Goal: Task Accomplishment & Management: Manage account settings

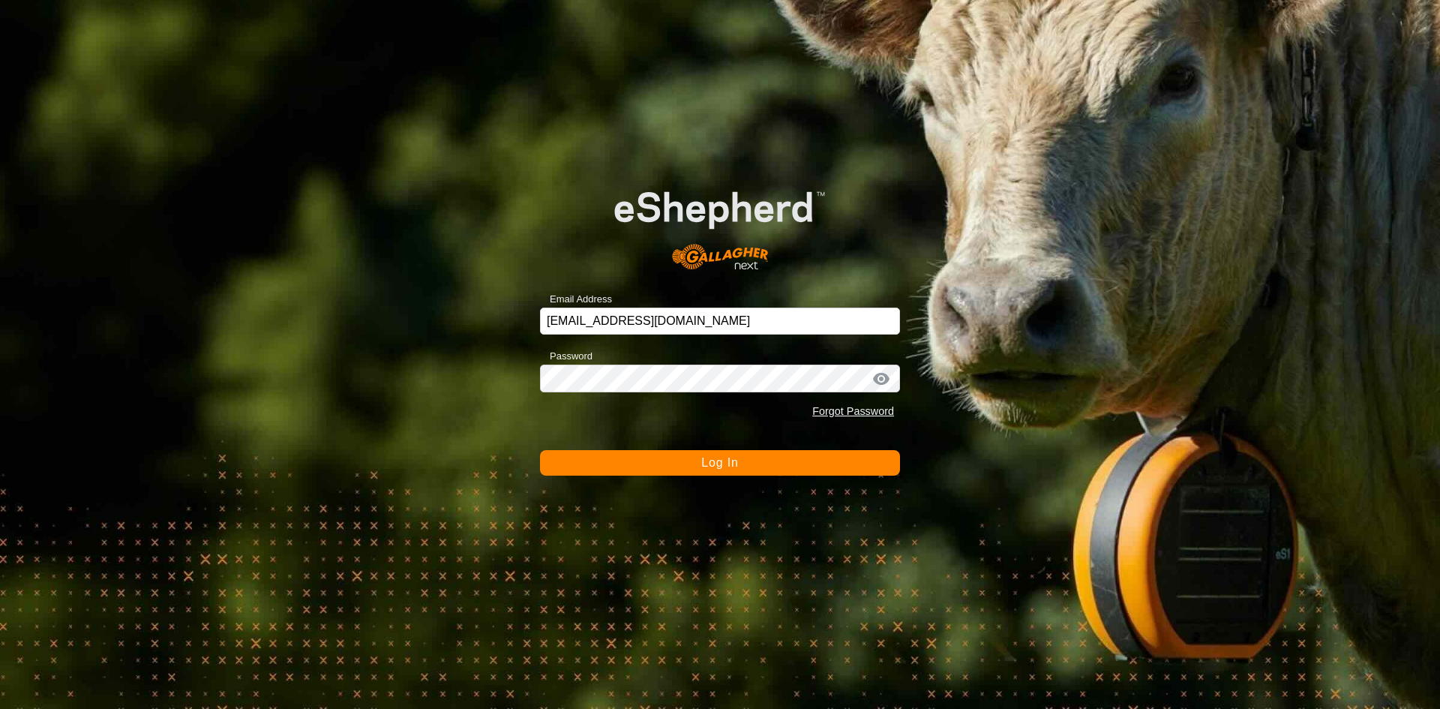
click at [701, 467] on span "Log In" at bounding box center [719, 462] width 37 height 13
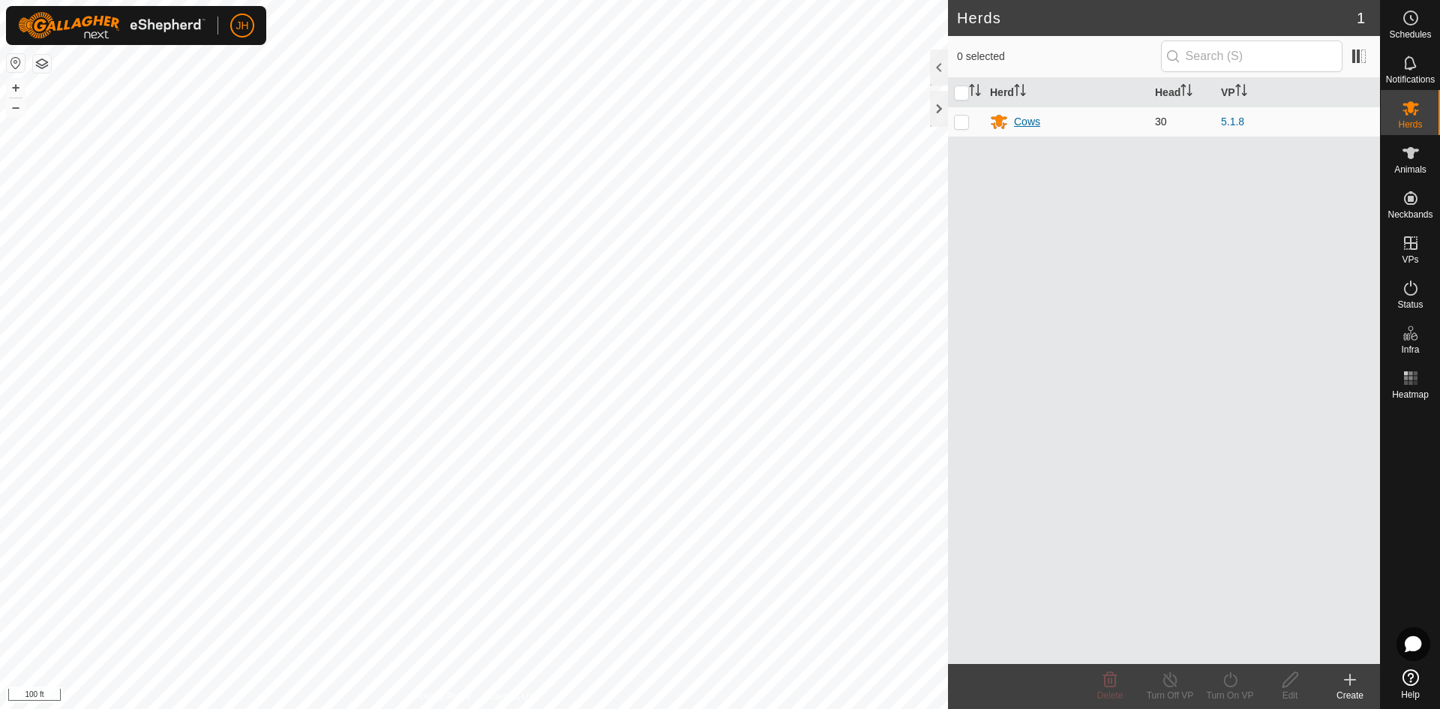
click at [1089, 127] on div "Cows" at bounding box center [1066, 121] width 153 height 18
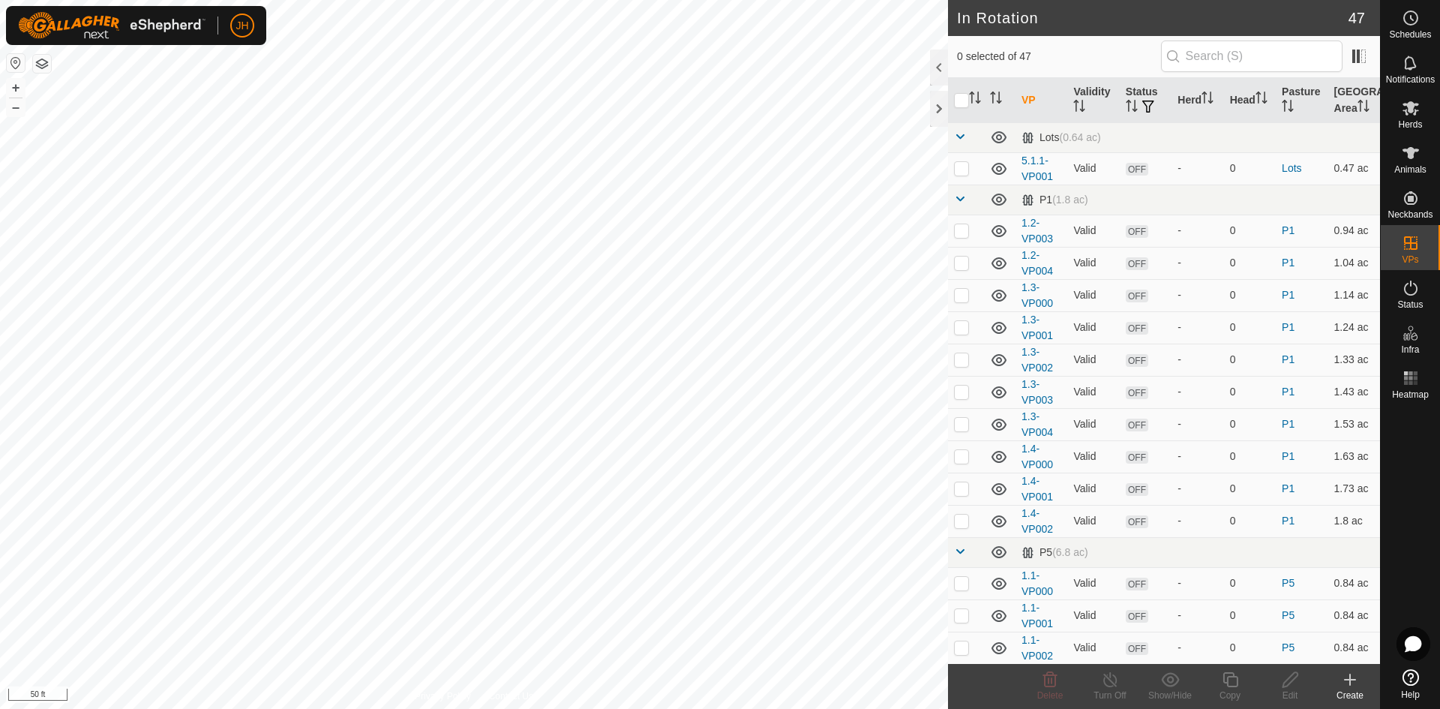
checkbox input "true"
click at [1291, 683] on icon at bounding box center [1290, 679] width 19 height 18
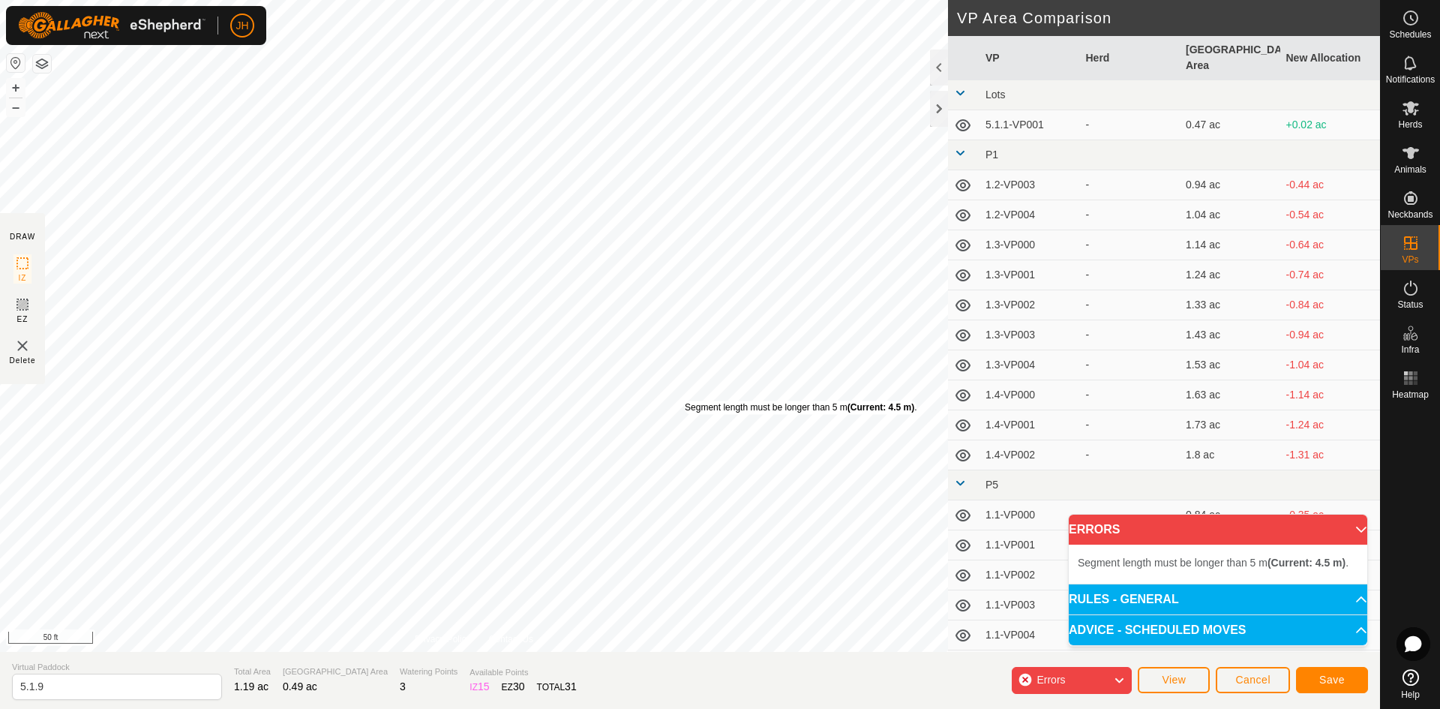
click at [685, 400] on div "Segment length must be longer than 5 m (Current: 4.5 m) . + – ⇧ i 50 ft" at bounding box center [474, 326] width 948 height 652
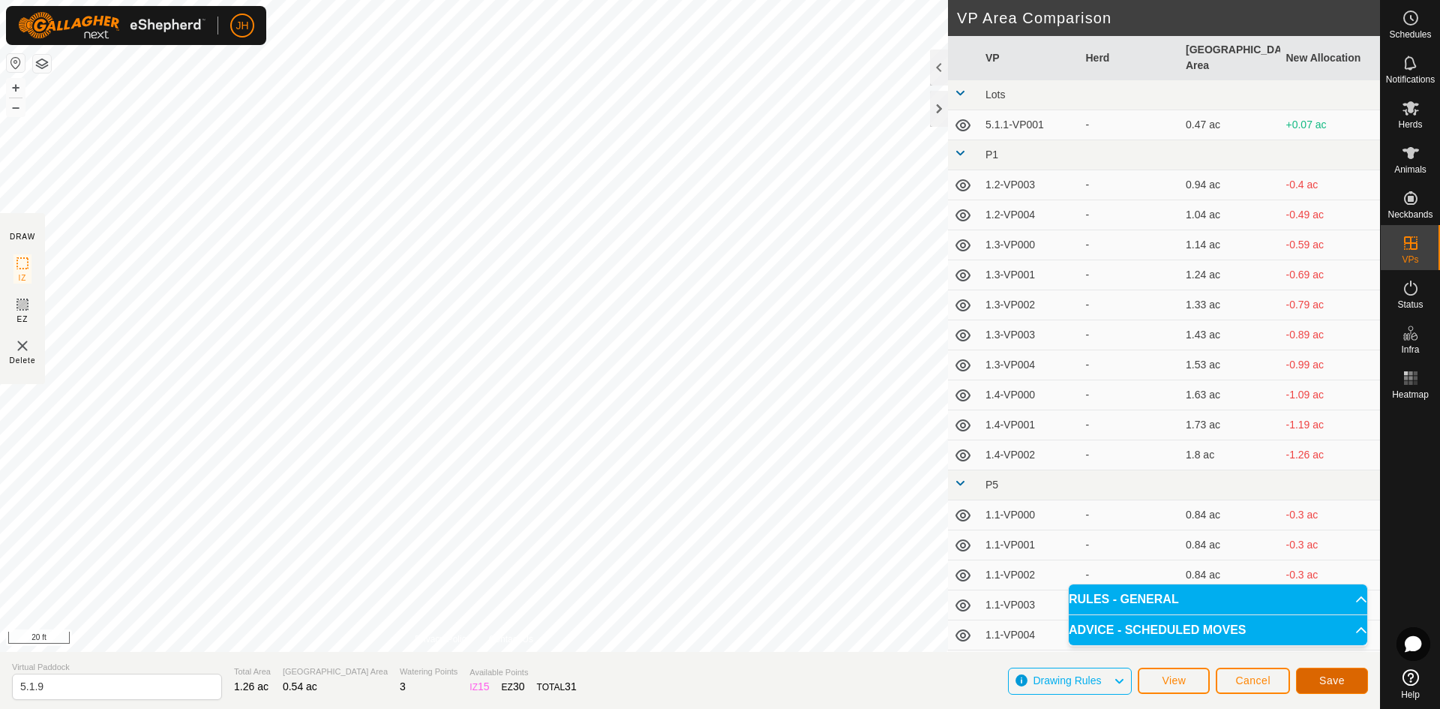
click at [1328, 684] on span "Save" at bounding box center [1331, 680] width 25 height 12
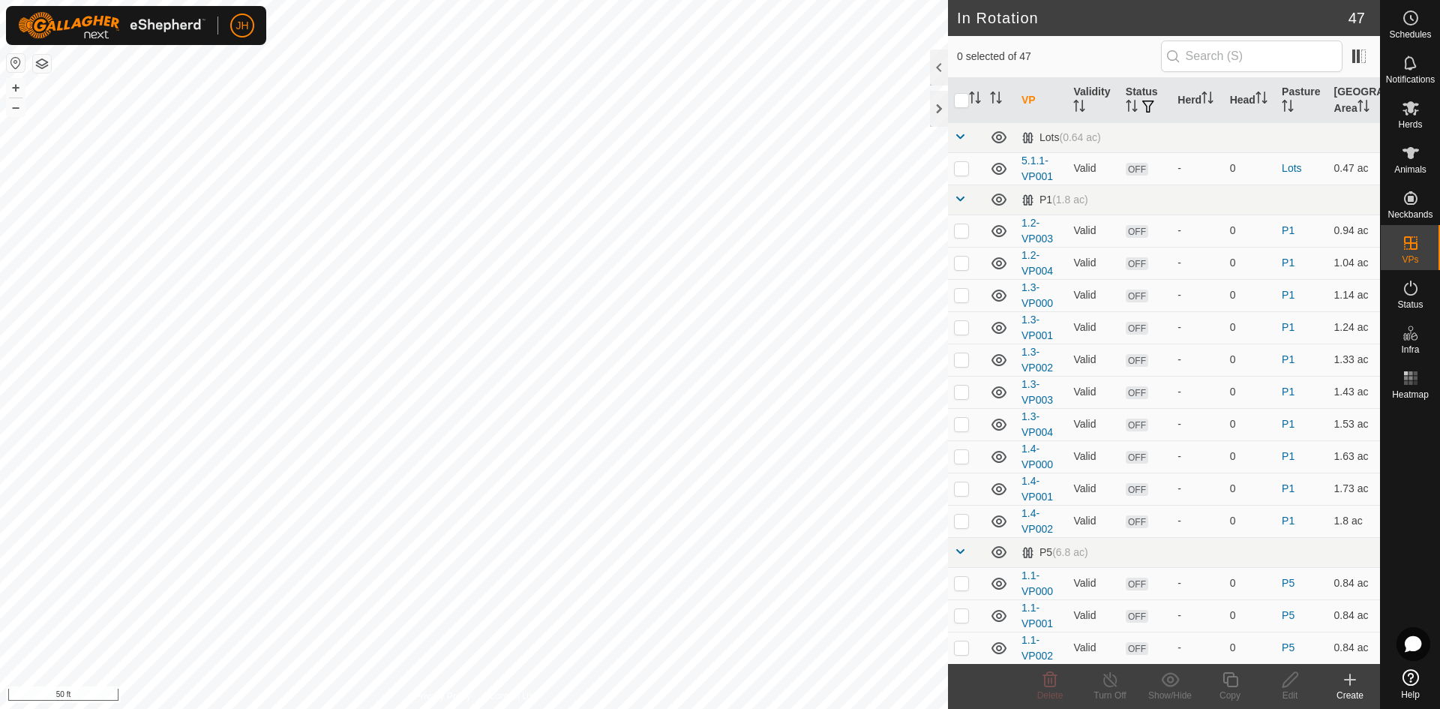
checkbox input "true"
click at [1290, 677] on icon at bounding box center [1290, 679] width 19 height 18
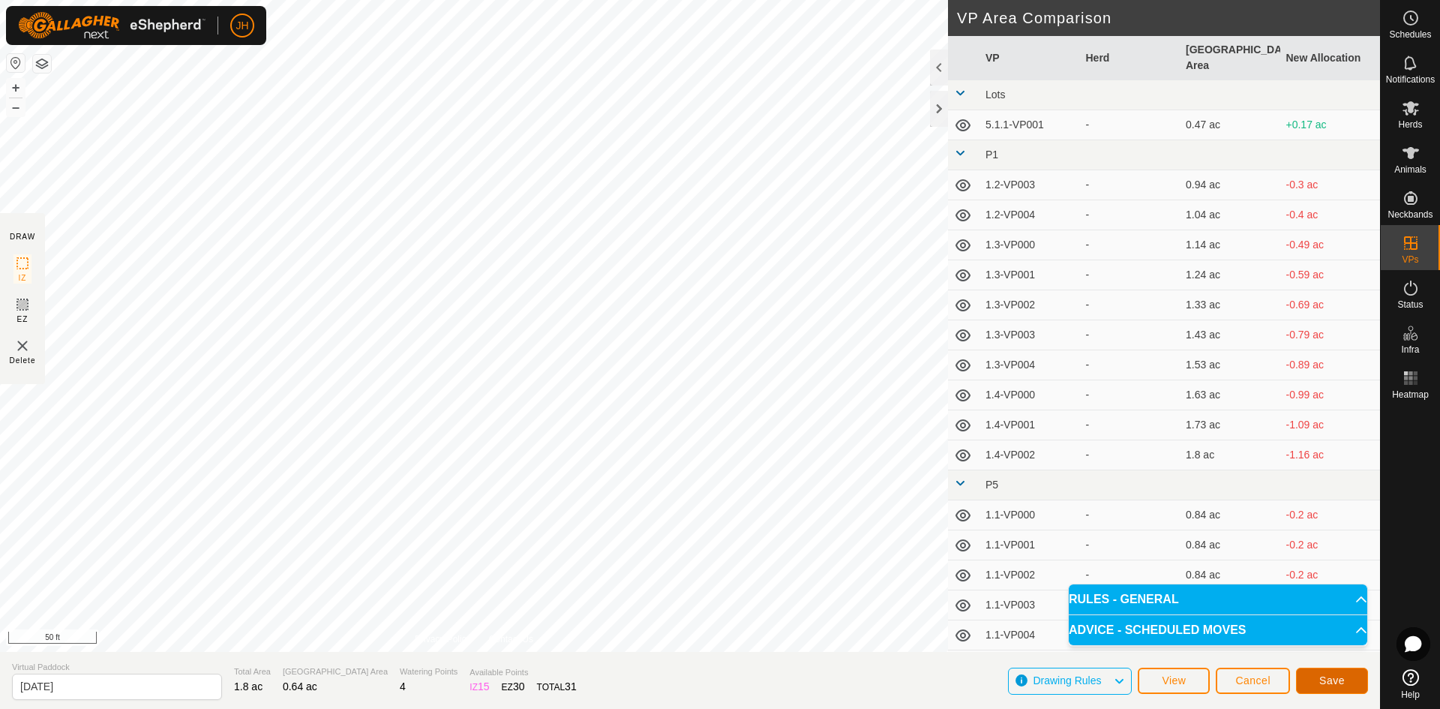
click at [1343, 679] on span "Save" at bounding box center [1331, 680] width 25 height 12
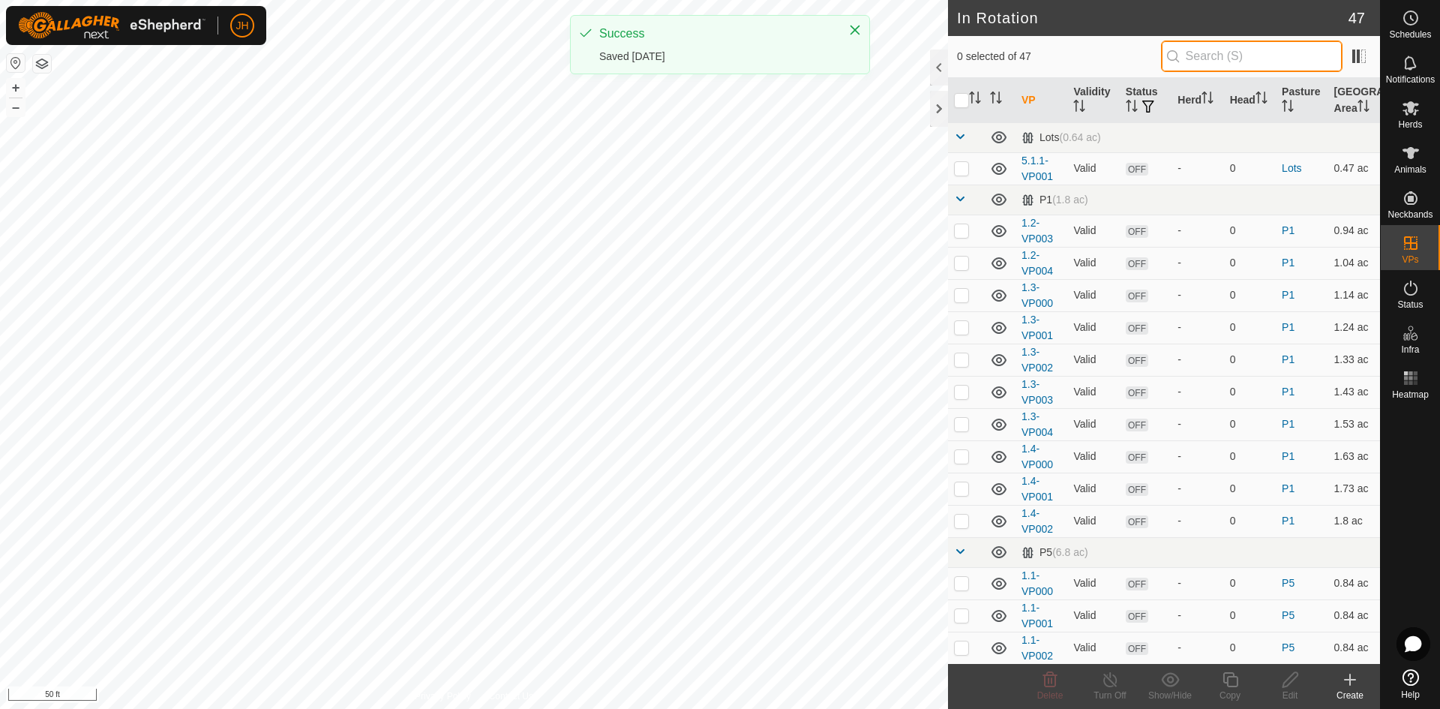
click at [1225, 63] on input "text" at bounding box center [1251, 55] width 181 height 31
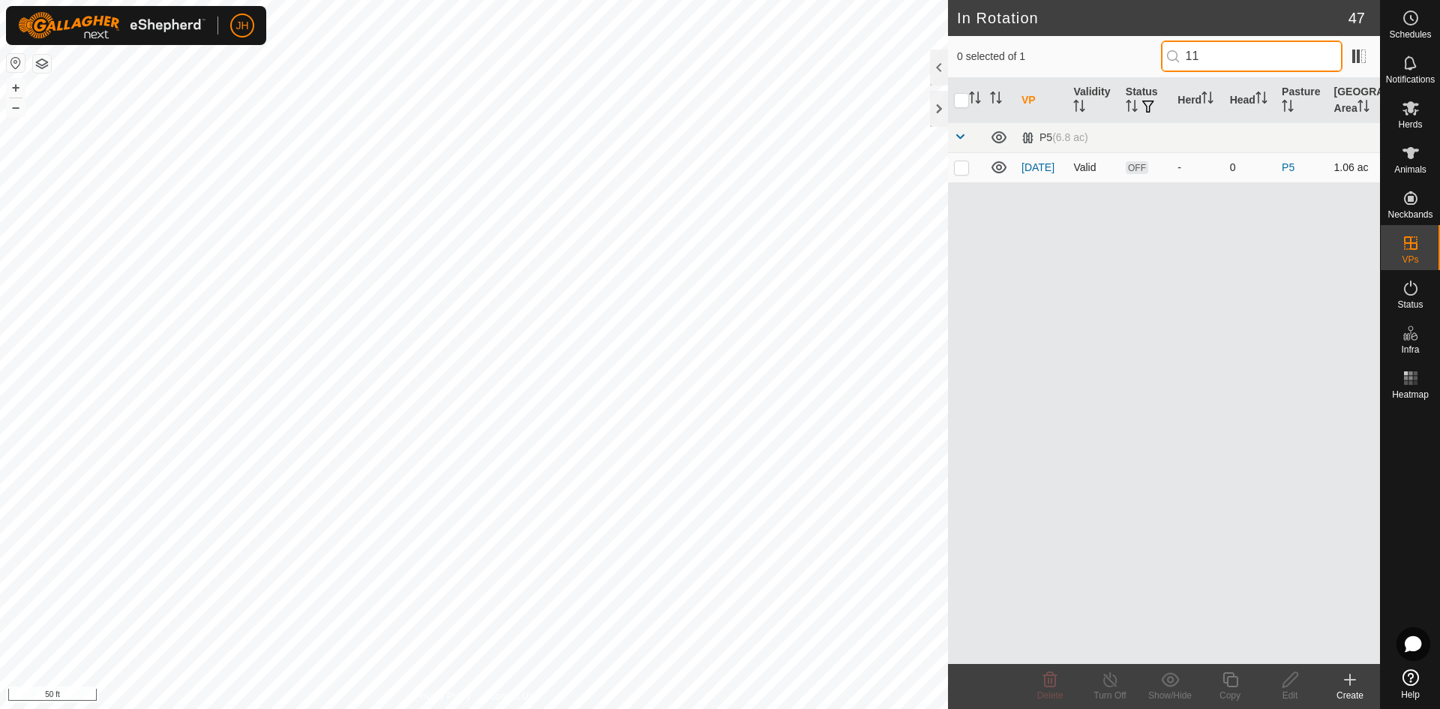
type input "11"
click at [960, 169] on p-checkbox at bounding box center [961, 167] width 15 height 12
checkbox input "true"
click at [1293, 682] on icon at bounding box center [1290, 679] width 19 height 18
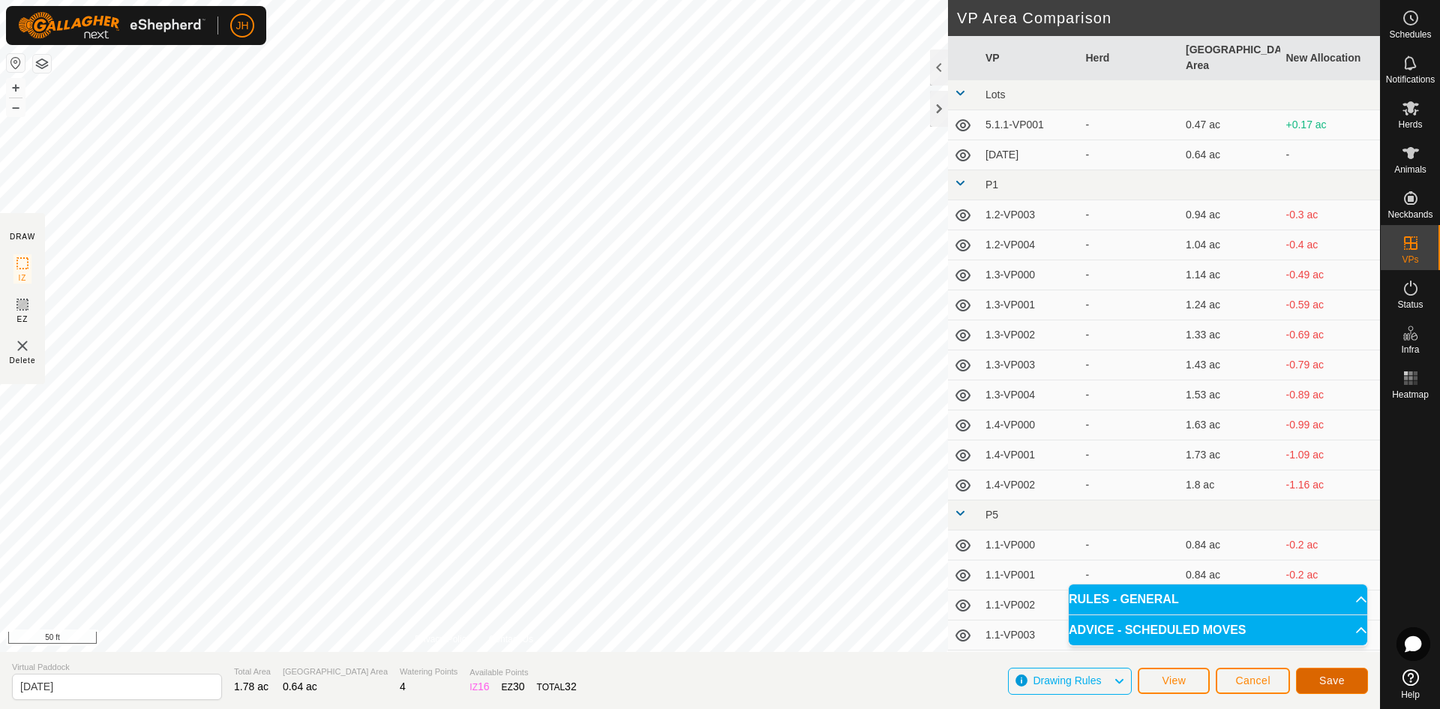
click at [1340, 679] on span "Save" at bounding box center [1331, 680] width 25 height 12
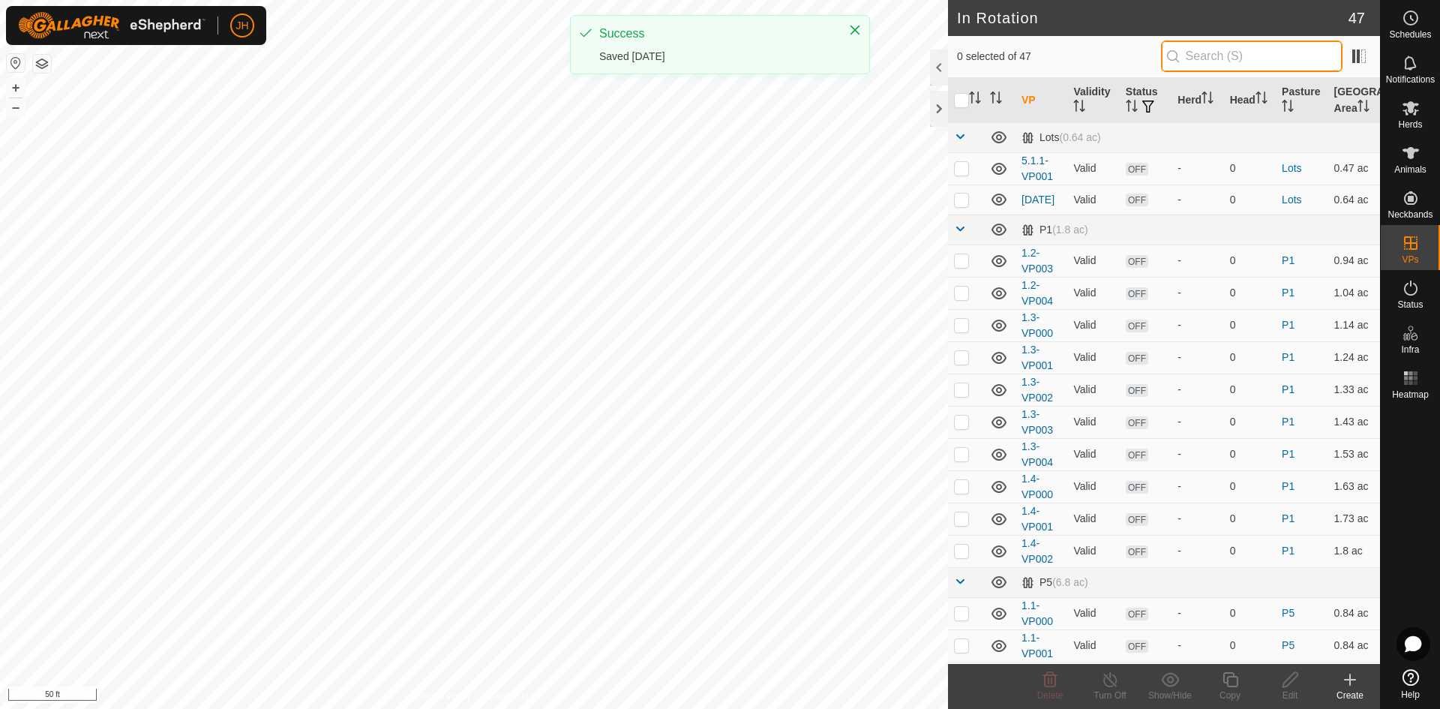
click at [1212, 58] on input "text" at bounding box center [1251, 55] width 181 height 31
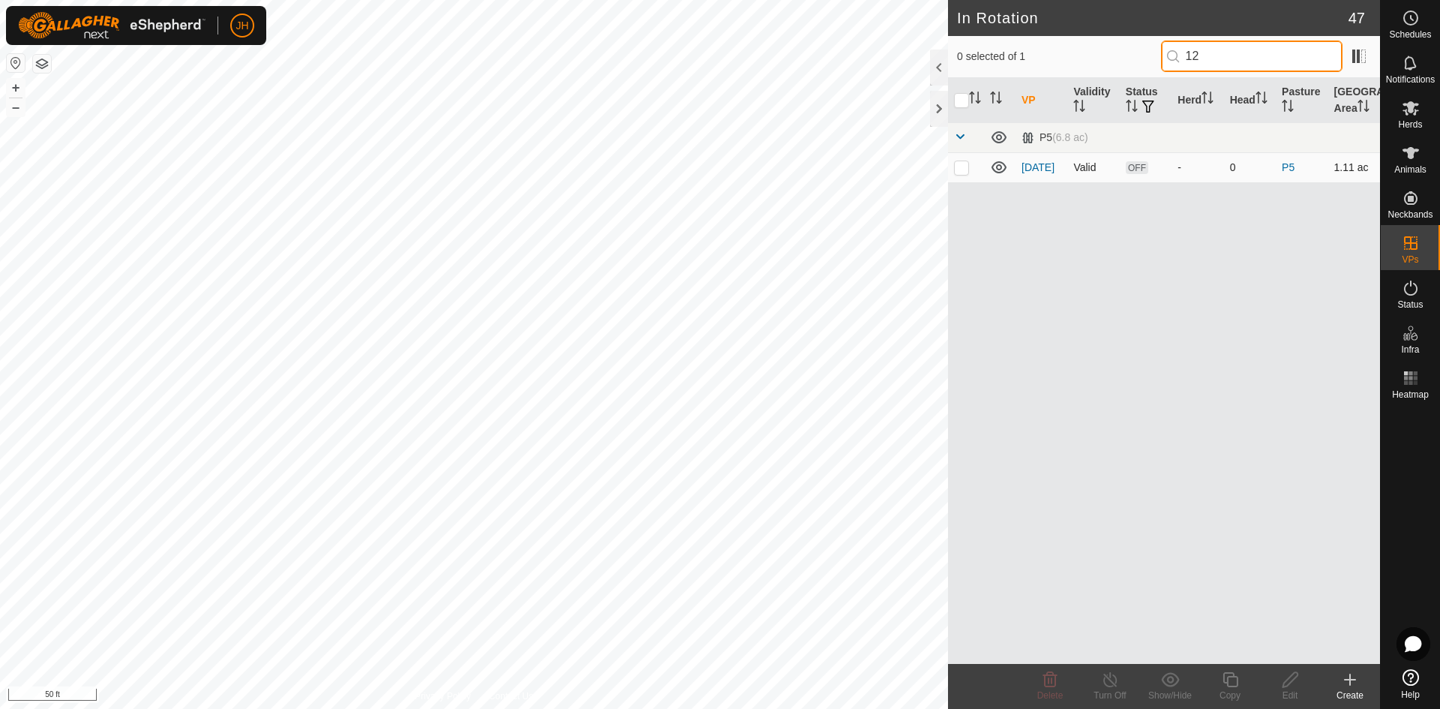
type input "12"
click at [1290, 686] on icon at bounding box center [1290, 679] width 19 height 18
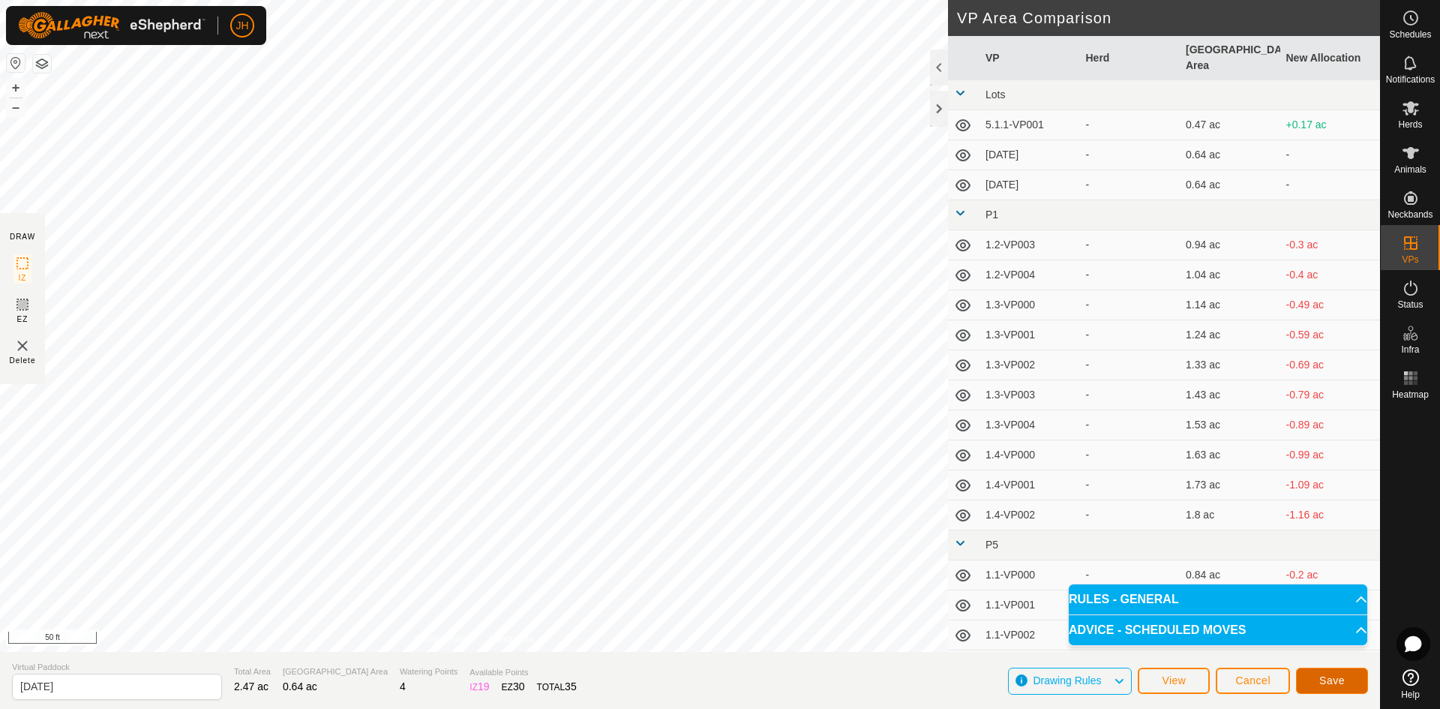
click at [1324, 679] on span "Save" at bounding box center [1331, 680] width 25 height 12
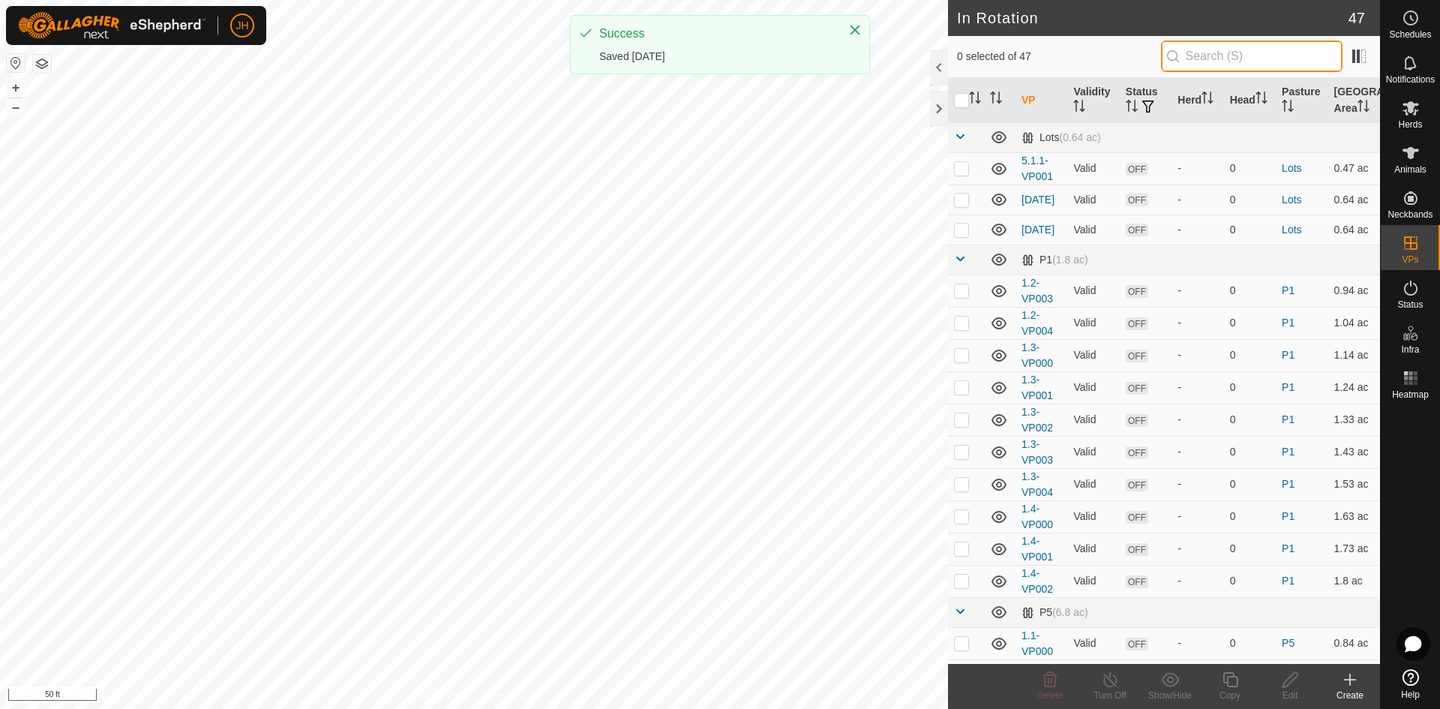
click at [1203, 58] on input "text" at bounding box center [1251, 55] width 181 height 31
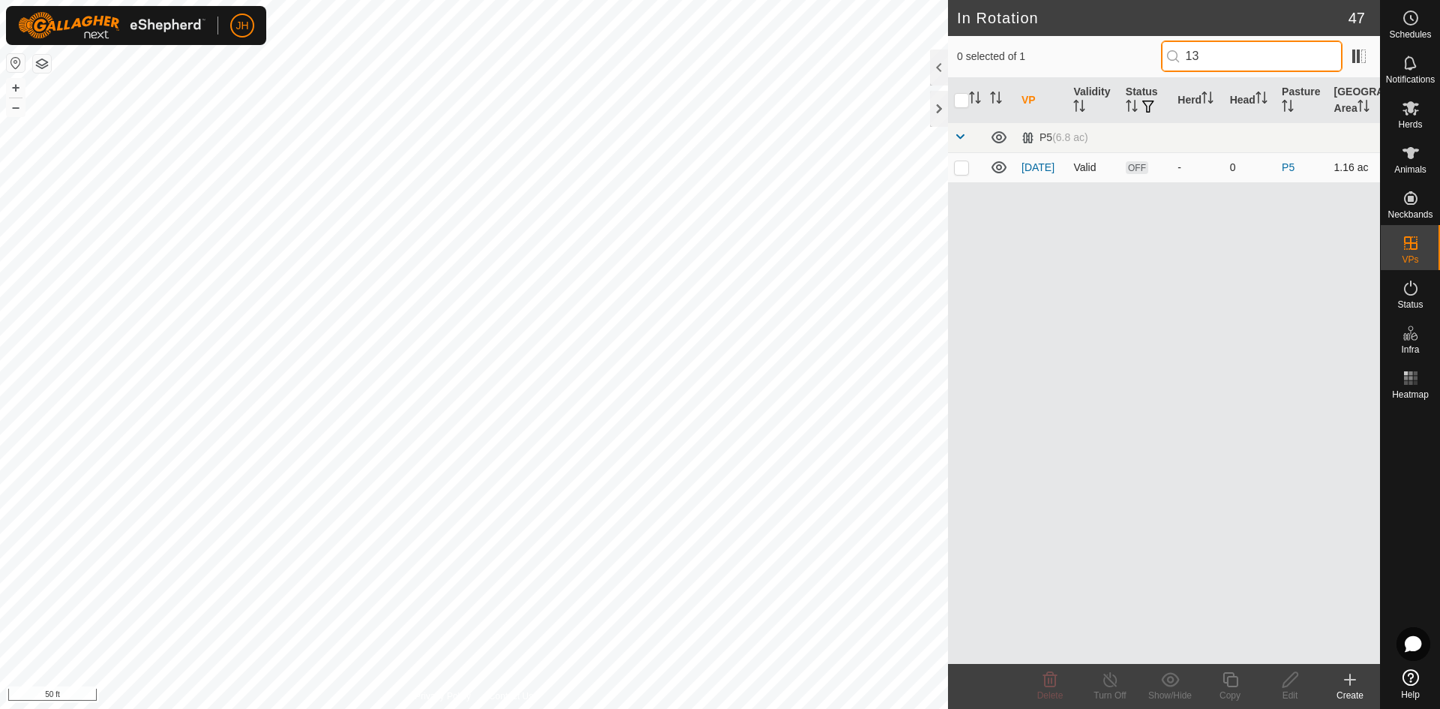
type input "13"
click at [962, 173] on td at bounding box center [966, 167] width 36 height 30
checkbox input "true"
click at [1288, 681] on icon at bounding box center [1290, 679] width 19 height 18
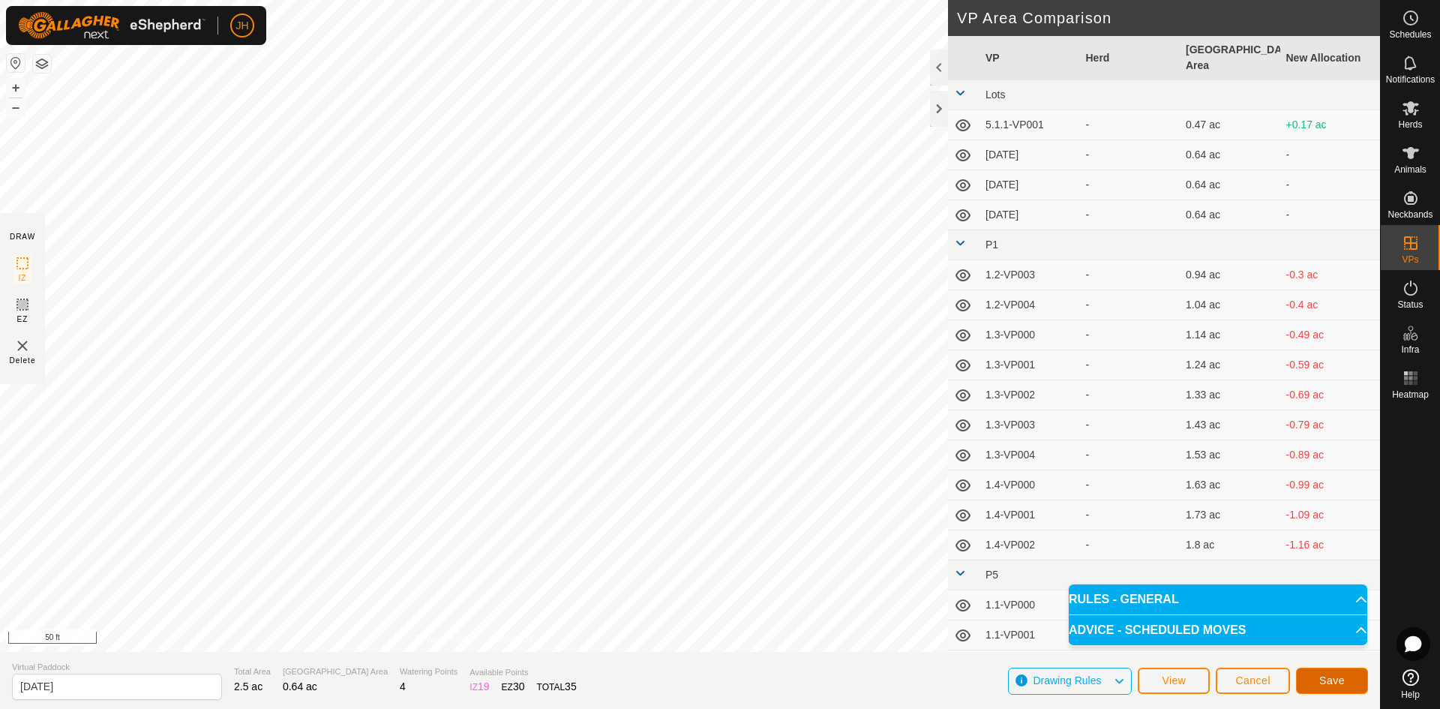
click at [1309, 680] on button "Save" at bounding box center [1332, 680] width 72 height 26
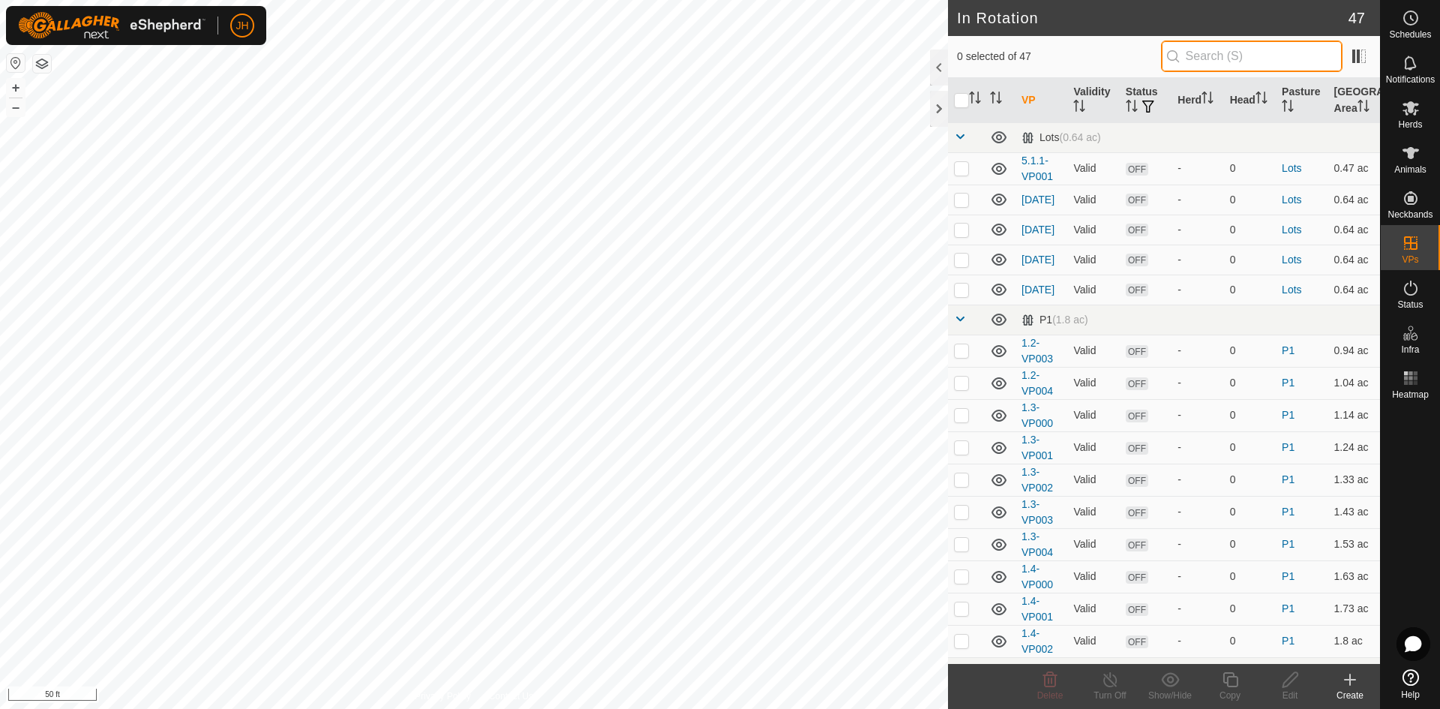
click at [1201, 52] on input "text" at bounding box center [1251, 55] width 181 height 31
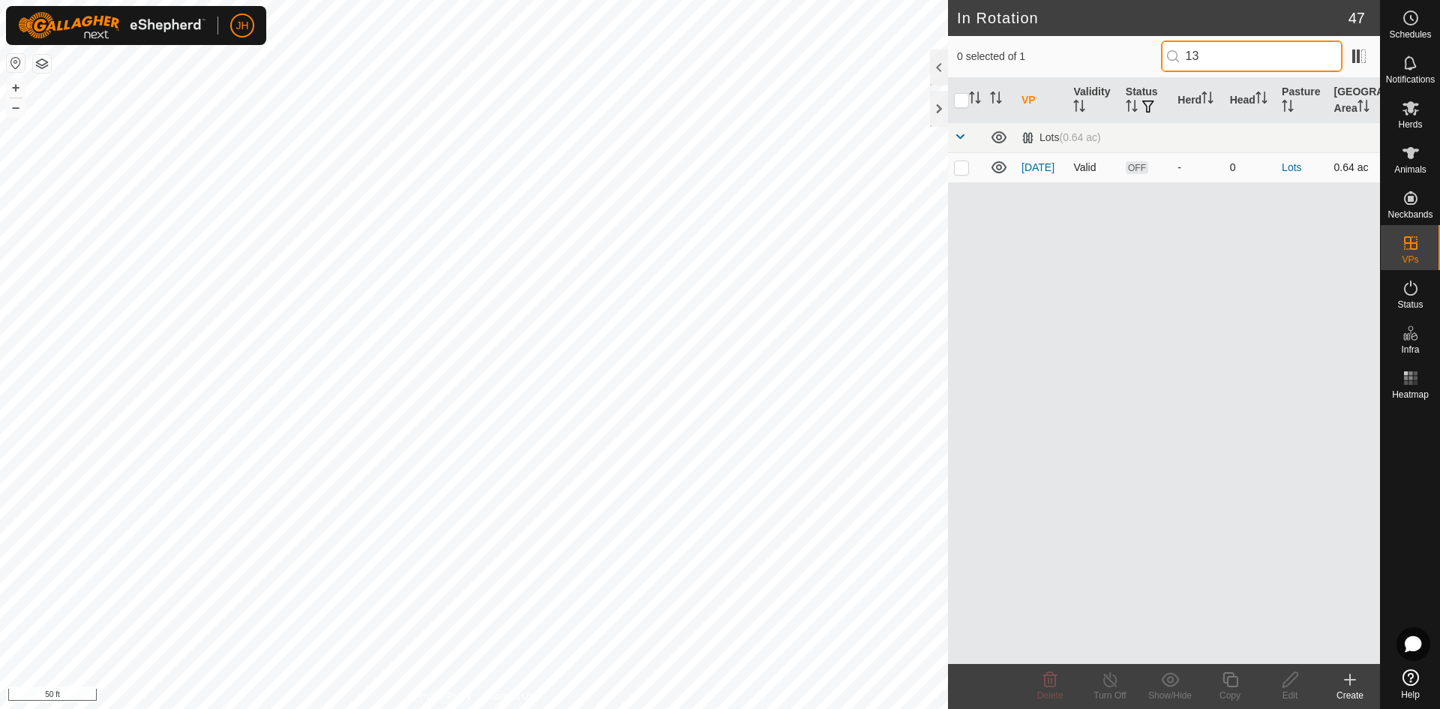
type input "13"
click at [965, 171] on p-checkbox at bounding box center [961, 167] width 15 height 12
checkbox input "true"
click at [1286, 686] on icon at bounding box center [1290, 679] width 19 height 18
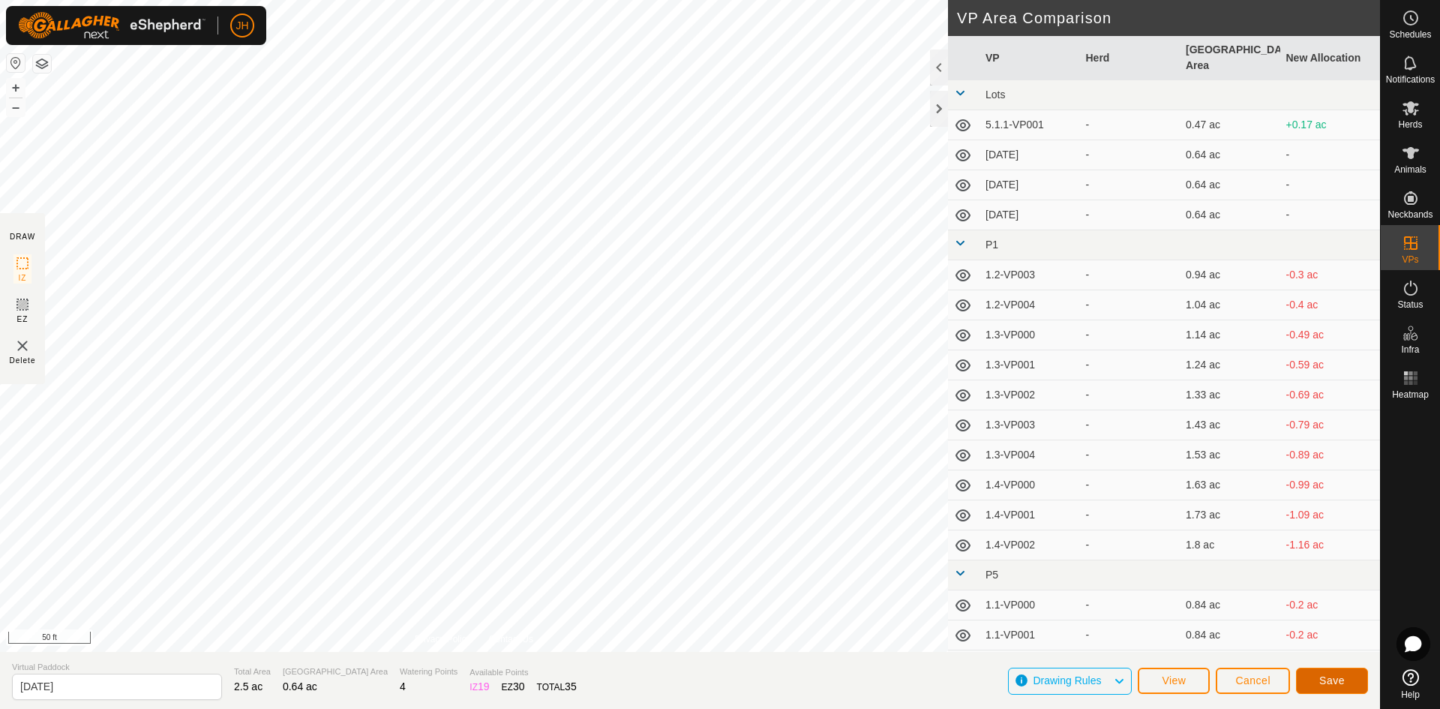
click at [1341, 682] on span "Save" at bounding box center [1331, 680] width 25 height 12
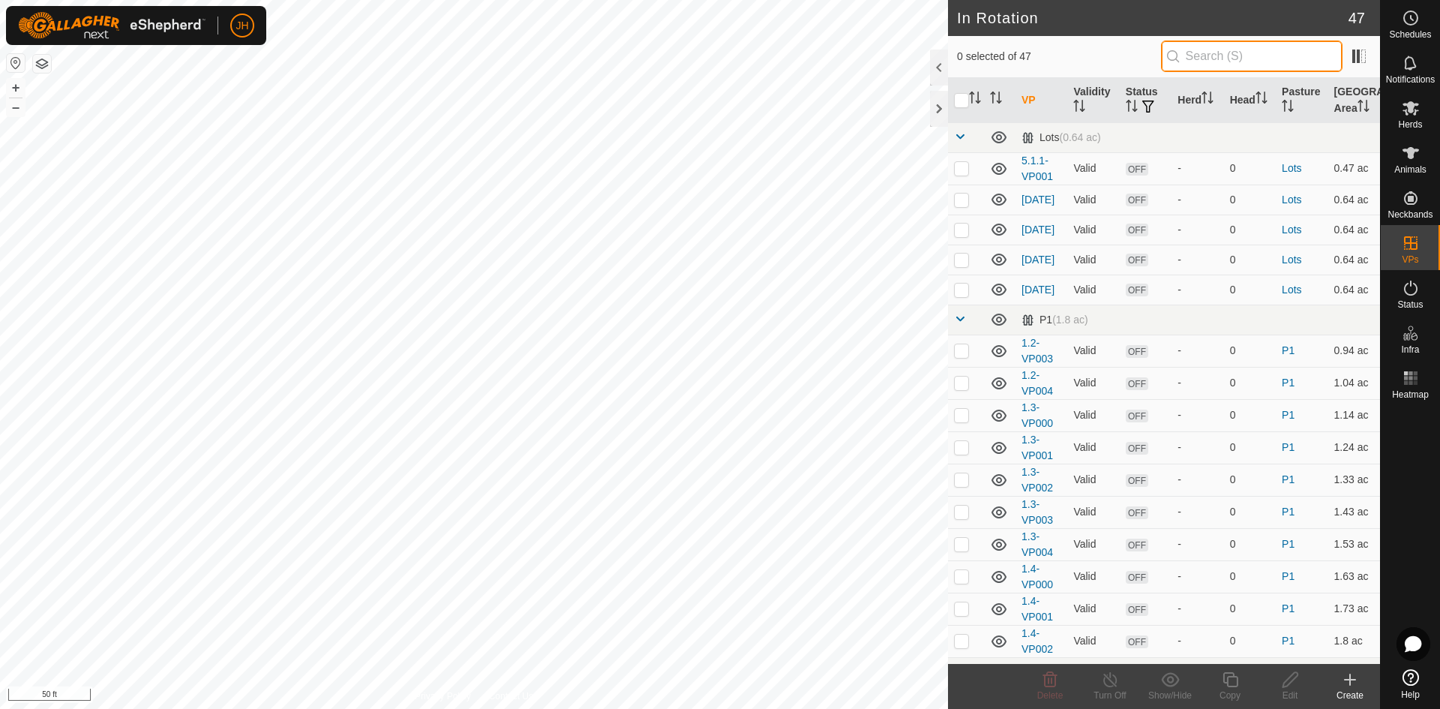
click at [1180, 59] on input "text" at bounding box center [1251, 55] width 181 height 31
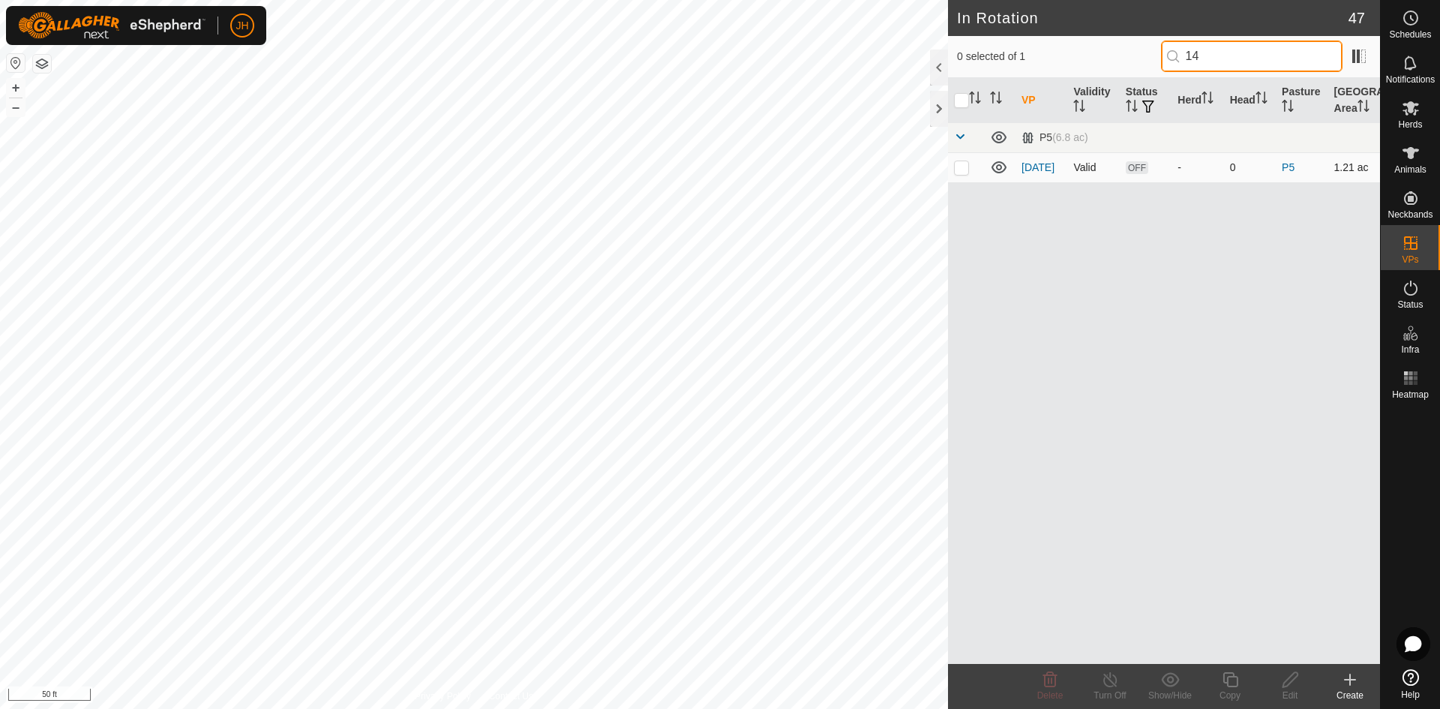
type input "14"
click at [1287, 682] on icon at bounding box center [1290, 679] width 19 height 18
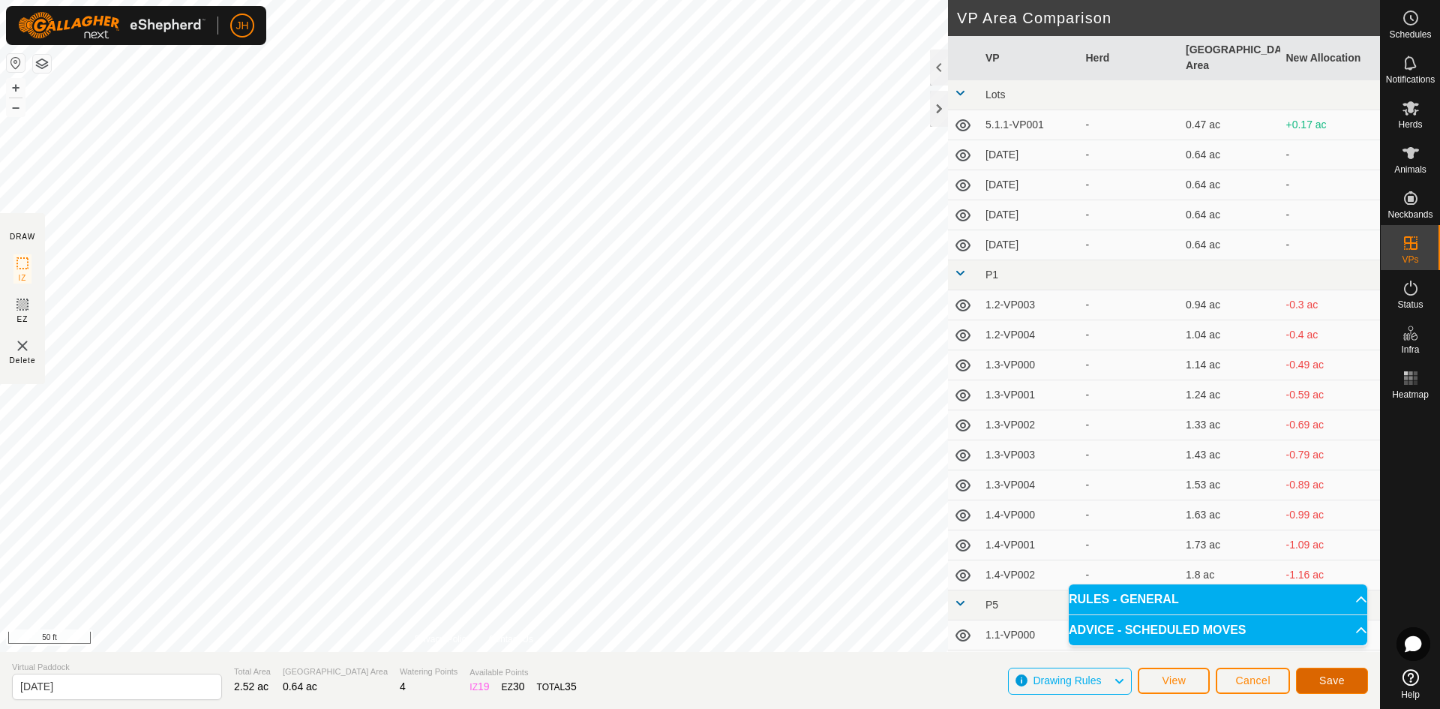
click at [1349, 684] on button "Save" at bounding box center [1332, 680] width 72 height 26
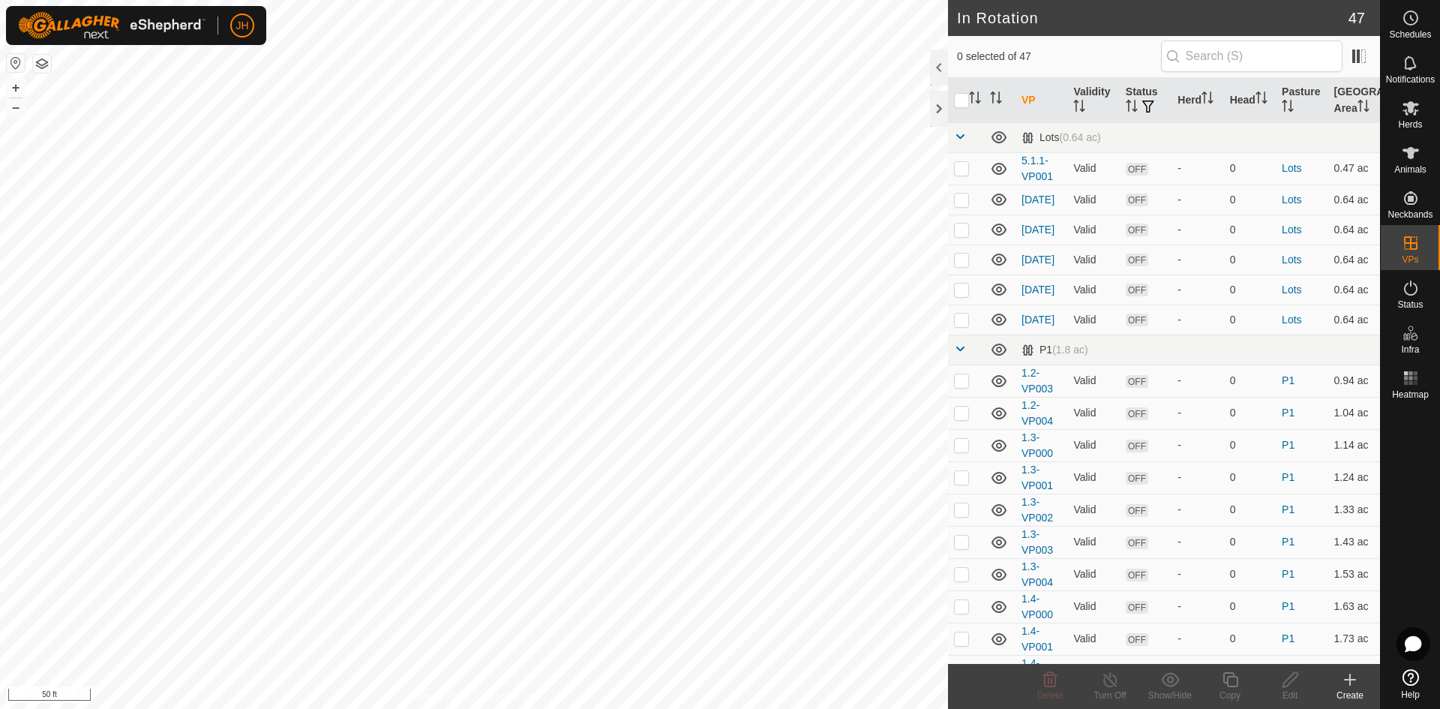
checkbox input "true"
checkbox input "false"
checkbox input "true"
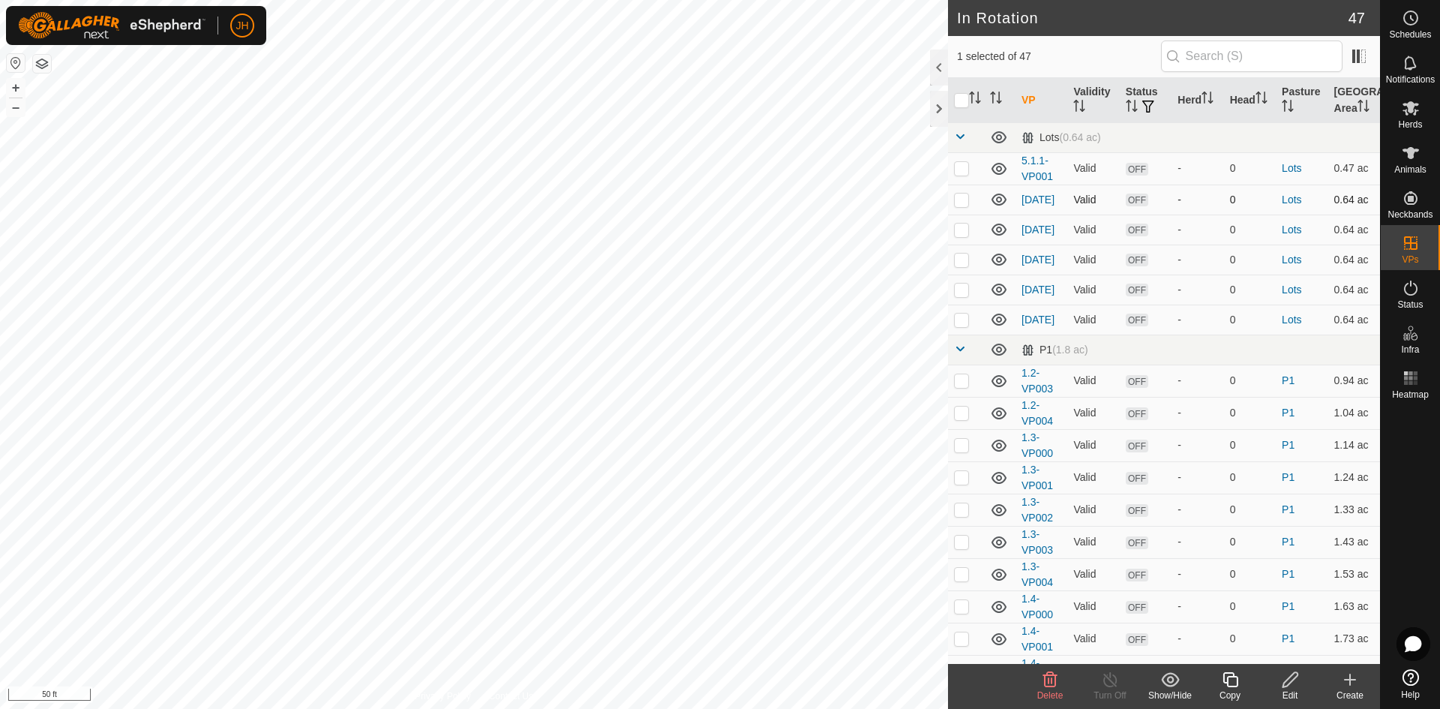
click at [961, 202] on p-checkbox at bounding box center [961, 199] width 15 height 12
click at [959, 202] on p-checkbox at bounding box center [961, 199] width 15 height 12
checkbox input "false"
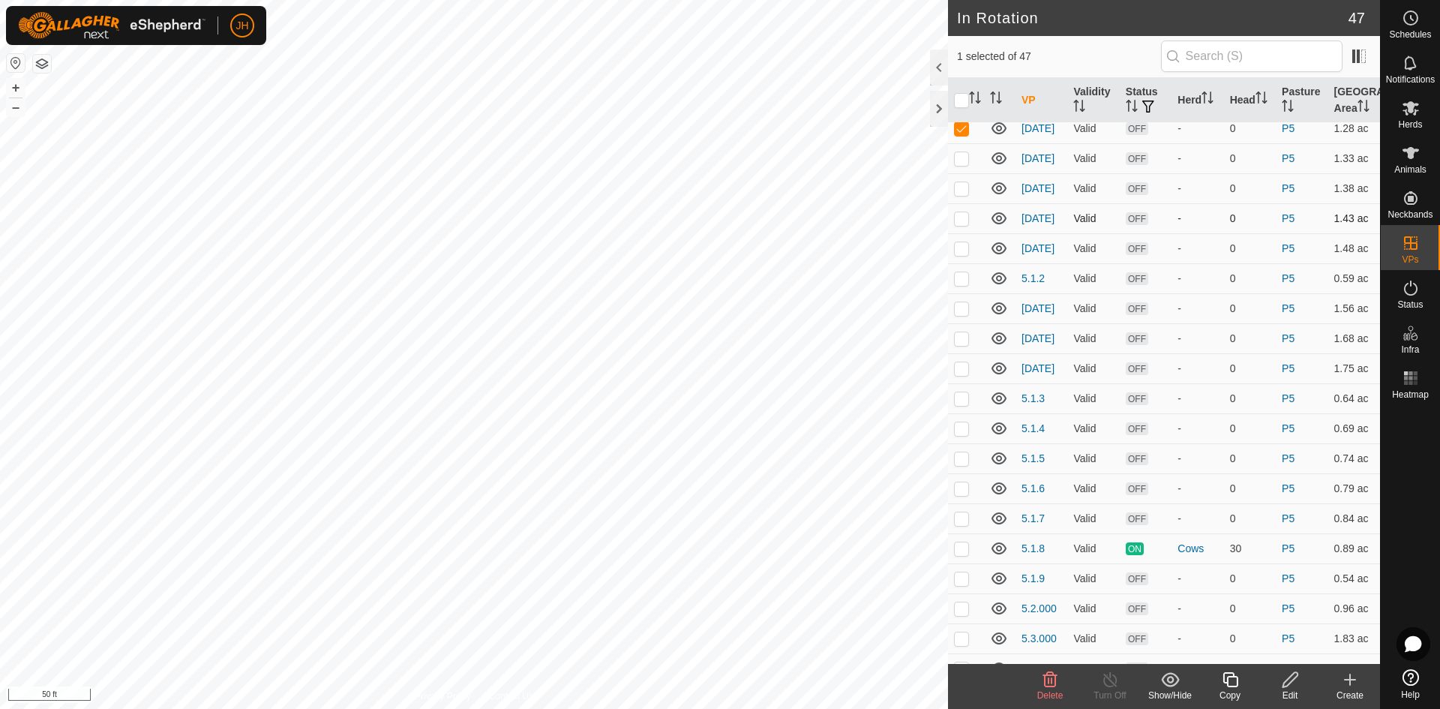
scroll to position [903, 0]
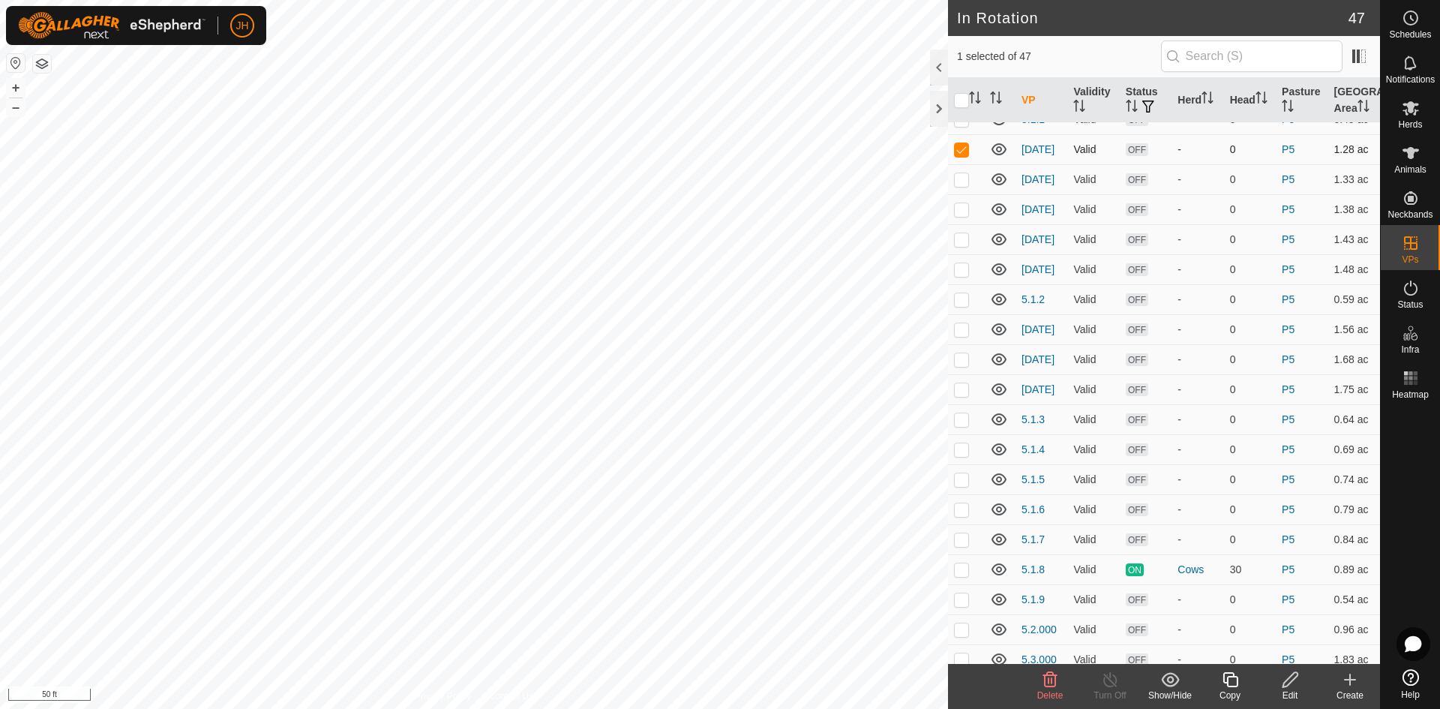
click at [961, 155] on p-checkbox at bounding box center [961, 149] width 15 height 12
checkbox input "false"
checkbox input "true"
click at [964, 614] on td at bounding box center [966, 599] width 36 height 30
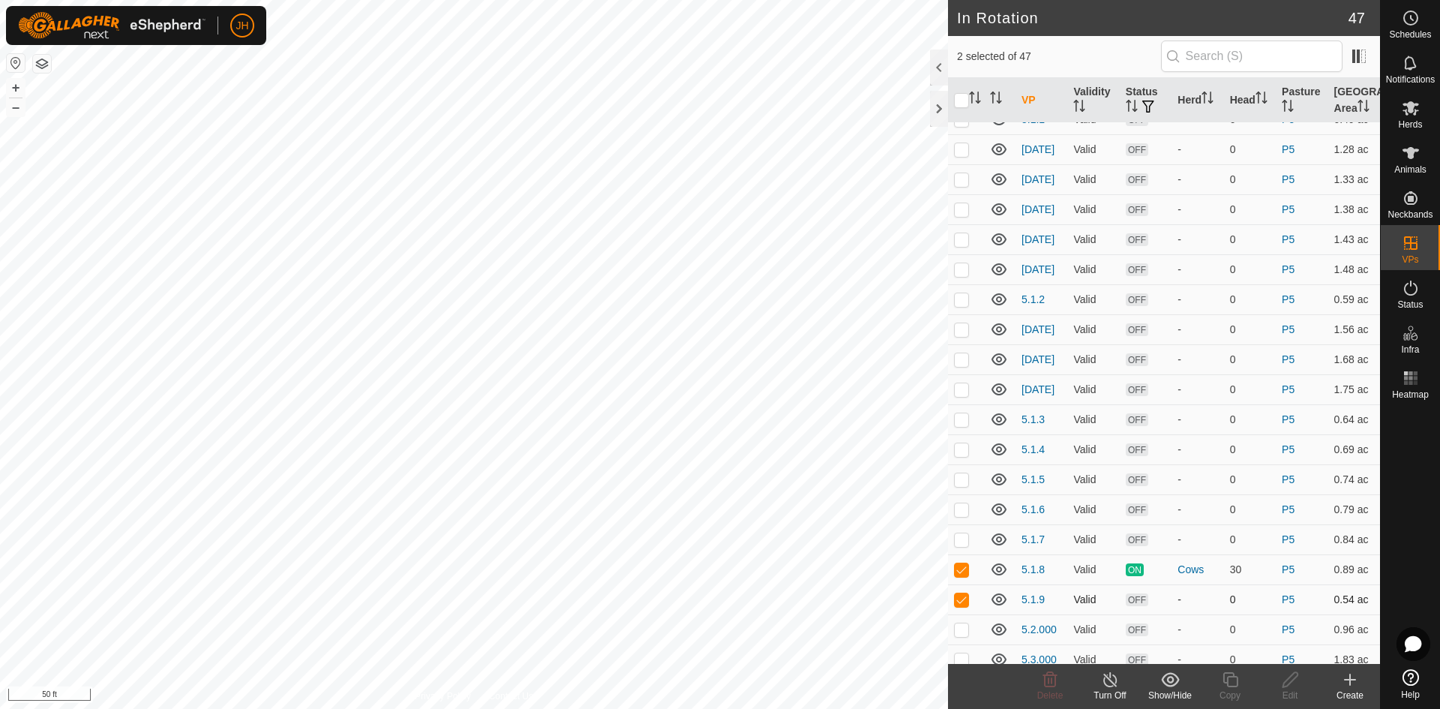
checkbox input "false"
click at [1232, 685] on icon at bounding box center [1229, 679] width 15 height 15
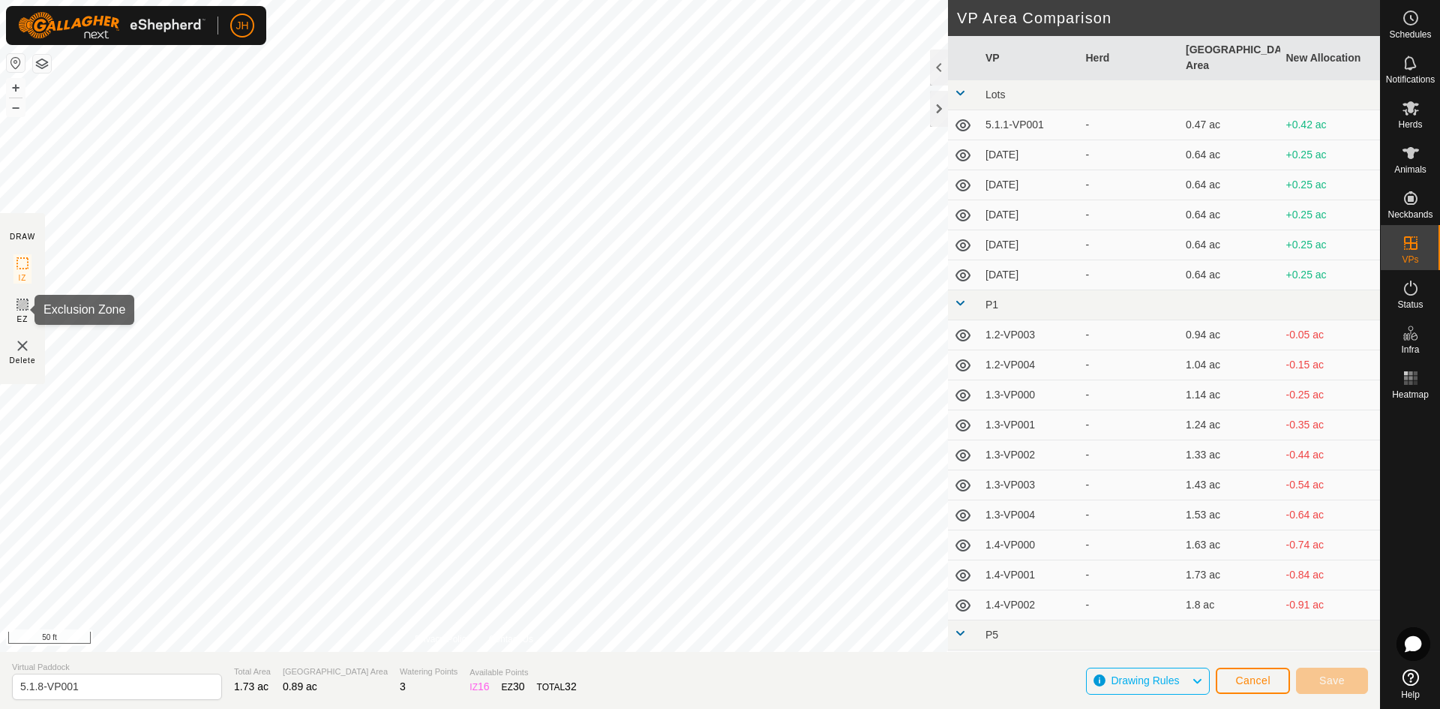
click at [28, 307] on icon at bounding box center [22, 304] width 18 height 18
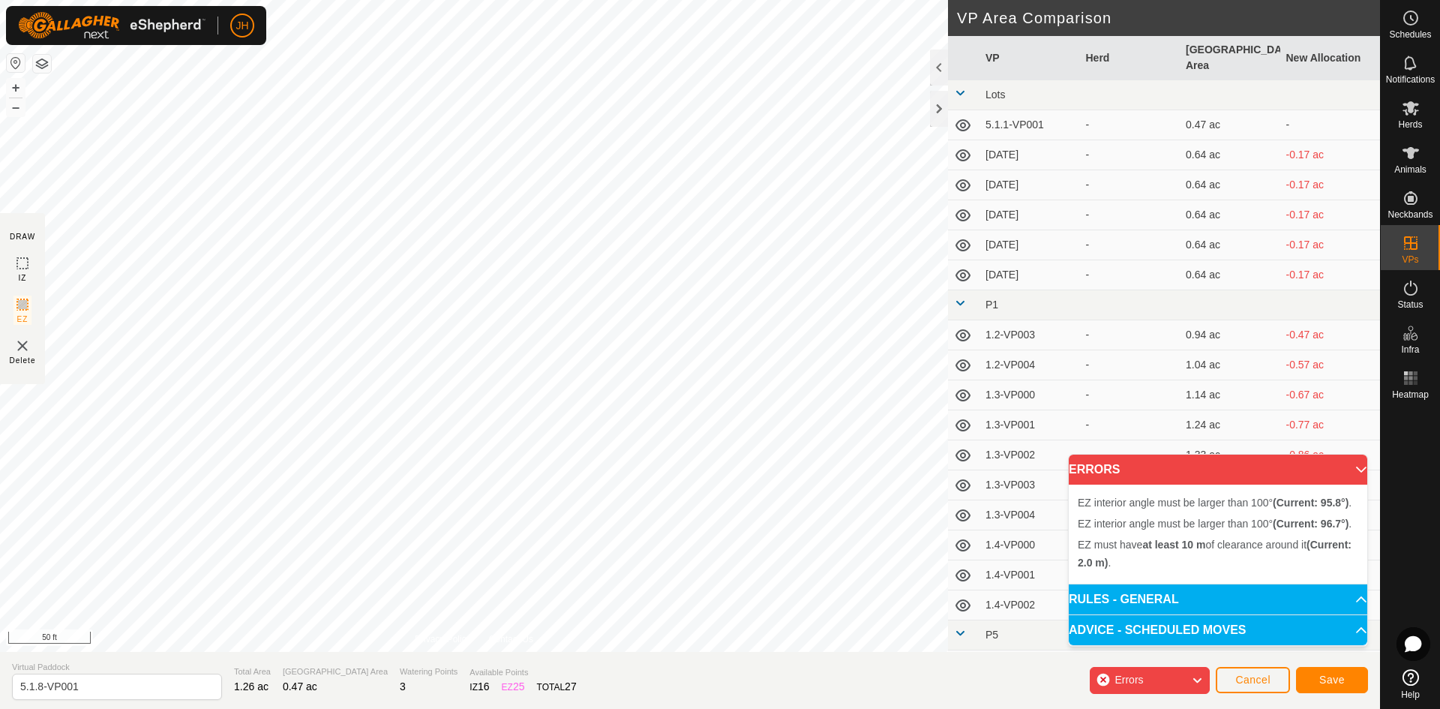
click at [310, 164] on div "EZ interior angle must be larger than 100° (Current: 96.7°) . + – ⇧ i 50 ft" at bounding box center [474, 326] width 948 height 652
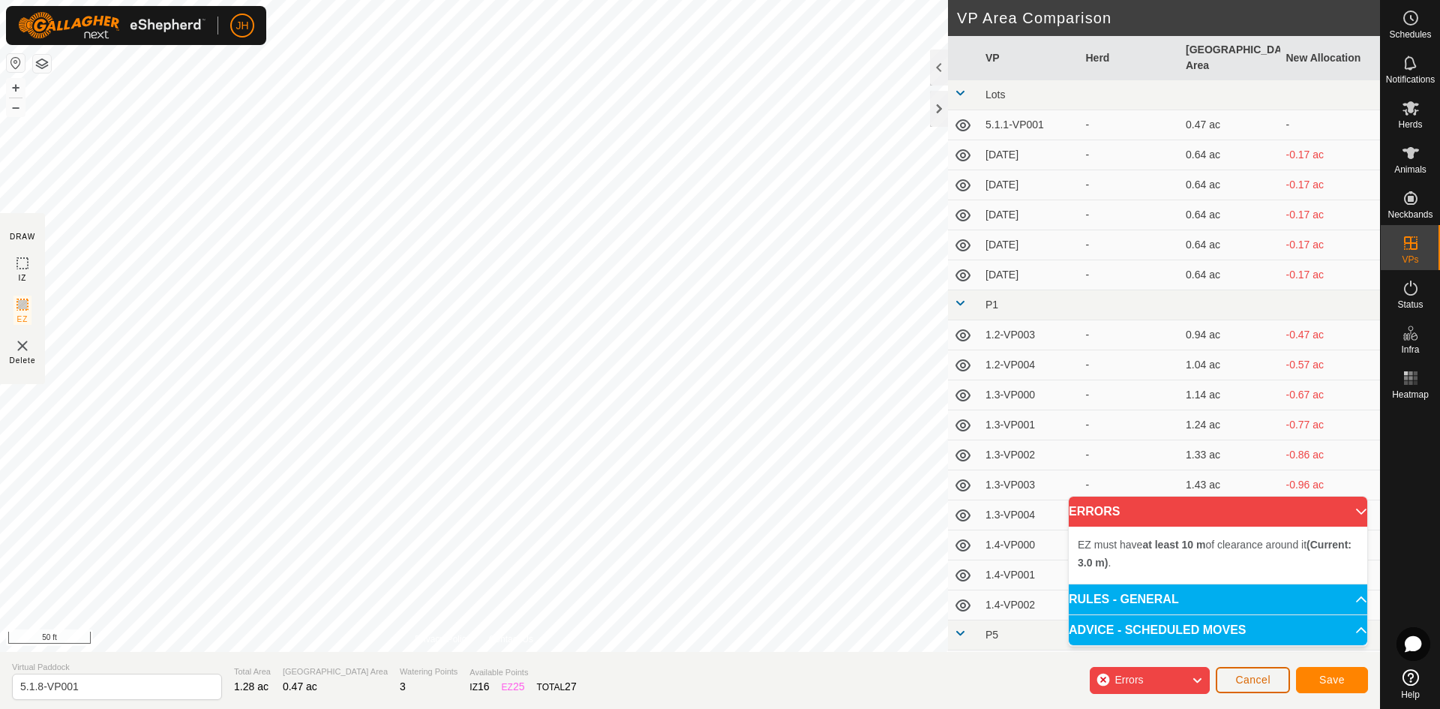
click at [1260, 682] on span "Cancel" at bounding box center [1252, 679] width 35 height 12
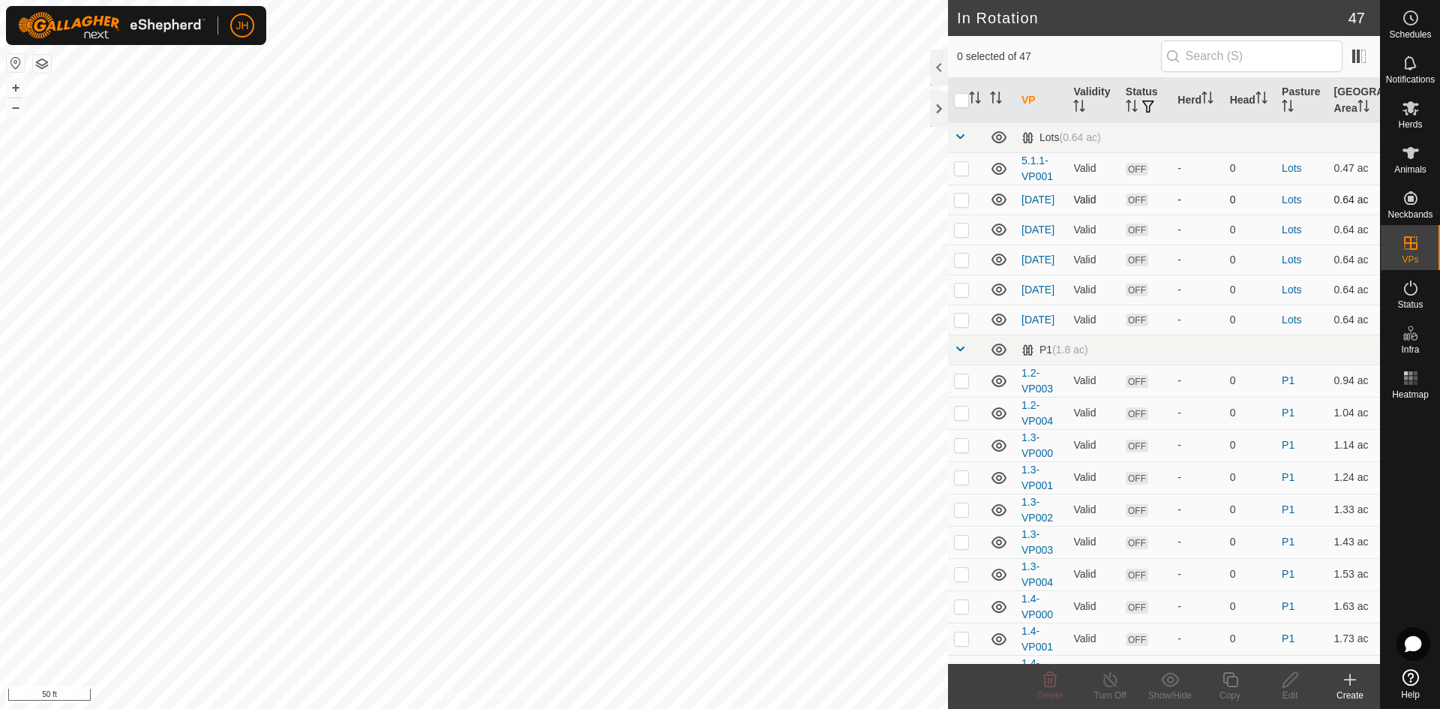
click at [961, 203] on p-checkbox at bounding box center [961, 199] width 15 height 12
checkbox input "true"
click at [1288, 685] on icon at bounding box center [1290, 679] width 19 height 18
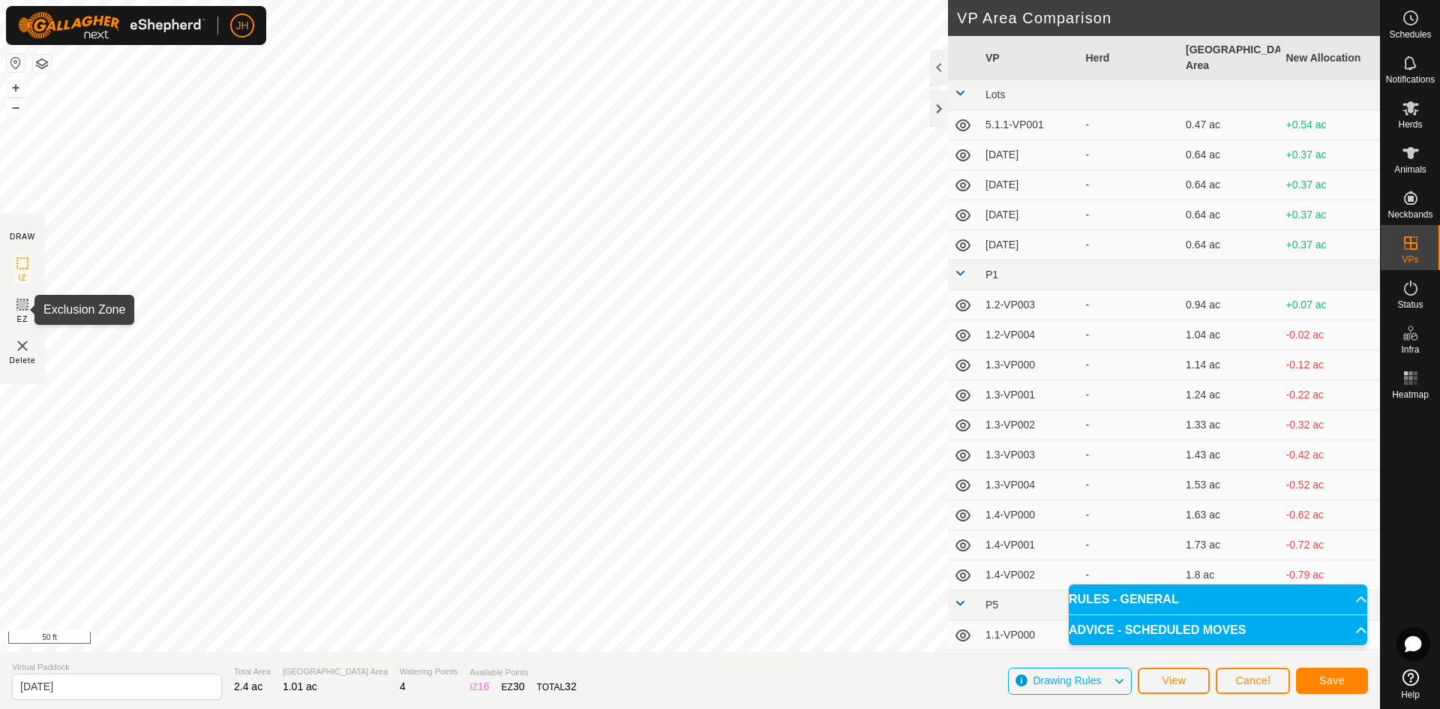
click at [22, 306] on icon at bounding box center [22, 304] width 9 height 9
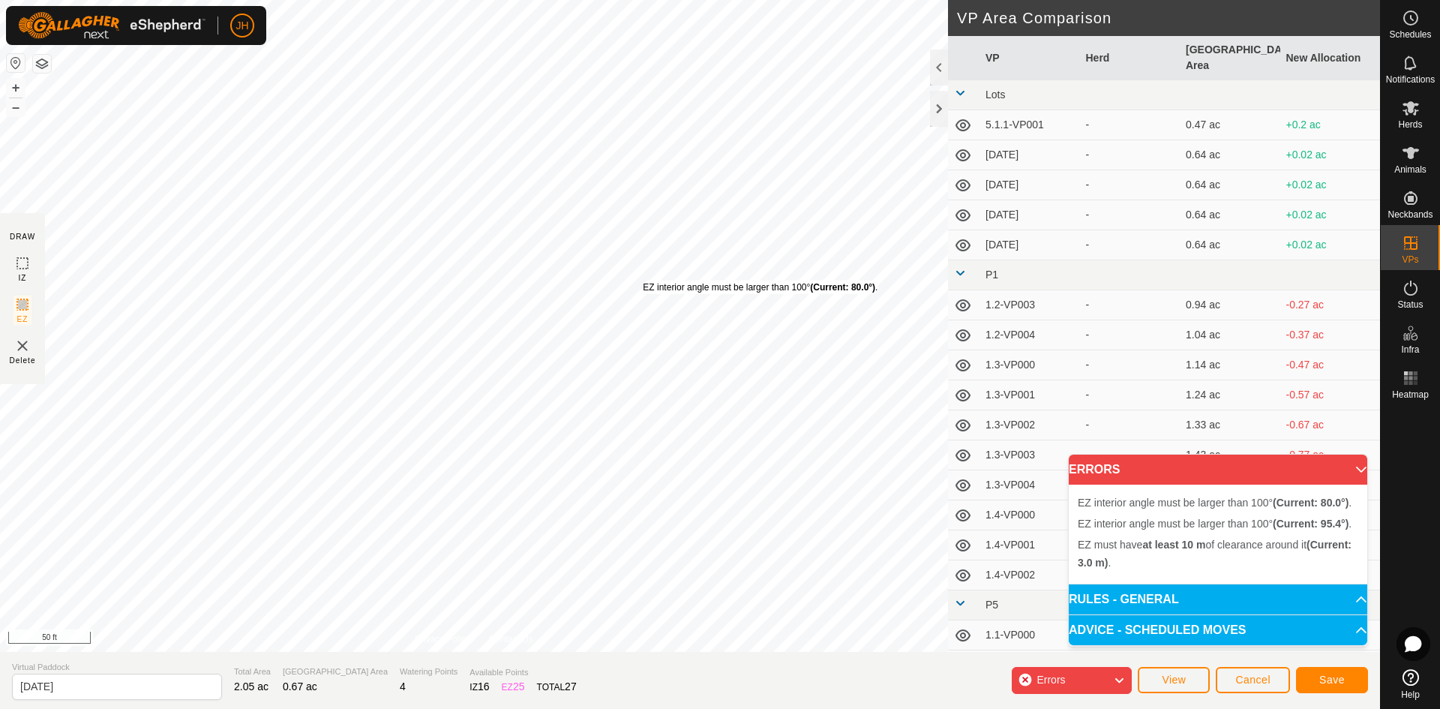
click at [643, 280] on div "EZ interior angle must be larger than 100° (Current: 80.0°) . + – ⇧ i 50 ft" at bounding box center [474, 326] width 948 height 652
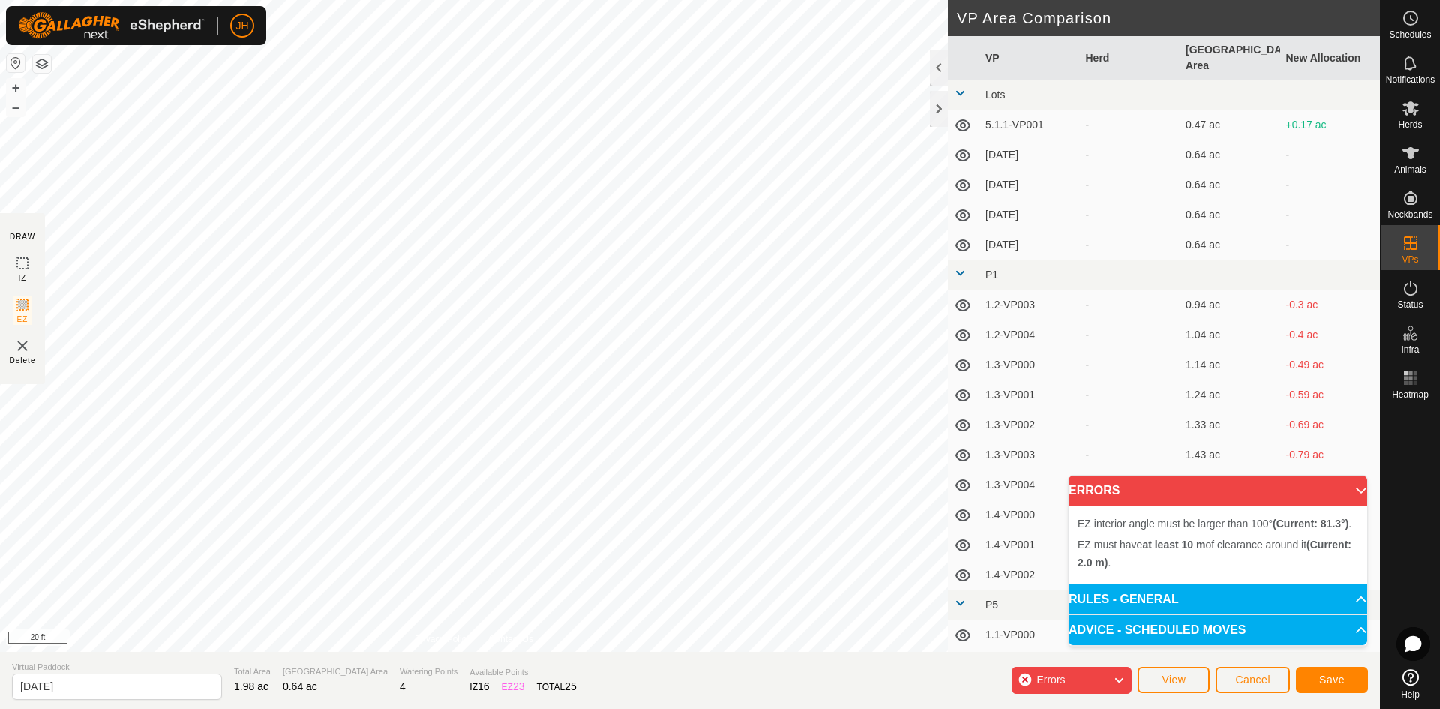
click at [610, 373] on div "EZ interior angle must be larger than 100° (Current: 81.3°) . + – ⇧ i 20 ft" at bounding box center [474, 326] width 948 height 652
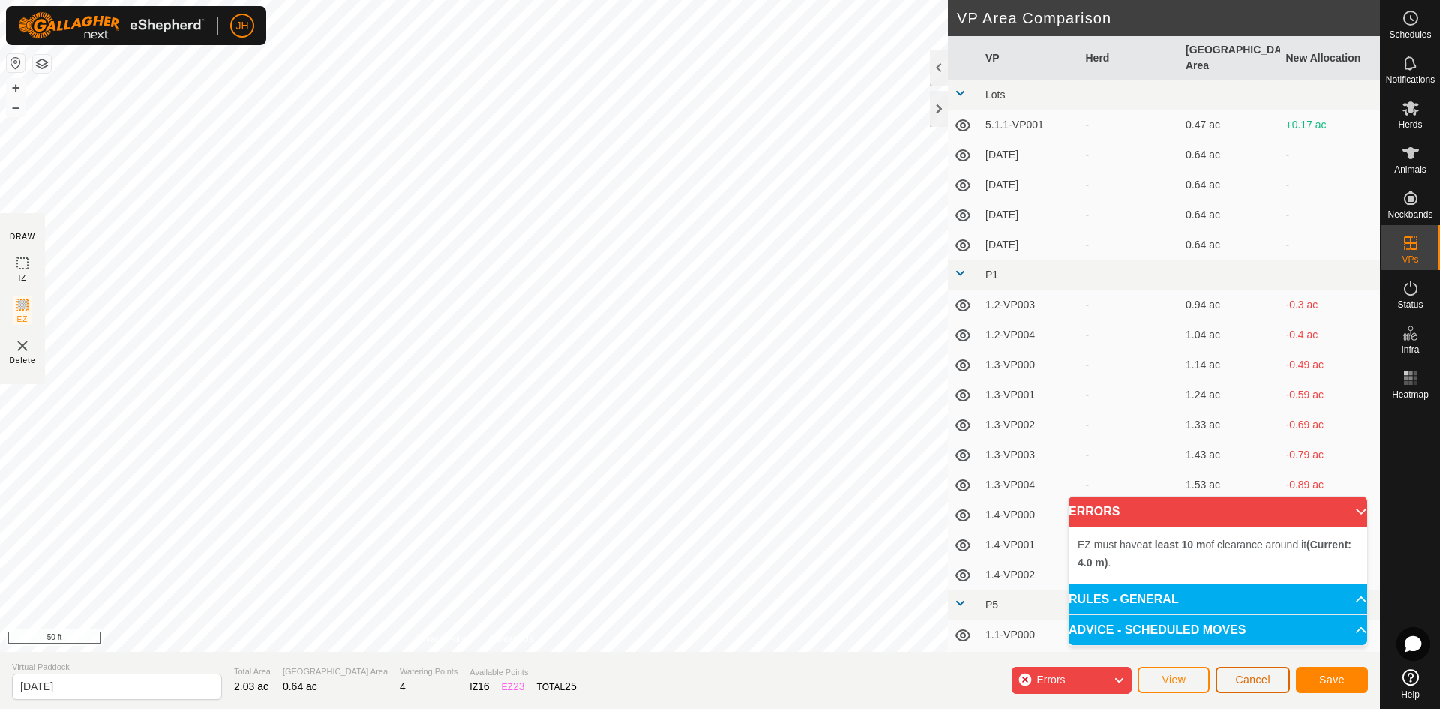
click at [1267, 686] on button "Cancel" at bounding box center [1252, 680] width 74 height 26
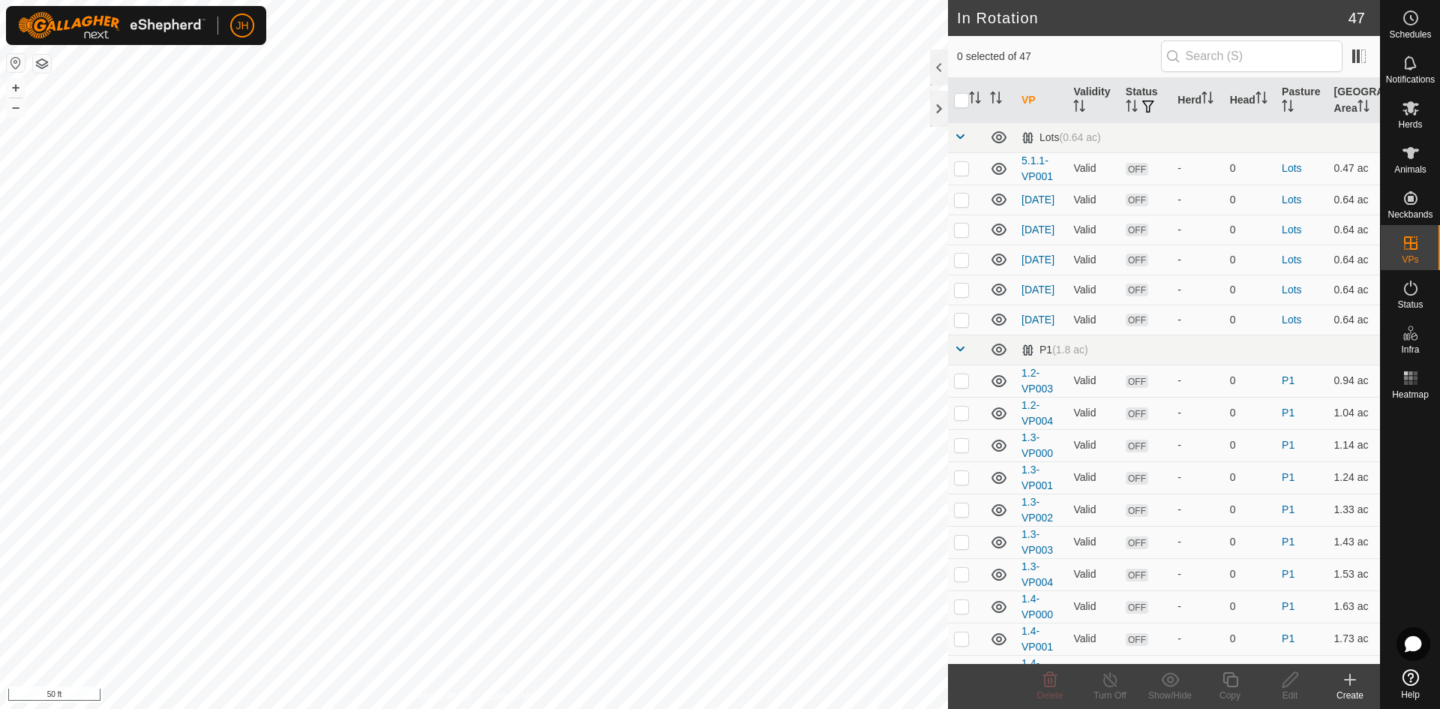
checkbox input "true"
click at [1212, 55] on input "text" at bounding box center [1251, 55] width 181 height 31
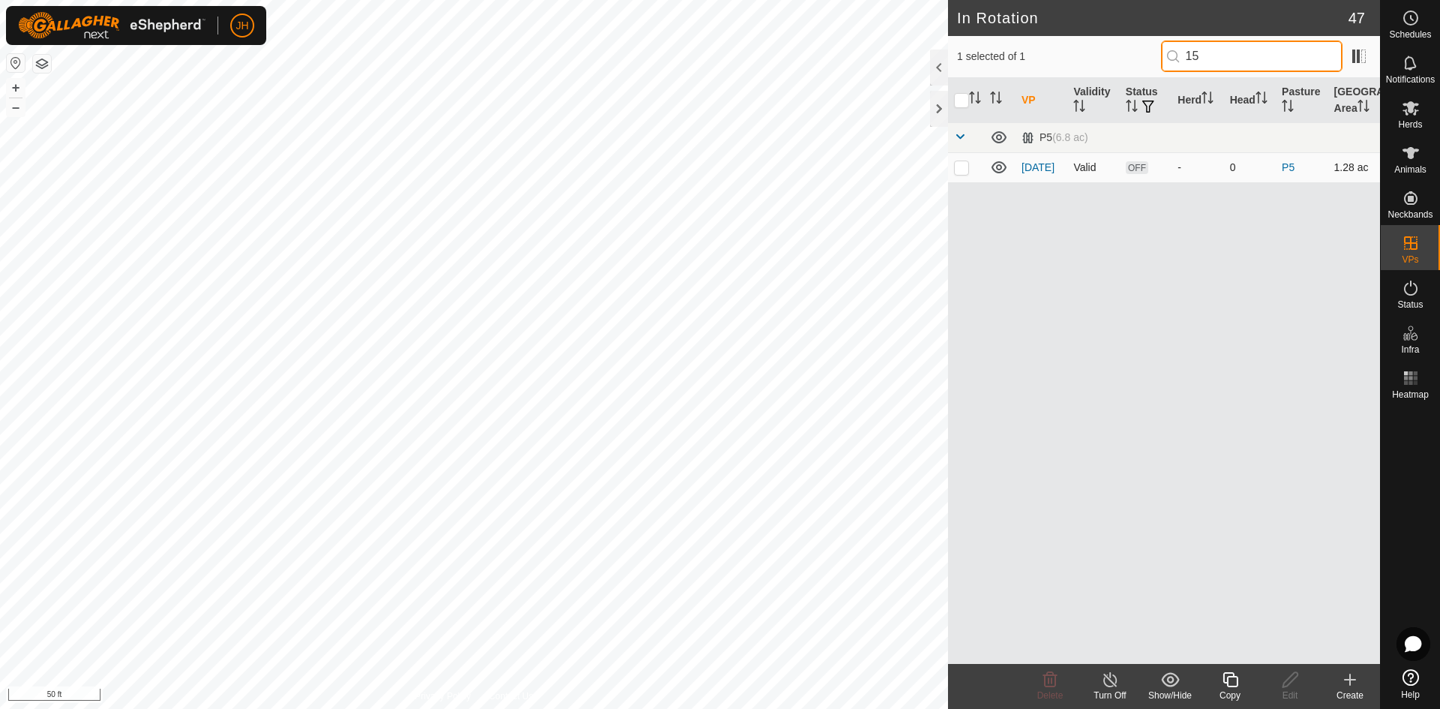
type input "15"
click at [966, 168] on p-checkbox at bounding box center [961, 167] width 15 height 12
checkbox input "true"
click at [962, 140] on span at bounding box center [960, 136] width 12 height 12
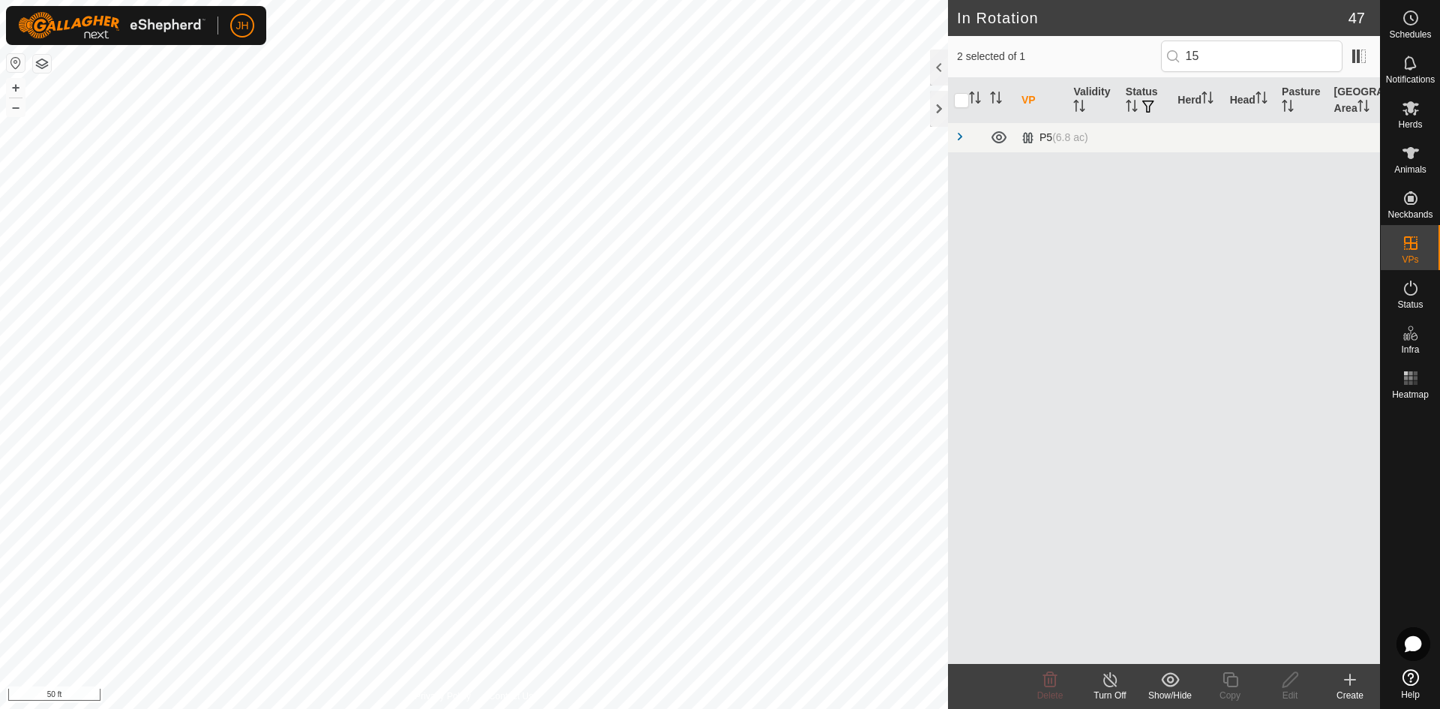
click at [962, 140] on span at bounding box center [960, 136] width 12 height 12
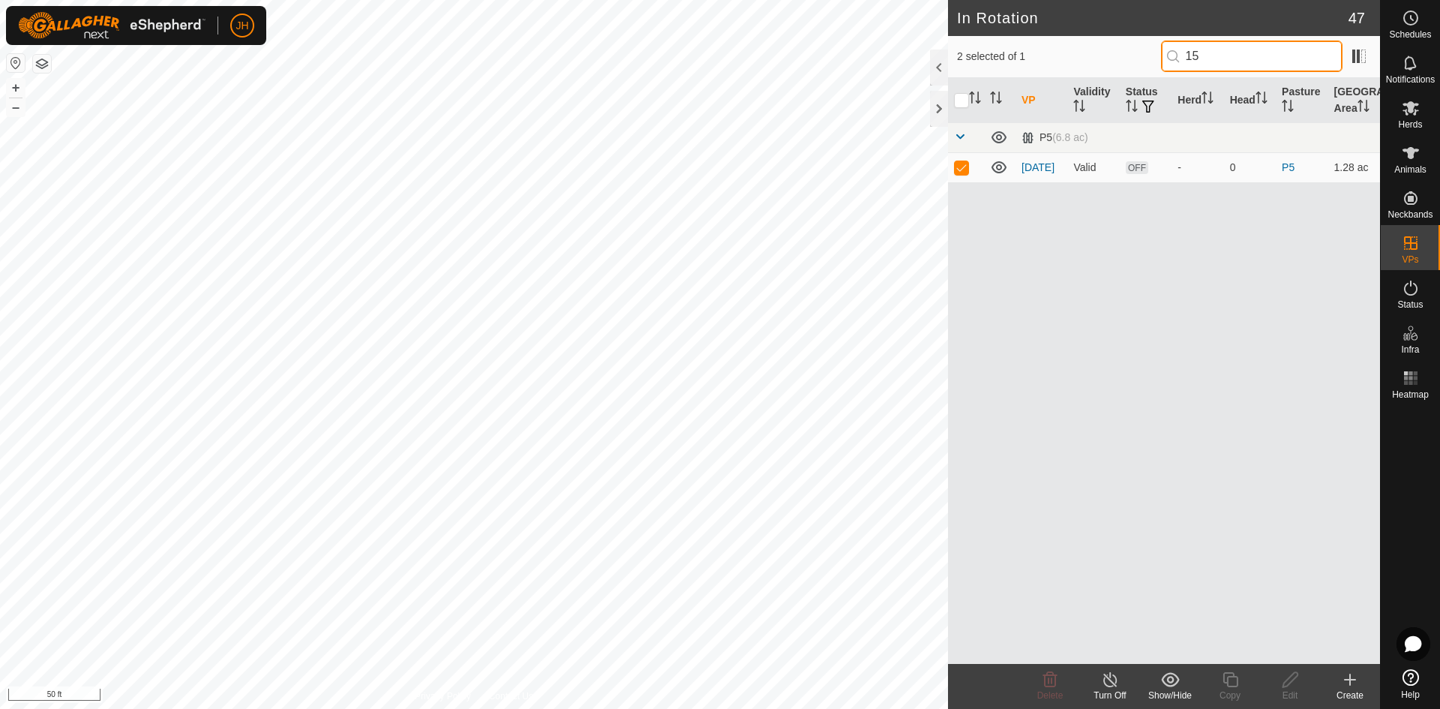
click at [1161, 70] on input "15" at bounding box center [1251, 55] width 181 height 31
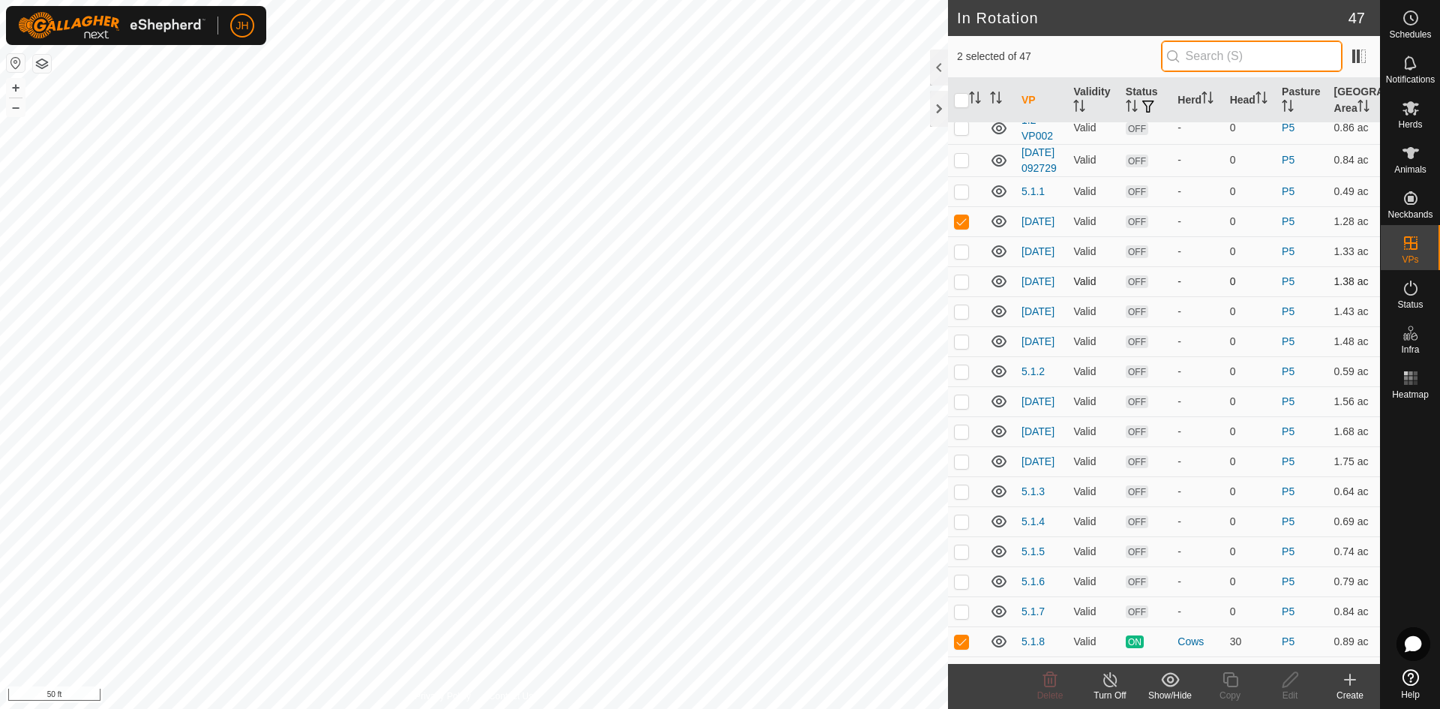
scroll to position [1050, 0]
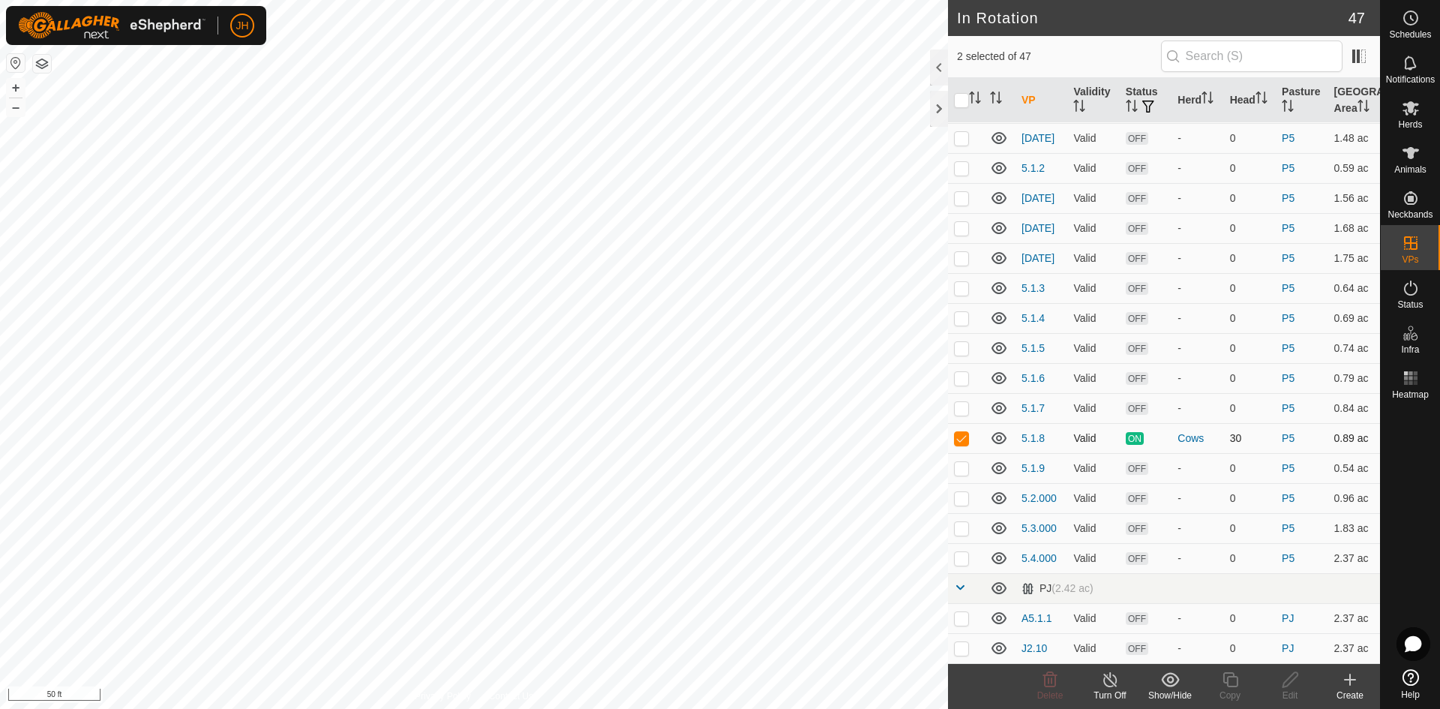
click at [961, 439] on p-checkbox at bounding box center [961, 438] width 15 height 12
checkbox input "false"
click at [1290, 688] on div "Edit" at bounding box center [1290, 694] width 60 height 13
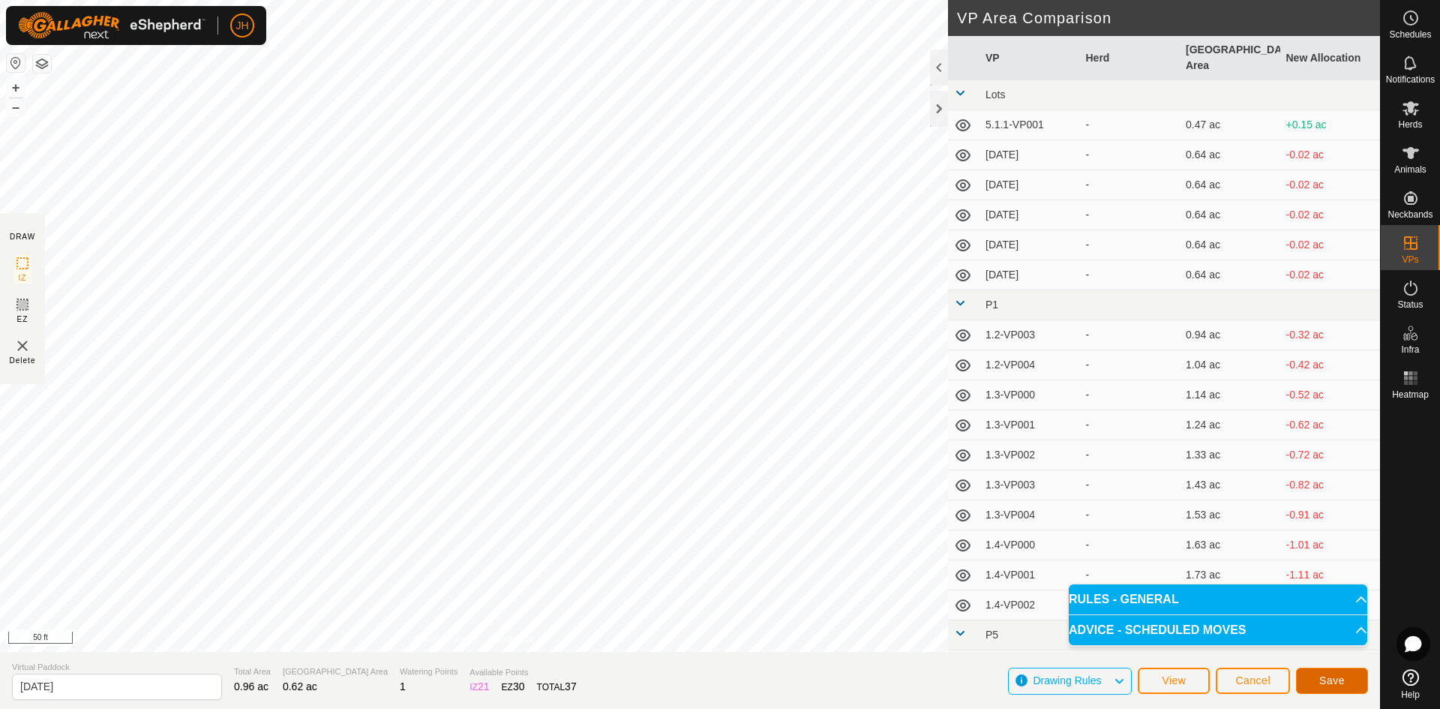
click at [1340, 679] on span "Save" at bounding box center [1331, 680] width 25 height 12
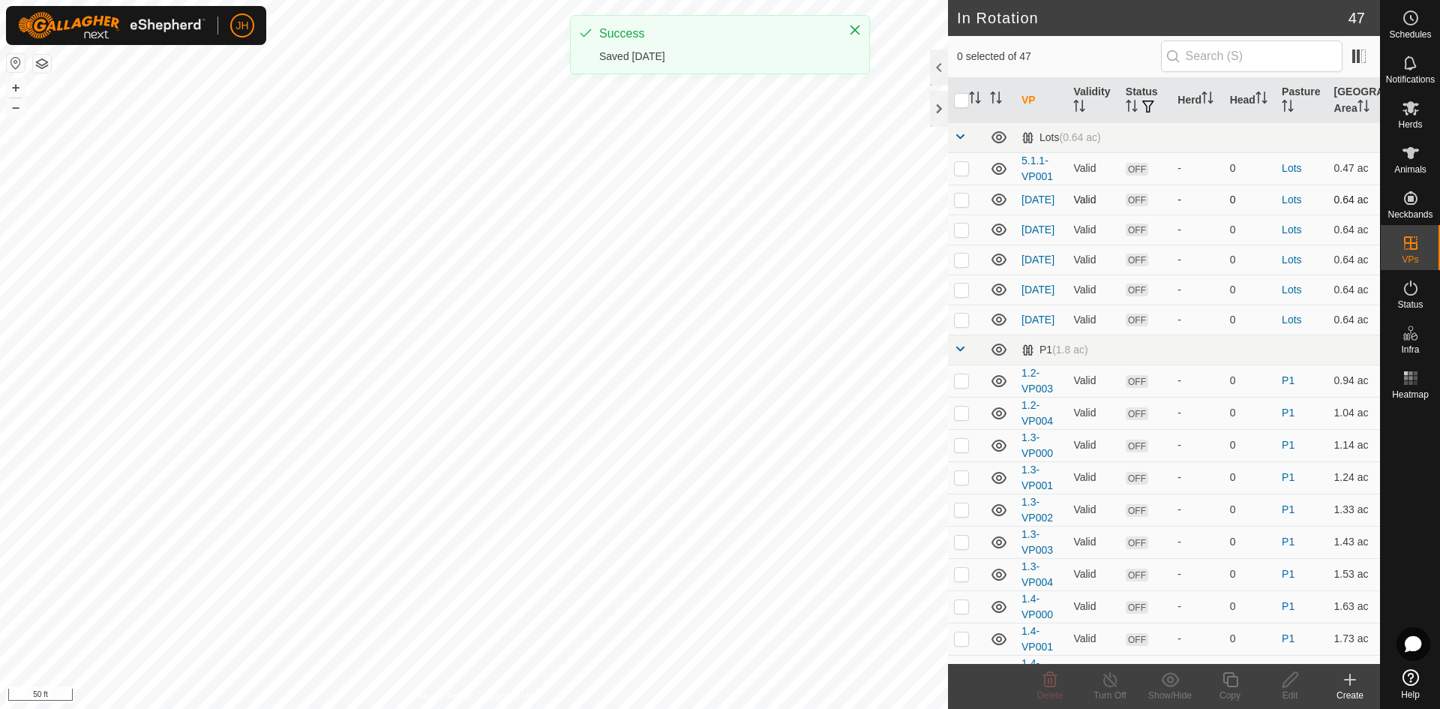
click at [961, 198] on p-checkbox at bounding box center [961, 199] width 15 height 12
checkbox input "true"
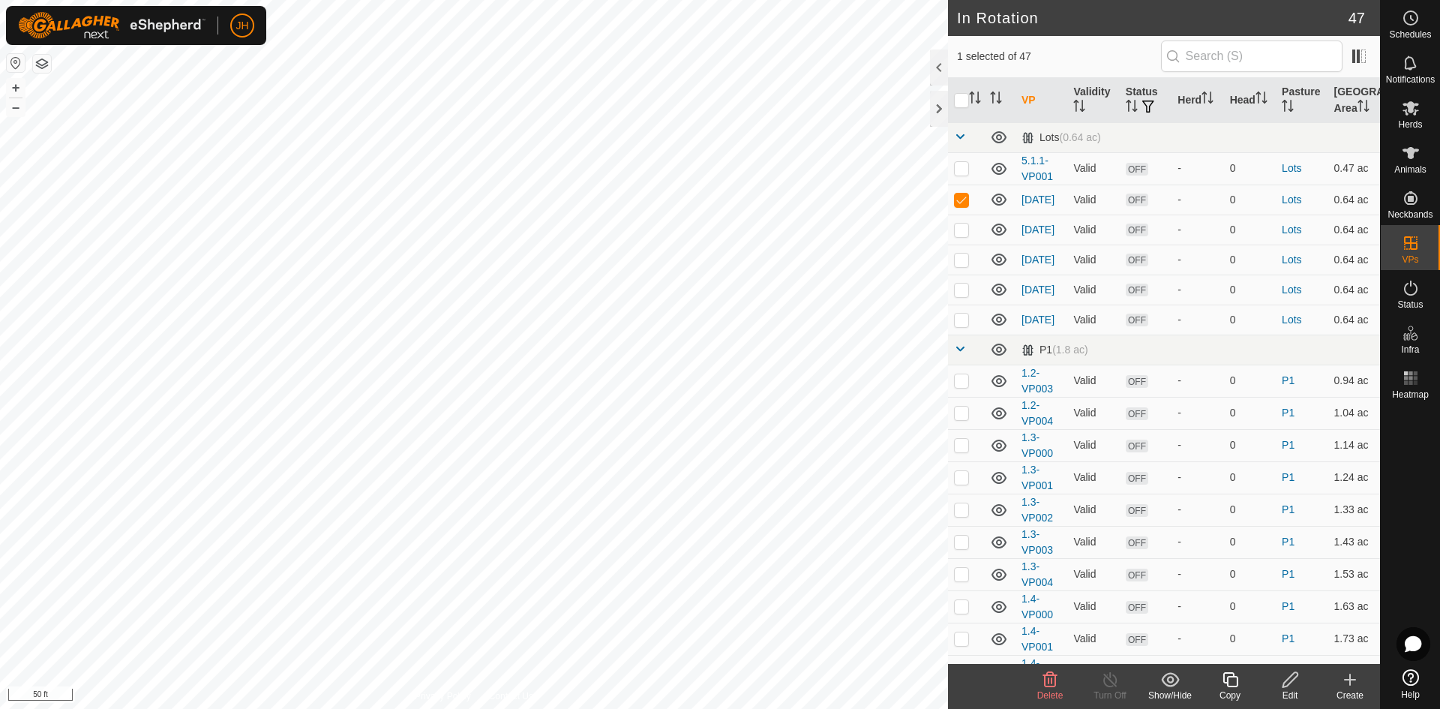
click at [1287, 688] on div "Edit" at bounding box center [1290, 694] width 60 height 13
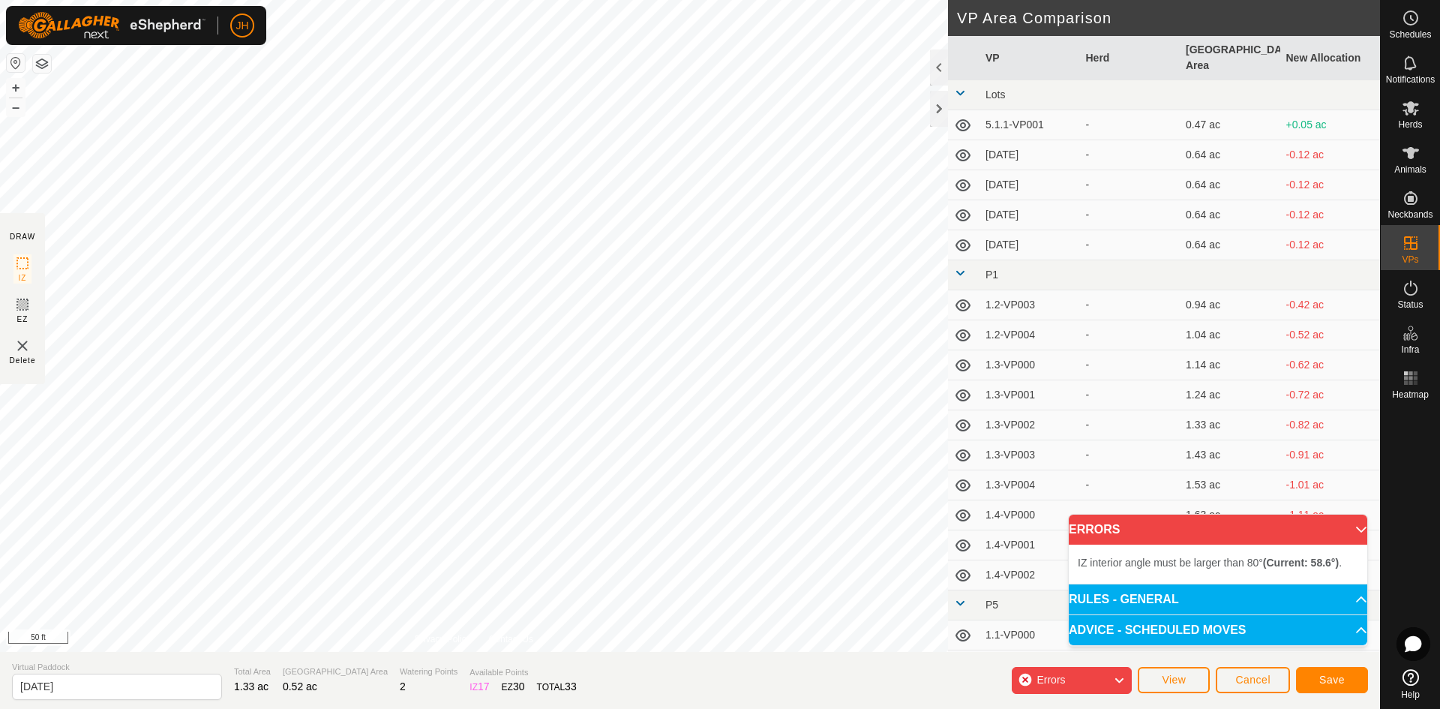
click at [211, 518] on div "IZ interior angle must be larger than 80° (Current: 58.6°) . + – ⇧ i 50 ft" at bounding box center [474, 326] width 948 height 652
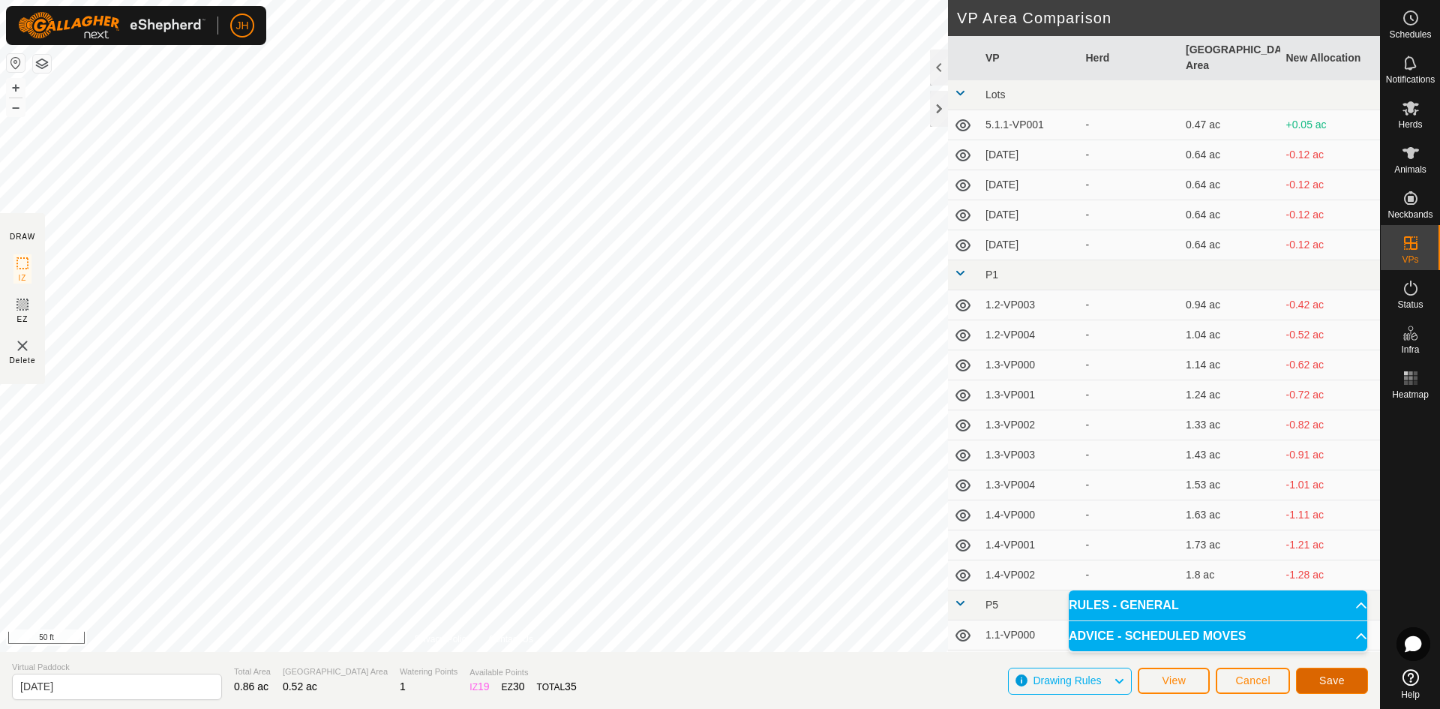
click at [1328, 674] on span "Save" at bounding box center [1331, 680] width 25 height 12
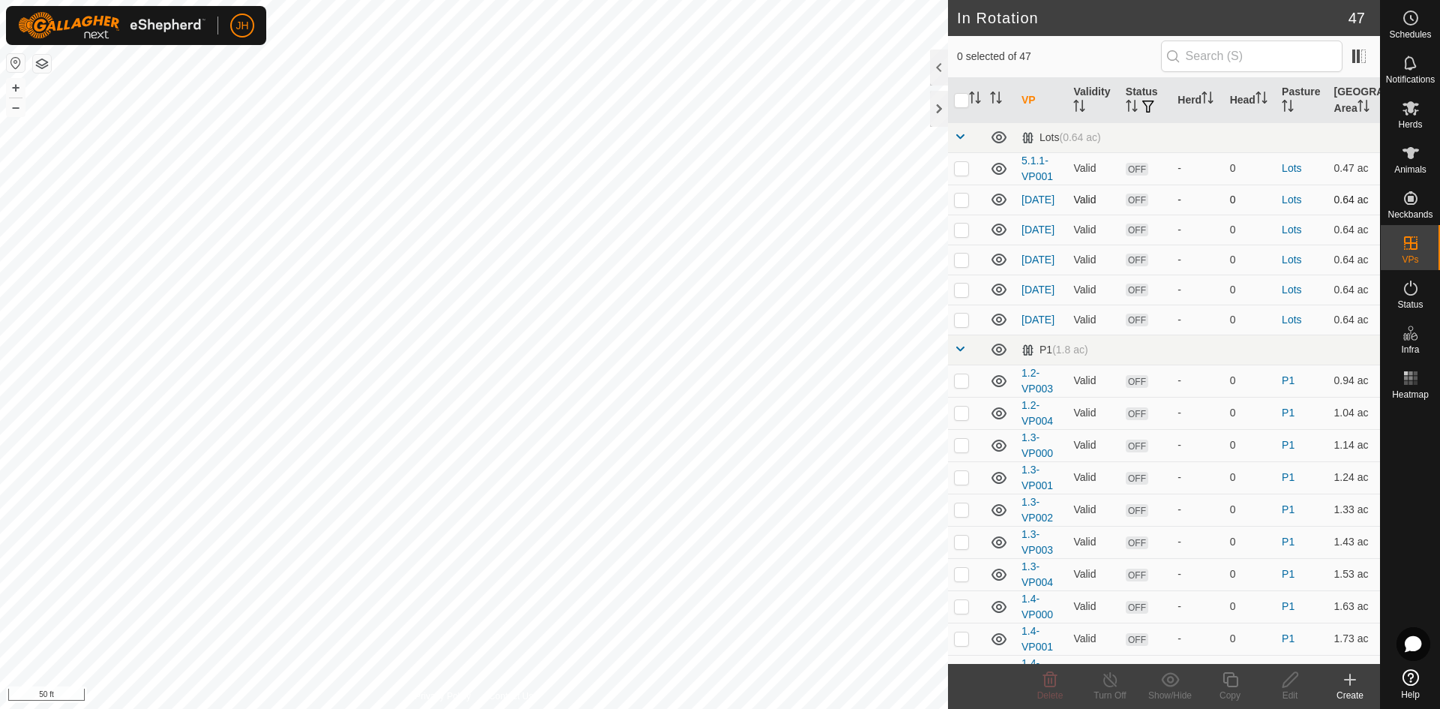
click at [961, 202] on p-checkbox at bounding box center [961, 199] width 15 height 12
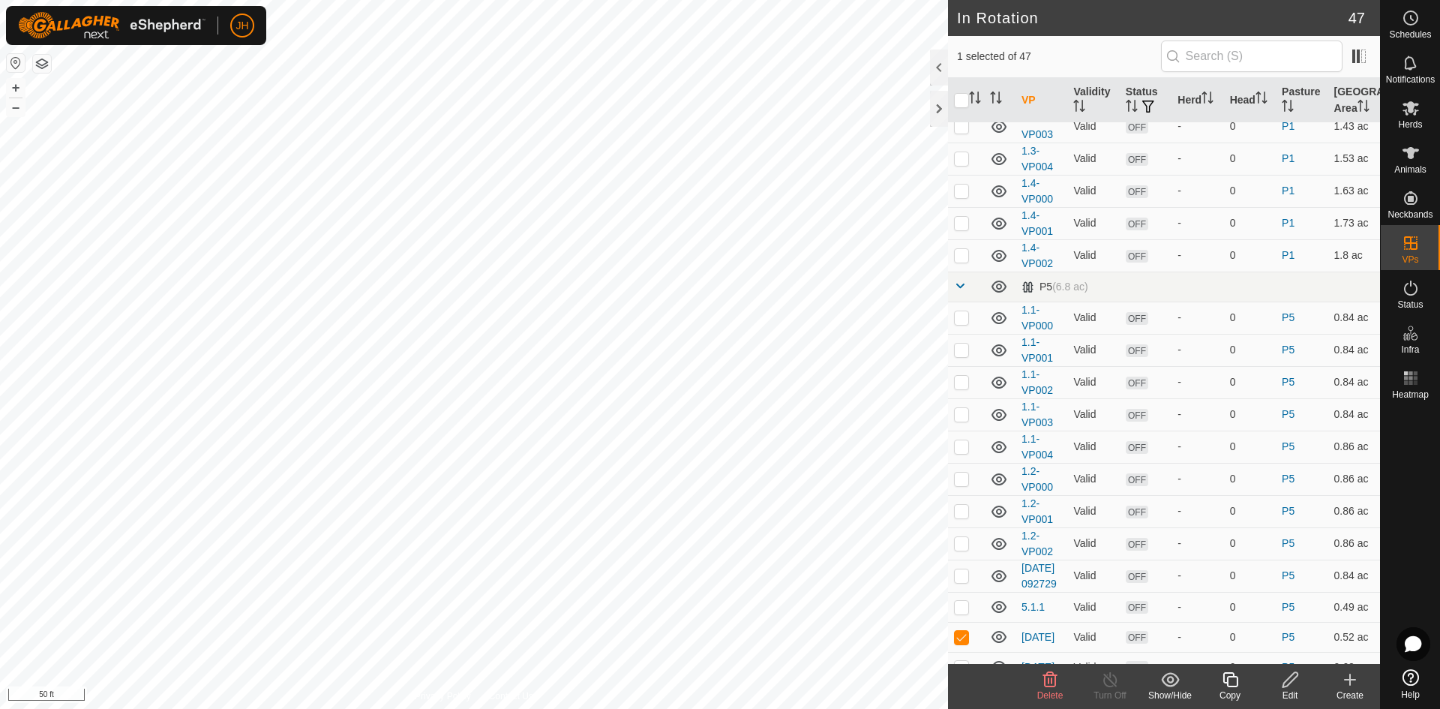
scroll to position [502, 0]
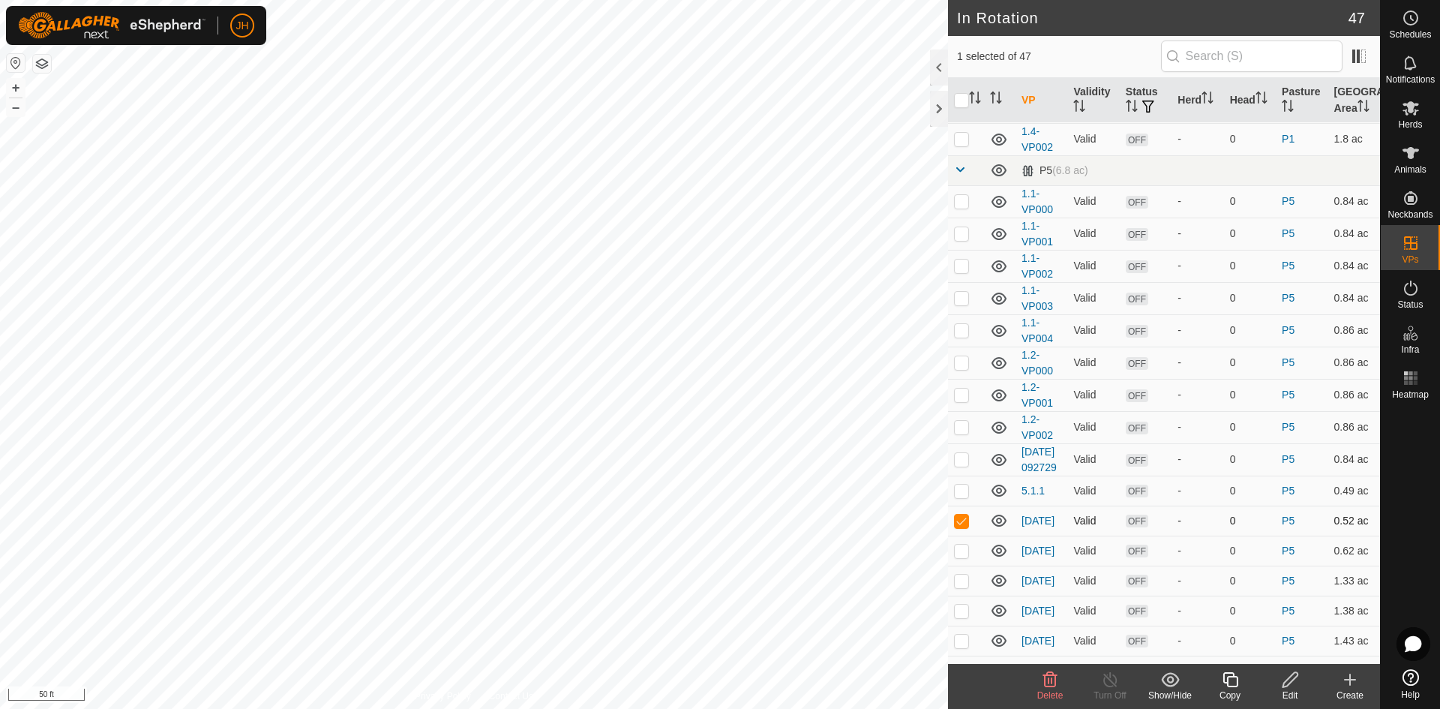
click at [964, 526] on p-checkbox at bounding box center [961, 520] width 15 height 12
checkbox input "false"
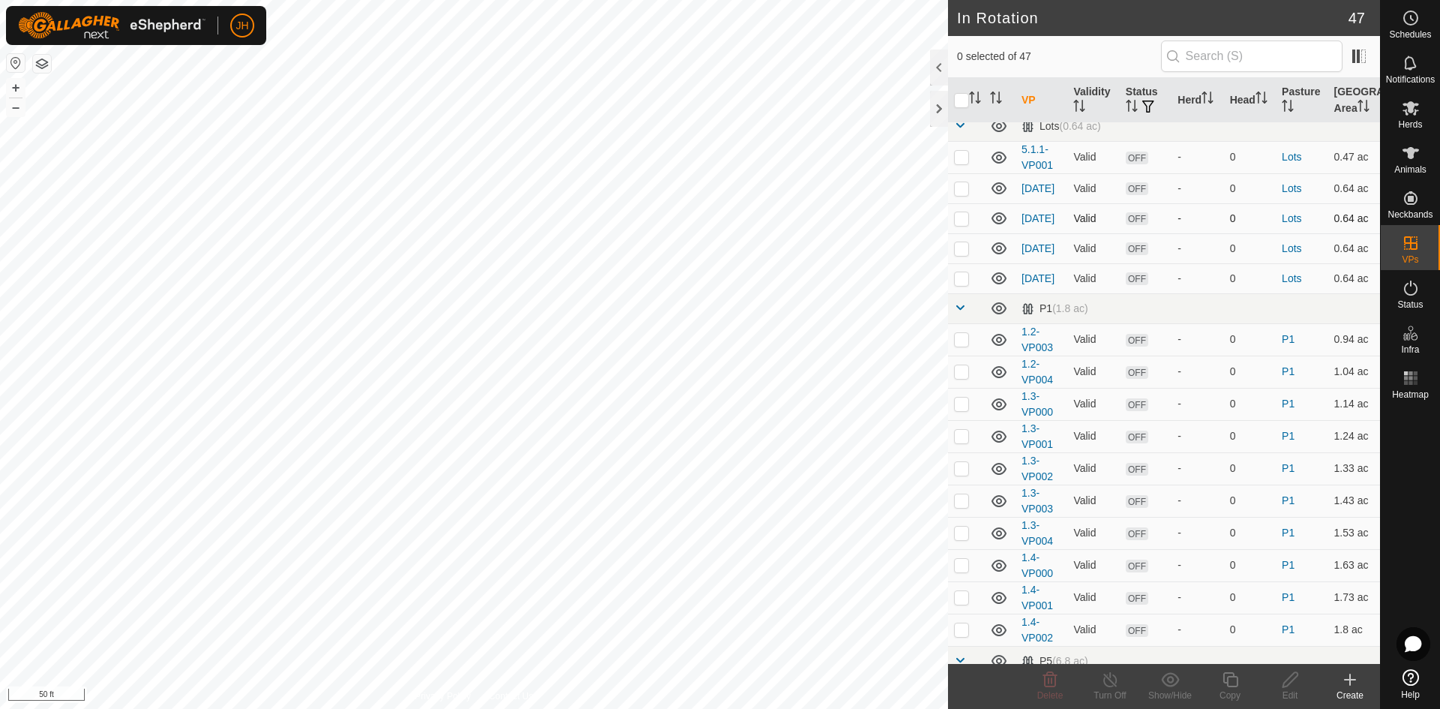
scroll to position [0, 0]
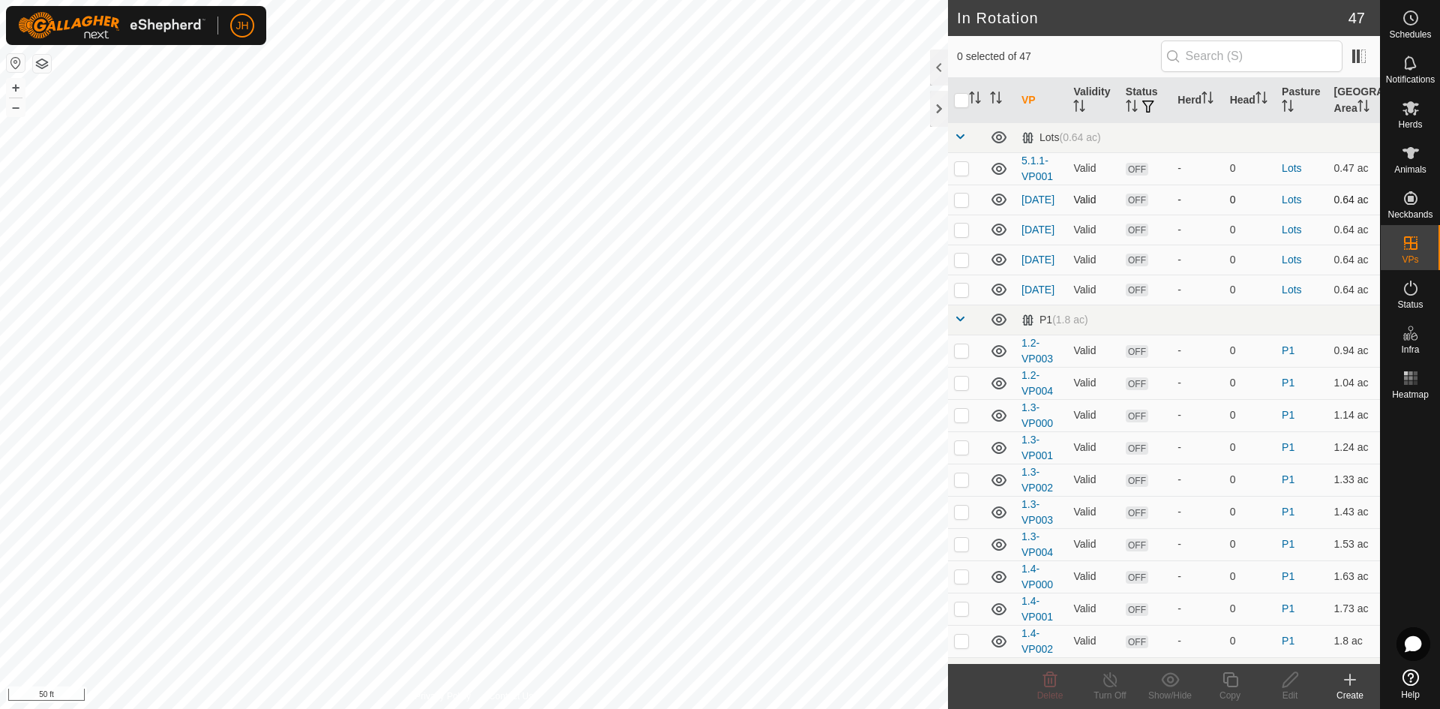
click at [960, 202] on p-checkbox at bounding box center [961, 199] width 15 height 12
checkbox input "true"
click at [1290, 678] on icon at bounding box center [1290, 679] width 19 height 18
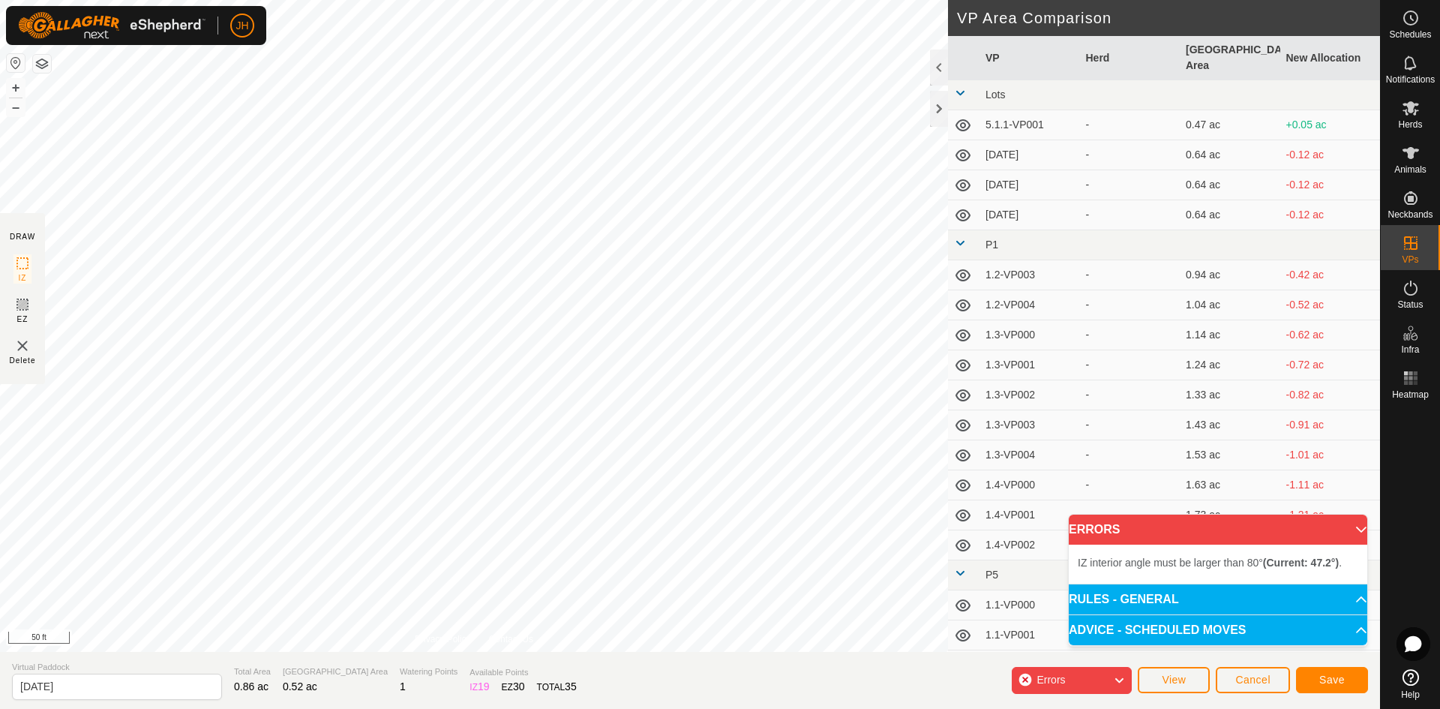
click at [300, 418] on div "IZ interior angle must be larger than 80° (Current: 47.2°) . + – ⇧ i 50 ft" at bounding box center [474, 326] width 948 height 652
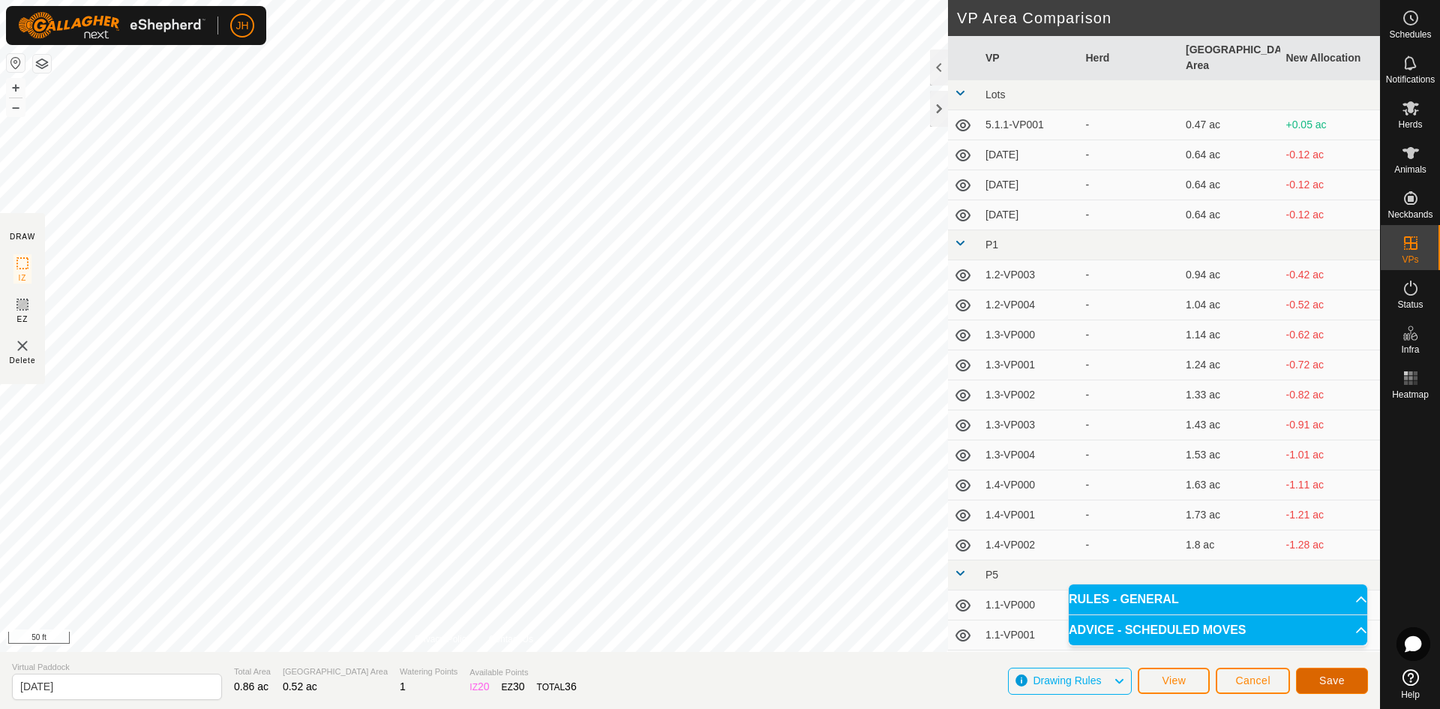
click at [1344, 679] on button "Save" at bounding box center [1332, 680] width 72 height 26
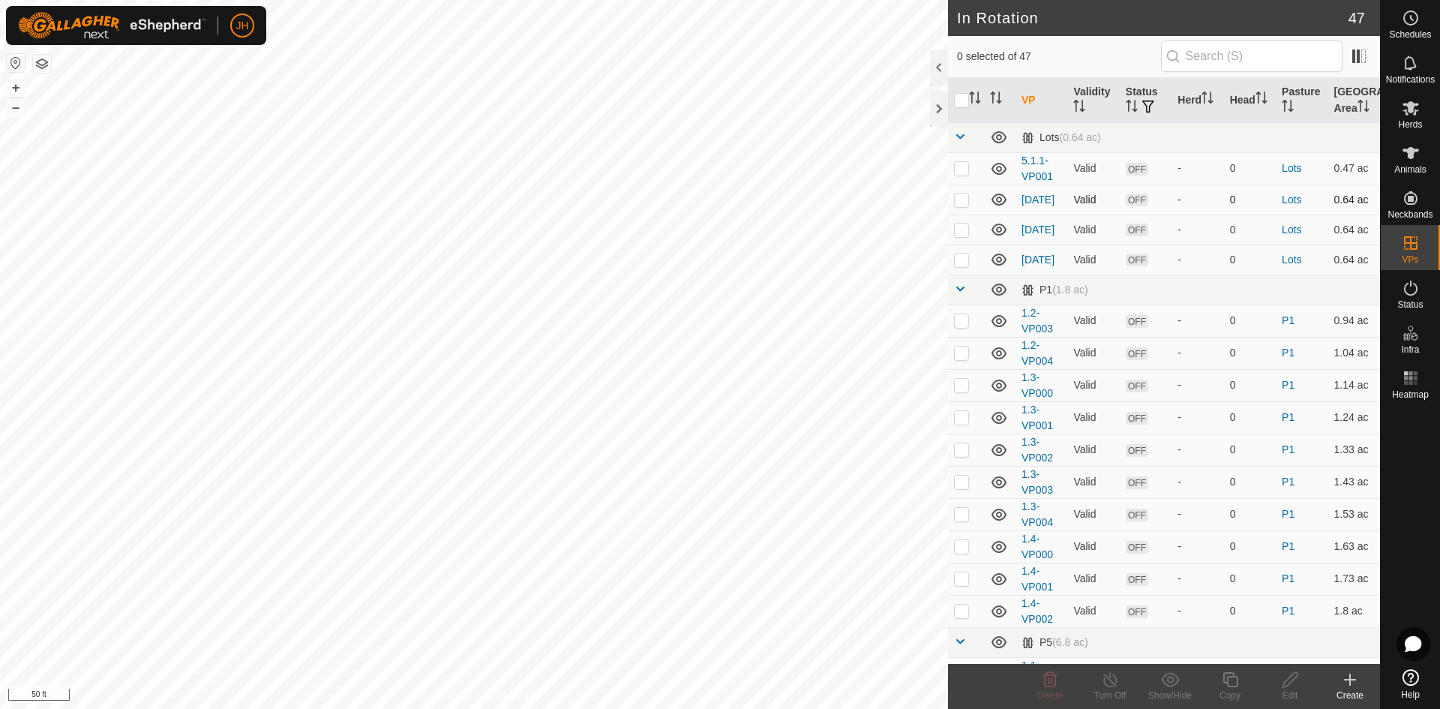
click at [962, 203] on p-checkbox at bounding box center [961, 199] width 15 height 12
checkbox input "true"
click at [1293, 681] on icon at bounding box center [1290, 679] width 19 height 18
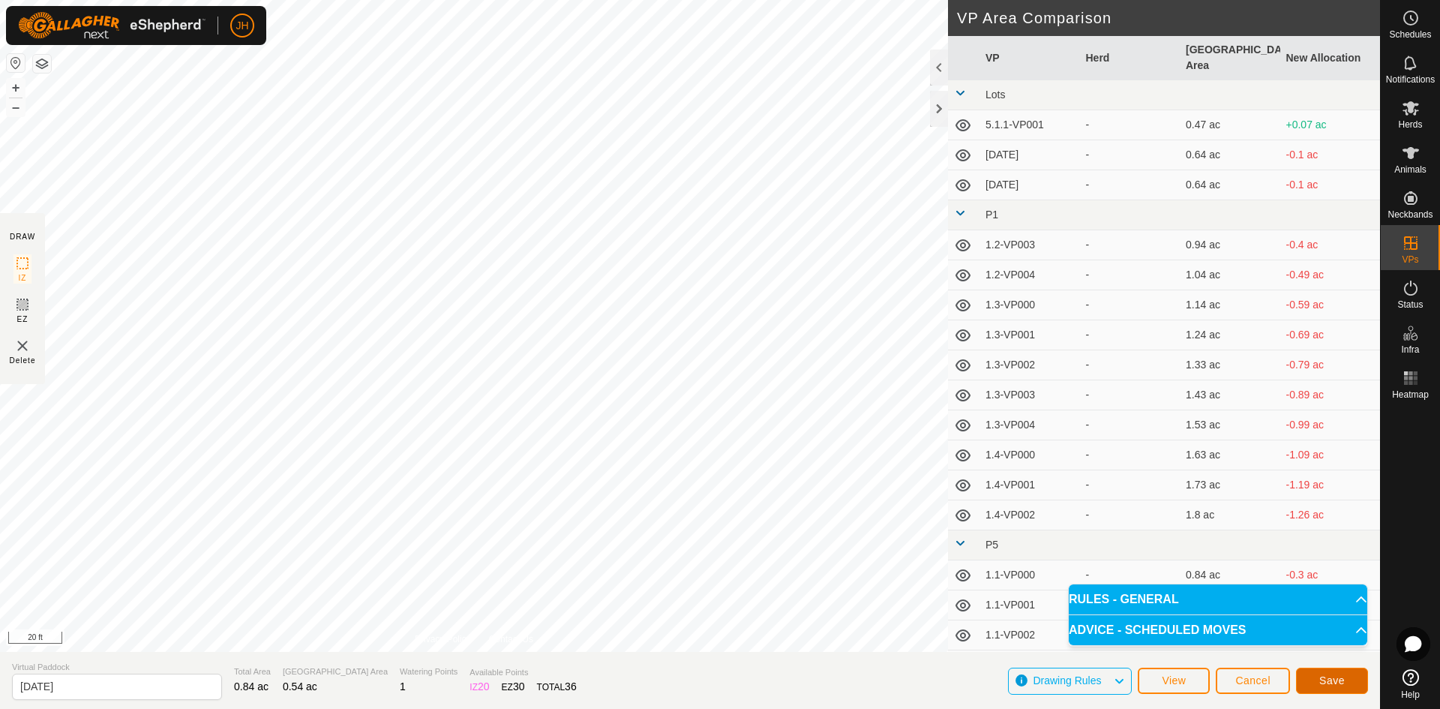
click at [1344, 678] on button "Save" at bounding box center [1332, 680] width 72 height 26
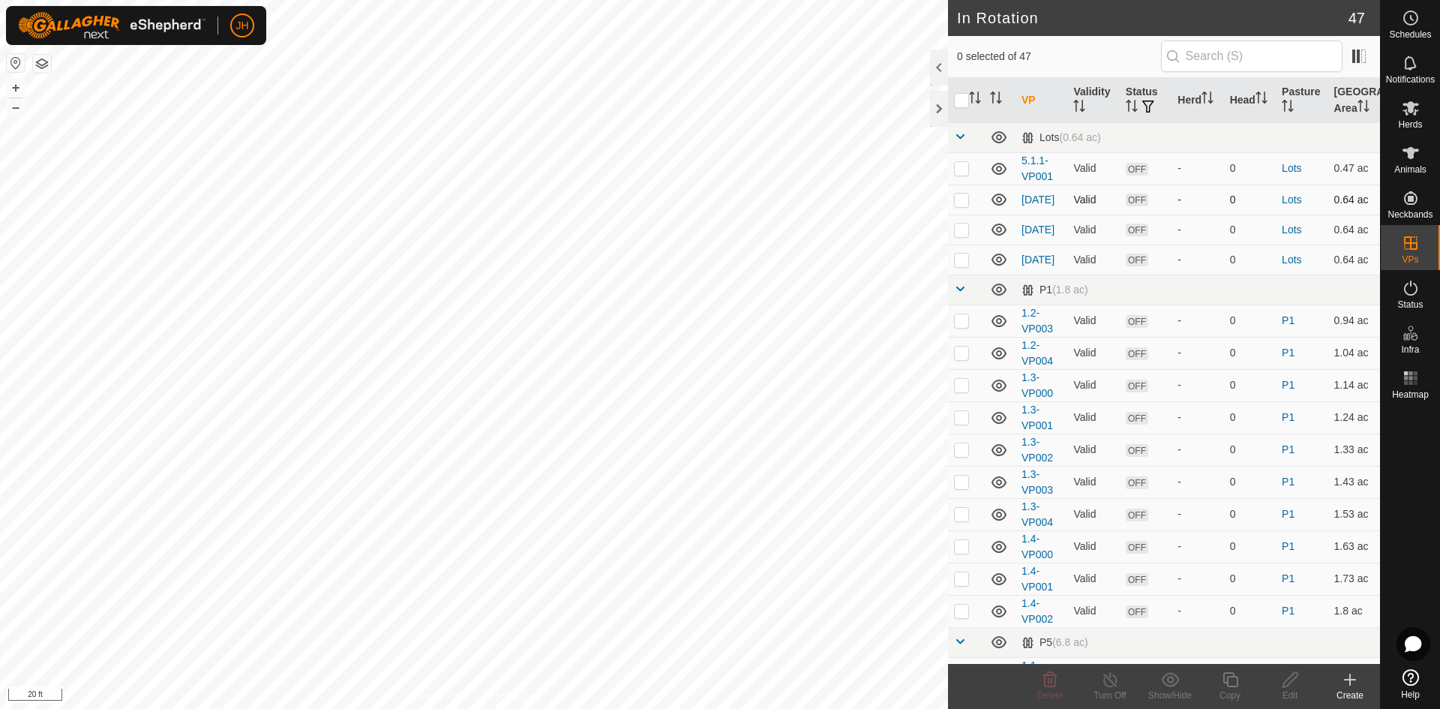
click at [963, 203] on p-checkbox at bounding box center [961, 199] width 15 height 12
click at [963, 201] on p-checkbox at bounding box center [961, 199] width 15 height 12
checkbox input "false"
click at [969, 230] on td at bounding box center [966, 229] width 36 height 30
checkbox input "true"
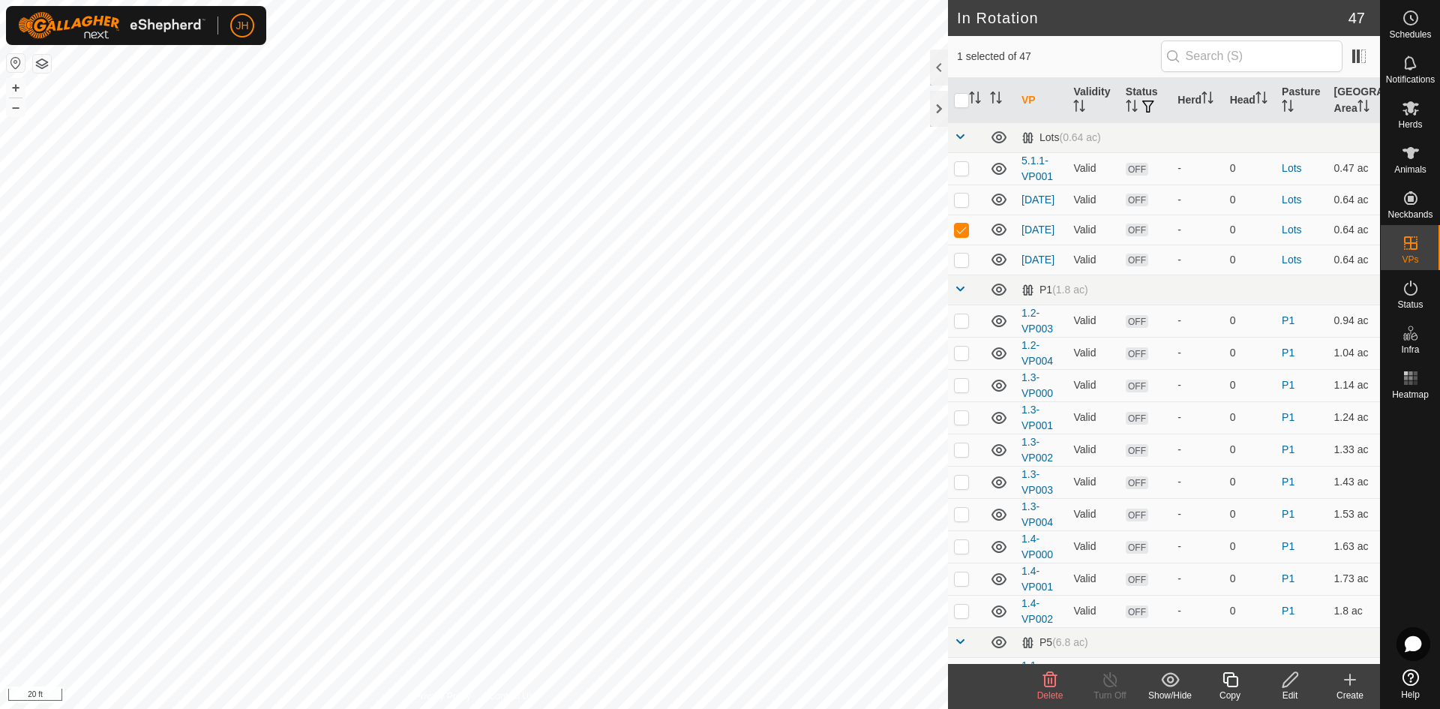
click at [1293, 679] on icon at bounding box center [1290, 679] width 19 height 18
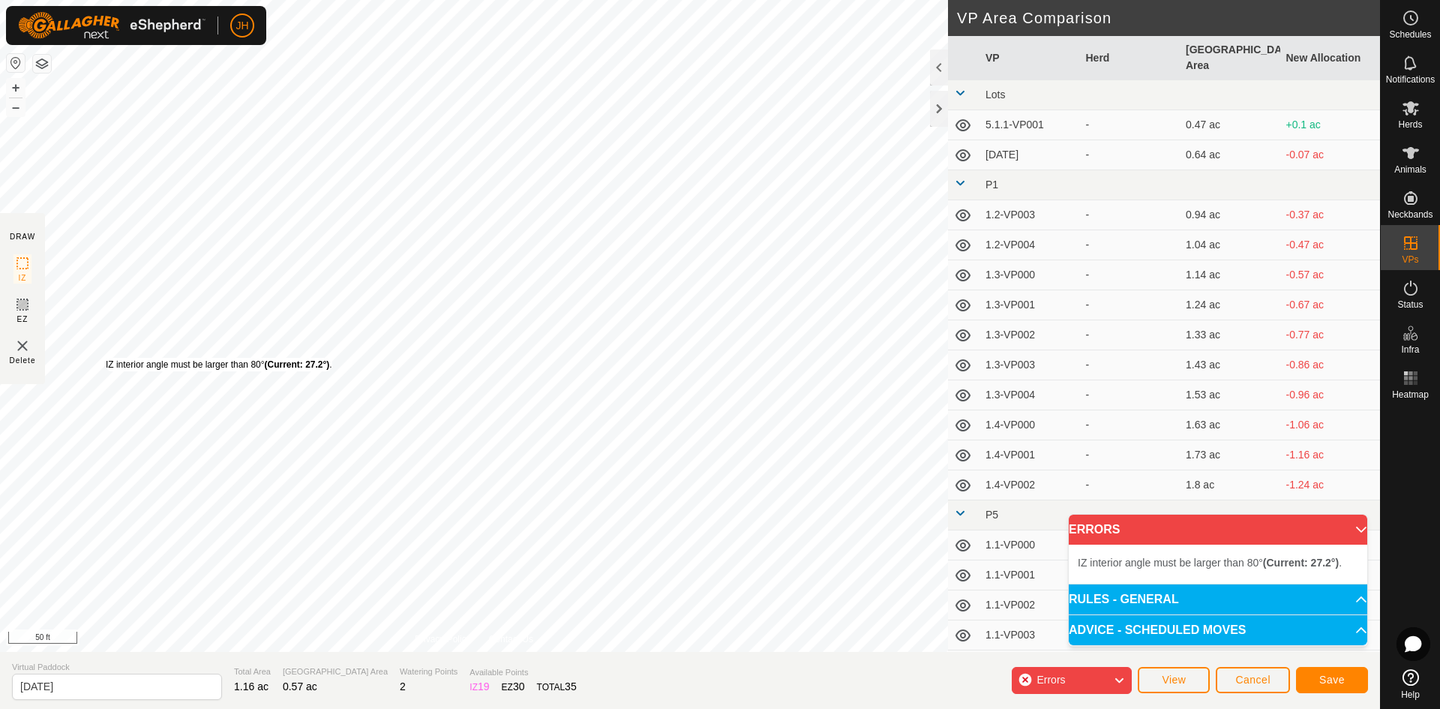
click at [106, 358] on div "IZ interior angle must be larger than 80° (Current: 27.2°) ." at bounding box center [219, 364] width 226 height 13
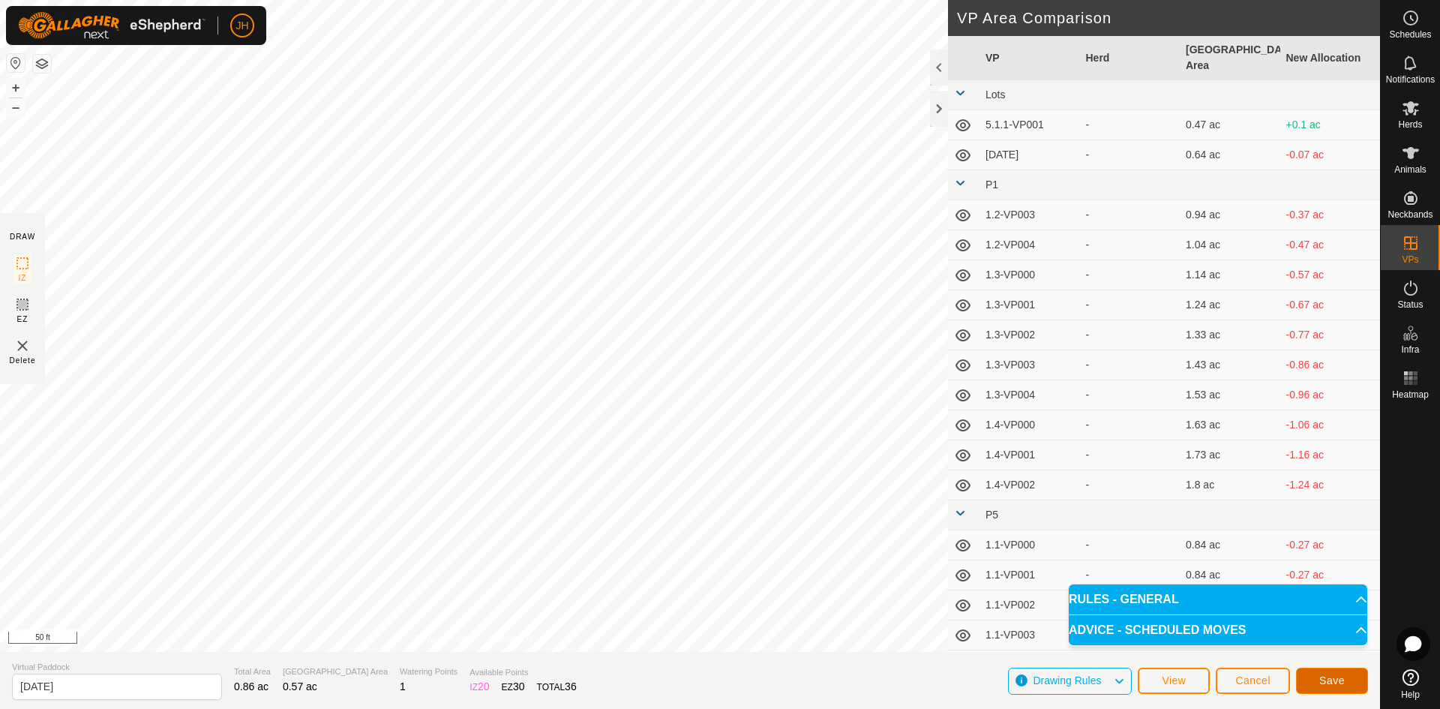
click at [1344, 679] on button "Save" at bounding box center [1332, 680] width 72 height 26
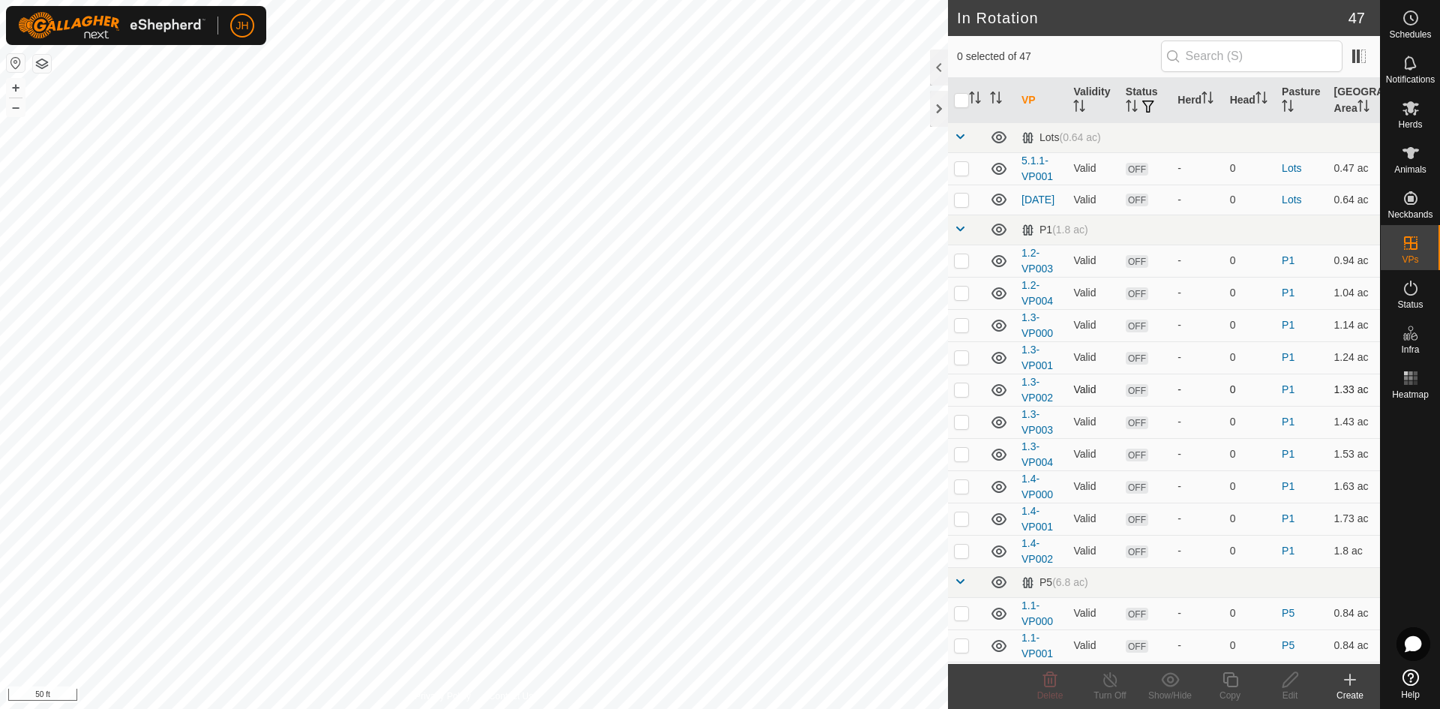
checkbox input "true"
click at [1293, 686] on icon at bounding box center [1290, 679] width 19 height 18
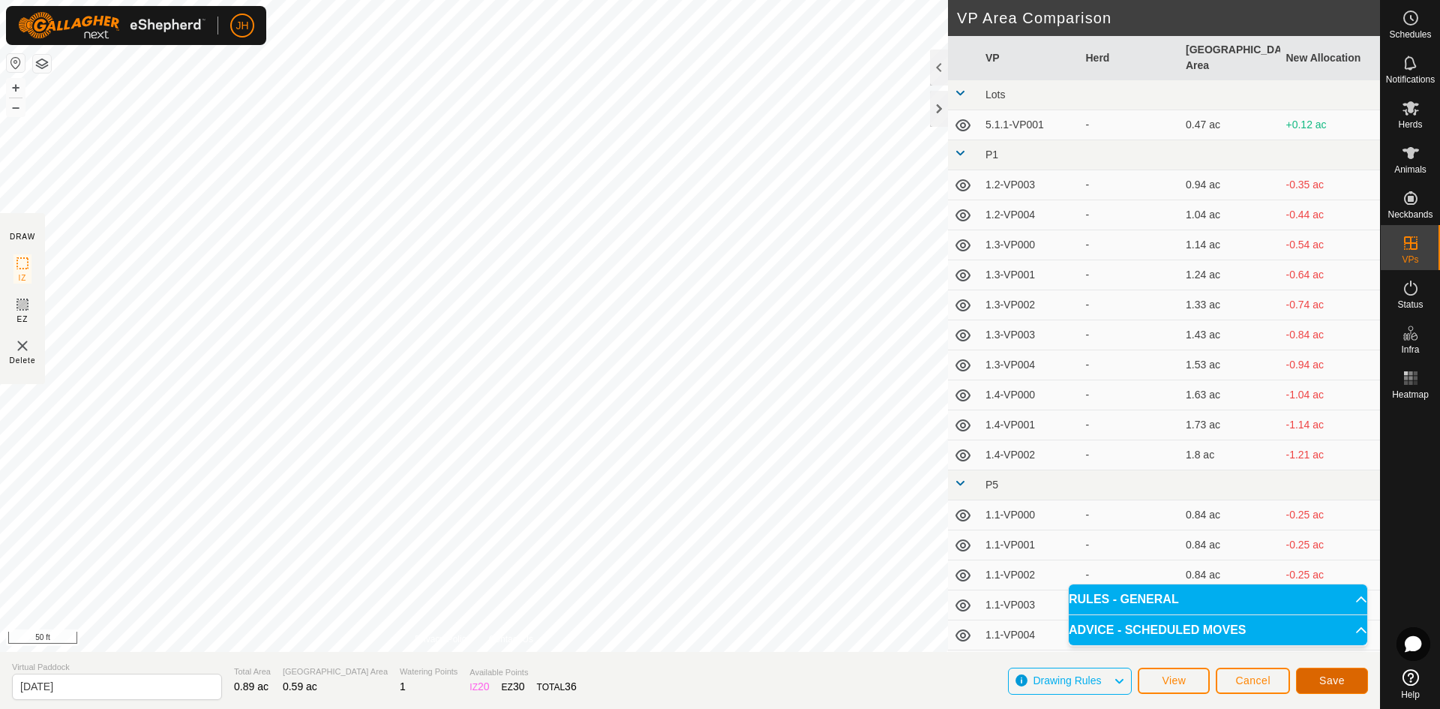
click at [1341, 682] on span "Save" at bounding box center [1331, 680] width 25 height 12
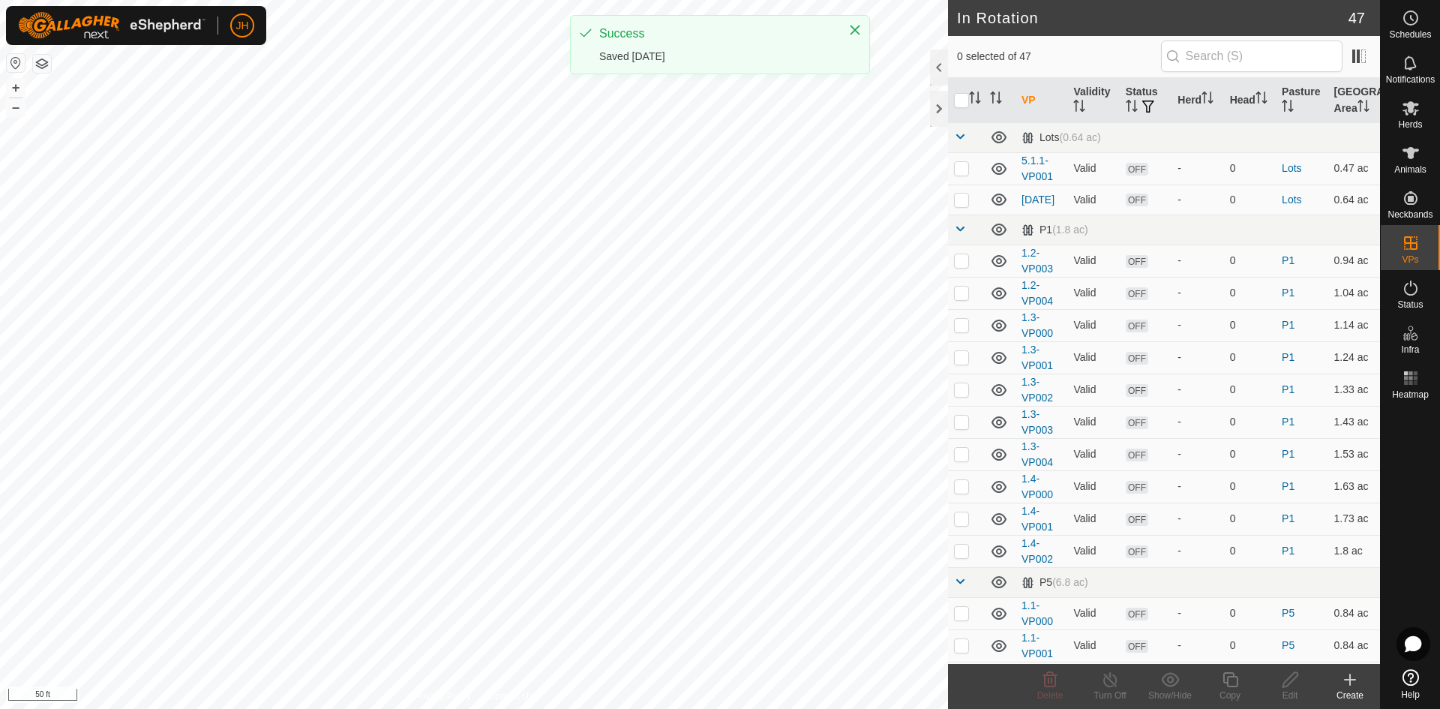
checkbox input "true"
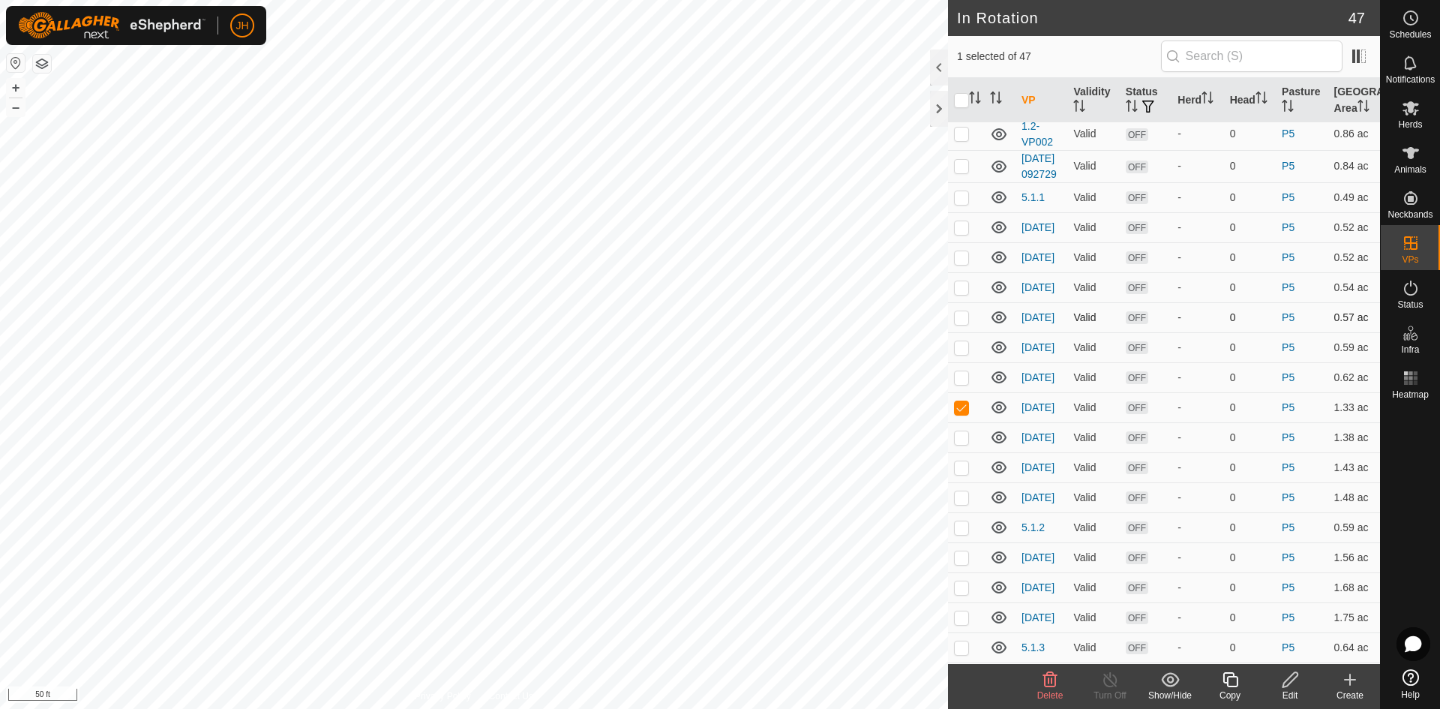
scroll to position [666, 0]
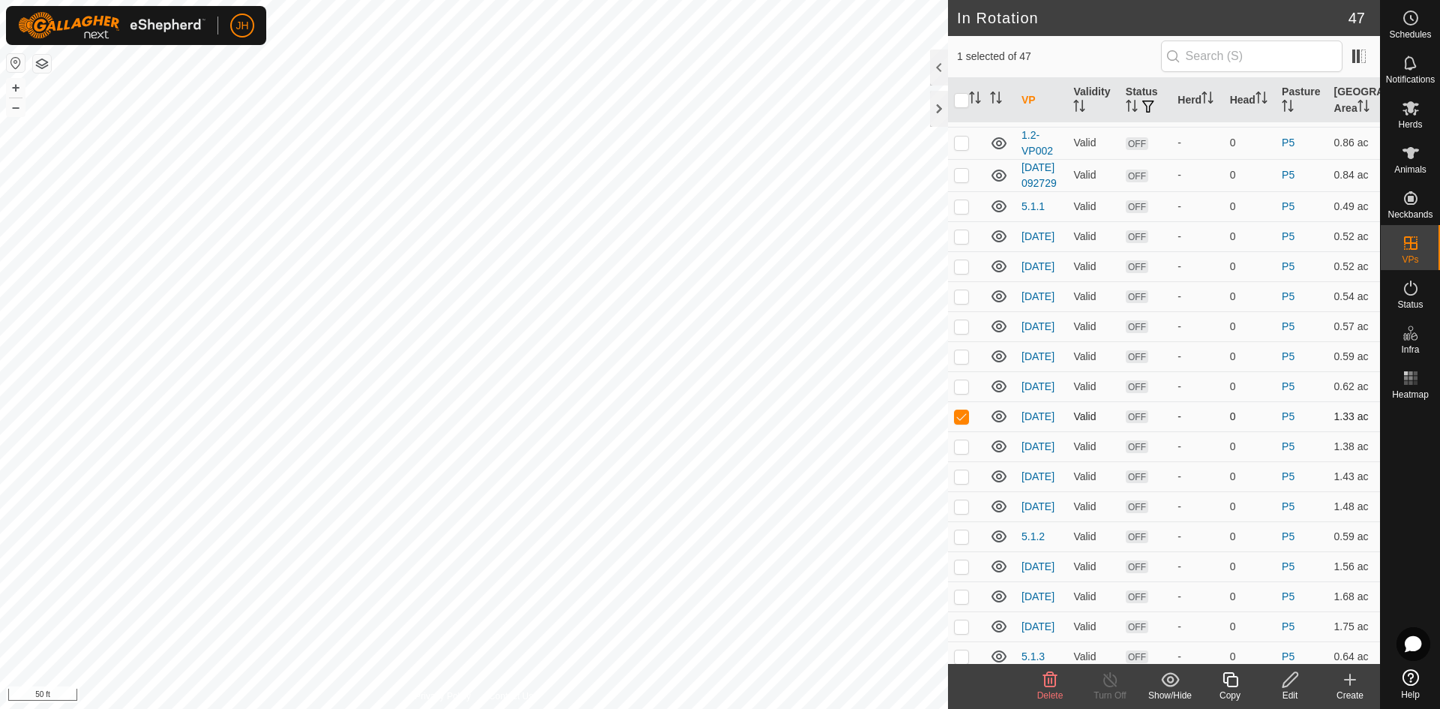
click at [965, 422] on p-checkbox at bounding box center [961, 416] width 15 height 12
checkbox input "false"
click at [961, 392] on p-checkbox at bounding box center [961, 386] width 15 height 12
checkbox input "false"
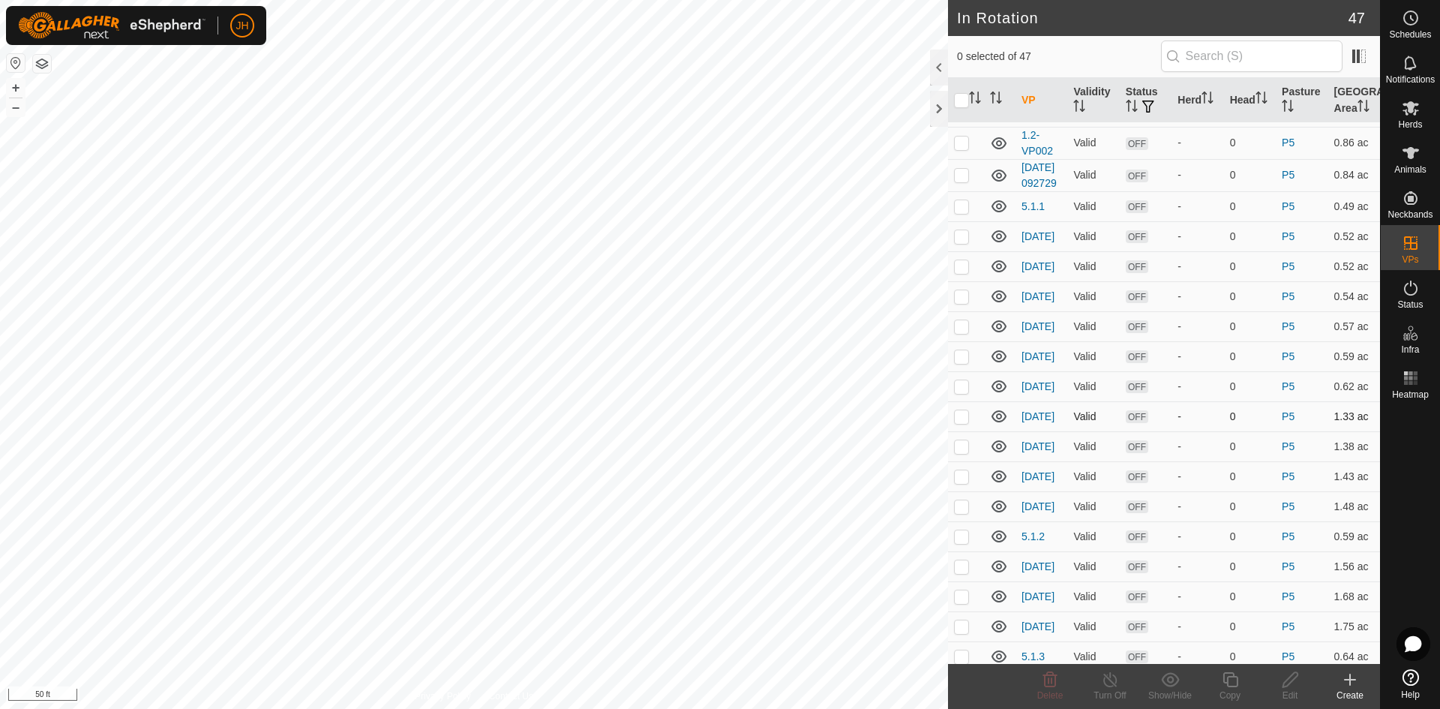
click at [964, 422] on p-checkbox at bounding box center [961, 416] width 15 height 12
checkbox input "true"
click at [1290, 678] on icon at bounding box center [1290, 679] width 19 height 18
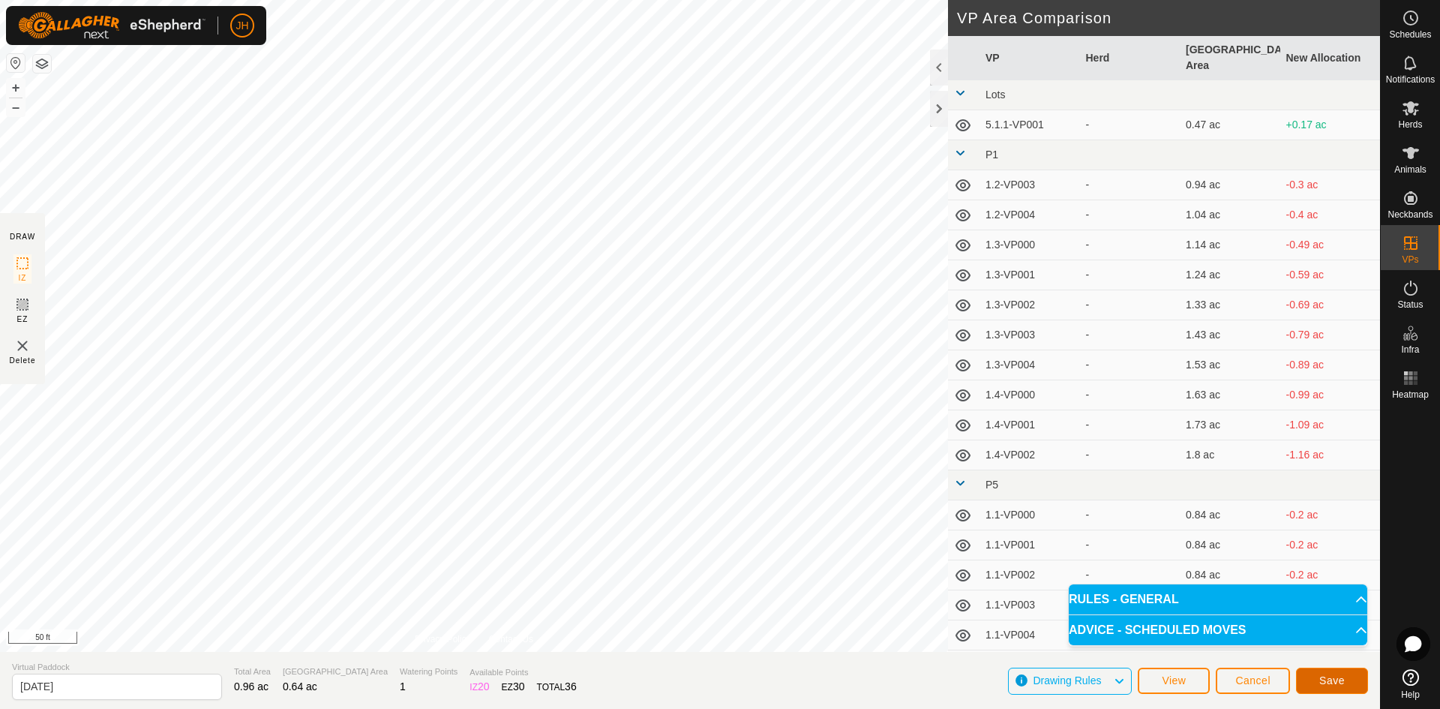
click at [1321, 682] on span "Save" at bounding box center [1331, 680] width 25 height 12
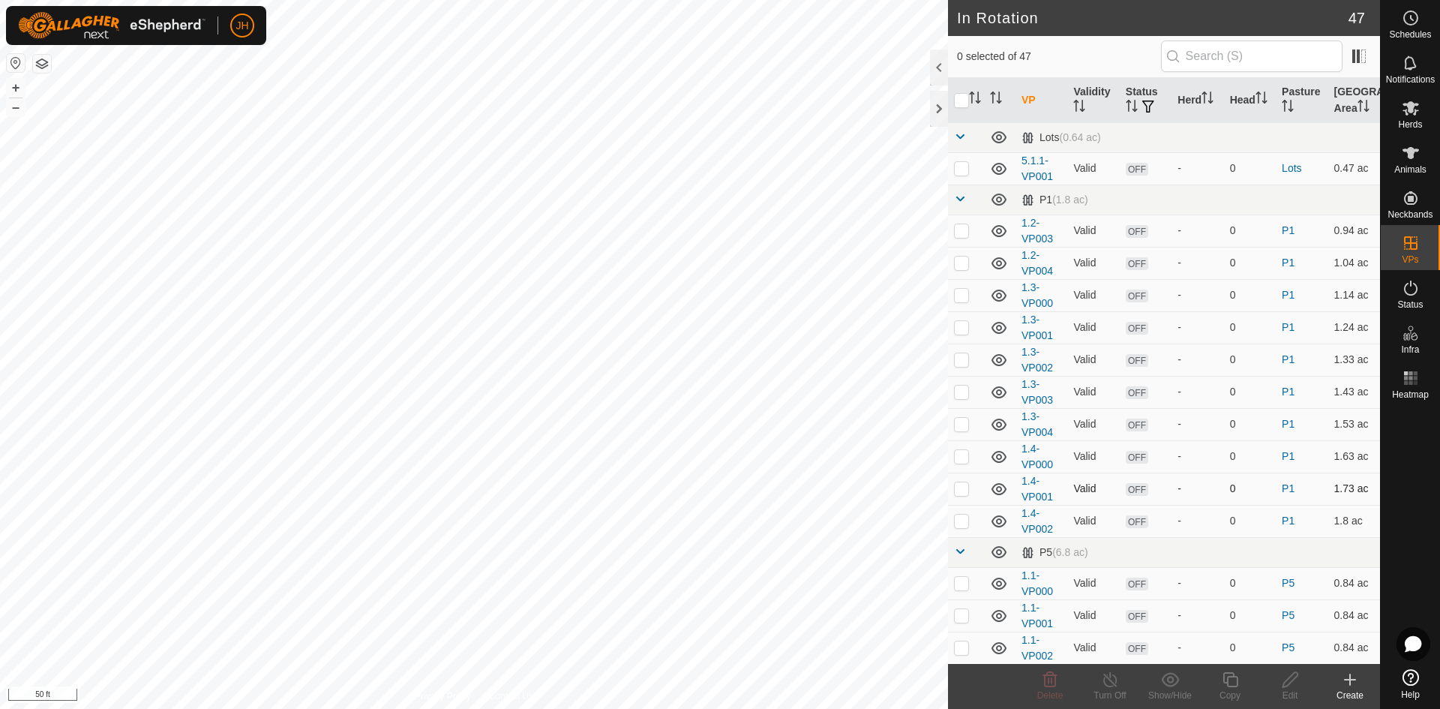
checkbox input "true"
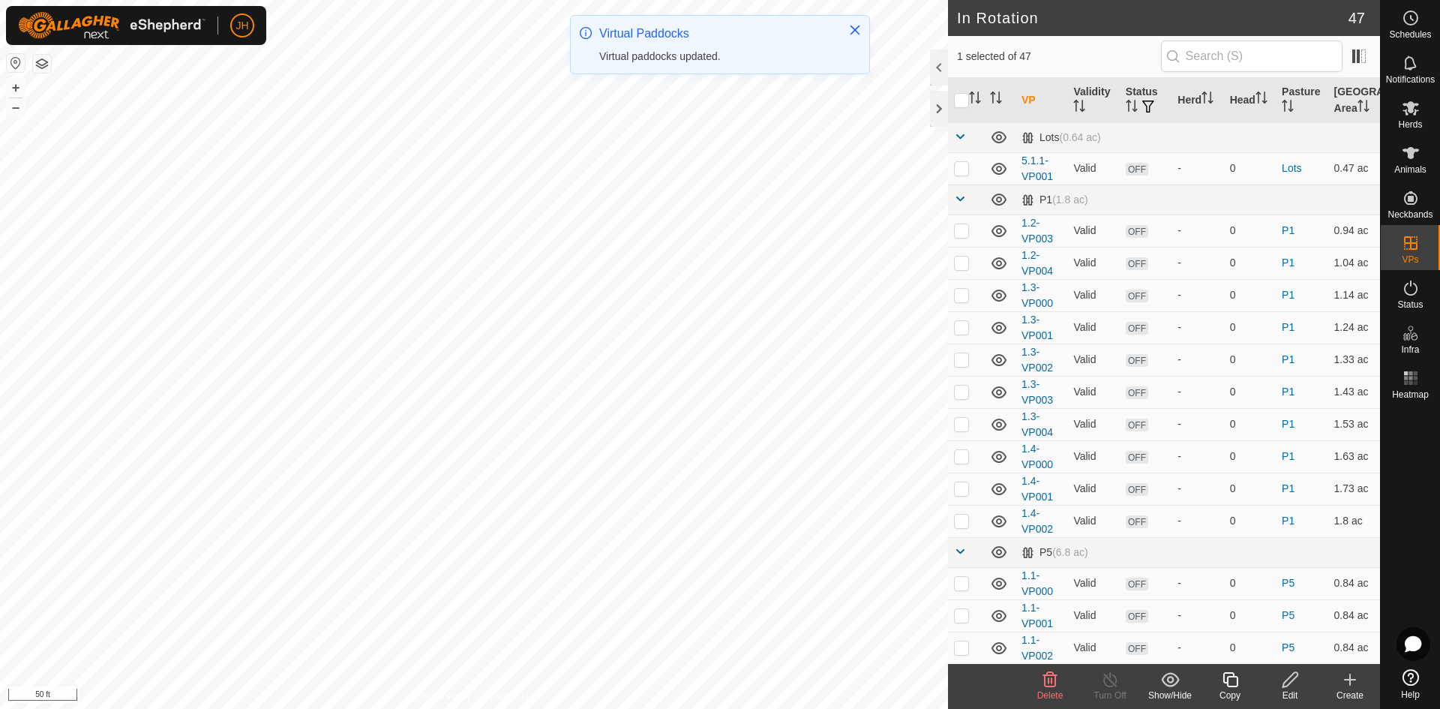
click at [1287, 688] on div "Edit" at bounding box center [1290, 694] width 60 height 13
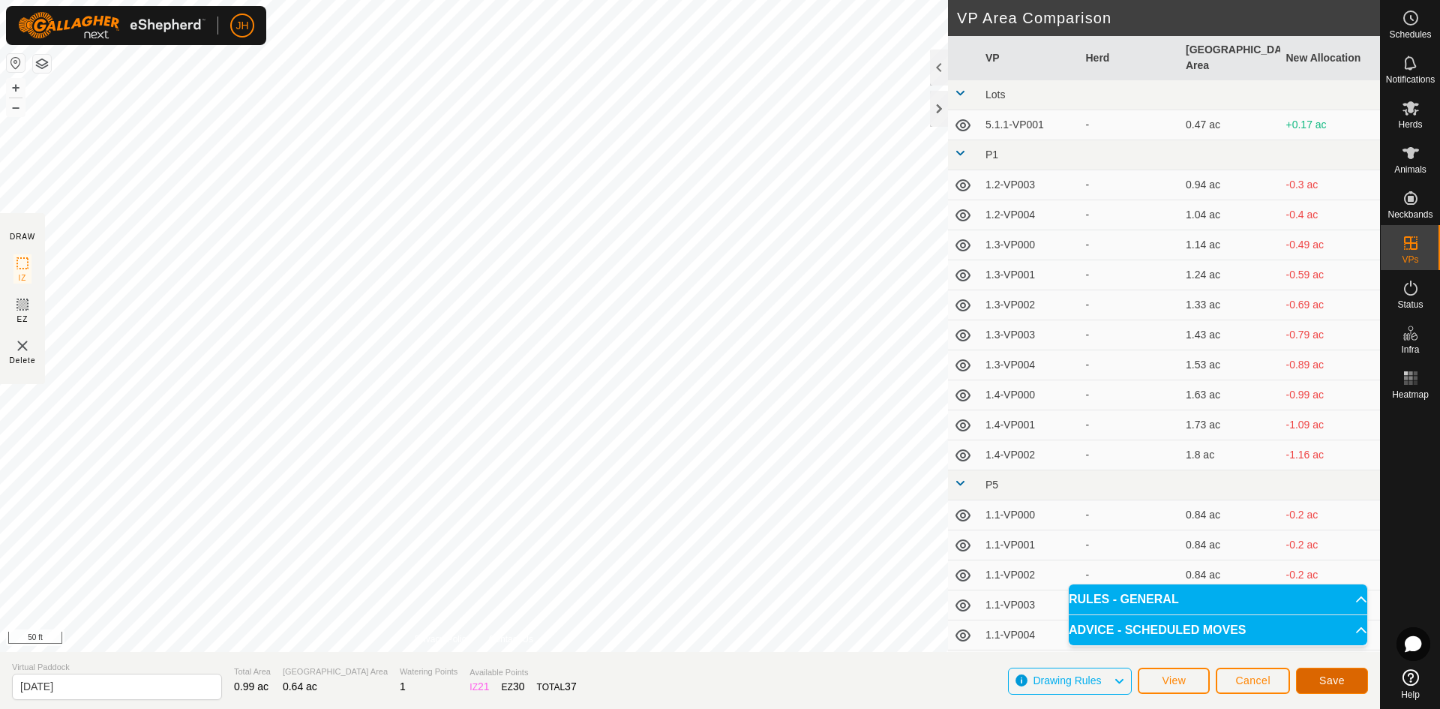
click at [1331, 679] on span "Save" at bounding box center [1331, 680] width 25 height 12
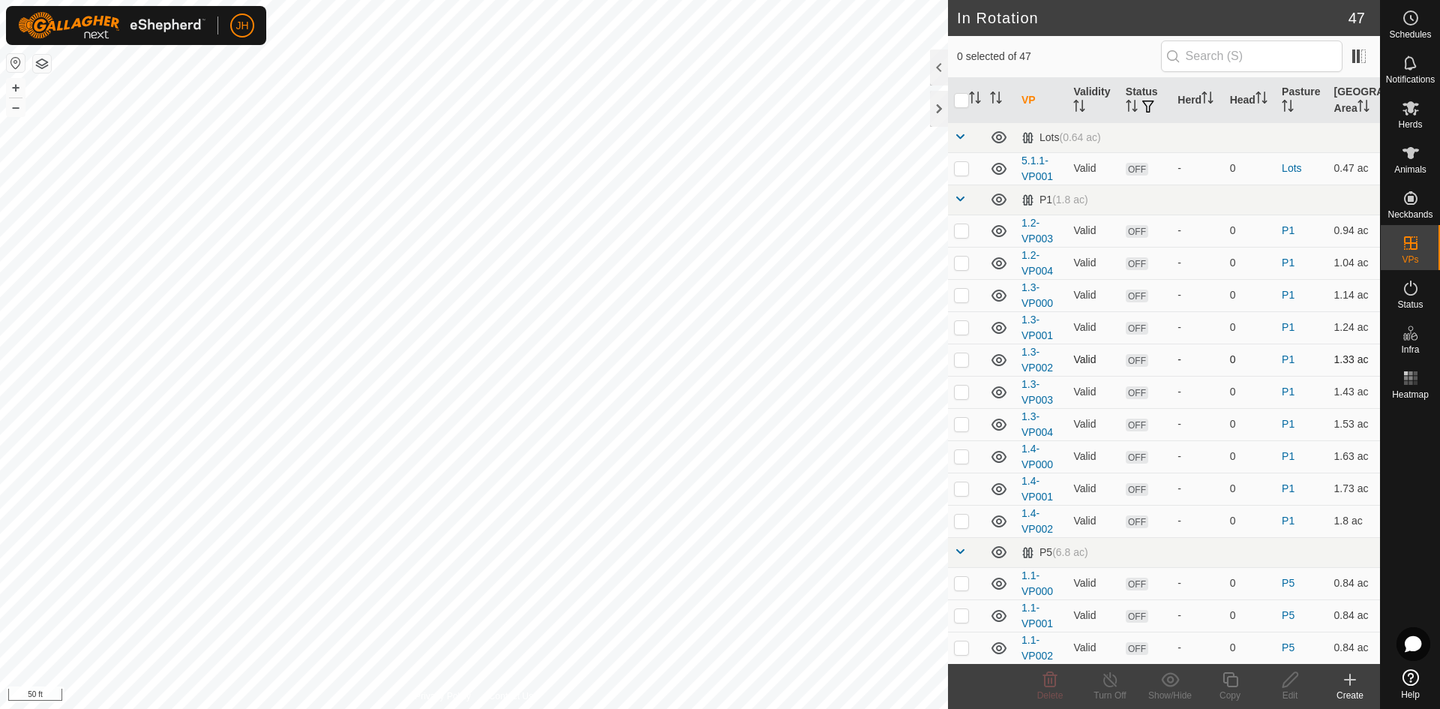
checkbox input "true"
click at [1287, 685] on icon at bounding box center [1289, 679] width 15 height 15
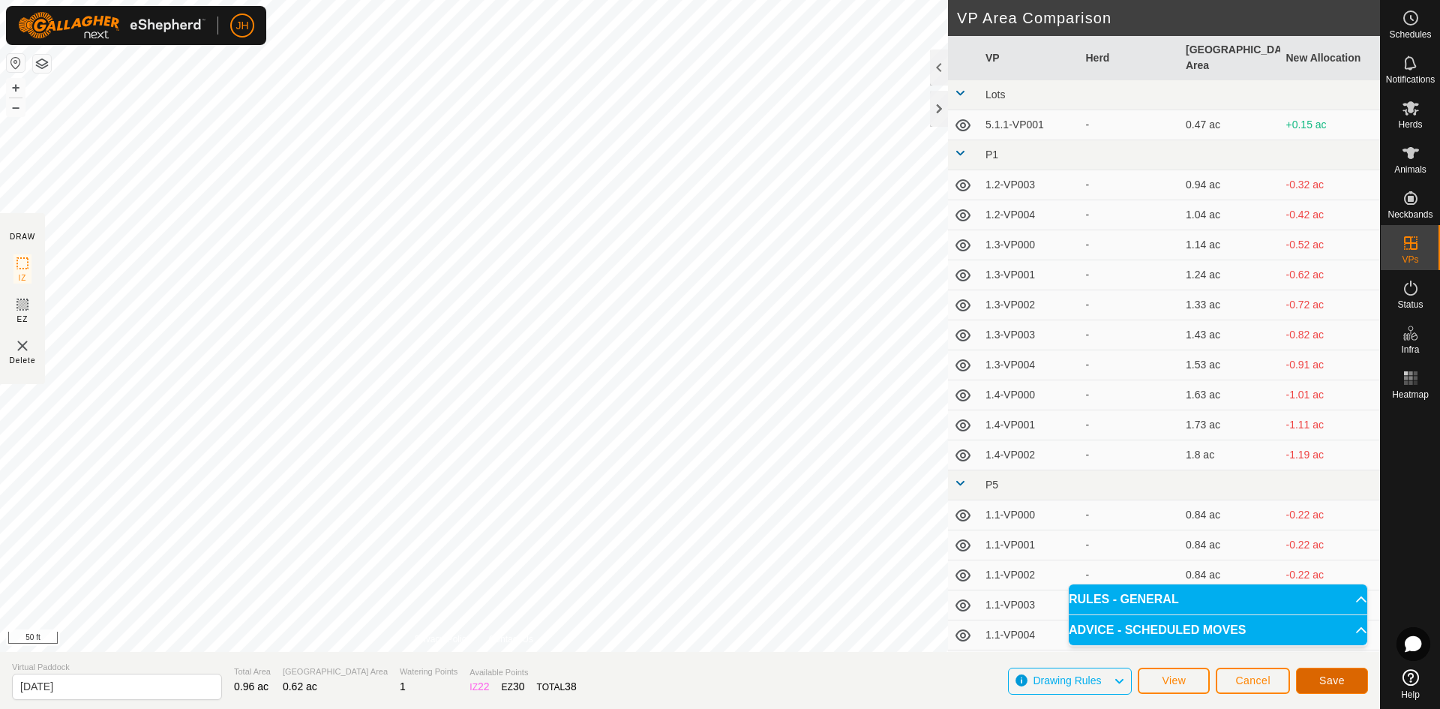
click at [1338, 679] on span "Save" at bounding box center [1331, 680] width 25 height 12
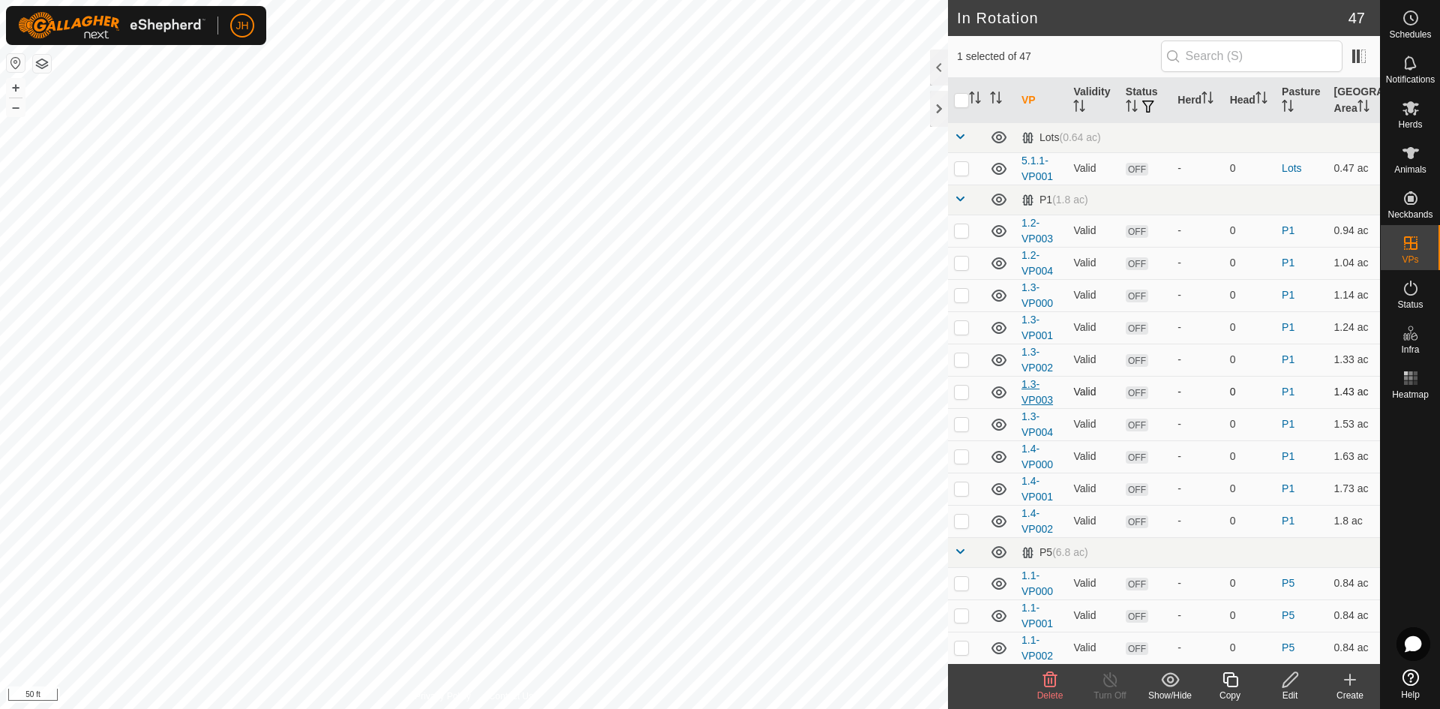
checkbox input "true"
click at [1290, 689] on div "Edit" at bounding box center [1290, 694] width 60 height 13
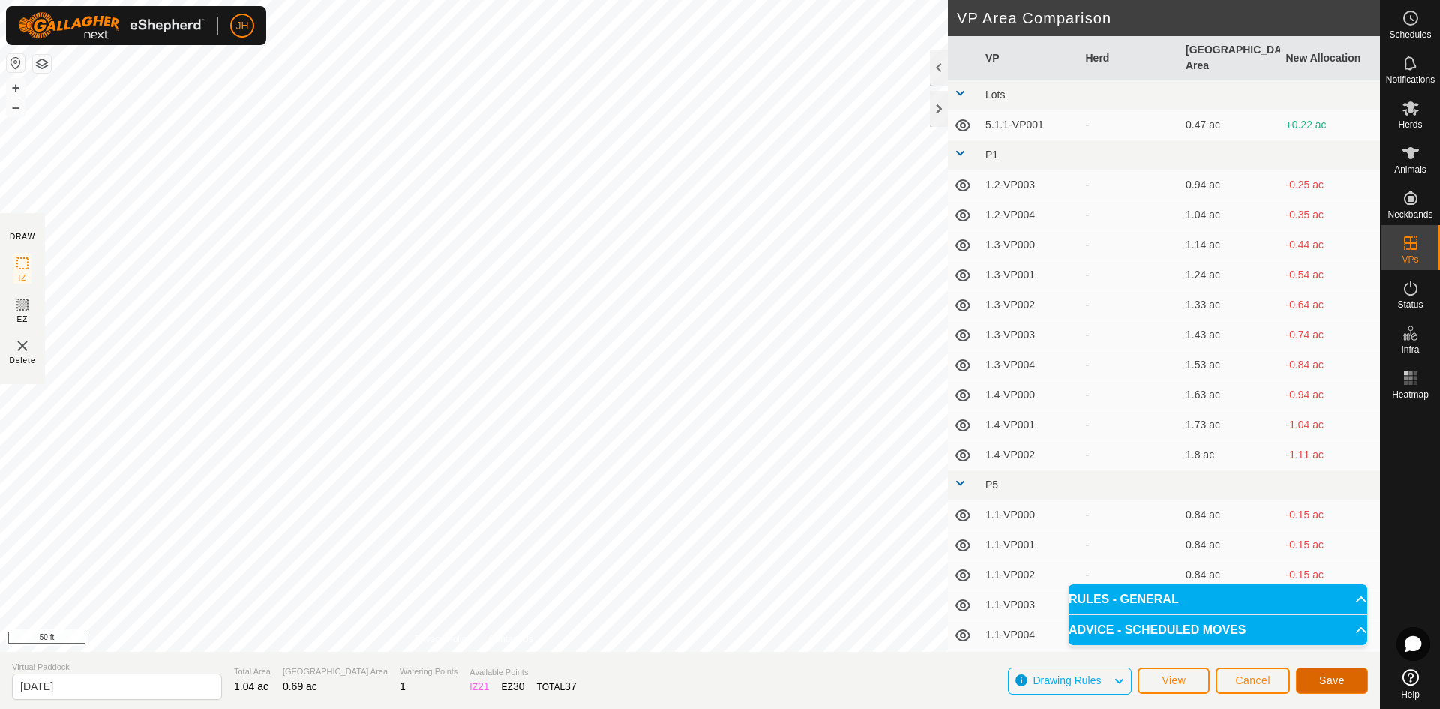
click at [1329, 682] on span "Save" at bounding box center [1331, 680] width 25 height 12
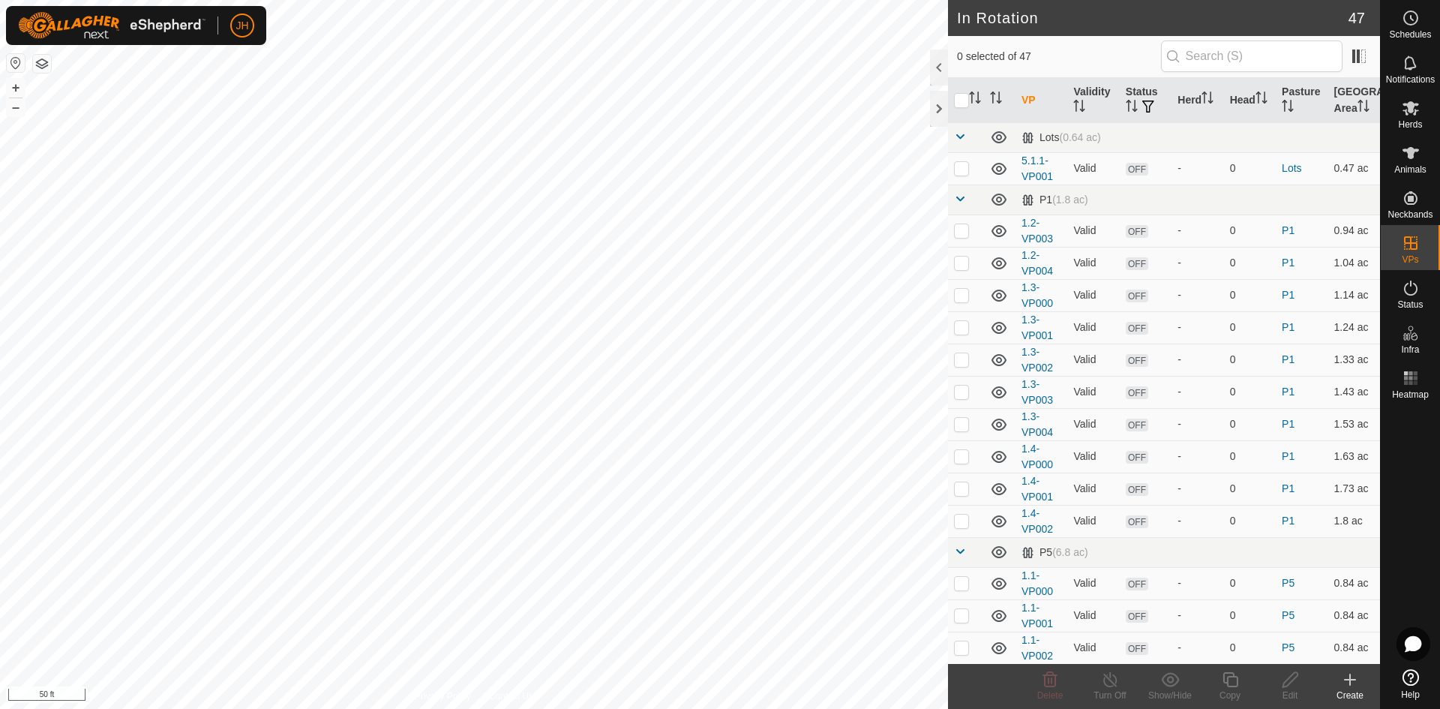
checkbox input "true"
click at [1296, 690] on div "Edit" at bounding box center [1290, 694] width 60 height 13
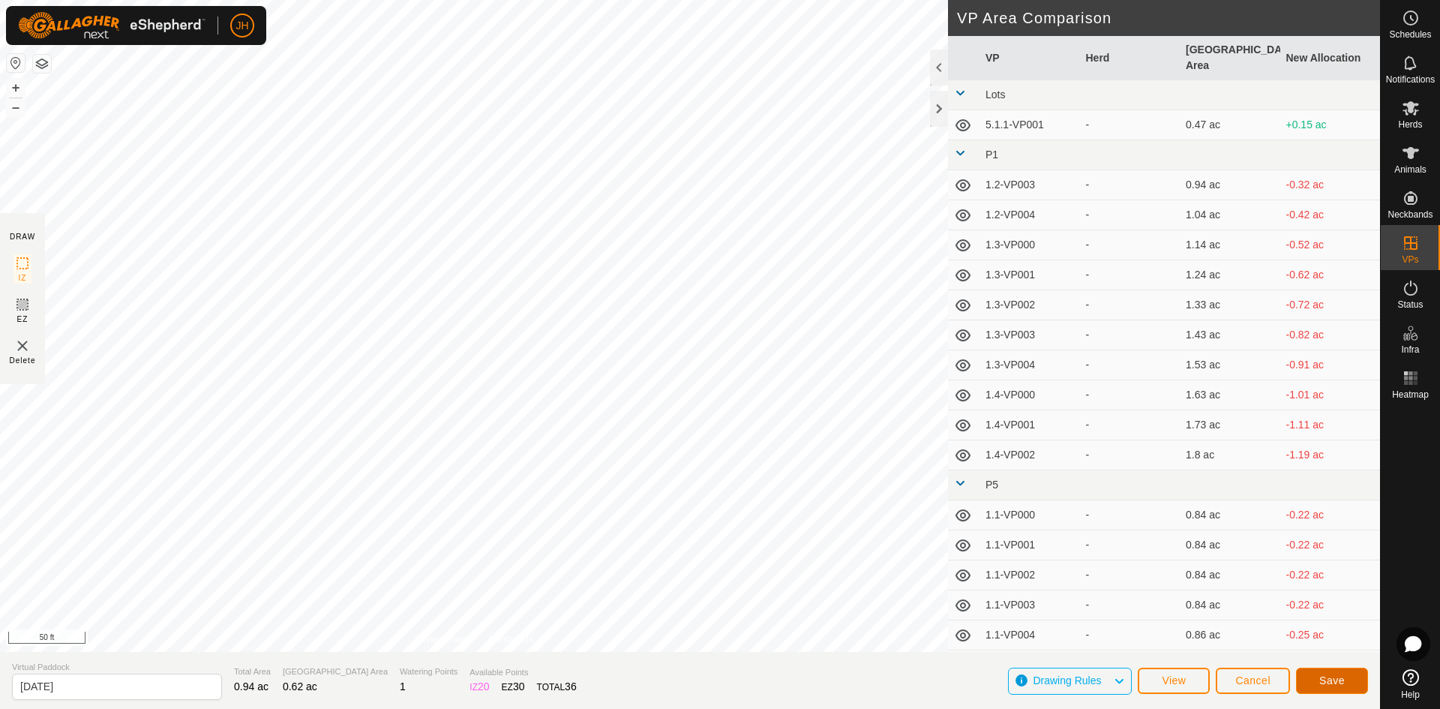
click at [1328, 682] on span "Save" at bounding box center [1331, 680] width 25 height 12
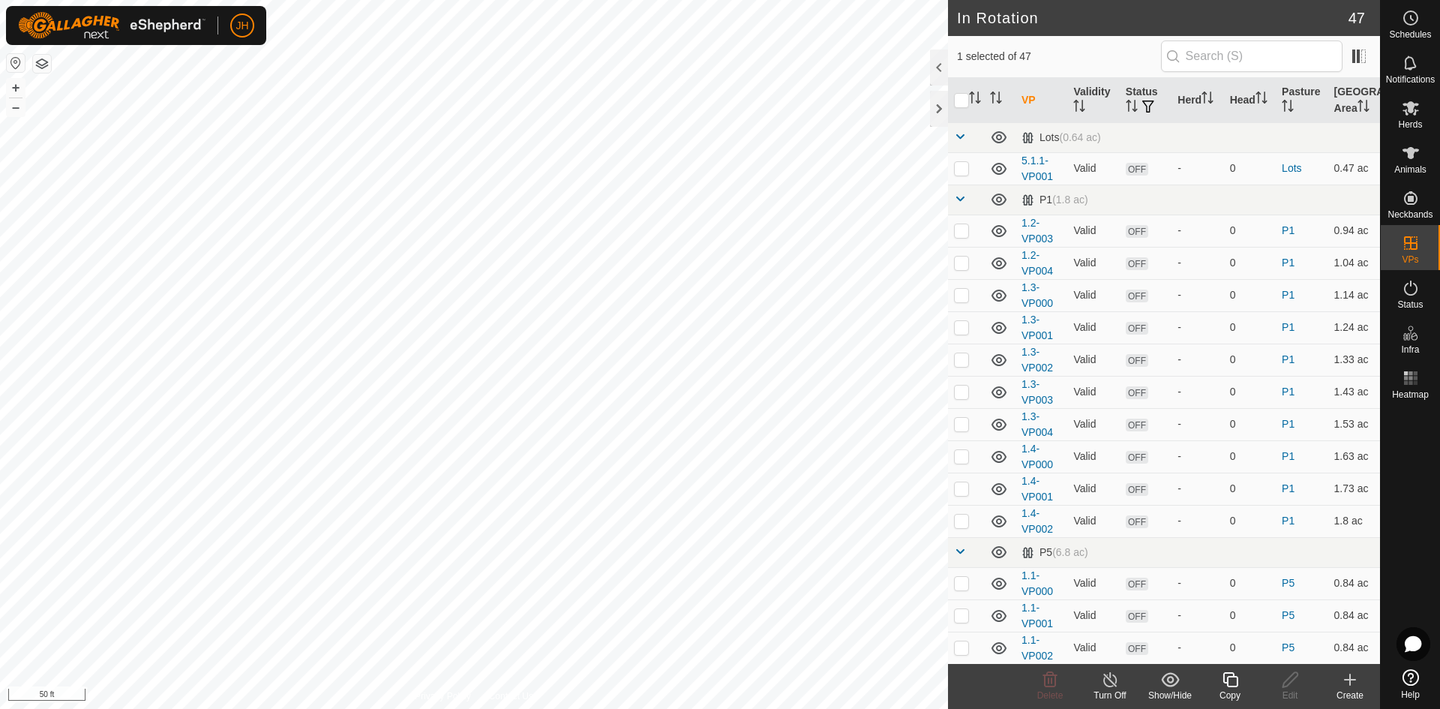
checkbox input "true"
checkbox input "false"
checkbox input "true"
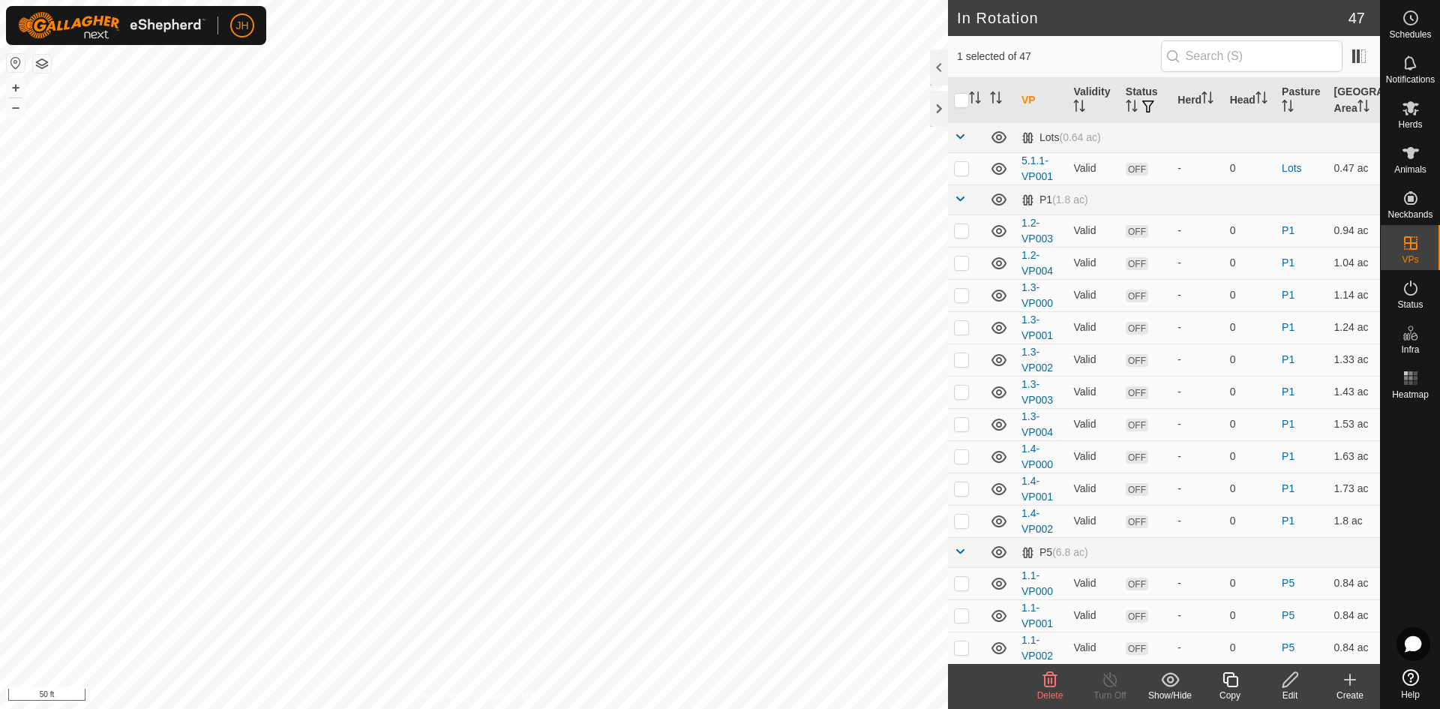
checkbox input "true"
checkbox input "false"
checkbox input "true"
checkbox input "false"
checkbox input "true"
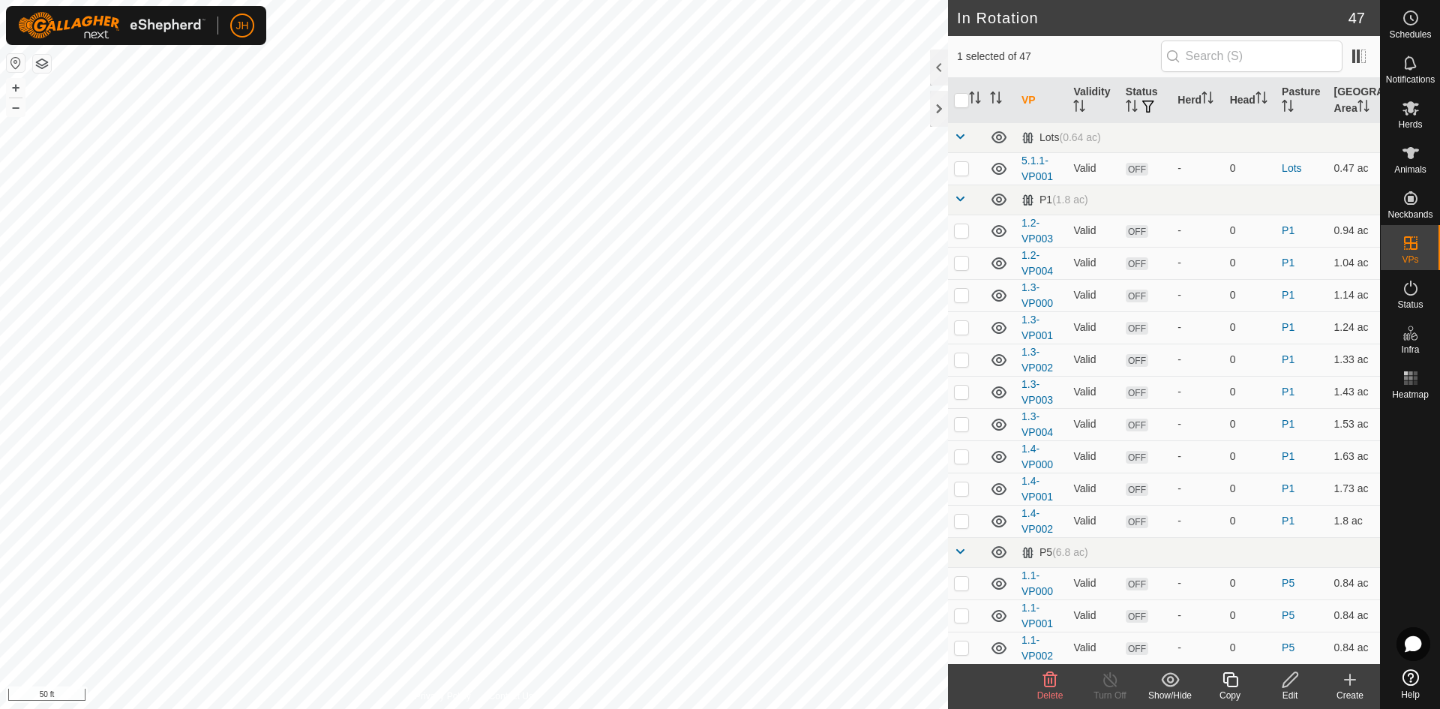
checkbox input "false"
click at [1296, 694] on div "Edit" at bounding box center [1290, 694] width 60 height 13
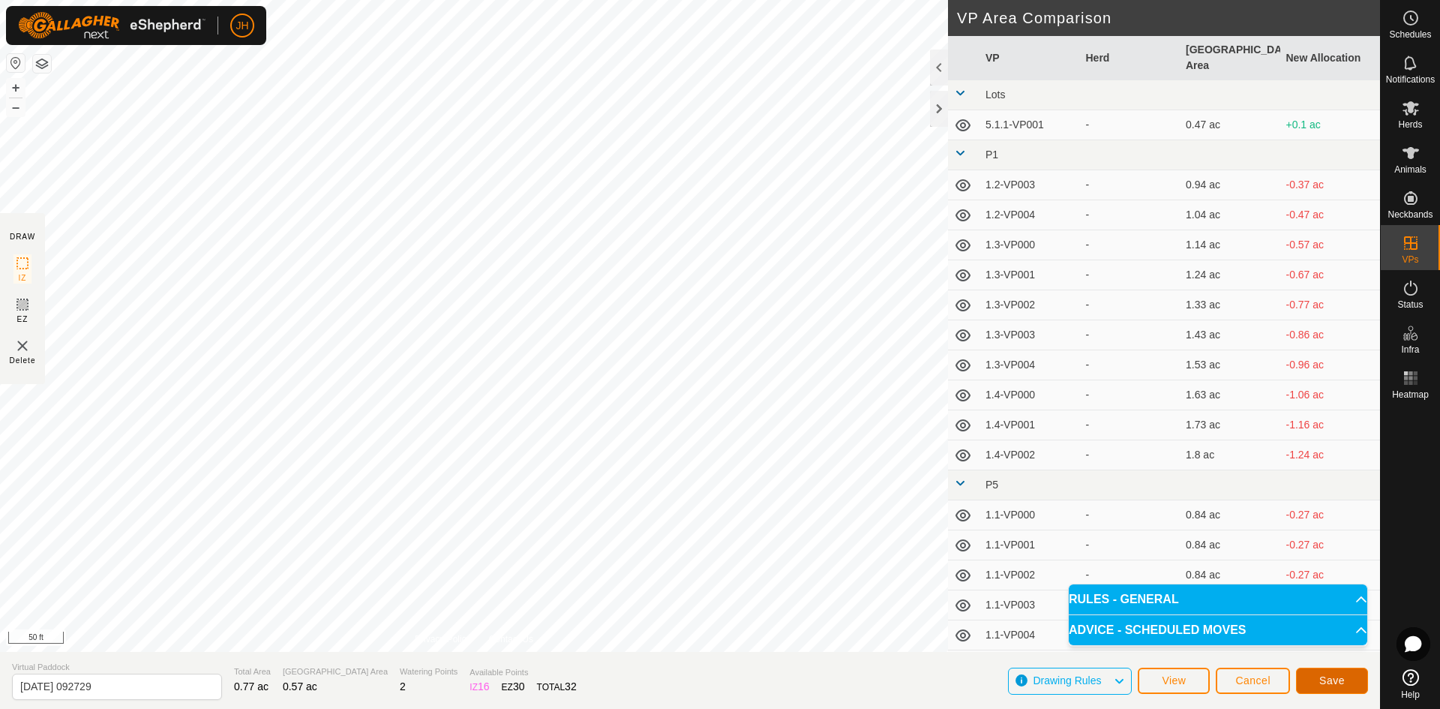
click at [1337, 682] on span "Save" at bounding box center [1331, 680] width 25 height 12
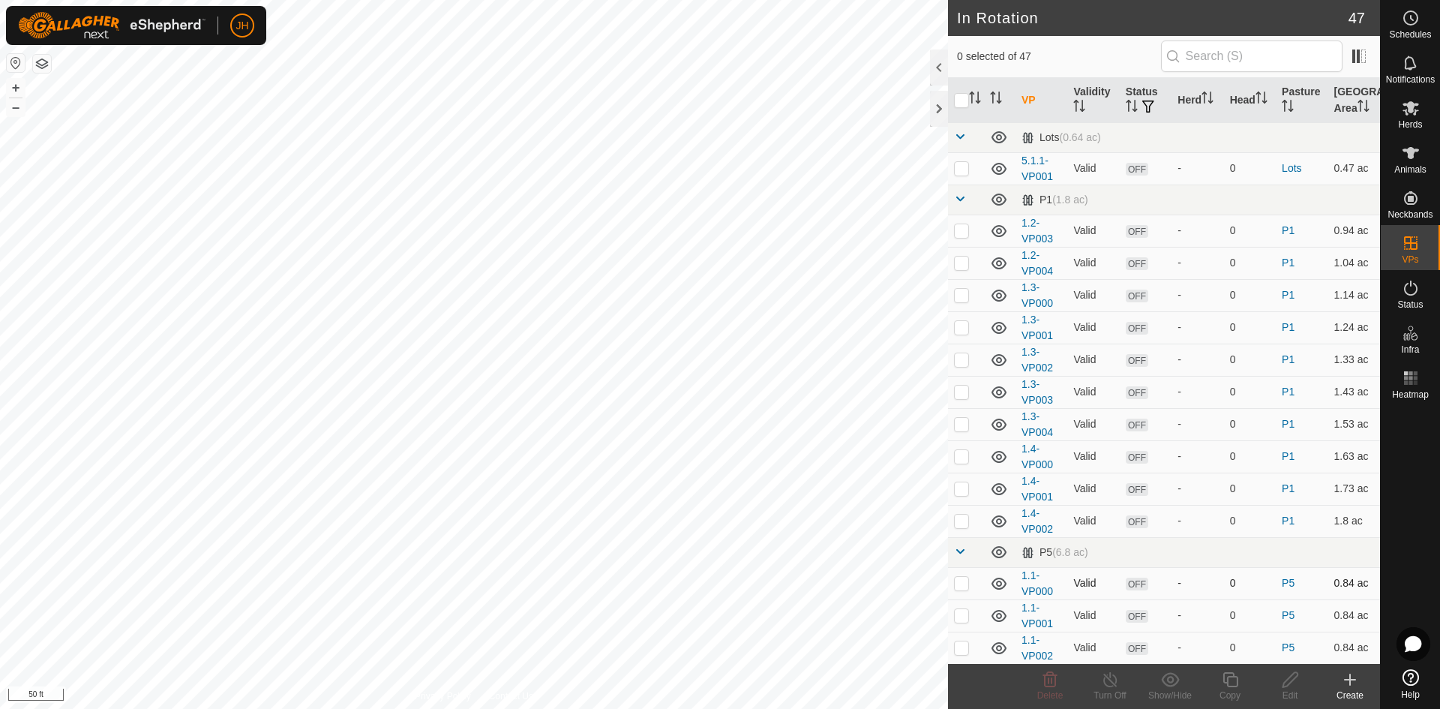
checkbox input "true"
click at [1236, 688] on div "Copy" at bounding box center [1230, 694] width 60 height 13
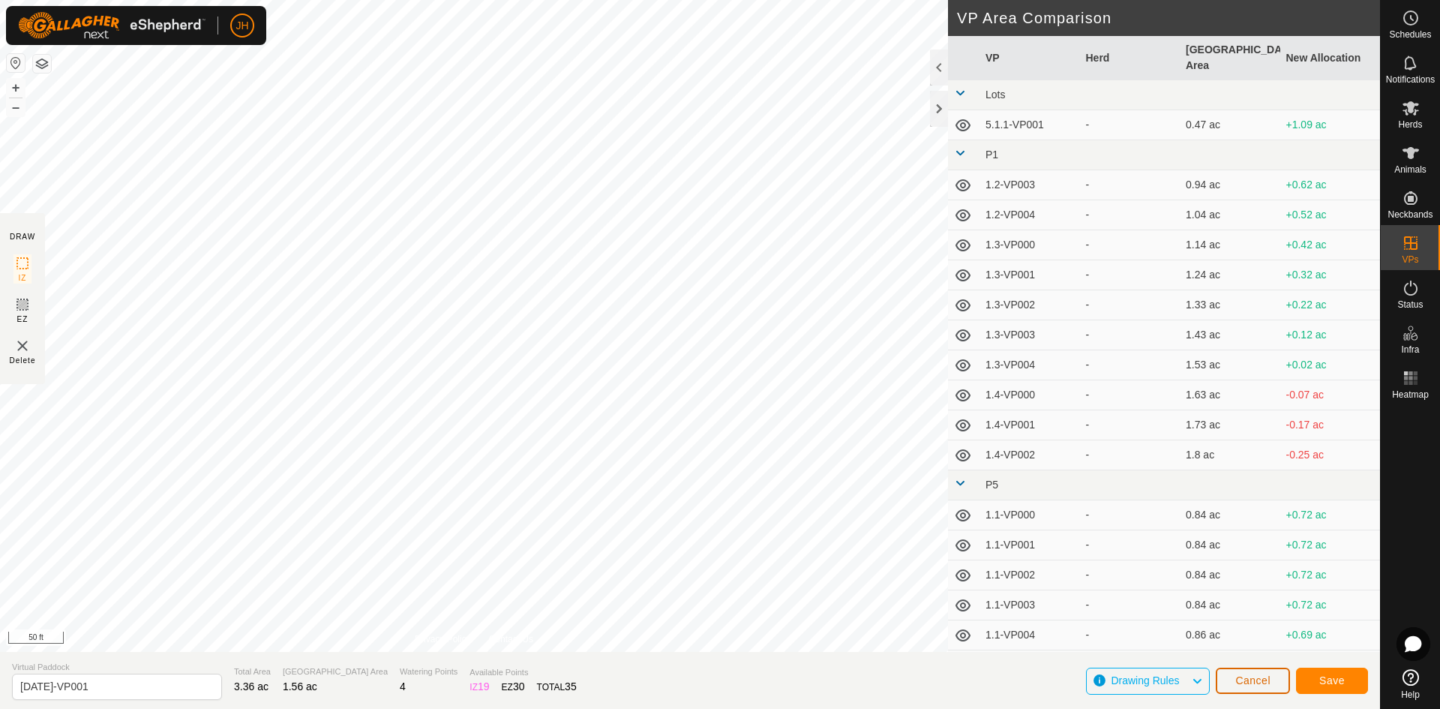
click at [1252, 685] on button "Cancel" at bounding box center [1252, 680] width 74 height 26
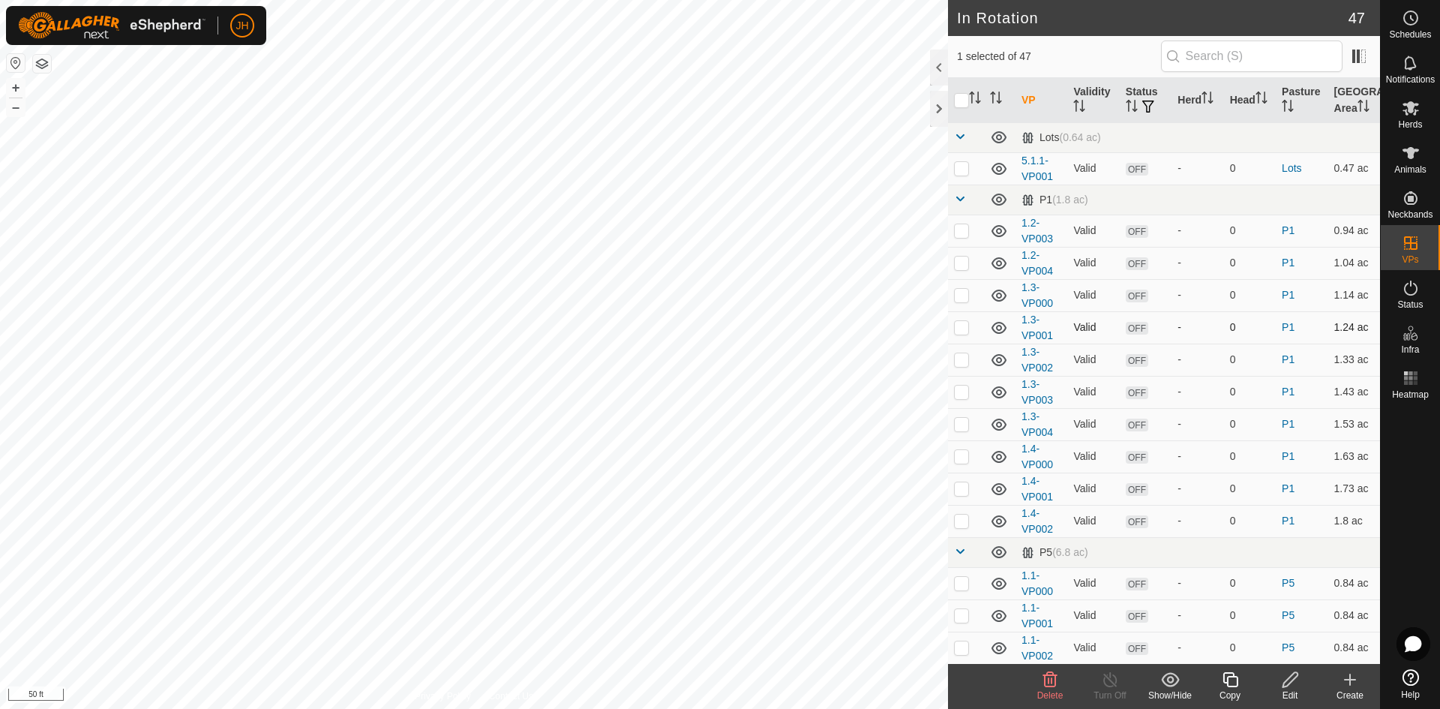
checkbox input "false"
checkbox input "true"
checkbox input "false"
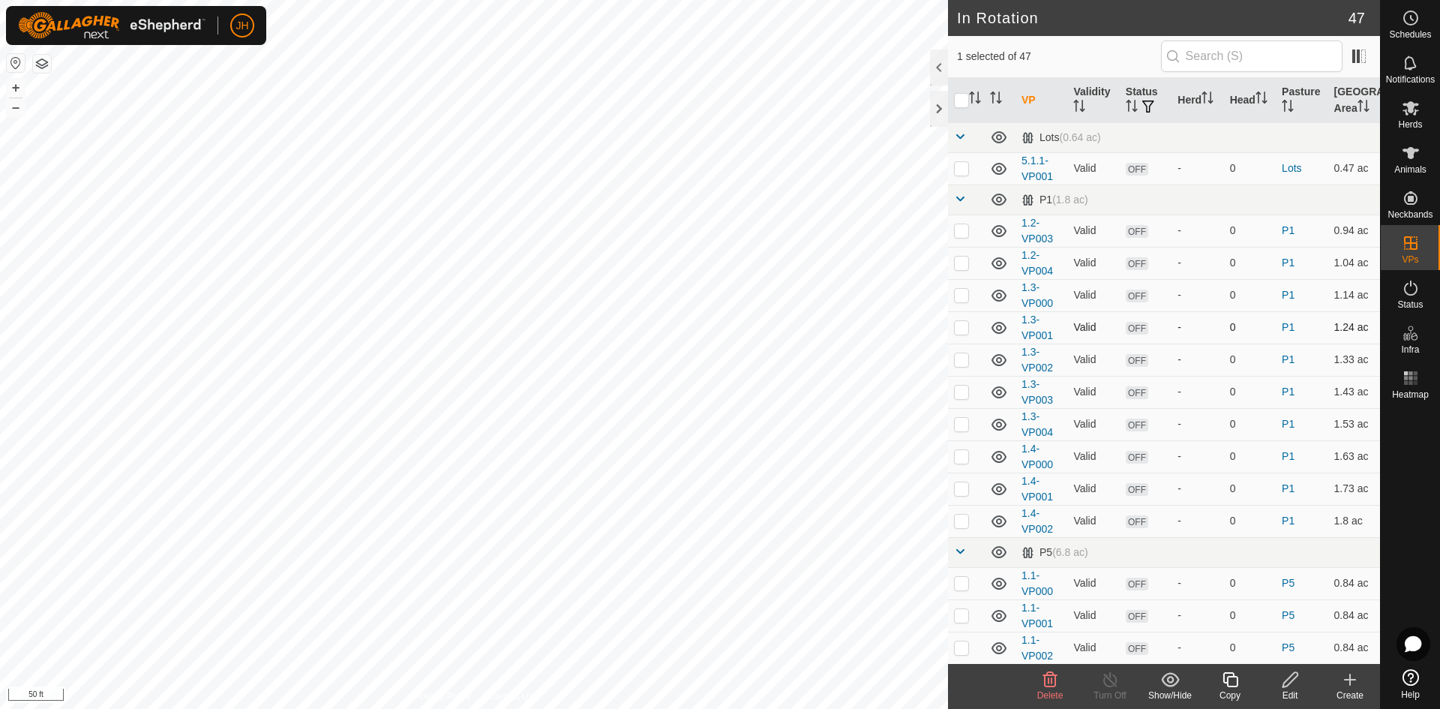
checkbox input "true"
checkbox input "false"
checkbox input "true"
checkbox input "false"
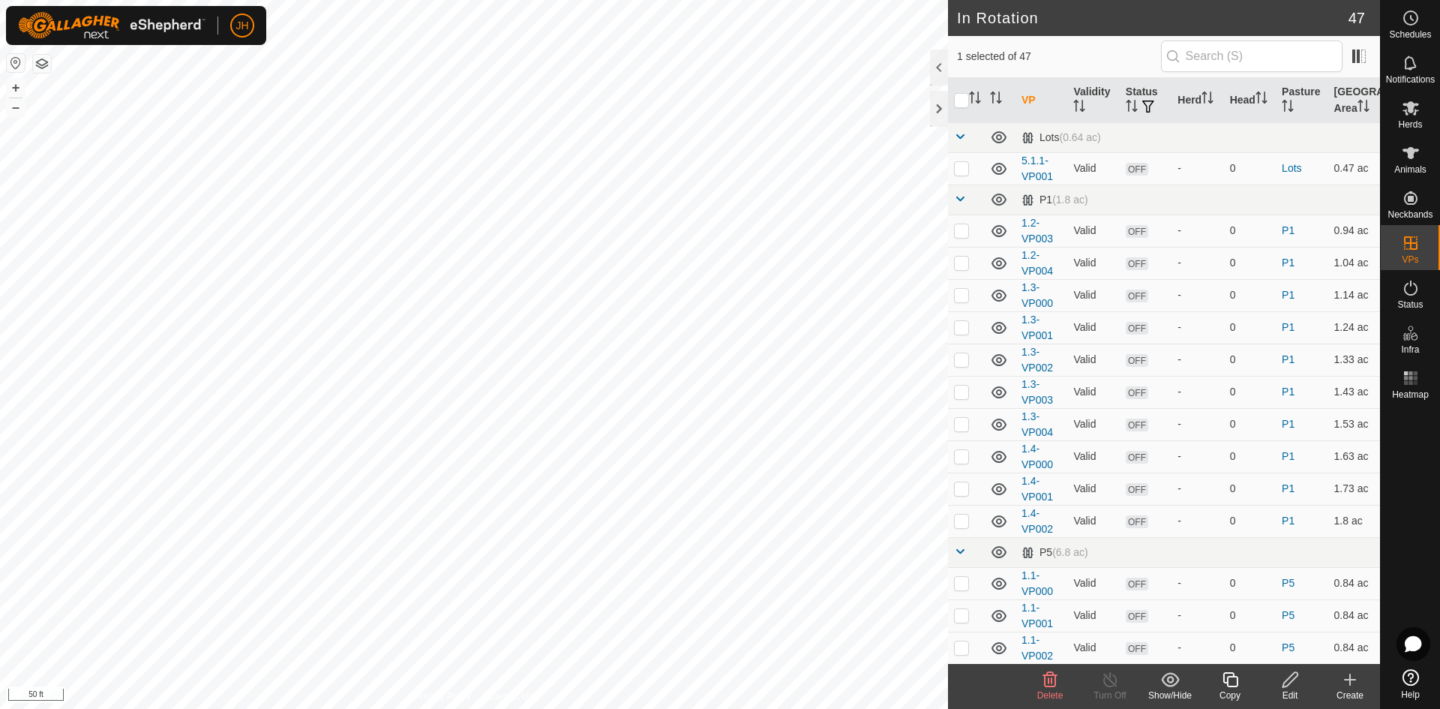
checkbox input "false"
checkbox input "true"
checkbox input "false"
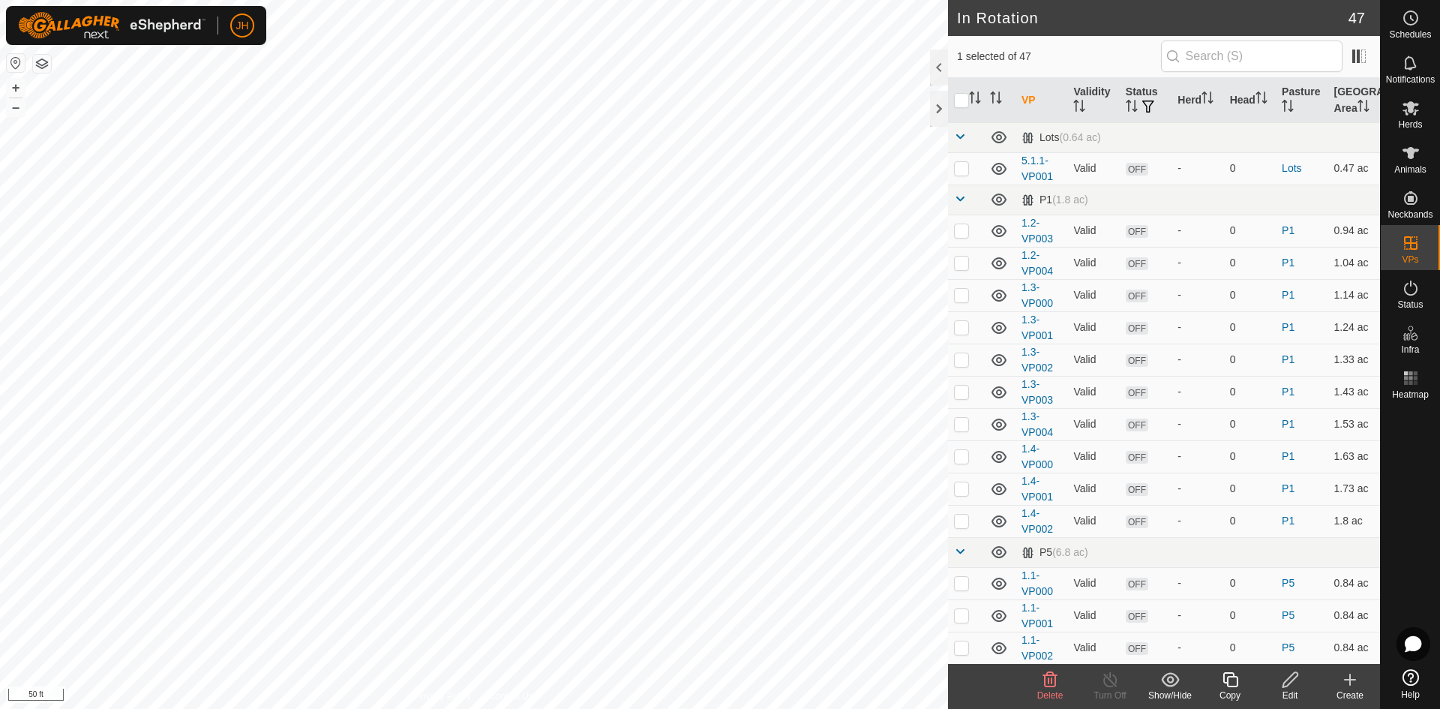
checkbox input "false"
checkbox input "true"
checkbox input "false"
click at [1295, 688] on div "Edit" at bounding box center [1290, 694] width 60 height 13
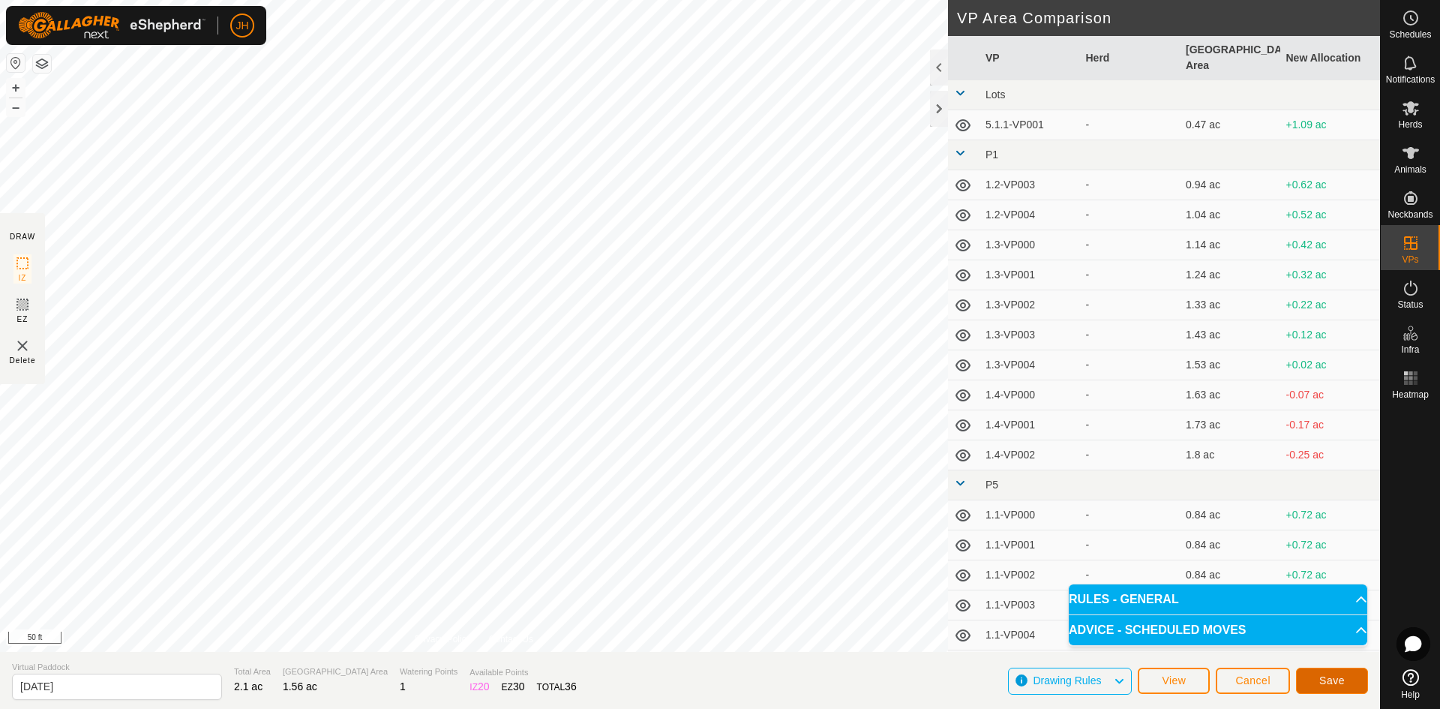
click at [1314, 679] on button "Save" at bounding box center [1332, 680] width 72 height 26
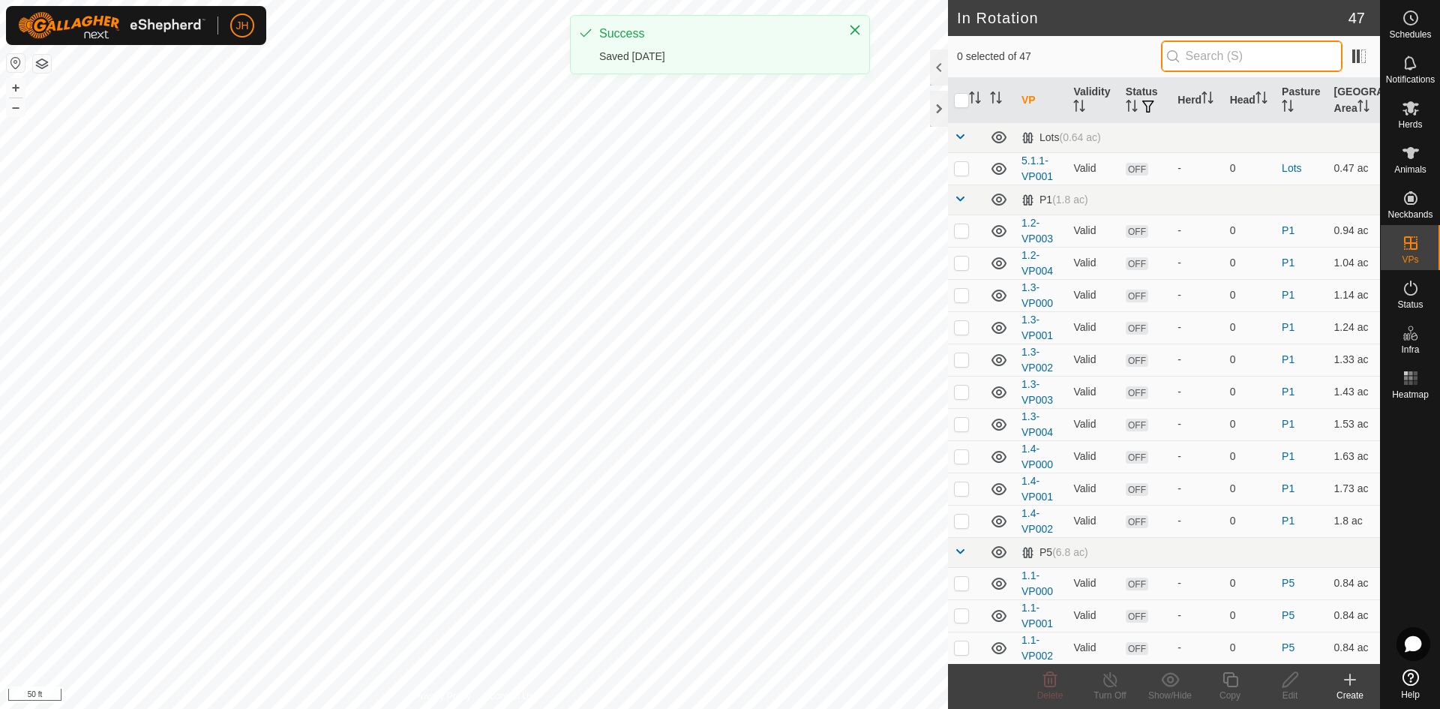
click at [1199, 60] on input "text" at bounding box center [1251, 55] width 181 height 31
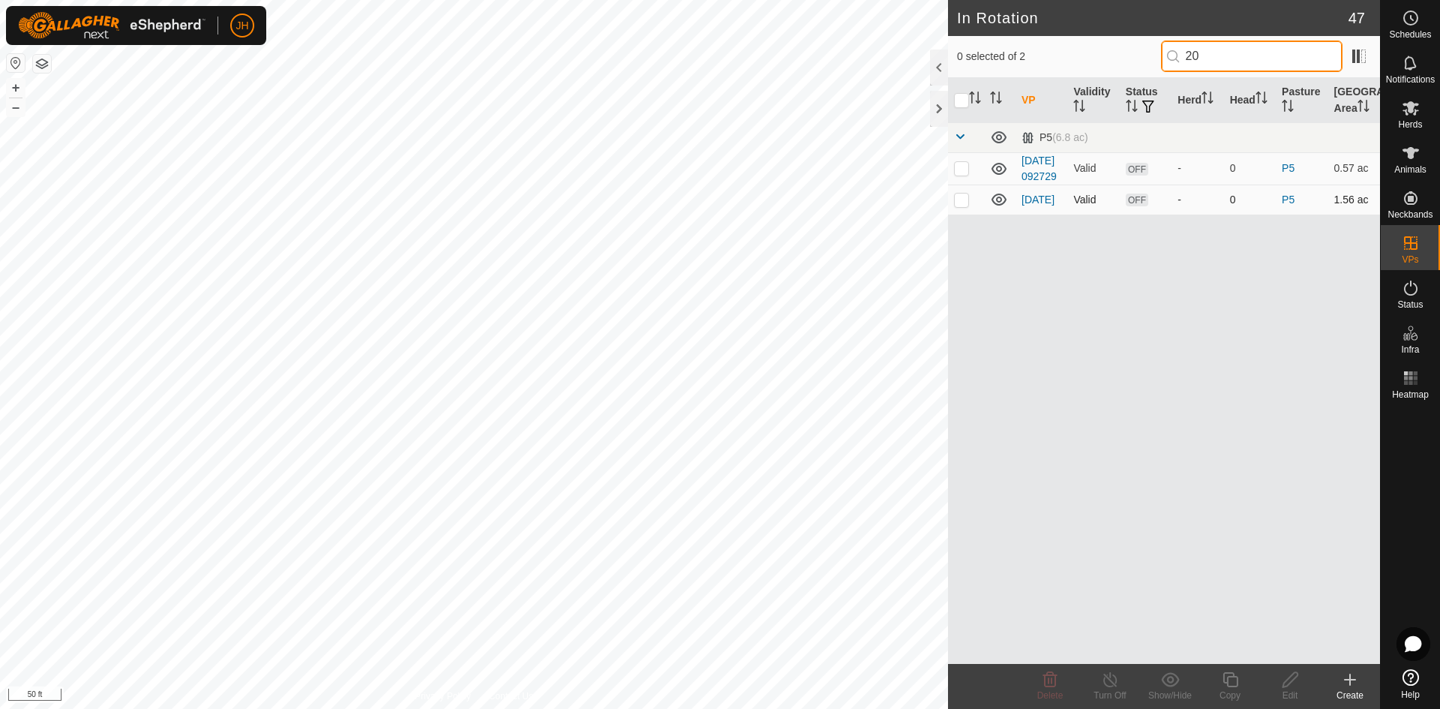
type input "20"
click at [965, 205] on p-checkbox at bounding box center [961, 199] width 15 height 12
checkbox input "true"
click at [962, 205] on p-checkbox at bounding box center [961, 199] width 15 height 12
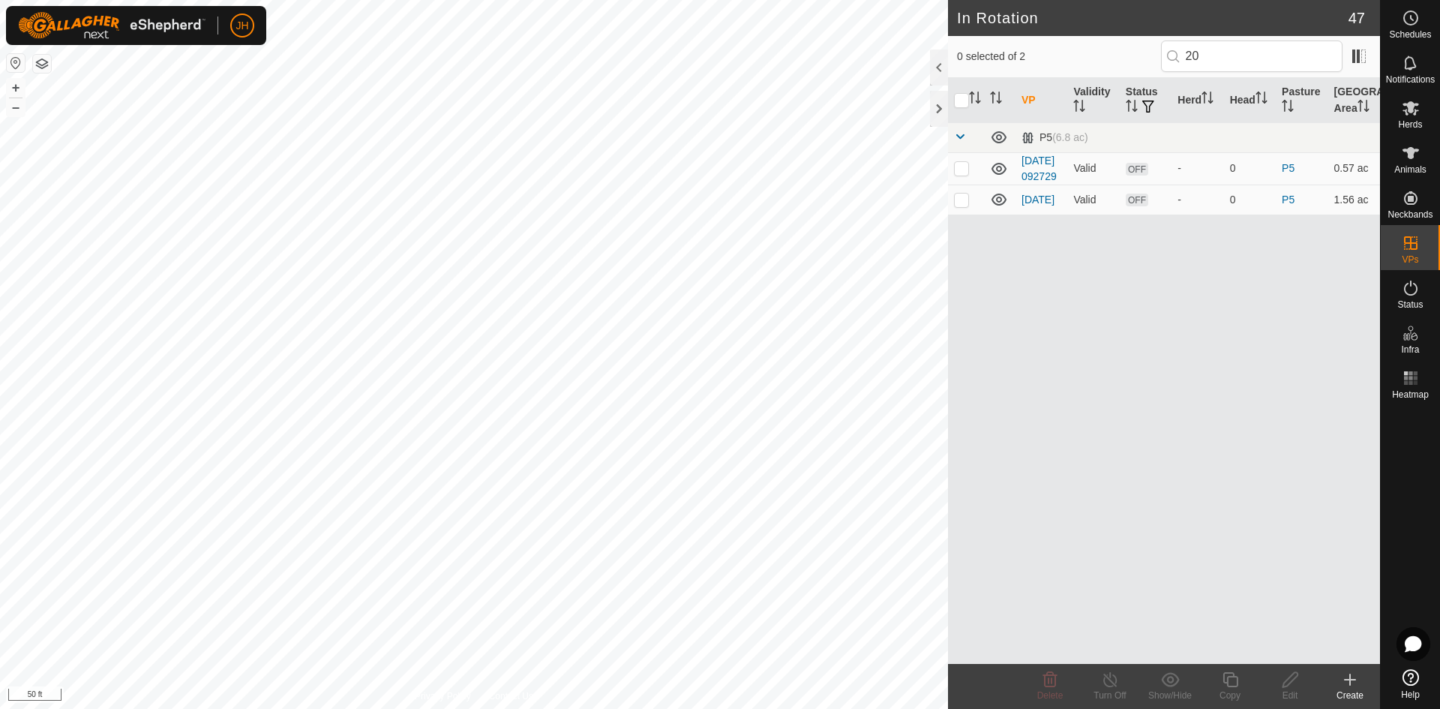
checkbox input "true"
click at [1299, 691] on div "Edit" at bounding box center [1290, 694] width 60 height 13
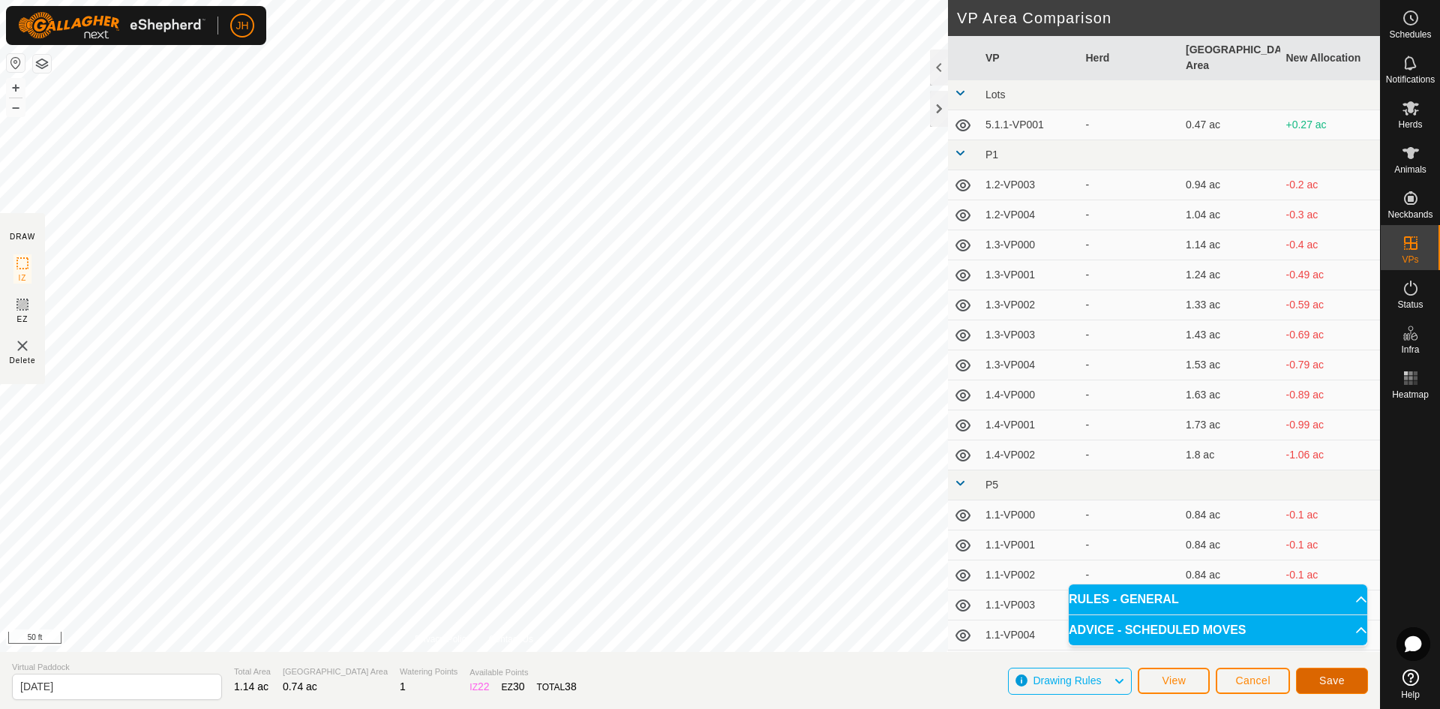
click at [1324, 683] on span "Save" at bounding box center [1331, 680] width 25 height 12
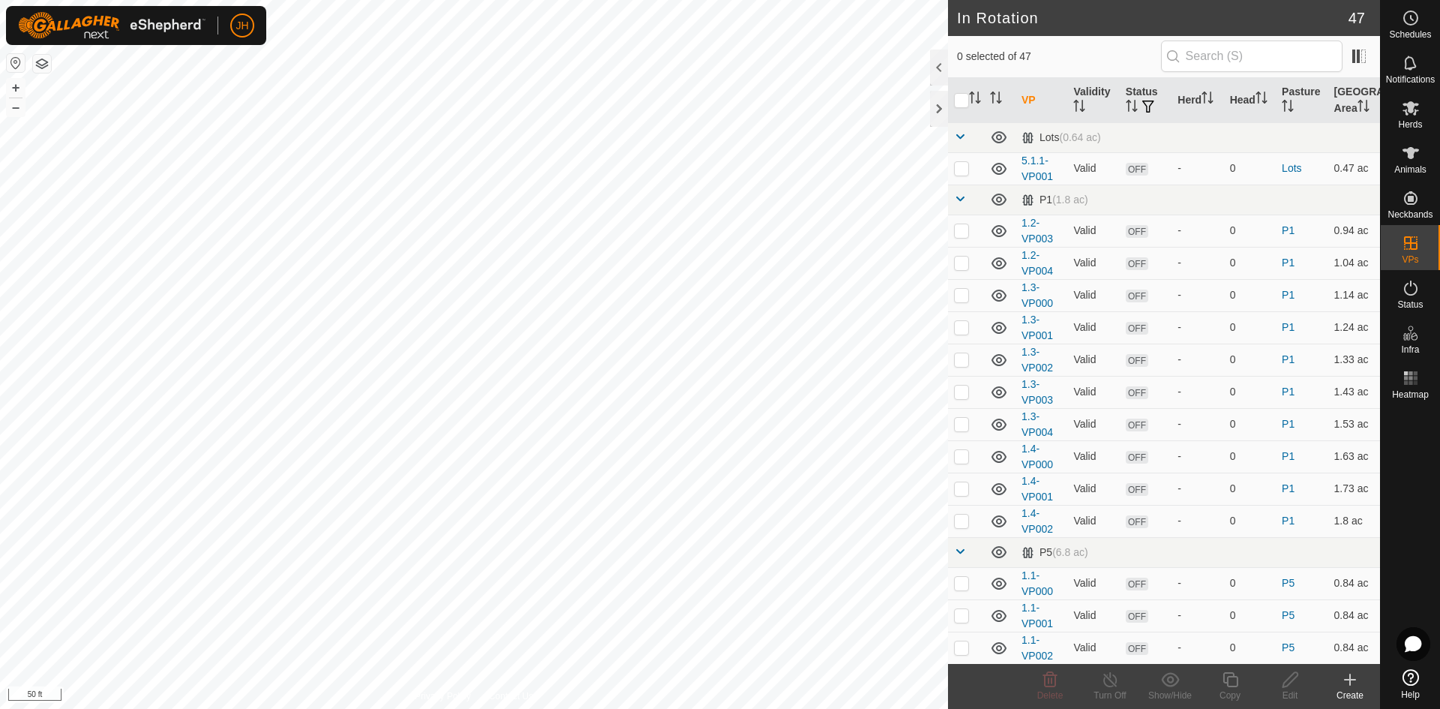
checkbox input "true"
click at [1229, 683] on icon at bounding box center [1230, 679] width 19 height 18
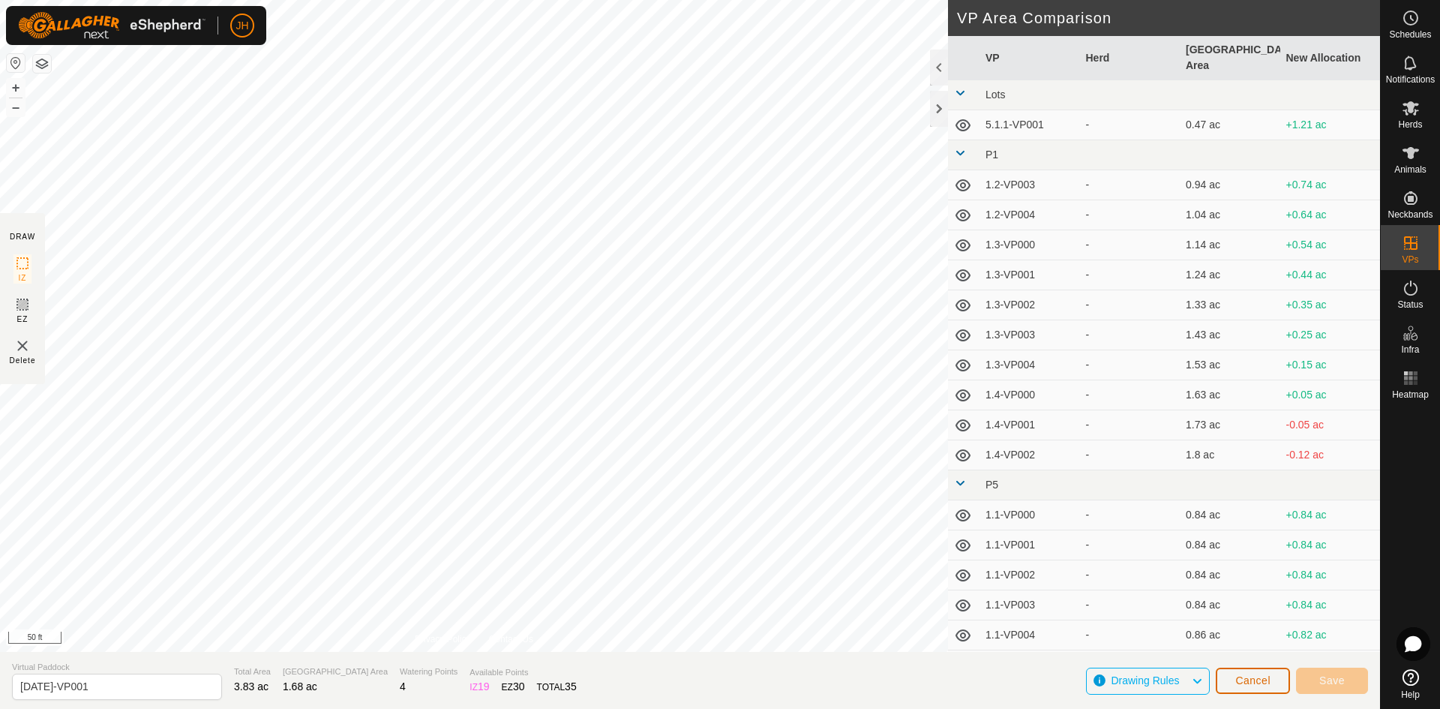
click at [1272, 689] on button "Cancel" at bounding box center [1252, 680] width 74 height 26
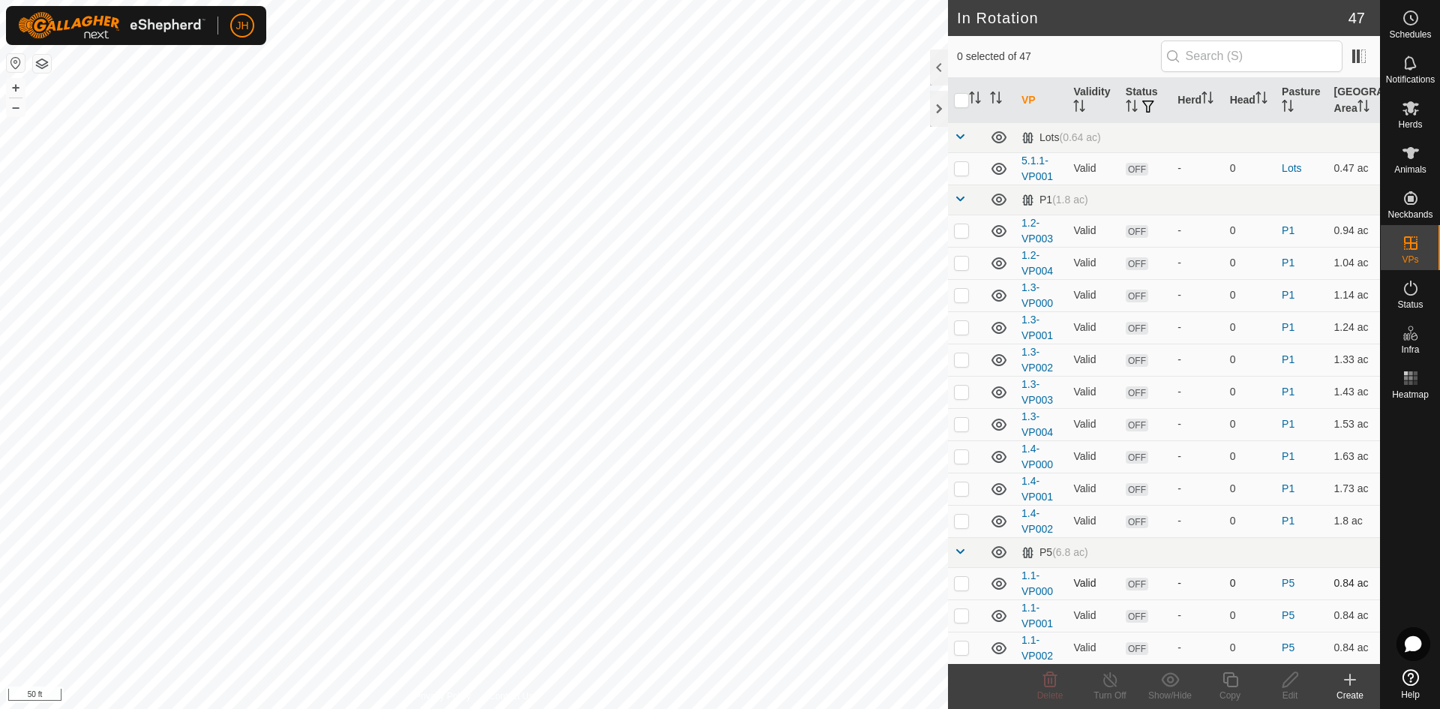
checkbox input "true"
click at [1293, 687] on icon at bounding box center [1290, 679] width 19 height 18
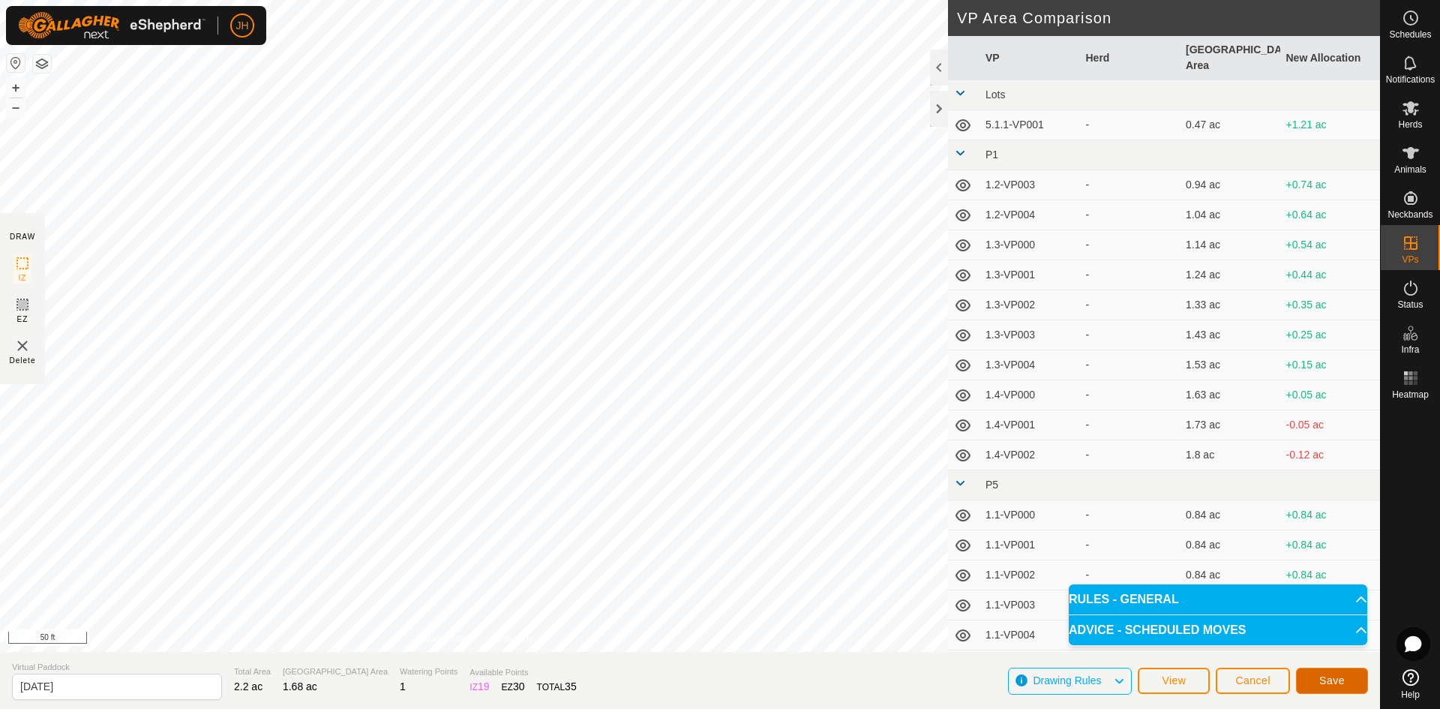
click at [1338, 684] on span "Save" at bounding box center [1331, 680] width 25 height 12
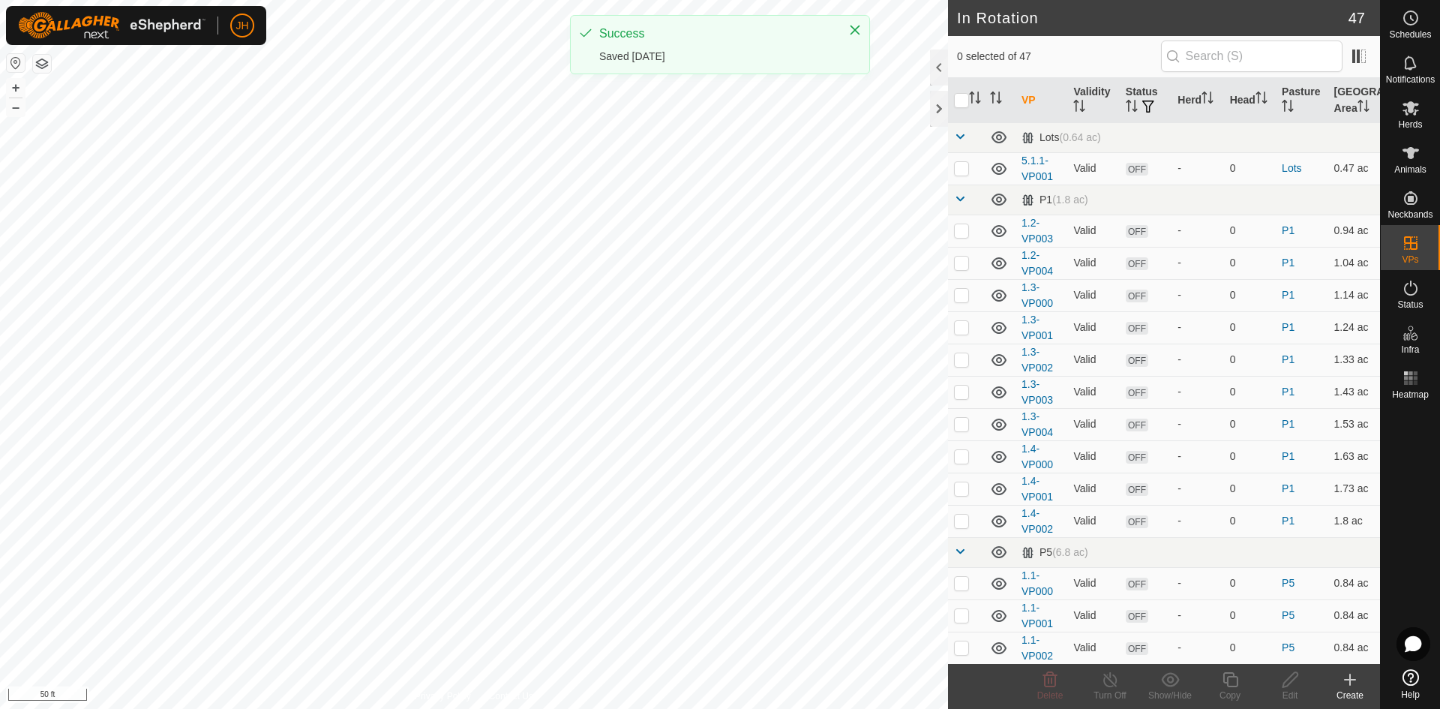
checkbox input "true"
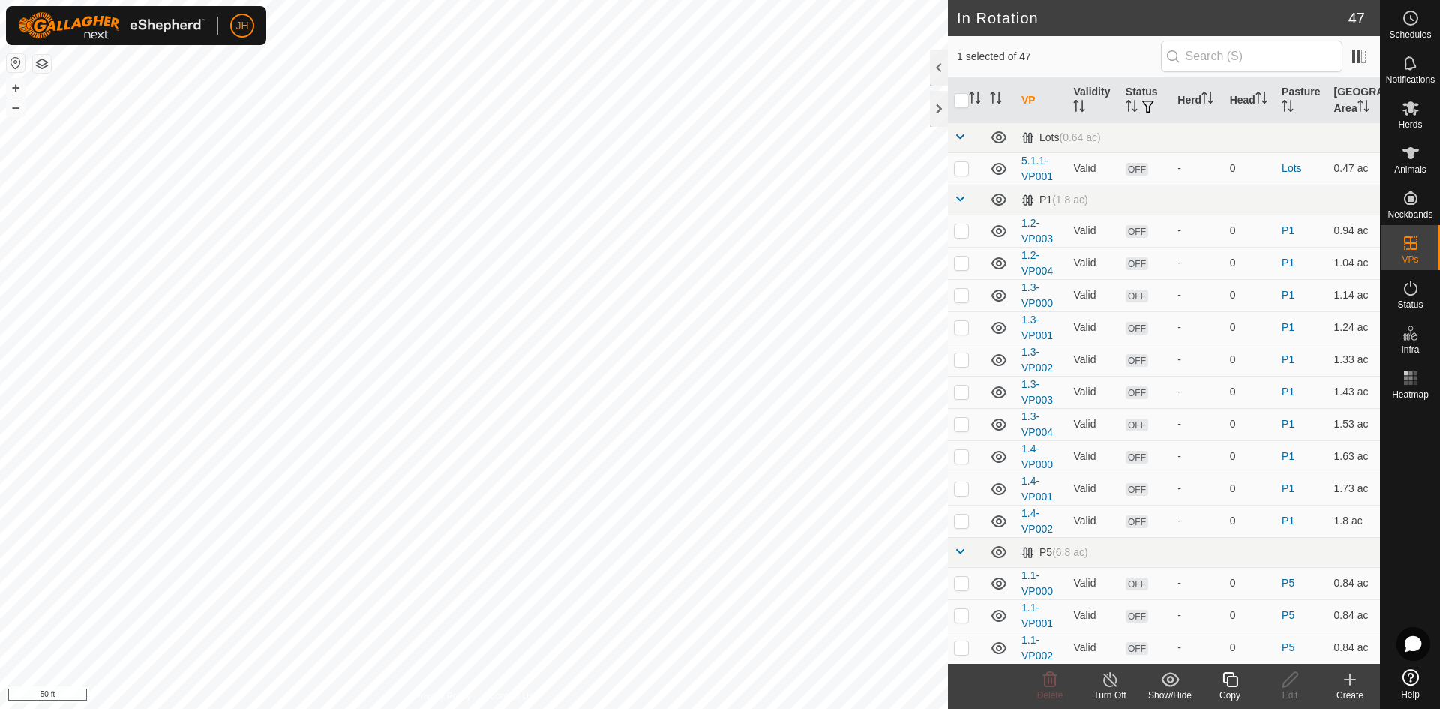
checkbox input "true"
checkbox input "false"
checkbox input "true"
checkbox input "false"
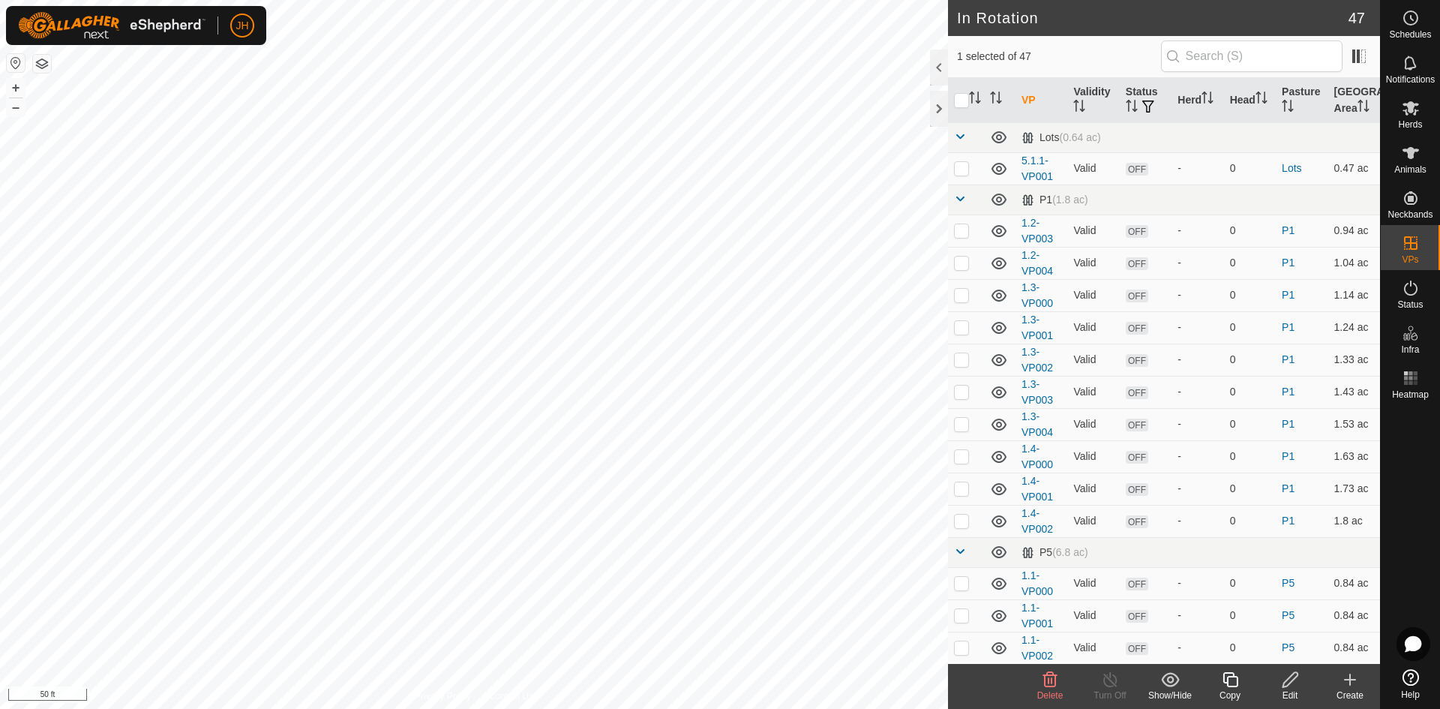
checkbox input "true"
click at [1295, 681] on icon at bounding box center [1290, 679] width 19 height 18
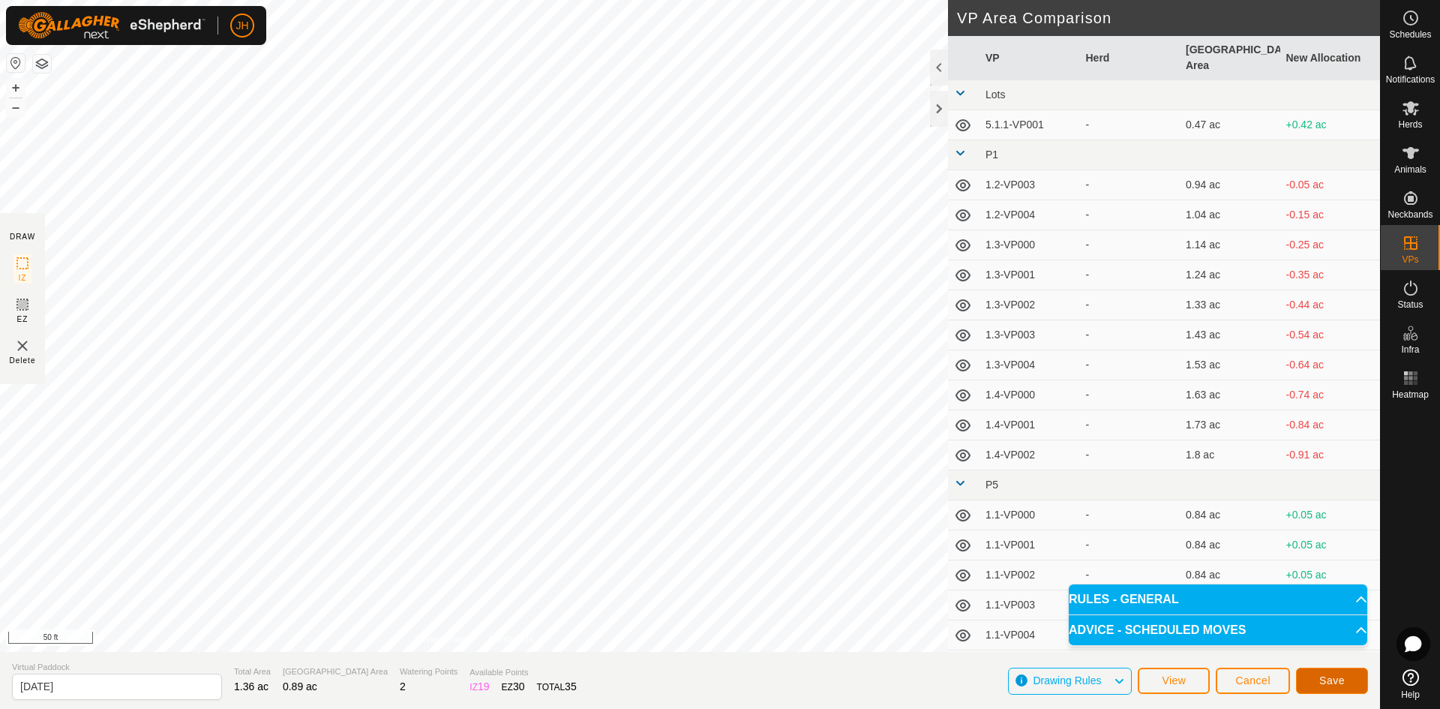
click at [1335, 682] on span "Save" at bounding box center [1331, 680] width 25 height 12
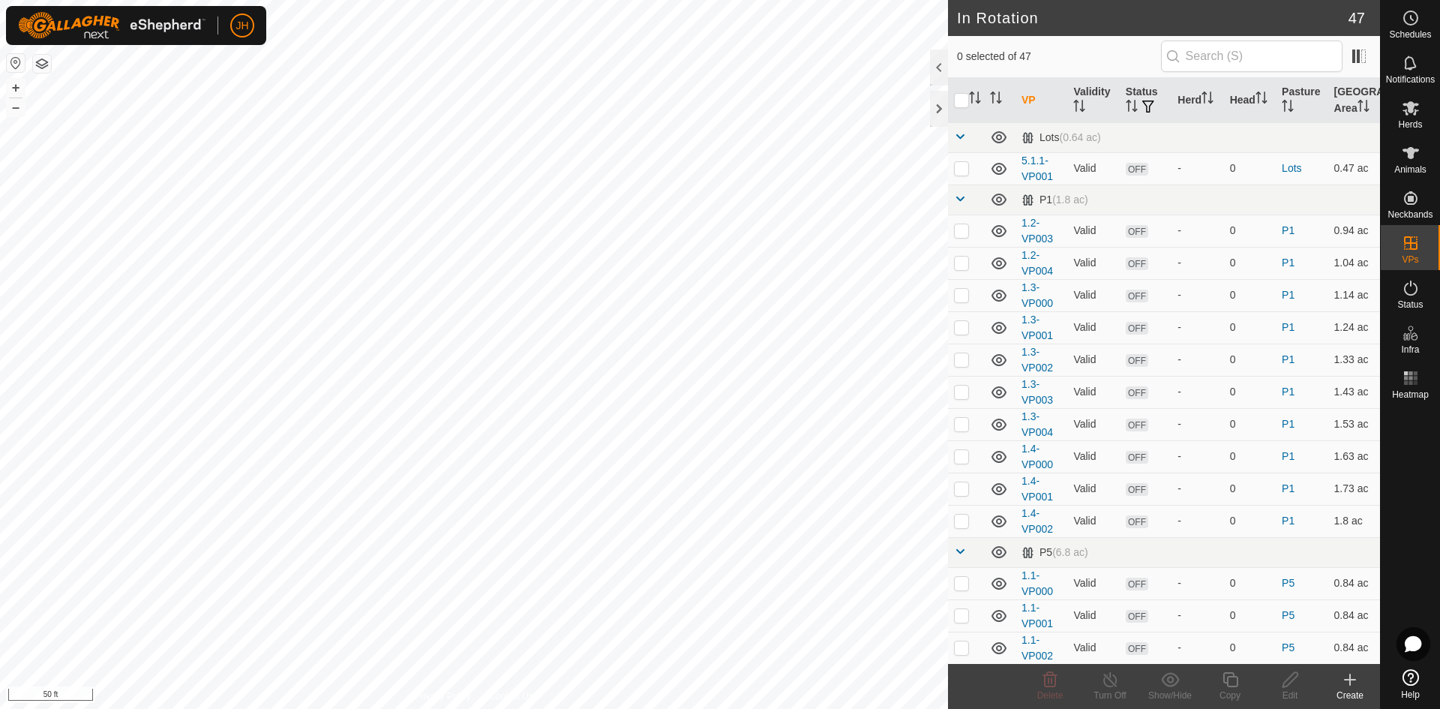
checkbox input "true"
click at [1050, 684] on icon at bounding box center [1050, 679] width 18 height 18
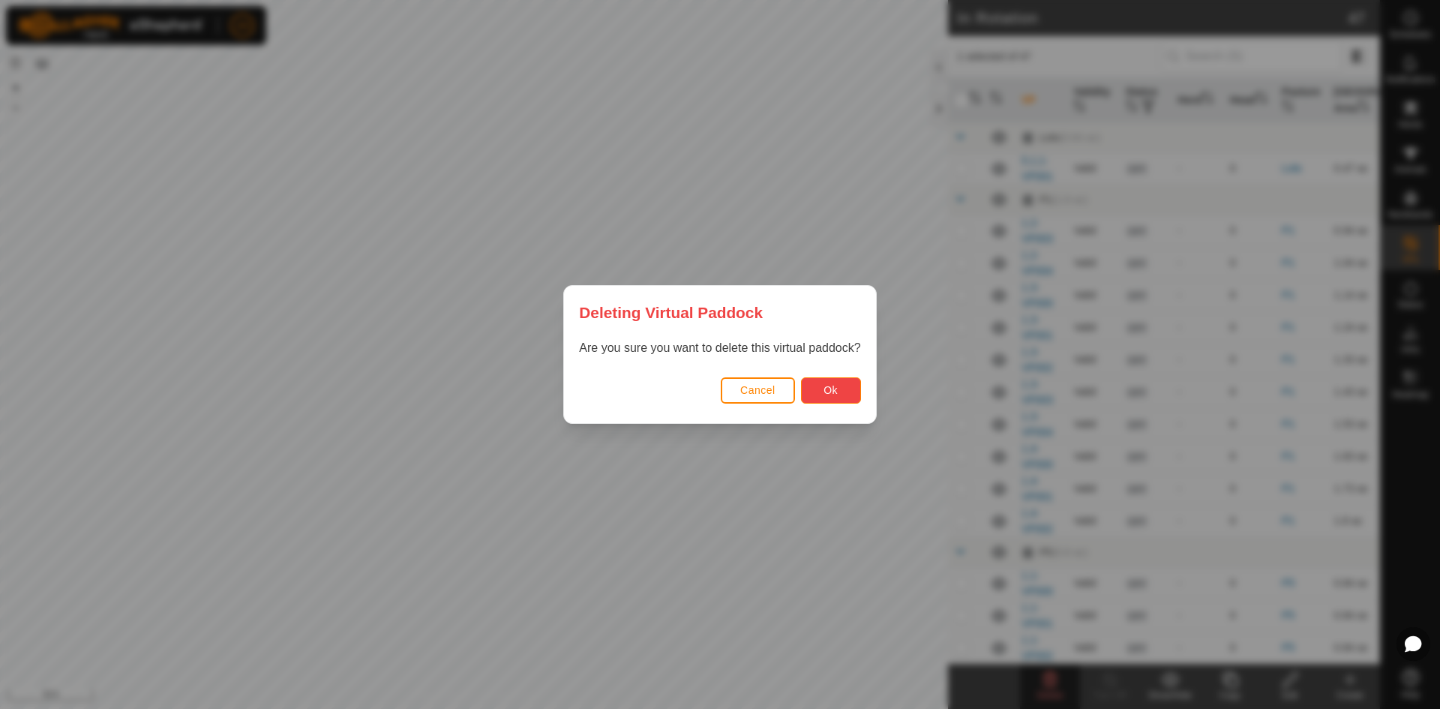
click at [834, 393] on span "Ok" at bounding box center [830, 390] width 14 height 12
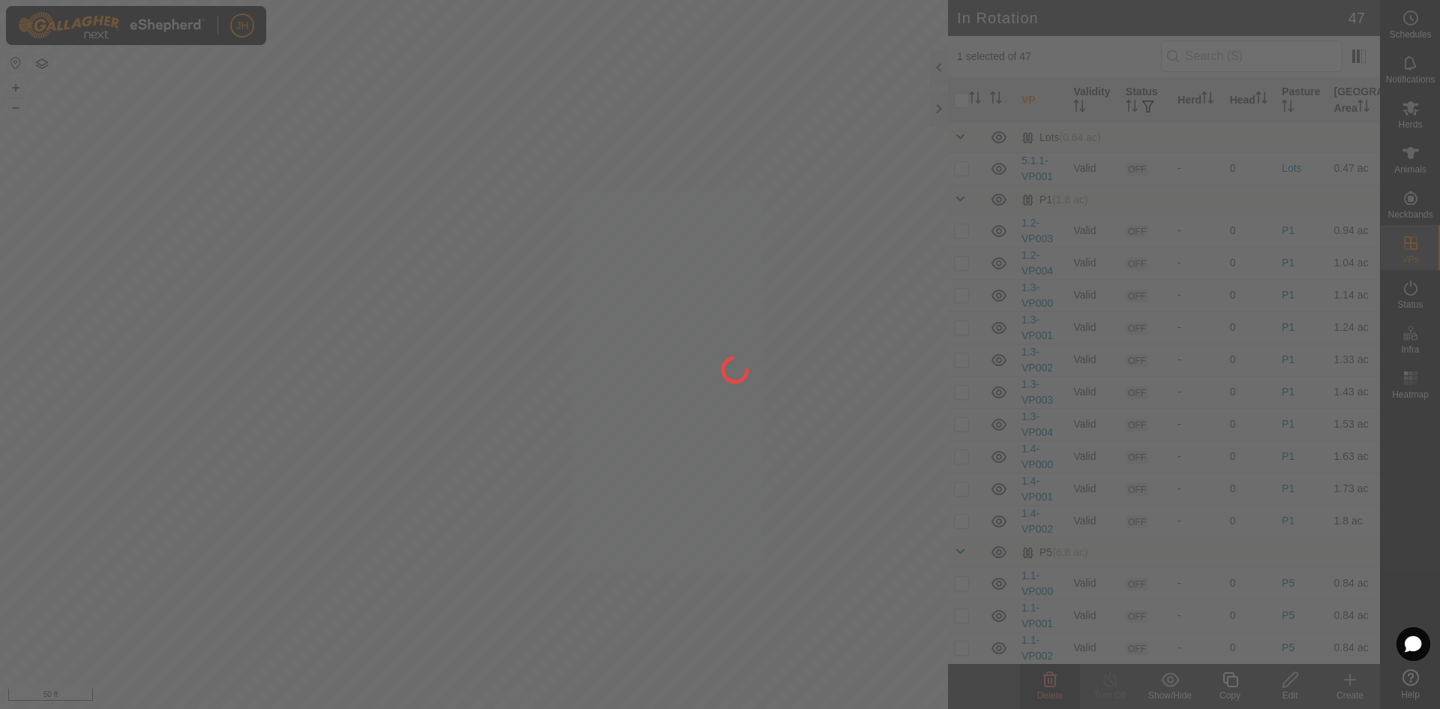
checkbox input "false"
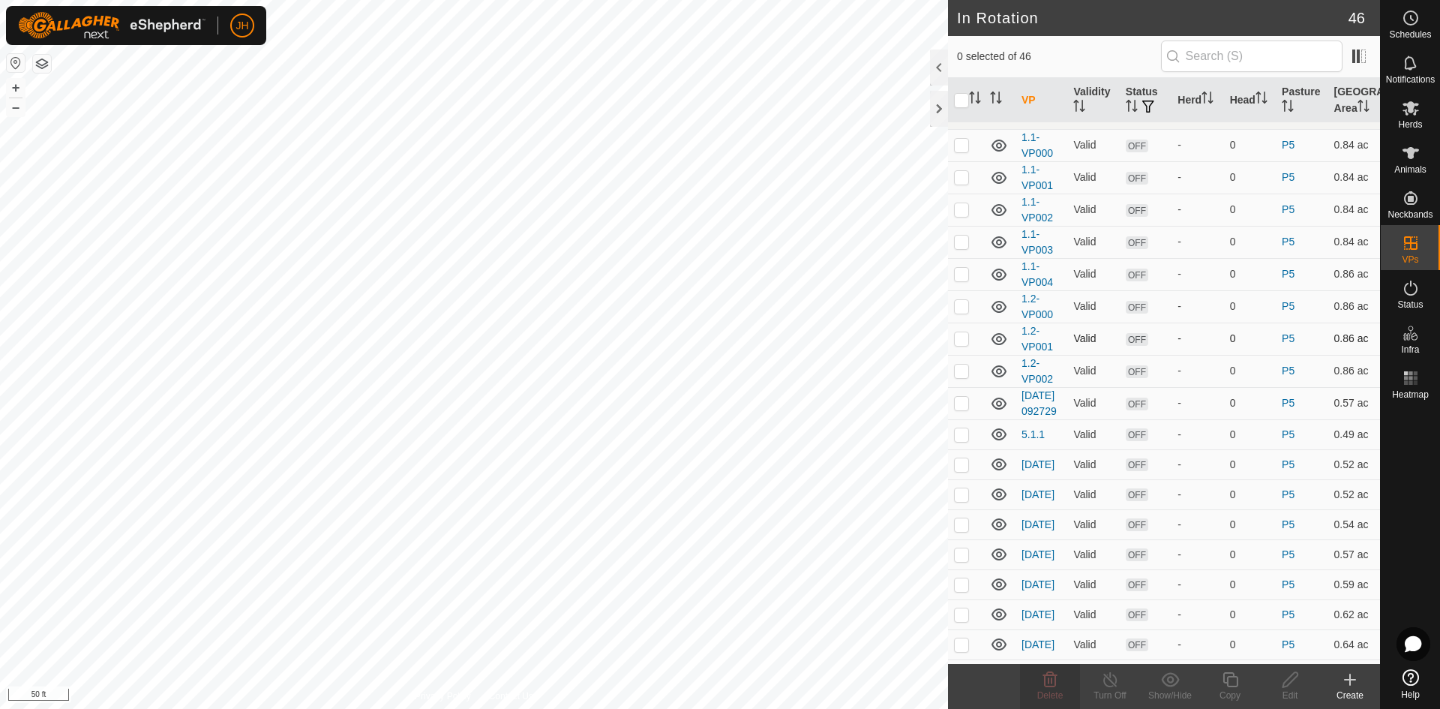
scroll to position [441, 0]
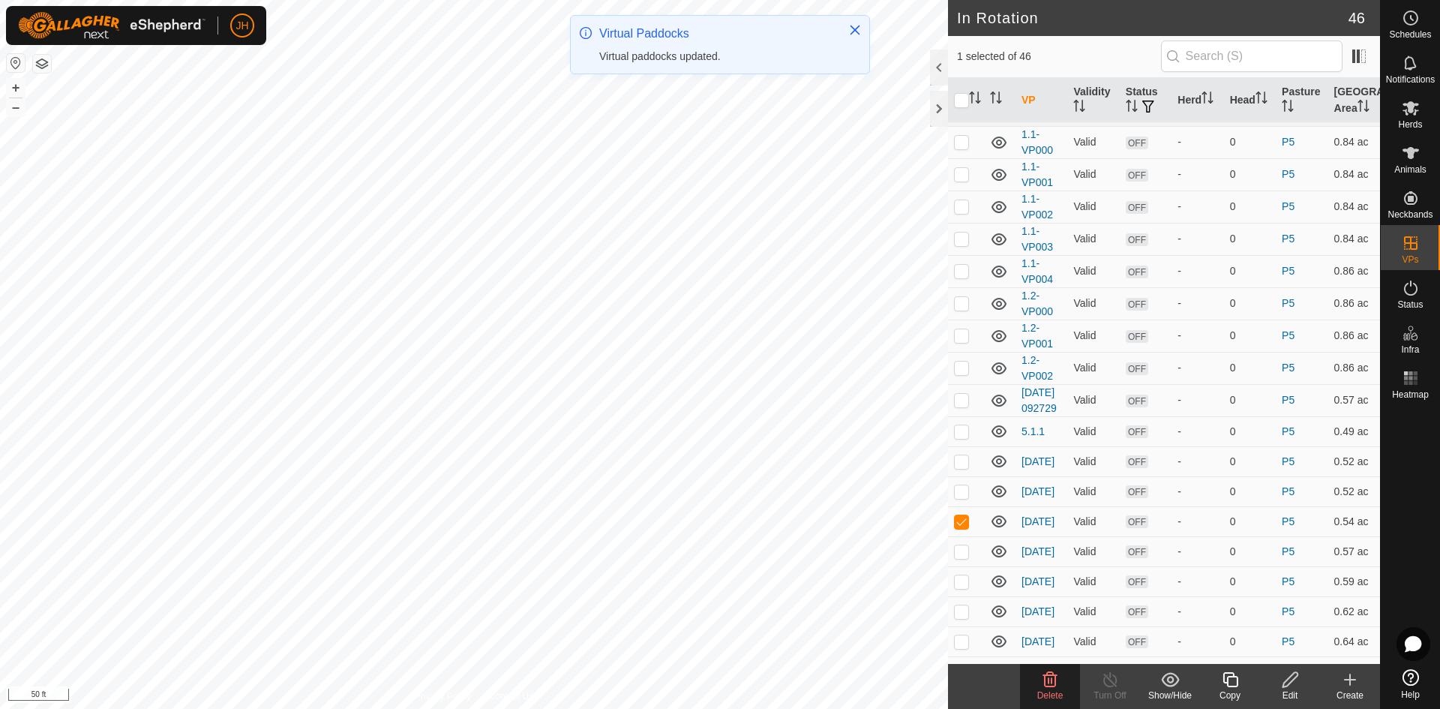
checkbox input "false"
checkbox input "true"
checkbox input "false"
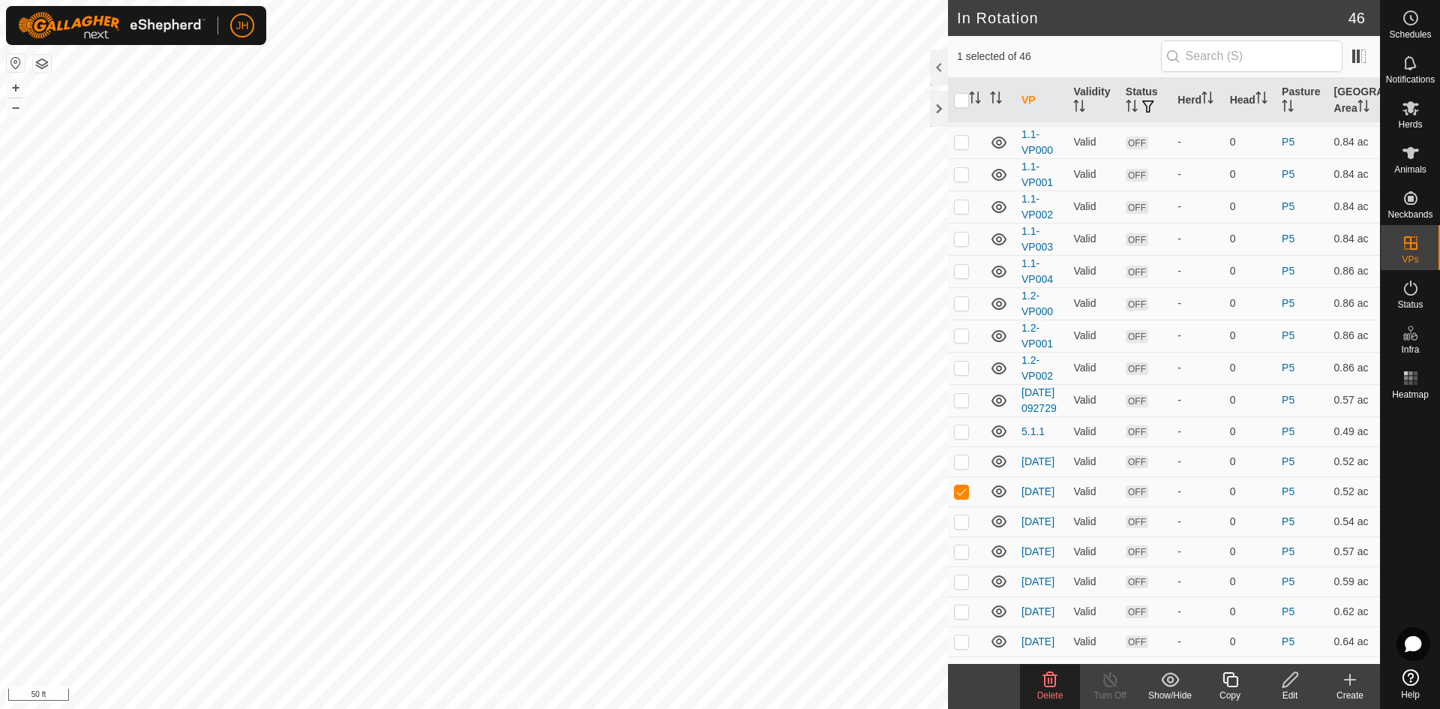
checkbox input "true"
checkbox input "false"
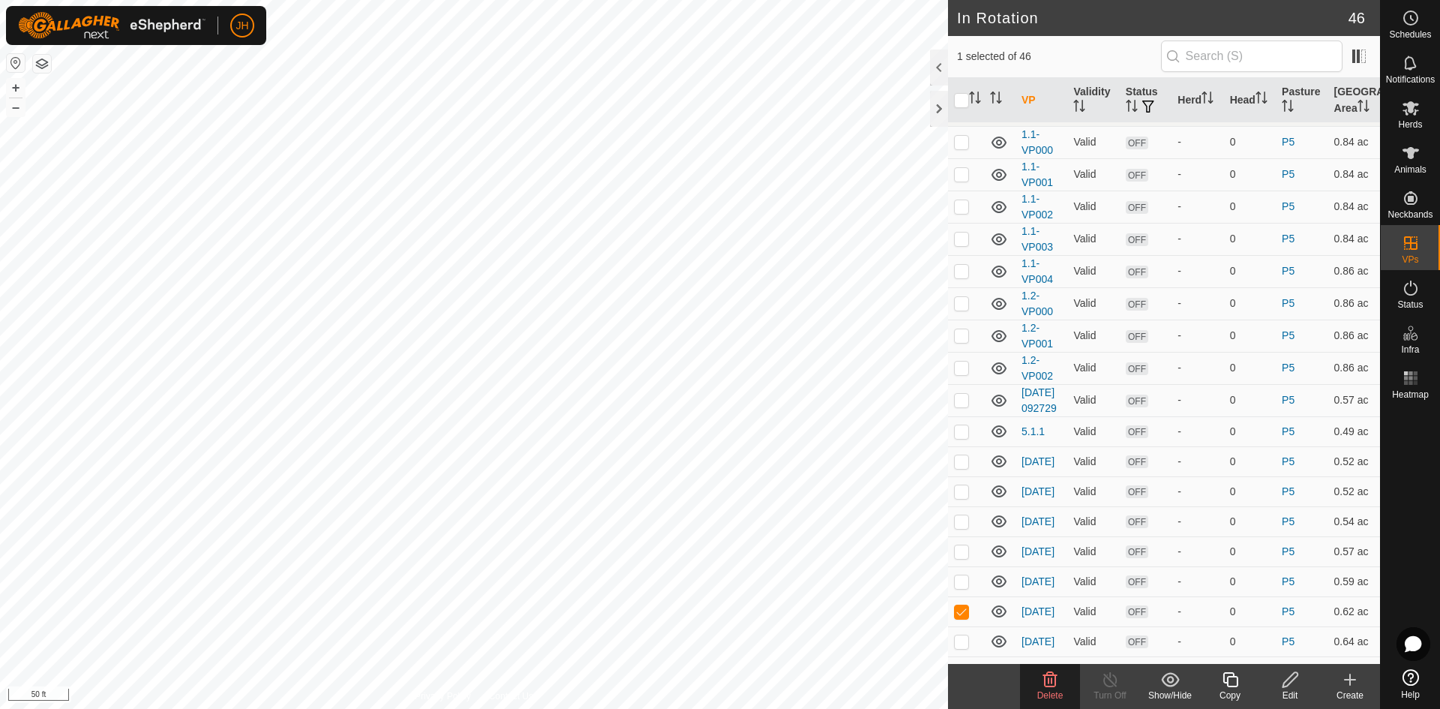
checkbox input "true"
checkbox input "false"
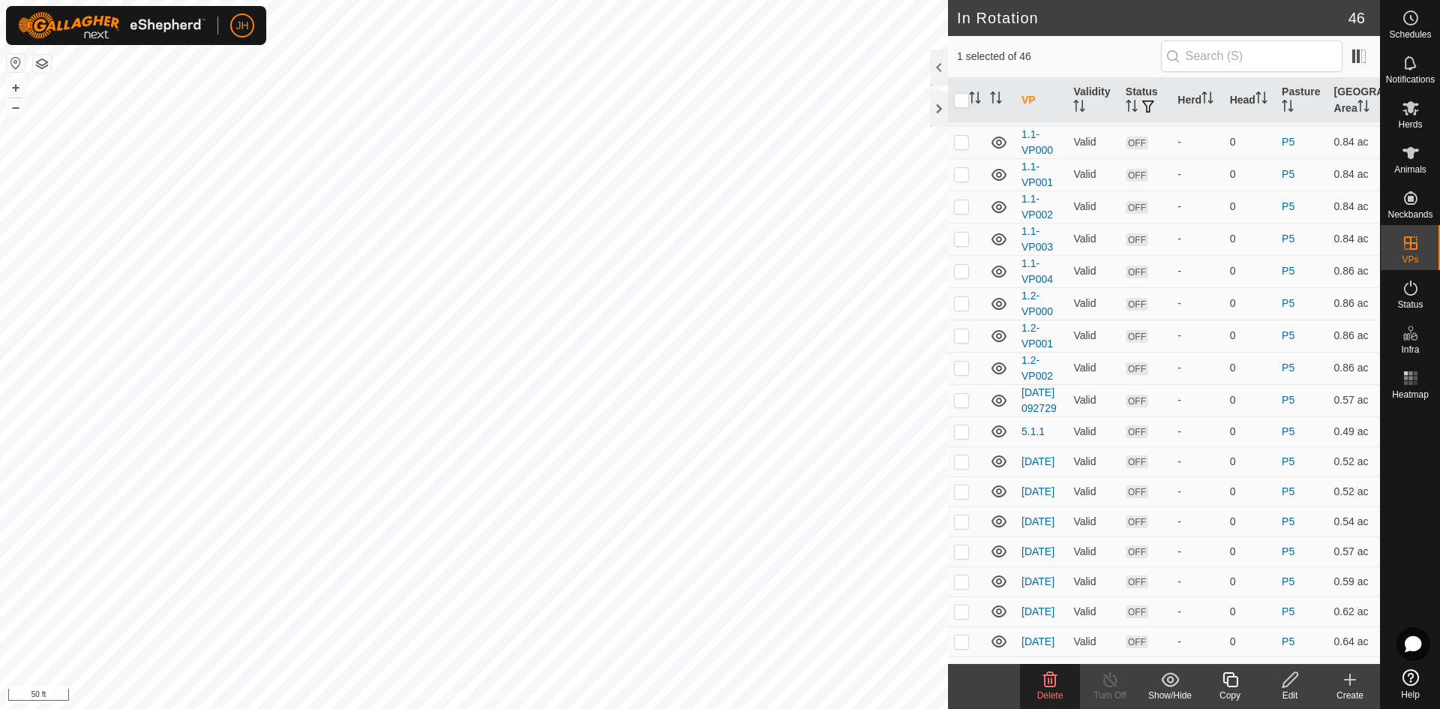
checkbox input "false"
checkbox input "true"
click at [1293, 680] on icon at bounding box center [1290, 679] width 19 height 18
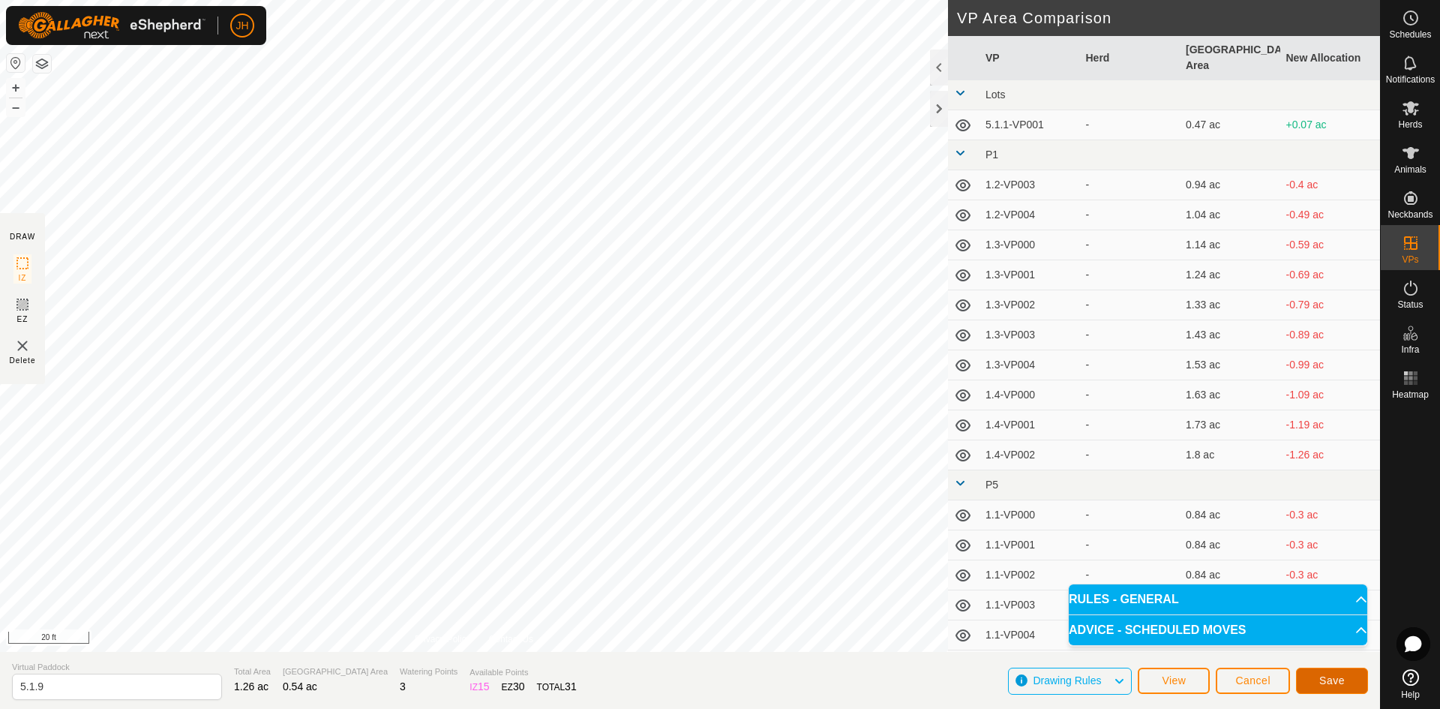
click at [1339, 684] on span "Save" at bounding box center [1331, 680] width 25 height 12
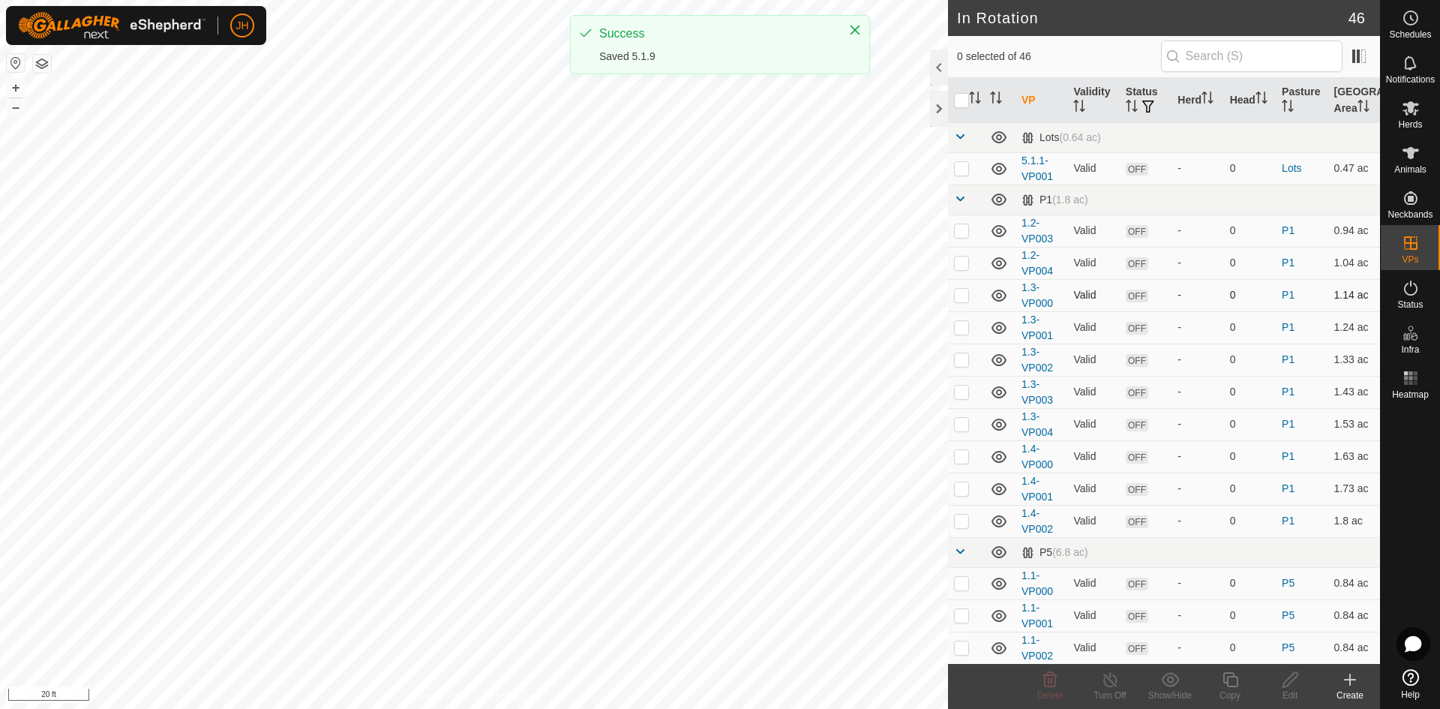
scroll to position [65, 0]
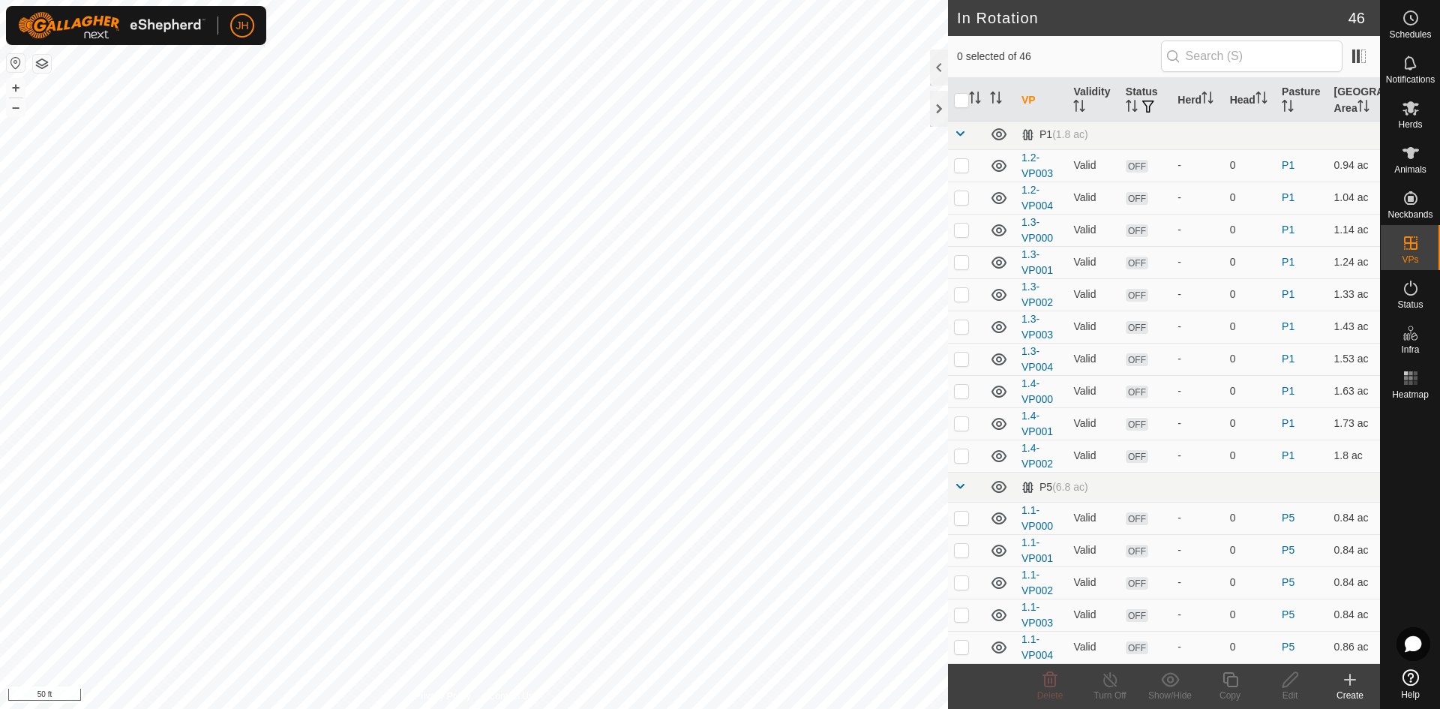
checkbox input "true"
checkbox input "false"
click at [1296, 693] on div "Edit" at bounding box center [1290, 694] width 60 height 13
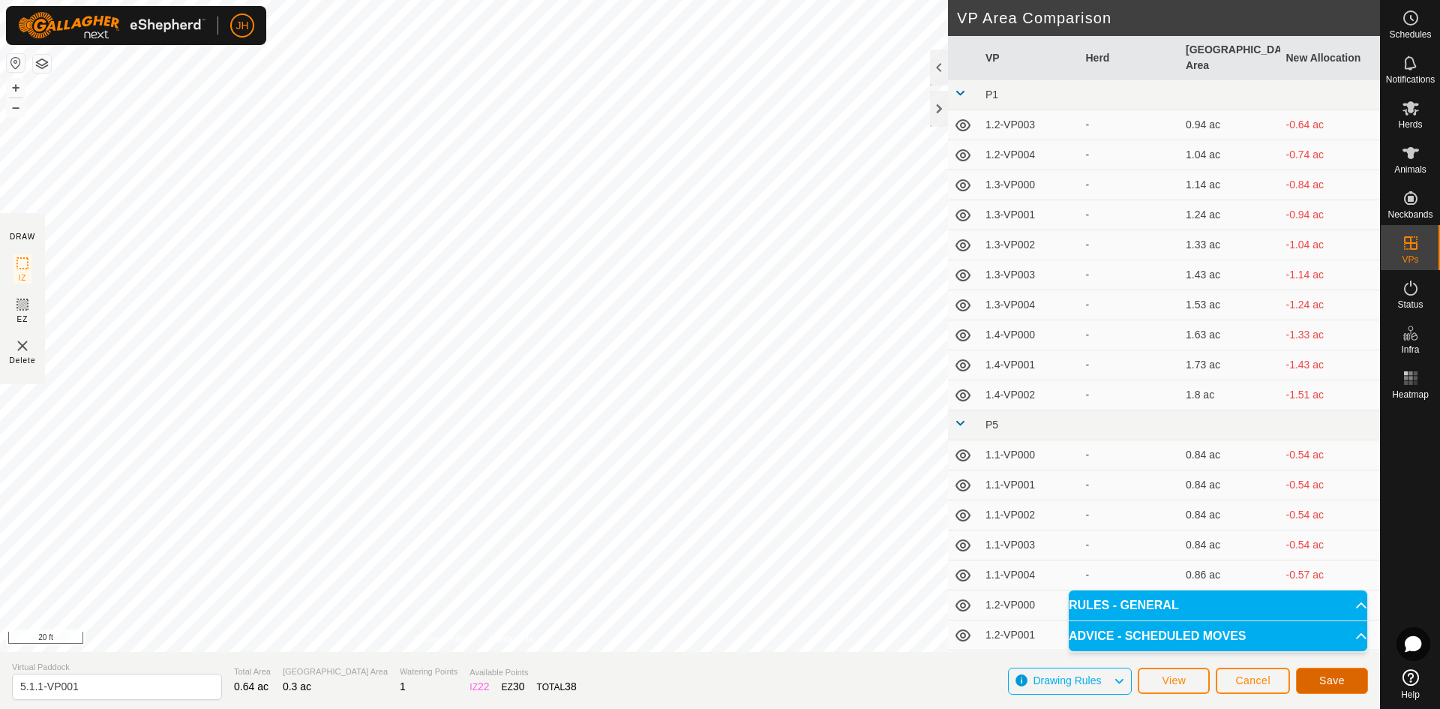
click at [1338, 681] on span "Save" at bounding box center [1331, 680] width 25 height 12
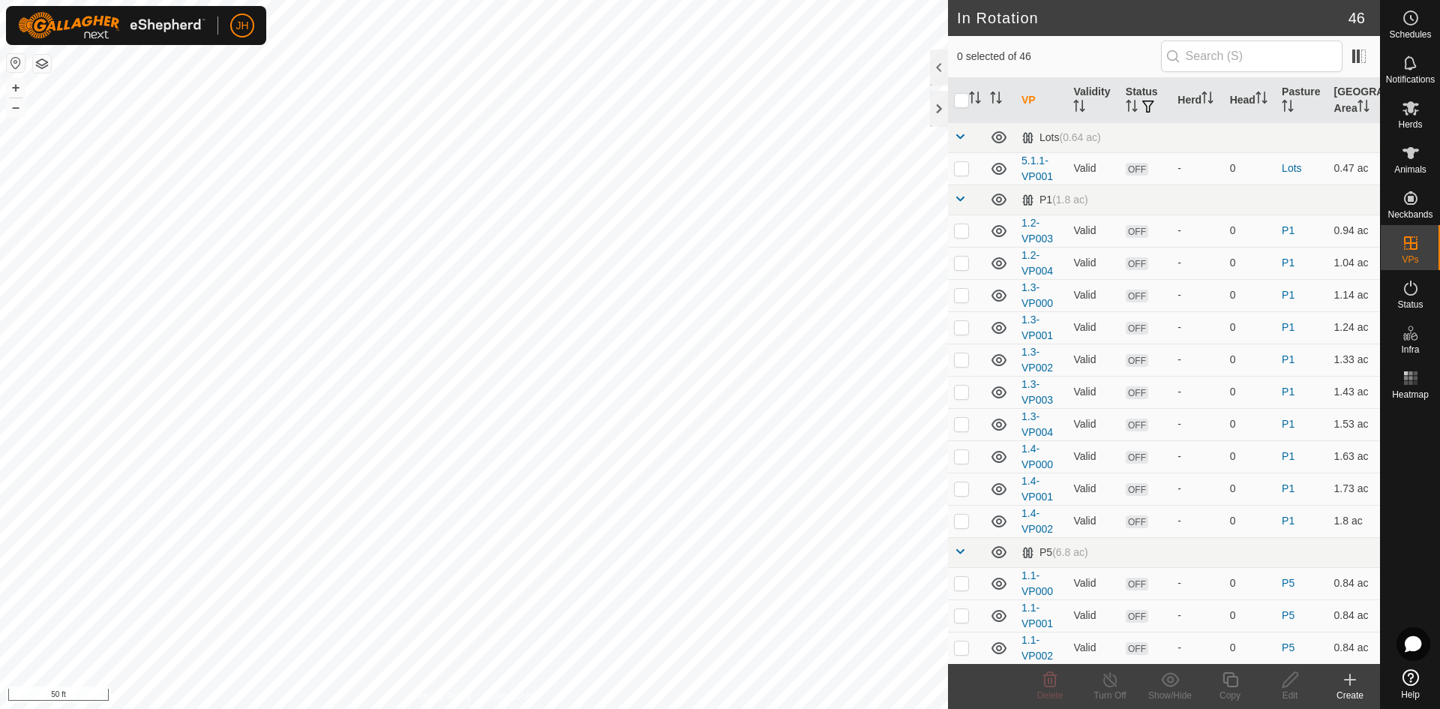
checkbox input "true"
checkbox input "false"
checkbox input "true"
checkbox input "false"
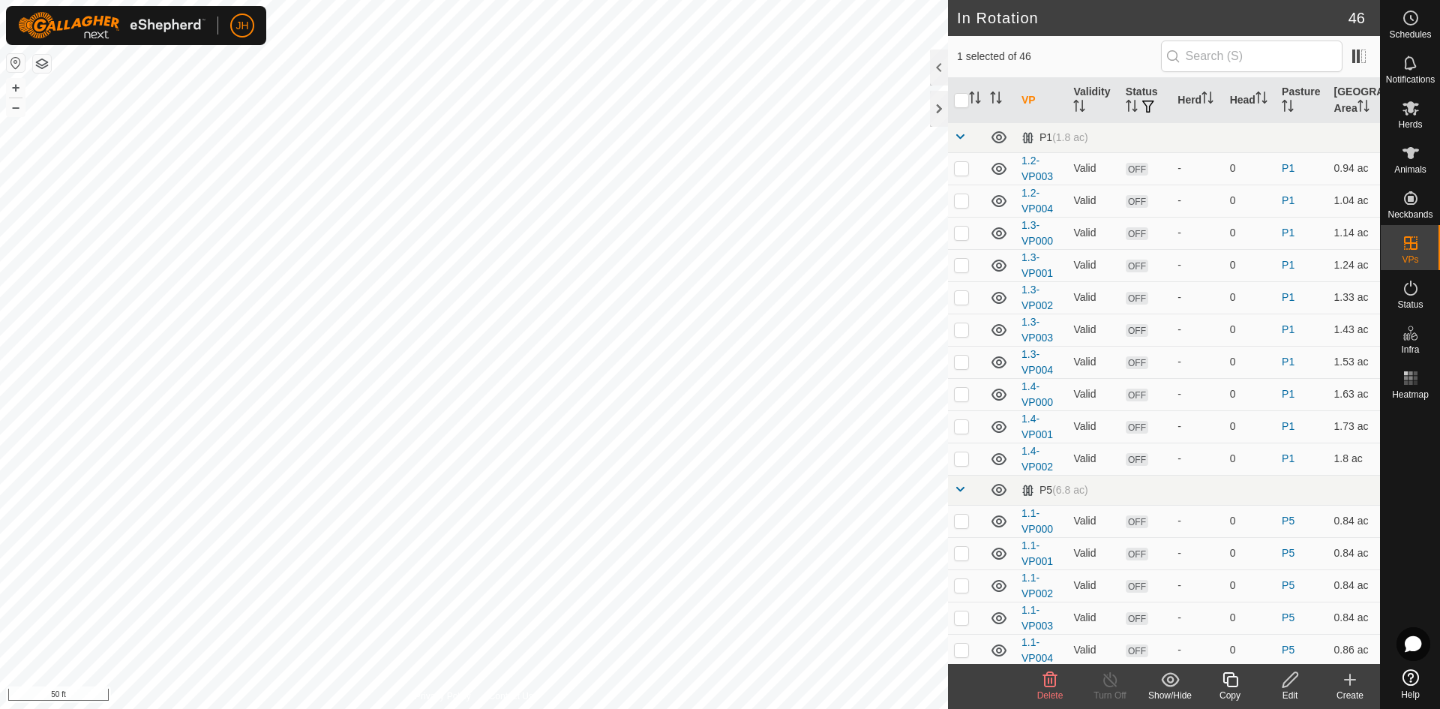
click at [1291, 683] on icon at bounding box center [1290, 679] width 19 height 18
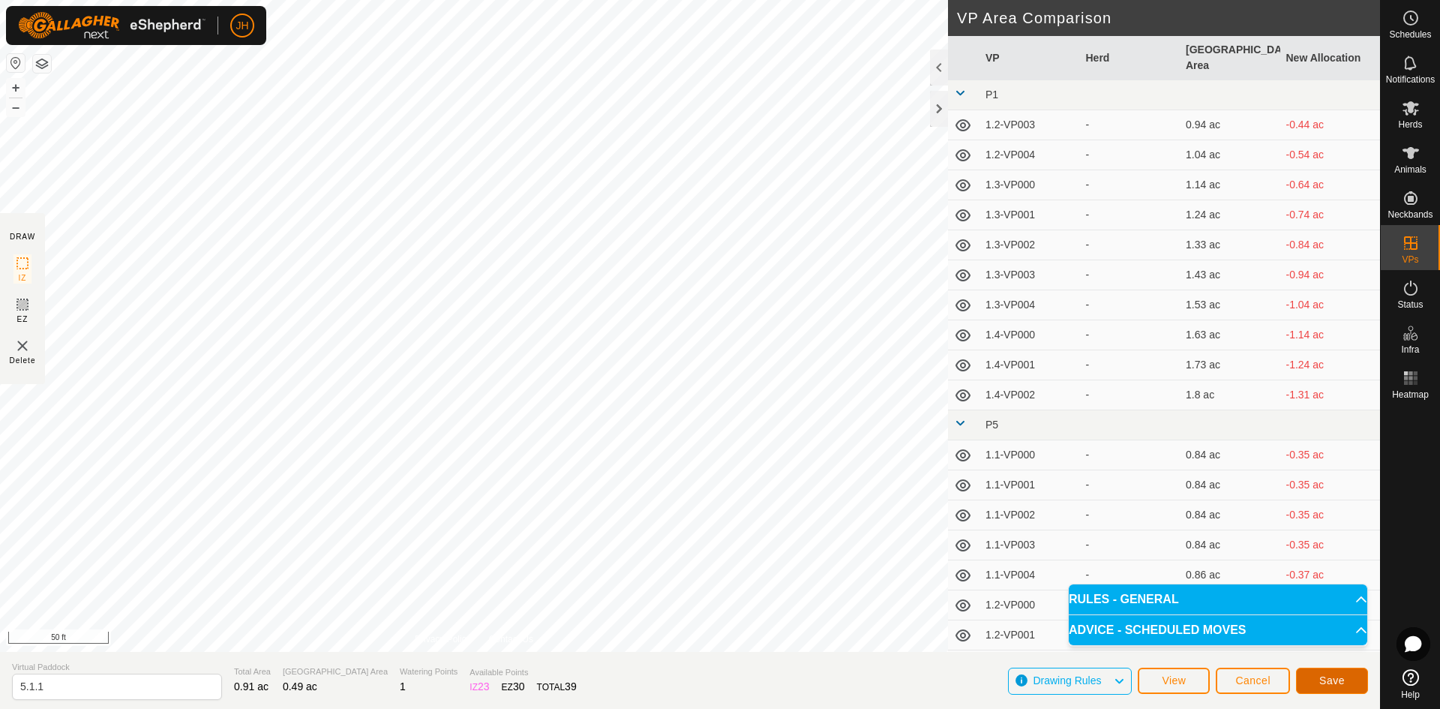
click at [1331, 677] on span "Save" at bounding box center [1331, 680] width 25 height 12
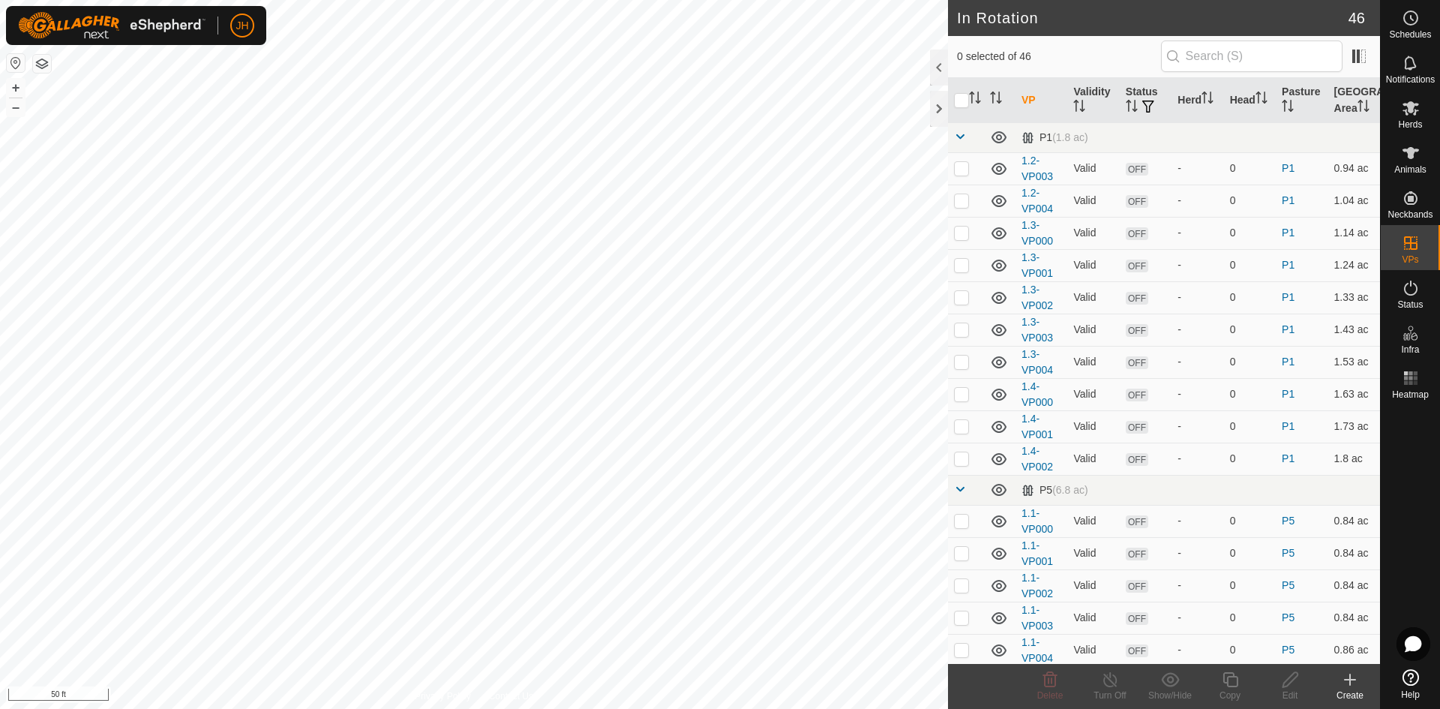
checkbox input "true"
checkbox input "false"
checkbox input "true"
click at [1293, 685] on icon at bounding box center [1290, 679] width 19 height 18
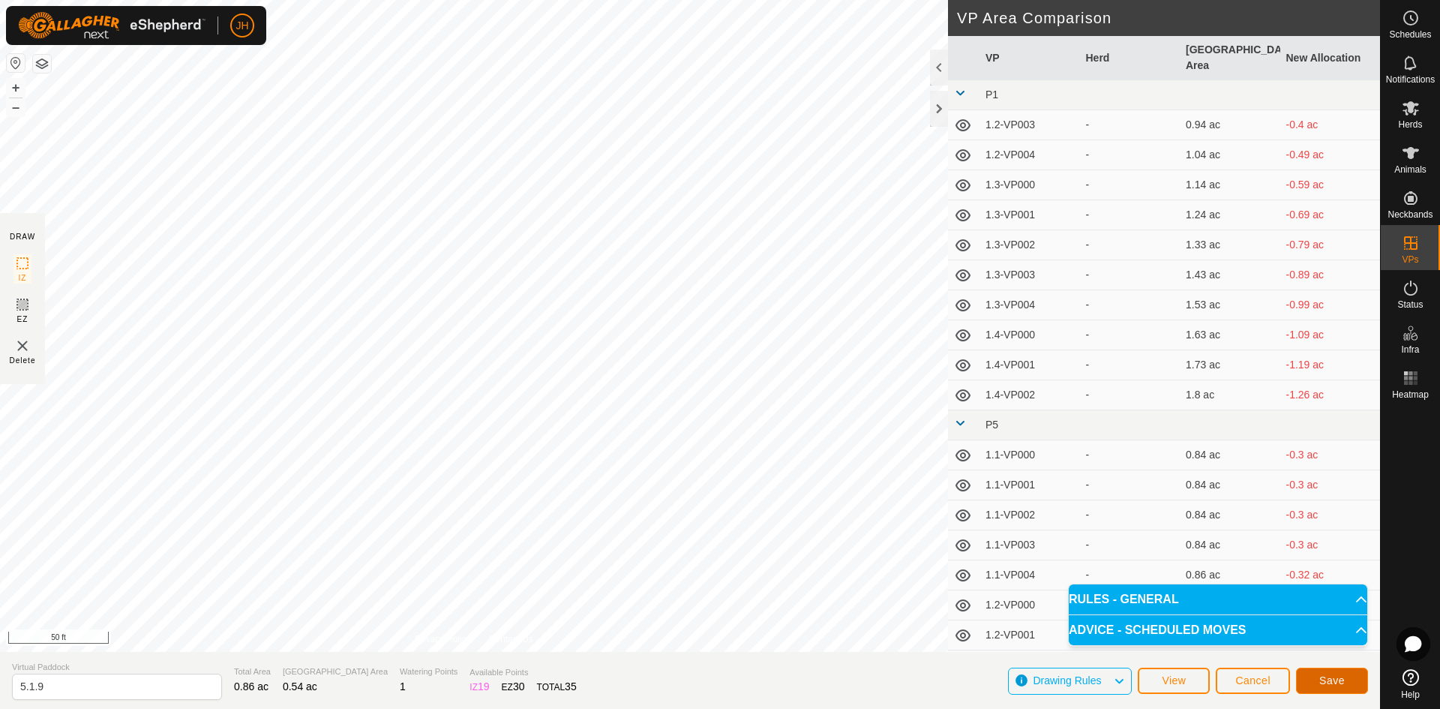
click at [1318, 679] on button "Save" at bounding box center [1332, 680] width 72 height 26
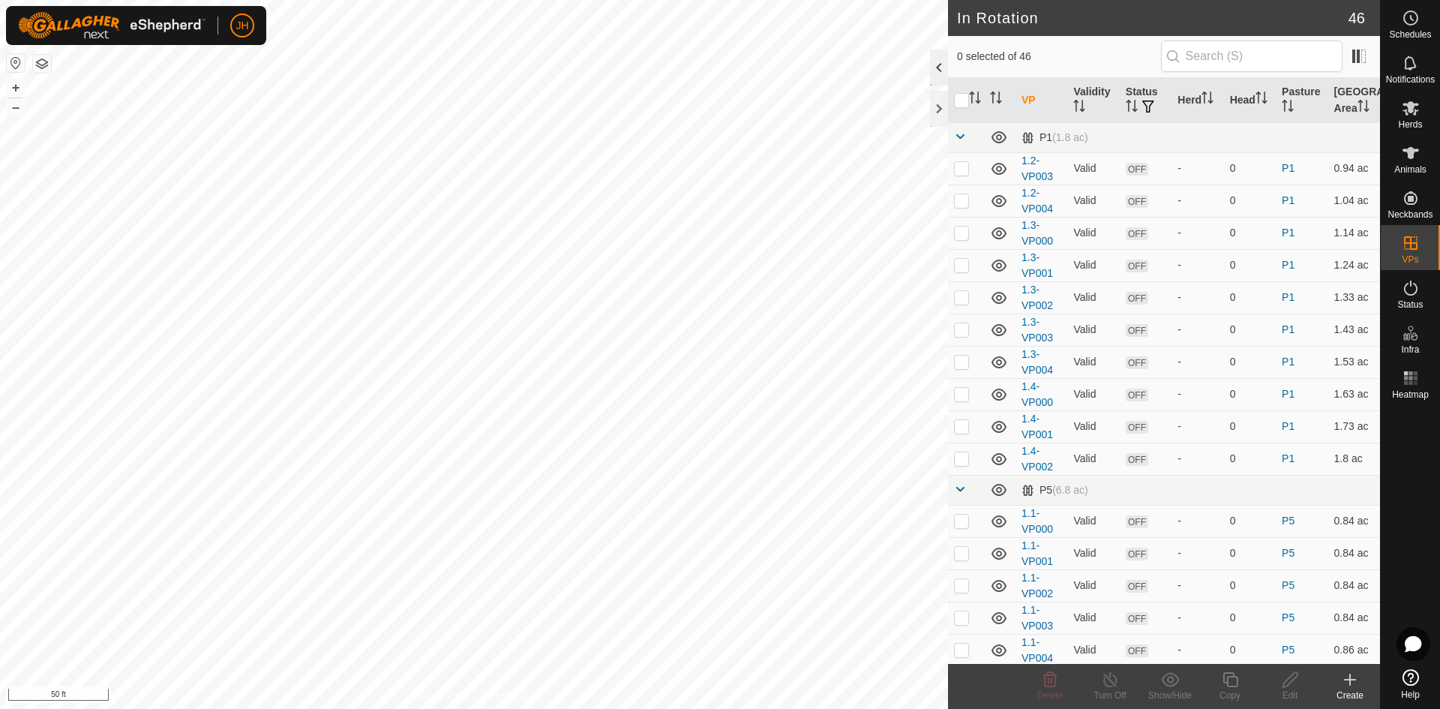
checkbox input "true"
checkbox input "false"
click at [1295, 681] on icon at bounding box center [1290, 679] width 19 height 18
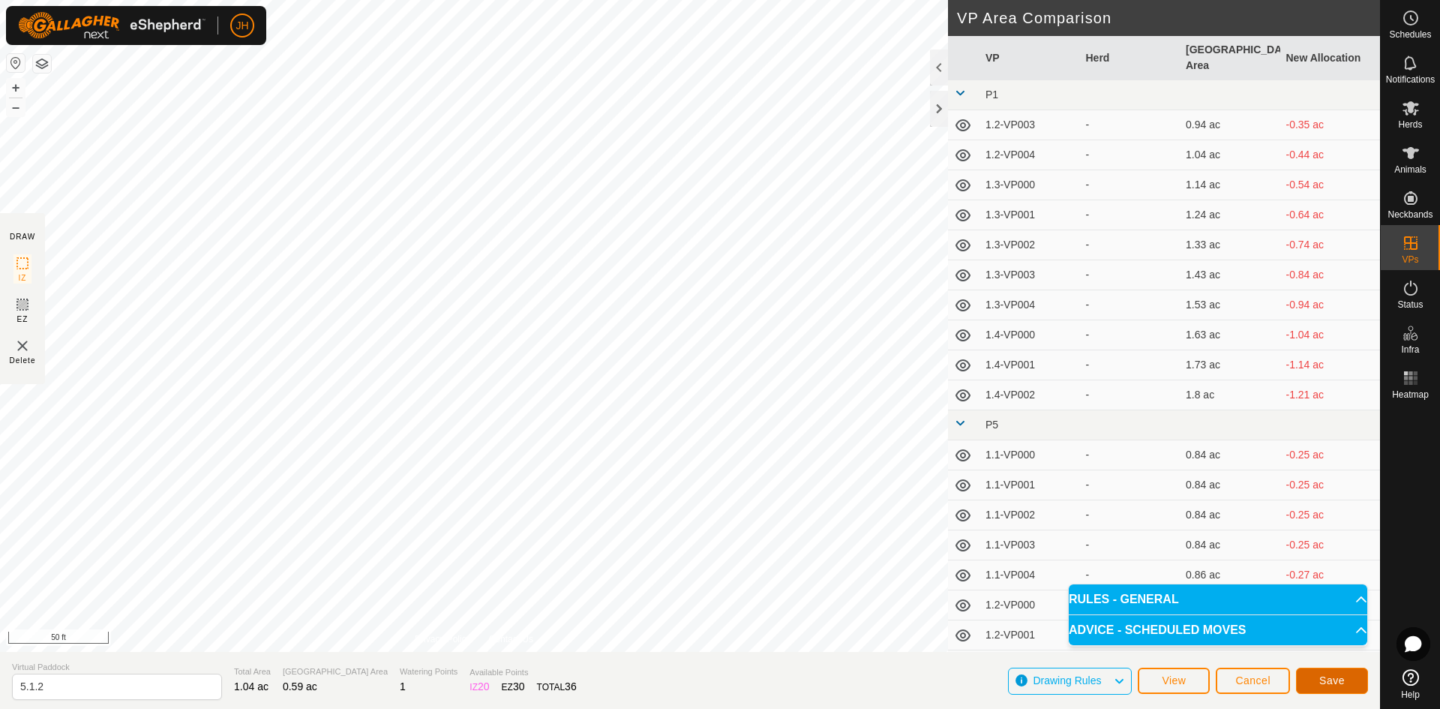
click at [1316, 677] on button "Save" at bounding box center [1332, 680] width 72 height 26
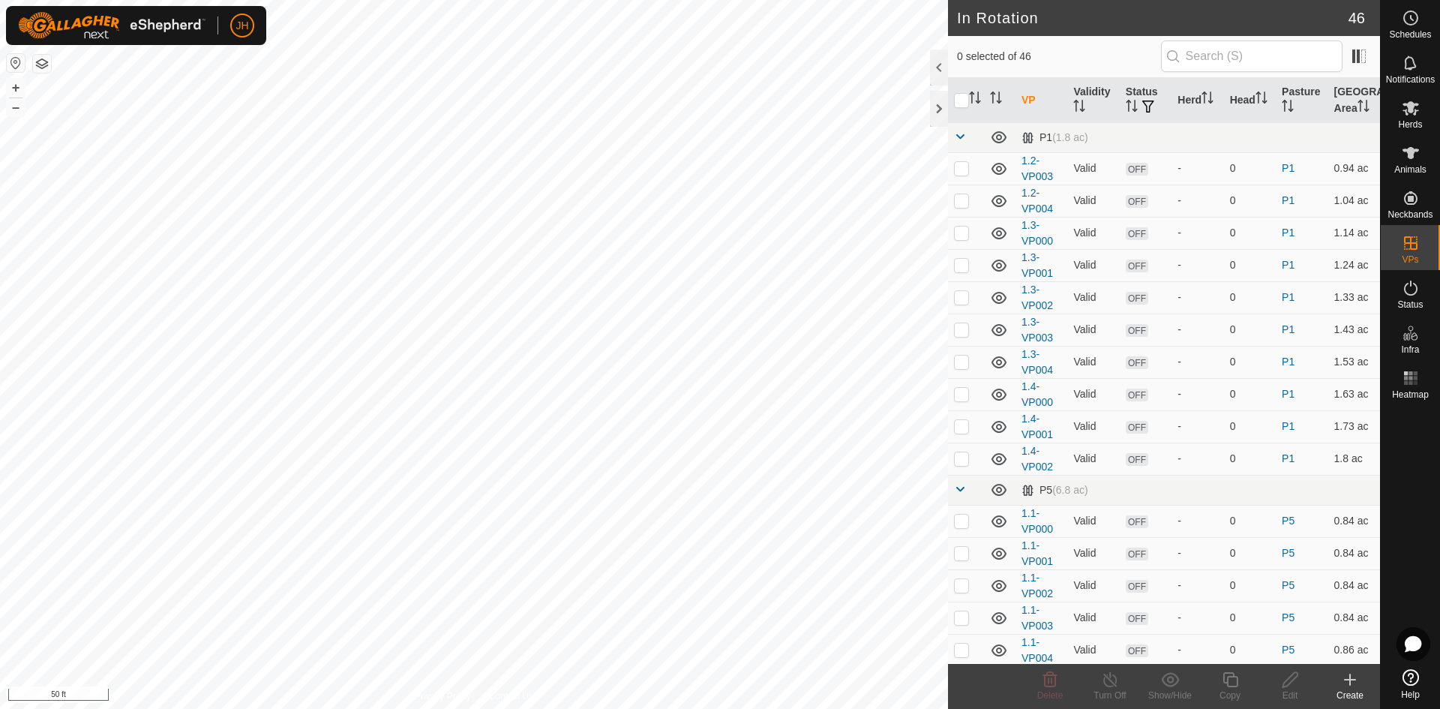
checkbox input "true"
checkbox input "false"
click at [1291, 689] on div "Edit" at bounding box center [1290, 694] width 60 height 13
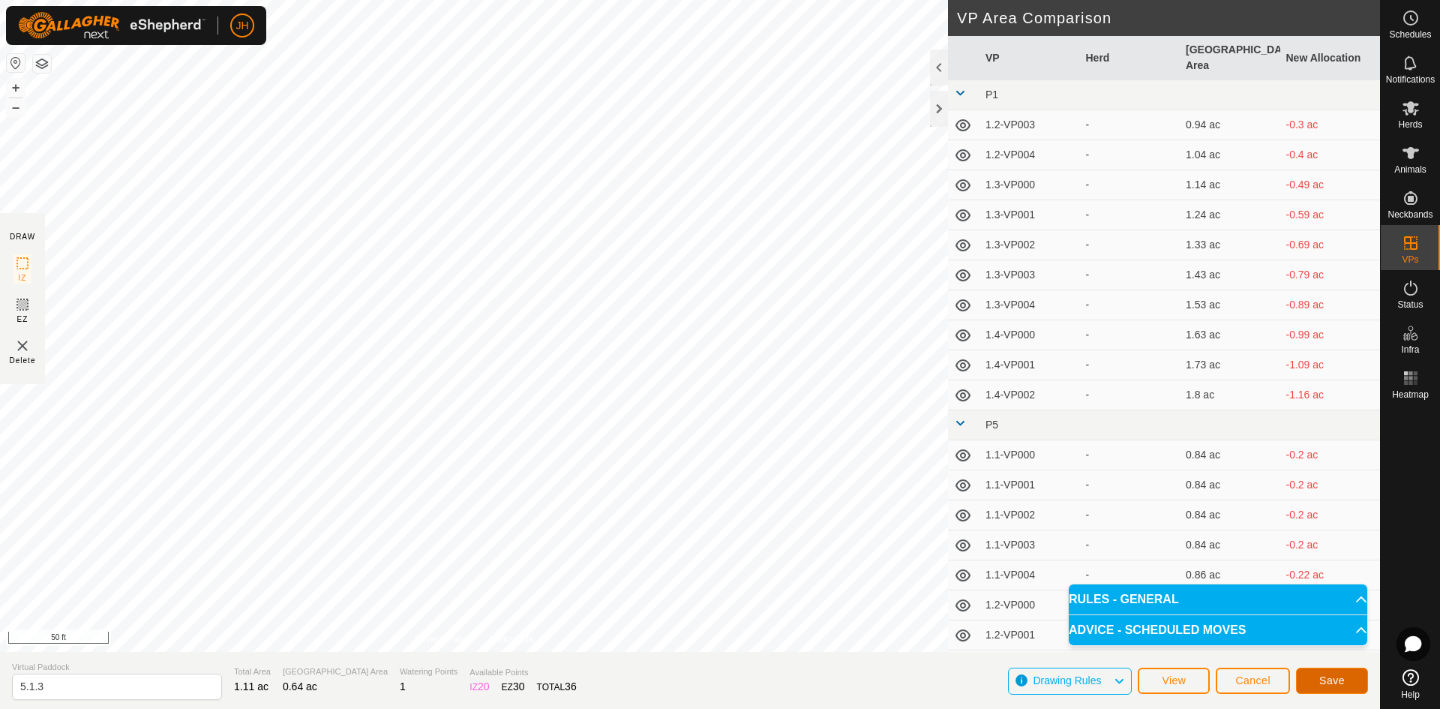
click at [1321, 680] on span "Save" at bounding box center [1331, 680] width 25 height 12
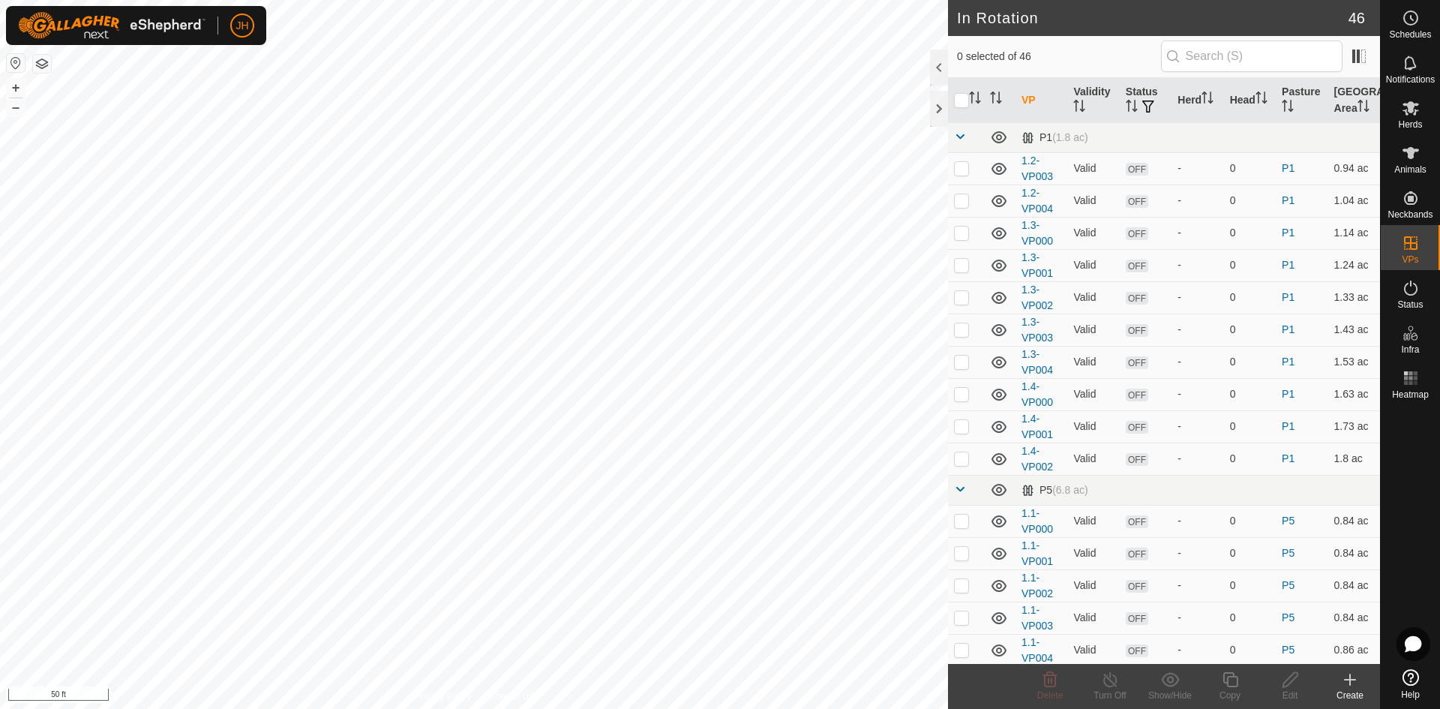
checkbox input "true"
checkbox input "false"
click at [1286, 685] on icon at bounding box center [1289, 679] width 15 height 15
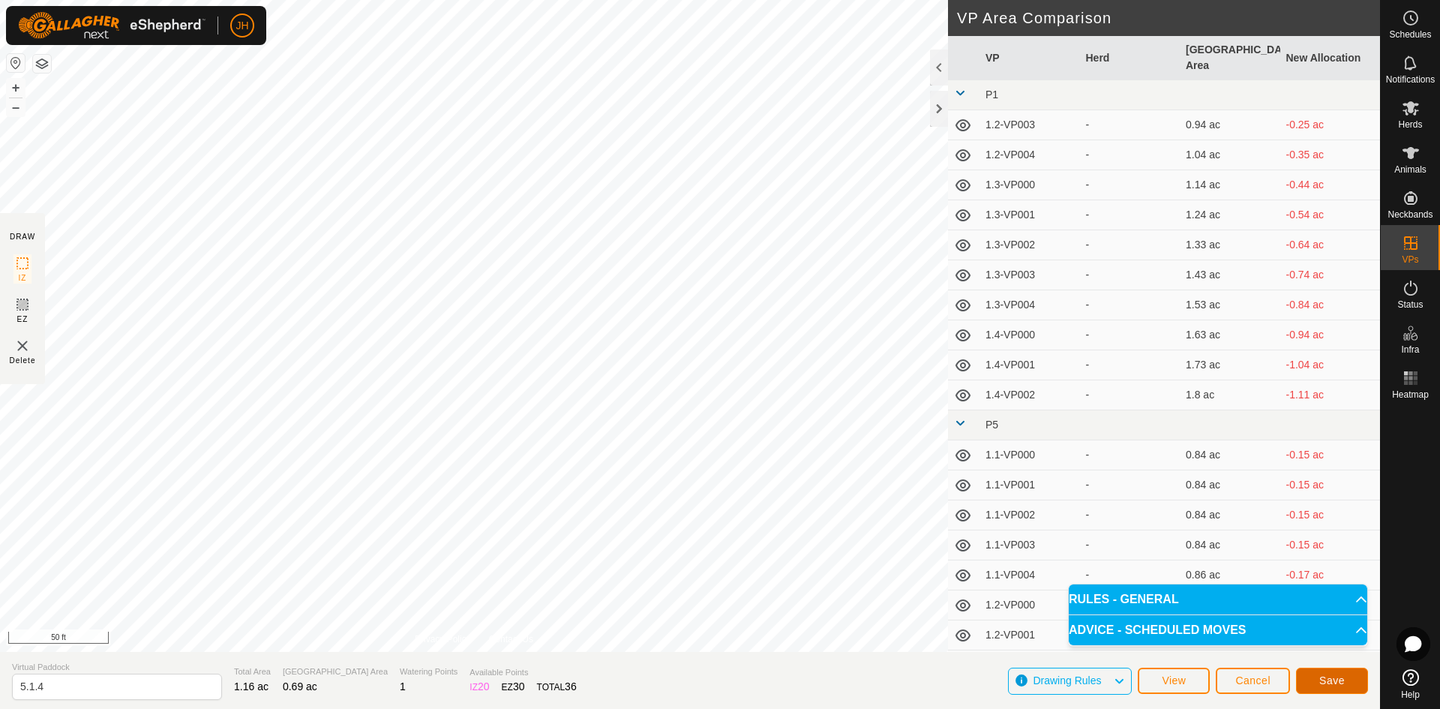
click at [1316, 679] on button "Save" at bounding box center [1332, 680] width 72 height 26
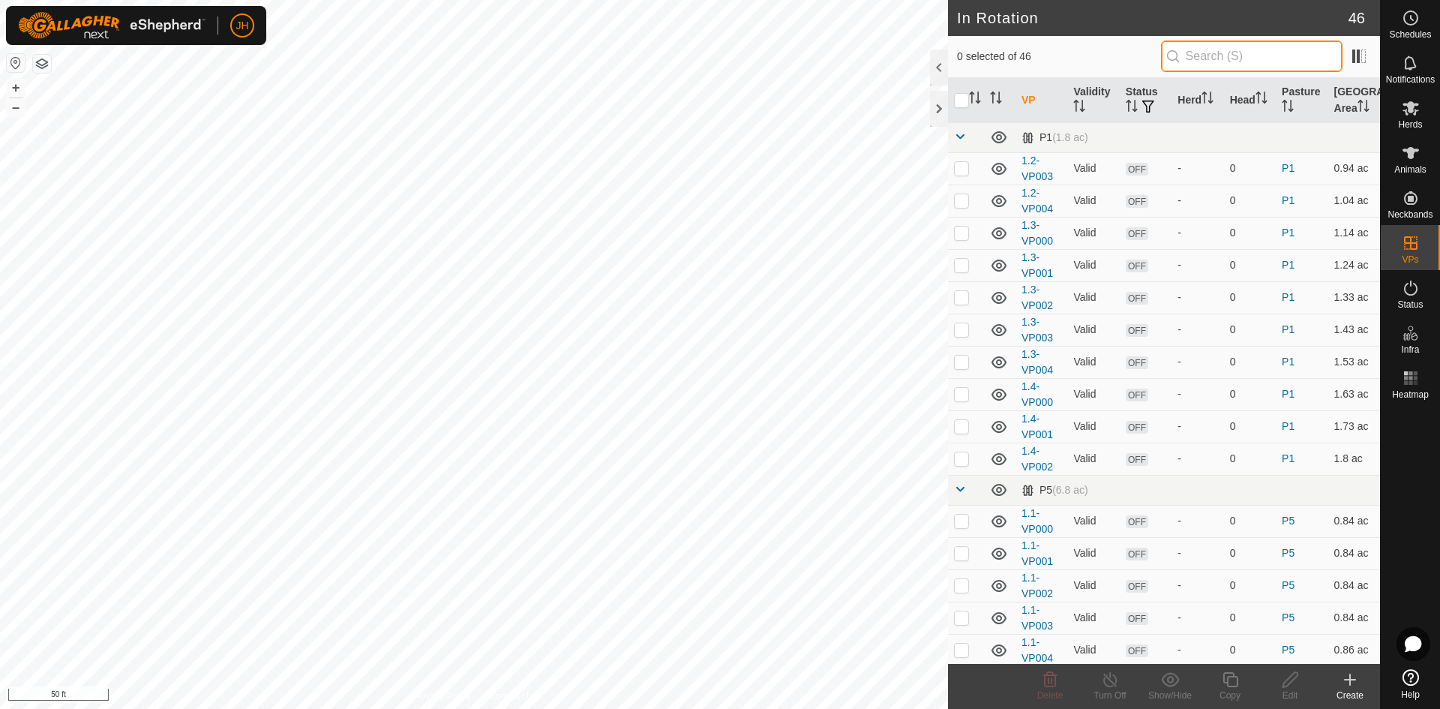
click at [1253, 51] on input "text" at bounding box center [1251, 55] width 181 height 31
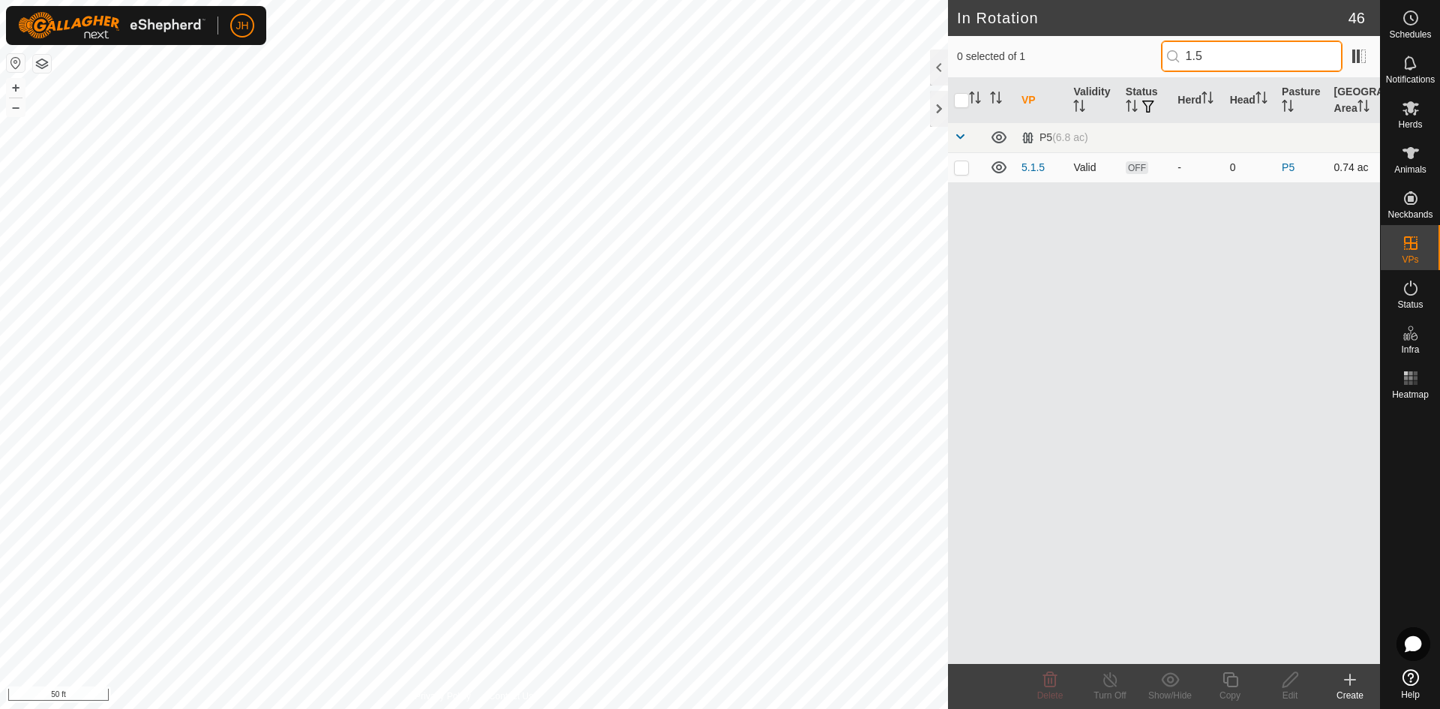
type input "1.5"
click at [960, 171] on p-checkbox at bounding box center [961, 167] width 15 height 12
checkbox input "true"
click at [1286, 685] on icon at bounding box center [1289, 679] width 15 height 15
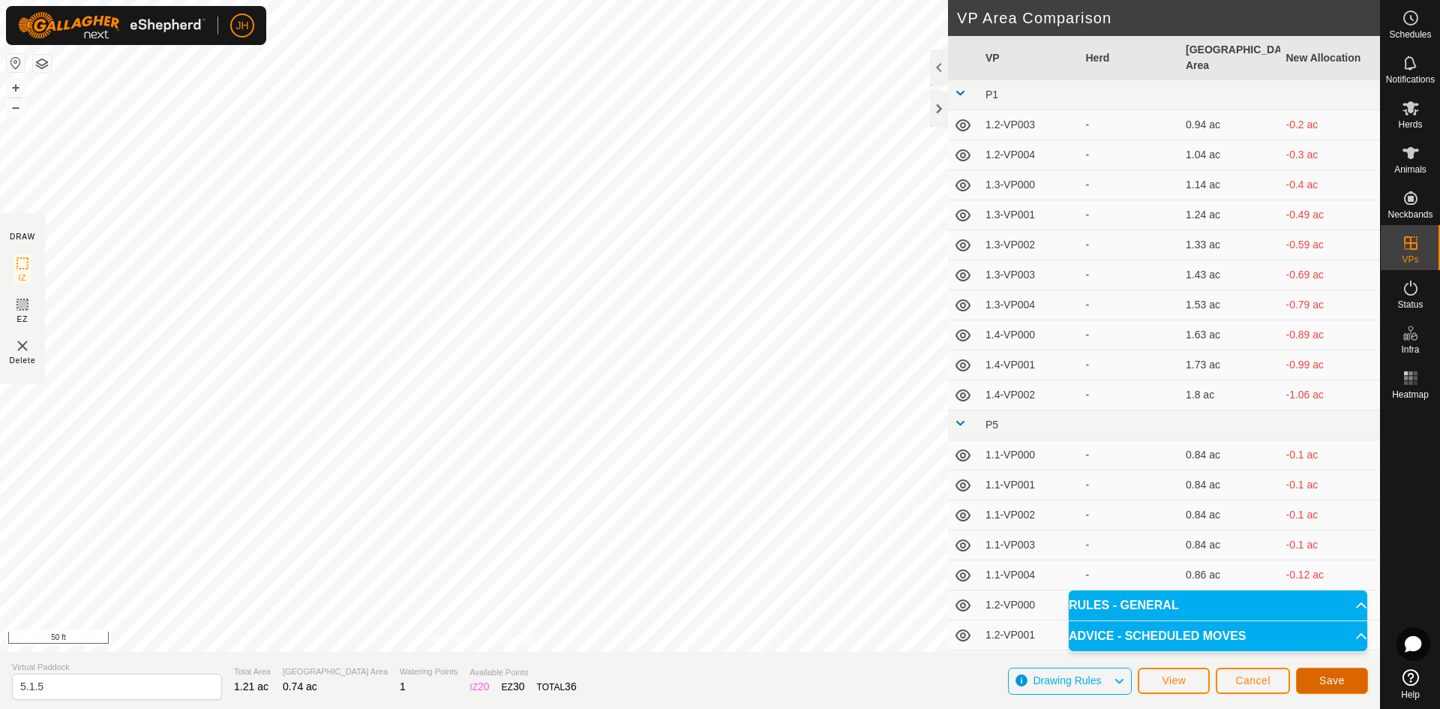
click at [1347, 679] on button "Save" at bounding box center [1332, 680] width 72 height 26
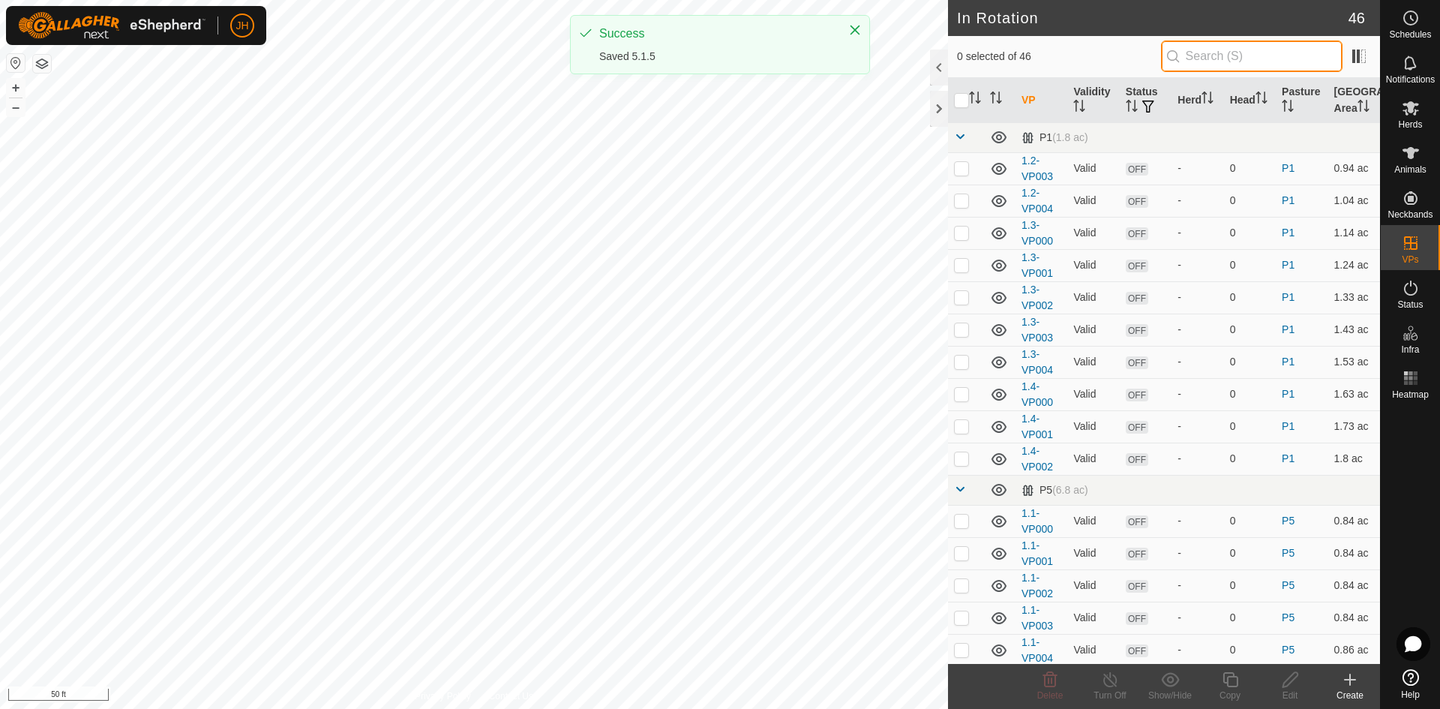
click at [1246, 57] on input "text" at bounding box center [1251, 55] width 181 height 31
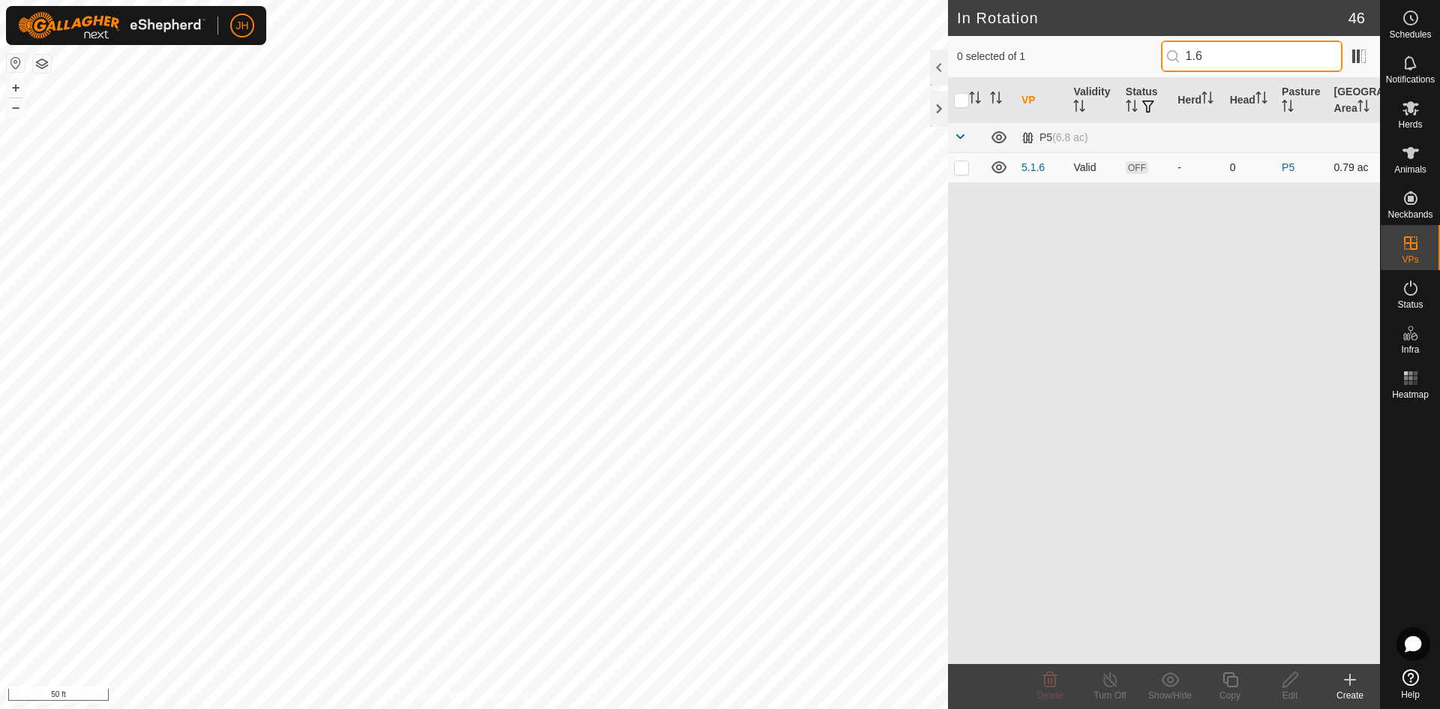
type input "1.6"
click at [962, 166] on p-checkbox at bounding box center [961, 167] width 15 height 12
checkbox input "true"
click at [1283, 688] on div "Edit" at bounding box center [1290, 694] width 60 height 13
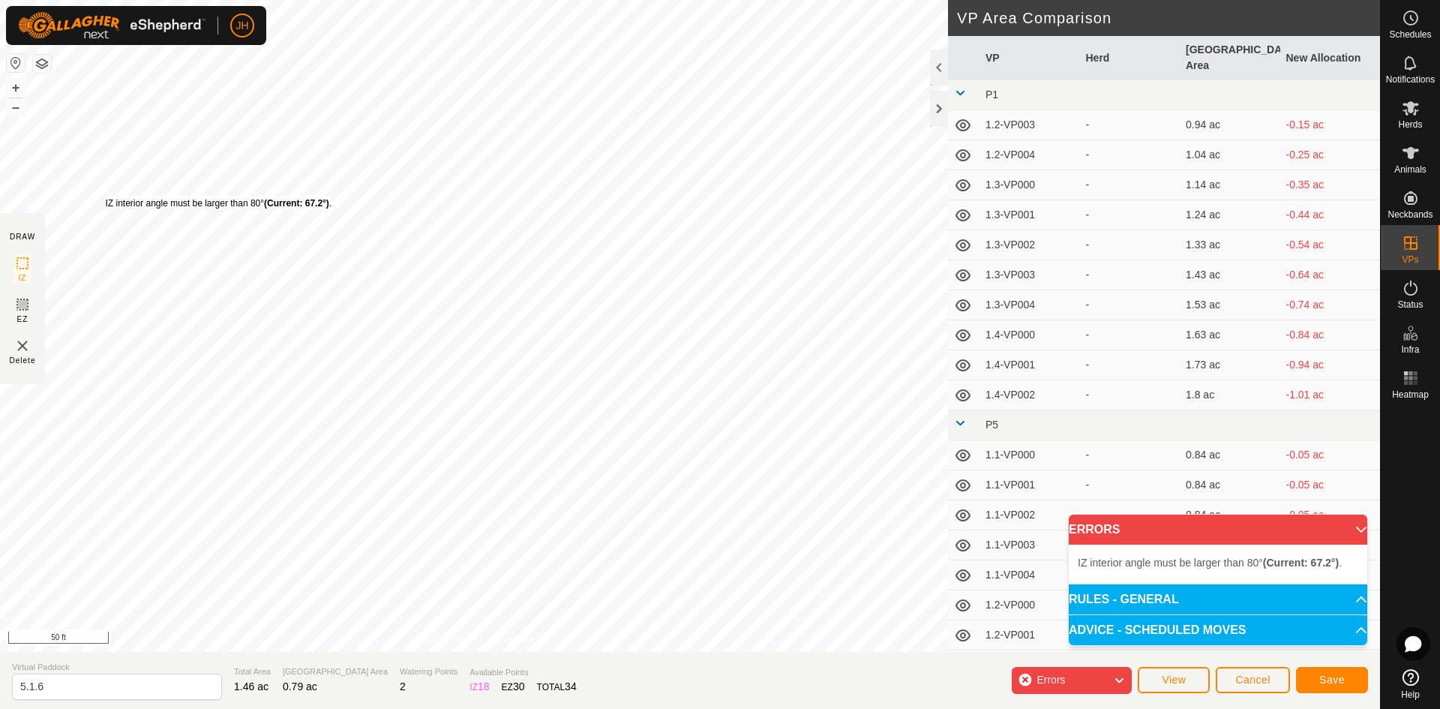
click at [105, 196] on div "IZ interior angle must be larger than 80° (Current: 67.2°) ." at bounding box center [218, 202] width 226 height 13
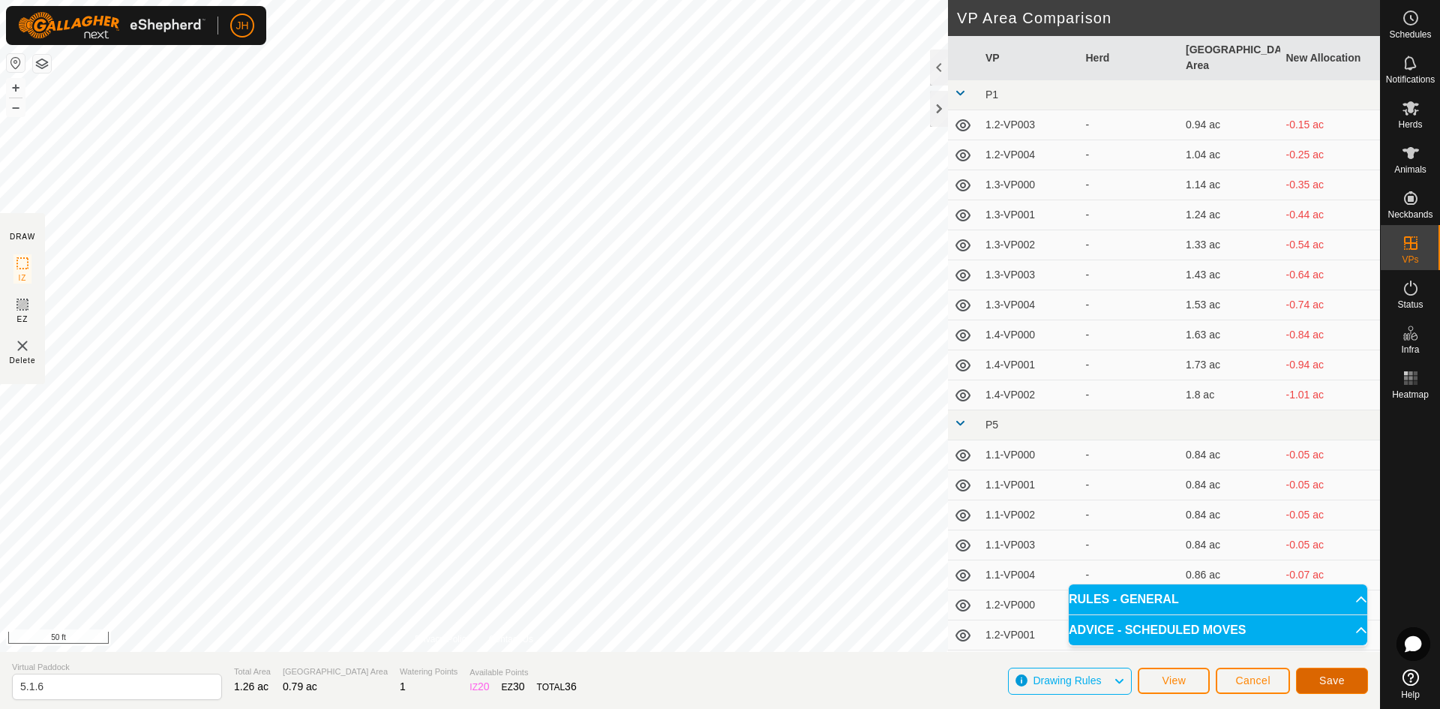
click at [1341, 679] on span "Save" at bounding box center [1331, 680] width 25 height 12
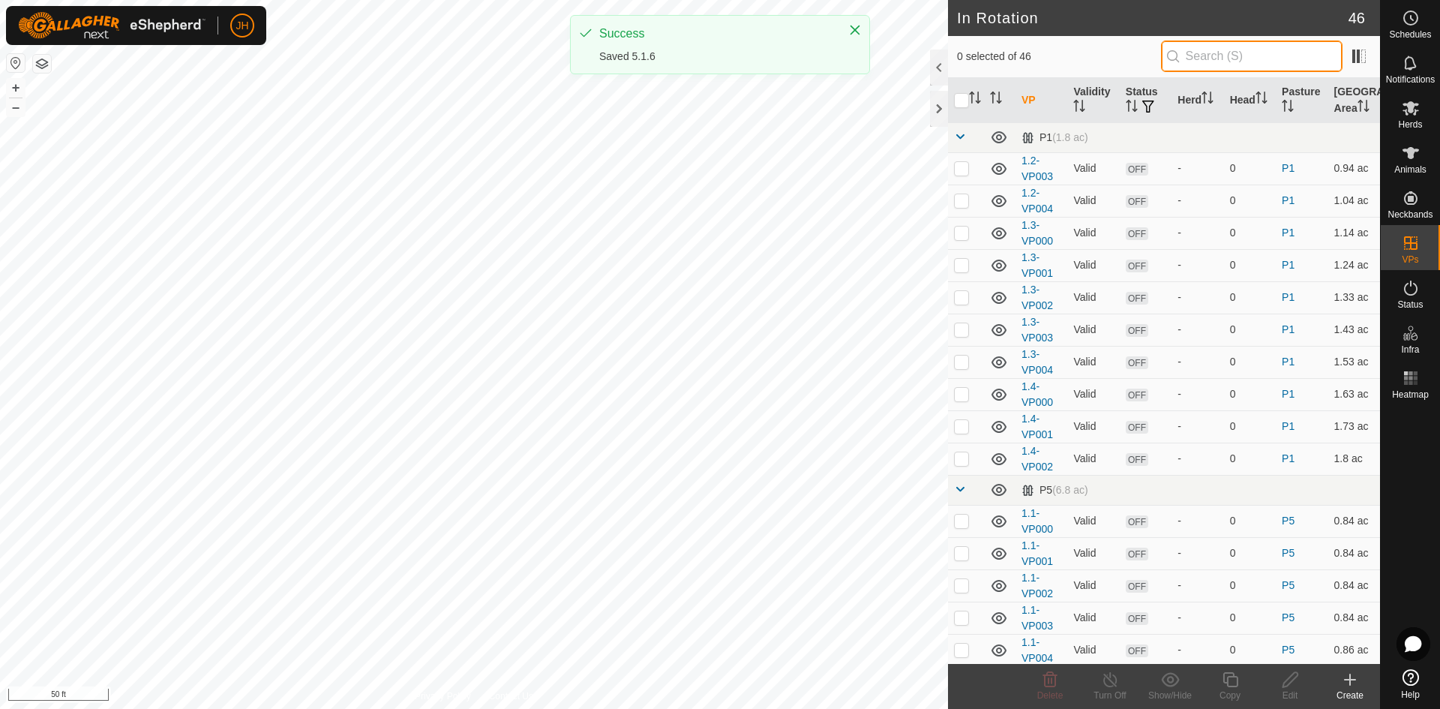
click at [1250, 52] on input "text" at bounding box center [1251, 55] width 181 height 31
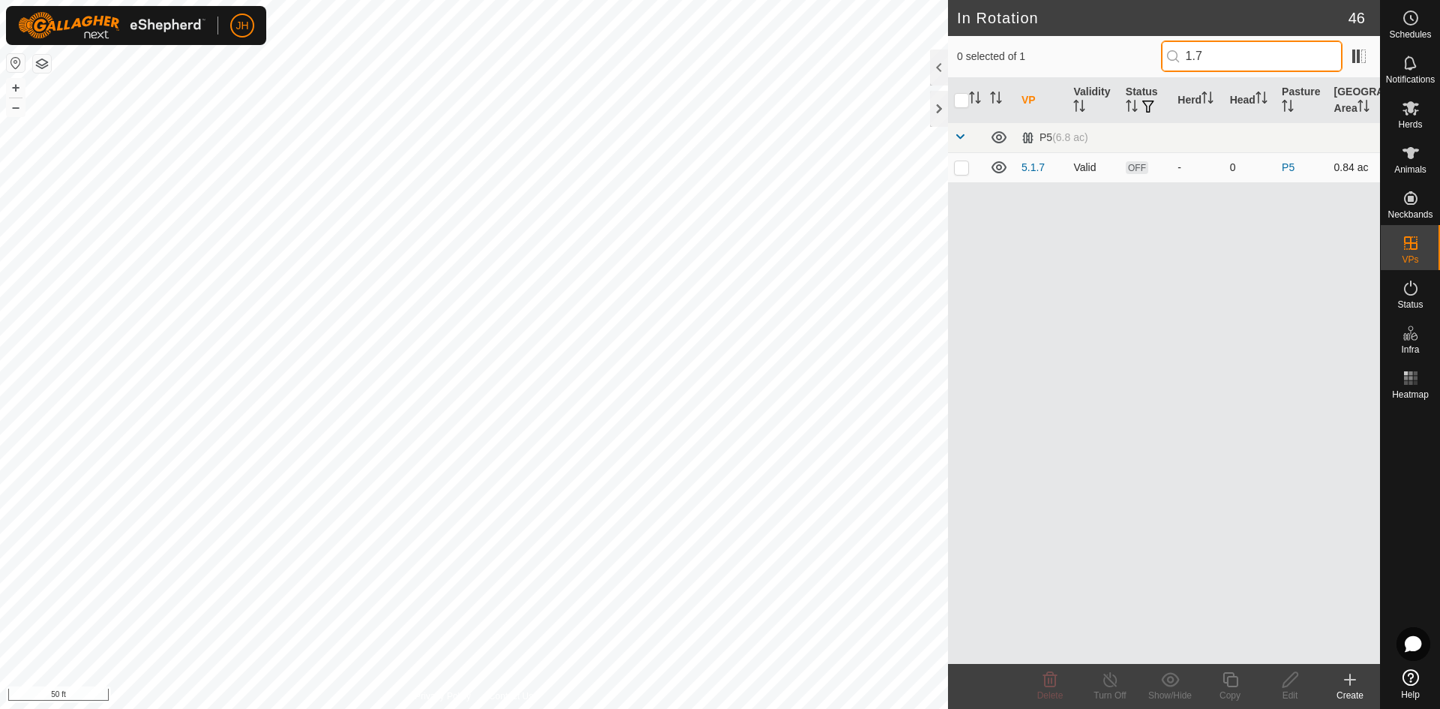
type input "1.7"
click at [960, 170] on p-checkbox at bounding box center [961, 167] width 15 height 12
checkbox input "true"
click at [1293, 686] on icon at bounding box center [1290, 679] width 19 height 18
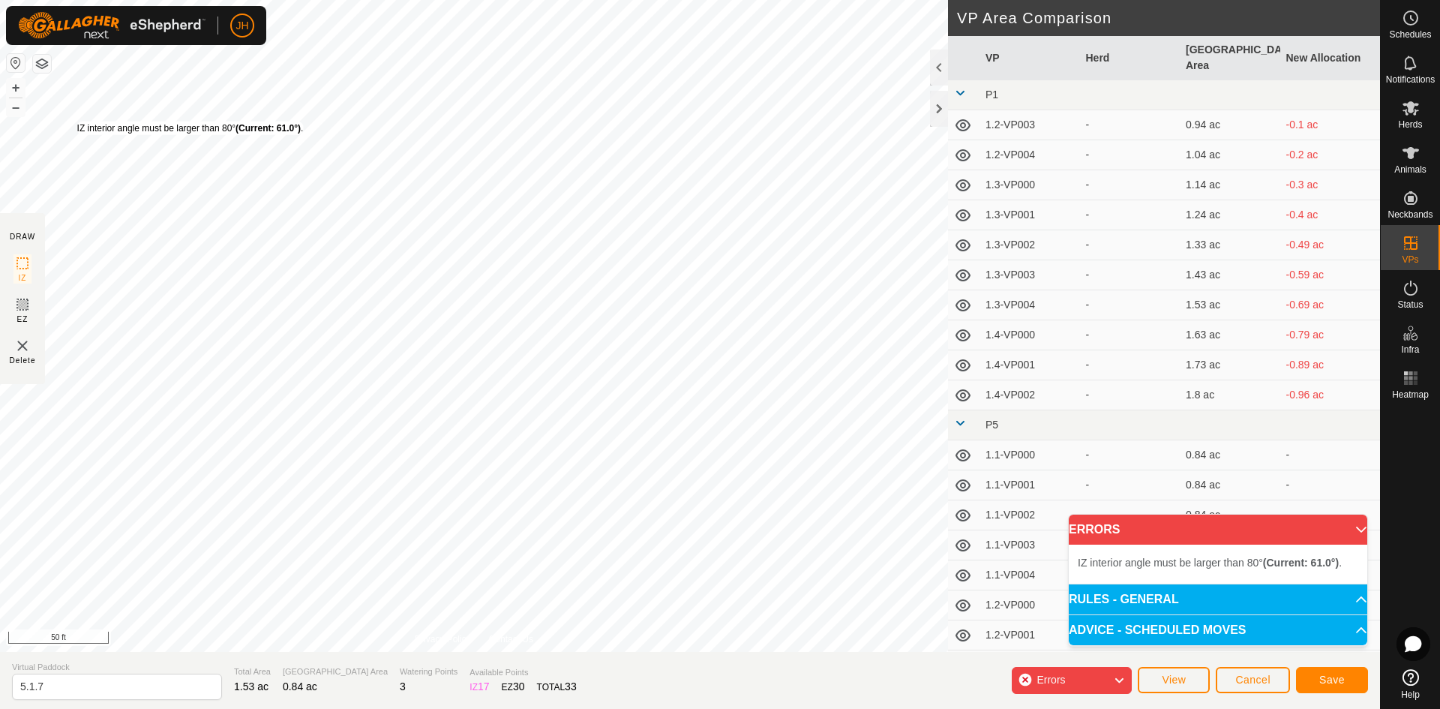
click at [77, 121] on div "IZ interior angle must be larger than 80° (Current: 61.0°) ." at bounding box center [190, 127] width 226 height 13
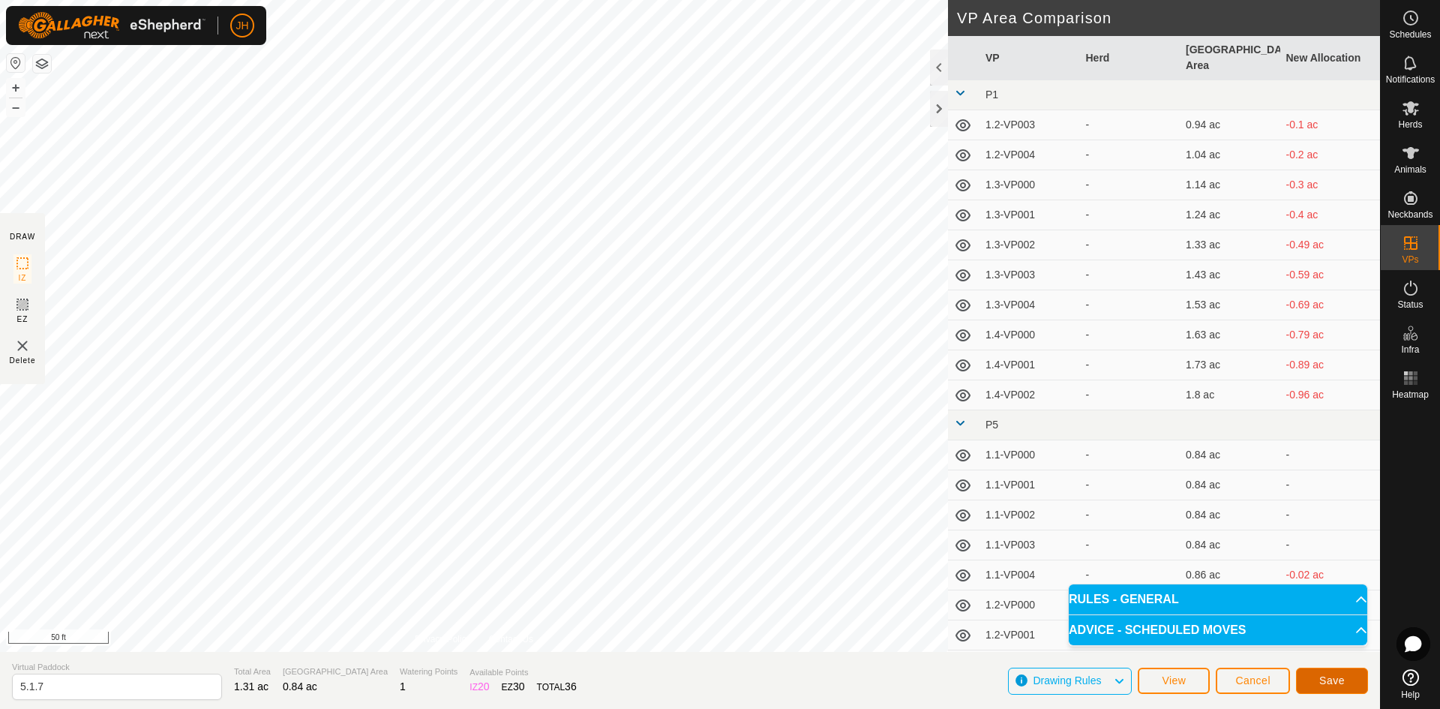
click at [1338, 683] on span "Save" at bounding box center [1331, 680] width 25 height 12
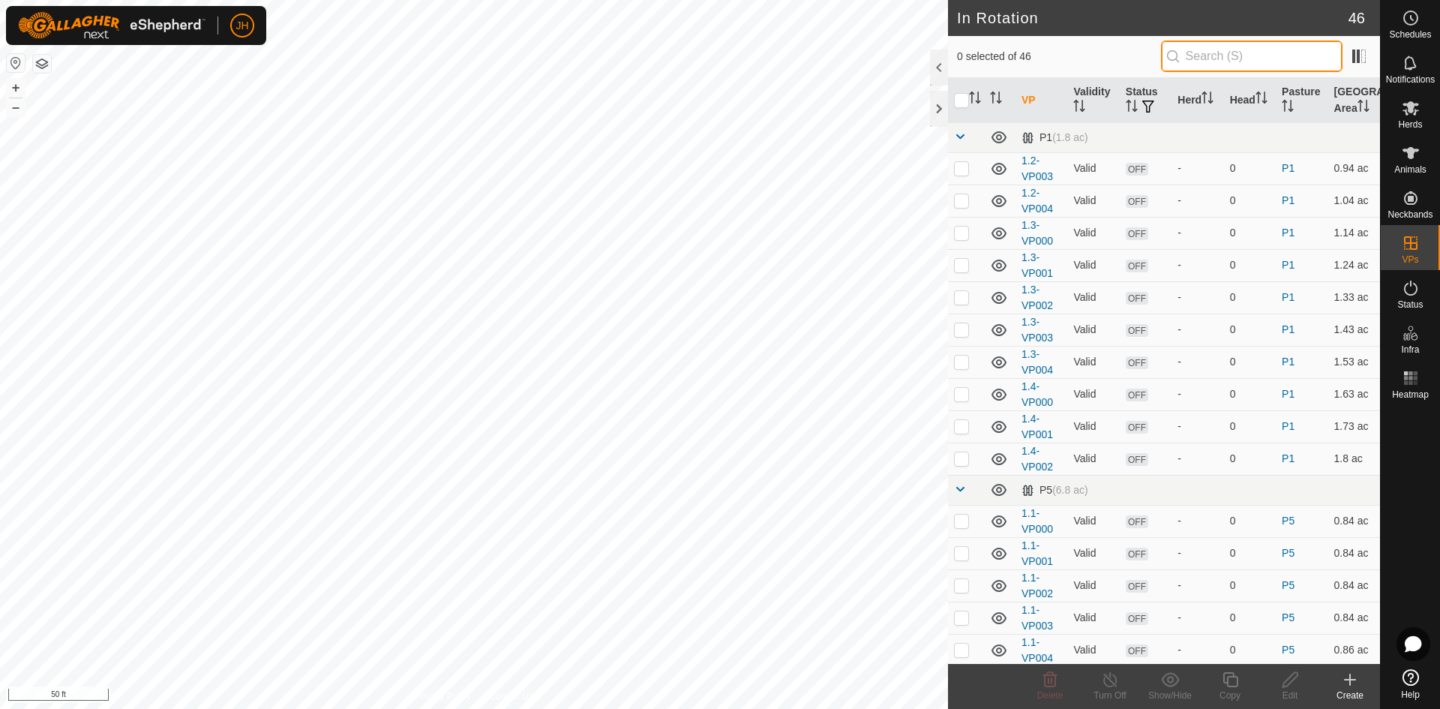
click at [1219, 59] on input "text" at bounding box center [1251, 55] width 181 height 31
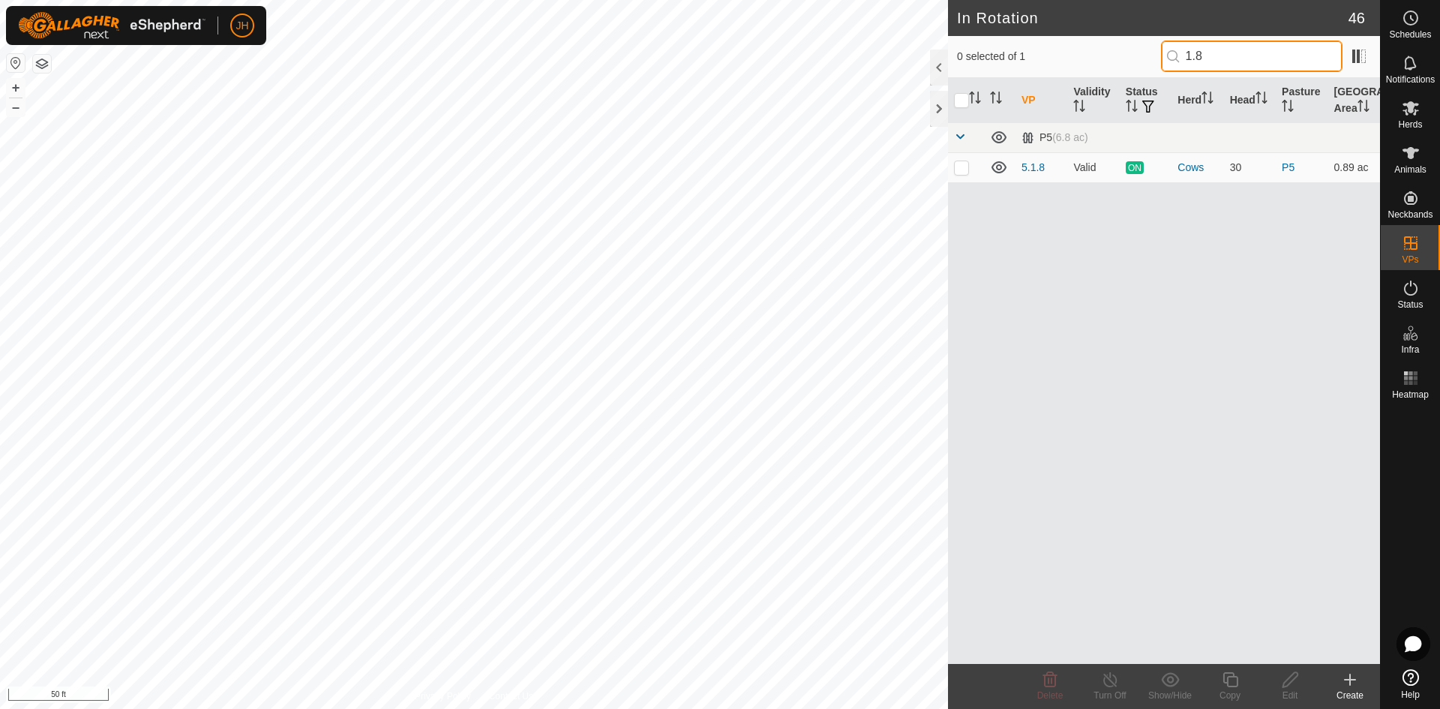
type input "1.8"
click at [1296, 682] on icon at bounding box center [1290, 679] width 19 height 18
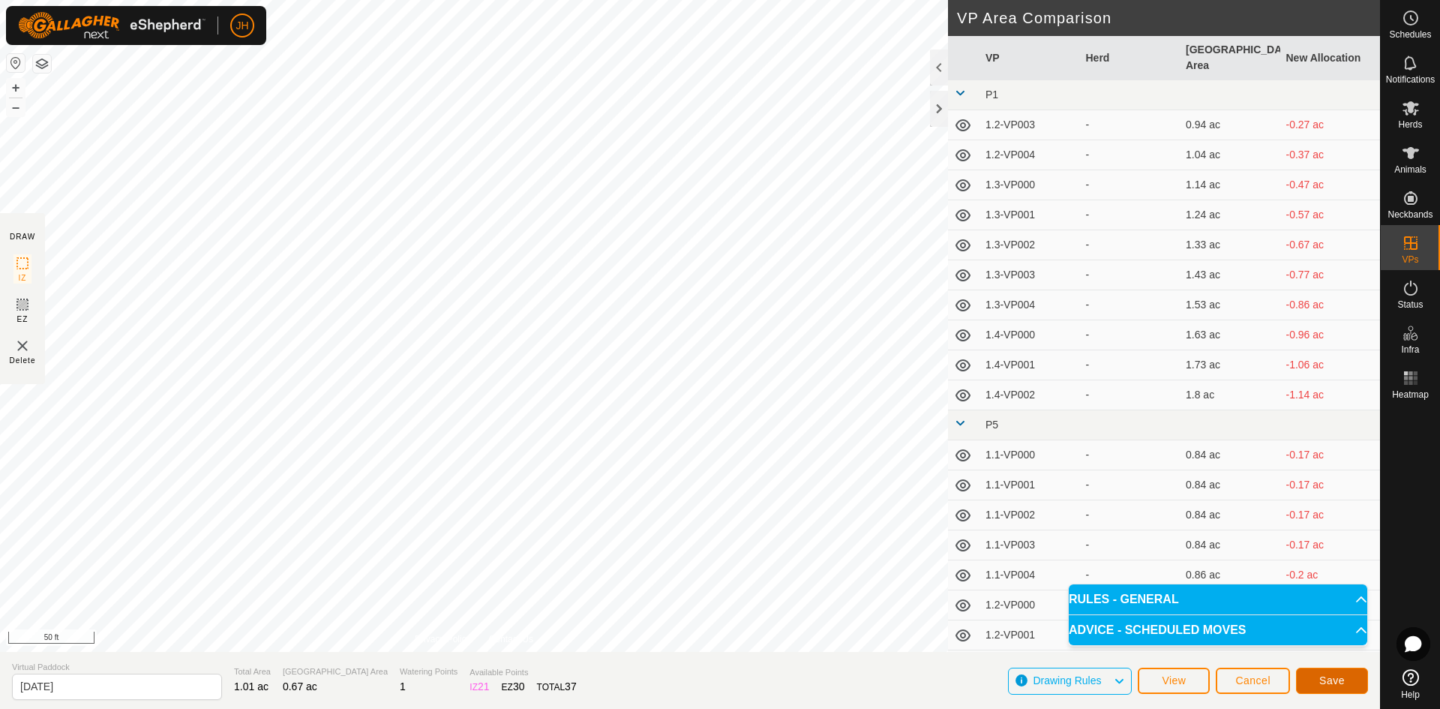
click at [1328, 679] on span "Save" at bounding box center [1331, 680] width 25 height 12
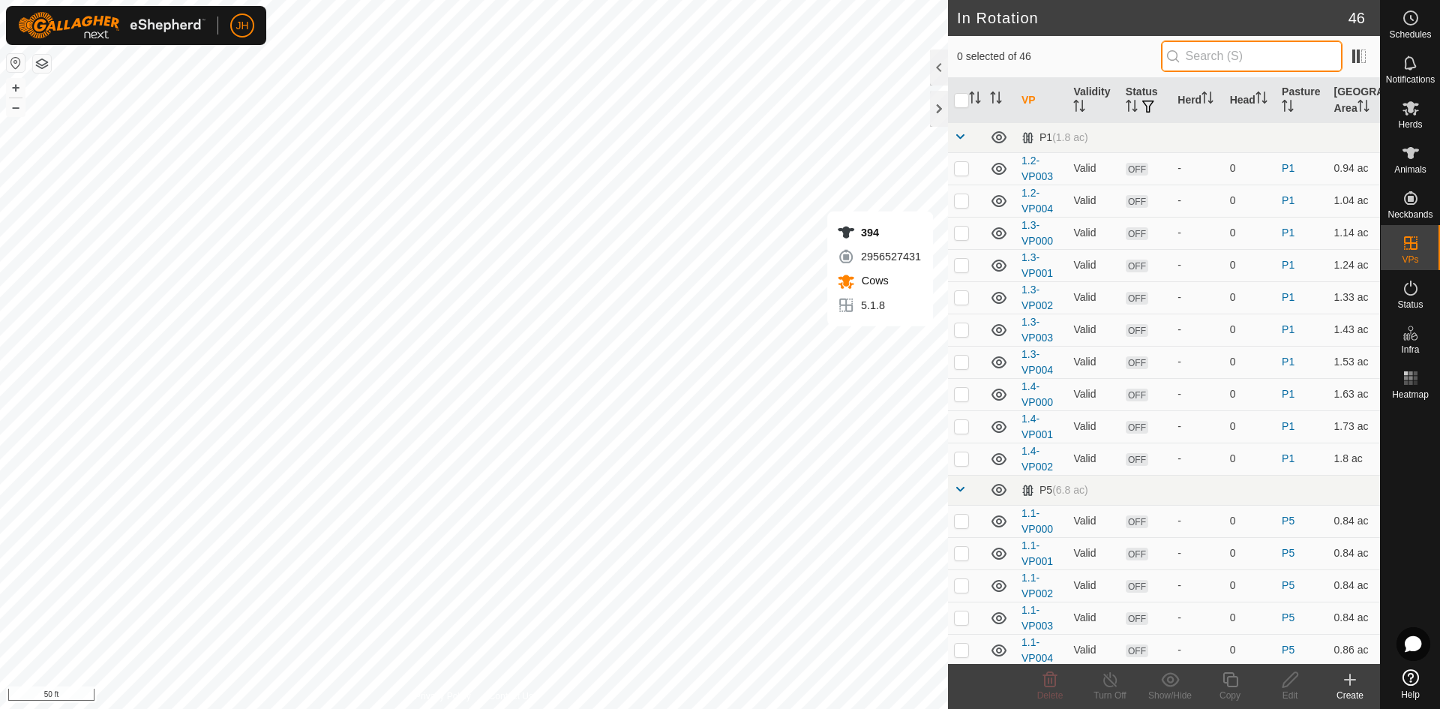
click at [1206, 62] on input "text" at bounding box center [1251, 55] width 181 height 31
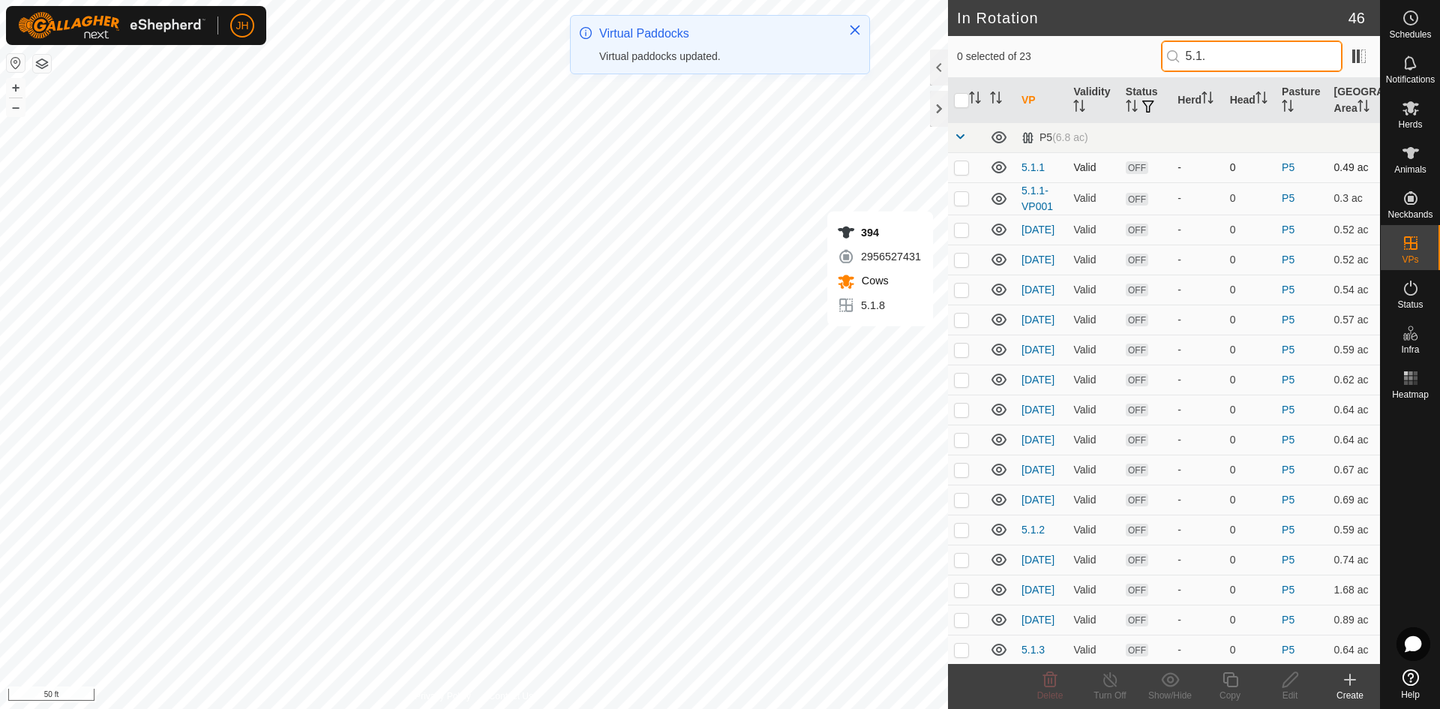
type input "5.1."
click at [962, 168] on p-checkbox at bounding box center [961, 167] width 15 height 12
click at [962, 167] on p-checkbox at bounding box center [961, 167] width 15 height 12
checkbox input "false"
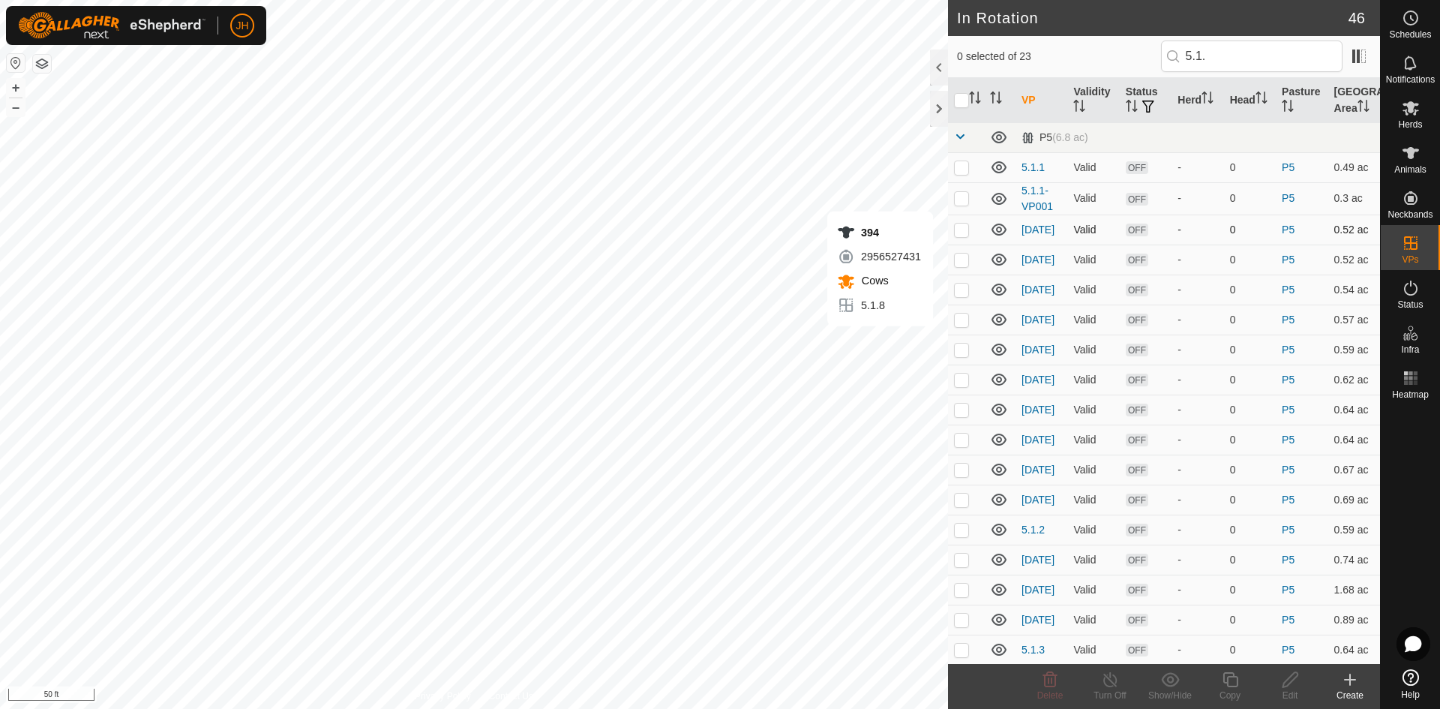
click at [959, 232] on p-checkbox at bounding box center [961, 229] width 15 height 12
click at [962, 229] on p-checkbox at bounding box center [961, 229] width 15 height 12
checkbox input "false"
click at [963, 262] on p-checkbox at bounding box center [961, 259] width 15 height 12
click at [959, 262] on p-checkbox at bounding box center [961, 259] width 15 height 12
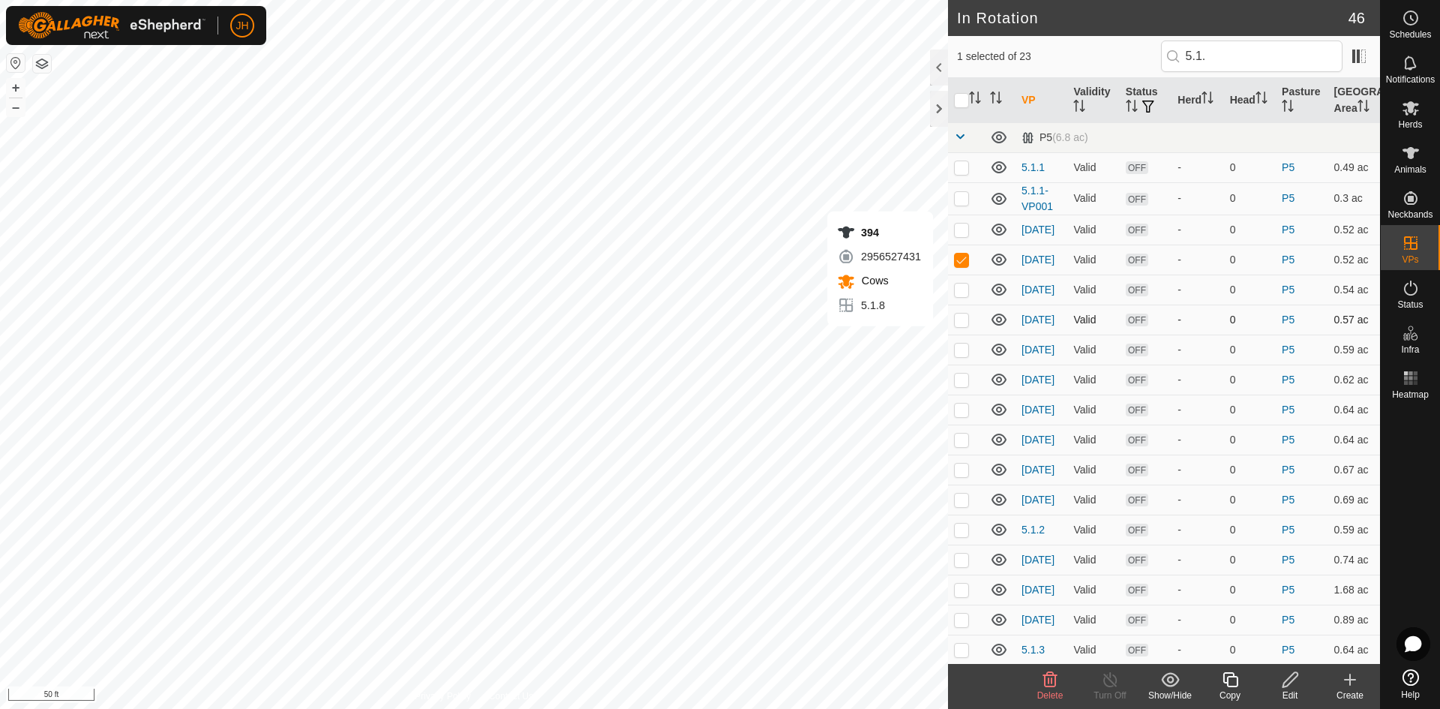
checkbox input "false"
checkbox input "true"
checkbox input "false"
click at [1292, 685] on icon at bounding box center [1290, 679] width 19 height 18
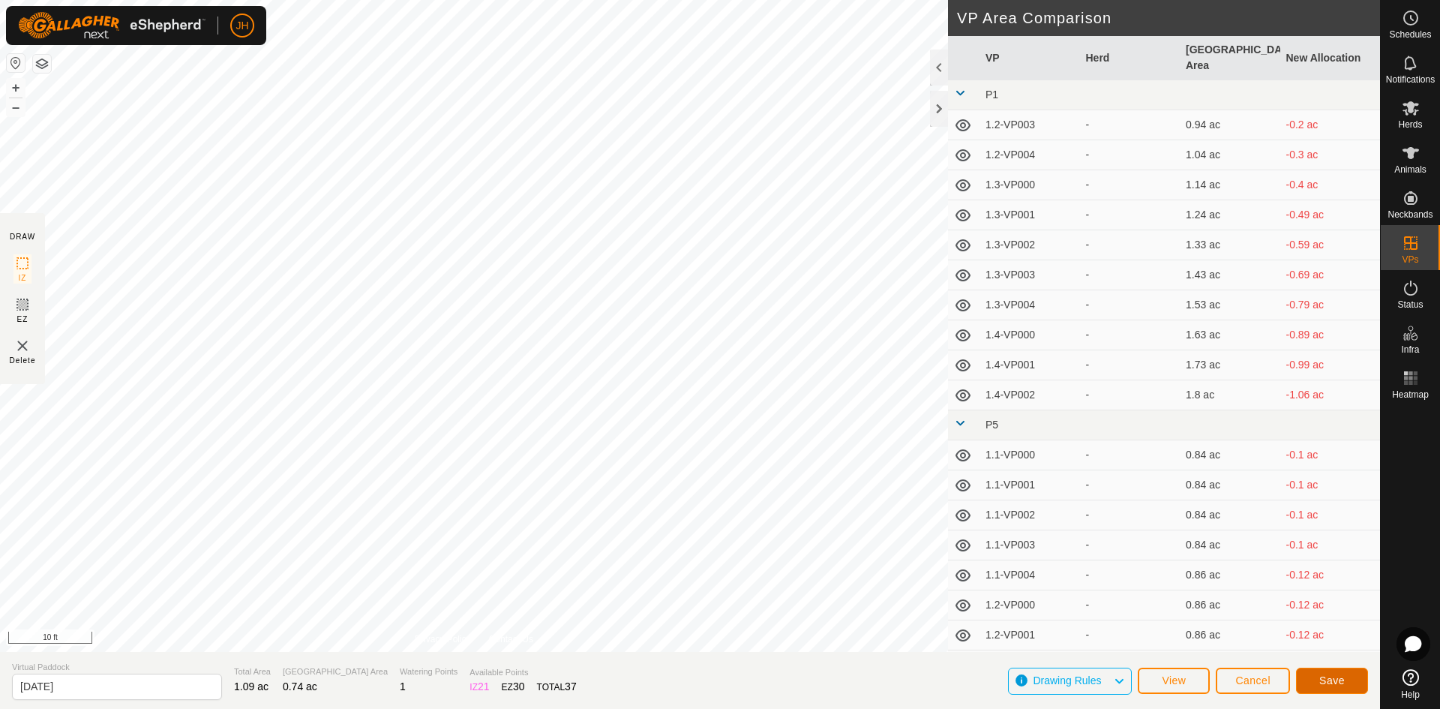
click at [1325, 674] on span "Save" at bounding box center [1331, 680] width 25 height 12
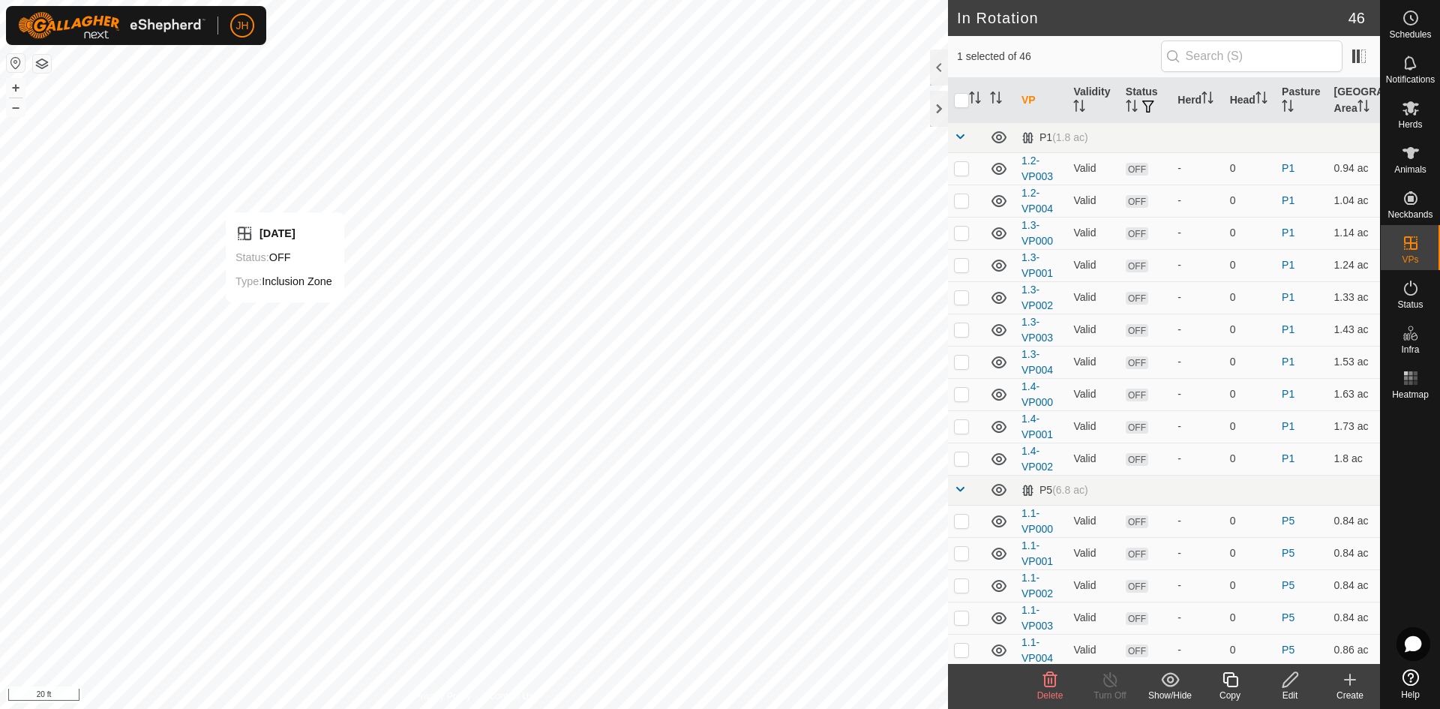
checkbox input "true"
click at [1290, 686] on icon at bounding box center [1290, 679] width 19 height 18
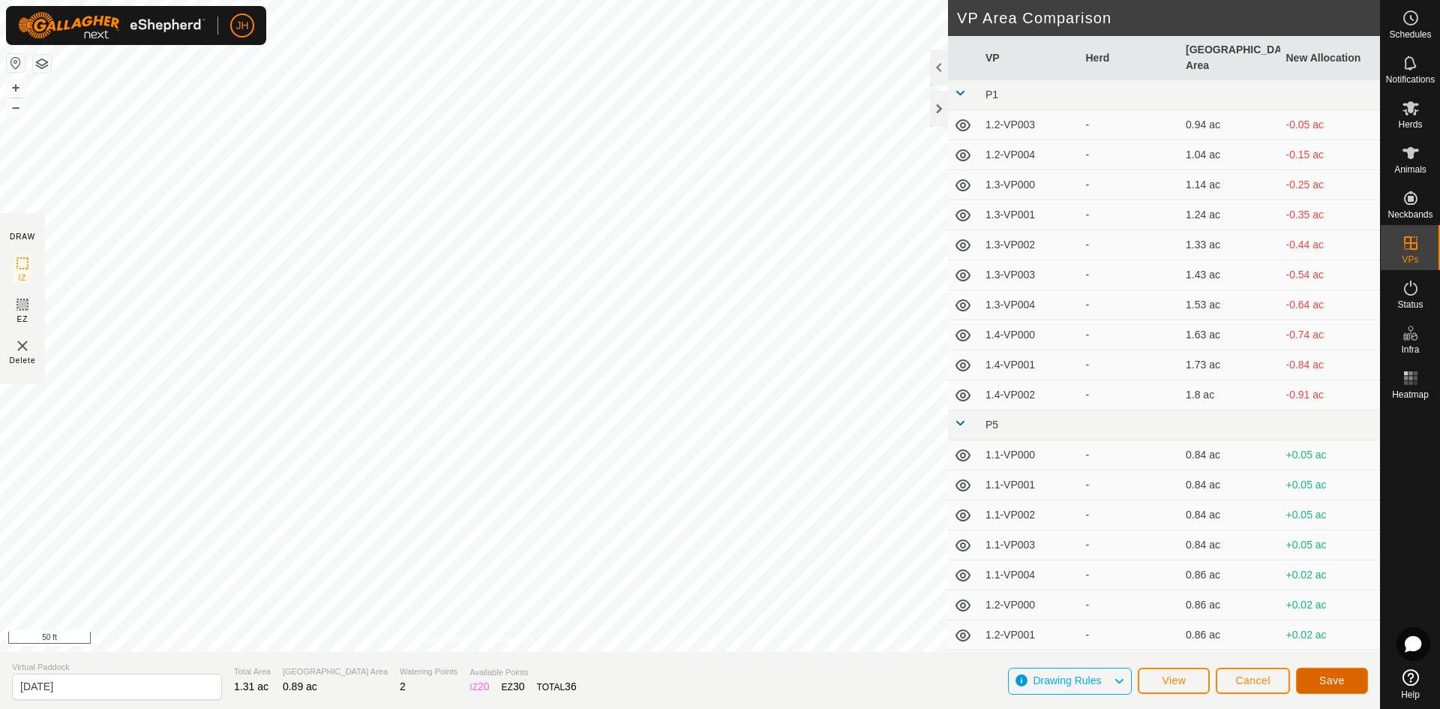
click at [1330, 683] on span "Save" at bounding box center [1331, 680] width 25 height 12
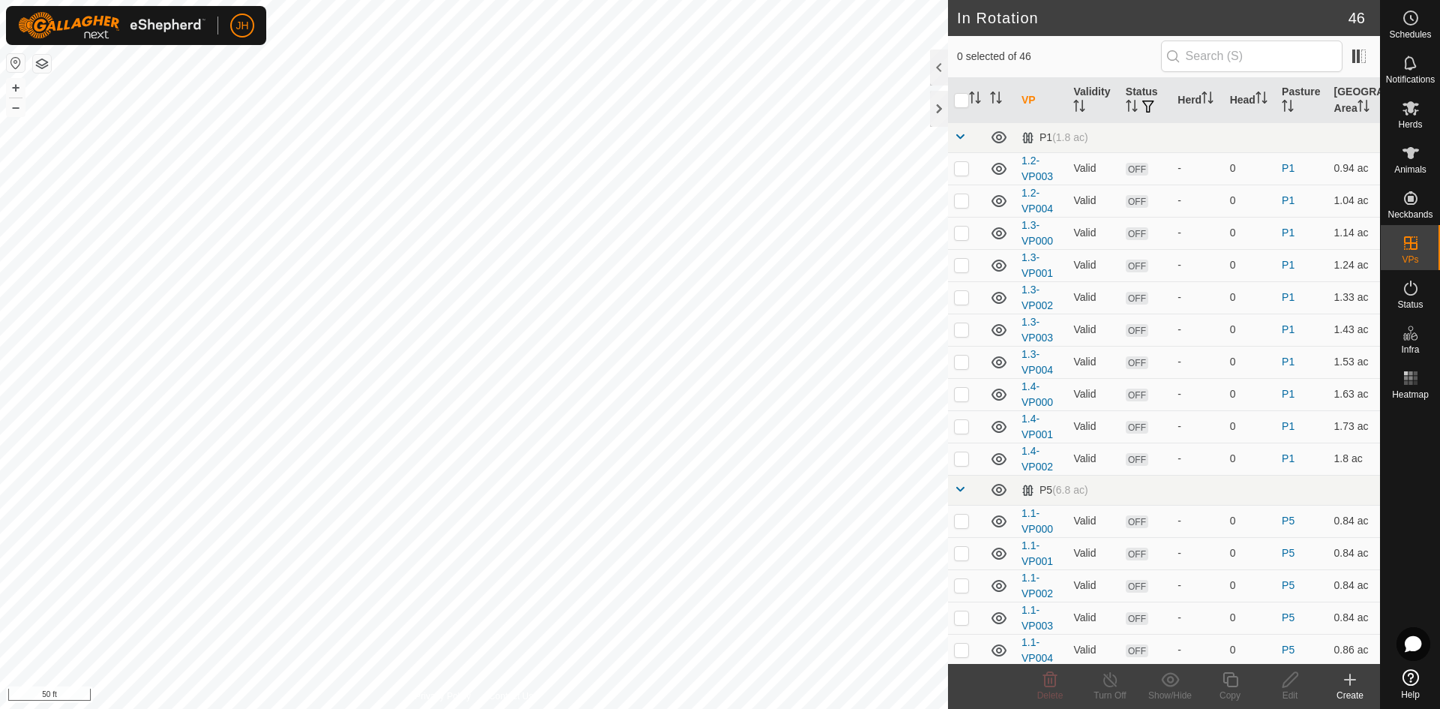
checkbox input "true"
click at [1293, 694] on div "Edit" at bounding box center [1290, 694] width 60 height 13
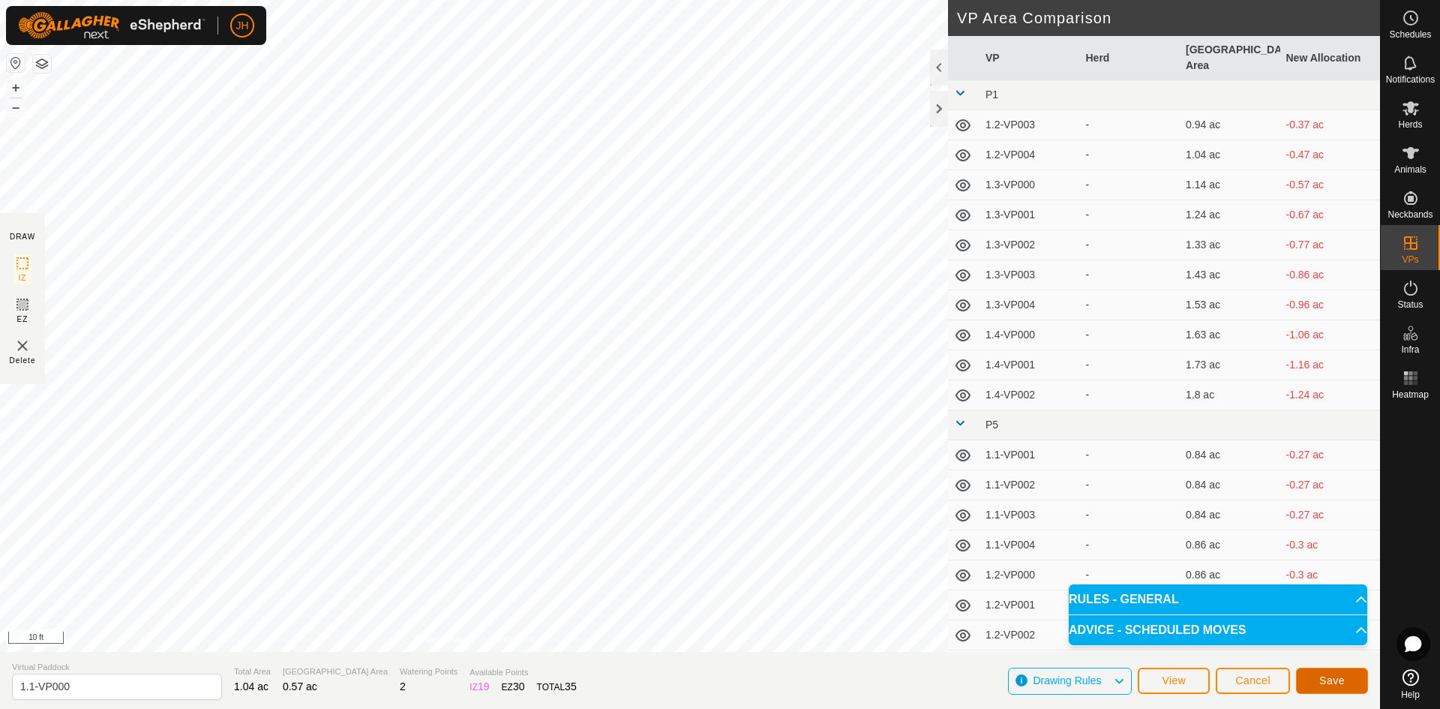
click at [1345, 682] on button "Save" at bounding box center [1332, 680] width 72 height 26
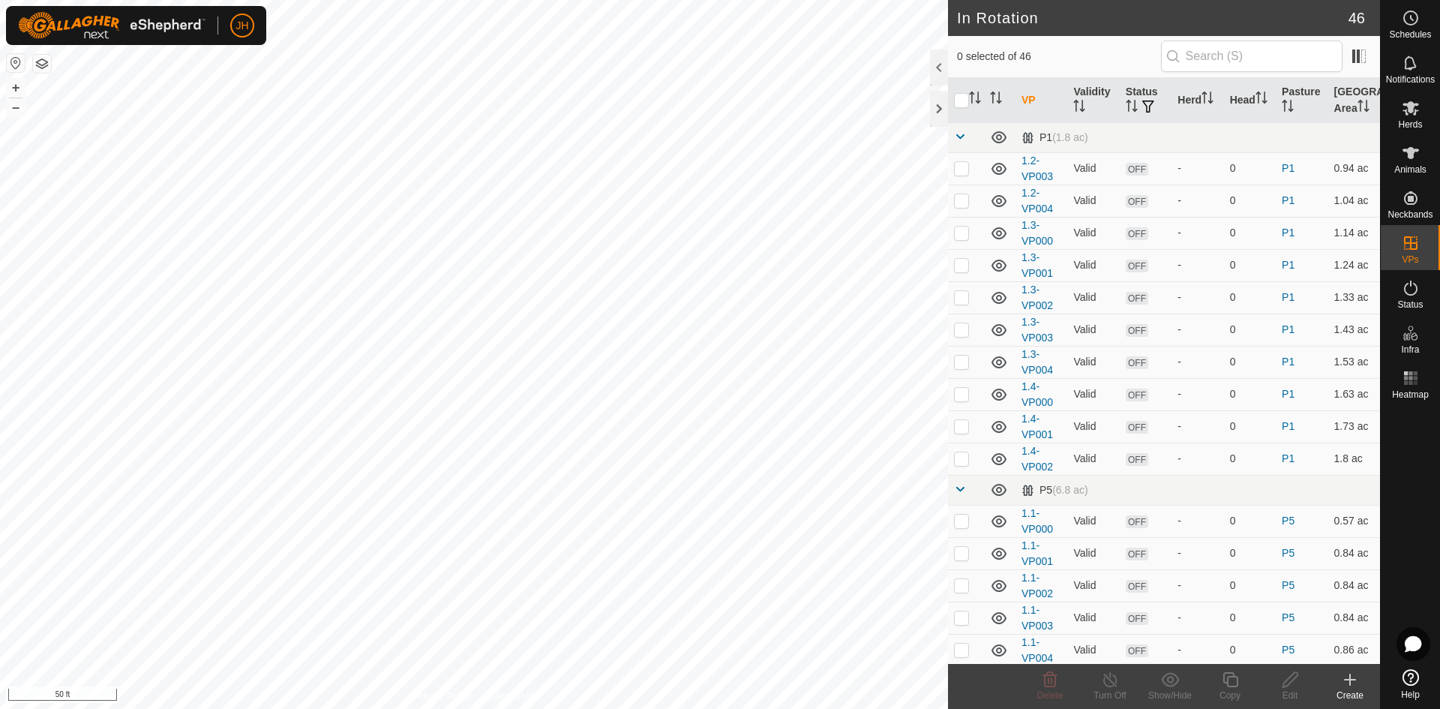
checkbox input "true"
checkbox input "false"
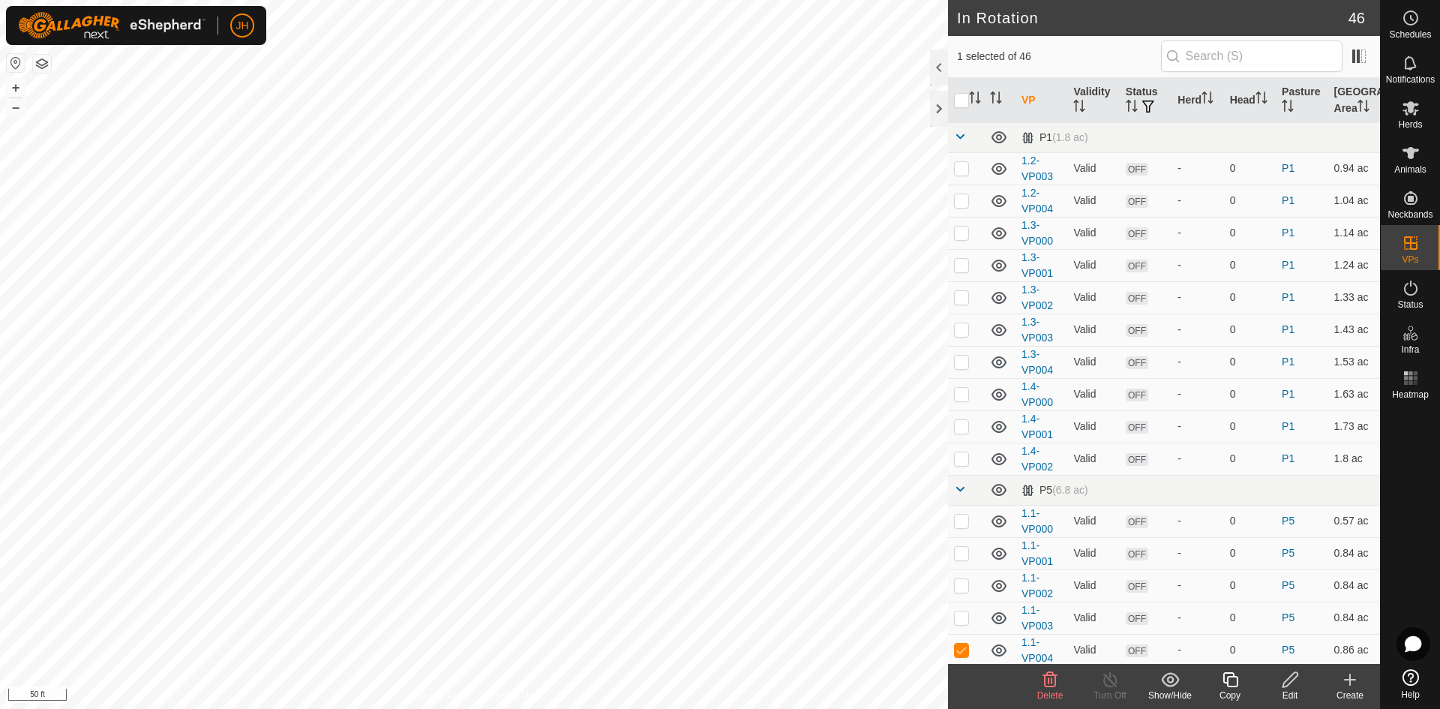
checkbox input "false"
checkbox input "true"
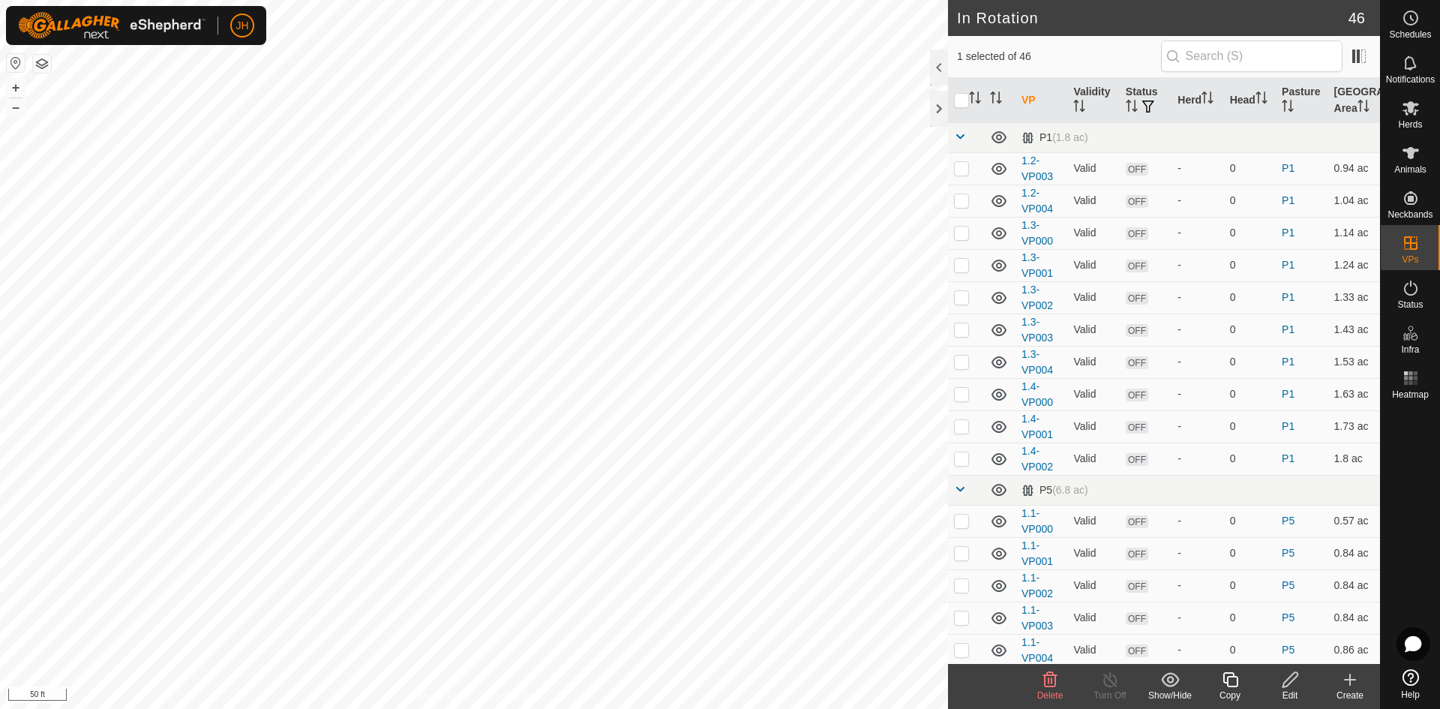
checkbox input "false"
checkbox input "true"
checkbox input "false"
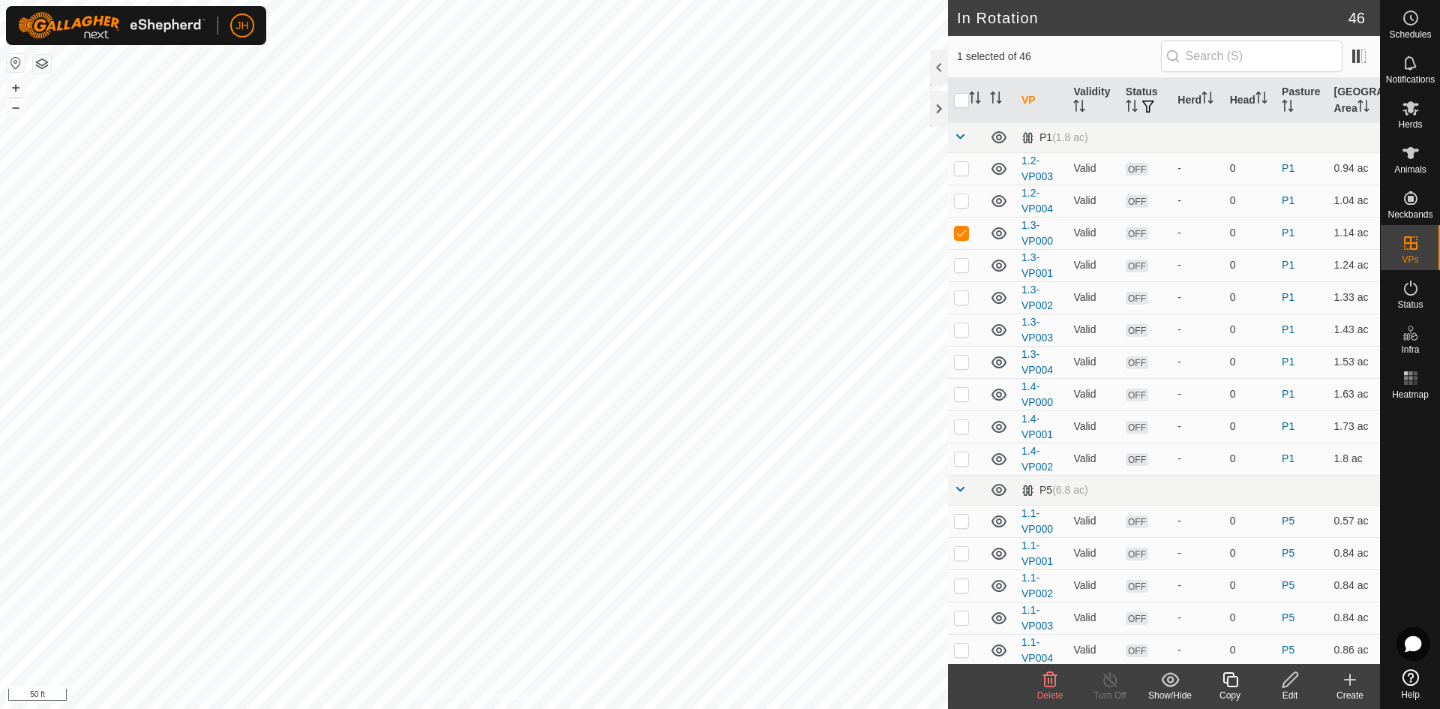
checkbox input "false"
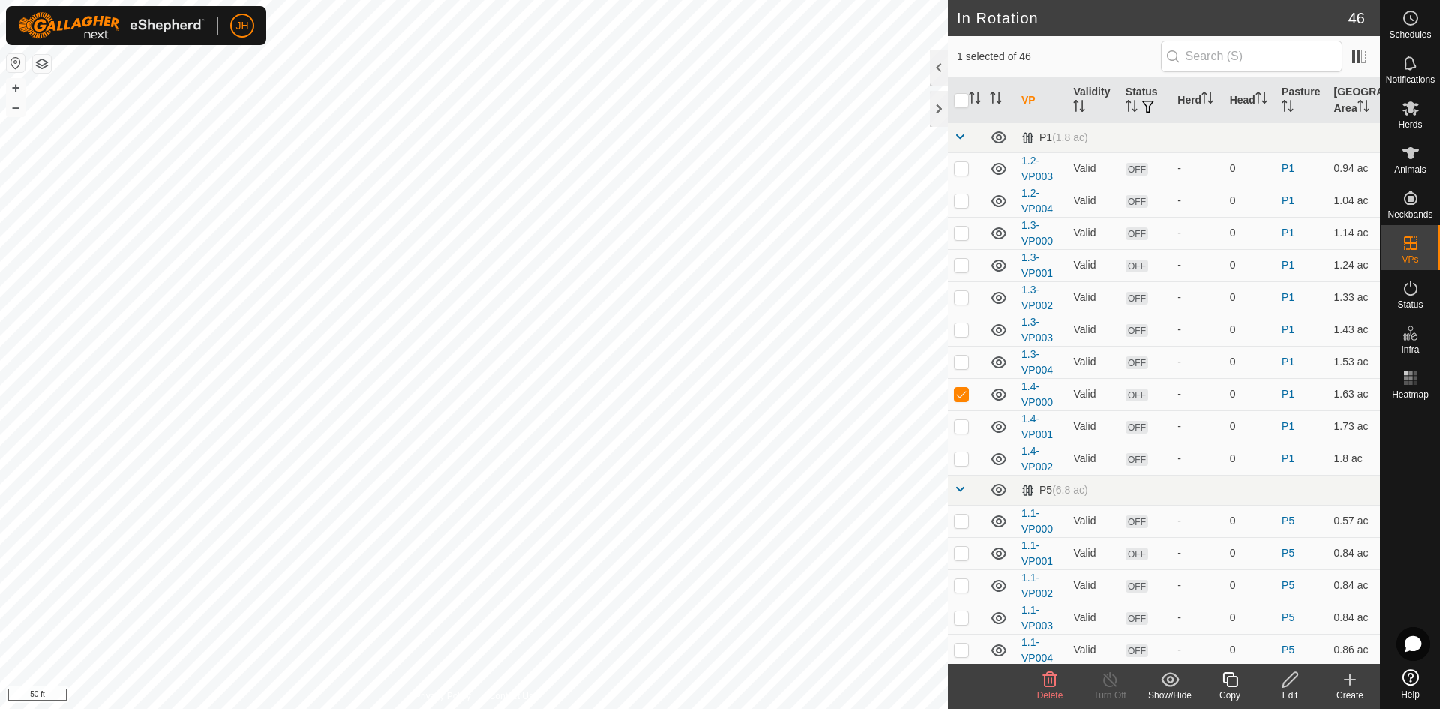
checkbox input "false"
checkbox input "true"
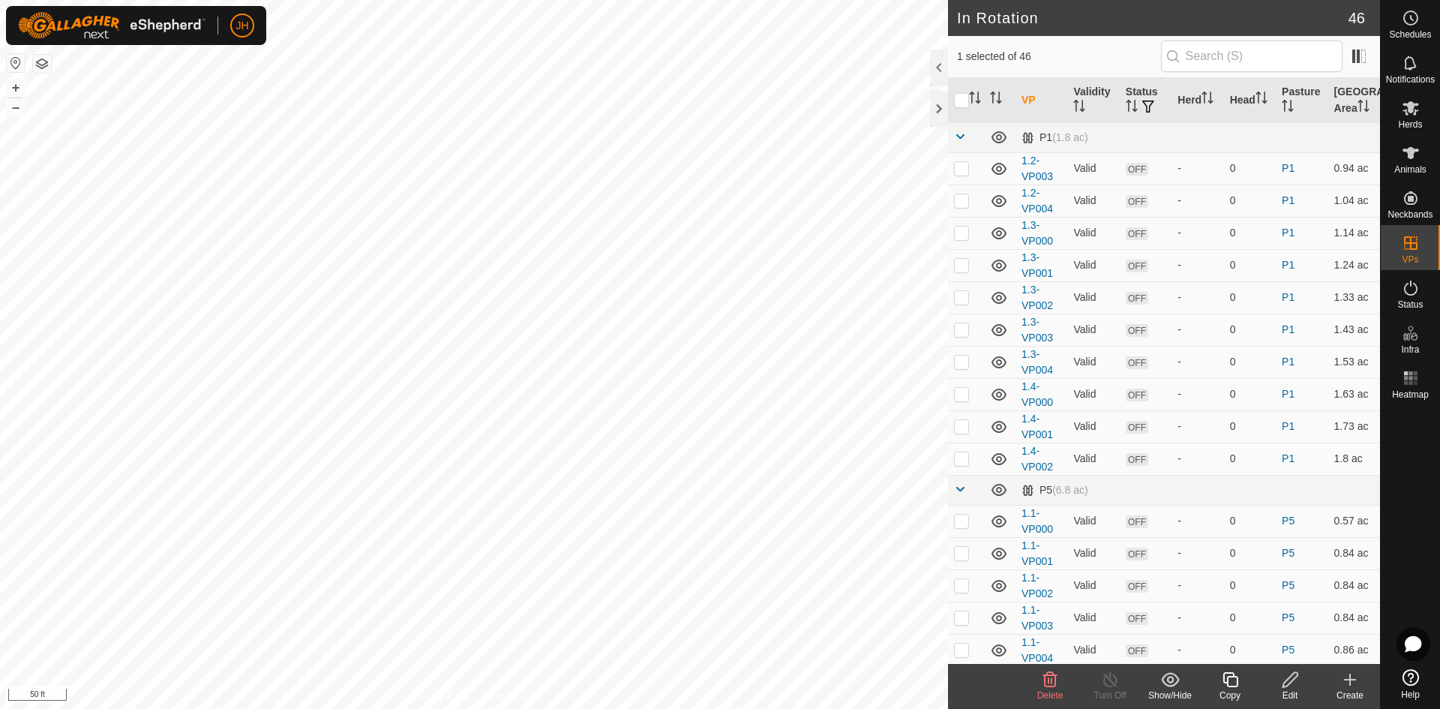
click at [1293, 684] on icon at bounding box center [1290, 679] width 19 height 18
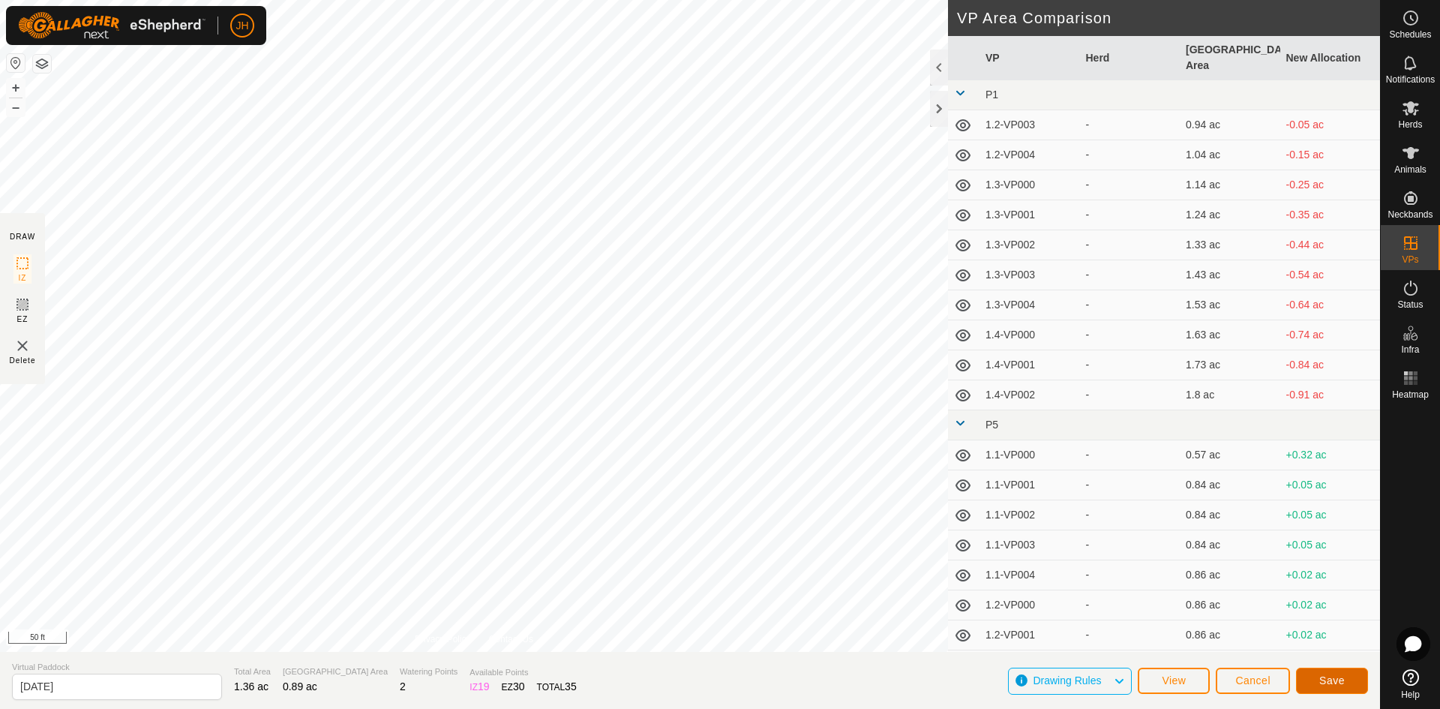
click at [1332, 679] on span "Save" at bounding box center [1331, 680] width 25 height 12
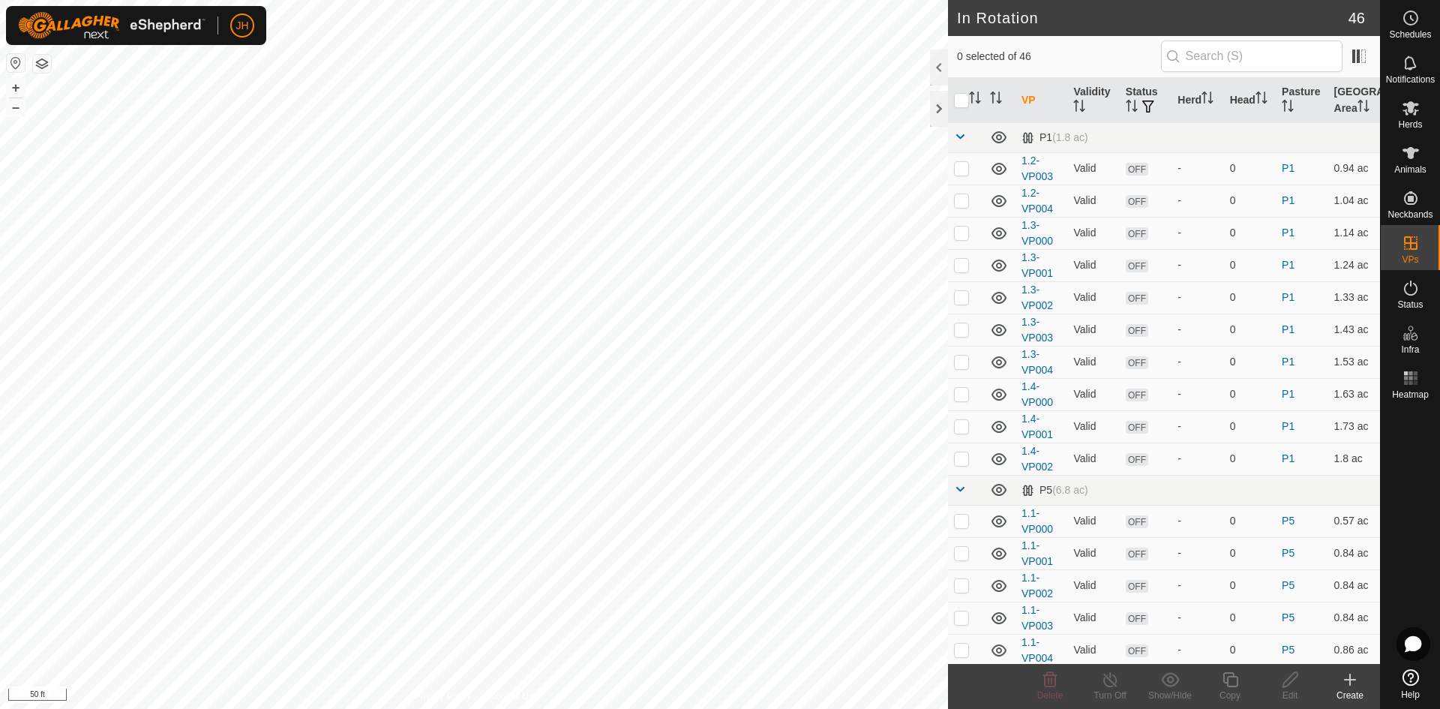
checkbox input "true"
click at [1290, 686] on icon at bounding box center [1290, 679] width 19 height 18
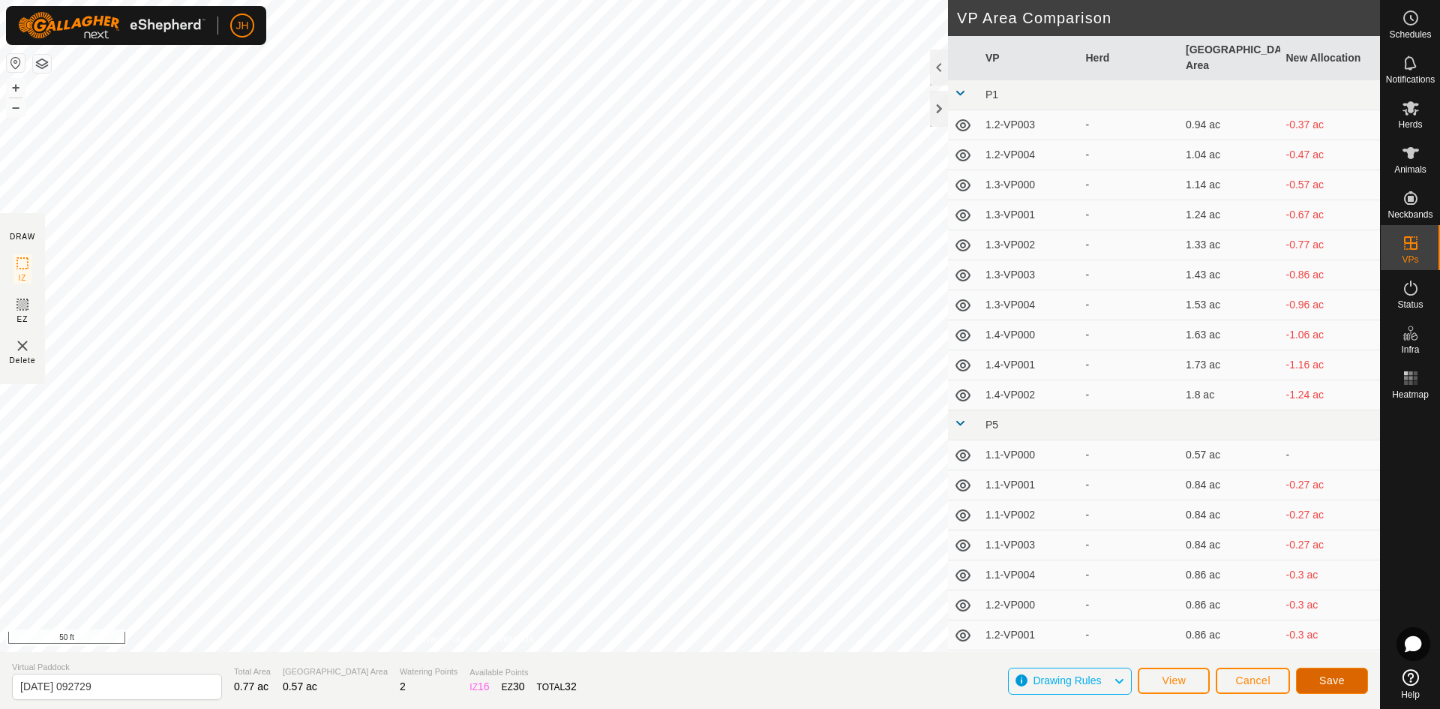
click at [1341, 676] on span "Save" at bounding box center [1331, 680] width 25 height 12
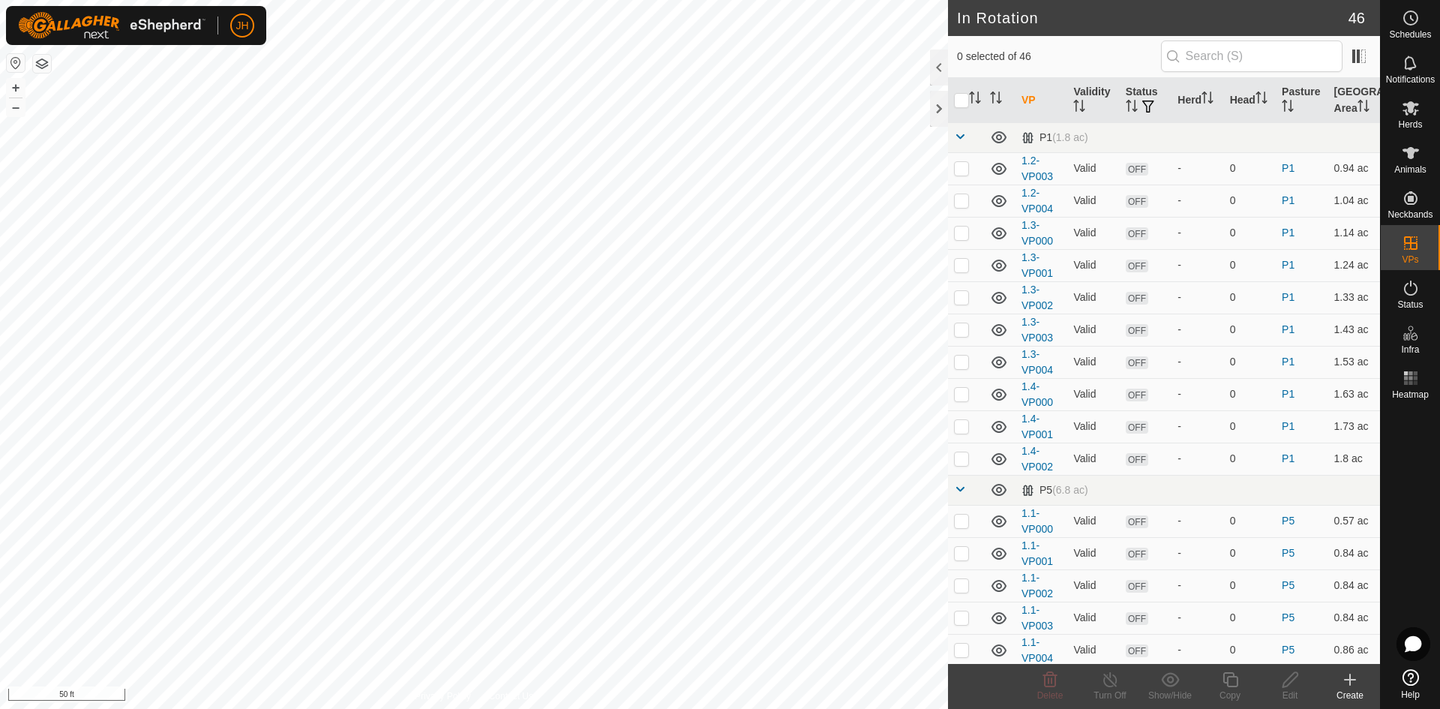
checkbox input "true"
checkbox input "false"
checkbox input "true"
checkbox input "false"
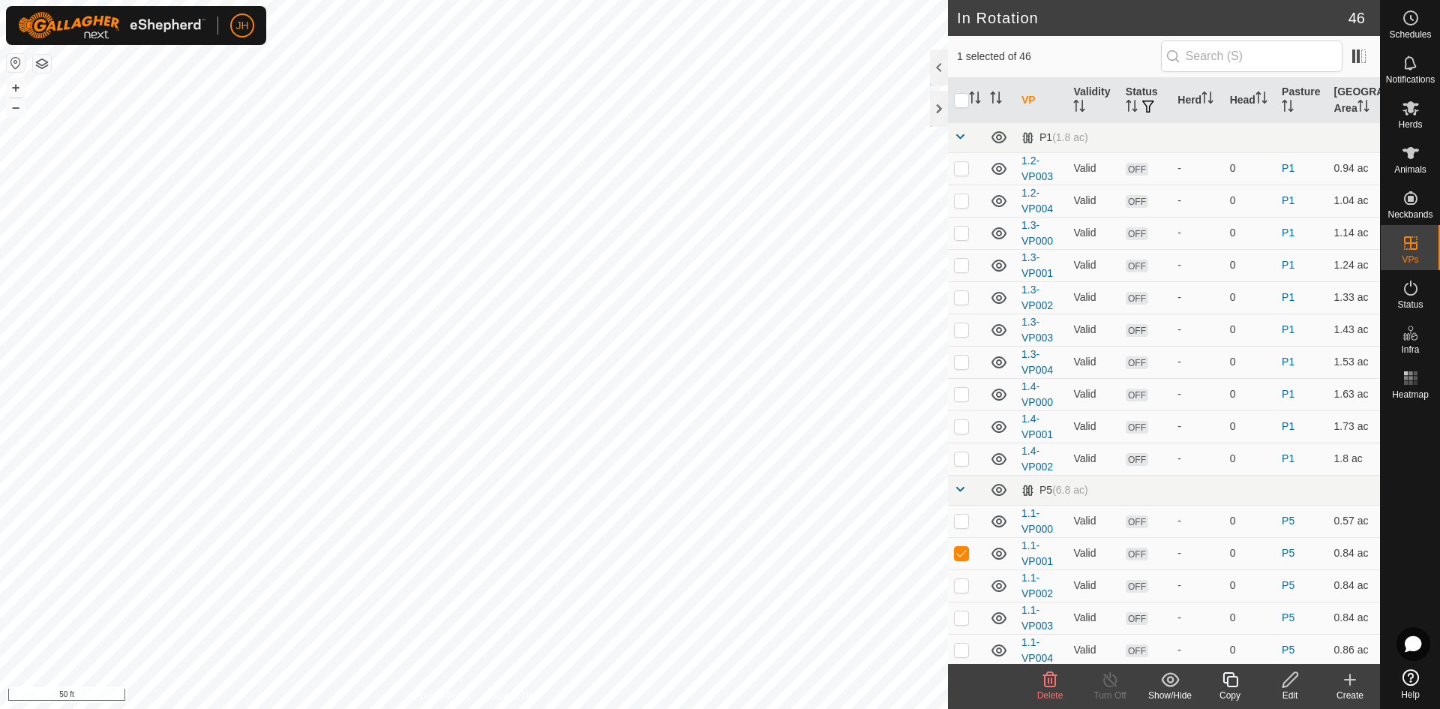
checkbox input "false"
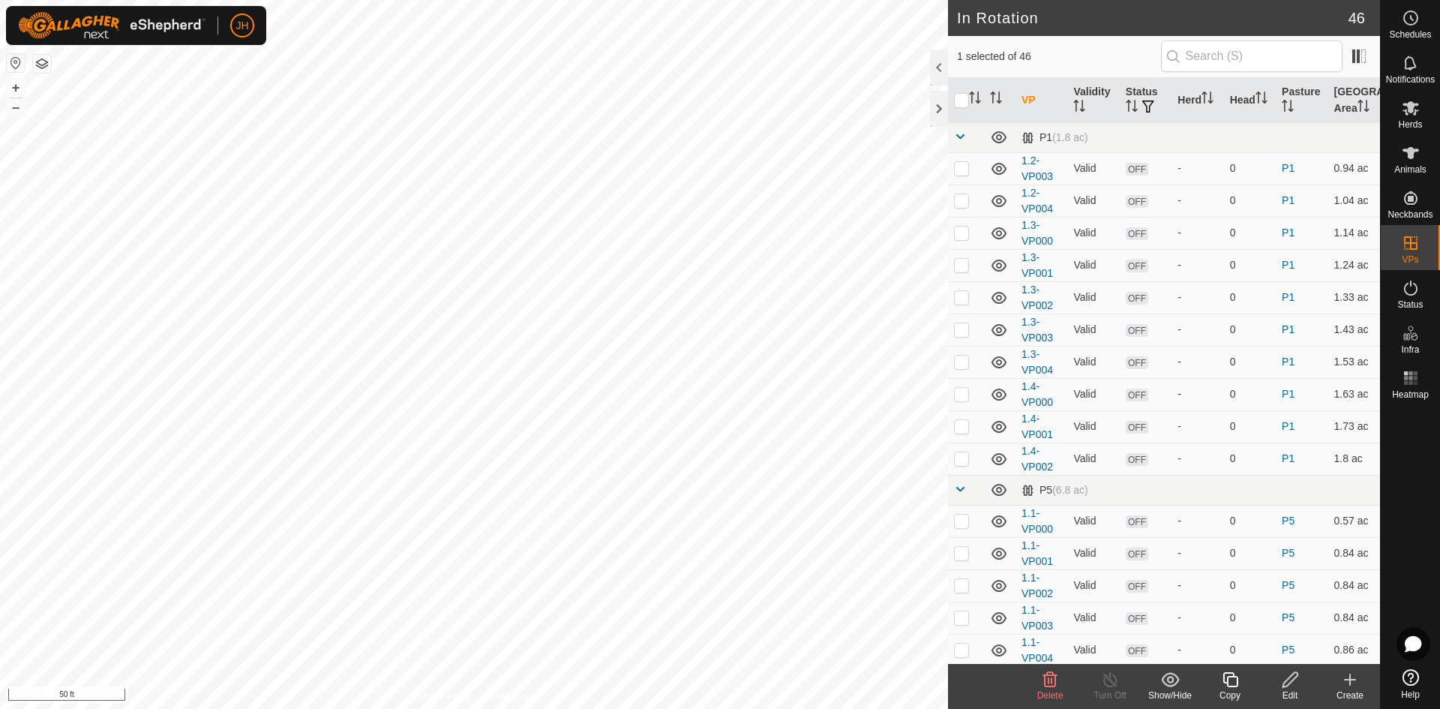
checkbox input "true"
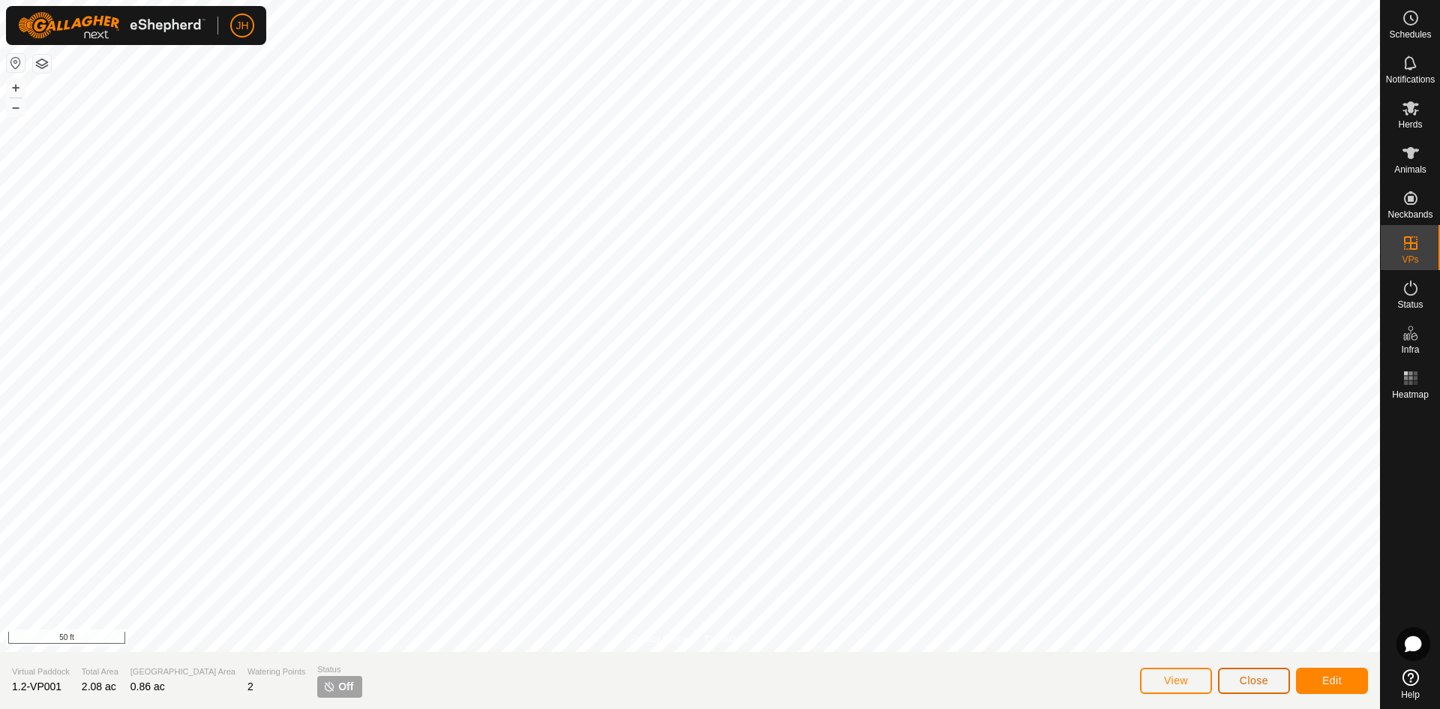
click at [1266, 679] on span "Close" at bounding box center [1253, 680] width 28 height 12
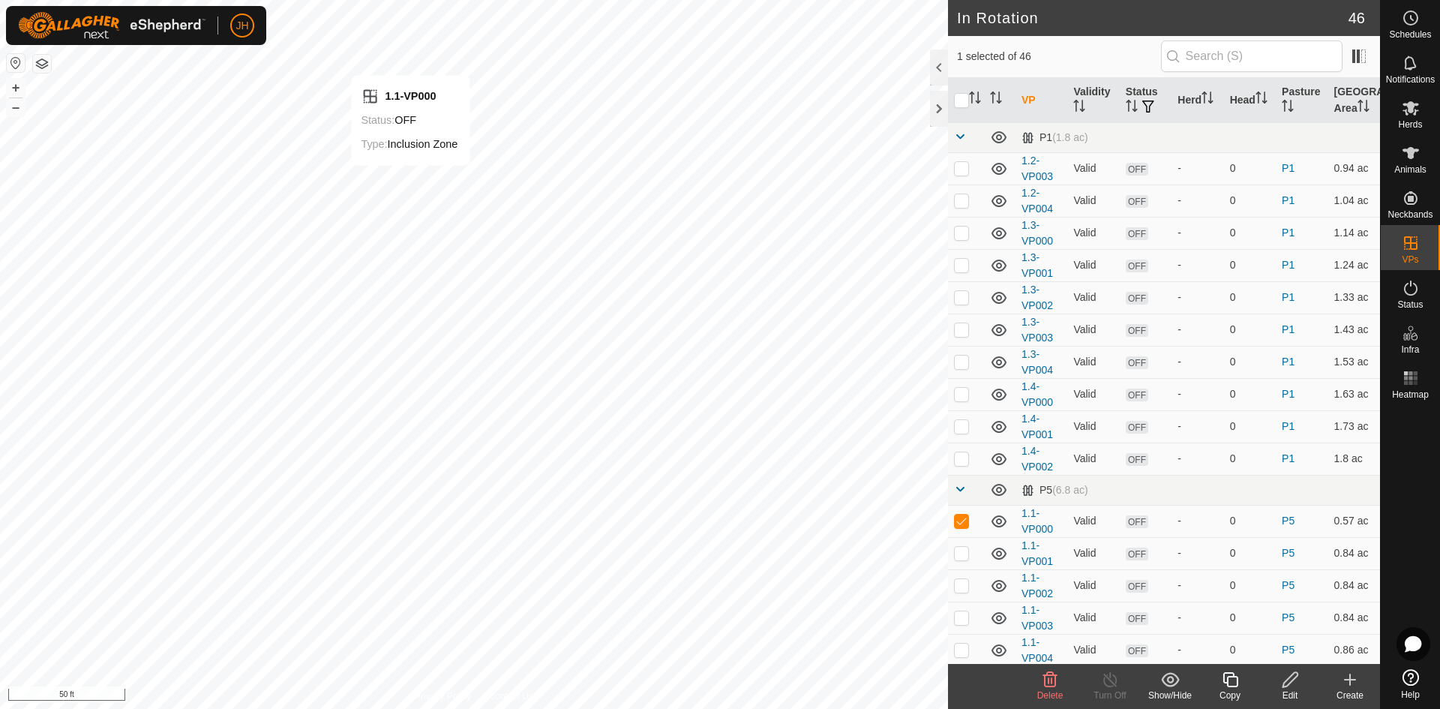
checkbox input "false"
checkbox input "true"
checkbox input "false"
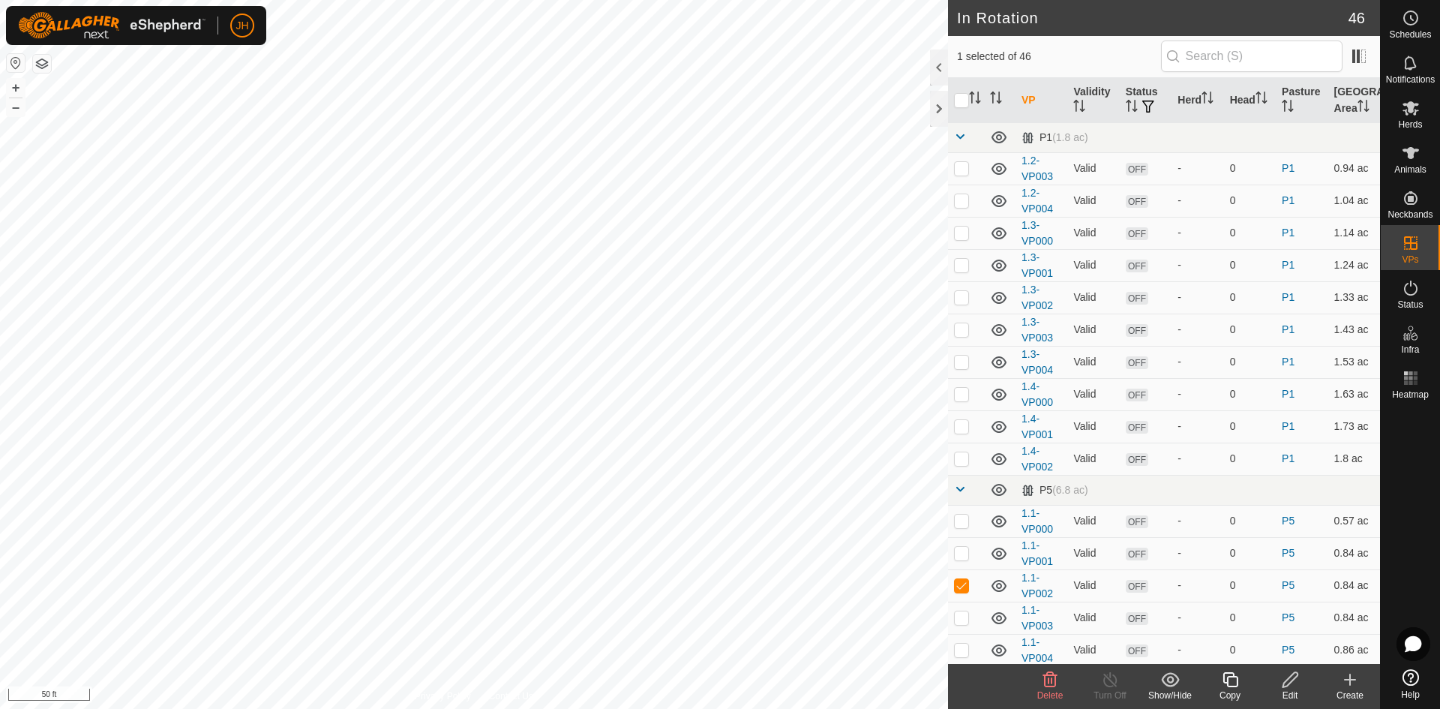
checkbox input "false"
click at [1227, 54] on input "text" at bounding box center [1251, 55] width 181 height 31
click at [962, 622] on p-checkbox at bounding box center [961, 617] width 15 height 12
checkbox input "false"
click at [1190, 56] on input "text" at bounding box center [1251, 55] width 181 height 31
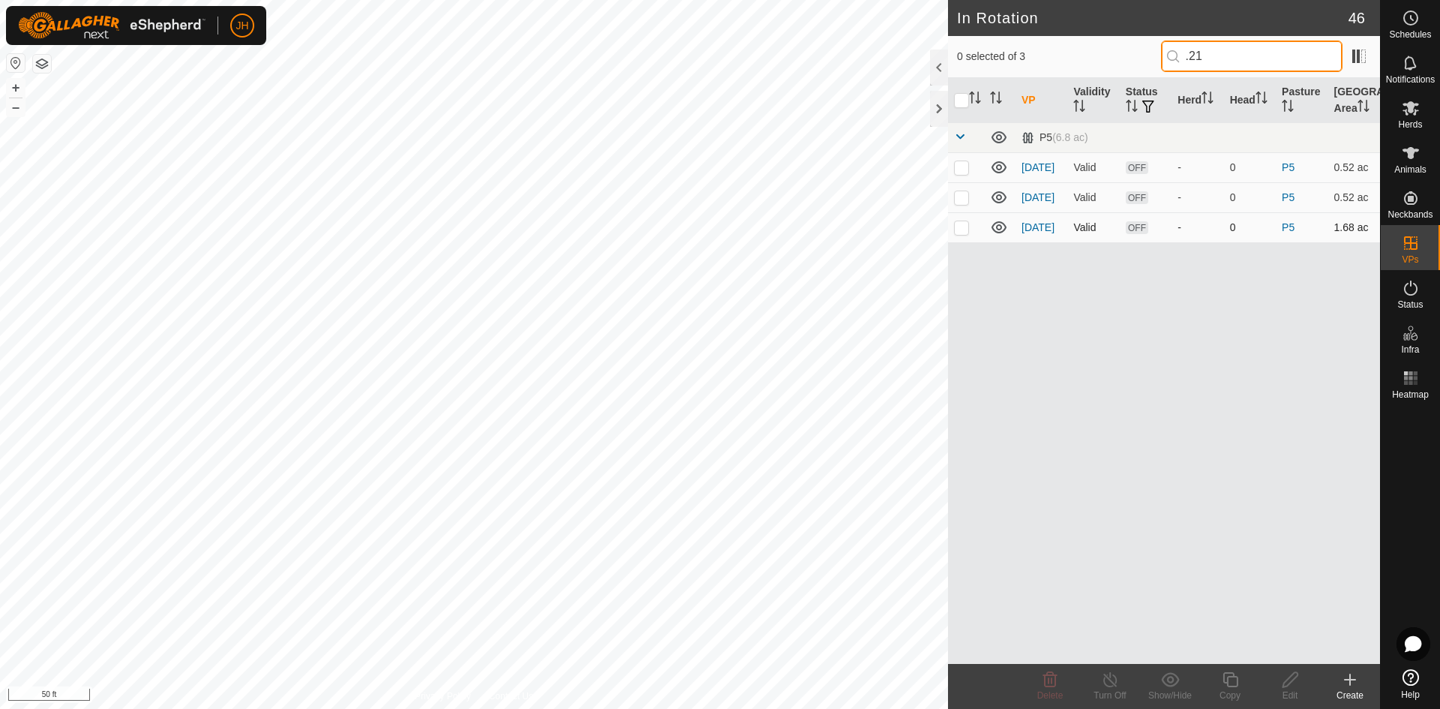
type input ".21"
click at [964, 230] on p-checkbox at bounding box center [961, 227] width 15 height 12
checkbox input "true"
click at [1286, 686] on icon at bounding box center [1290, 679] width 19 height 18
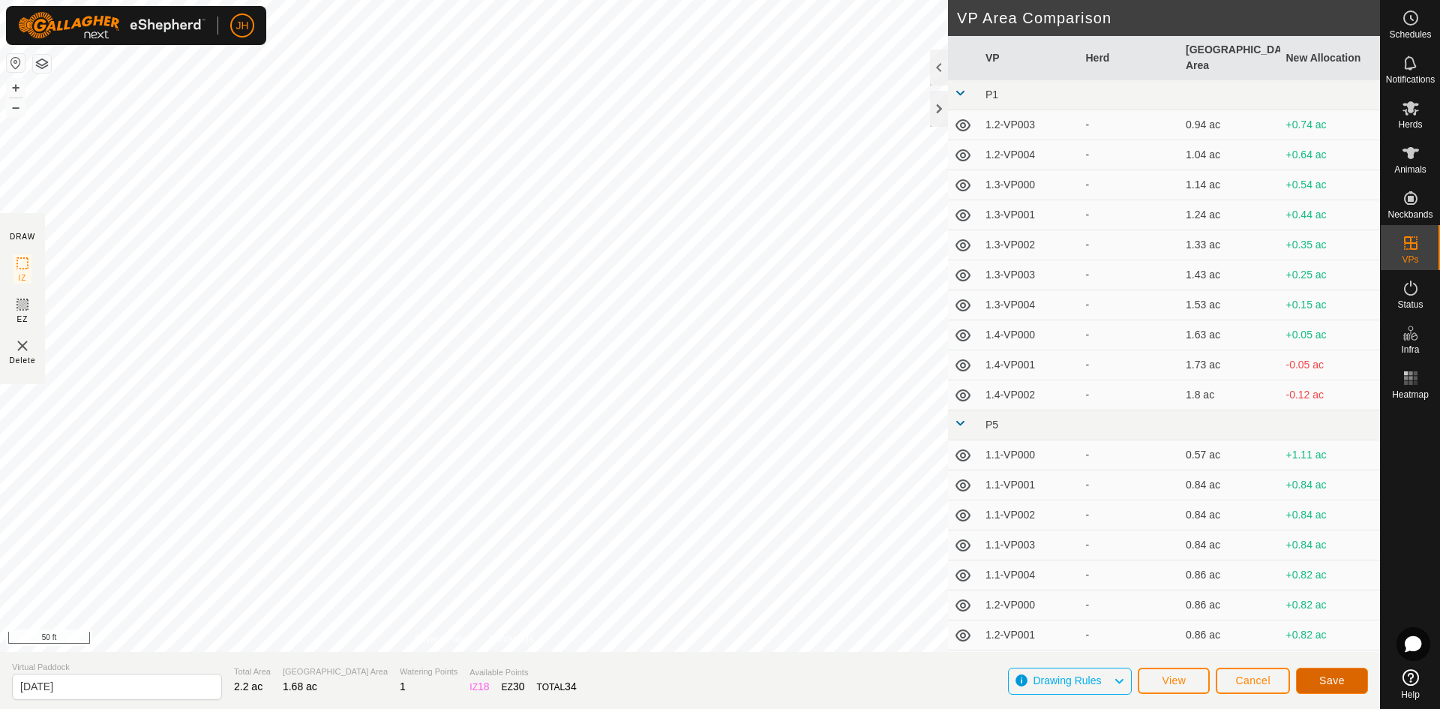
click at [1320, 681] on span "Save" at bounding box center [1331, 680] width 25 height 12
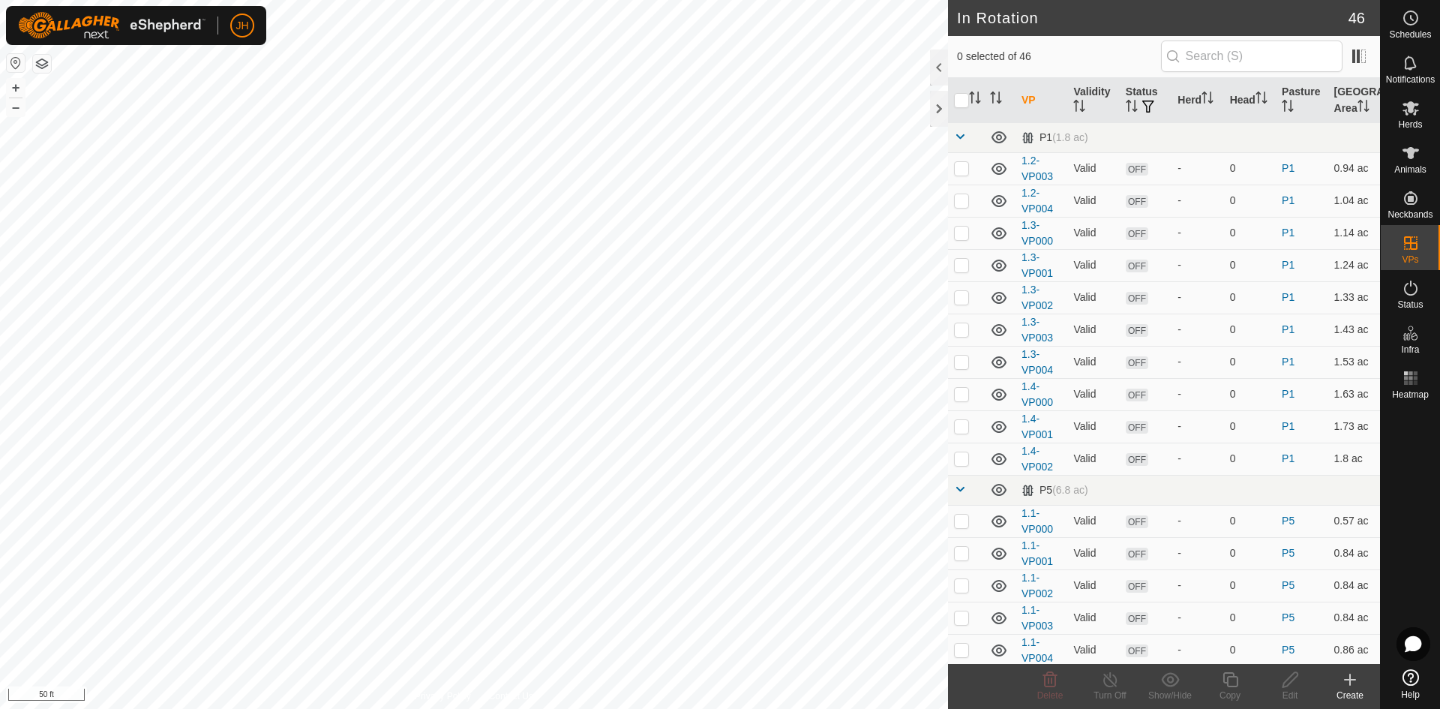
checkbox input "true"
click at [1234, 55] on input "text" at bounding box center [1251, 55] width 181 height 31
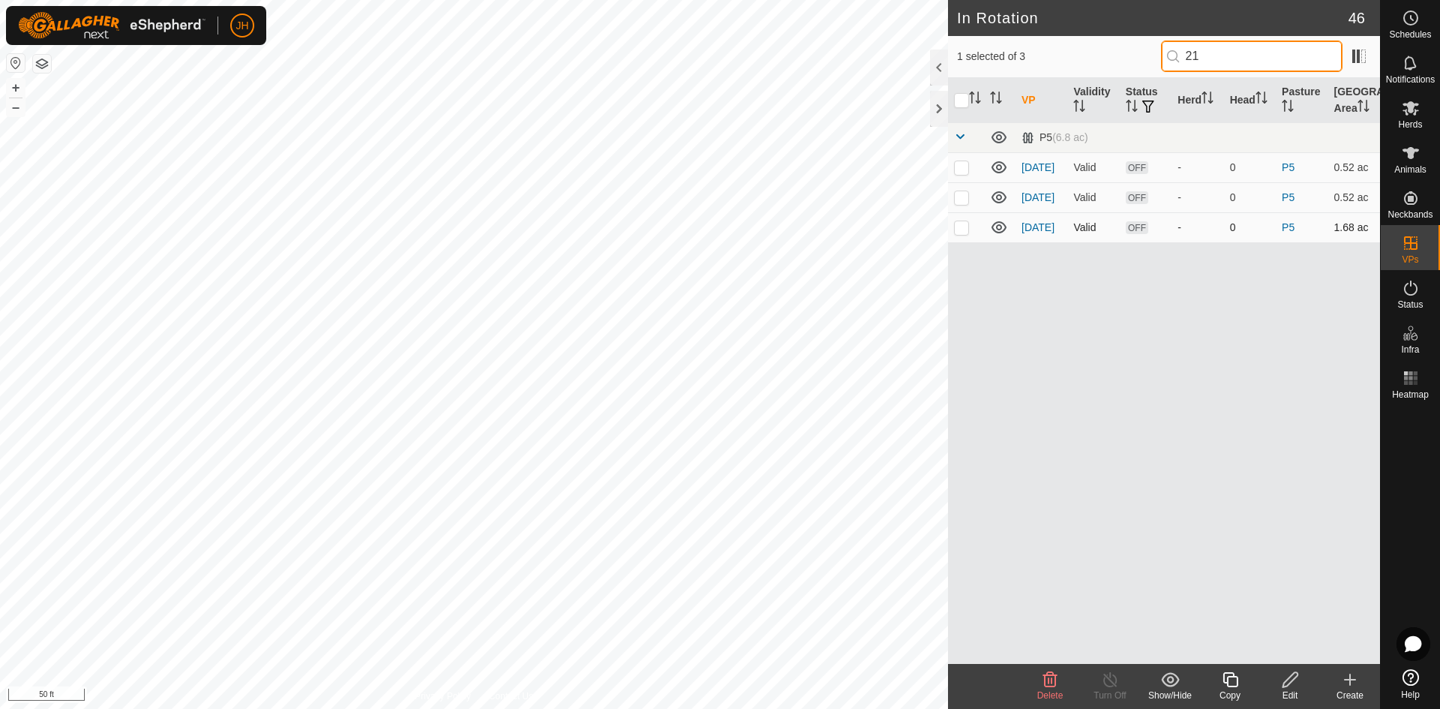
type input "21"
click at [962, 228] on p-checkbox at bounding box center [961, 227] width 15 height 12
checkbox input "true"
drag, startPoint x: 1206, startPoint y: 55, endPoint x: 1135, endPoint y: 53, distance: 71.3
click at [1138, 55] on div "2 selected of 3 21" at bounding box center [1164, 55] width 414 height 31
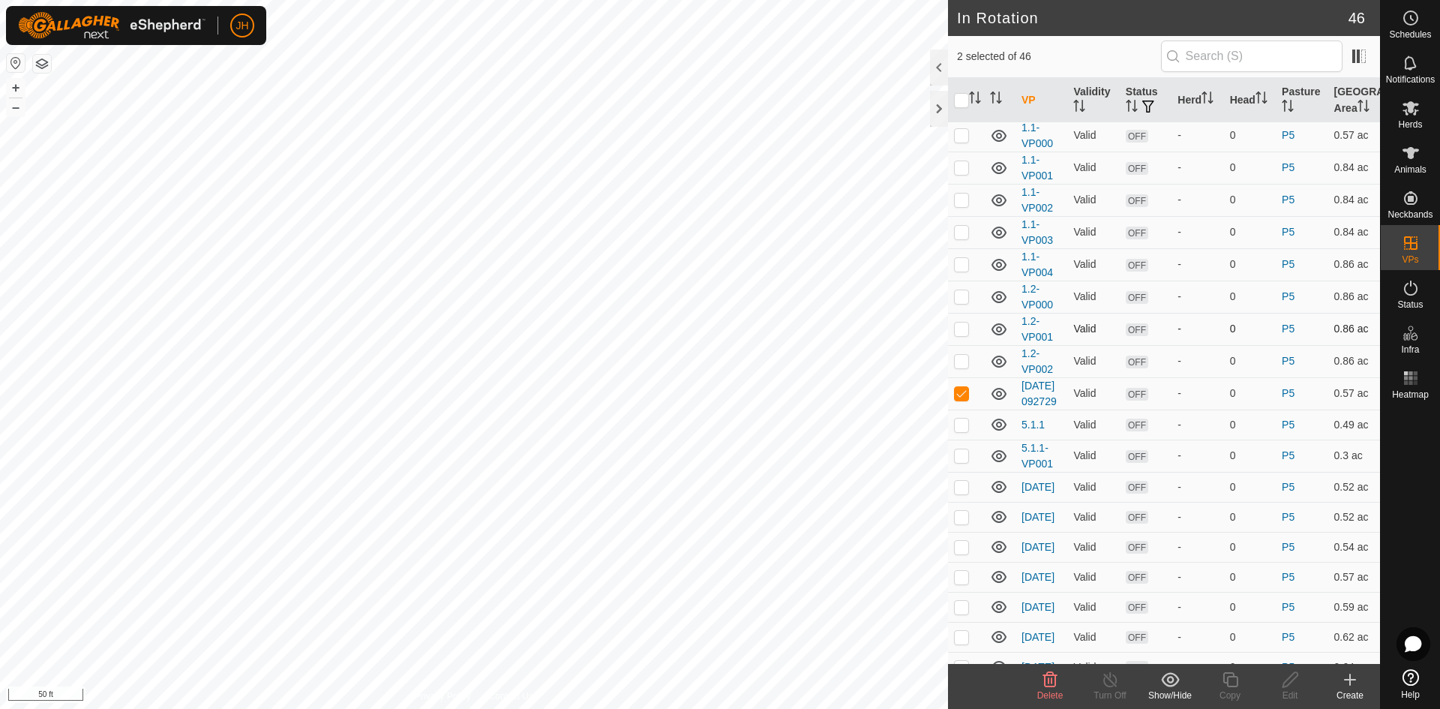
scroll to position [563, 0]
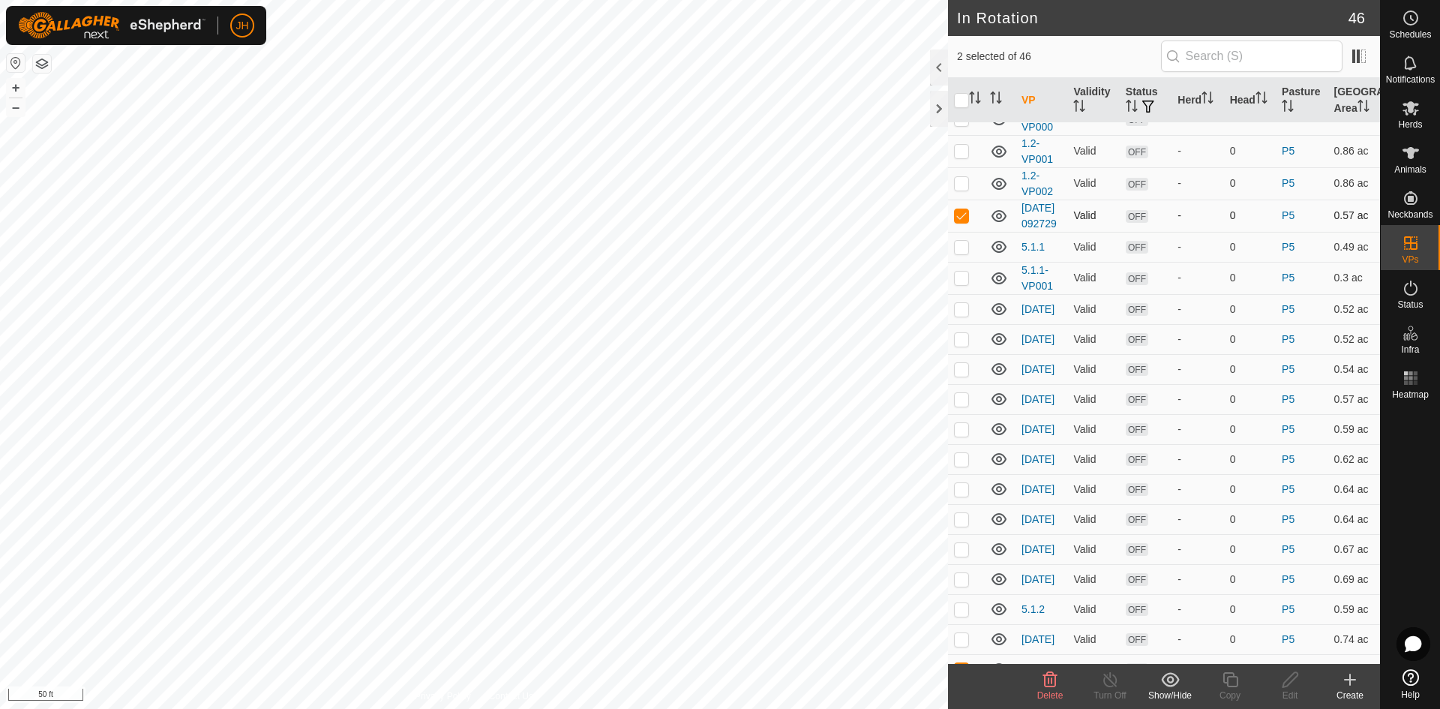
click at [964, 221] on p-checkbox at bounding box center [961, 215] width 15 height 12
checkbox input "false"
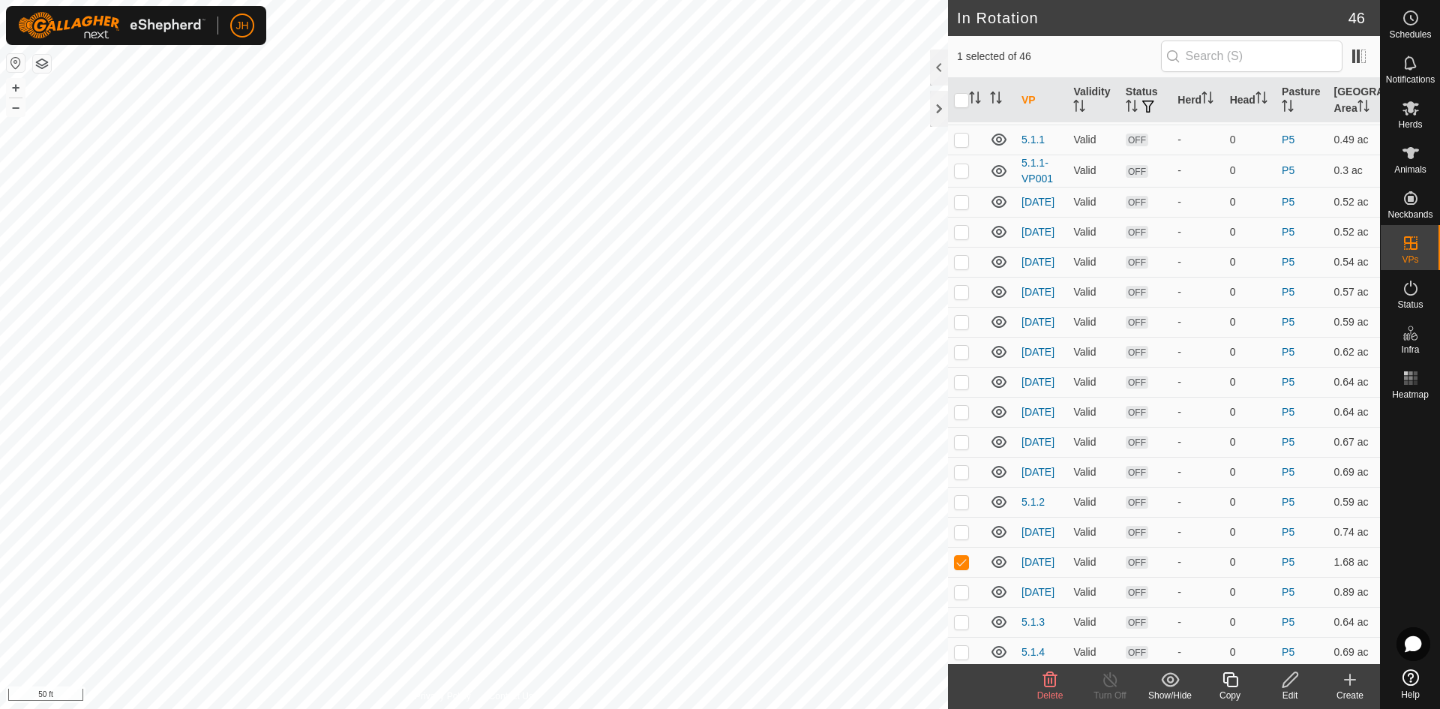
scroll to position [990, 0]
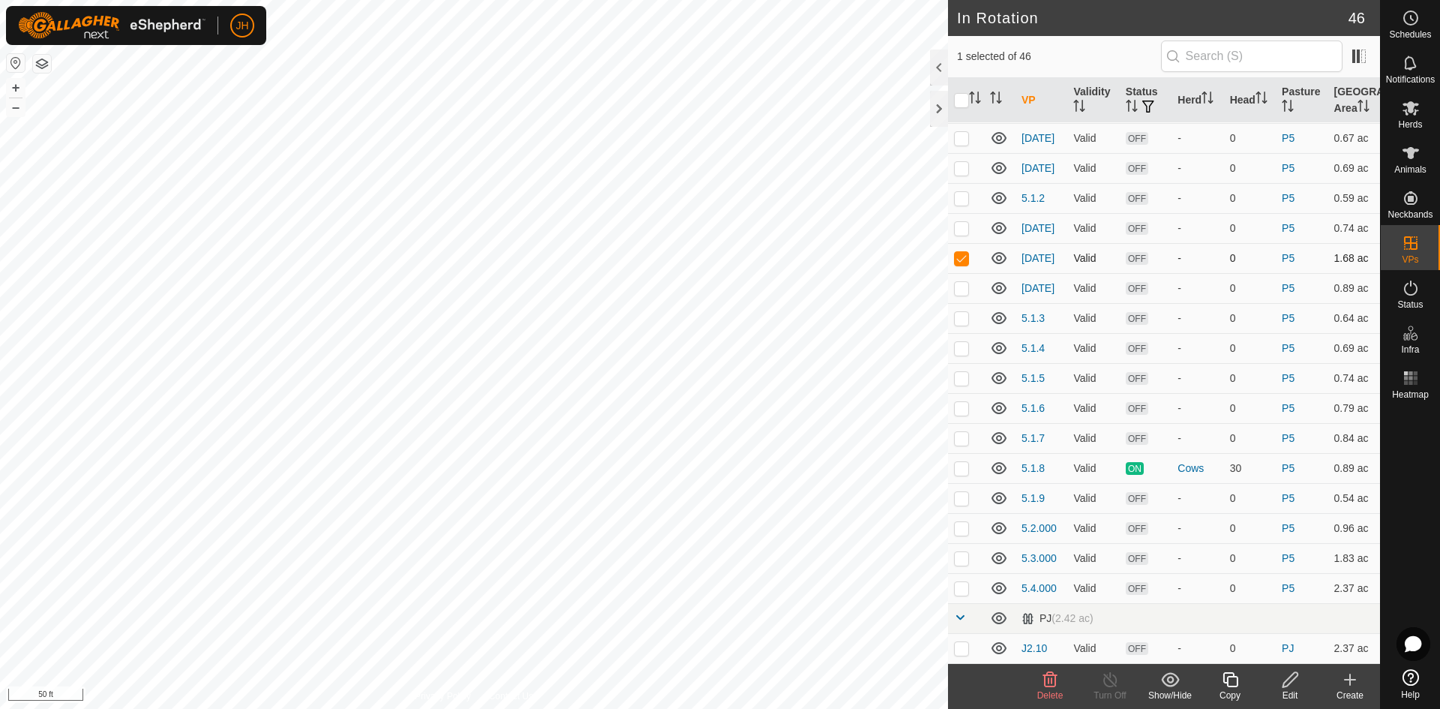
click at [961, 253] on p-checkbox at bounding box center [961, 258] width 15 height 12
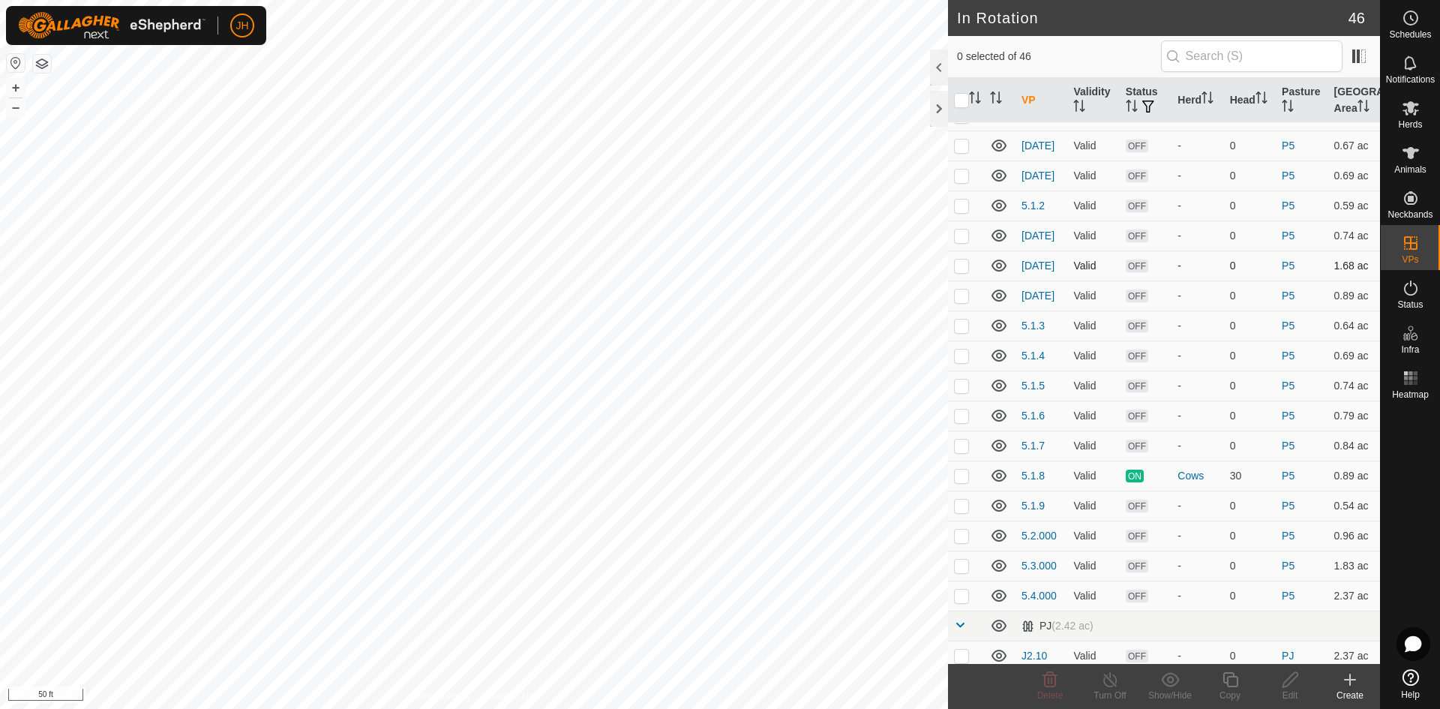
click at [960, 271] on p-checkbox at bounding box center [961, 265] width 15 height 12
checkbox input "true"
click at [1288, 686] on icon at bounding box center [1290, 679] width 19 height 18
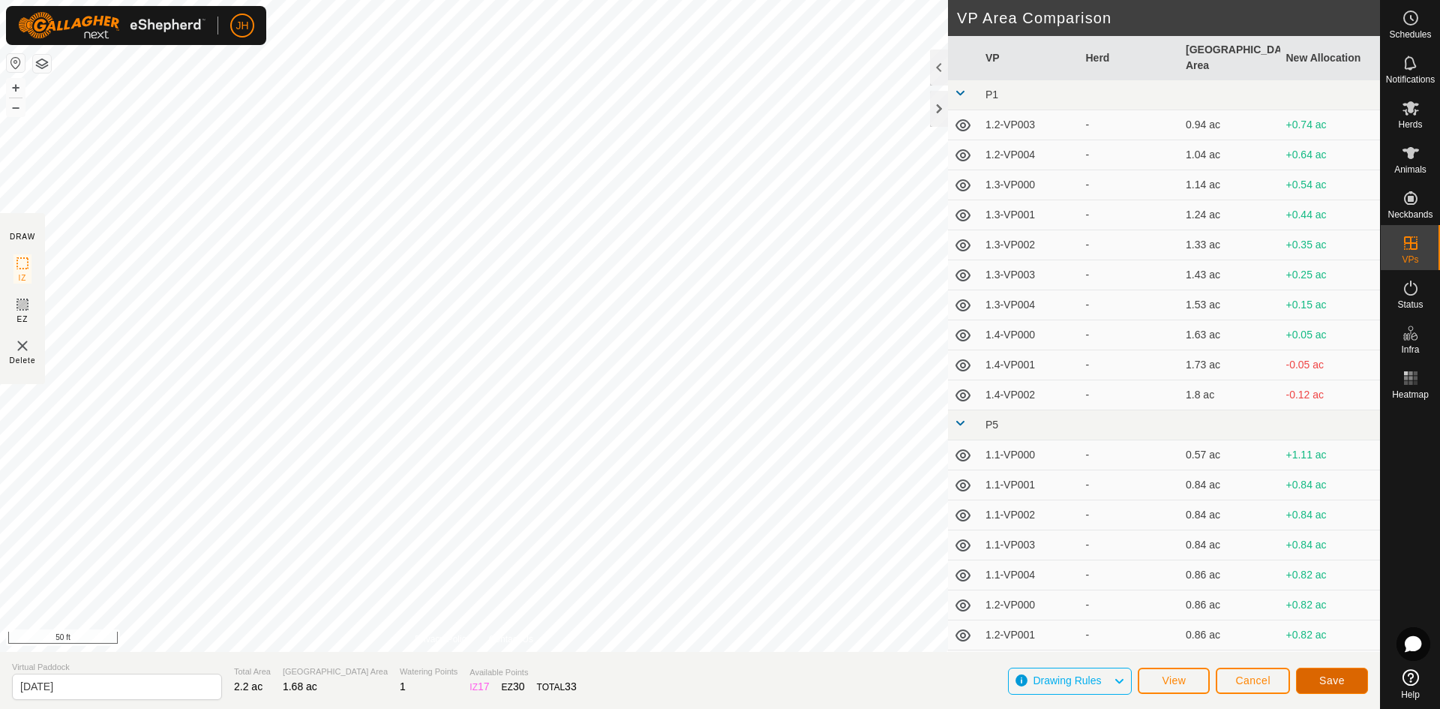
click at [1341, 679] on span "Save" at bounding box center [1331, 680] width 25 height 12
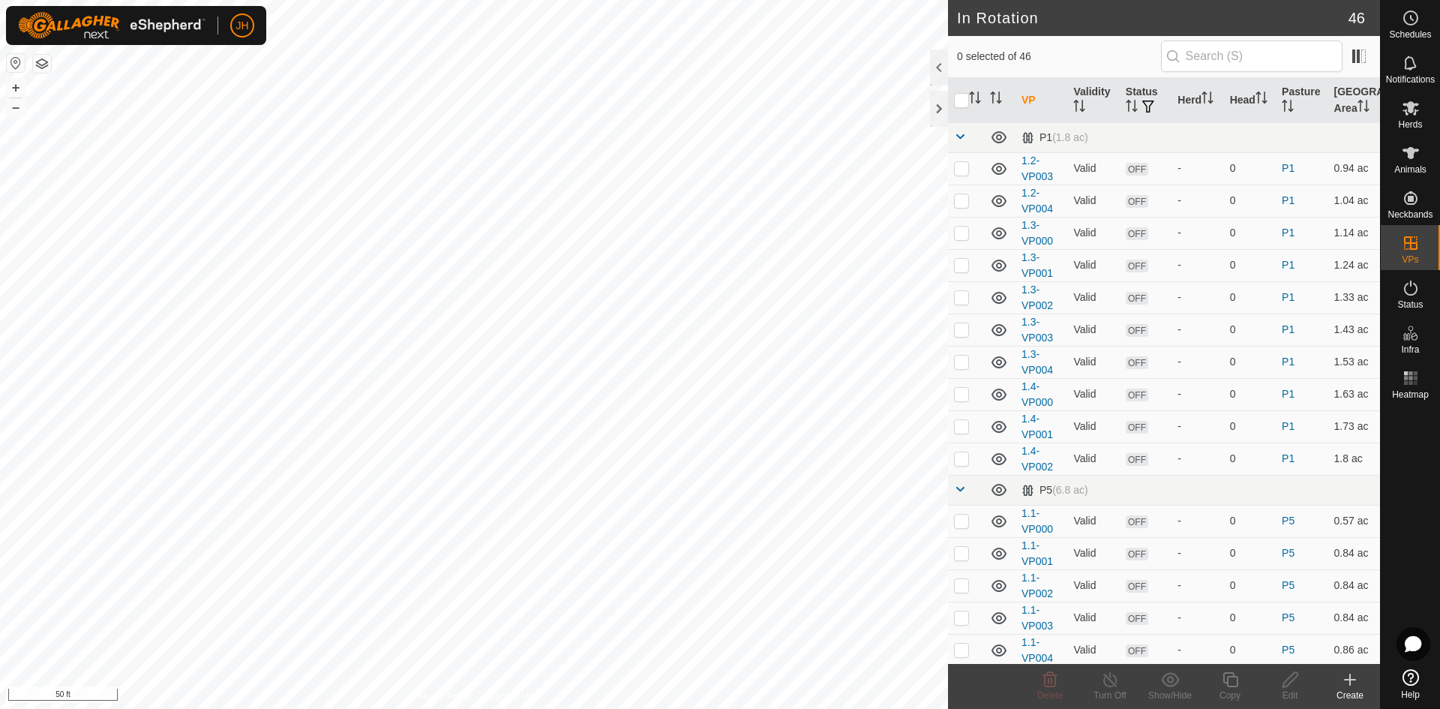
checkbox input "true"
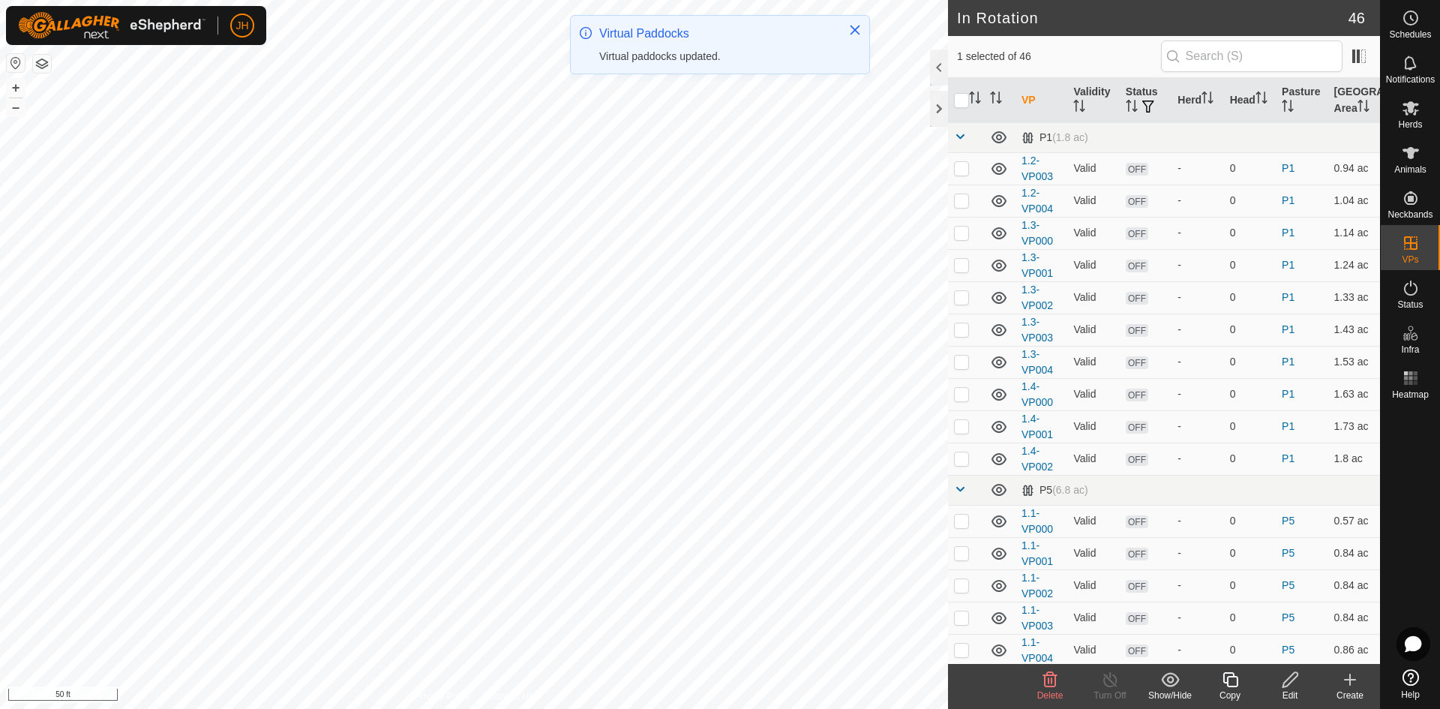
checkbox input "true"
checkbox input "false"
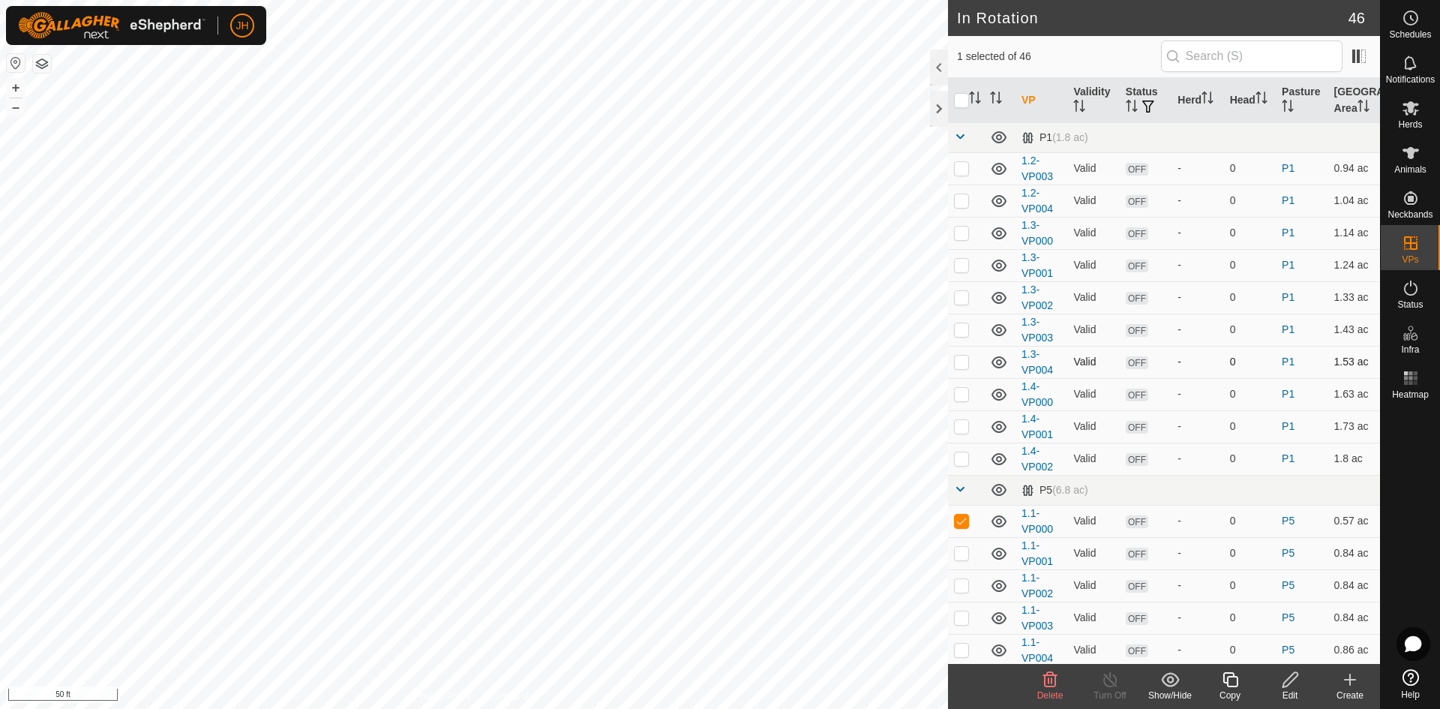
click at [958, 523] on p-checkbox at bounding box center [961, 520] width 15 height 12
checkbox input "false"
click at [1164, 60] on p-iconfield at bounding box center [1251, 55] width 181 height 31
click at [1205, 52] on input "text" at bounding box center [1251, 55] width 181 height 31
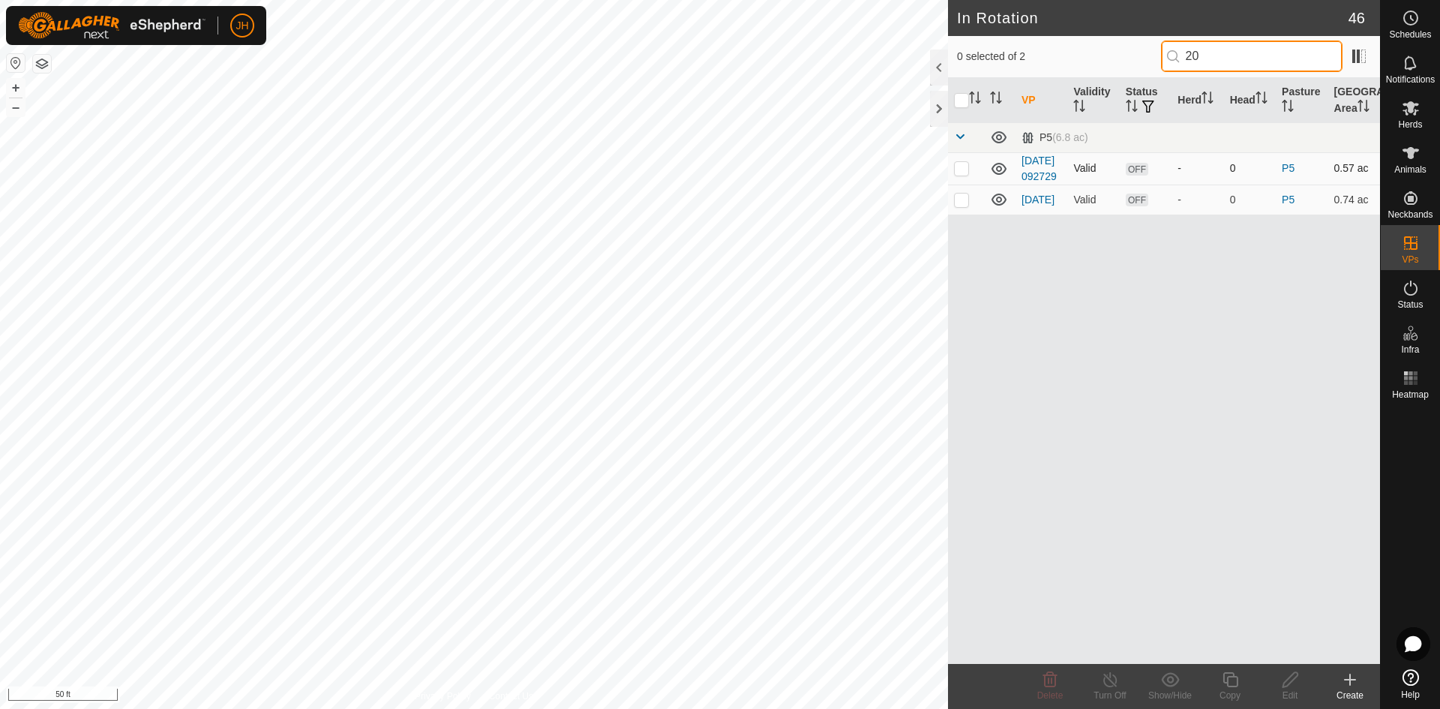
type input "20"
click at [962, 174] on p-checkbox at bounding box center [961, 168] width 15 height 12
click at [959, 174] on p-checkbox at bounding box center [961, 168] width 15 height 12
checkbox input "false"
click at [965, 205] on p-checkbox at bounding box center [961, 199] width 15 height 12
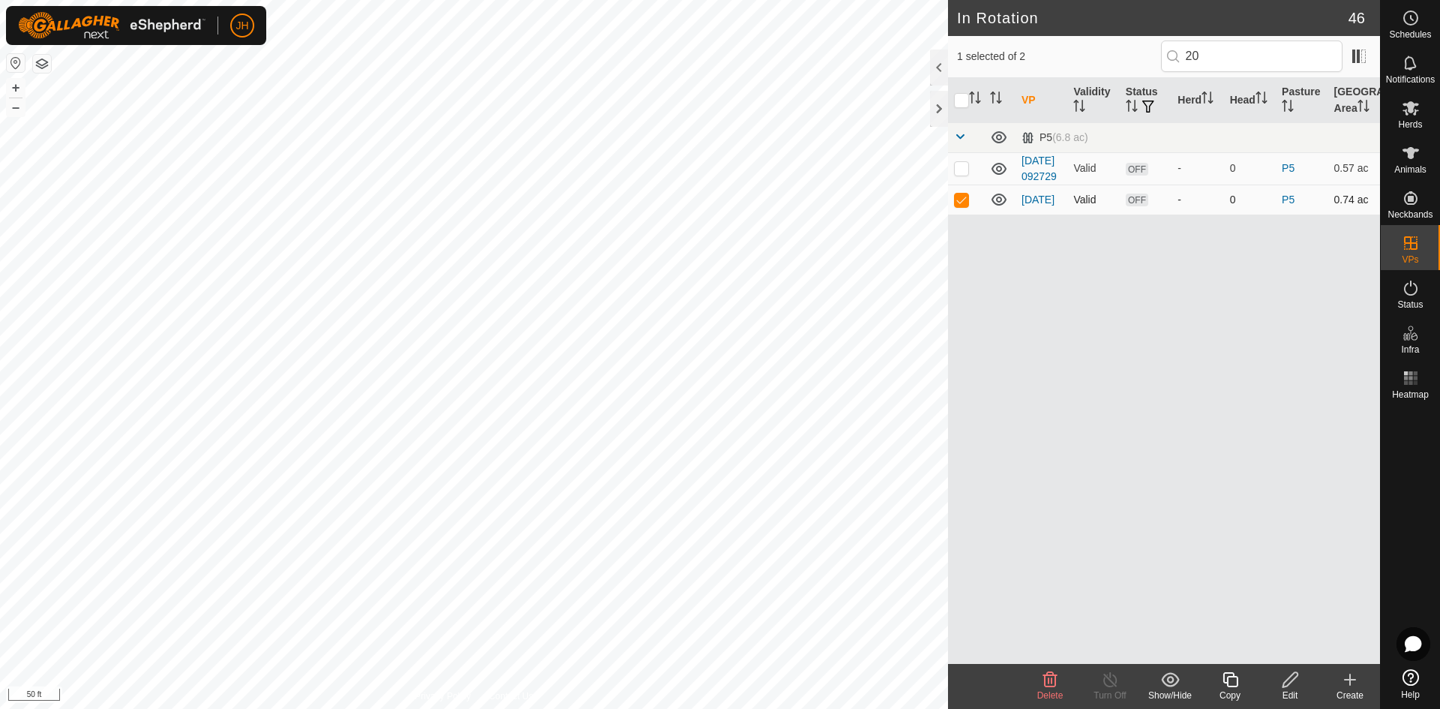
checkbox input "true"
click at [1289, 684] on icon at bounding box center [1290, 679] width 19 height 18
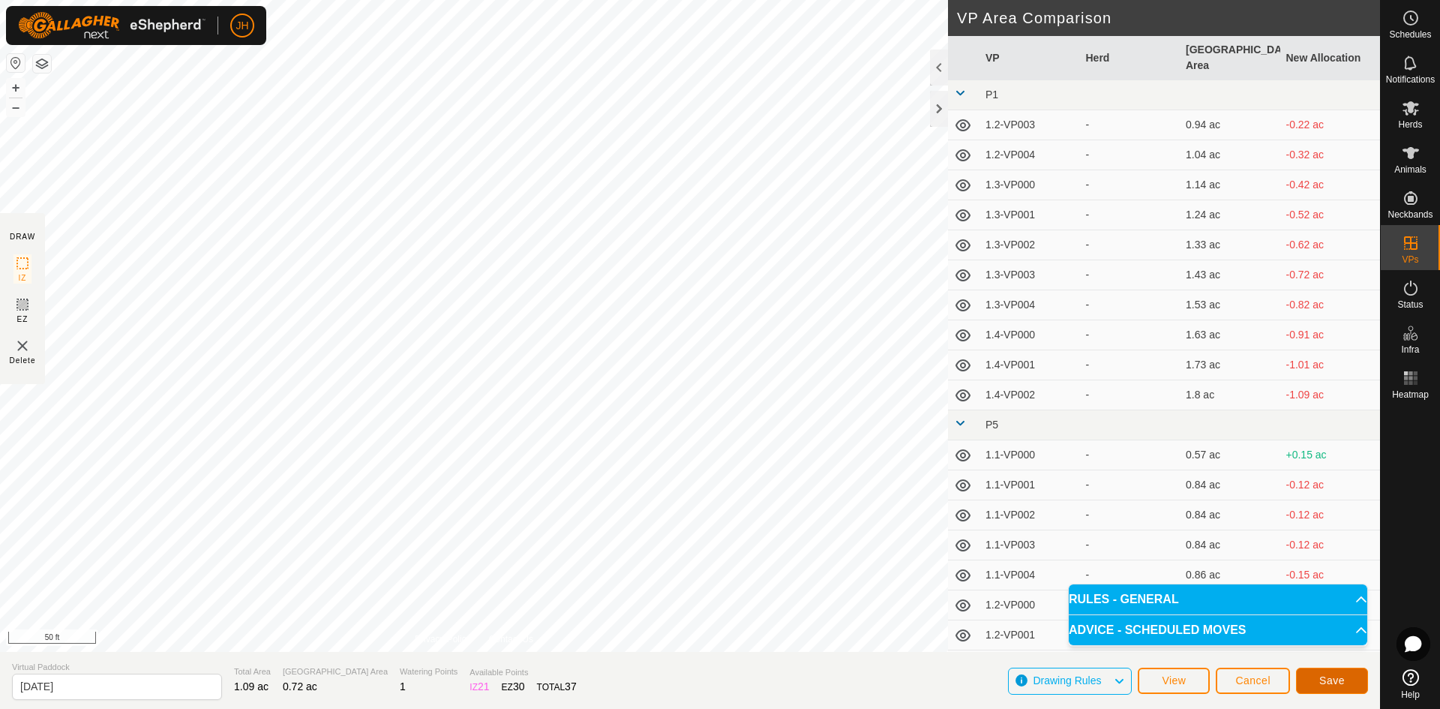
click at [1338, 680] on span "Save" at bounding box center [1331, 680] width 25 height 12
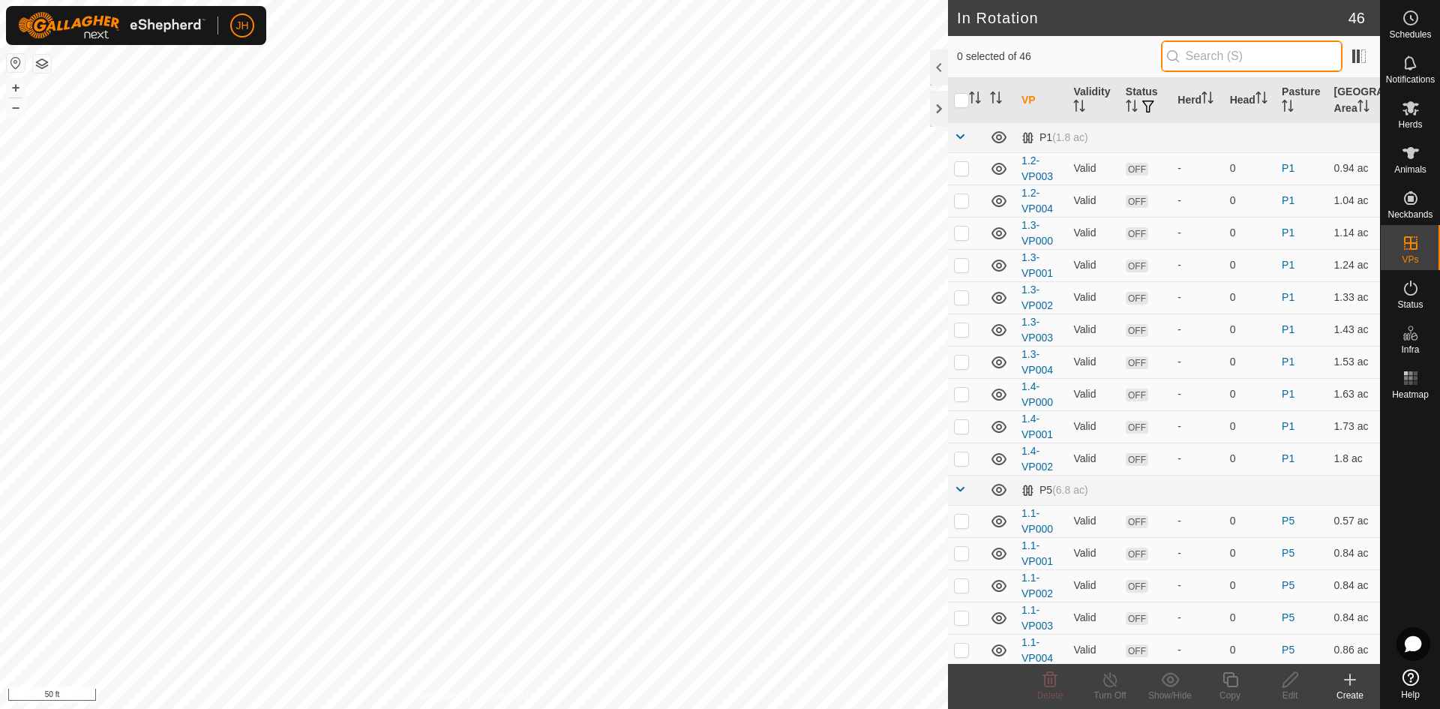
click at [1191, 58] on input "text" at bounding box center [1251, 55] width 181 height 31
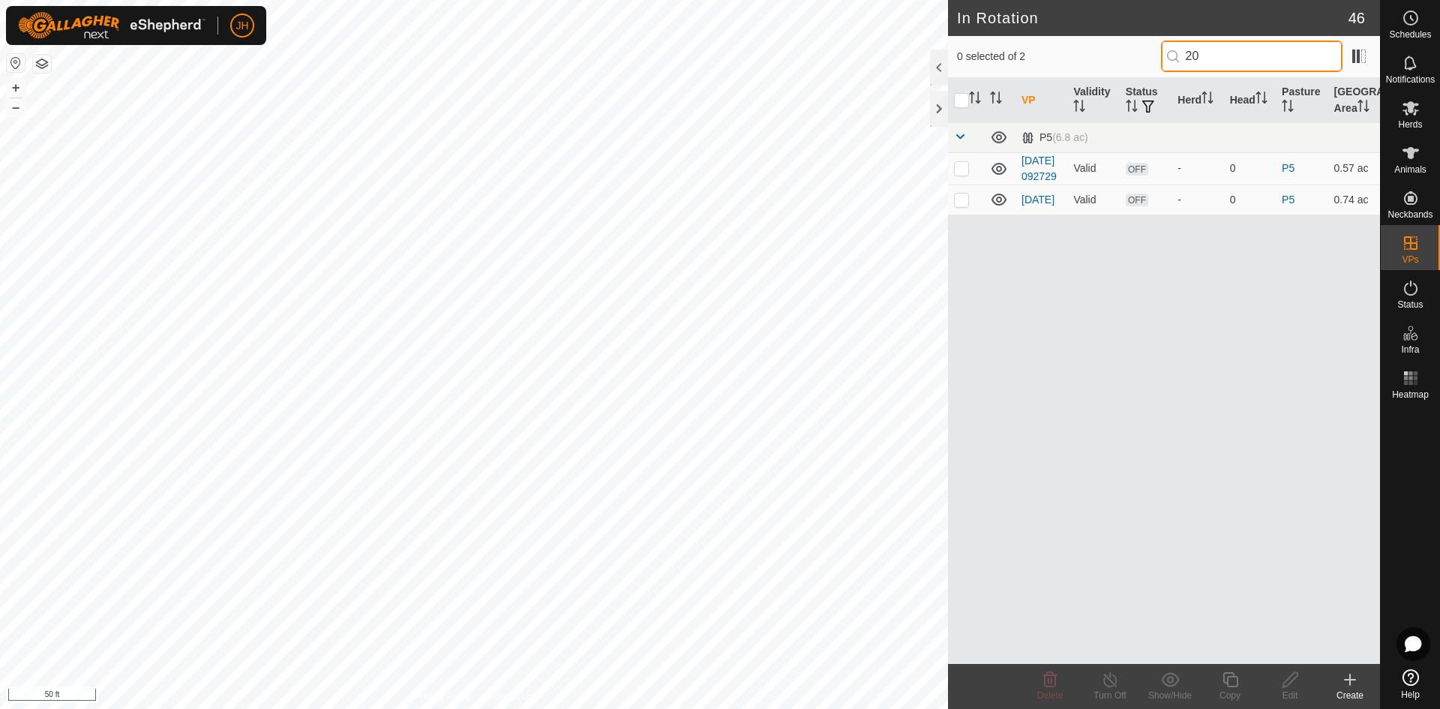
type input "2"
type input "19"
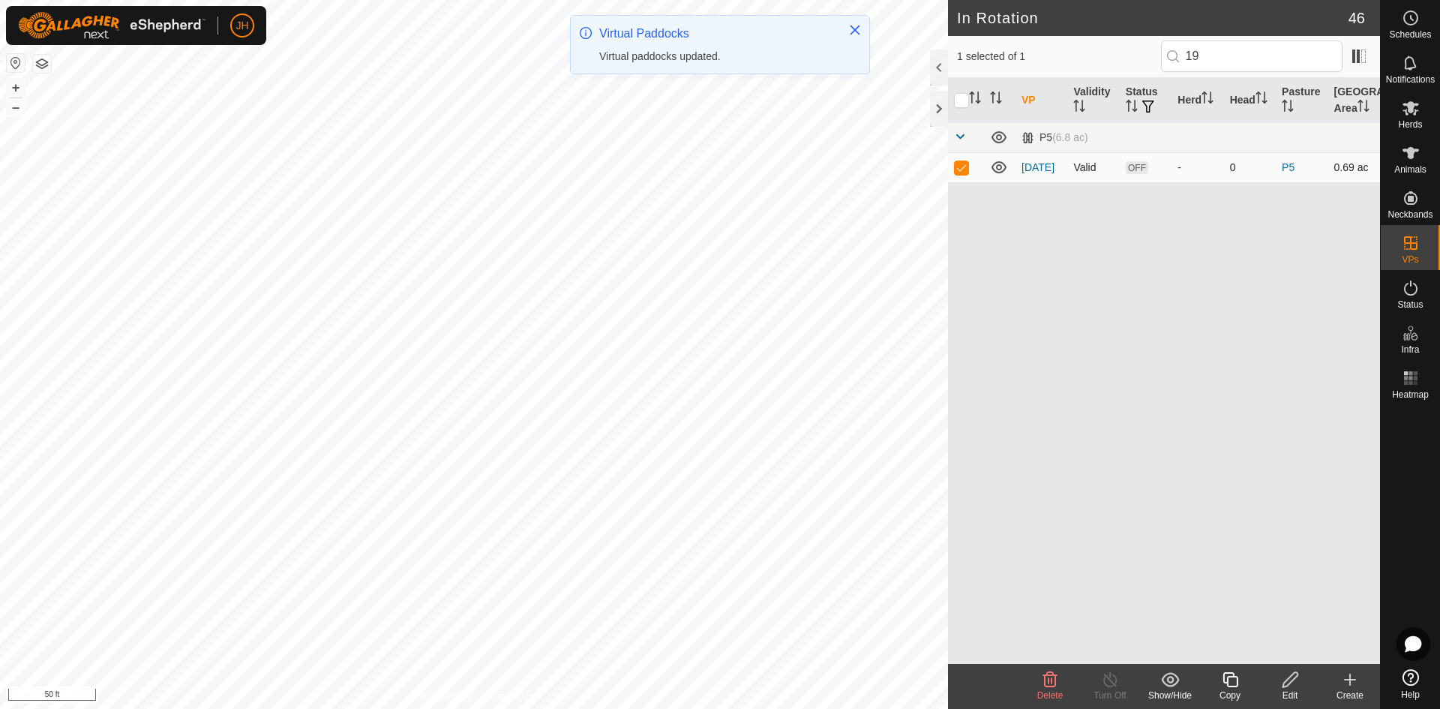
click at [958, 169] on p-checkbox at bounding box center [961, 167] width 15 height 12
click at [964, 169] on p-checkbox at bounding box center [961, 167] width 15 height 12
checkbox input "true"
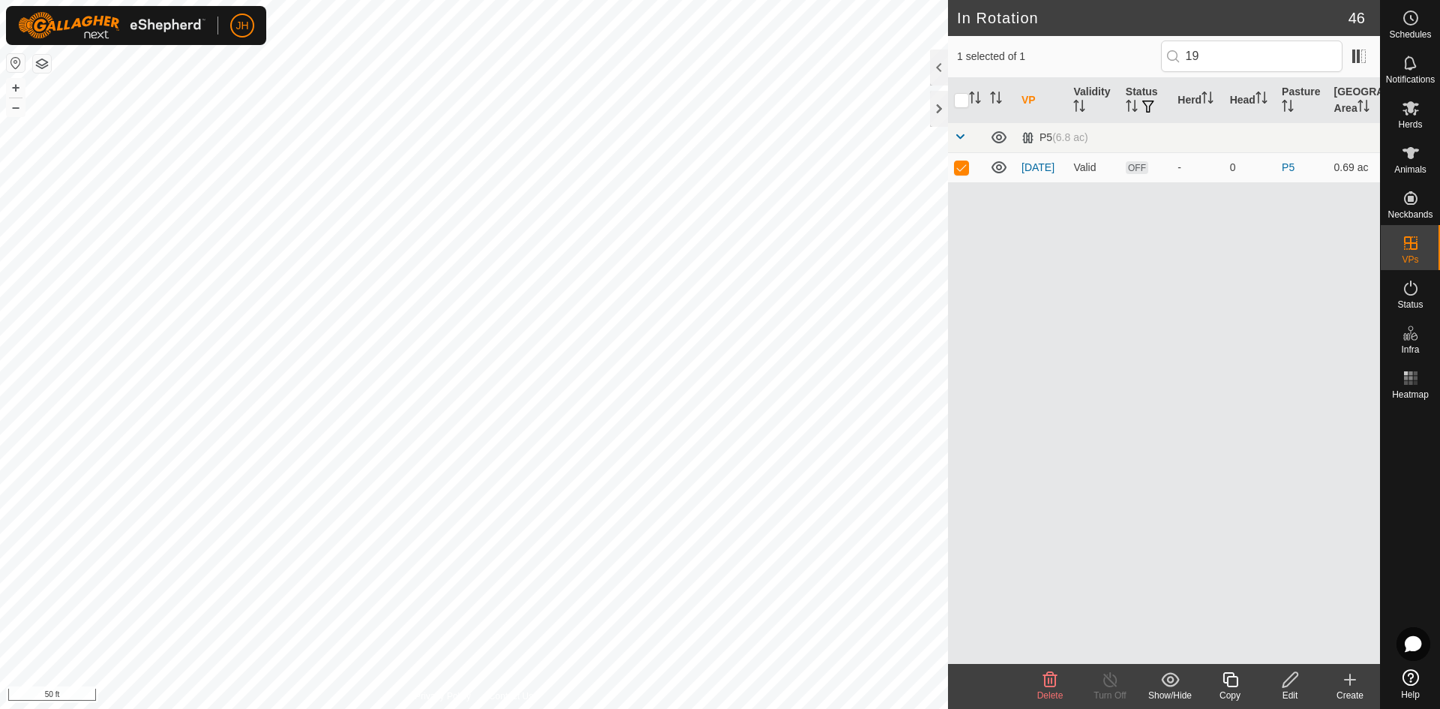
click at [1291, 683] on icon at bounding box center [1290, 679] width 19 height 18
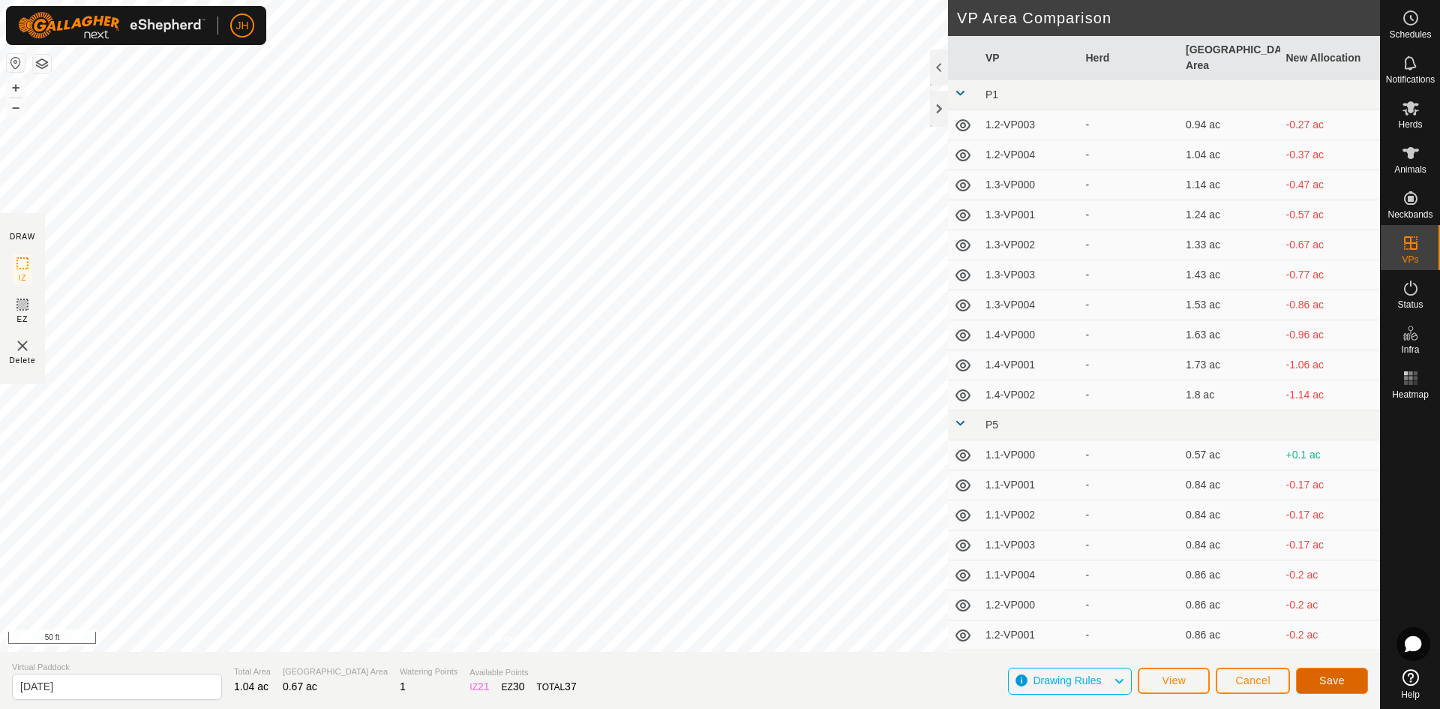
click at [1320, 678] on span "Save" at bounding box center [1331, 680] width 25 height 12
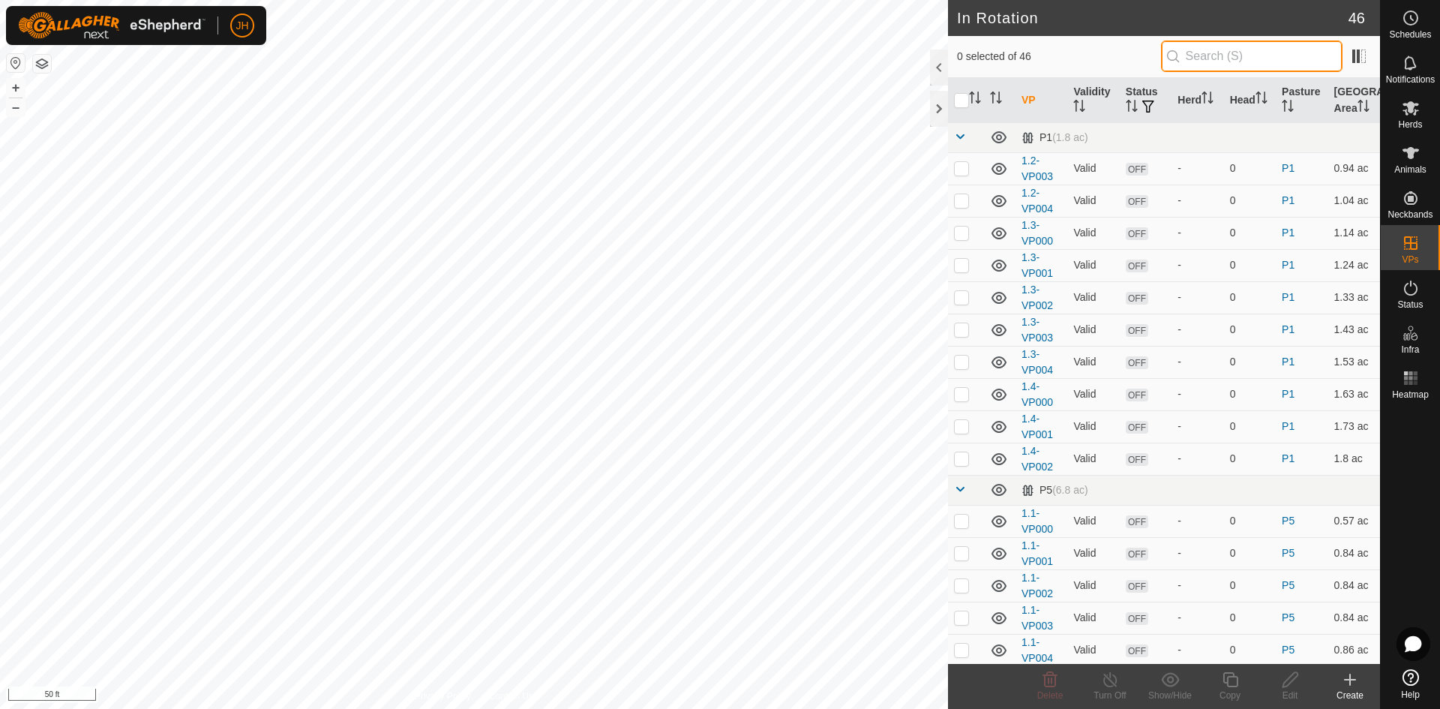
click at [1196, 59] on input "text" at bounding box center [1251, 55] width 181 height 31
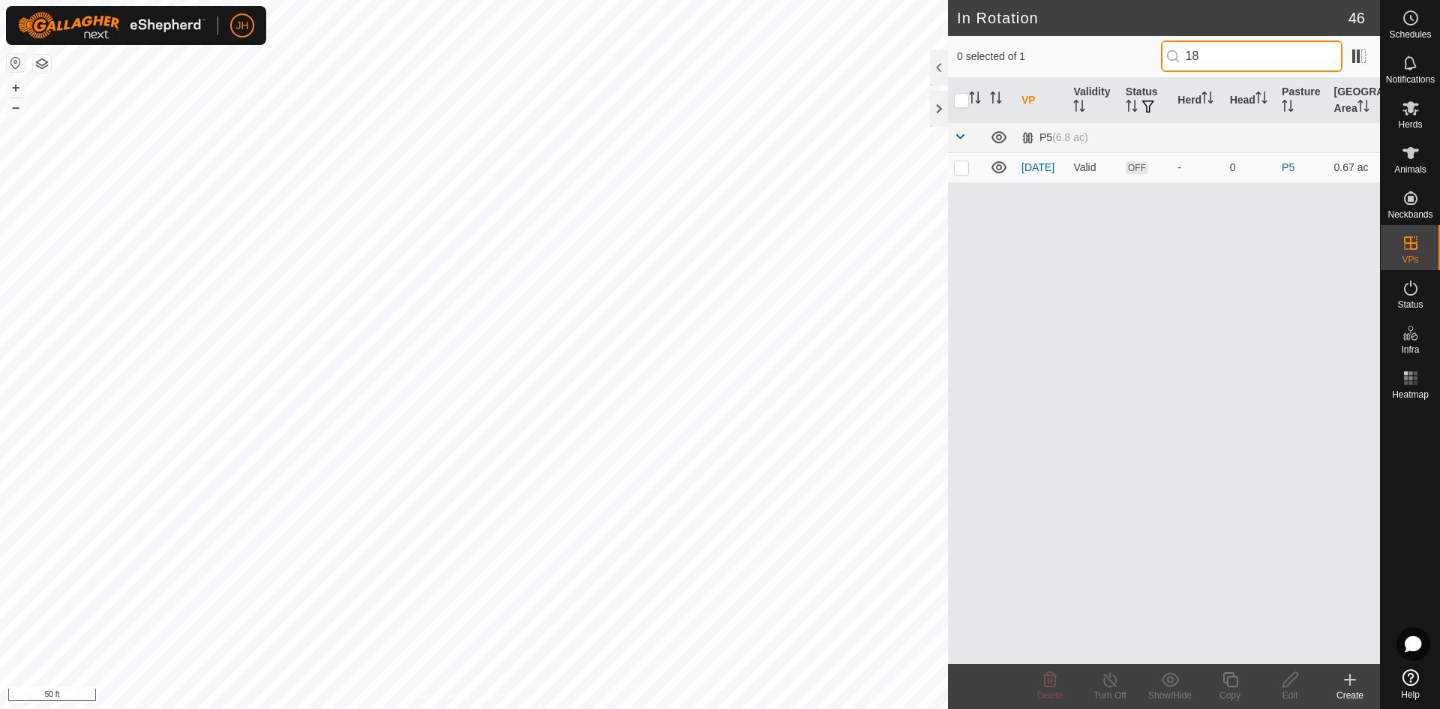
click at [1200, 62] on input "18" at bounding box center [1251, 55] width 181 height 31
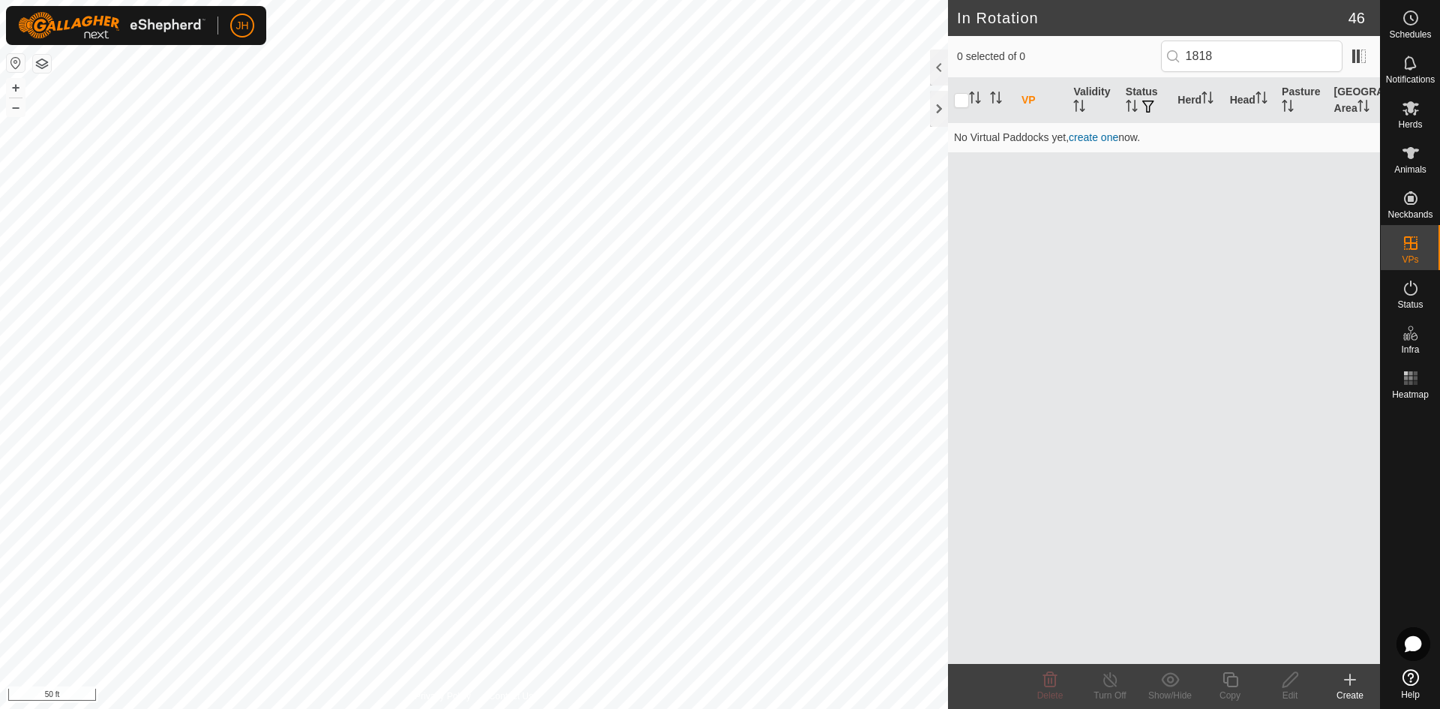
click at [964, 171] on div "VP Validity Status Herd Head Pasture Grazing Area No Virtual Paddocks yet, crea…" at bounding box center [1164, 371] width 432 height 586
click at [1227, 56] on input "1818" at bounding box center [1251, 55] width 181 height 31
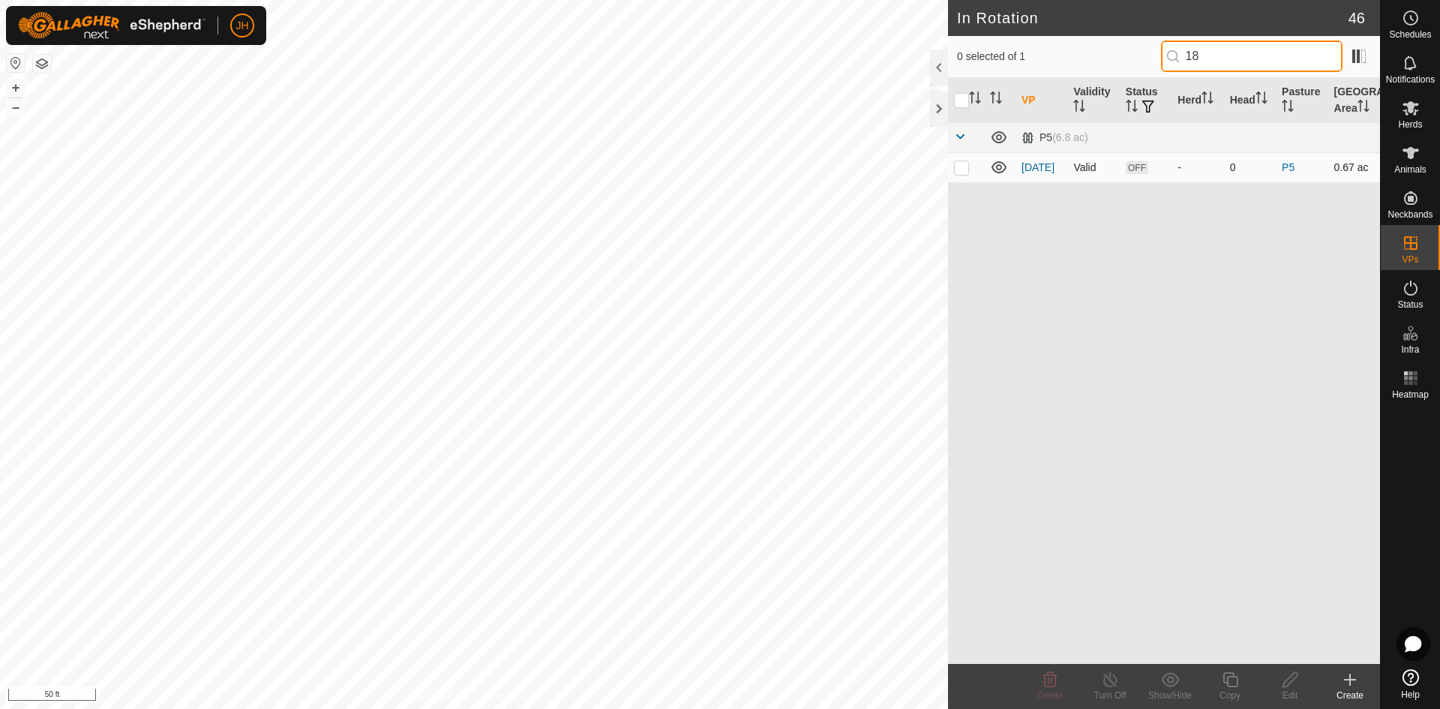
type input "18"
click at [963, 174] on td at bounding box center [966, 167] width 36 height 30
checkbox input "true"
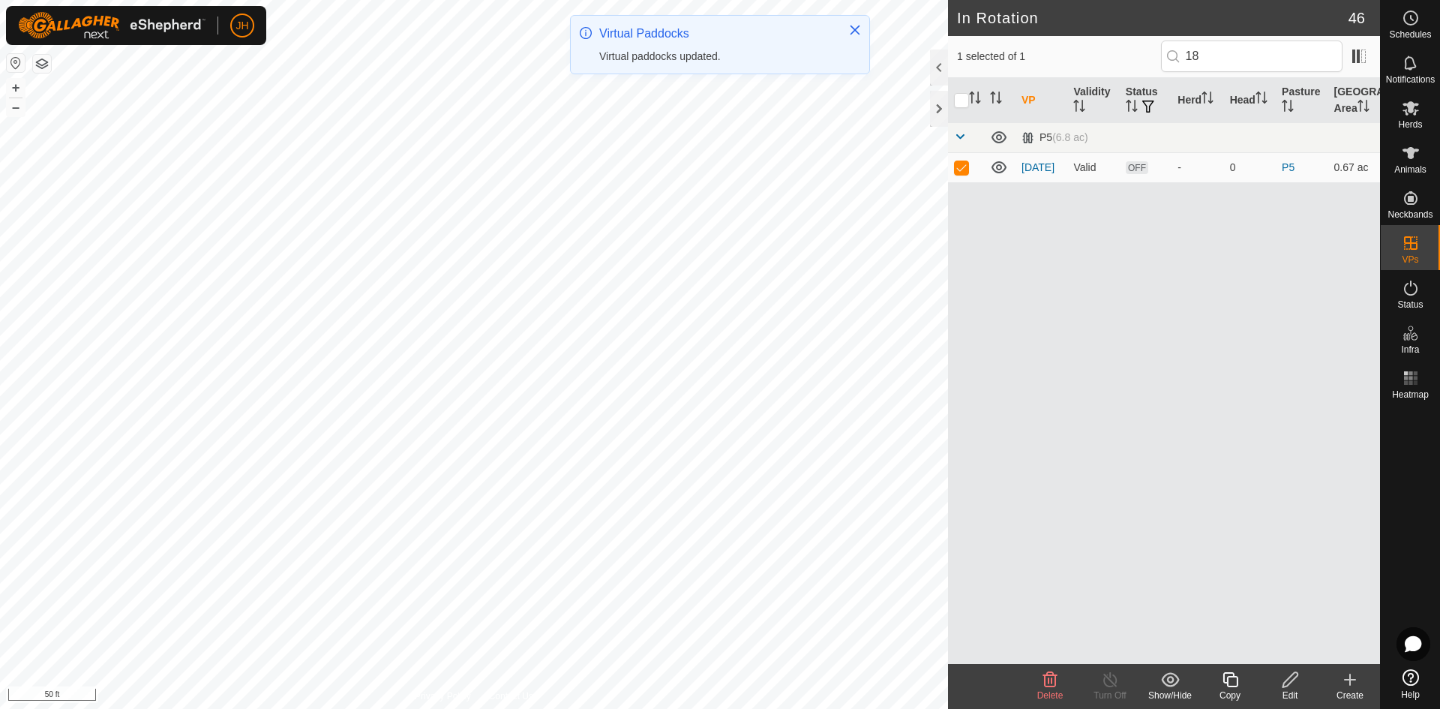
click at [1292, 684] on icon at bounding box center [1290, 679] width 19 height 18
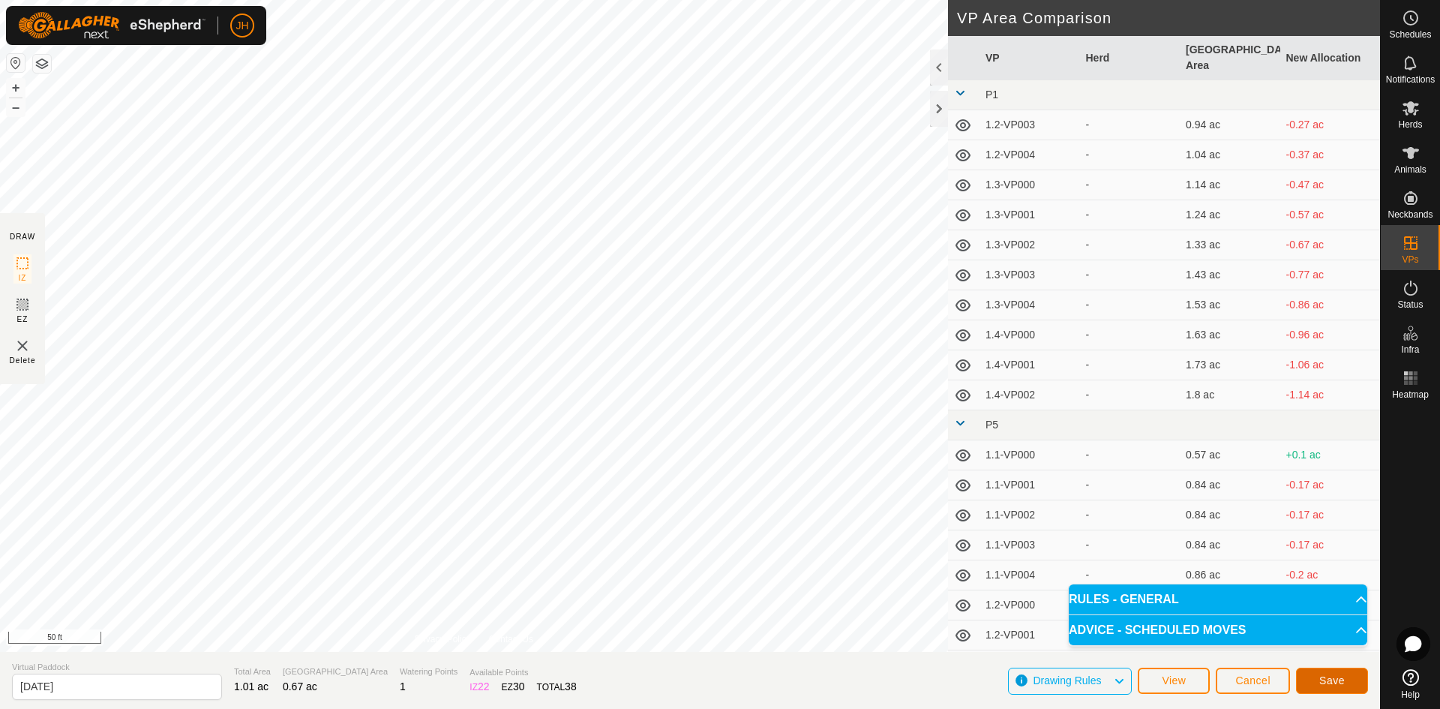
click at [1329, 682] on span "Save" at bounding box center [1331, 680] width 25 height 12
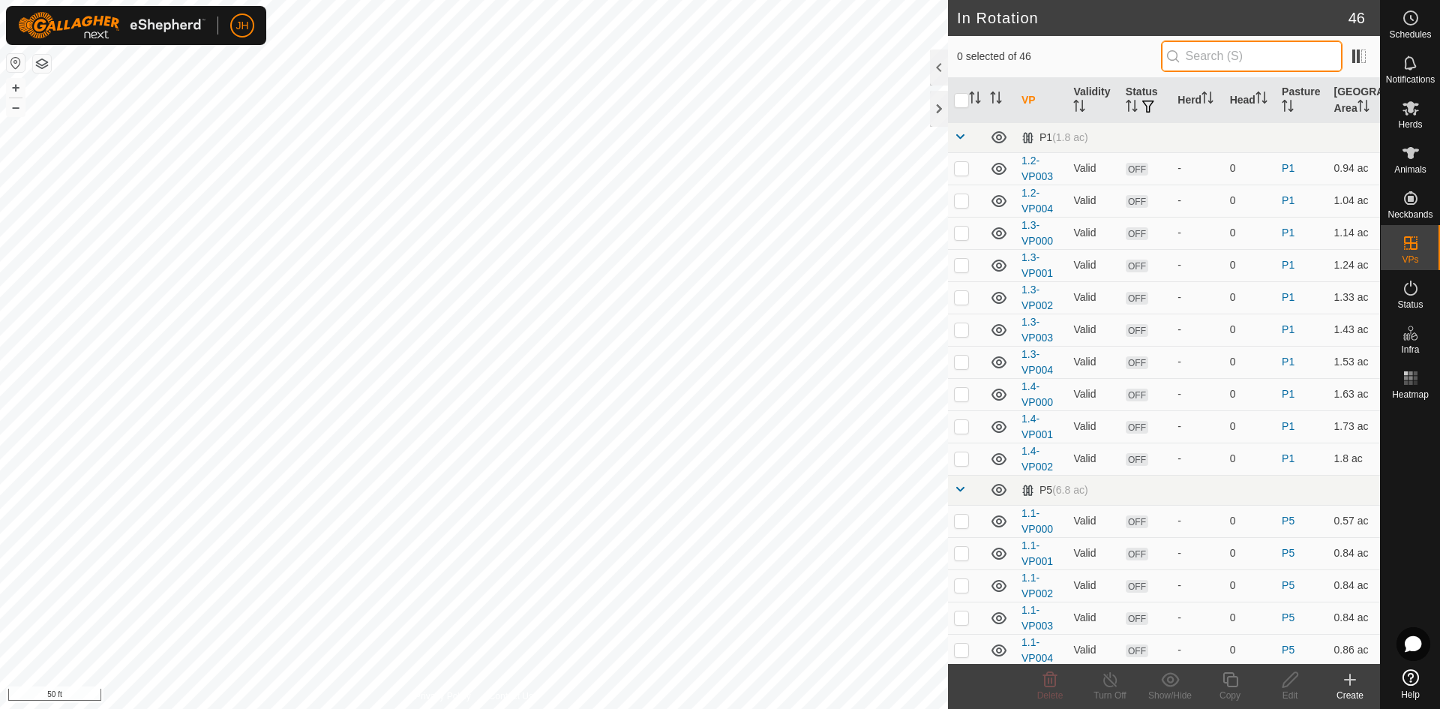
click at [1194, 56] on input "text" at bounding box center [1251, 55] width 181 height 31
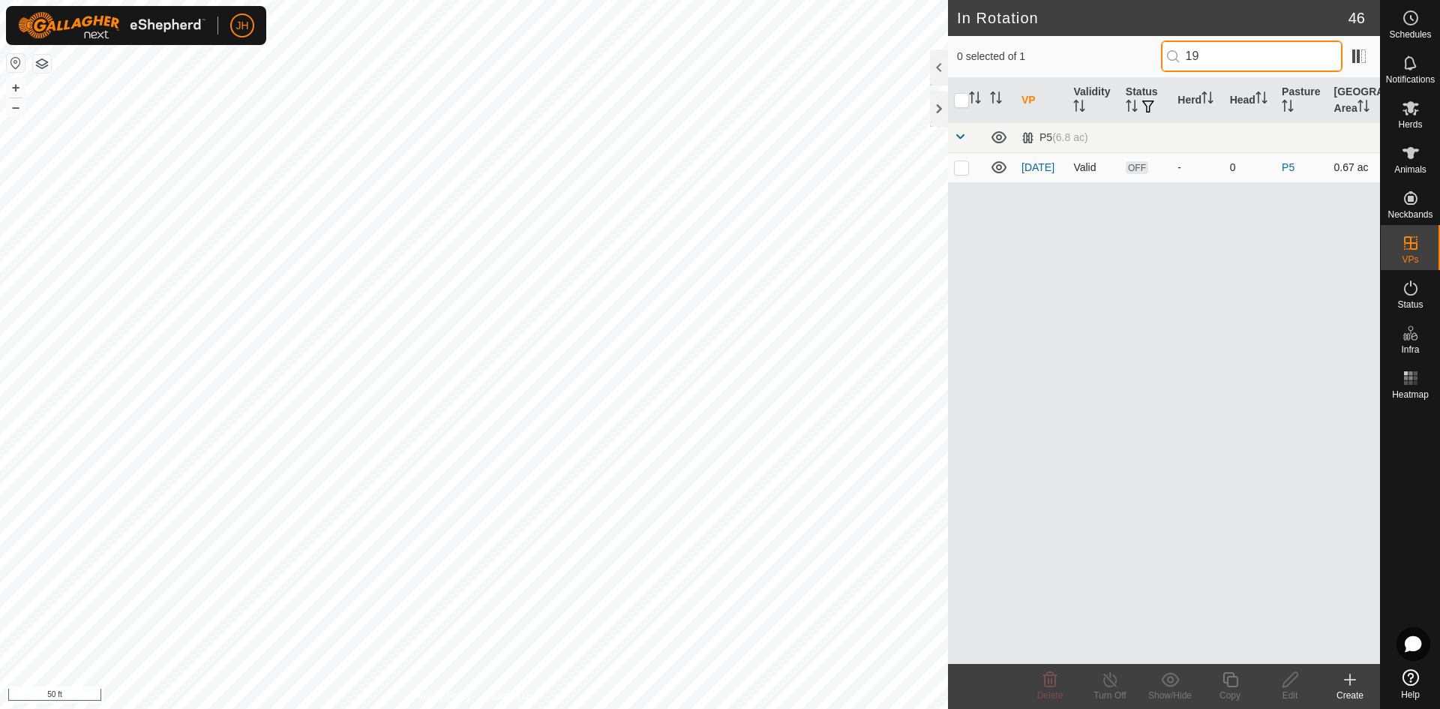
type input "19"
click at [961, 169] on p-checkbox at bounding box center [961, 167] width 15 height 12
checkbox input "true"
click at [1288, 685] on icon at bounding box center [1290, 679] width 19 height 18
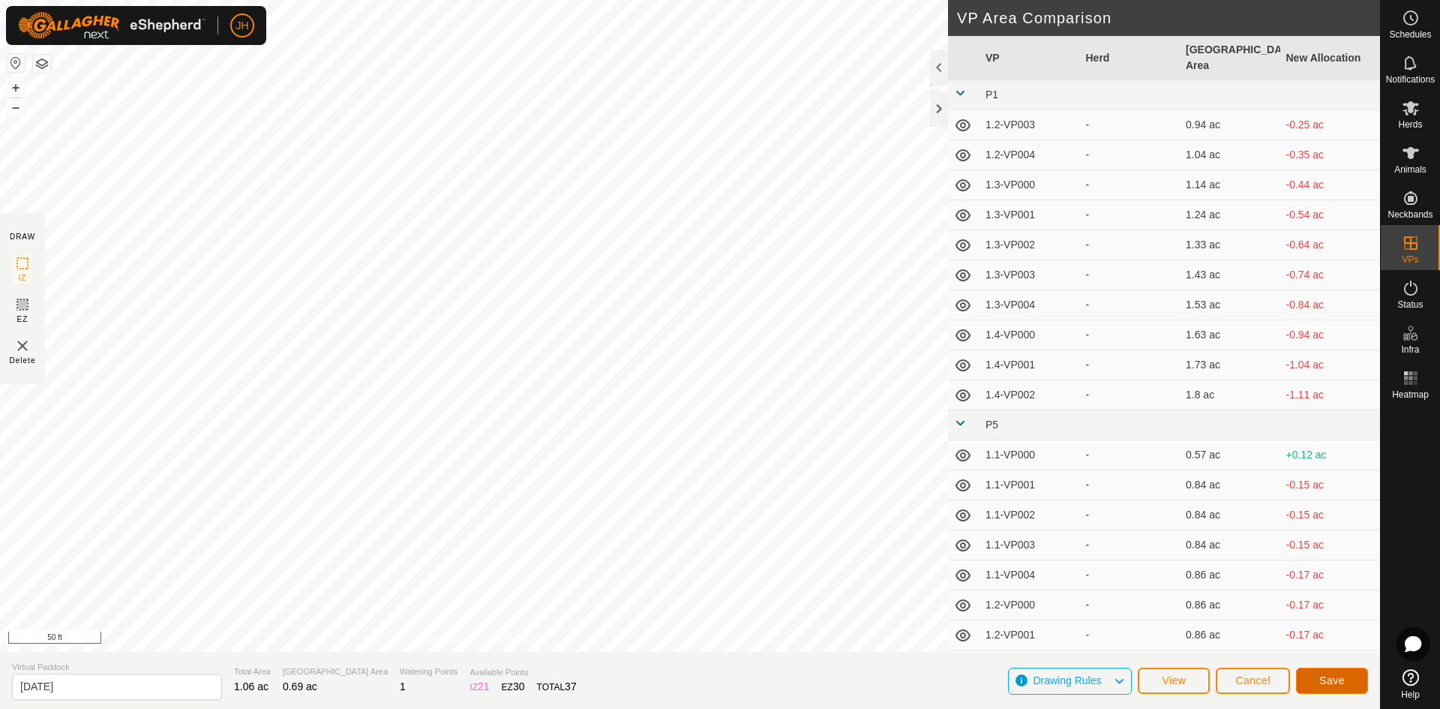
click at [1335, 679] on span "Save" at bounding box center [1331, 680] width 25 height 12
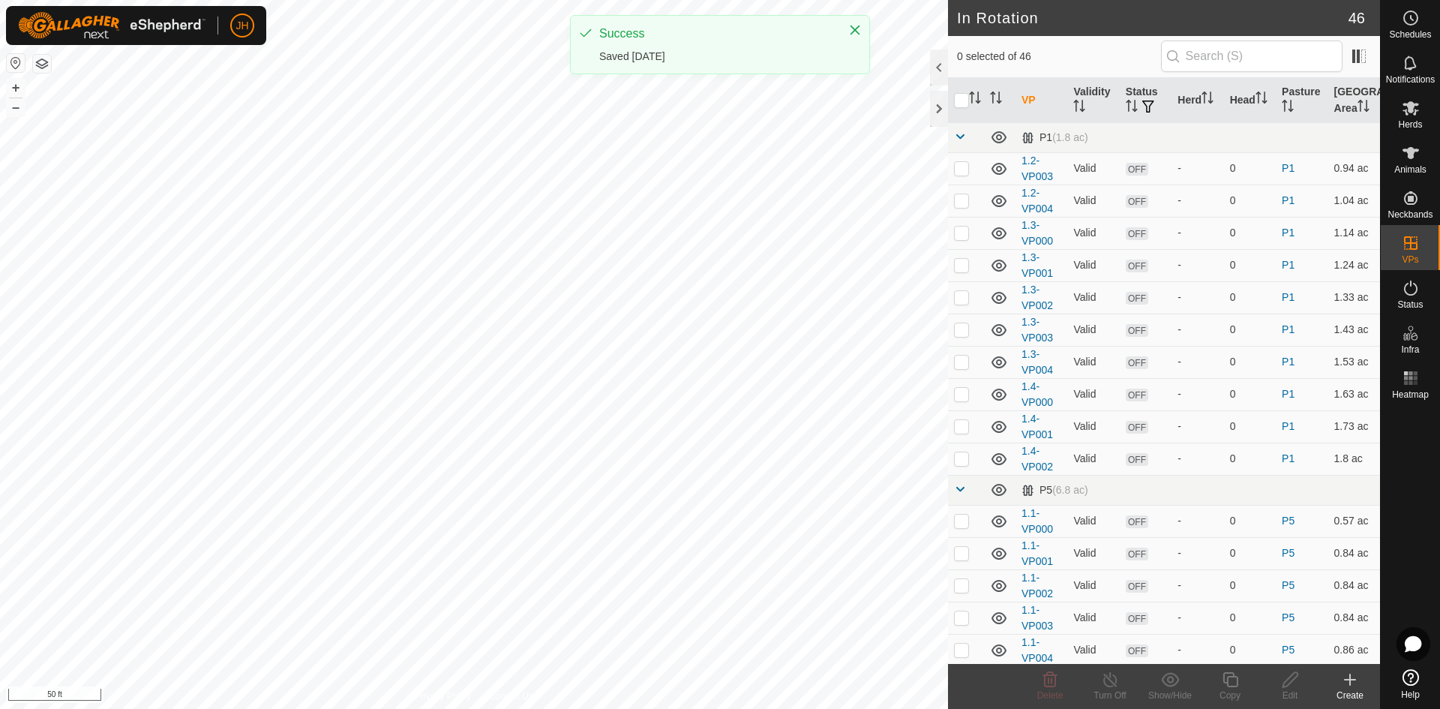
checkbox input "true"
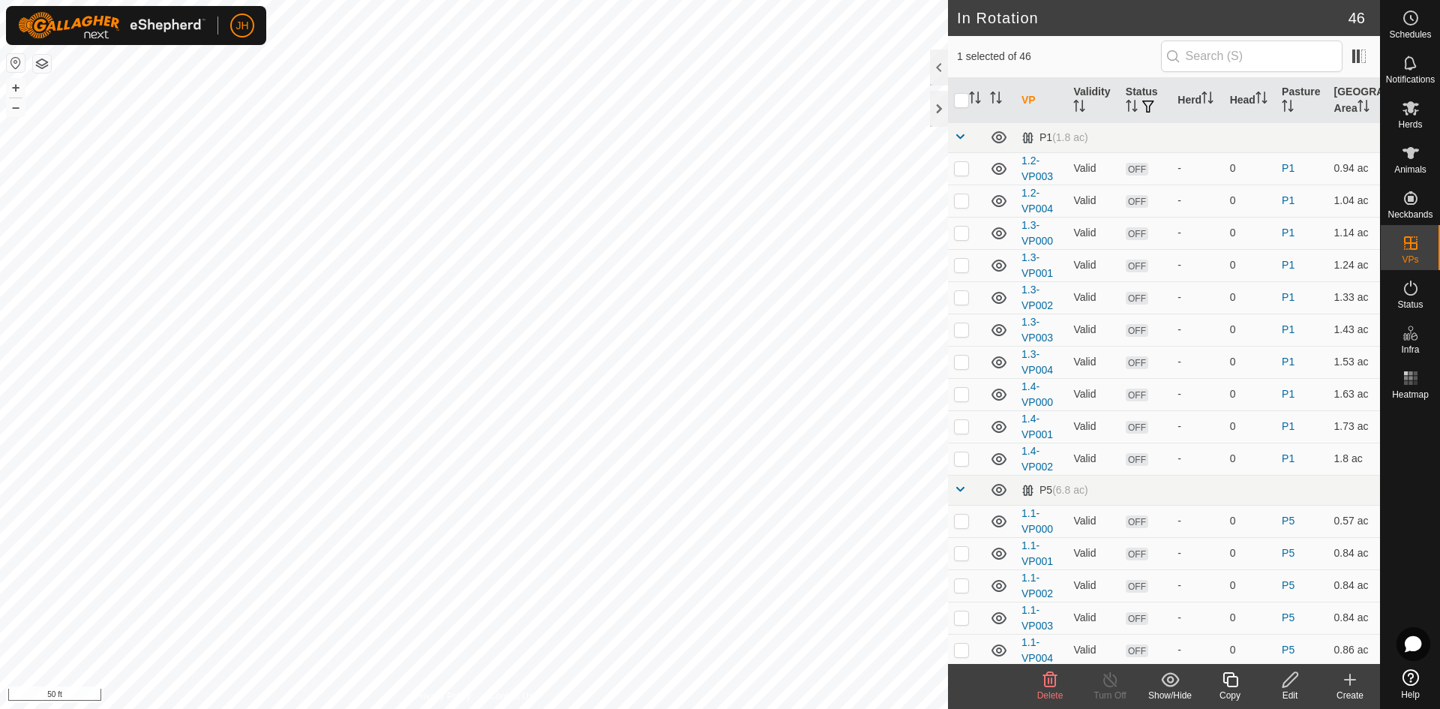
click at [1290, 688] on div "Edit" at bounding box center [1290, 694] width 60 height 13
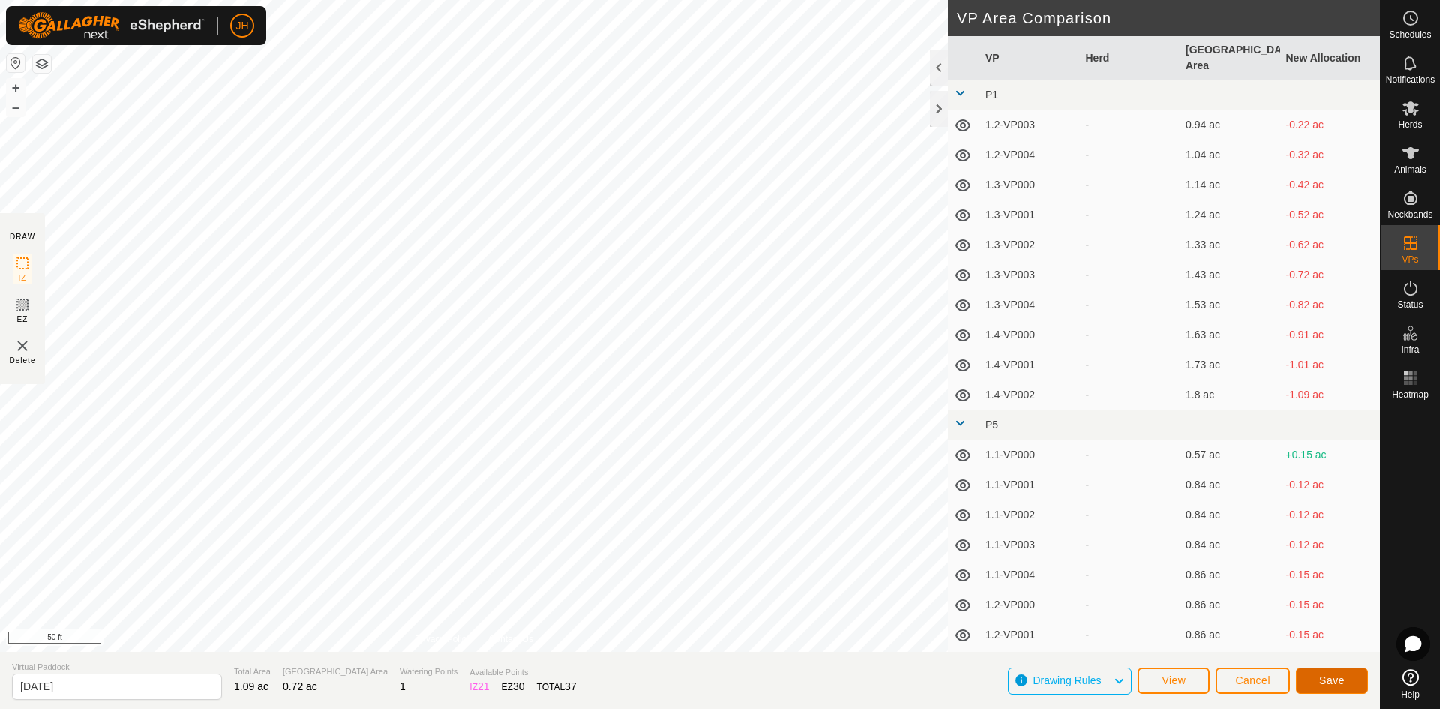
click at [1330, 687] on button "Save" at bounding box center [1332, 680] width 72 height 26
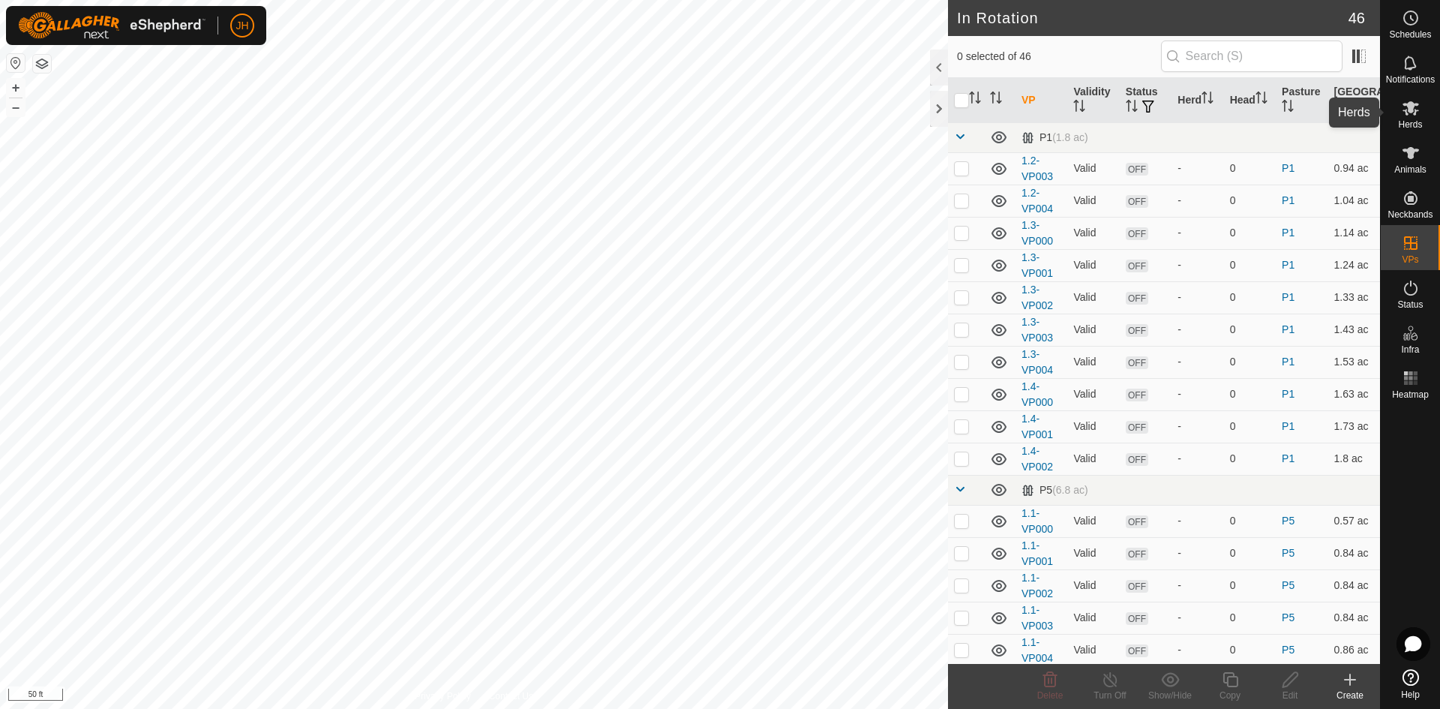
click at [1420, 114] on es-mob-svg-icon at bounding box center [1410, 108] width 27 height 24
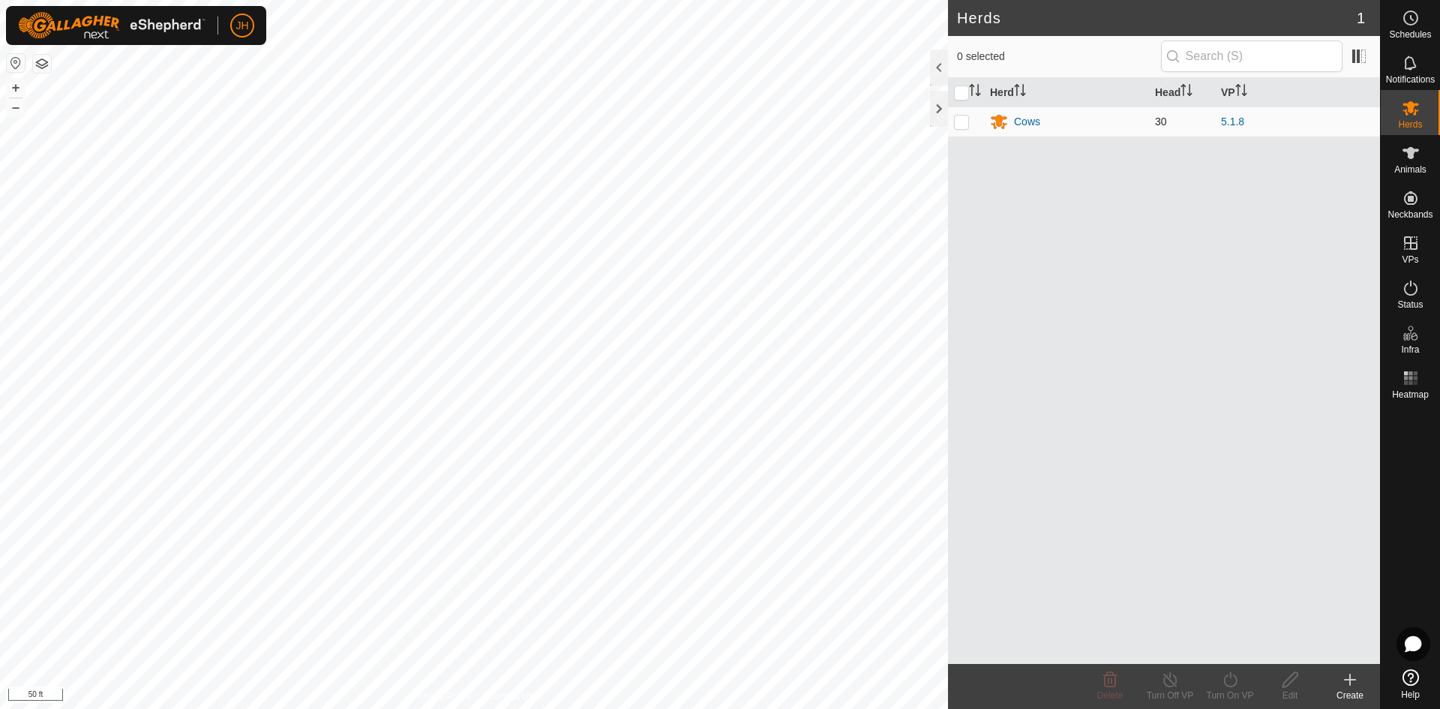
click at [962, 126] on p-checkbox at bounding box center [961, 121] width 15 height 12
checkbox input "true"
click at [966, 125] on p-checkbox at bounding box center [961, 121] width 15 height 12
checkbox input "false"
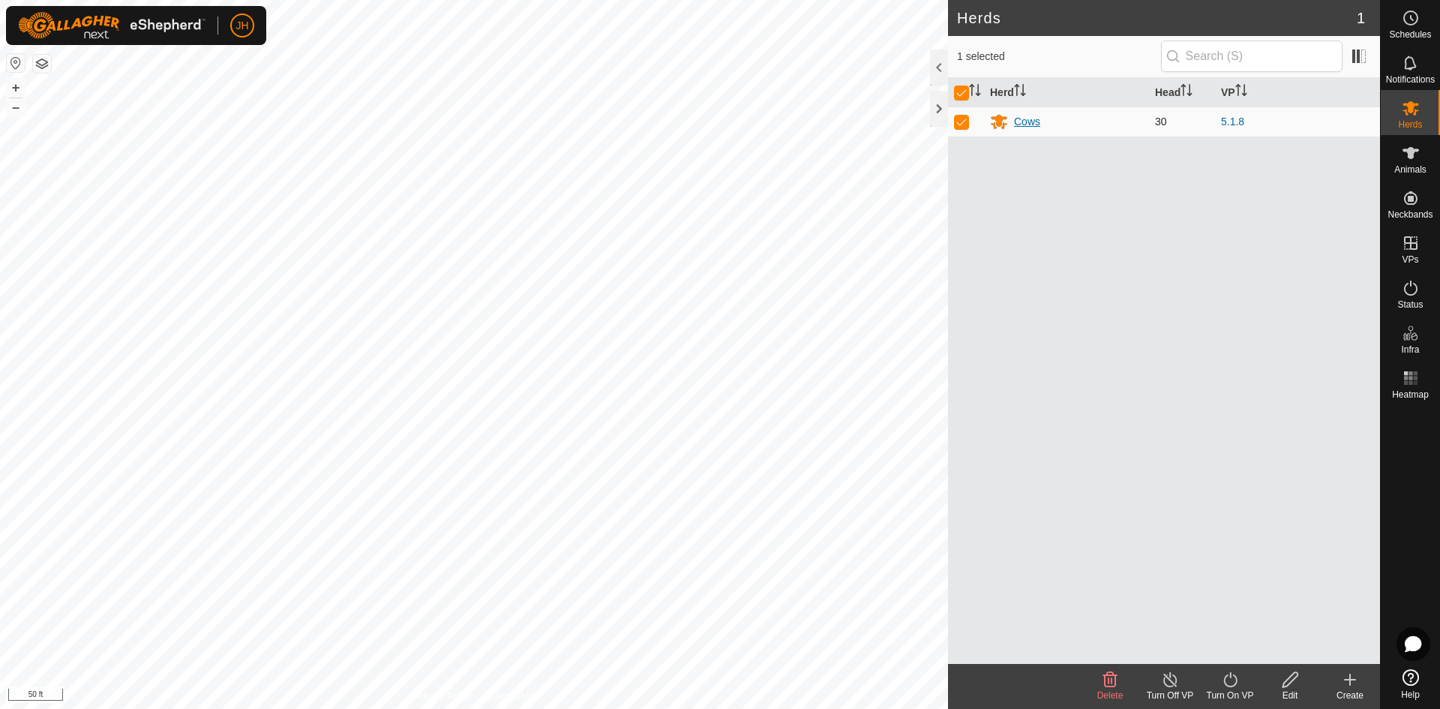
checkbox input "false"
click at [1024, 125] on div "Cows" at bounding box center [1027, 122] width 26 height 16
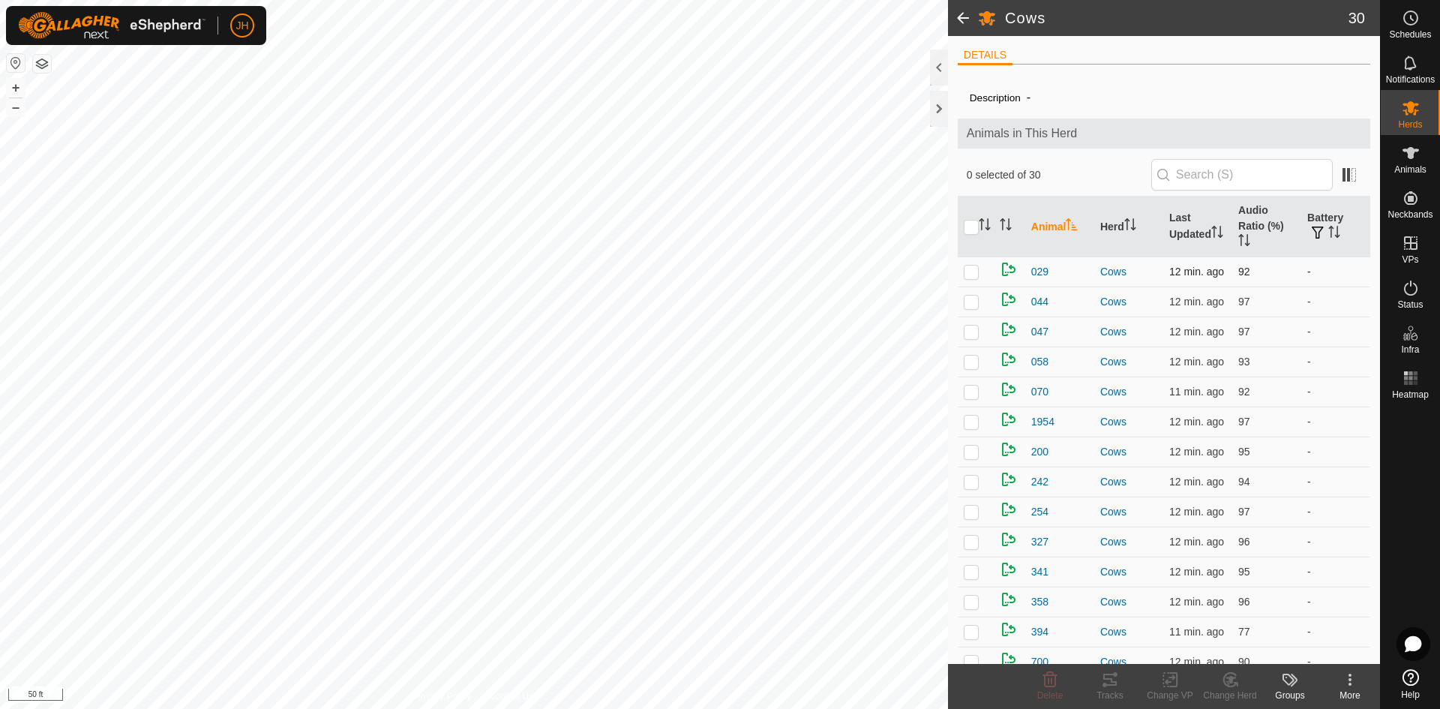
click at [973, 265] on p-checkbox at bounding box center [971, 271] width 15 height 12
checkbox input "true"
click at [1111, 682] on icon at bounding box center [1110, 679] width 18 height 18
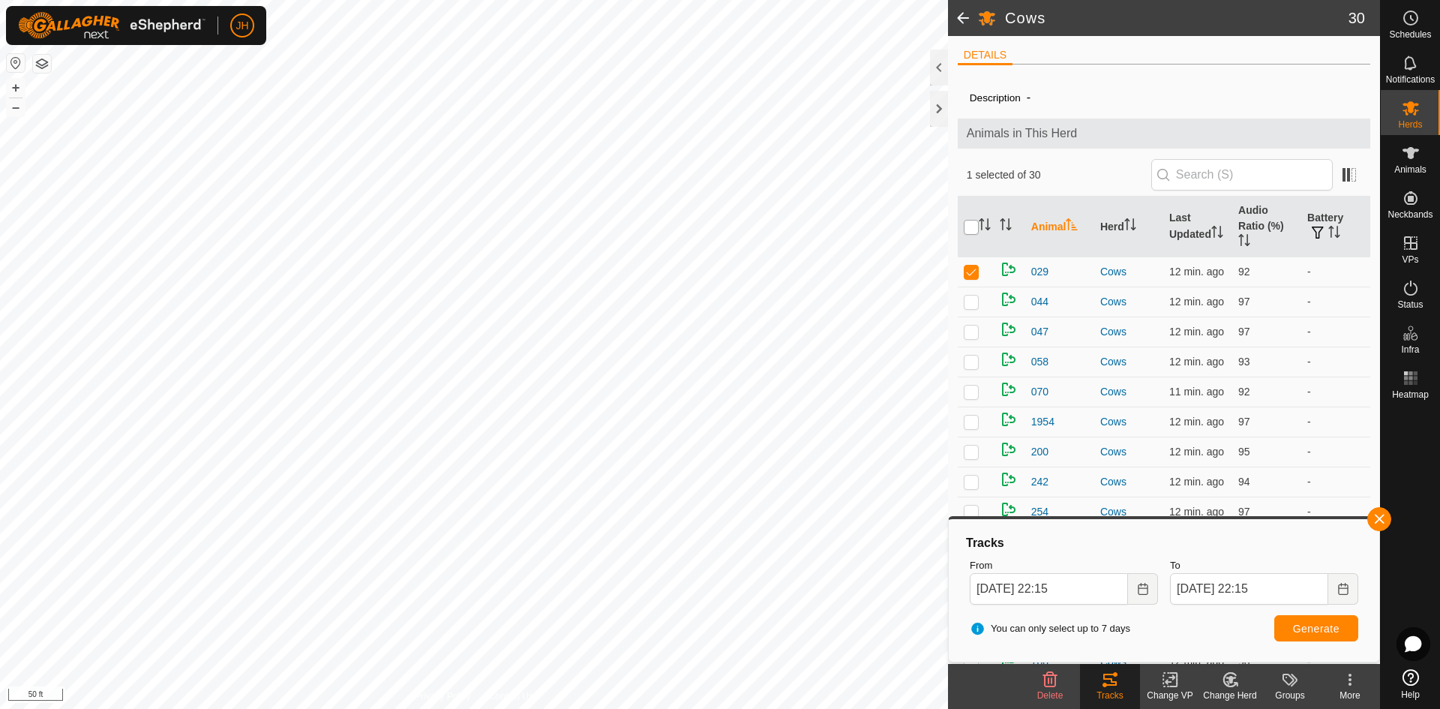
click at [972, 223] on input "checkbox" at bounding box center [971, 227] width 15 height 15
checkbox input "true"
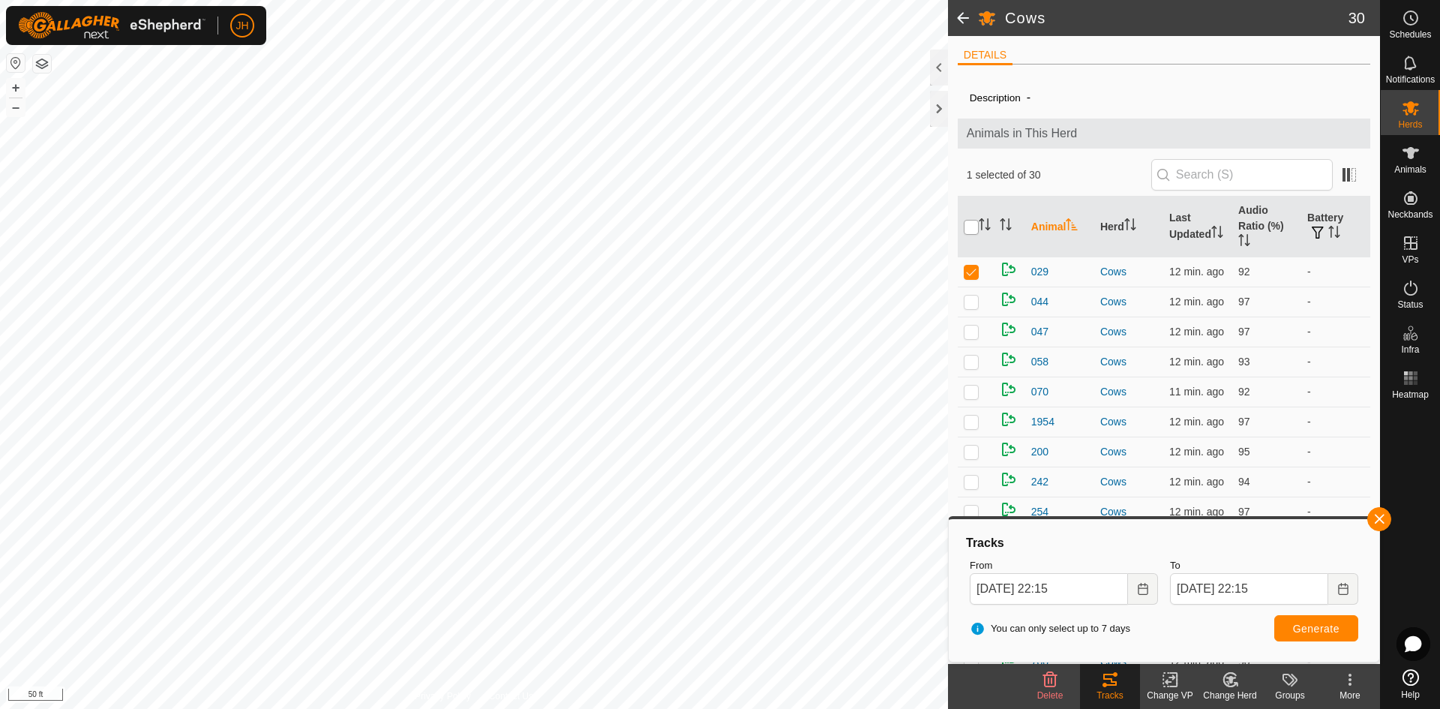
checkbox input "true"
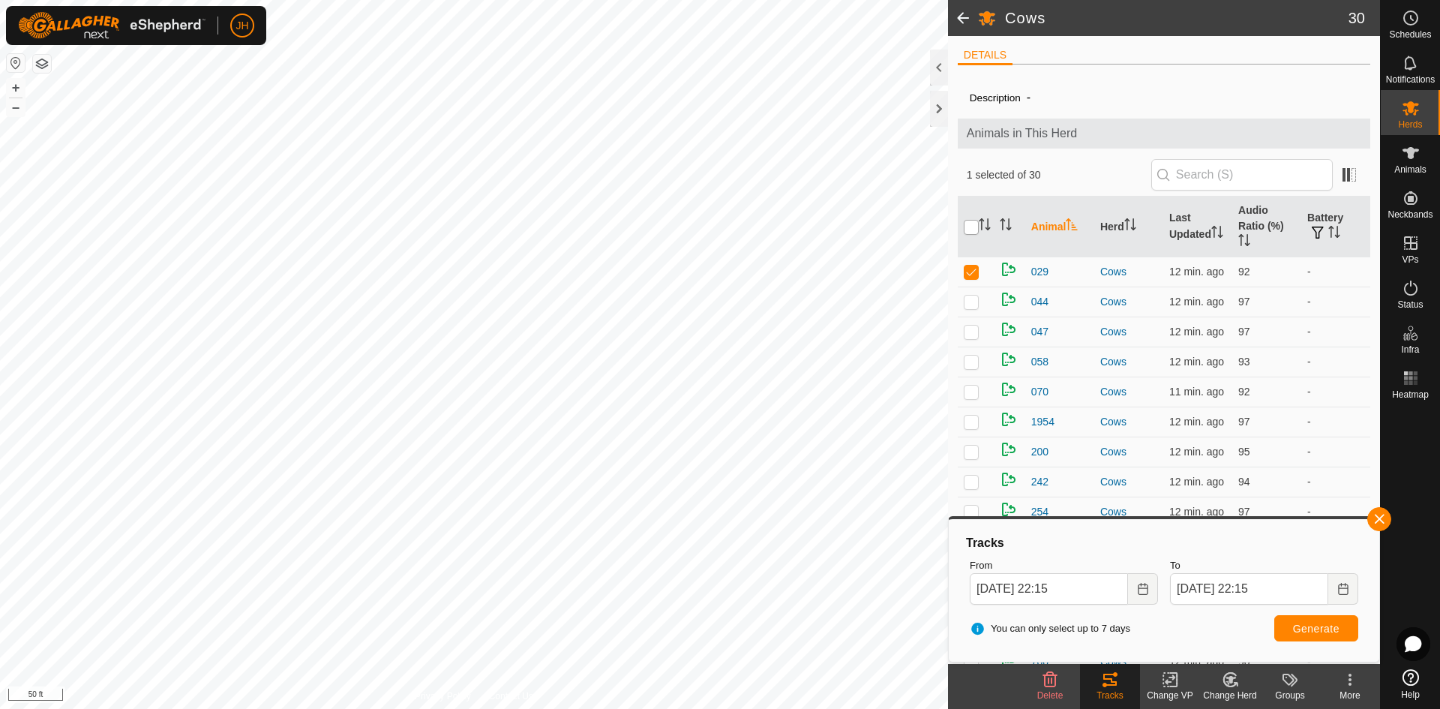
checkbox input "true"
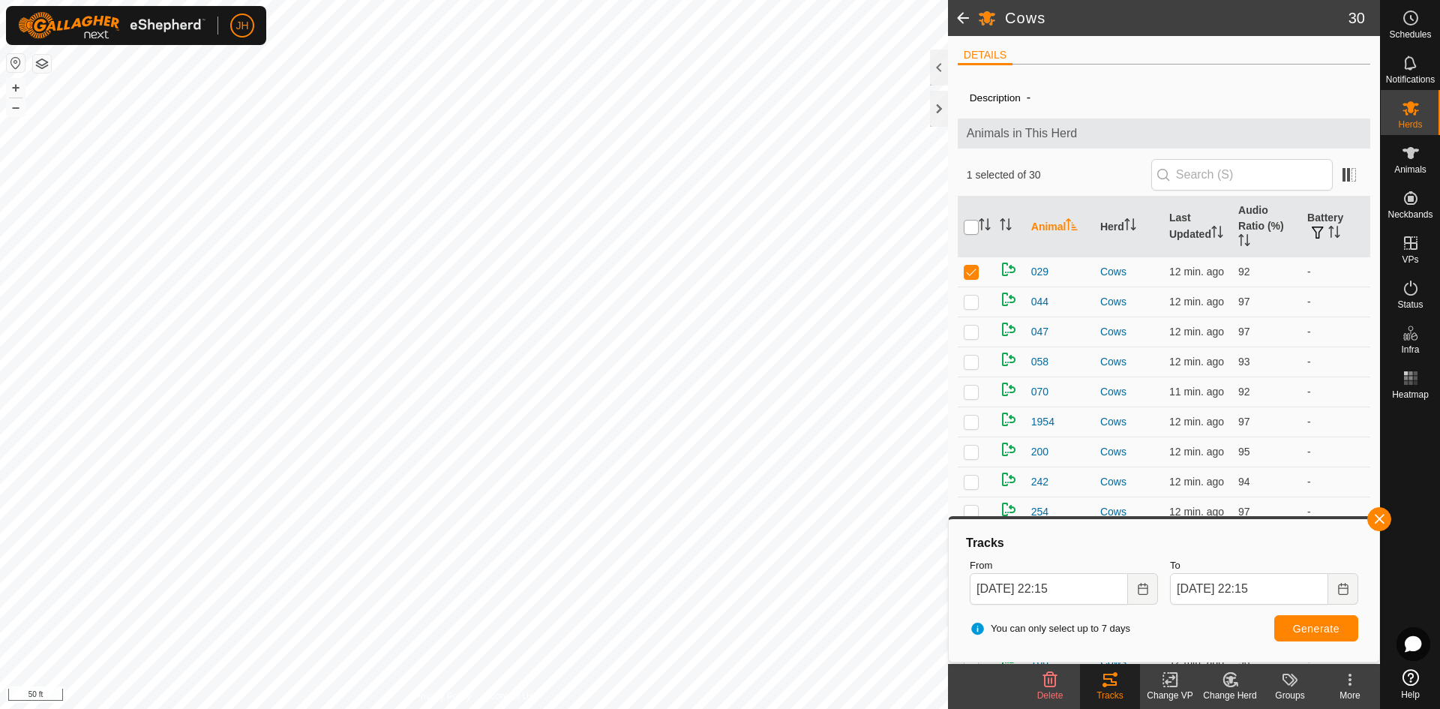
checkbox input "true"
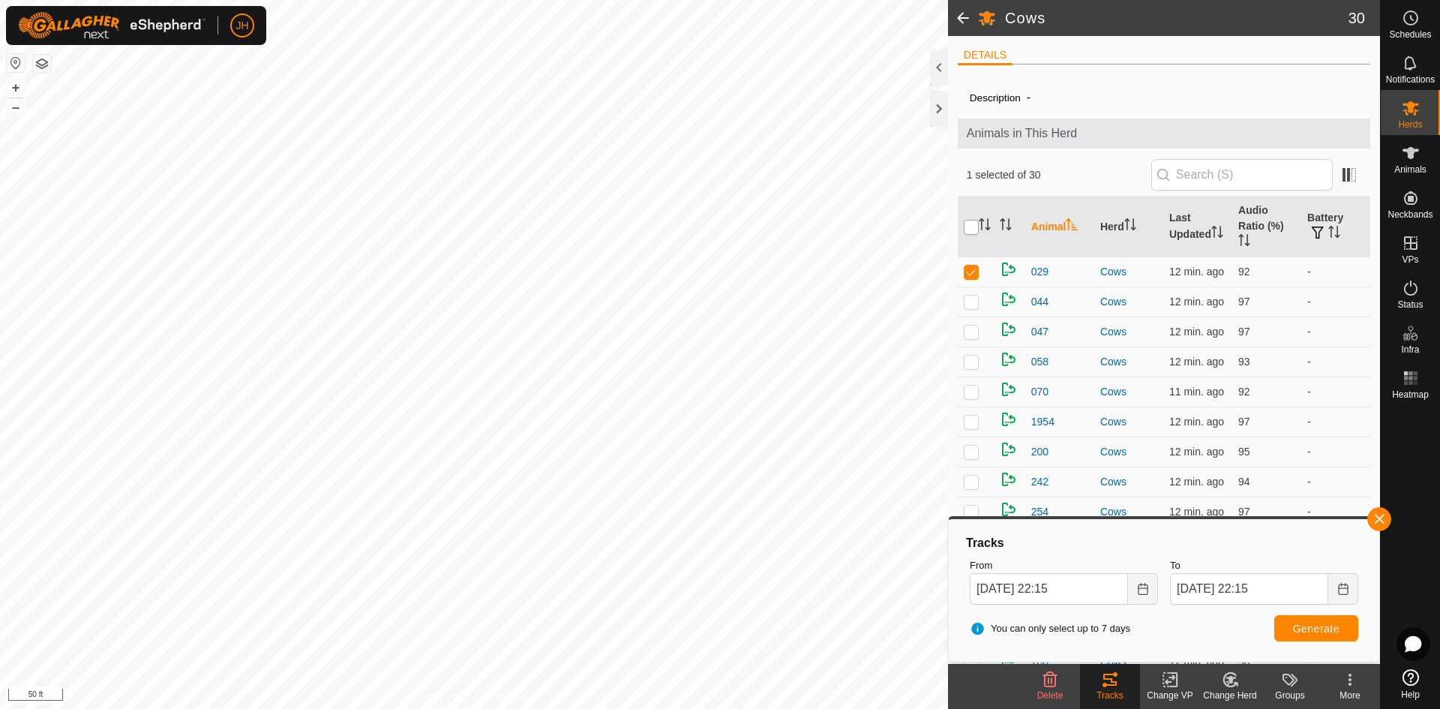
checkbox input "true"
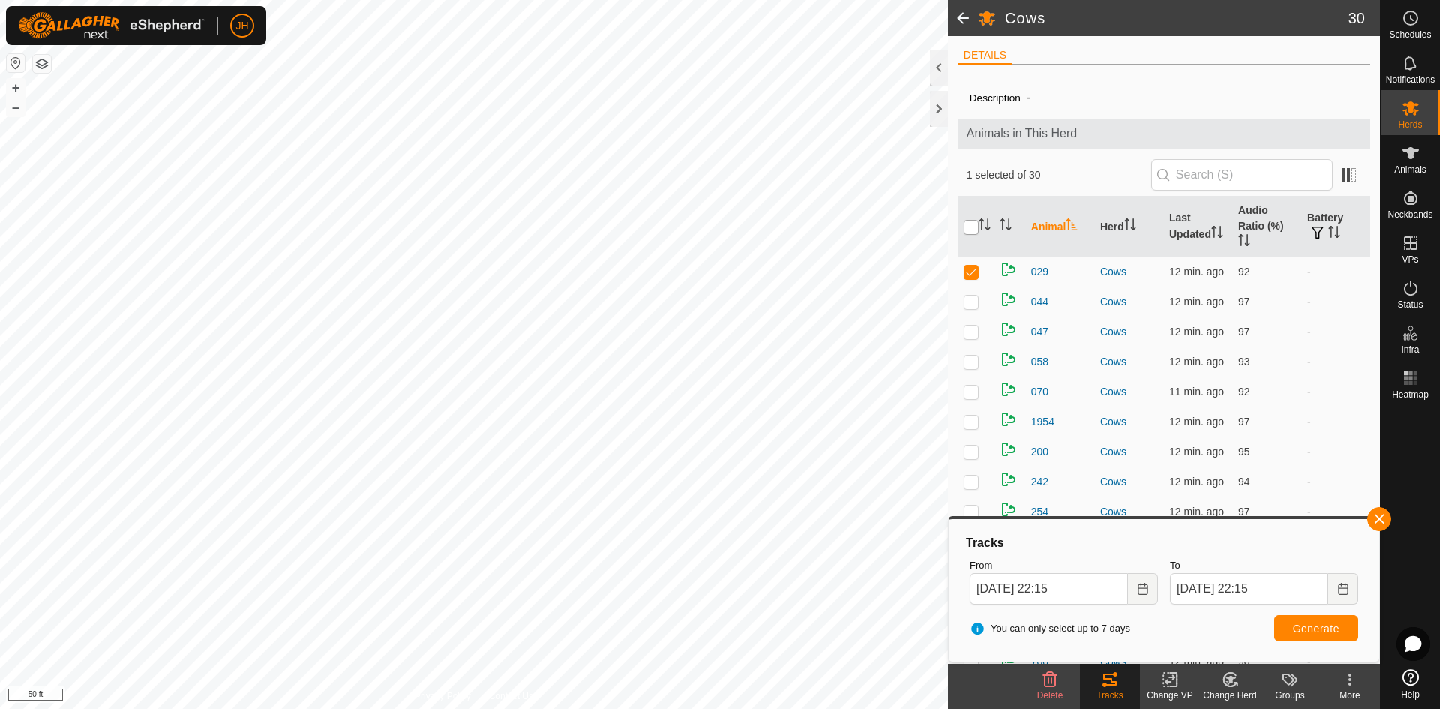
checkbox input "true"
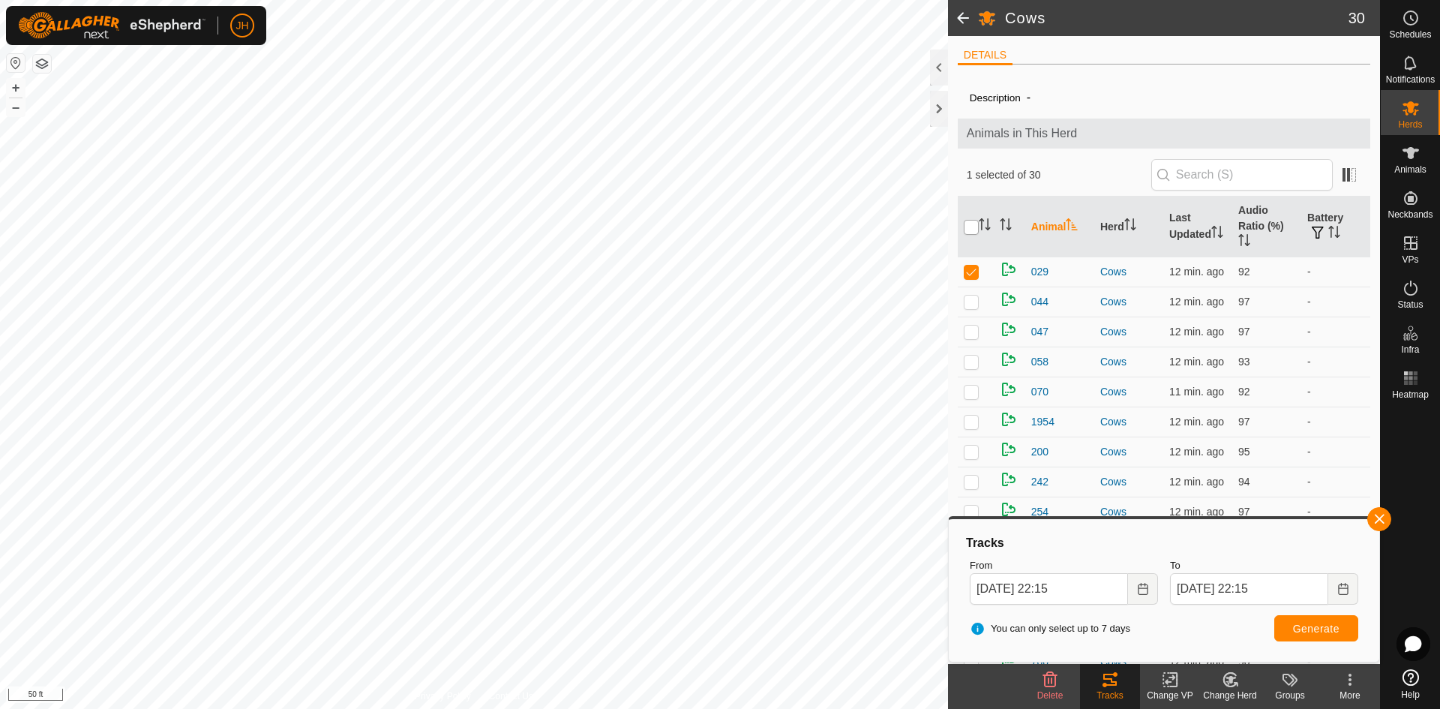
checkbox input "true"
click at [1311, 627] on span "Generate" at bounding box center [1316, 628] width 46 height 12
click at [943, 115] on div at bounding box center [939, 109] width 18 height 36
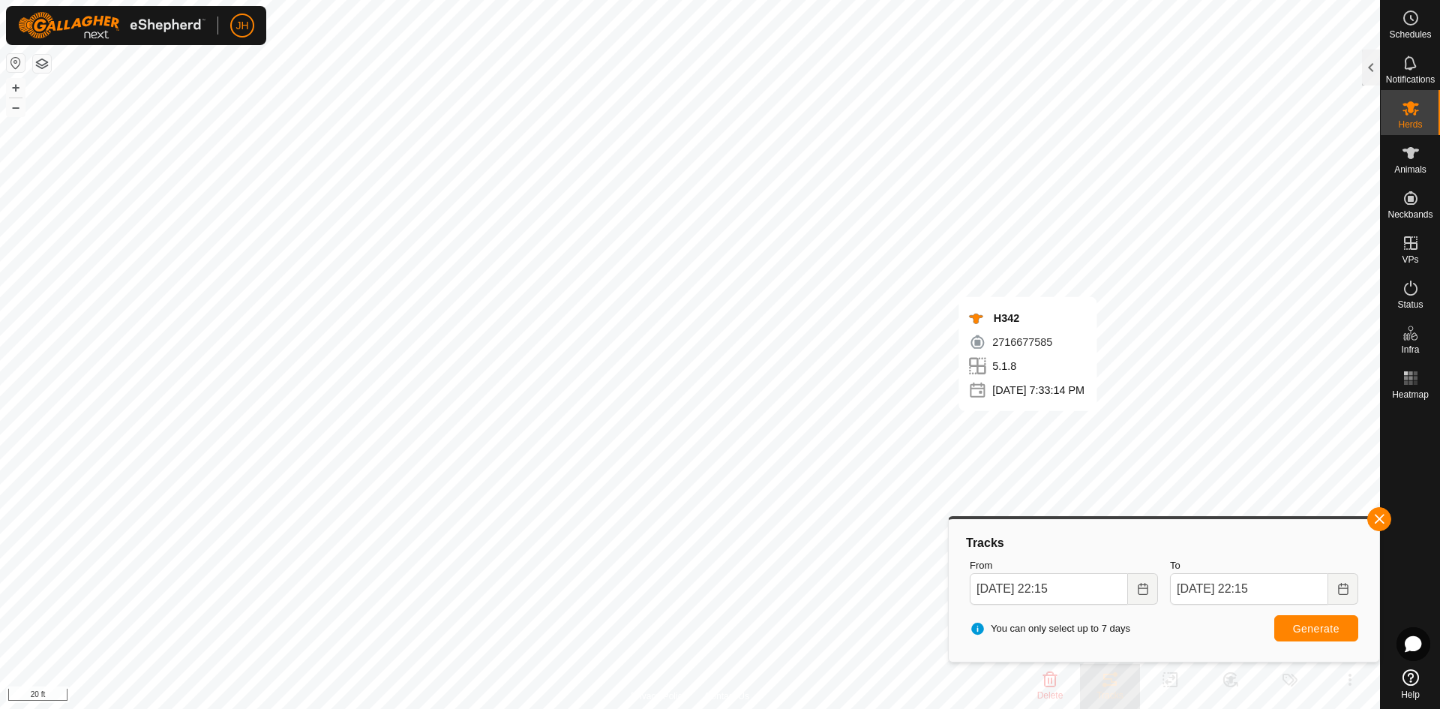
click at [1416, 26] on es-schedule-vp-svg-icon at bounding box center [1410, 18] width 27 height 24
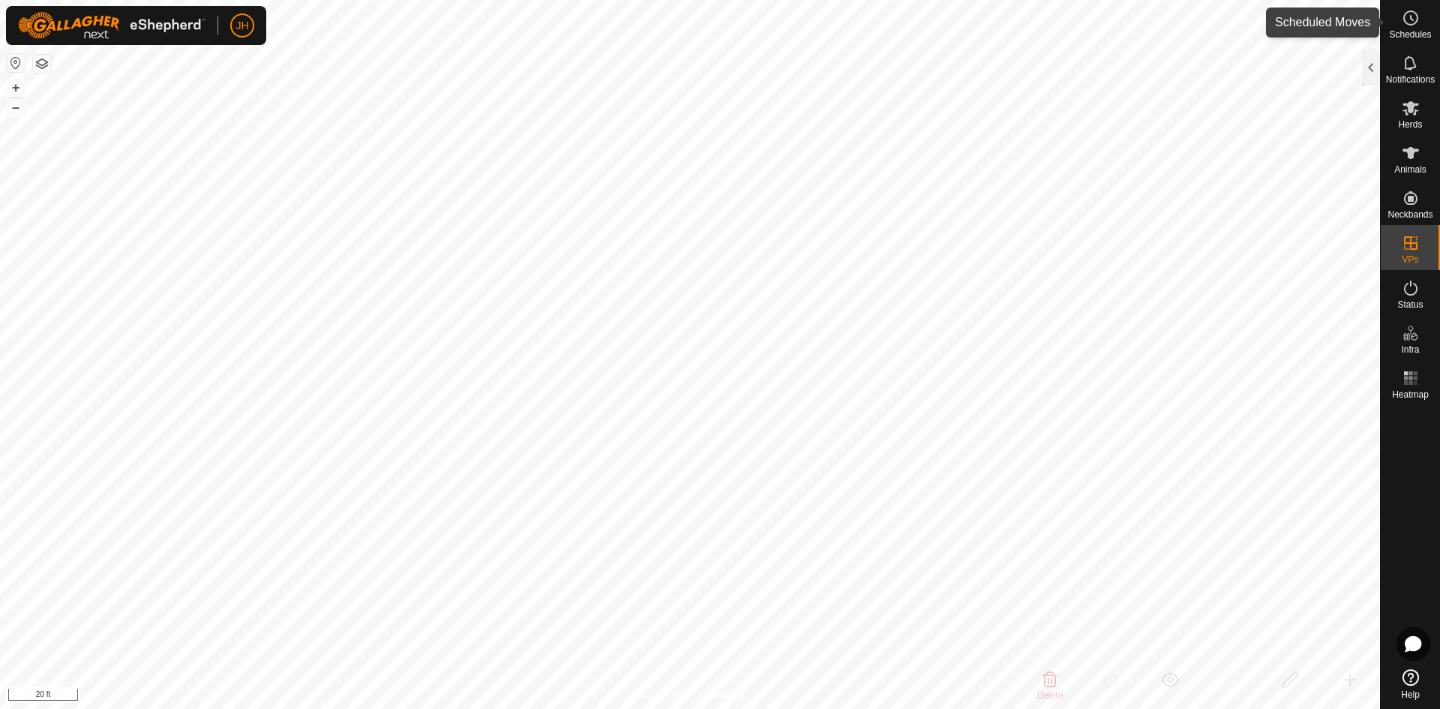
click at [1410, 18] on icon at bounding box center [1410, 18] width 18 height 18
click at [1410, 25] on icon at bounding box center [1410, 18] width 18 height 18
click at [1374, 71] on div at bounding box center [1371, 67] width 18 height 36
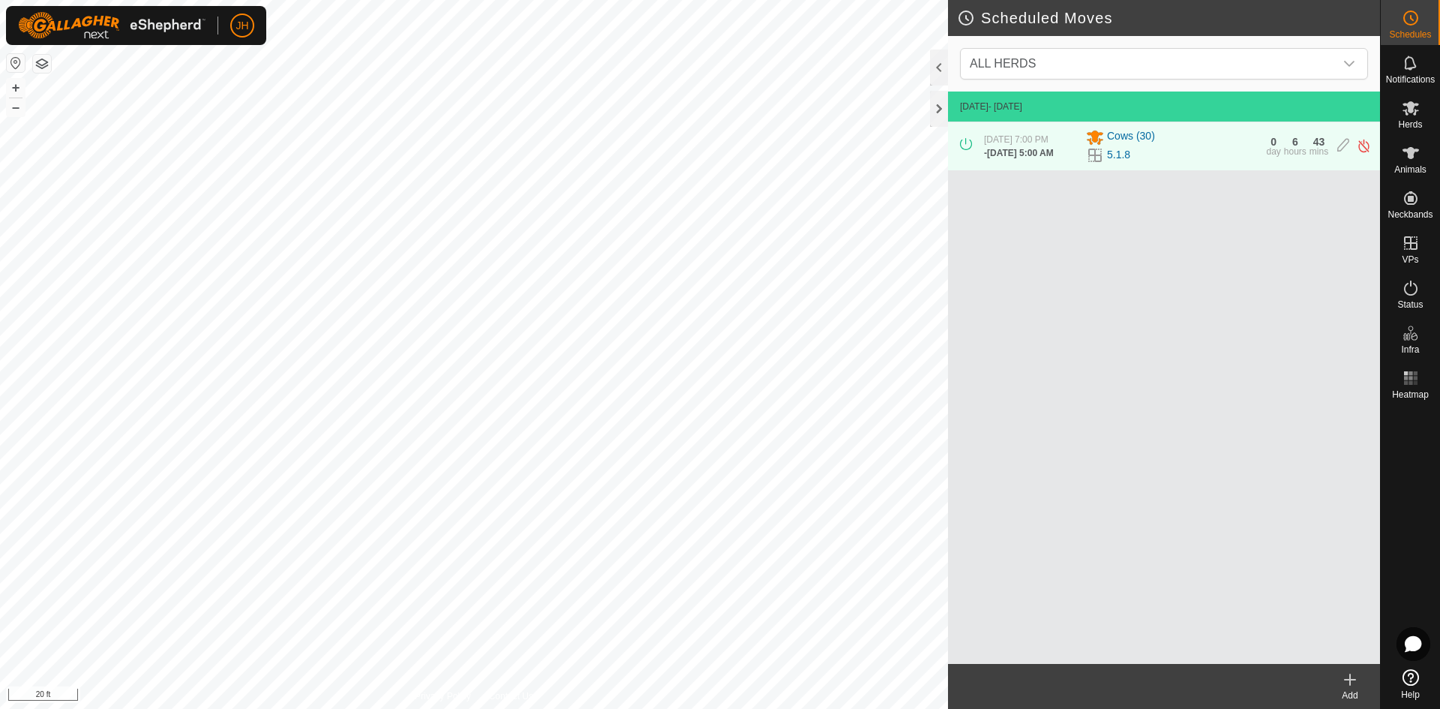
click at [1350, 685] on icon at bounding box center [1350, 679] width 18 height 18
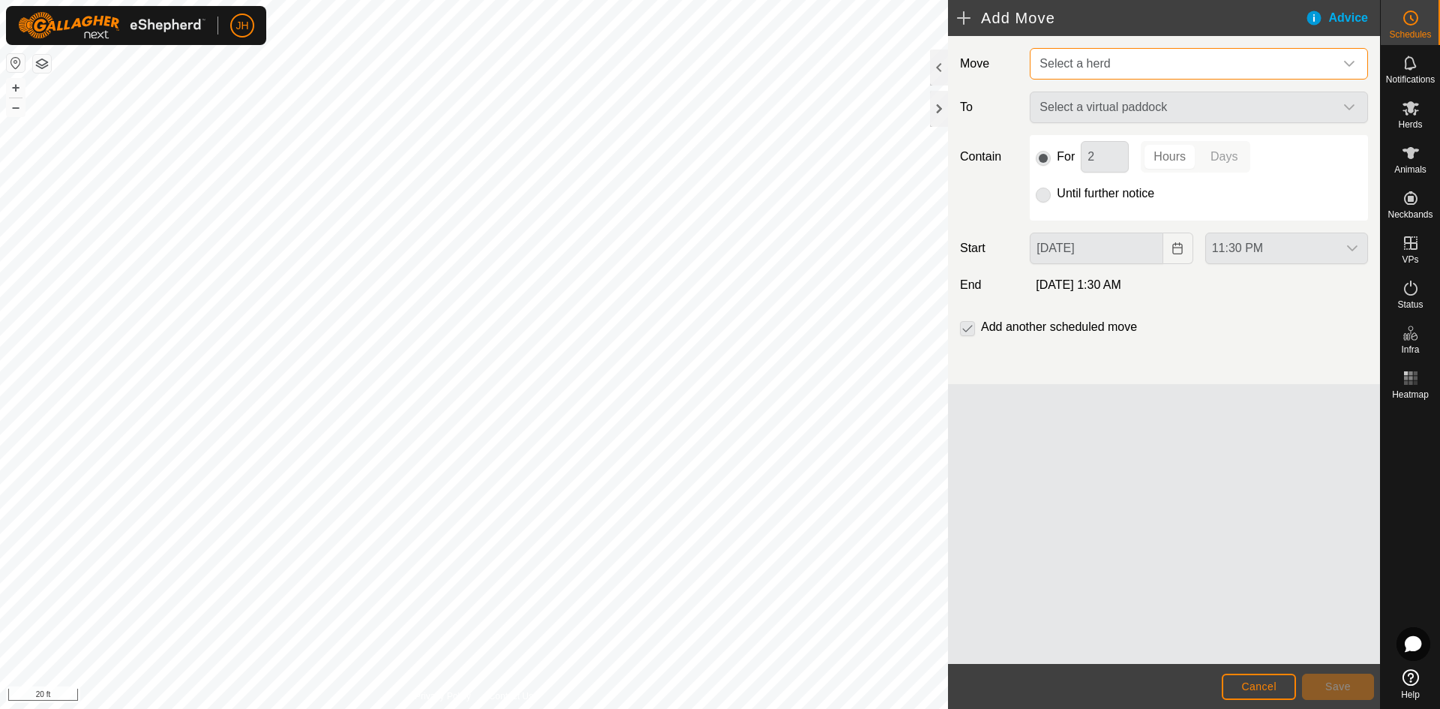
click at [1258, 58] on span "Select a herd" at bounding box center [1183, 64] width 301 height 30
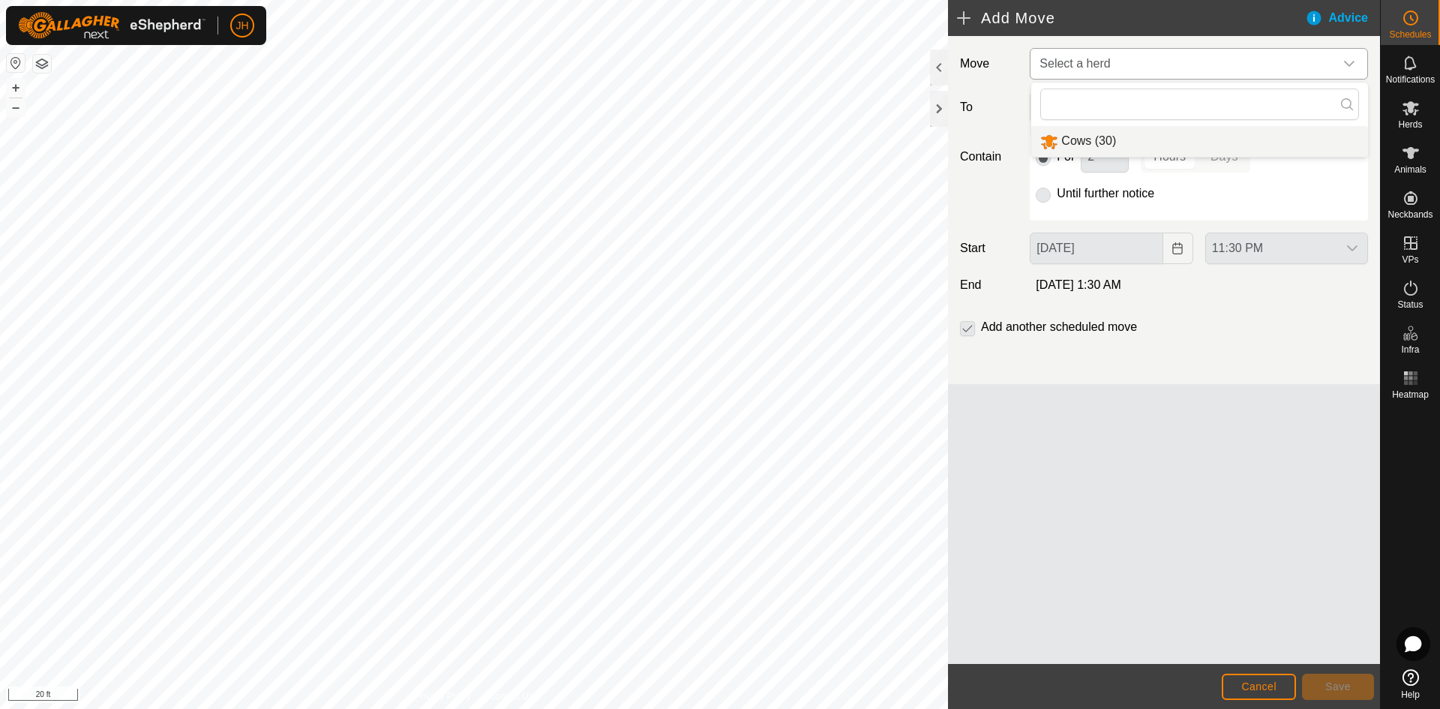
click at [1132, 137] on li "Cows (30)" at bounding box center [1199, 141] width 337 height 31
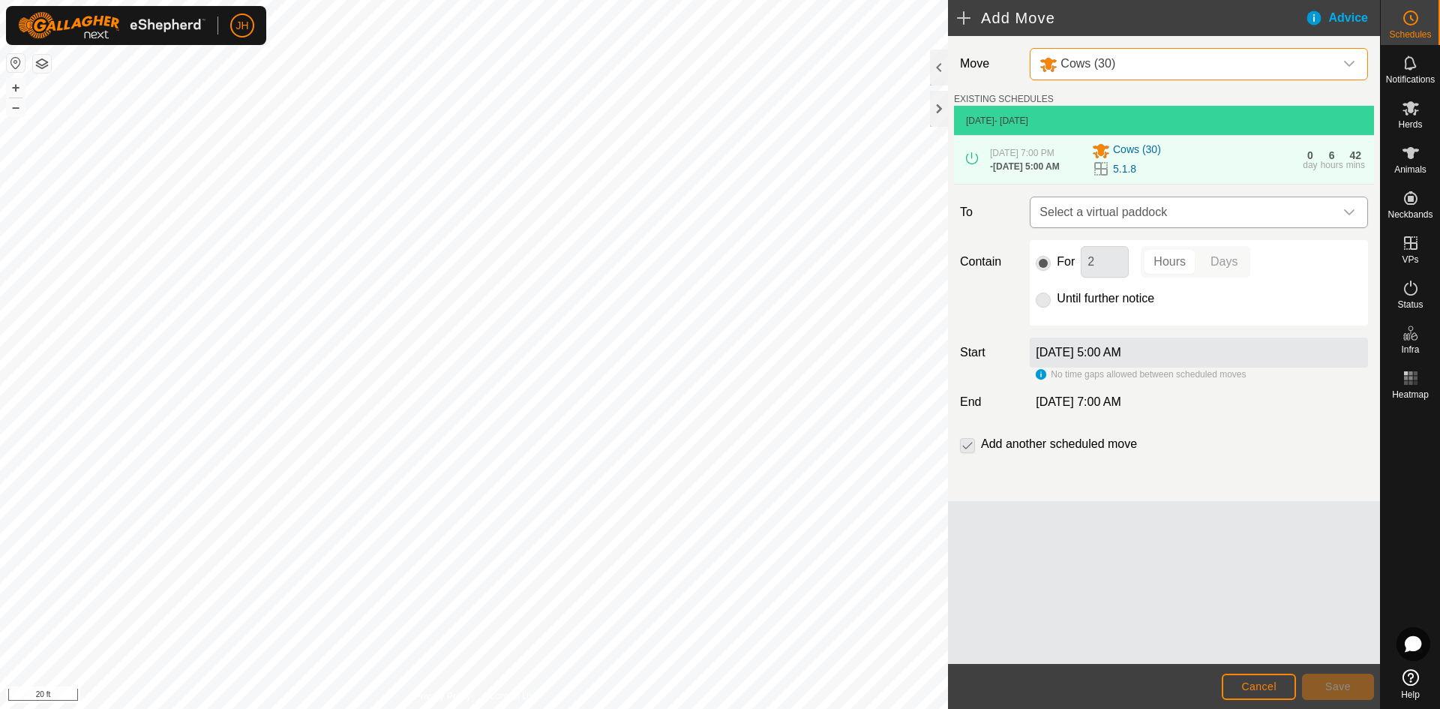
click at [1134, 220] on span "Select a virtual paddock" at bounding box center [1183, 212] width 301 height 30
type input "1.9"
click at [1072, 321] on li "5.1.9 0.54 ac" at bounding box center [1198, 324] width 319 height 22
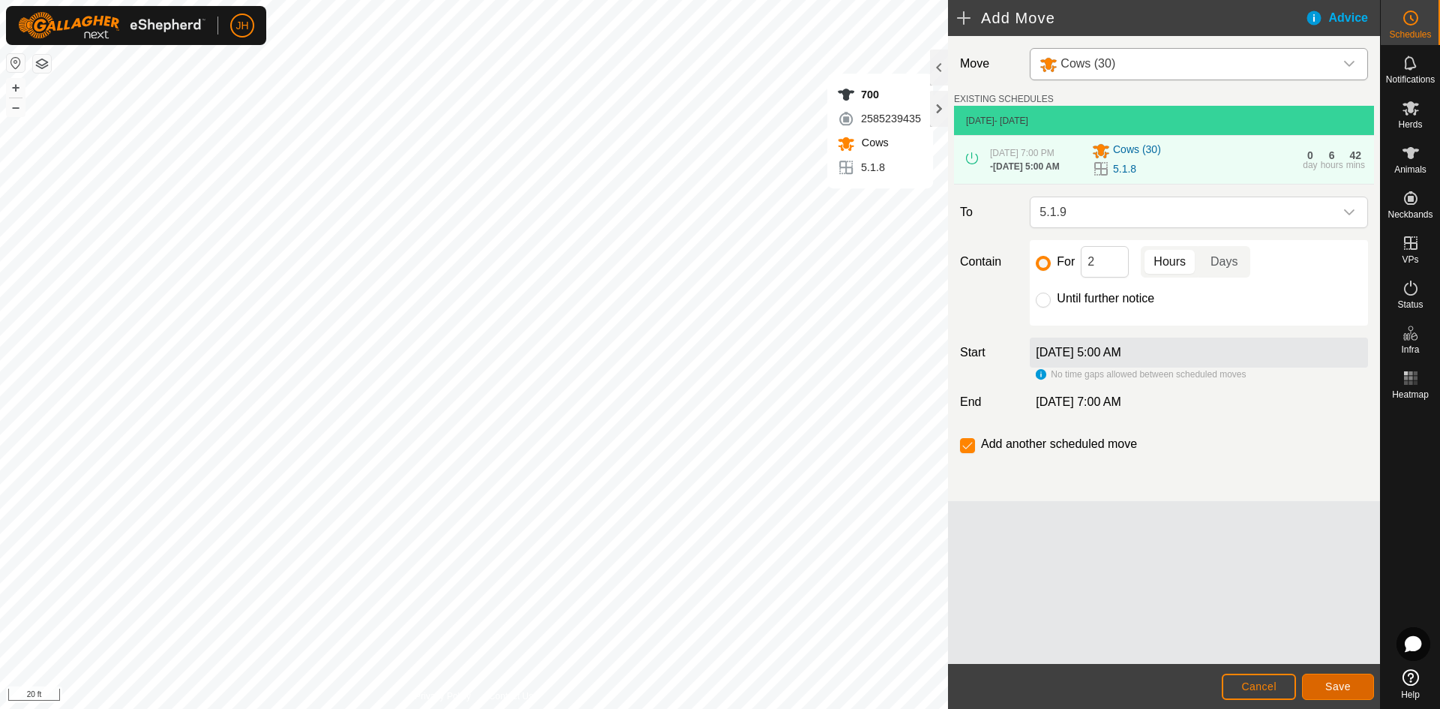
click at [1335, 688] on span "Save" at bounding box center [1337, 686] width 25 height 12
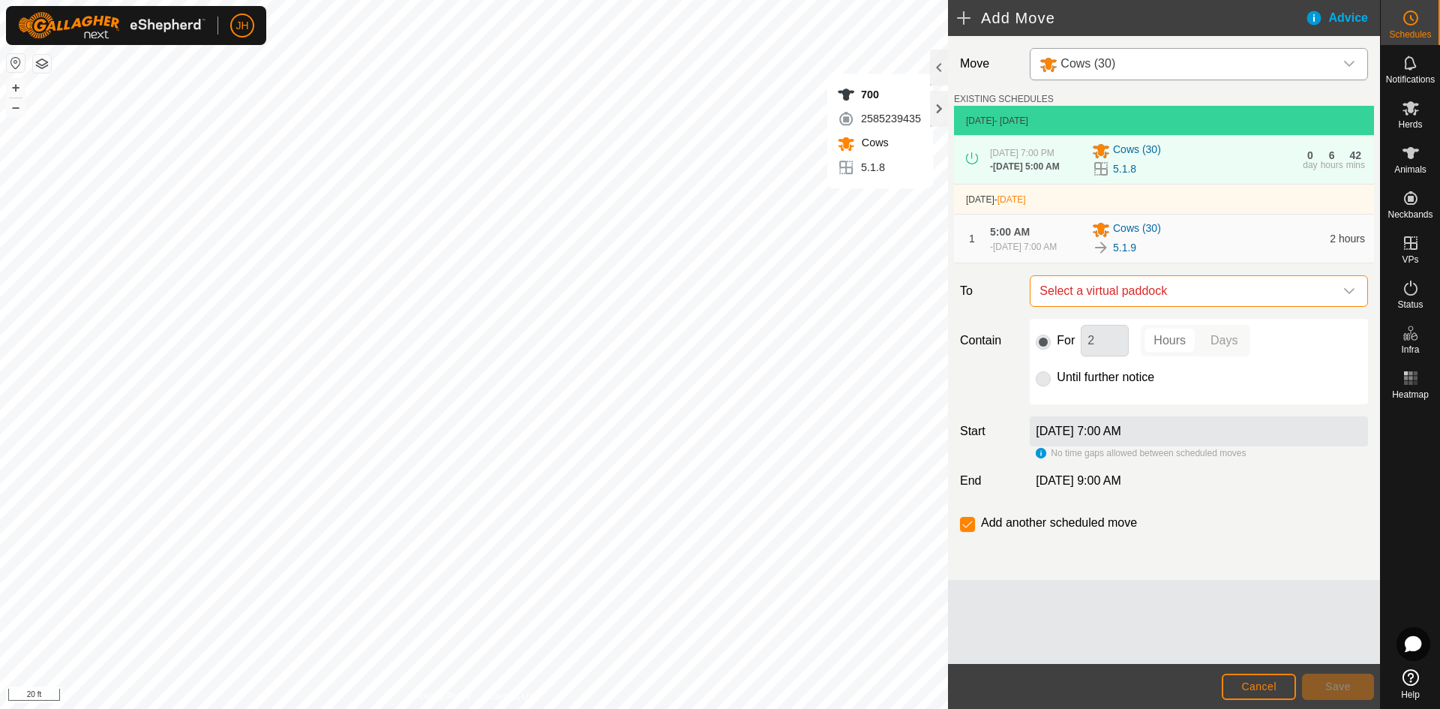
click at [1157, 306] on span "Select a virtual paddock" at bounding box center [1183, 291] width 301 height 30
type input ".10"
click at [1078, 414] on span "[DATE]" at bounding box center [1064, 409] width 33 height 10
click at [1330, 688] on span "Save" at bounding box center [1337, 686] width 25 height 12
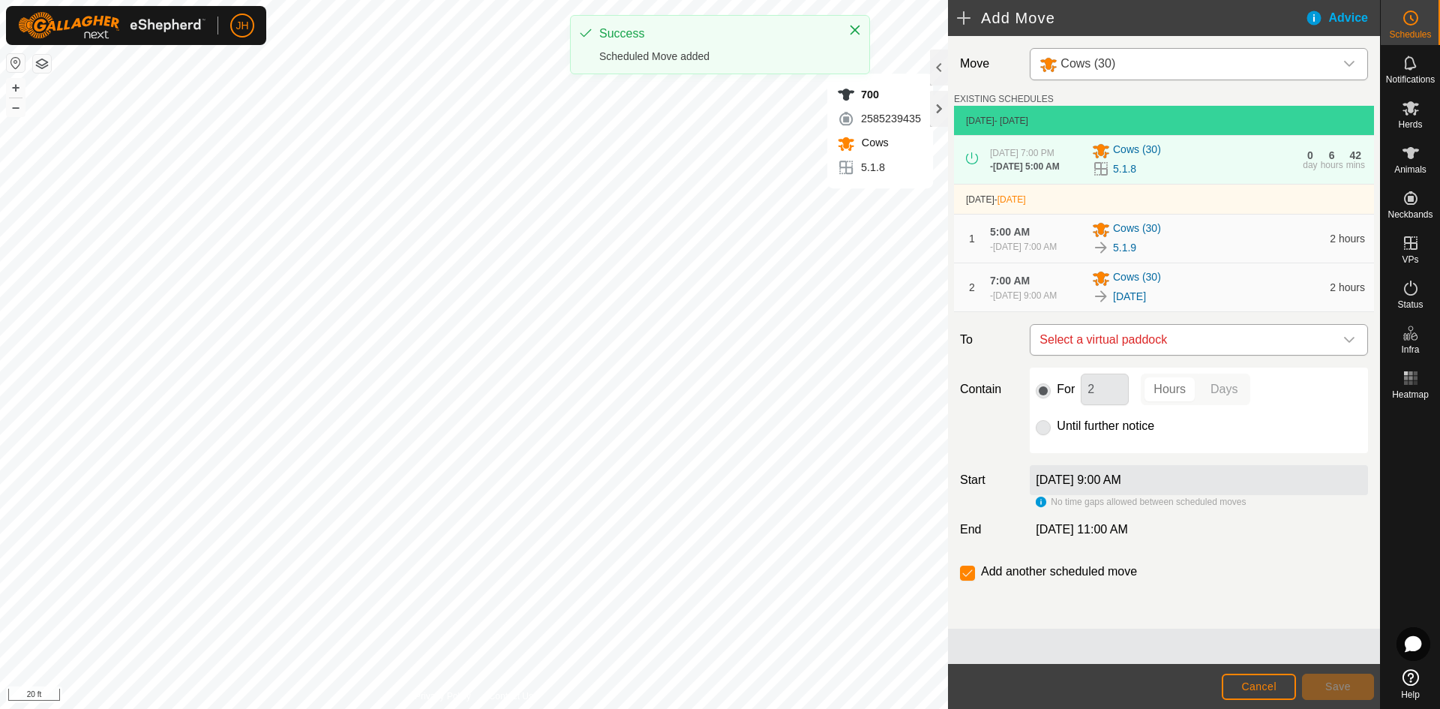
click at [1135, 355] on span "Select a virtual paddock" at bounding box center [1183, 340] width 301 height 30
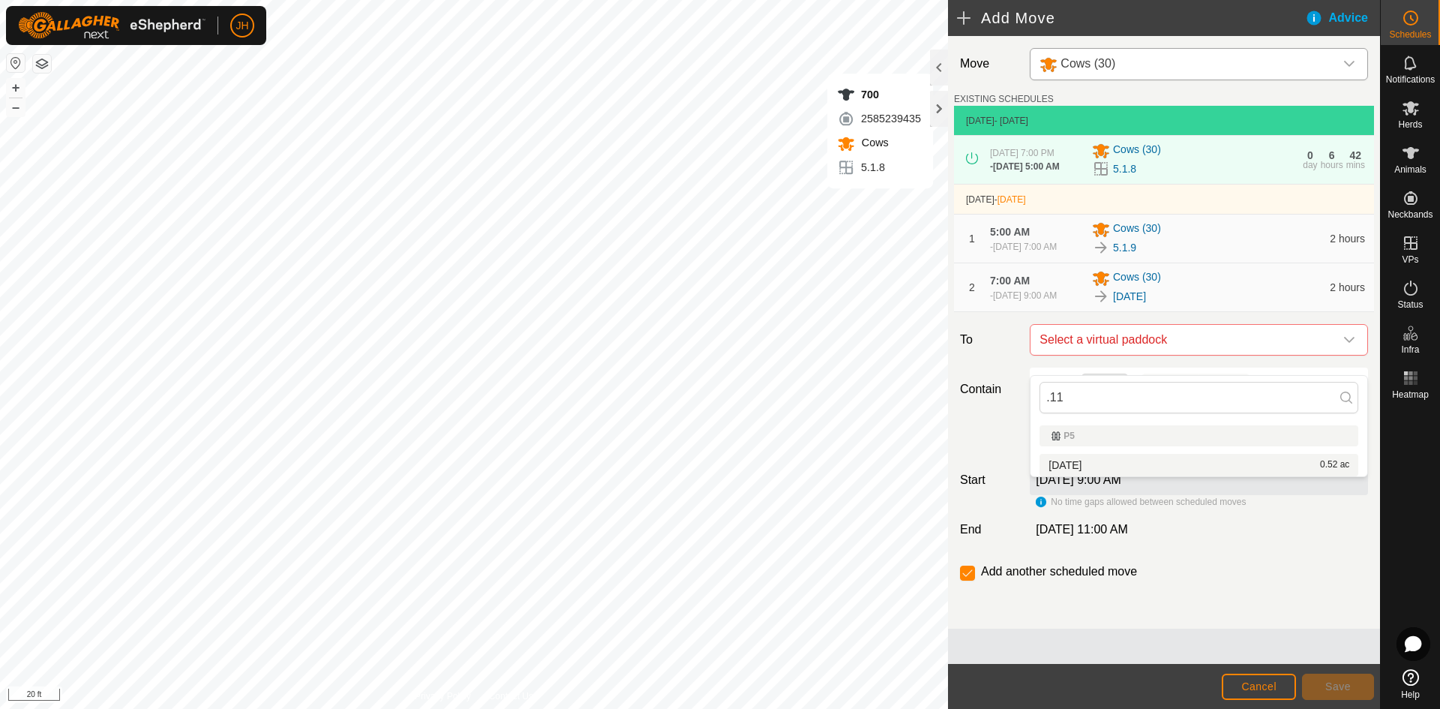
type input ".11"
click at [1079, 469] on div "5.1.11 0.52 ac" at bounding box center [1198, 465] width 301 height 10
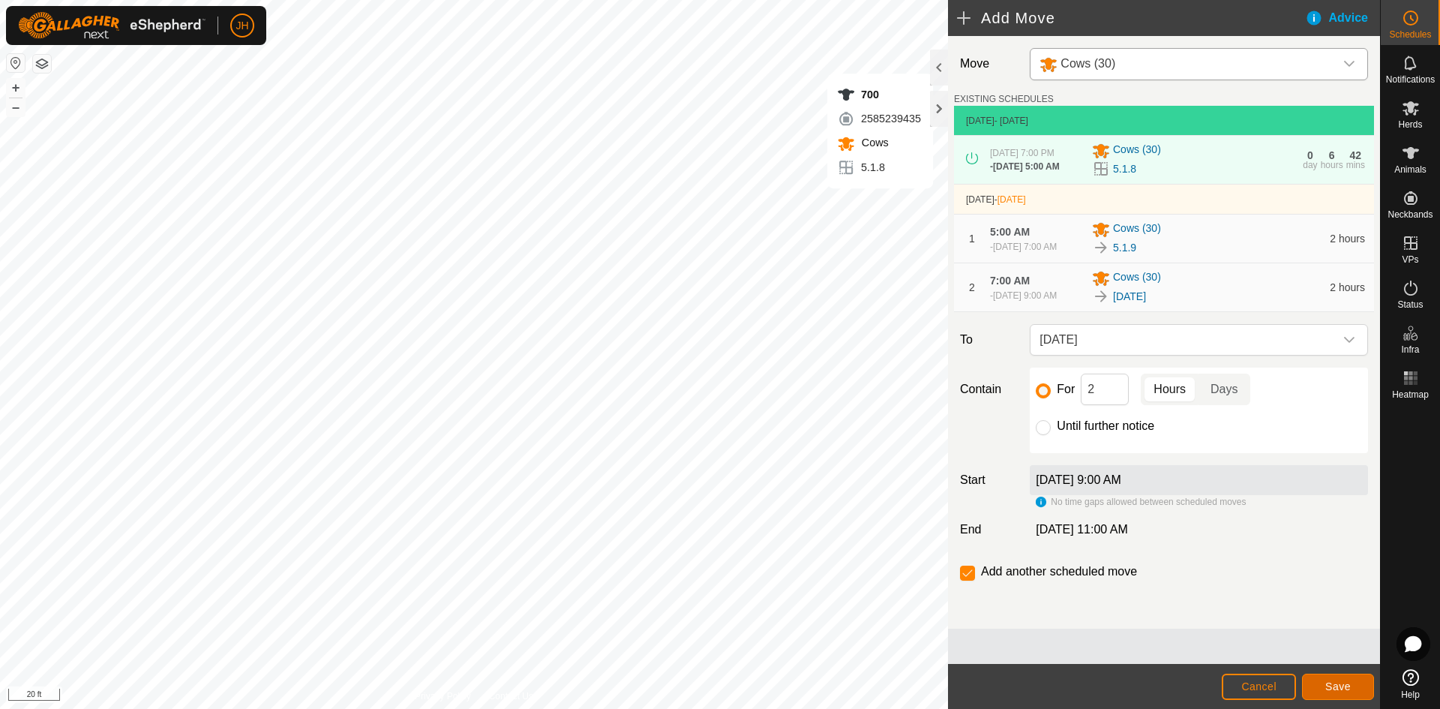
click at [1329, 690] on span "Save" at bounding box center [1337, 686] width 25 height 12
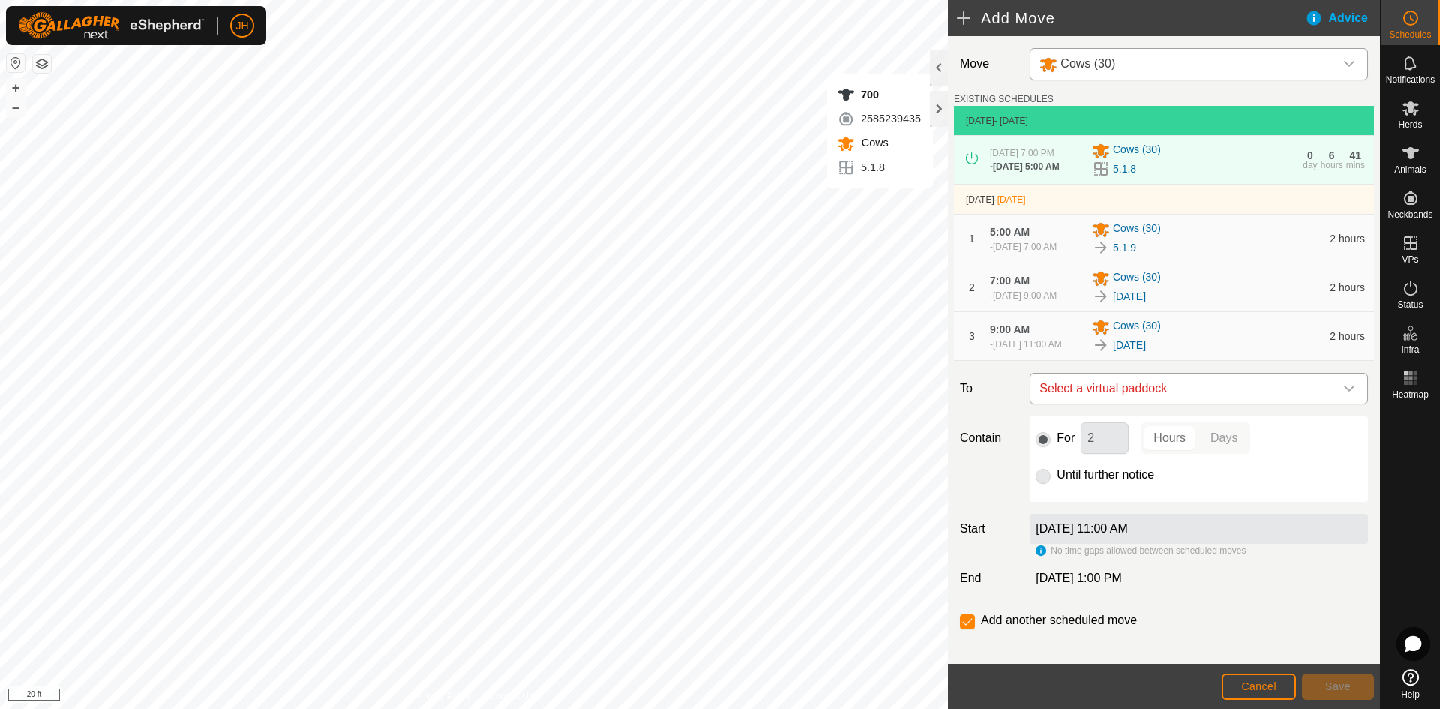
click at [1173, 403] on span "Select a virtual paddock" at bounding box center [1183, 388] width 301 height 30
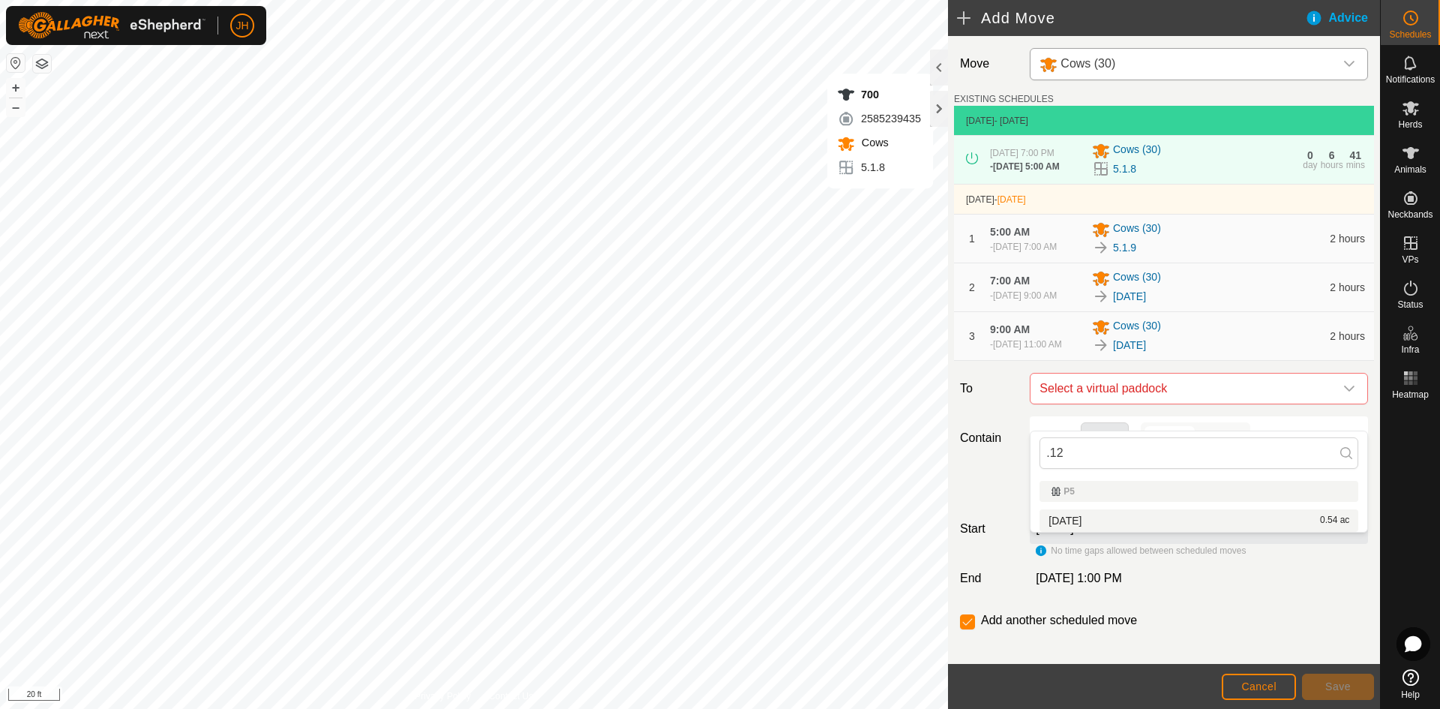
type input ".12"
click at [1072, 522] on span "[DATE]" at bounding box center [1064, 520] width 33 height 10
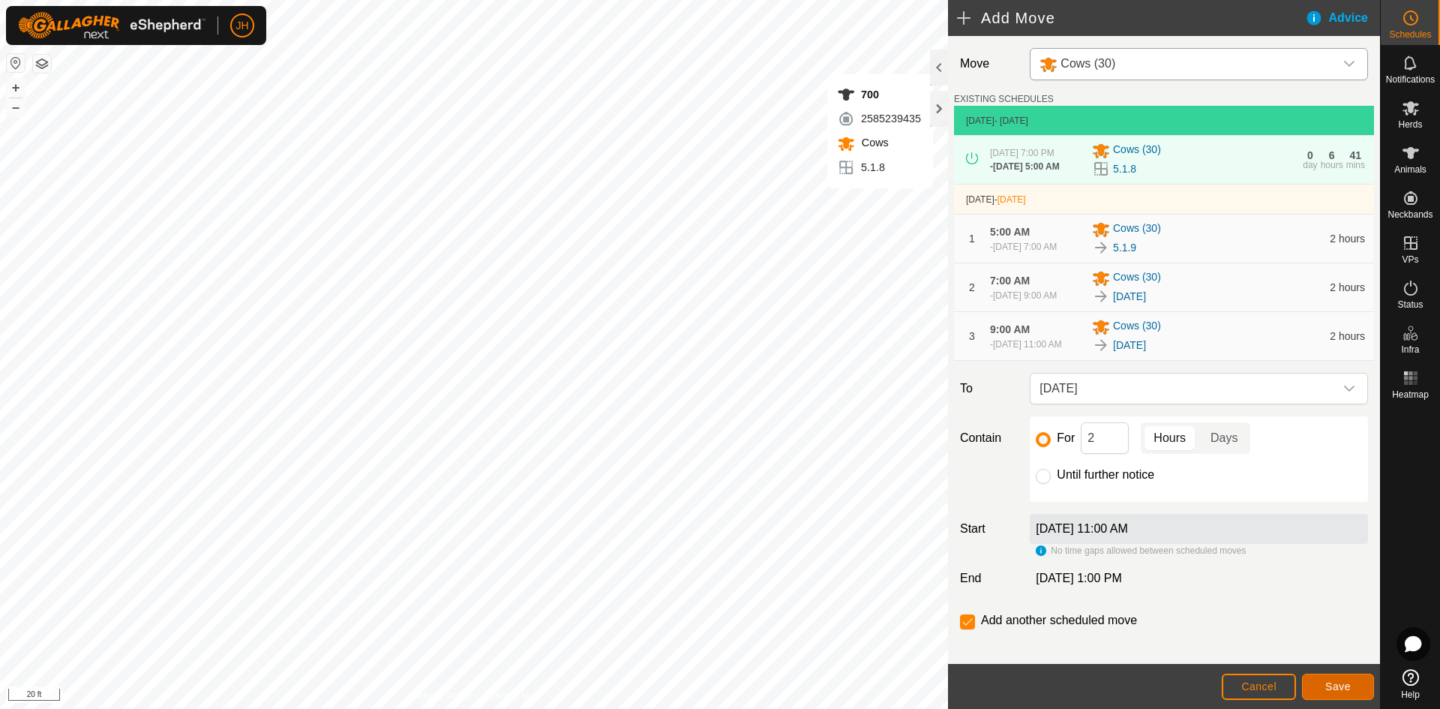
click at [1328, 691] on span "Save" at bounding box center [1337, 686] width 25 height 12
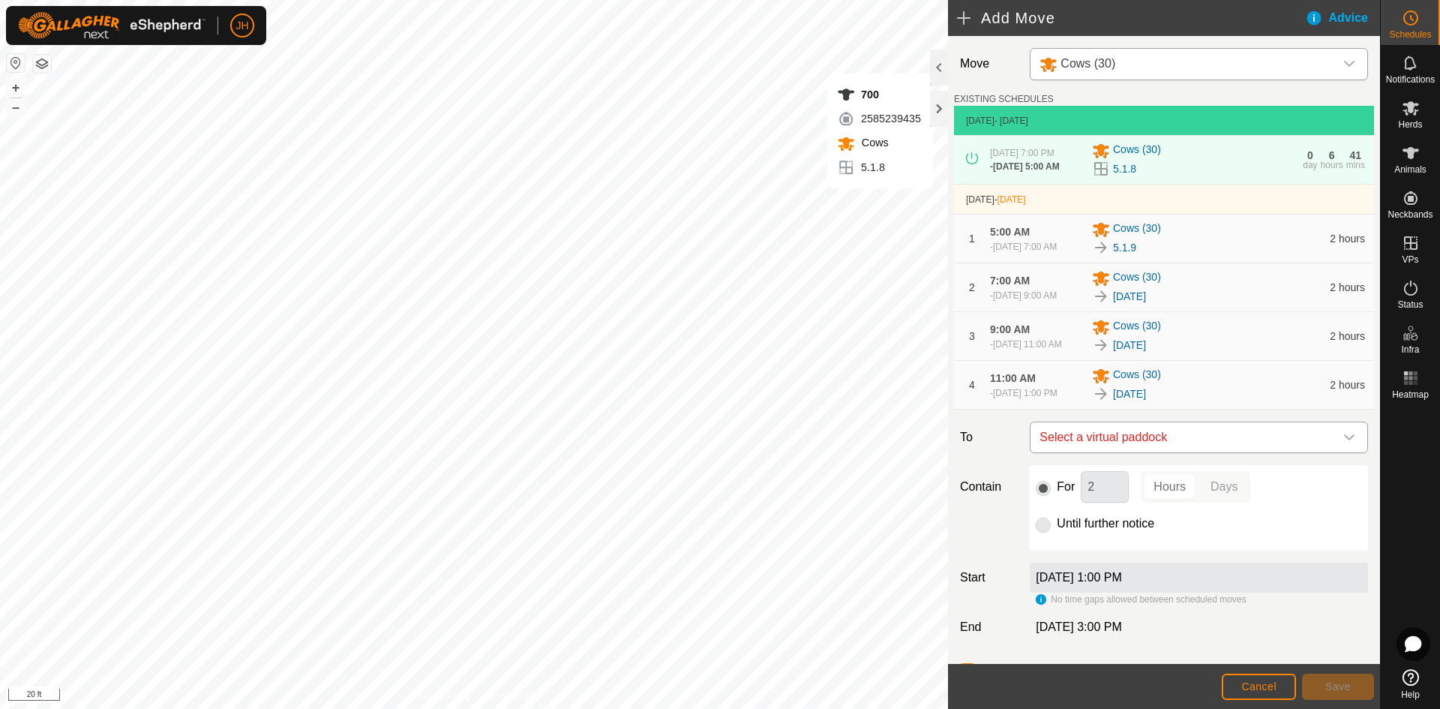
click at [1257, 452] on span "Select a virtual paddock" at bounding box center [1183, 437] width 301 height 30
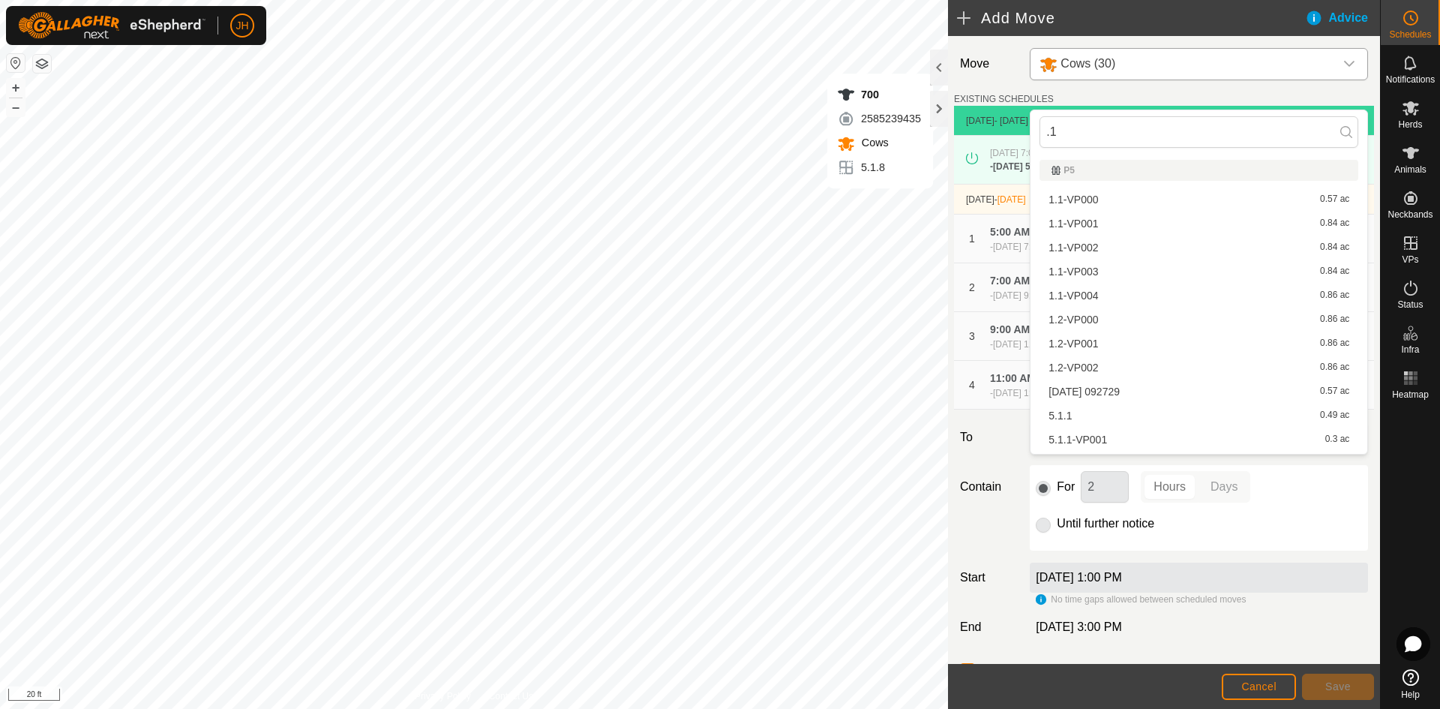
type input ".13"
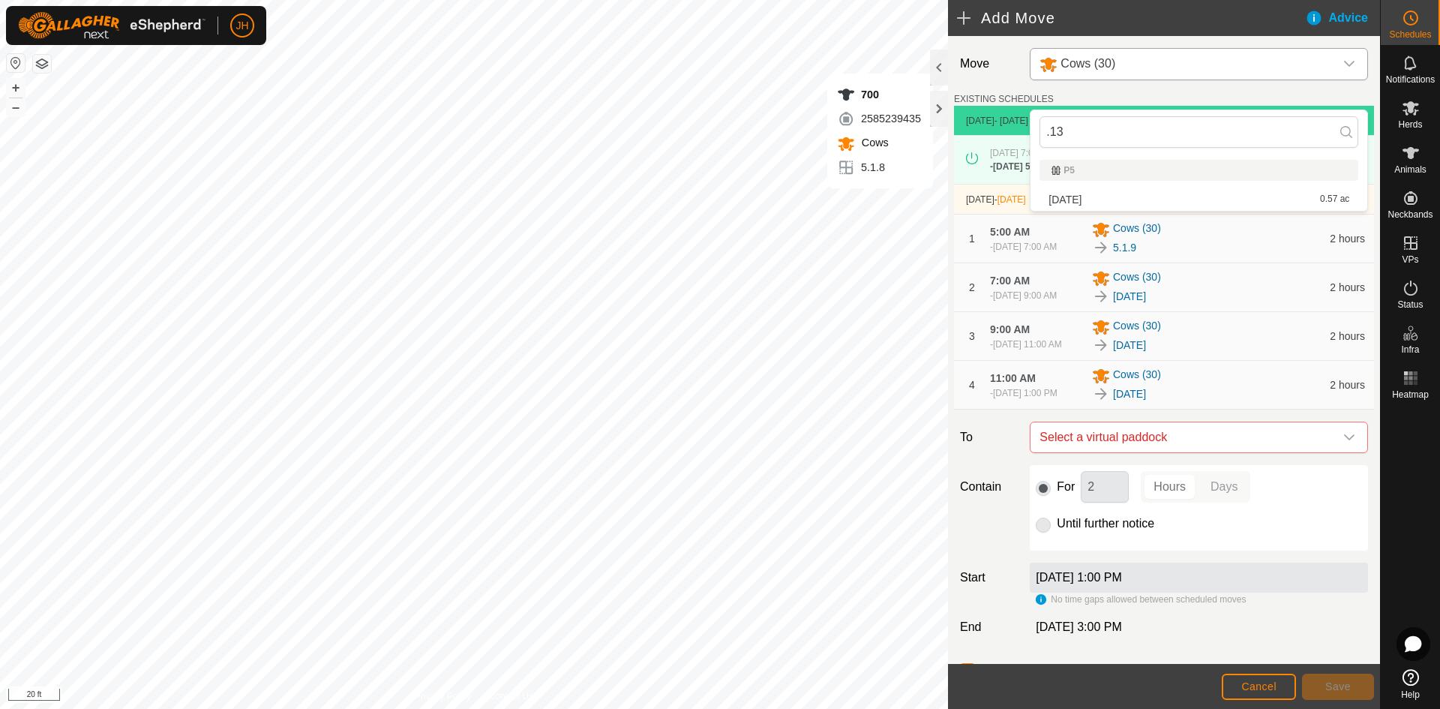
click at [1083, 200] on div "5.1.13 0.57 ac" at bounding box center [1198, 199] width 301 height 10
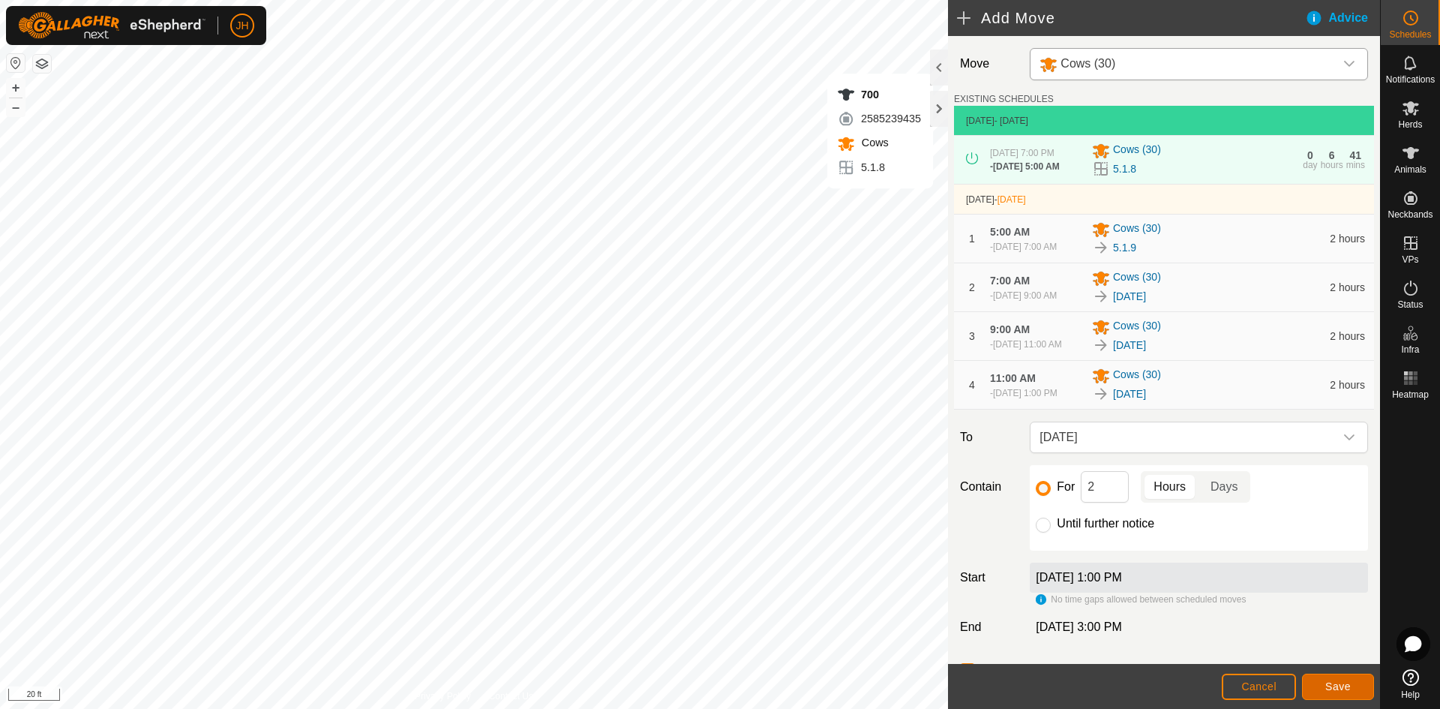
click at [1346, 690] on span "Save" at bounding box center [1337, 686] width 25 height 12
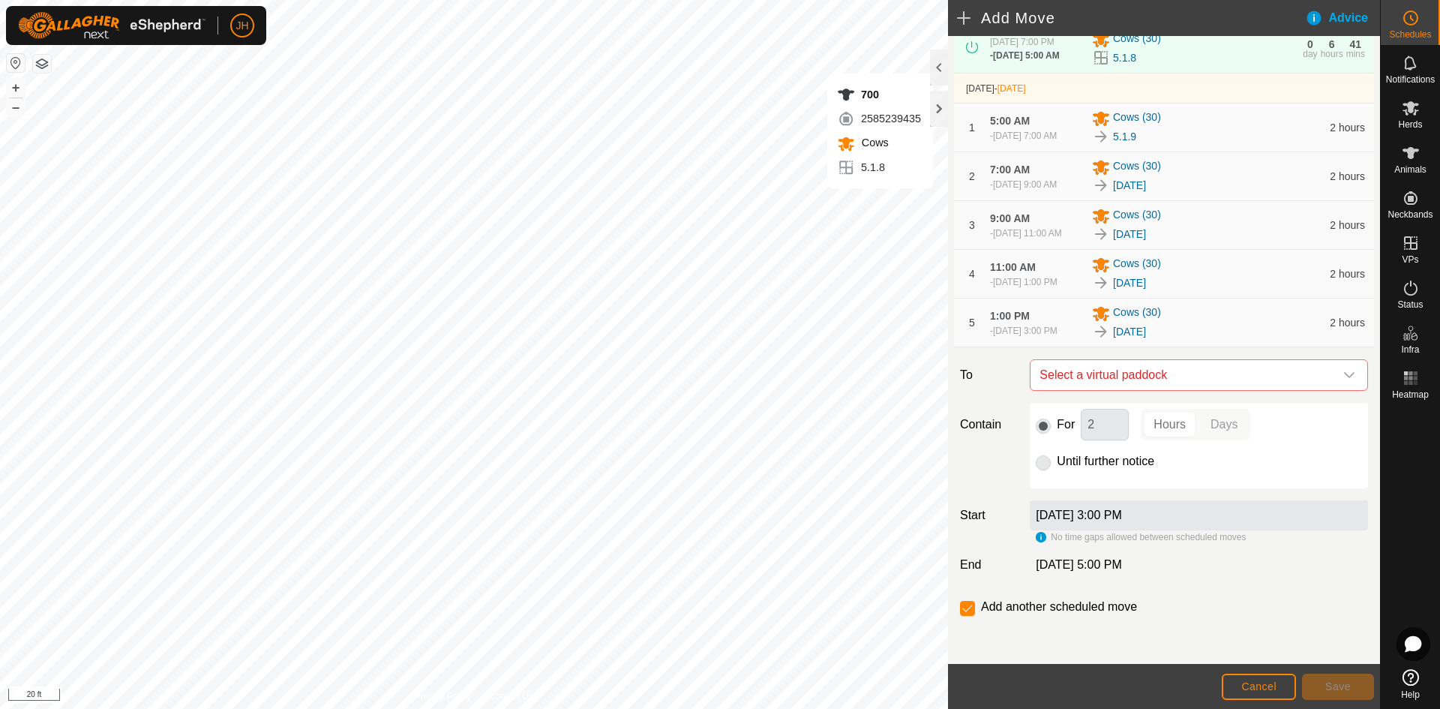
scroll to position [143, 0]
click at [1215, 385] on span "Select a virtual paddock" at bounding box center [1183, 375] width 301 height 30
type input ".14"
click at [1084, 489] on div "5.1.14 0.59 ac" at bounding box center [1198, 488] width 301 height 10
click at [1329, 691] on span "Save" at bounding box center [1337, 686] width 25 height 12
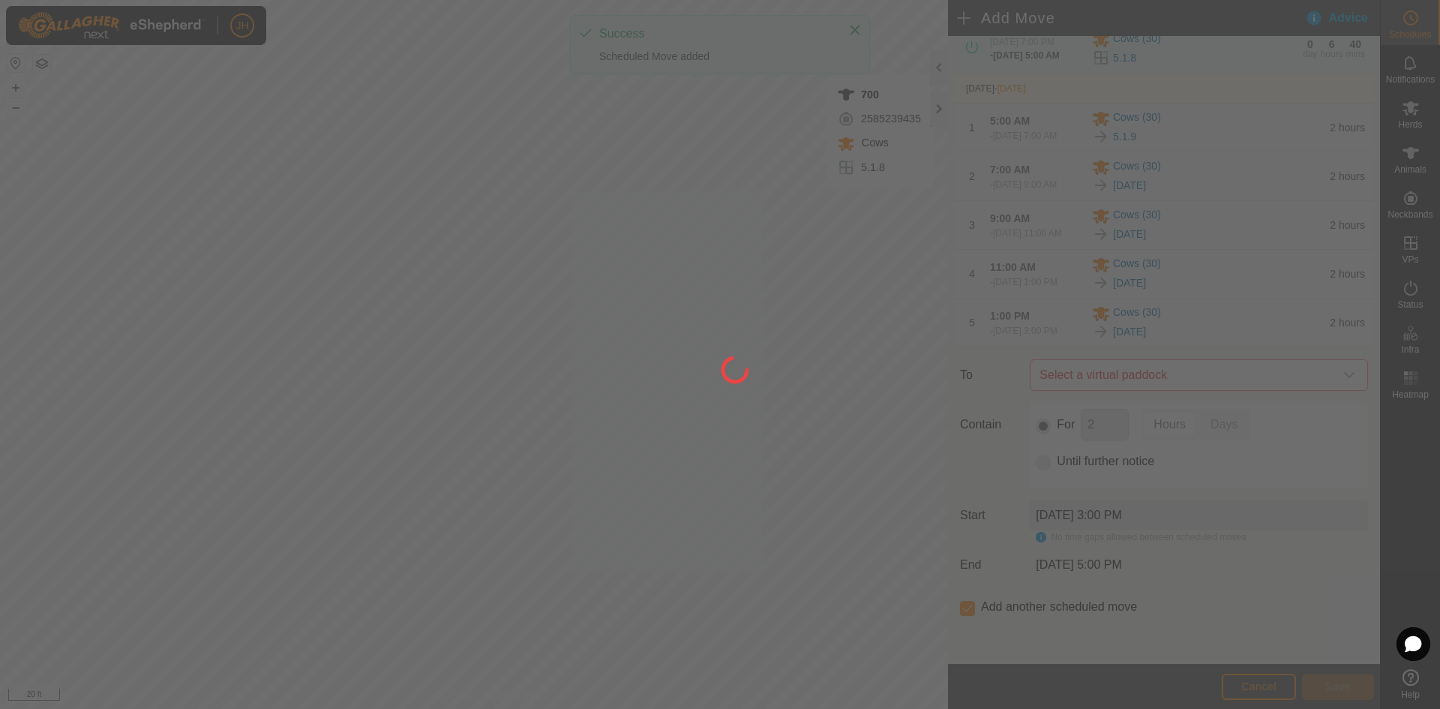
scroll to position [0, 0]
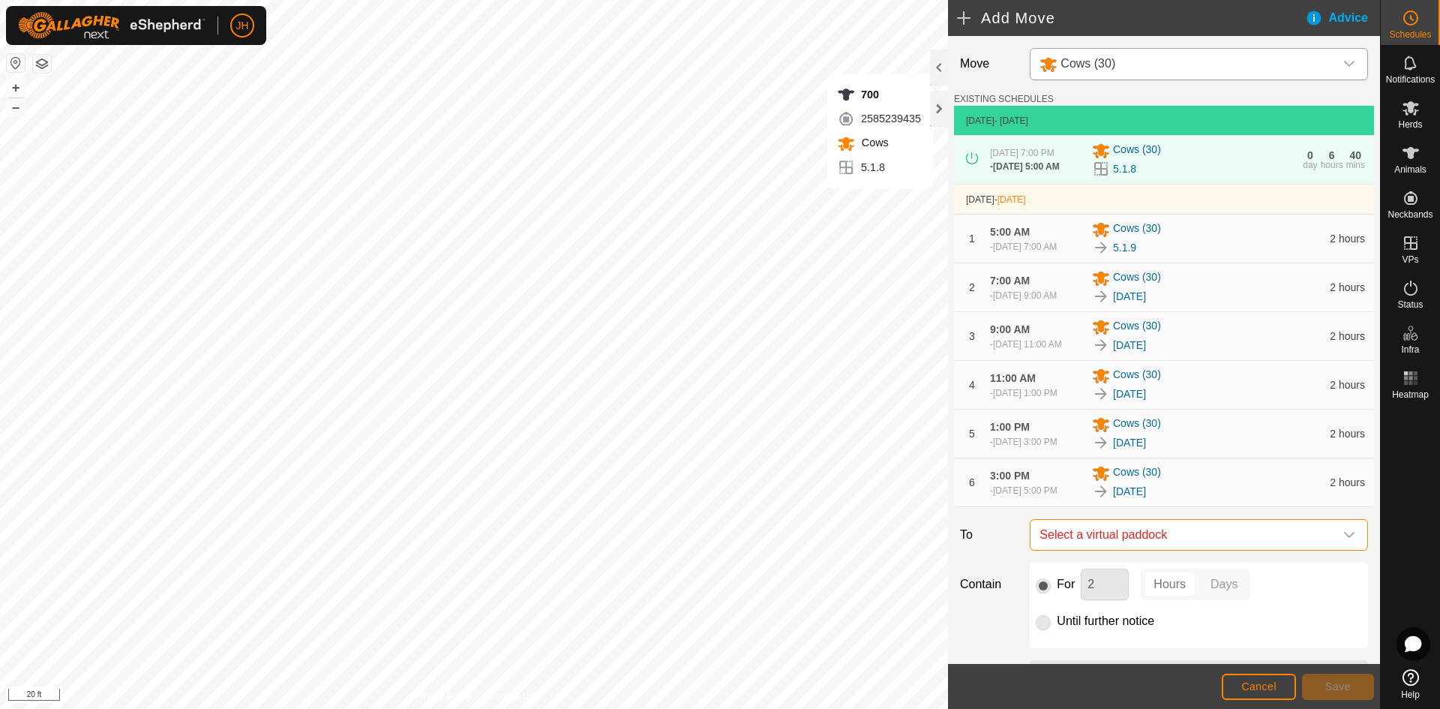
click at [1199, 550] on span "Select a virtual paddock" at bounding box center [1183, 535] width 301 height 30
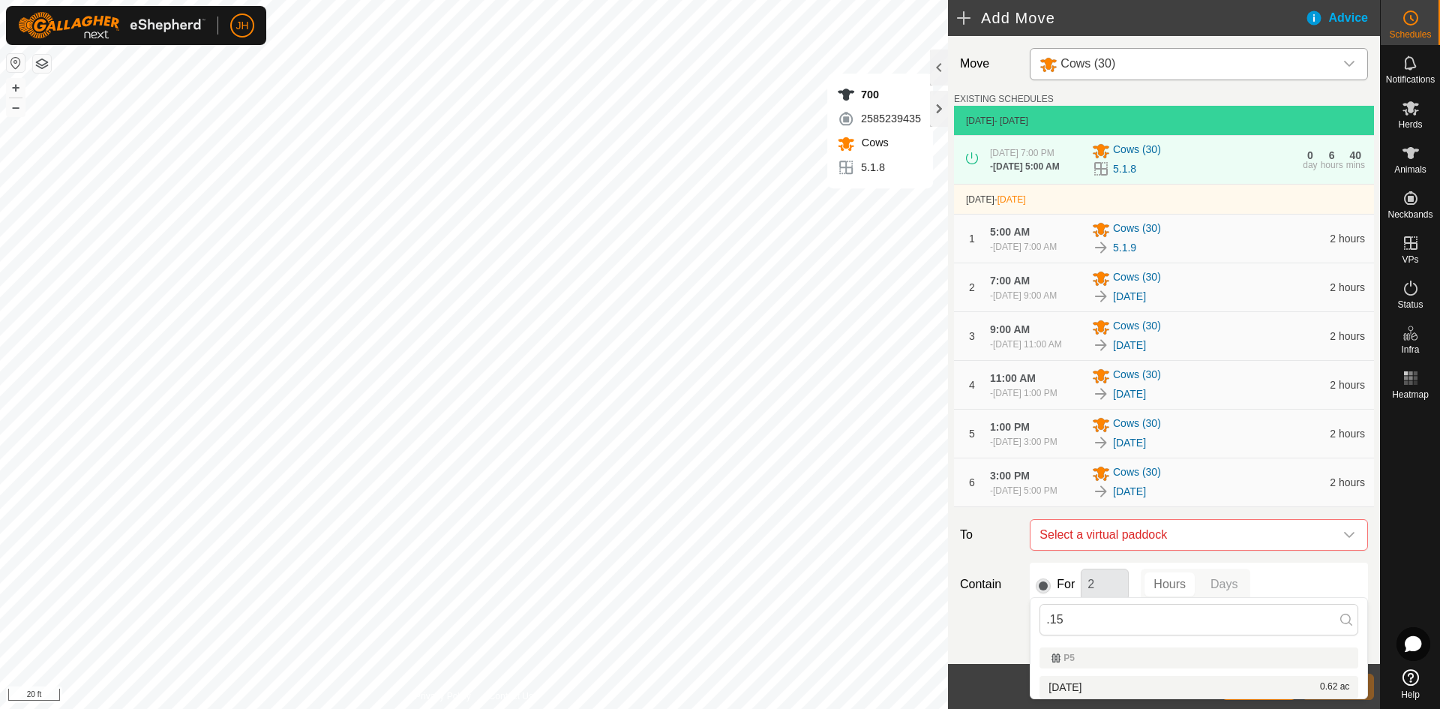
type input ".15"
click at [1068, 690] on span "[DATE]" at bounding box center [1064, 687] width 33 height 10
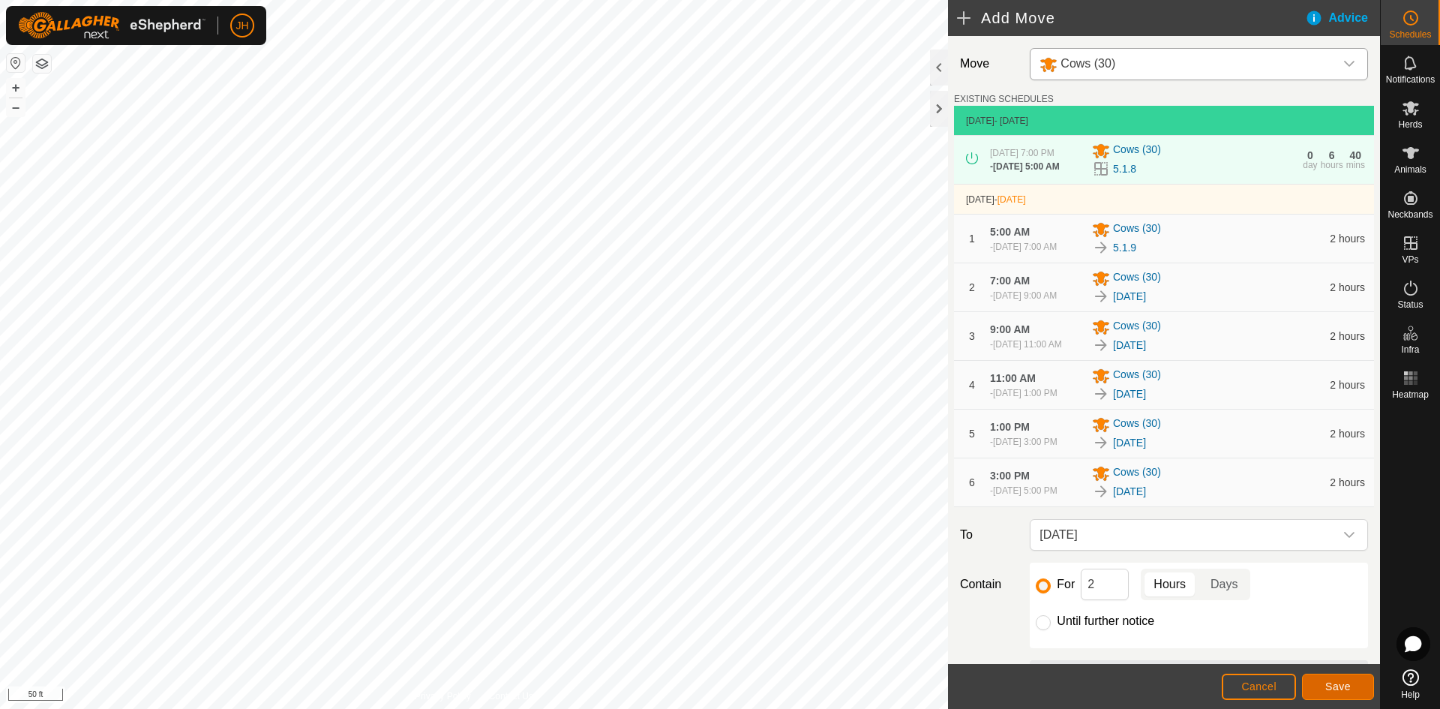
click at [1348, 688] on span "Save" at bounding box center [1337, 686] width 25 height 12
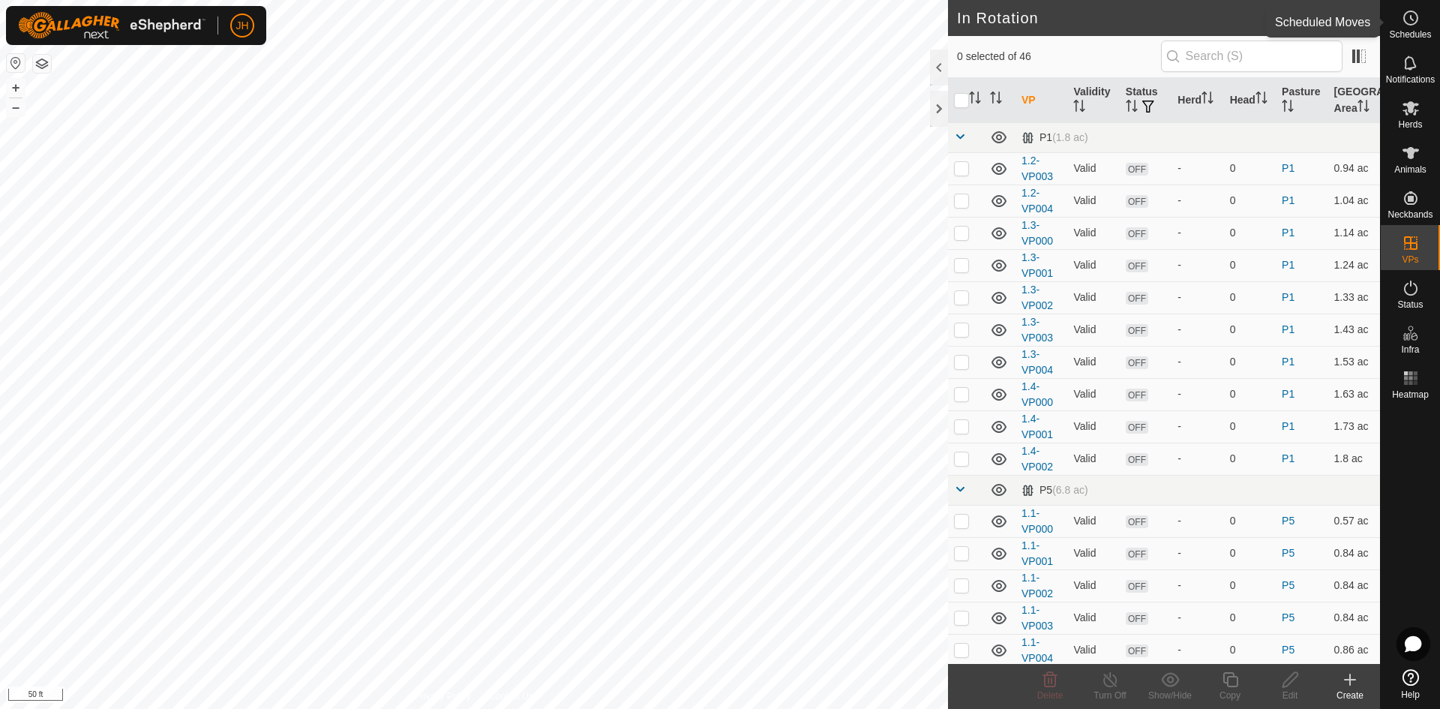
click at [1412, 27] on es-schedule-vp-svg-icon at bounding box center [1410, 18] width 27 height 24
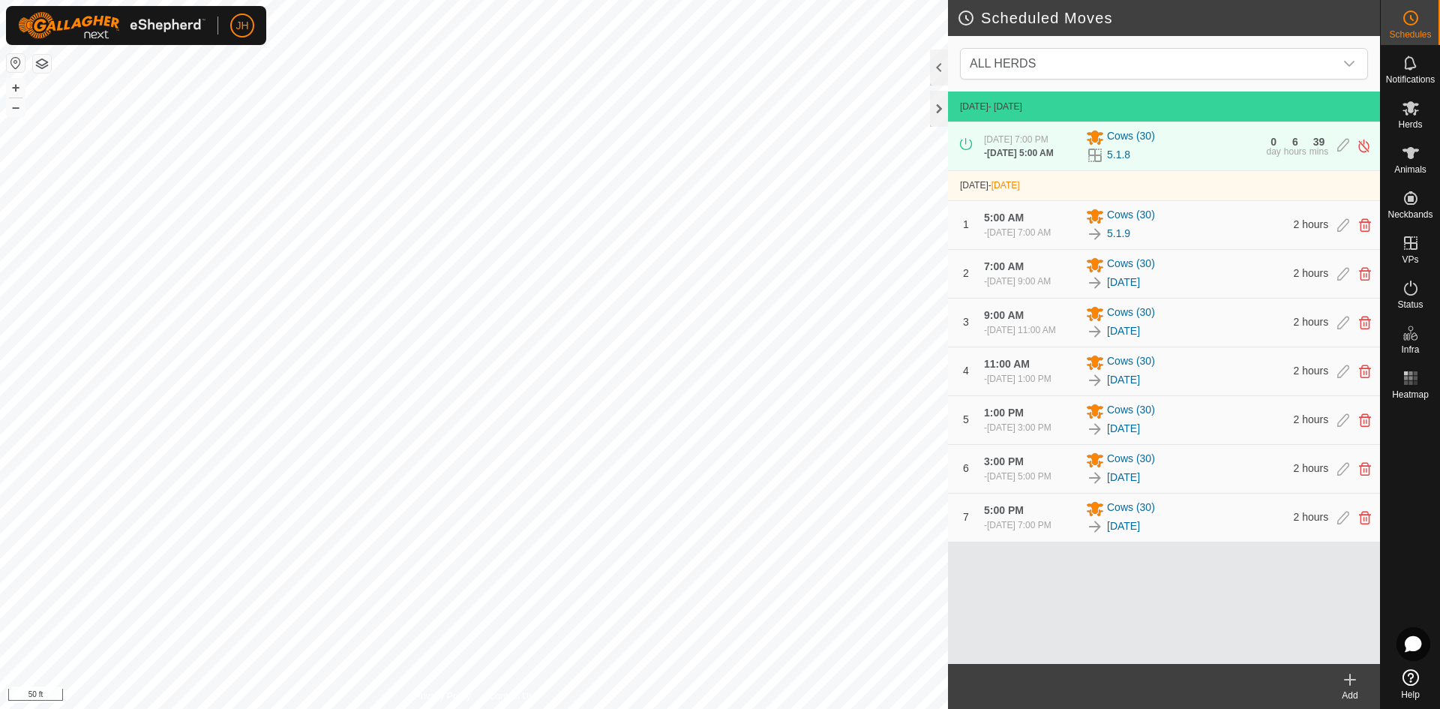
click at [1350, 685] on icon at bounding box center [1350, 679] width 0 height 10
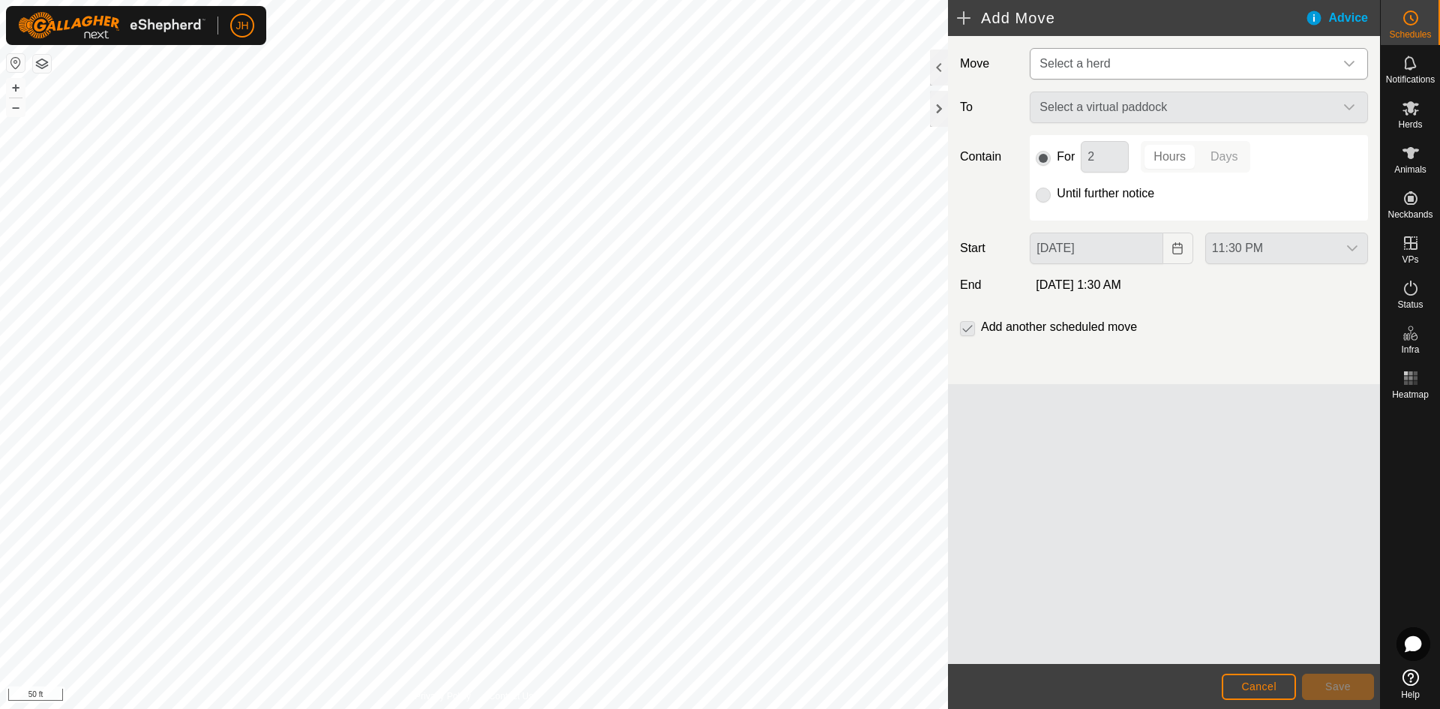
click at [1198, 64] on span "Select a herd" at bounding box center [1183, 64] width 301 height 30
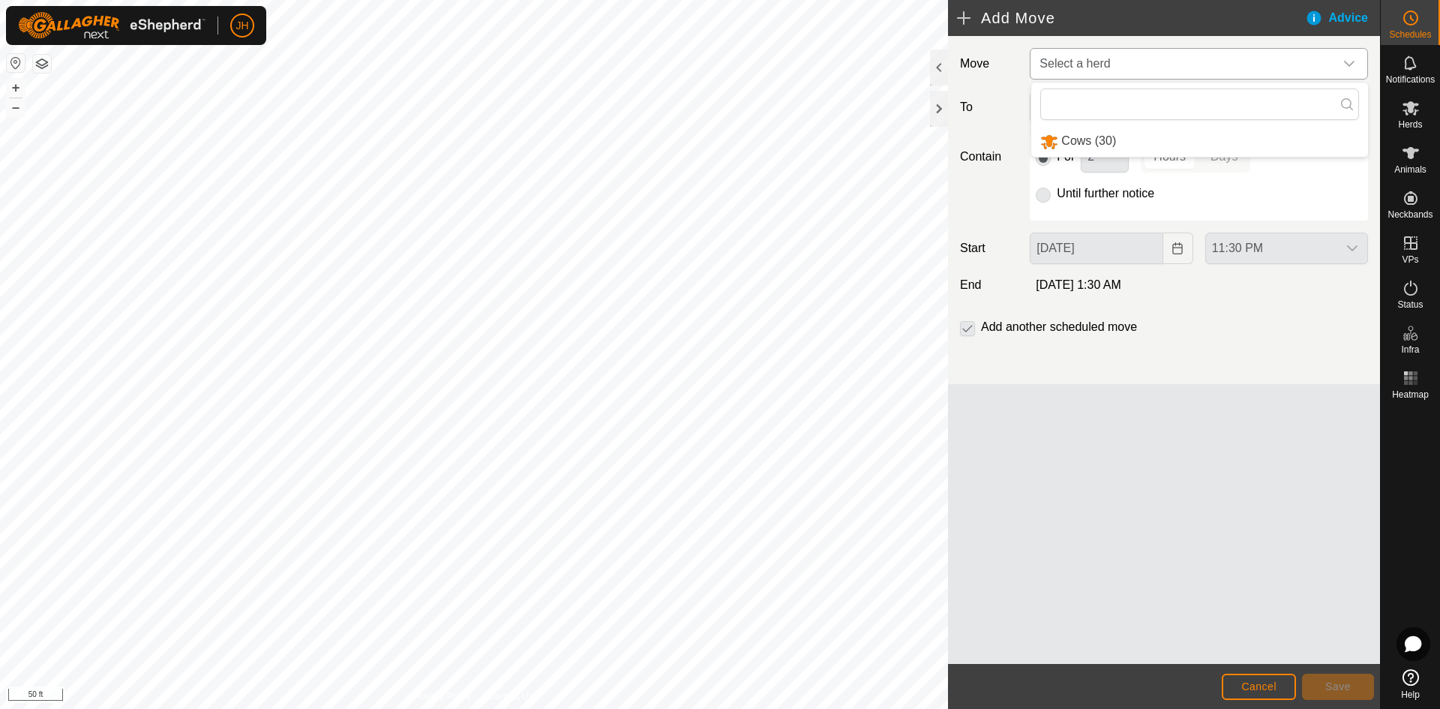
click at [1130, 132] on li "Cows (30)" at bounding box center [1199, 141] width 337 height 31
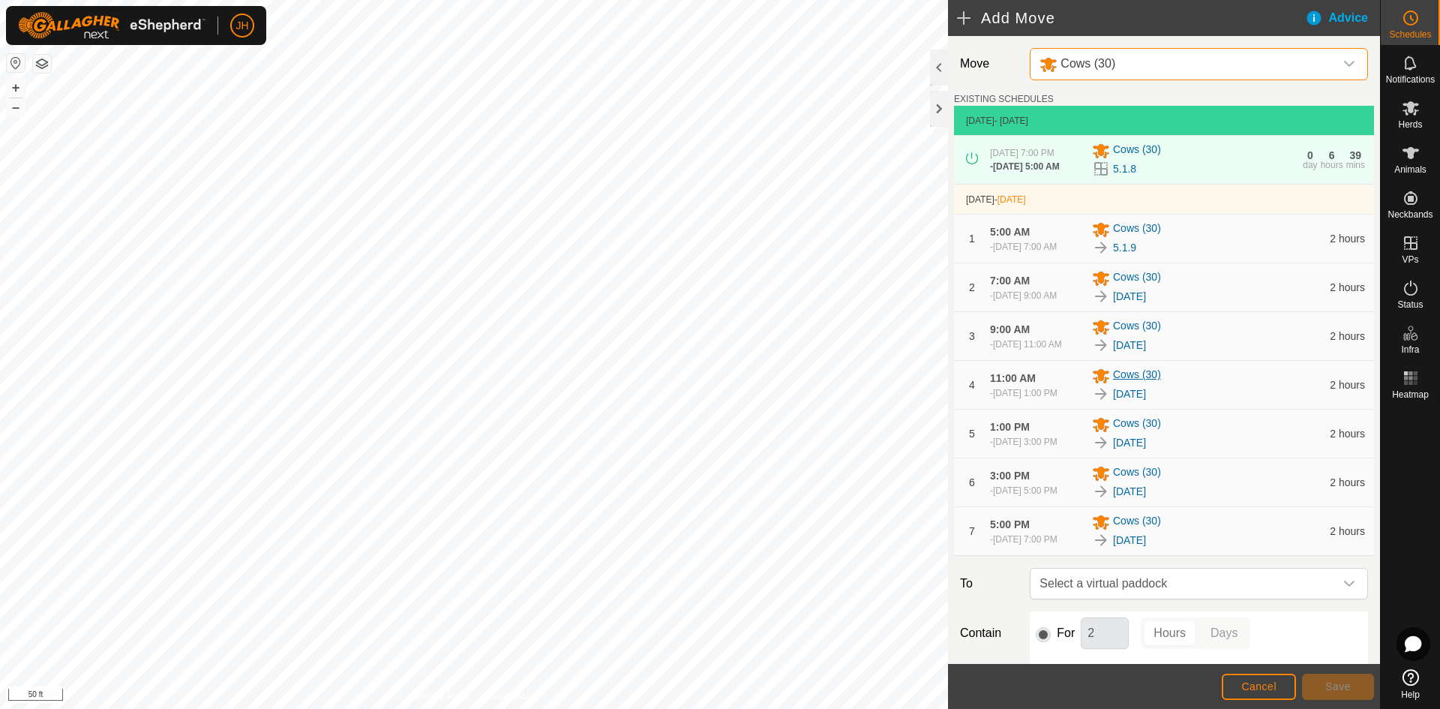
drag, startPoint x: 1117, startPoint y: 638, endPoint x: 1099, endPoint y: 412, distance: 227.1
click at [1117, 598] on span "Select a virtual paddock" at bounding box center [1183, 583] width 301 height 30
type input "16"
click at [1074, 370] on span "[DATE]" at bounding box center [1064, 366] width 33 height 10
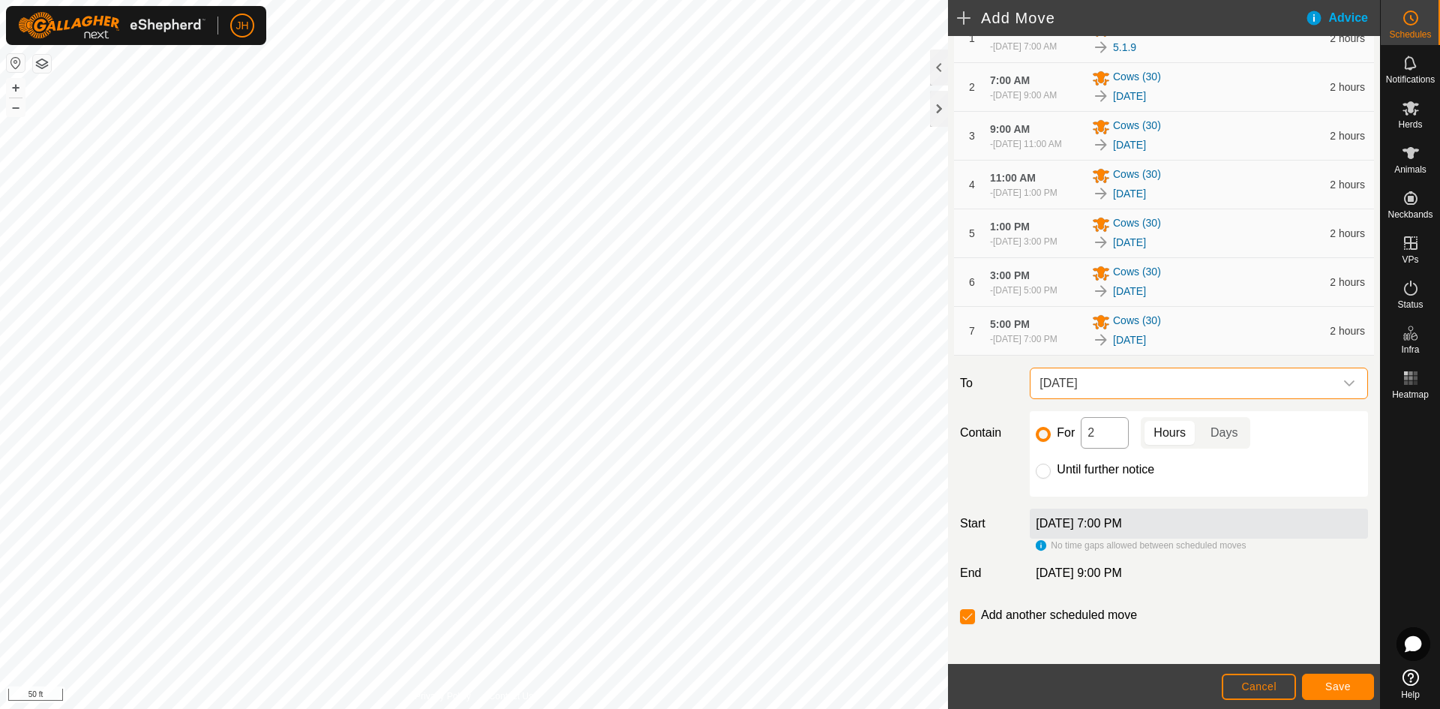
scroll to position [223, 0]
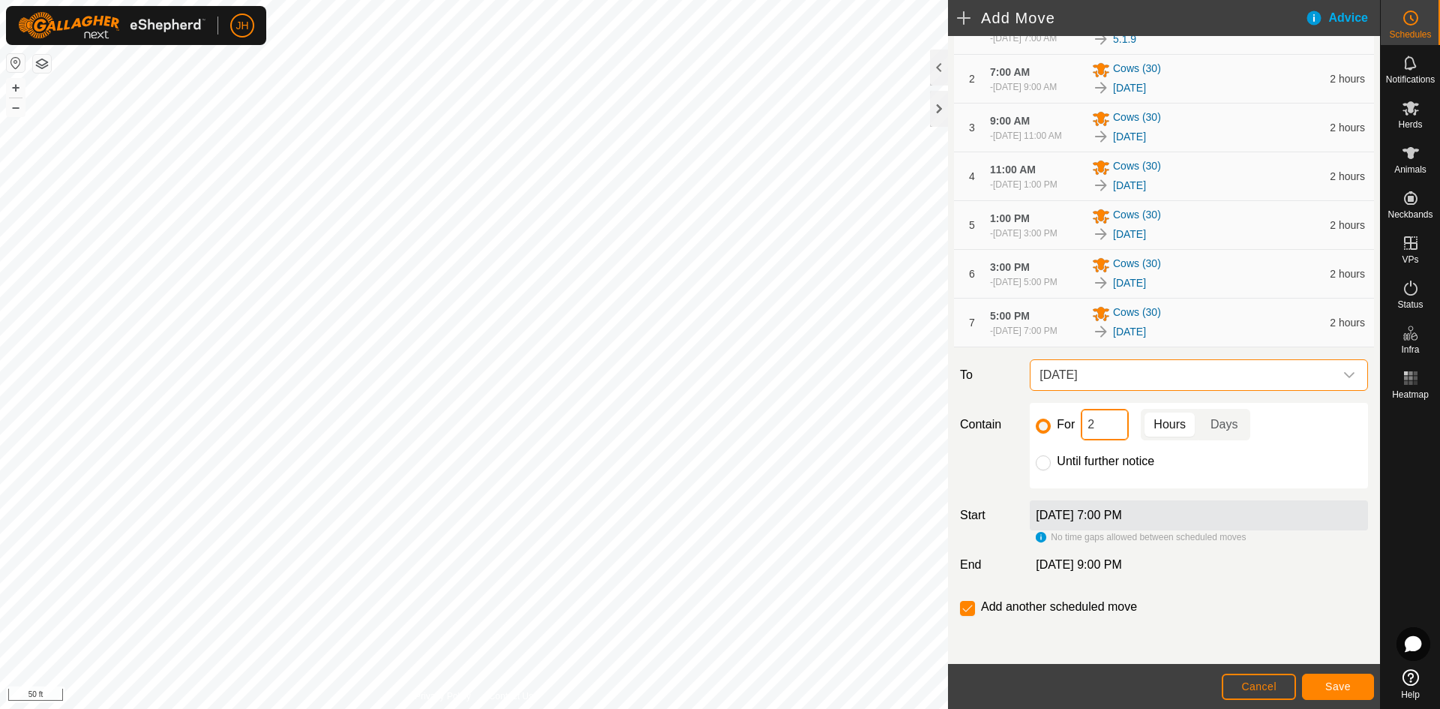
drag, startPoint x: 1102, startPoint y: 464, endPoint x: 1076, endPoint y: 470, distance: 26.2
click at [1076, 440] on div "For 2 Hours Days" at bounding box center [1199, 424] width 326 height 31
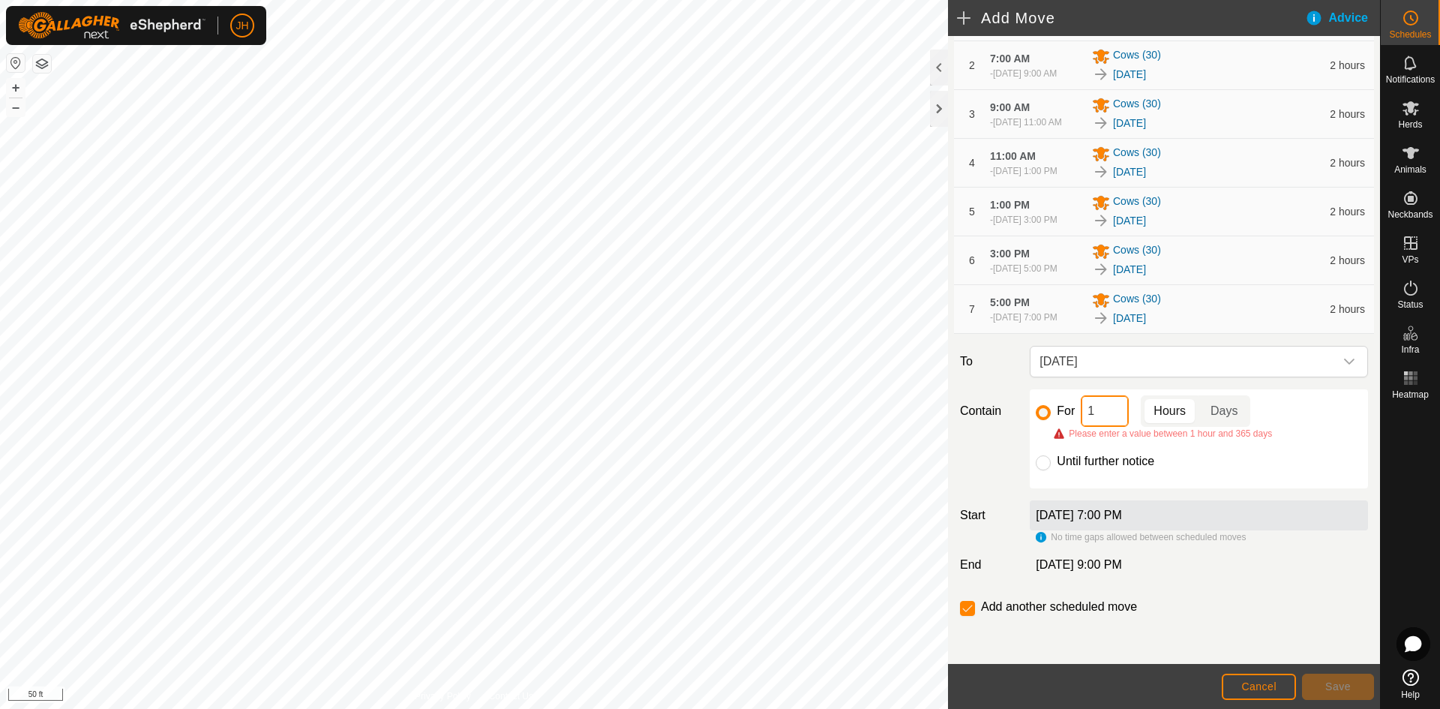
type input "10"
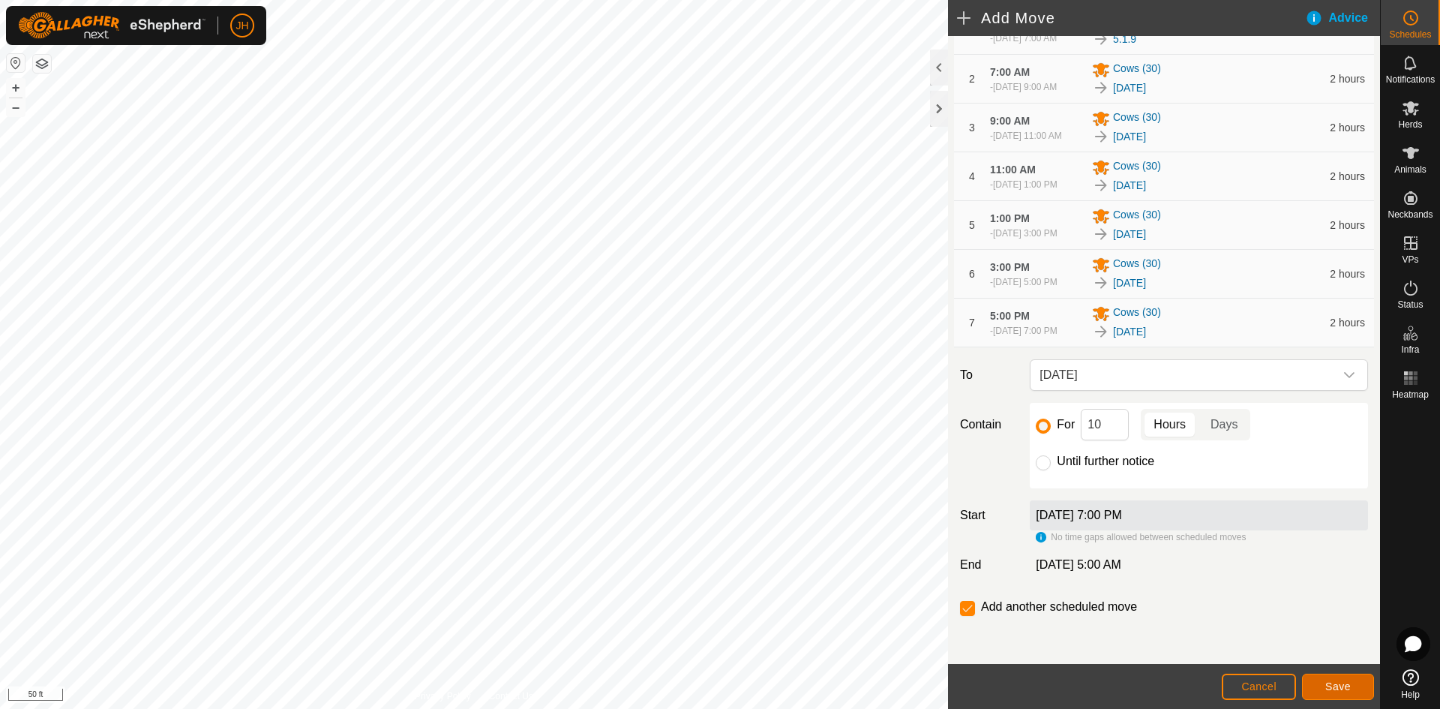
click at [1329, 685] on span "Save" at bounding box center [1337, 686] width 25 height 12
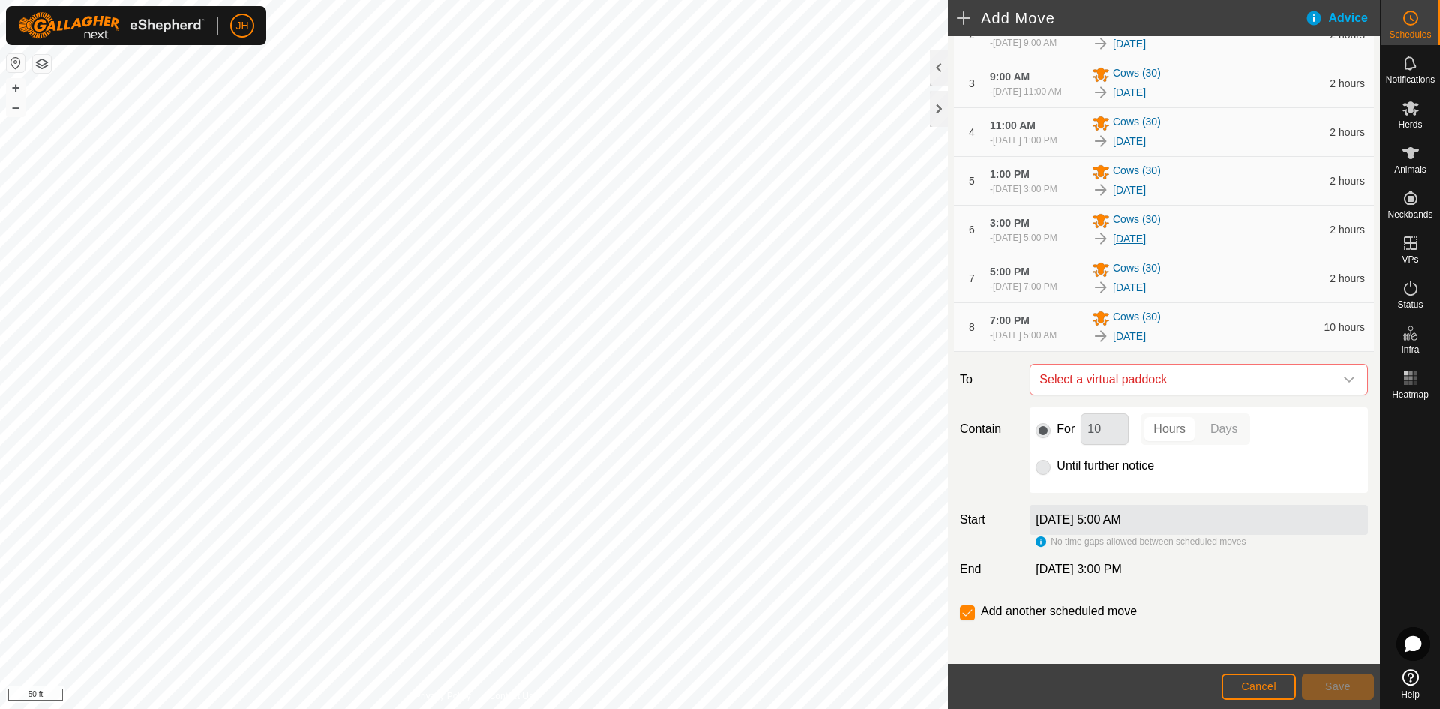
scroll to position [260, 0]
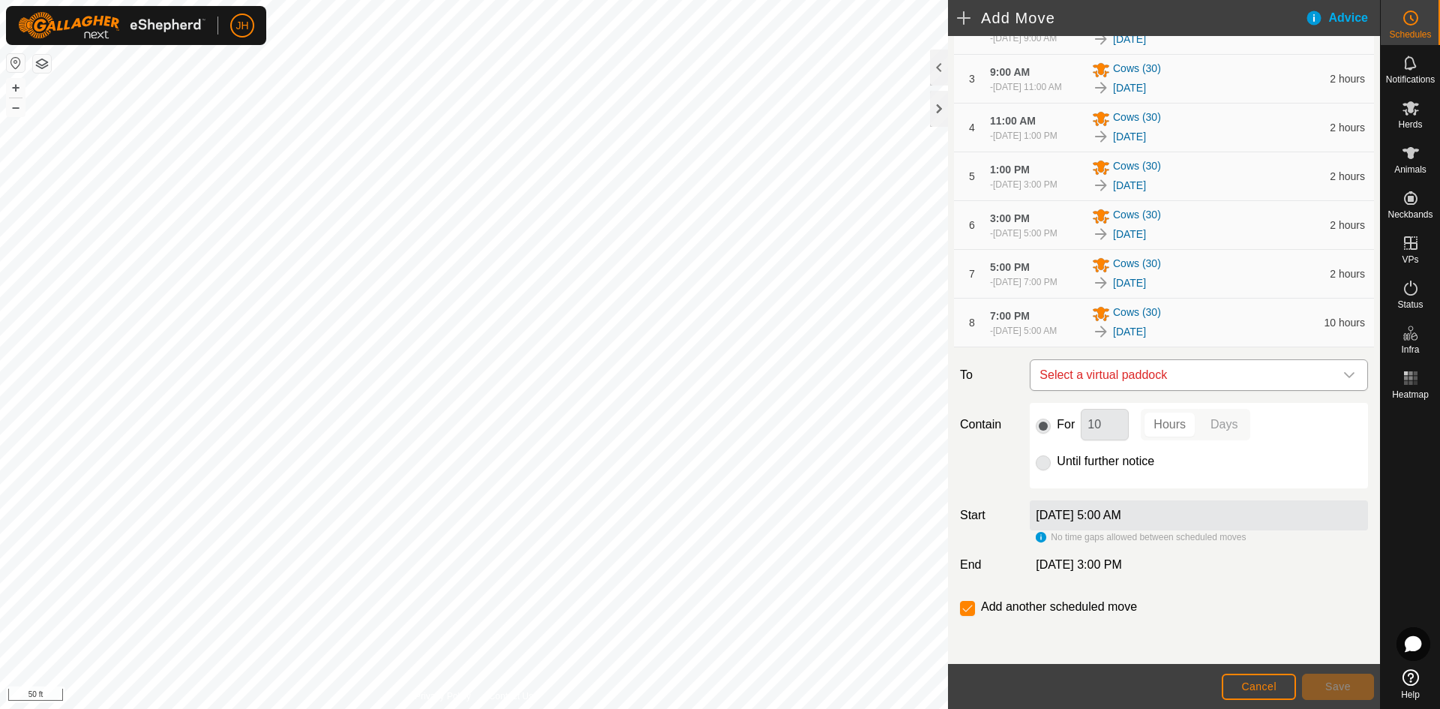
click at [1213, 390] on span "Select a virtual paddock" at bounding box center [1183, 375] width 301 height 30
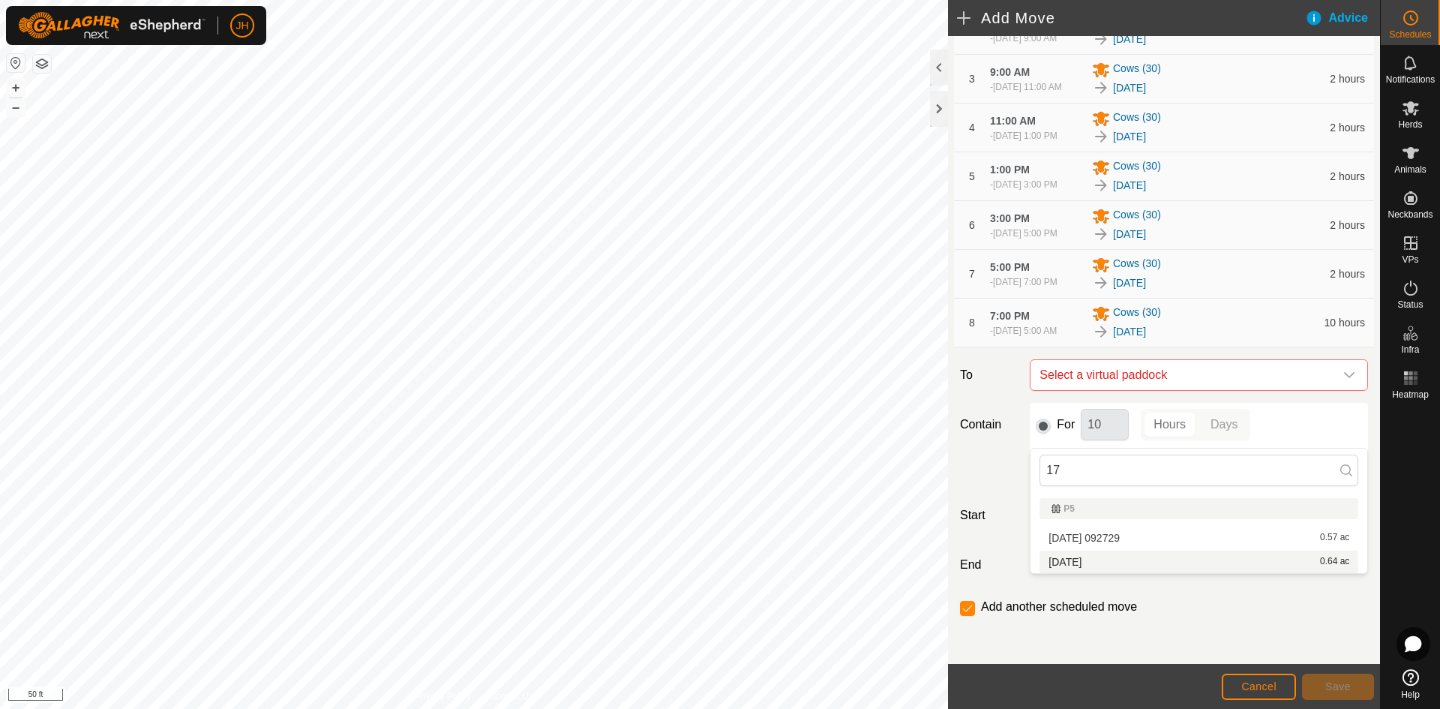
type input "17"
click at [1081, 563] on li "5.1.17 0.64 ac" at bounding box center [1198, 561] width 319 height 22
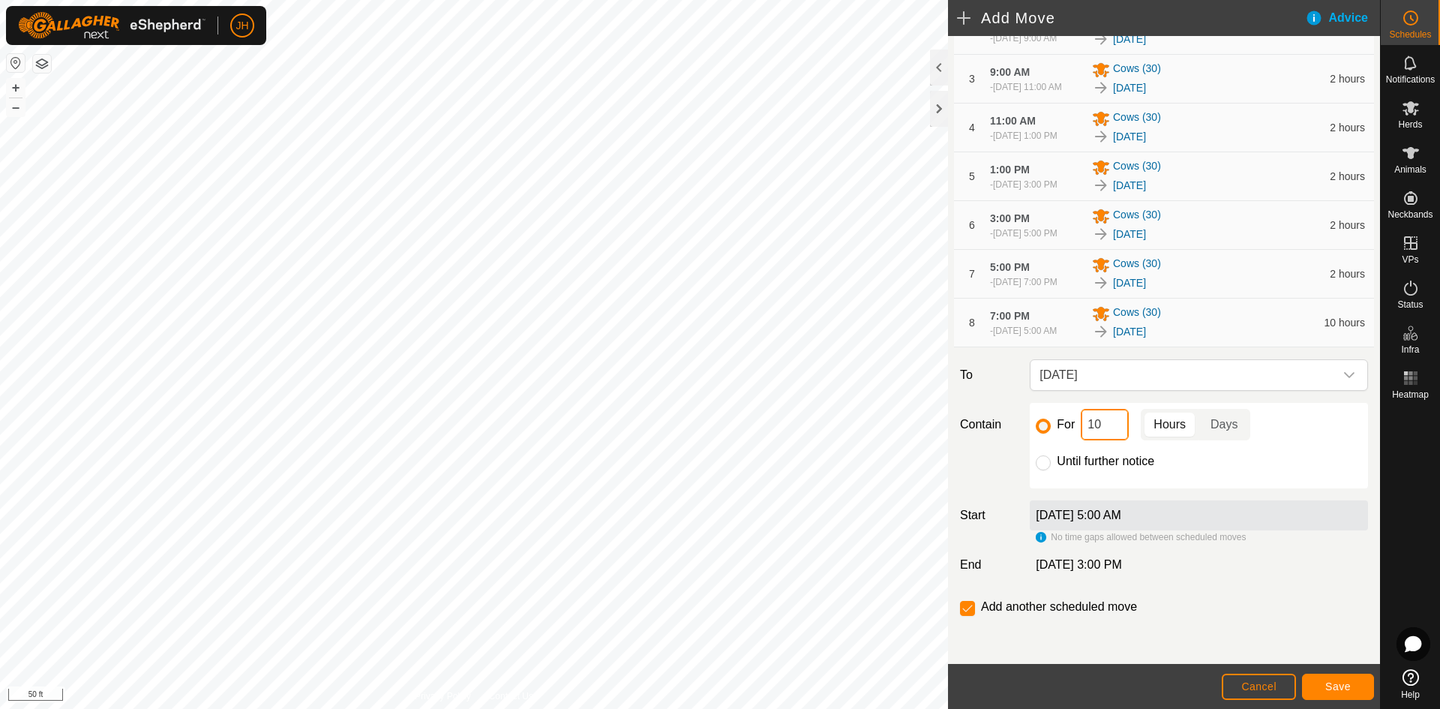
drag, startPoint x: 1106, startPoint y: 477, endPoint x: 1081, endPoint y: 484, distance: 25.6
click at [1081, 440] on input "10" at bounding box center [1105, 424] width 48 height 31
type input "2"
click at [1332, 688] on span "Save" at bounding box center [1337, 686] width 25 height 12
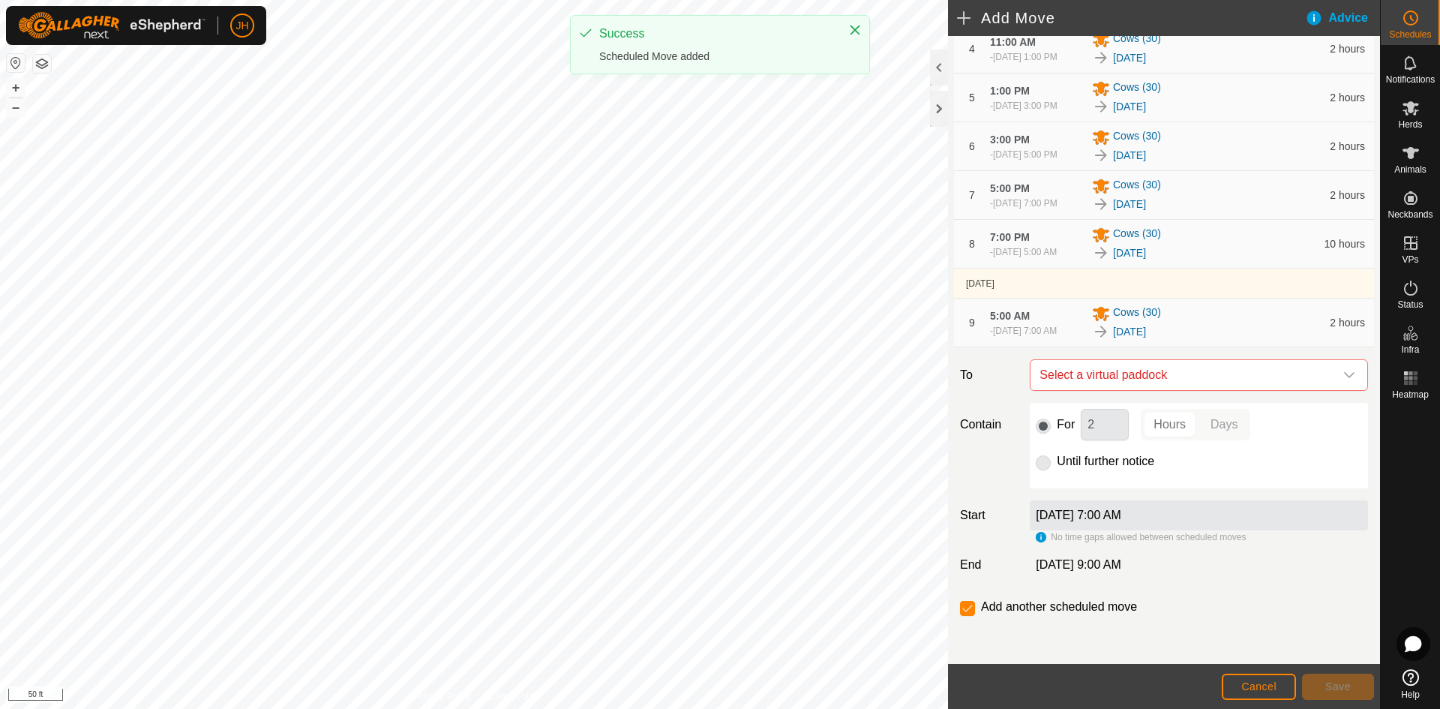
scroll to position [401, 0]
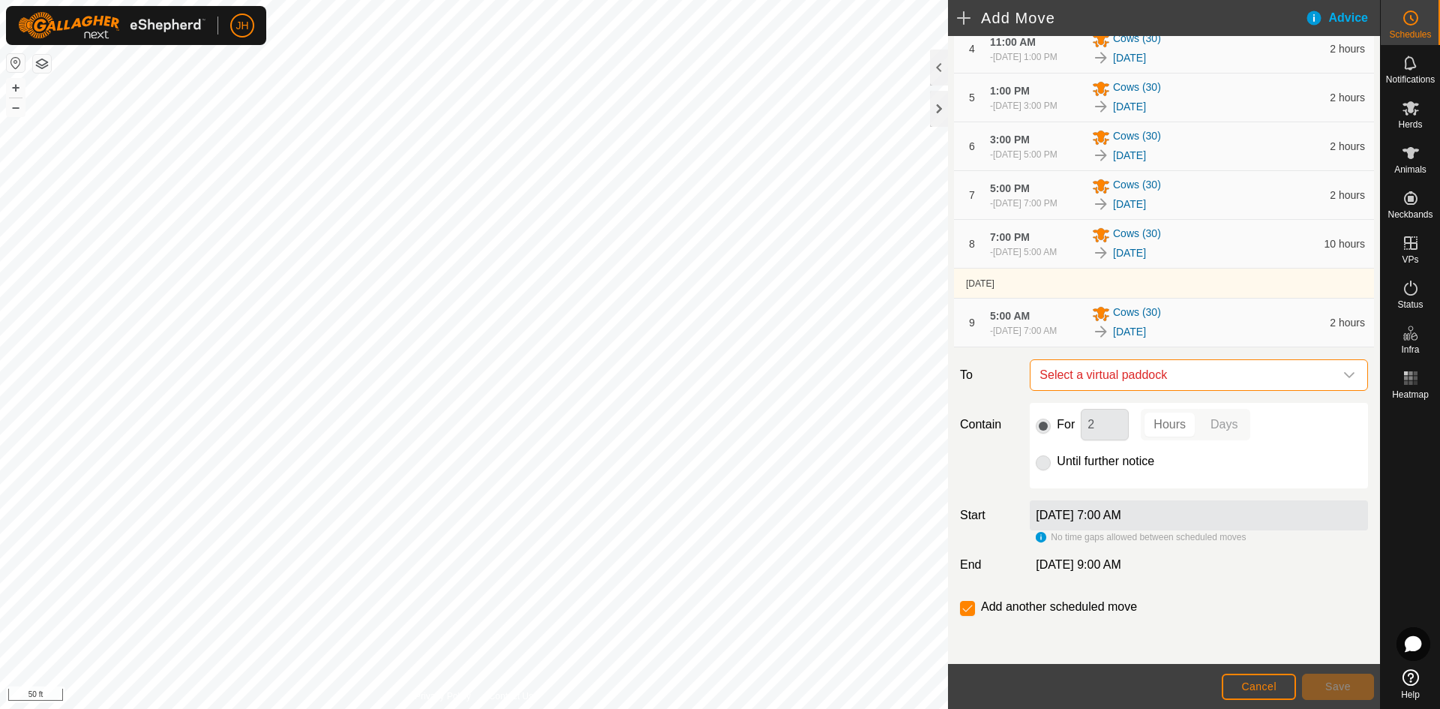
click at [1211, 371] on span "Select a virtual paddock" at bounding box center [1183, 375] width 301 height 30
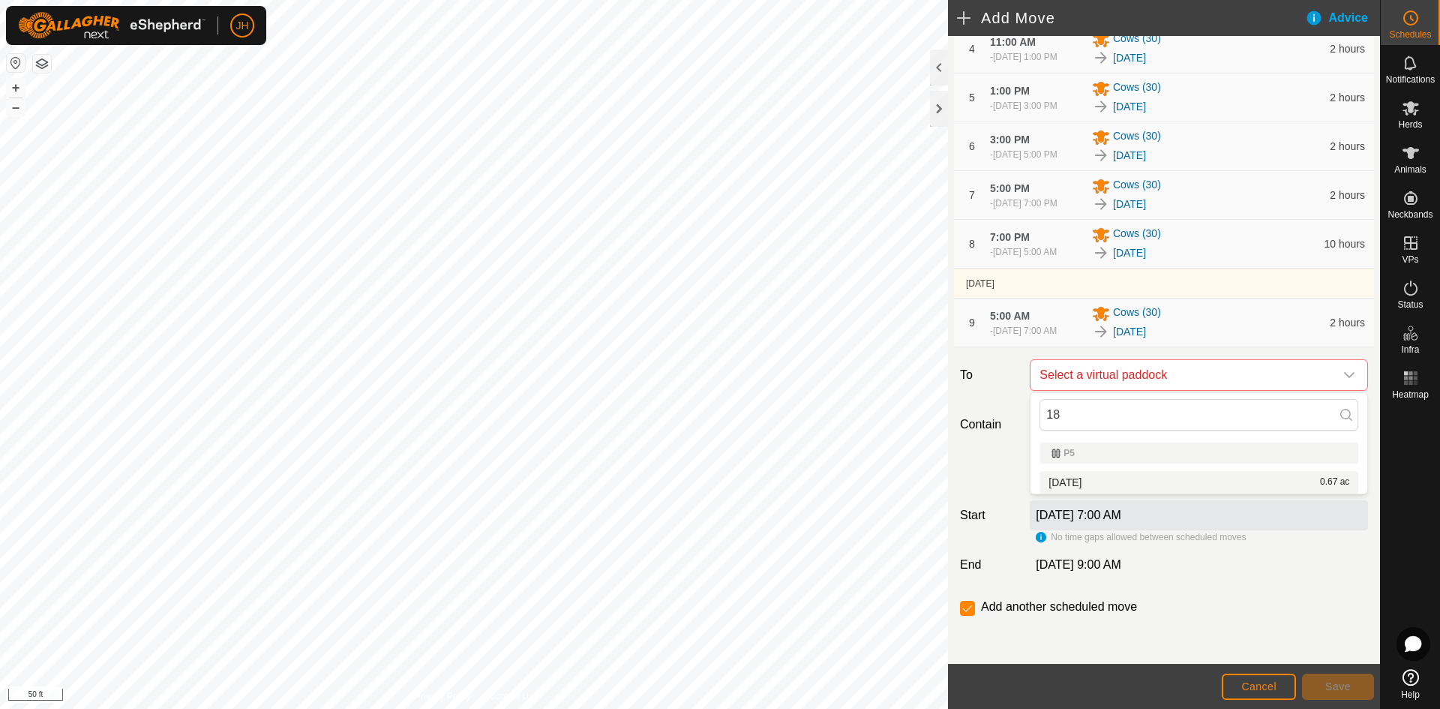
type input "18"
click at [1069, 488] on li "5.1.18 0.67 ac" at bounding box center [1198, 482] width 319 height 22
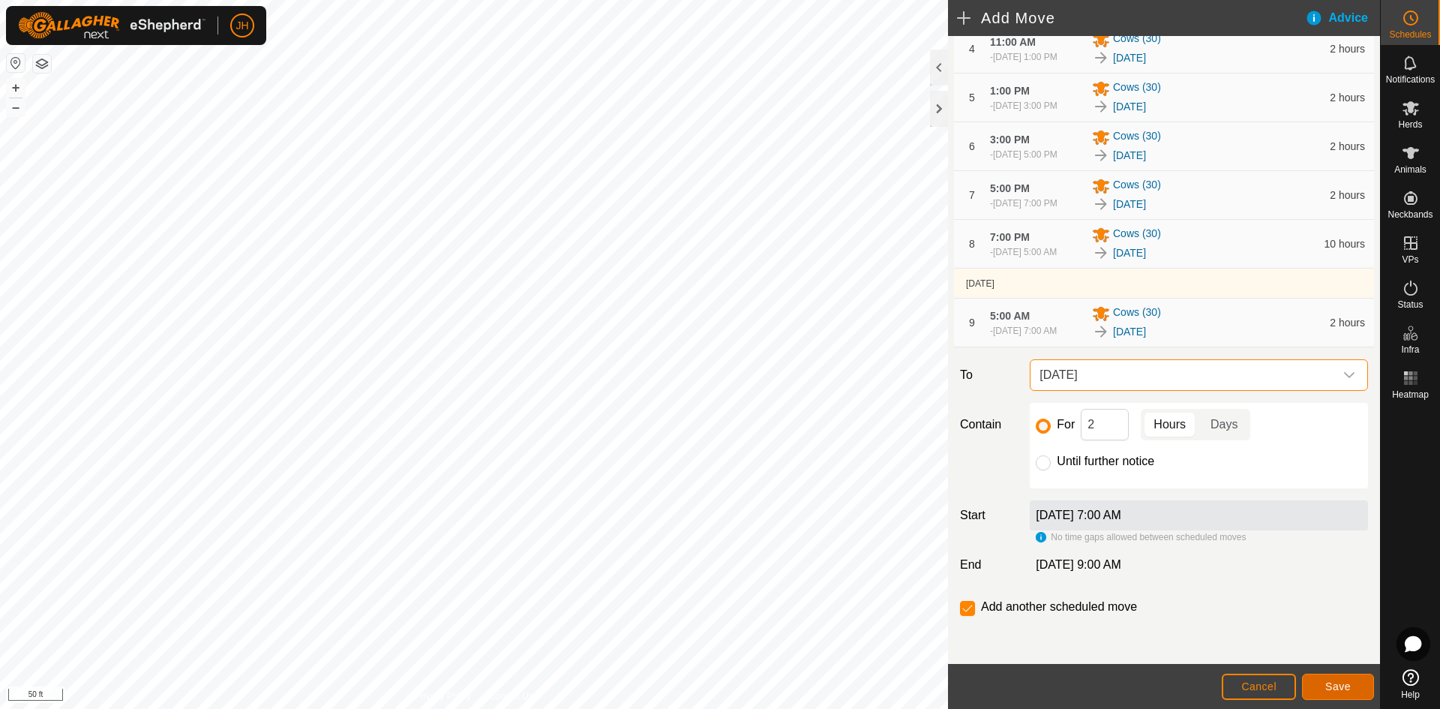
click at [1319, 685] on button "Save" at bounding box center [1338, 686] width 72 height 26
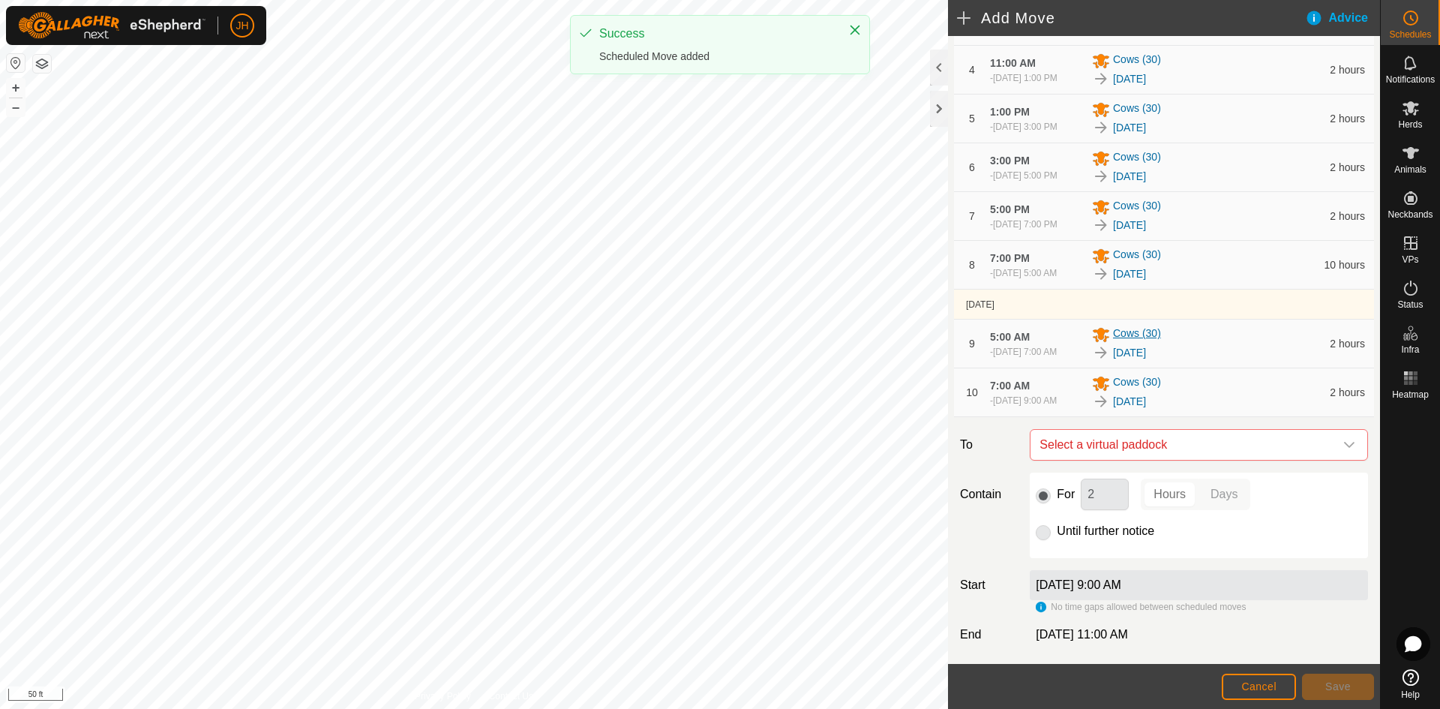
scroll to position [457, 0]
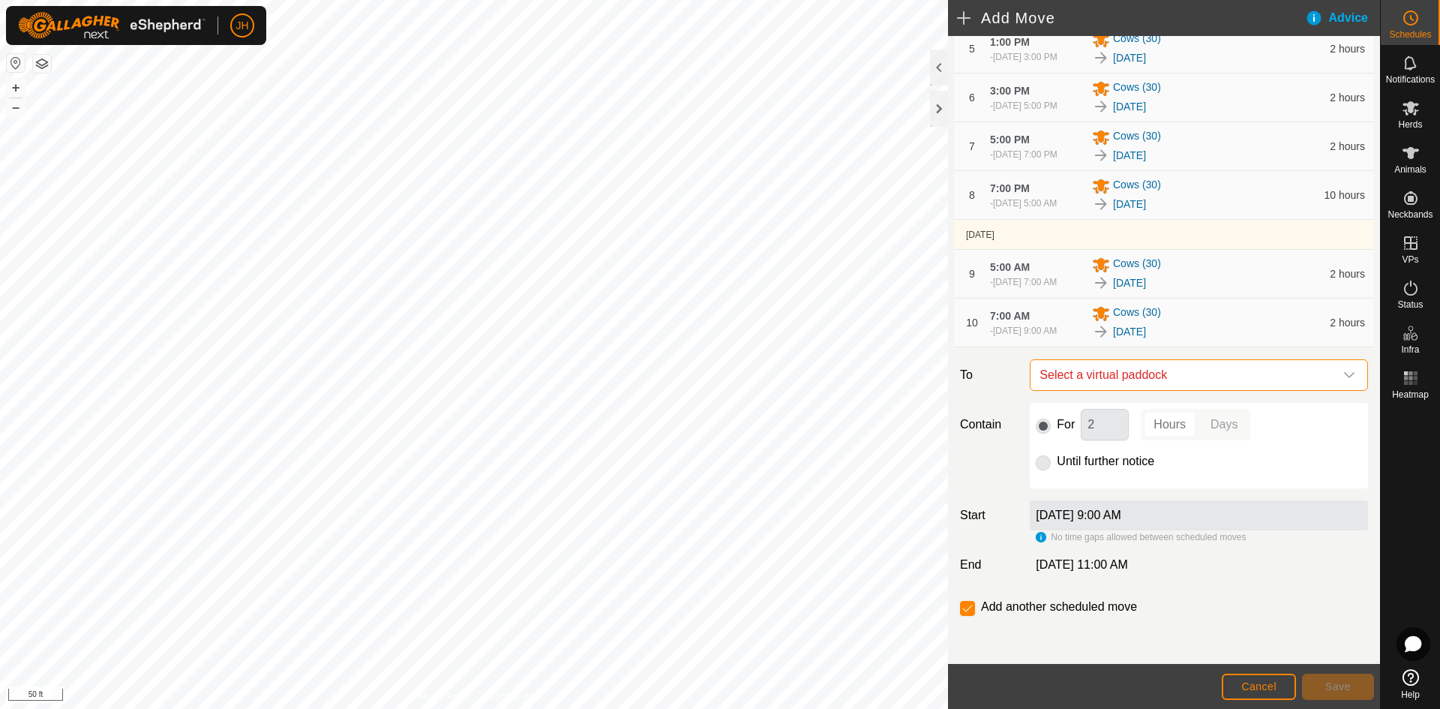
click at [1170, 377] on span "Select a virtual paddock" at bounding box center [1183, 375] width 301 height 30
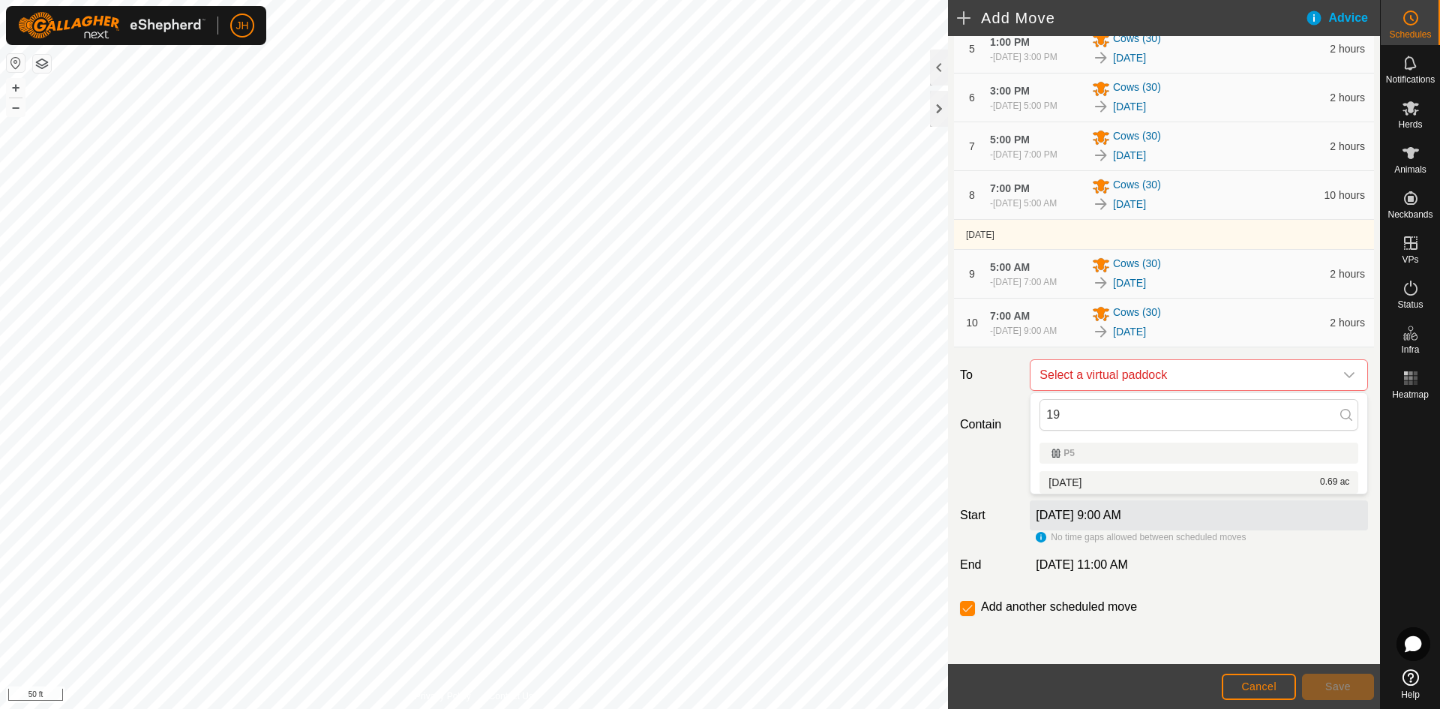
type input "19"
click at [1065, 478] on span "[DATE]" at bounding box center [1064, 482] width 33 height 10
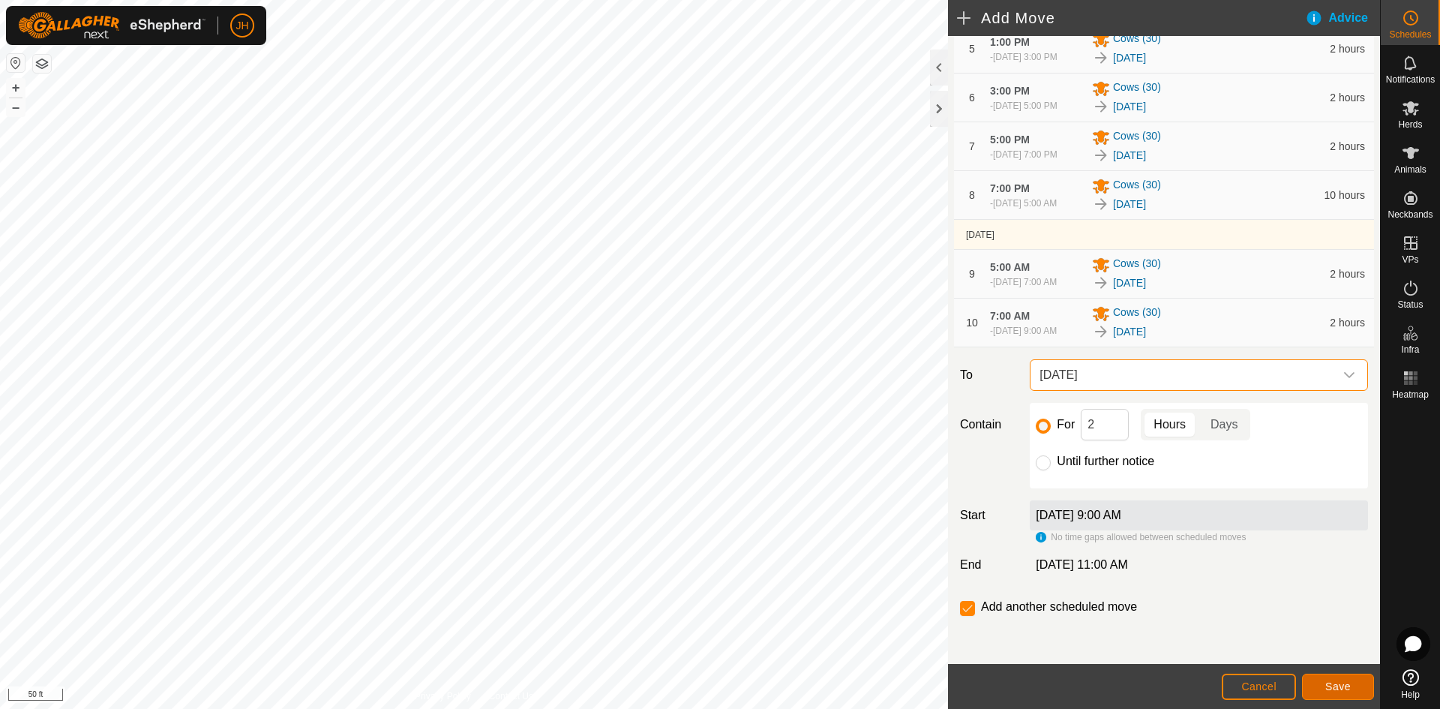
click at [1326, 685] on span "Save" at bounding box center [1337, 686] width 25 height 12
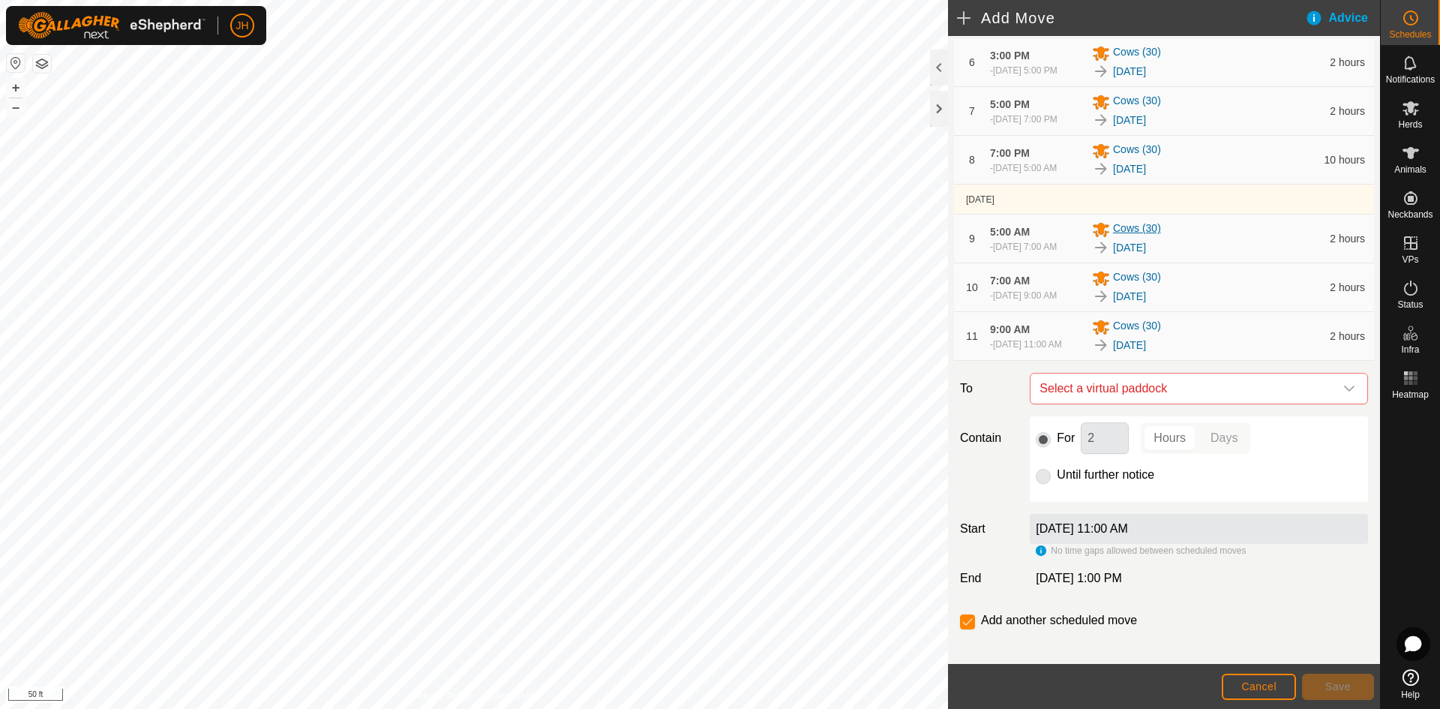
scroll to position [512, 0]
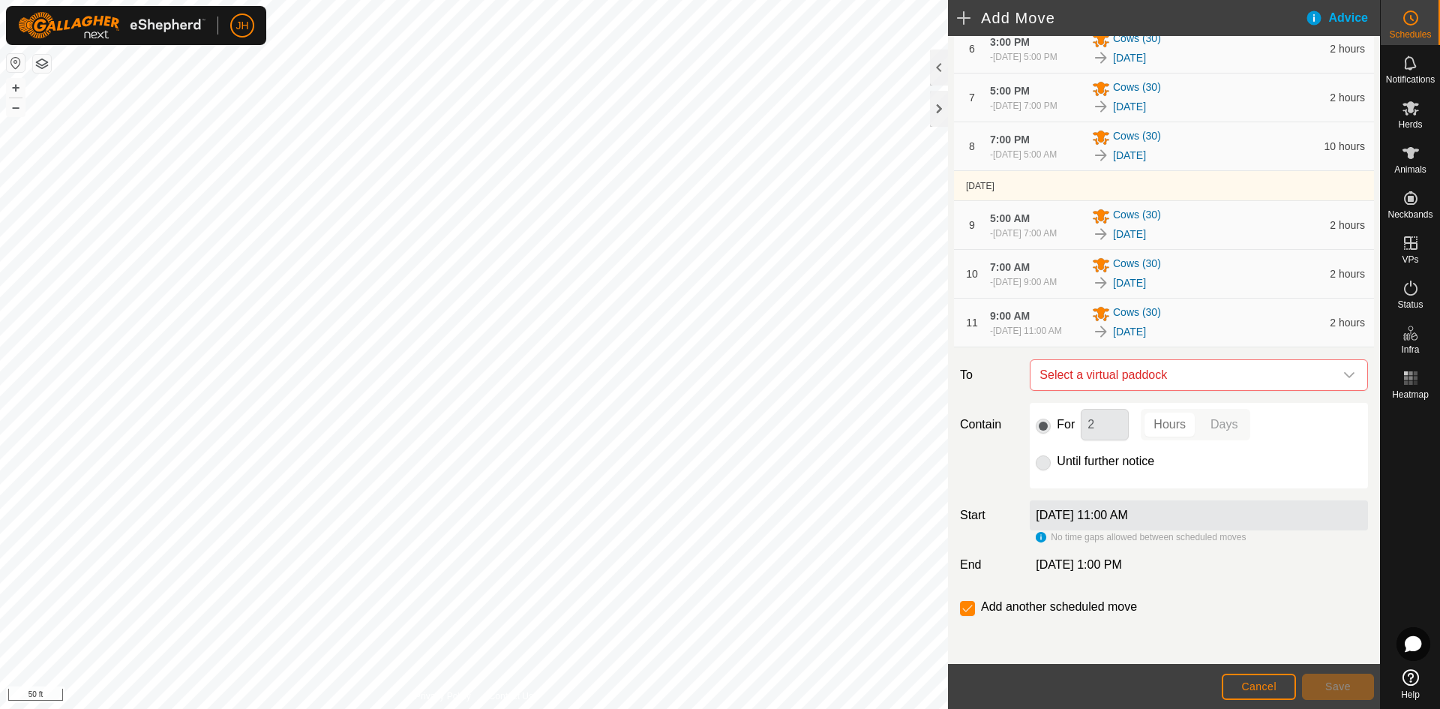
click at [1200, 374] on span "Select a virtual paddock" at bounding box center [1183, 375] width 301 height 30
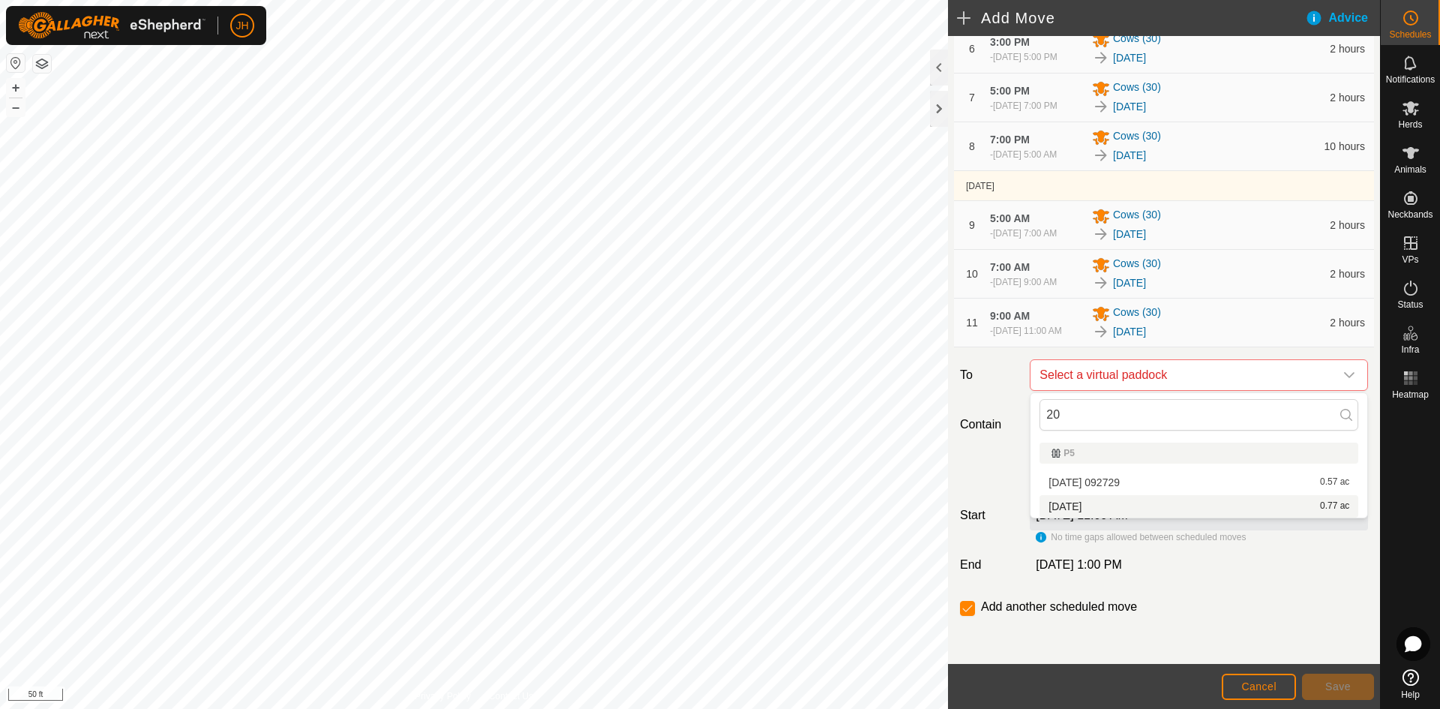
type input "20"
click at [1094, 509] on div "5.1.20 0.77 ac" at bounding box center [1198, 506] width 301 height 10
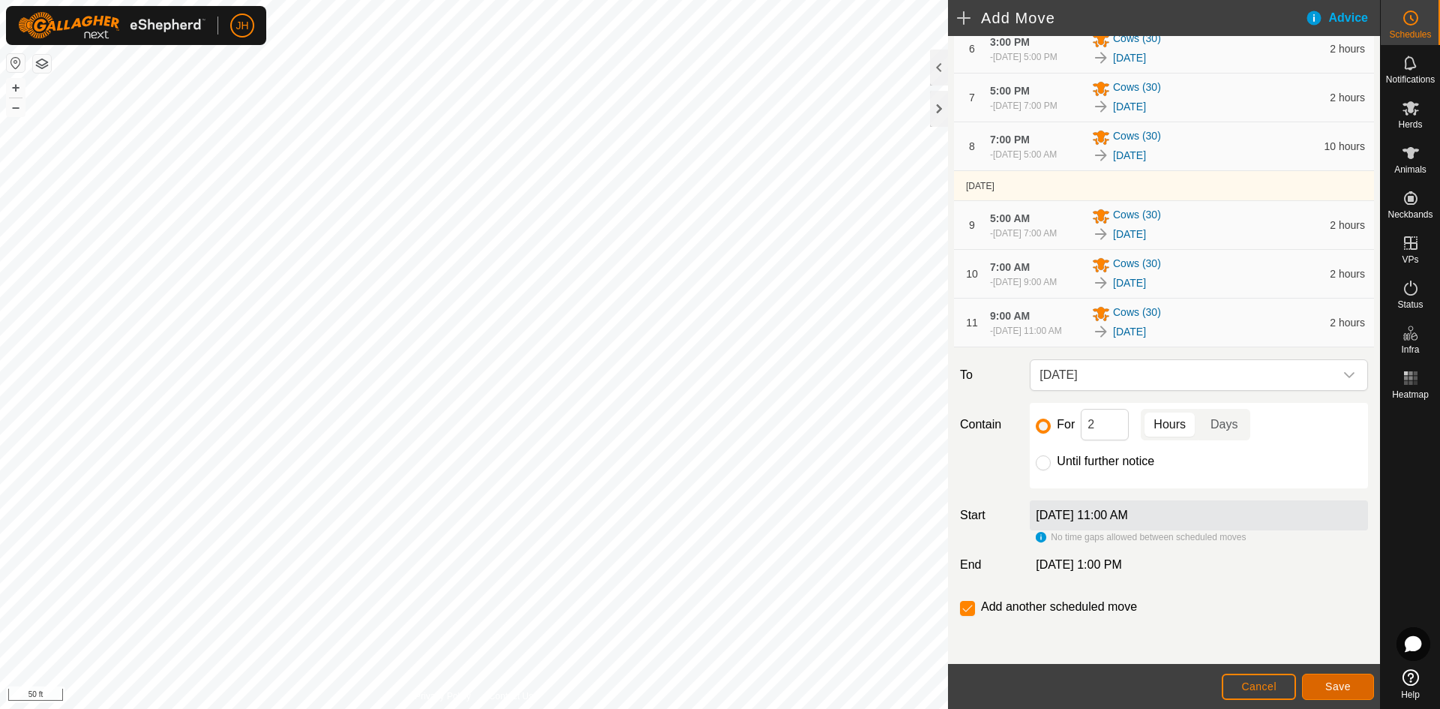
click at [1325, 685] on span "Save" at bounding box center [1337, 686] width 25 height 12
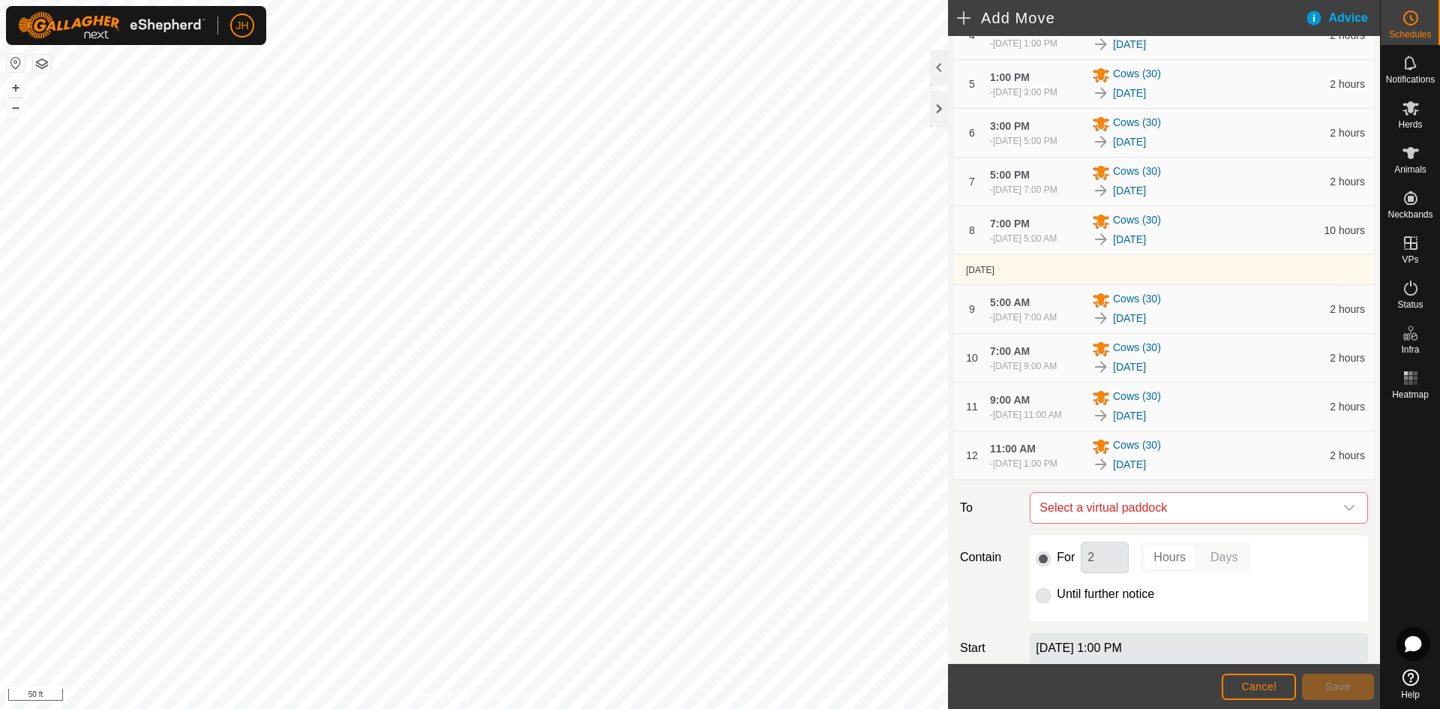
scroll to position [568, 0]
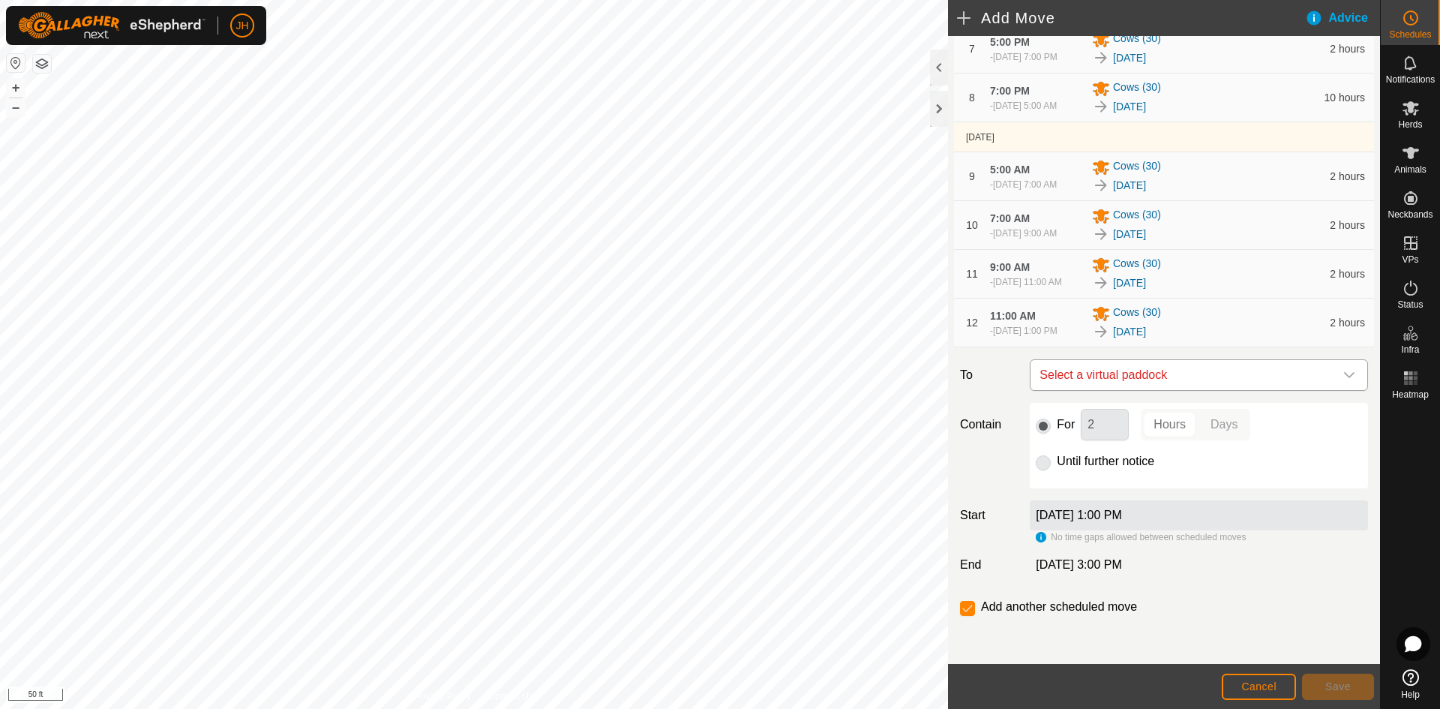
click at [1216, 372] on span "Select a virtual paddock" at bounding box center [1183, 375] width 301 height 30
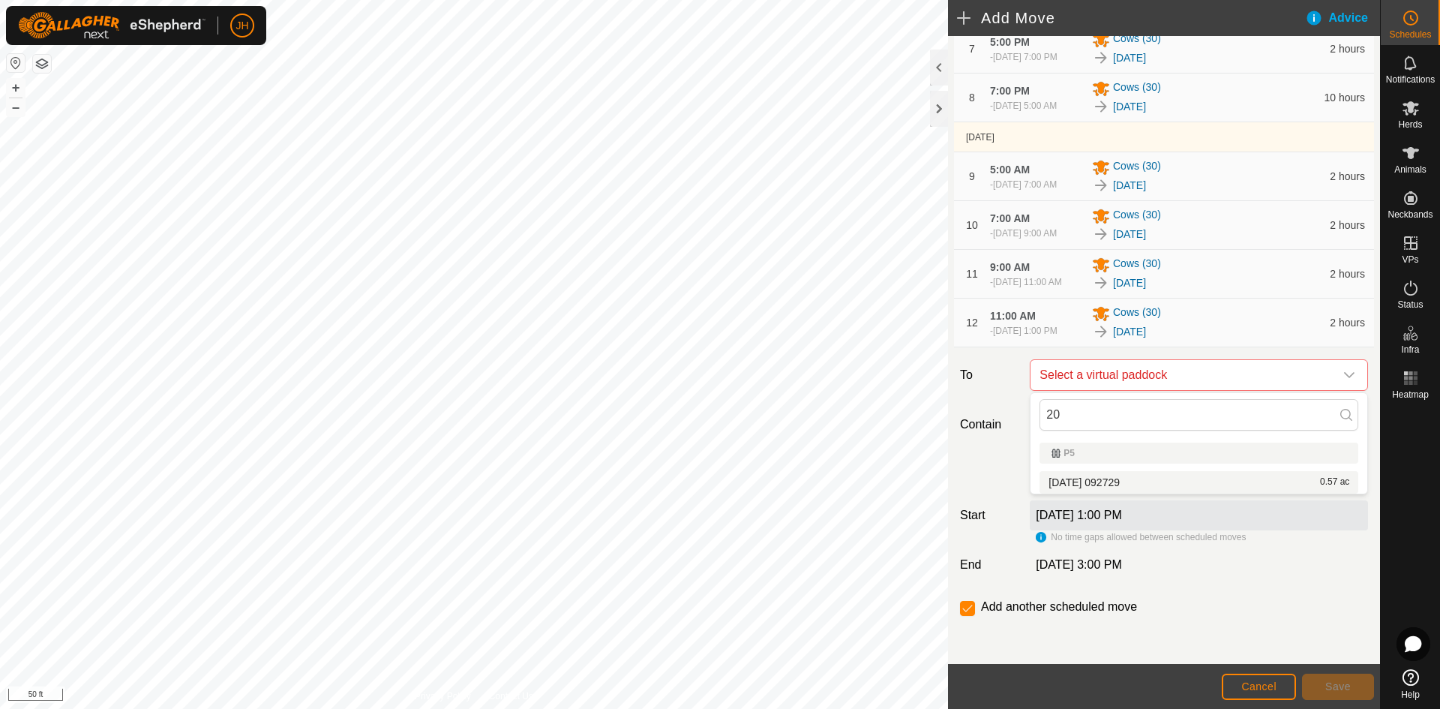
type input "20"
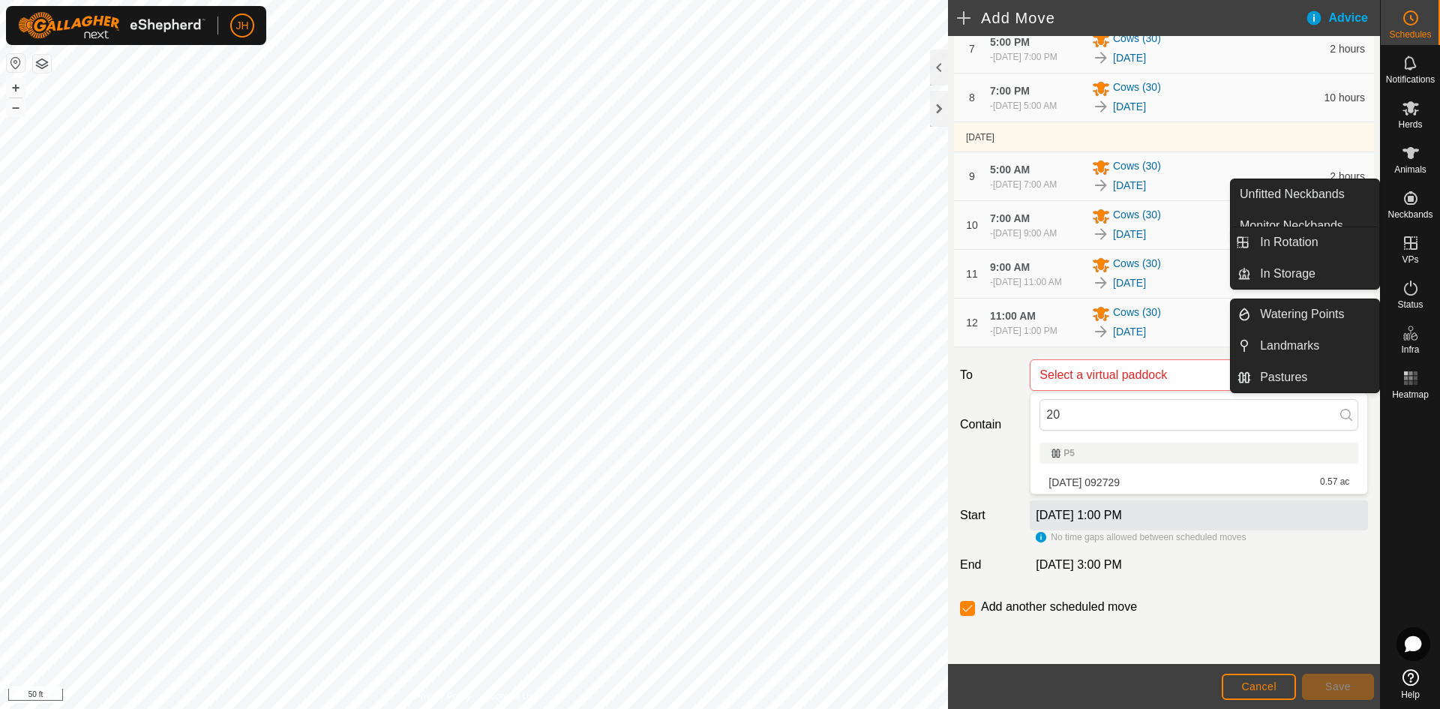
click at [1415, 247] on icon at bounding box center [1410, 242] width 13 height 13
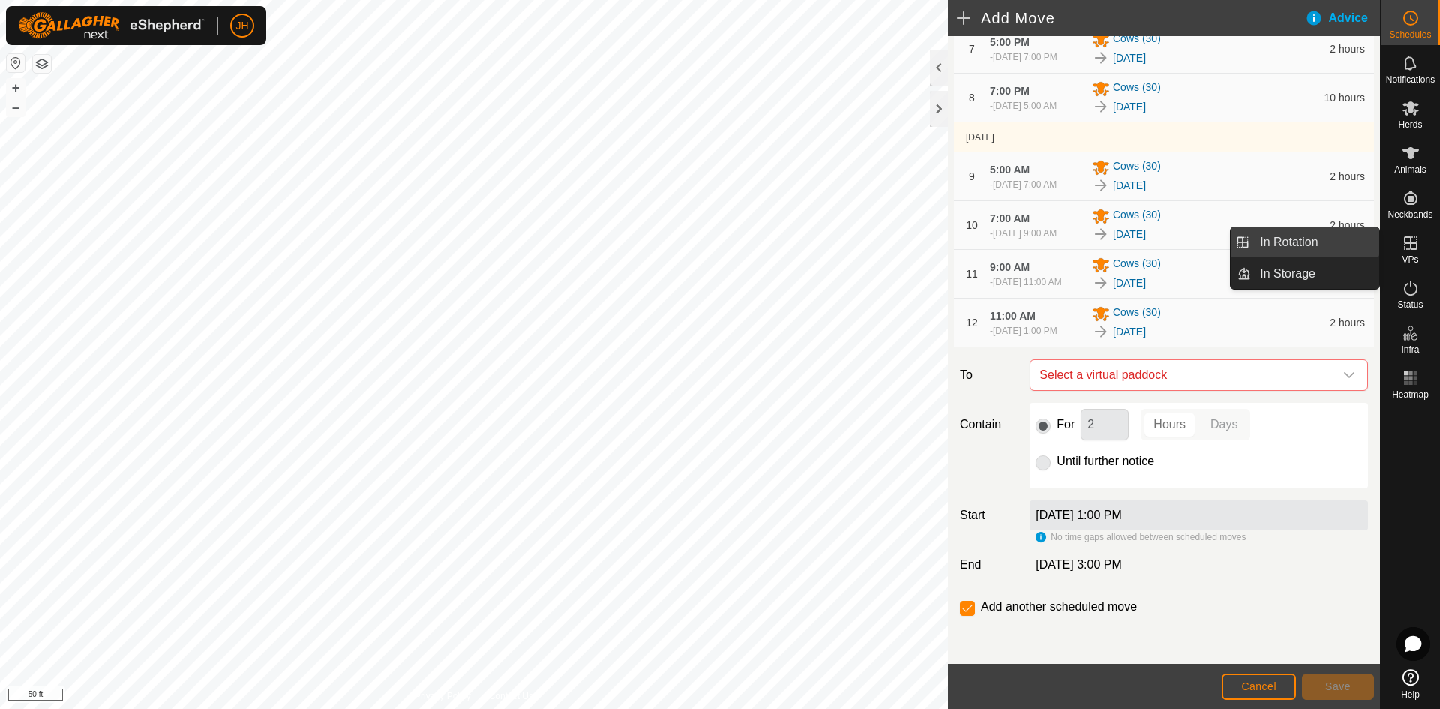
click at [1350, 250] on link "In Rotation" at bounding box center [1315, 242] width 128 height 30
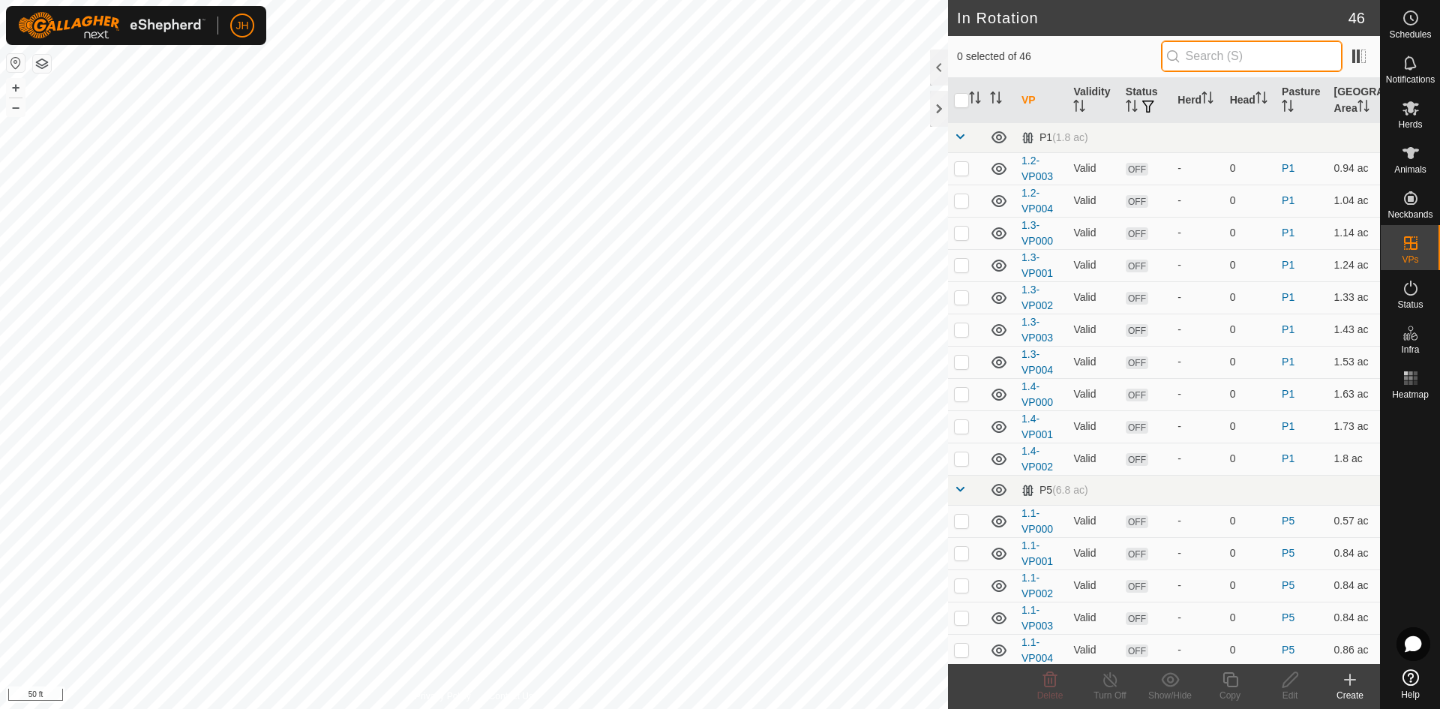
drag, startPoint x: 1218, startPoint y: 51, endPoint x: 1173, endPoint y: 73, distance: 49.3
click at [1217, 52] on input "text" at bounding box center [1251, 55] width 181 height 31
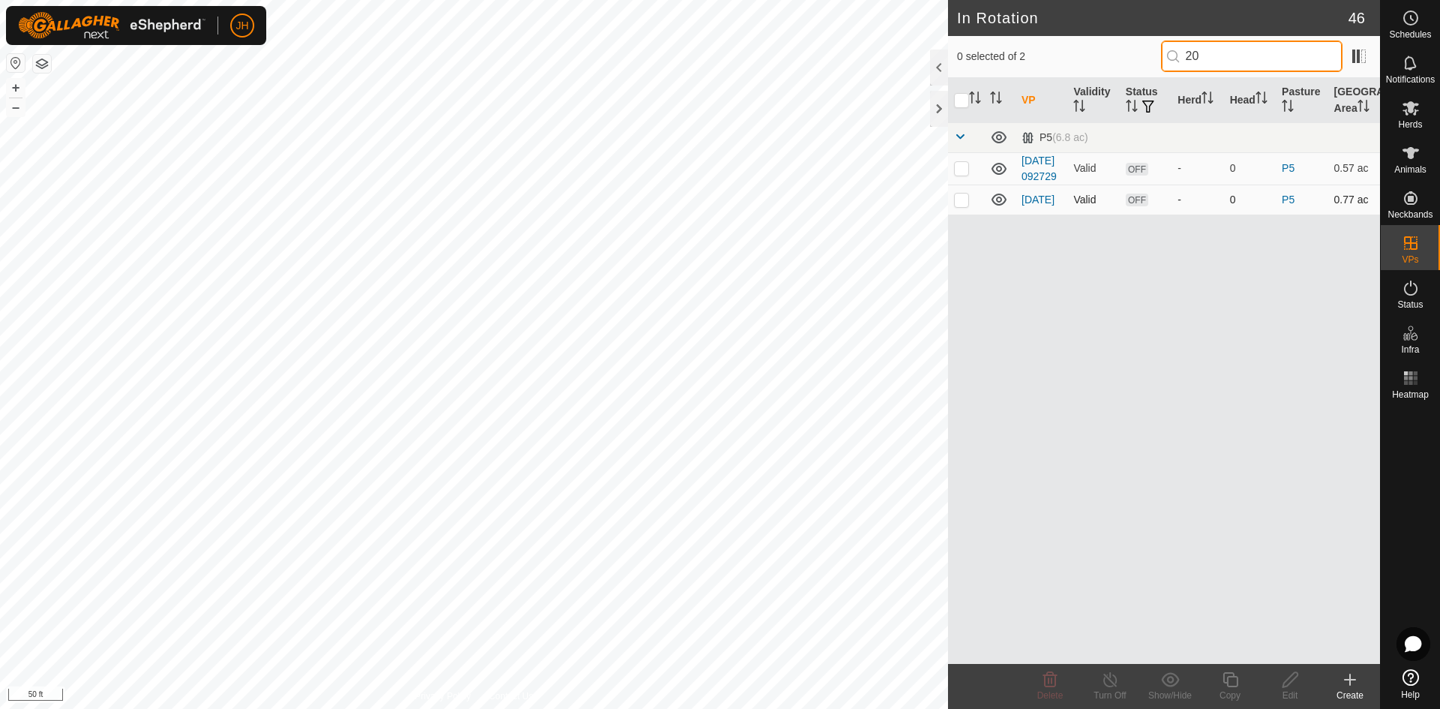
type input "20"
click at [961, 205] on p-checkbox at bounding box center [961, 199] width 15 height 12
click at [964, 205] on p-checkbox at bounding box center [961, 199] width 15 height 12
checkbox input "false"
click at [1209, 61] on input "20" at bounding box center [1251, 55] width 181 height 31
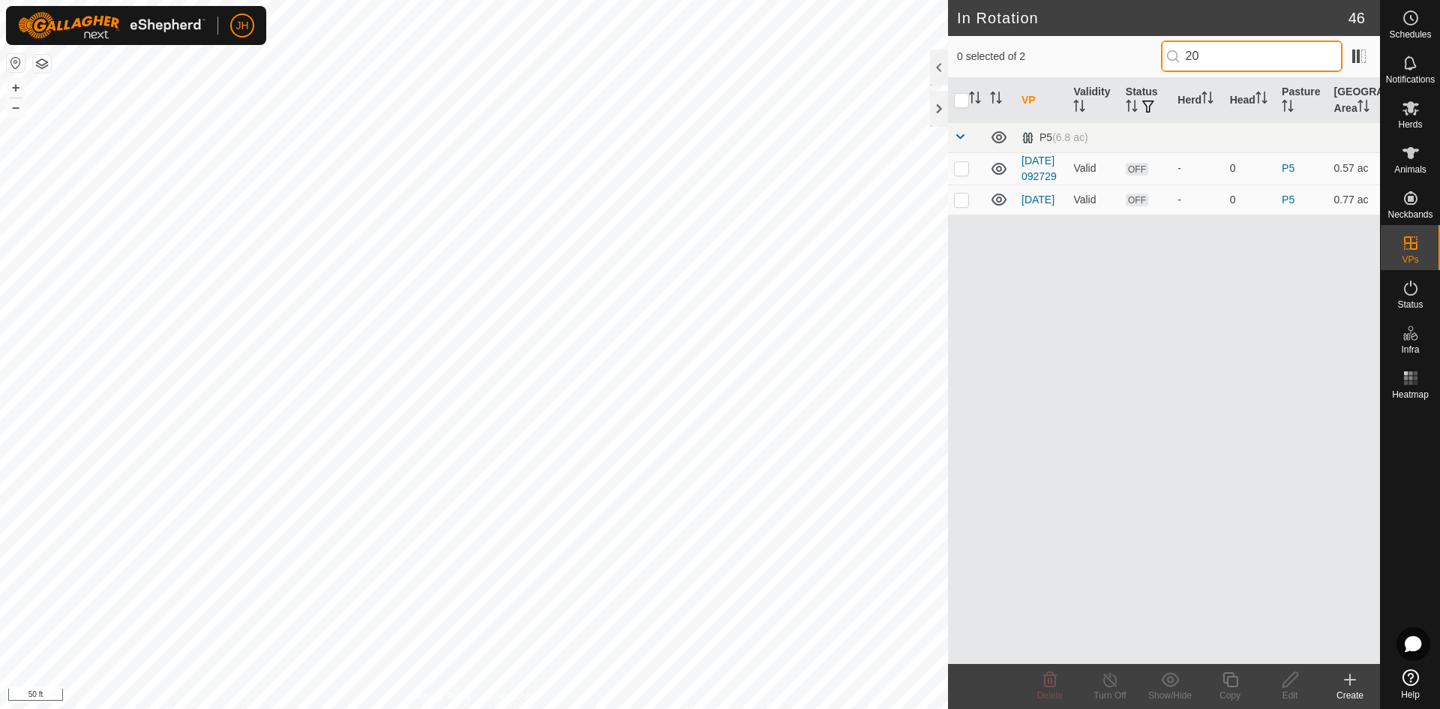
click at [1188, 52] on input "20" at bounding box center [1251, 55] width 181 height 31
type input "21"
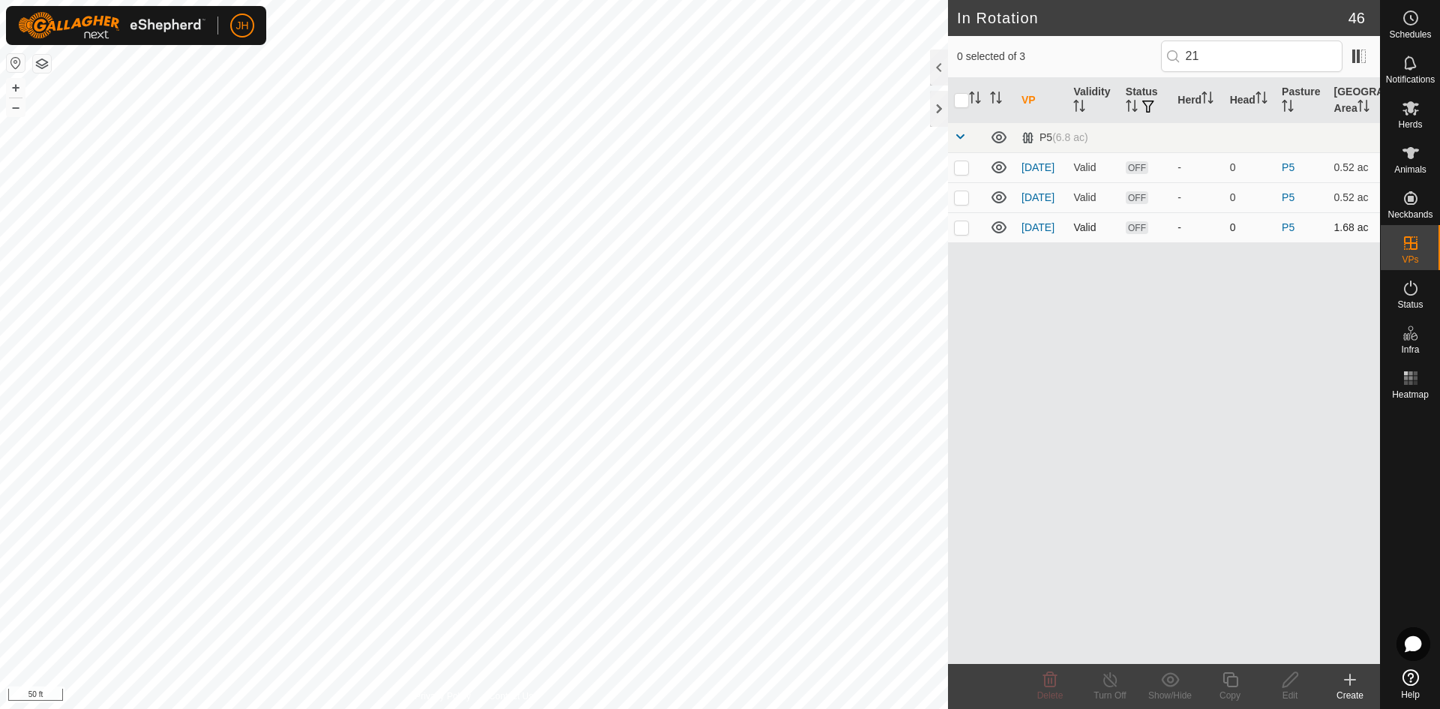
click at [960, 229] on p-checkbox at bounding box center [961, 227] width 15 height 12
checkbox input "true"
click at [1295, 684] on icon at bounding box center [1290, 679] width 19 height 18
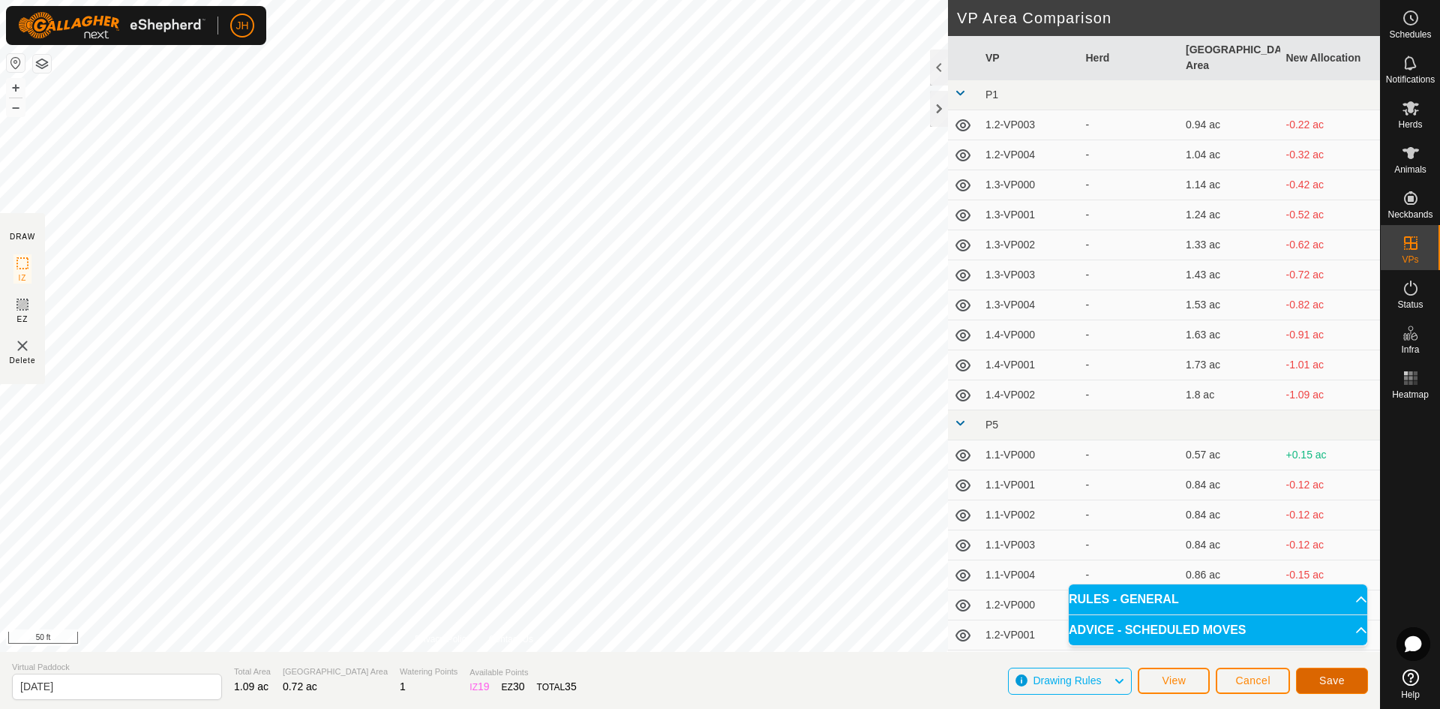
click at [1320, 680] on span "Save" at bounding box center [1331, 680] width 25 height 12
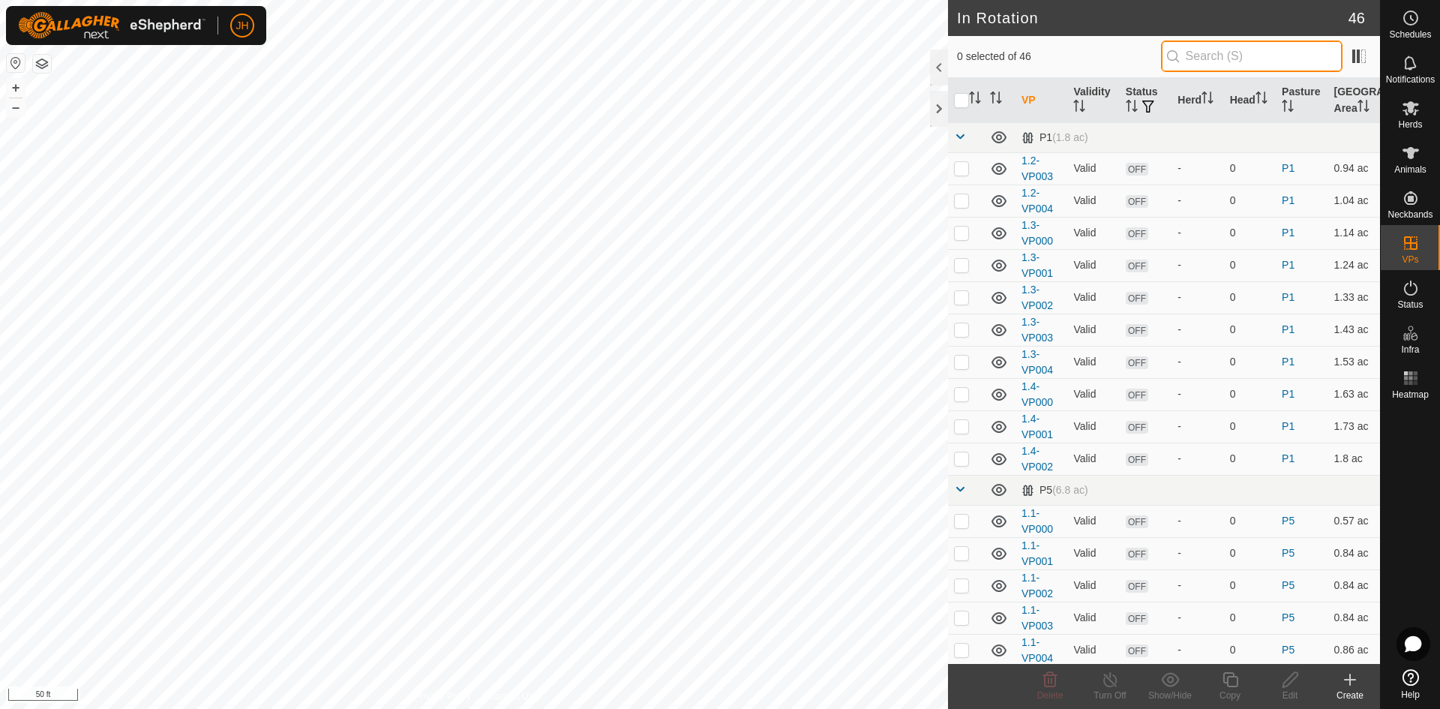
click at [1186, 60] on input "text" at bounding box center [1251, 55] width 181 height 31
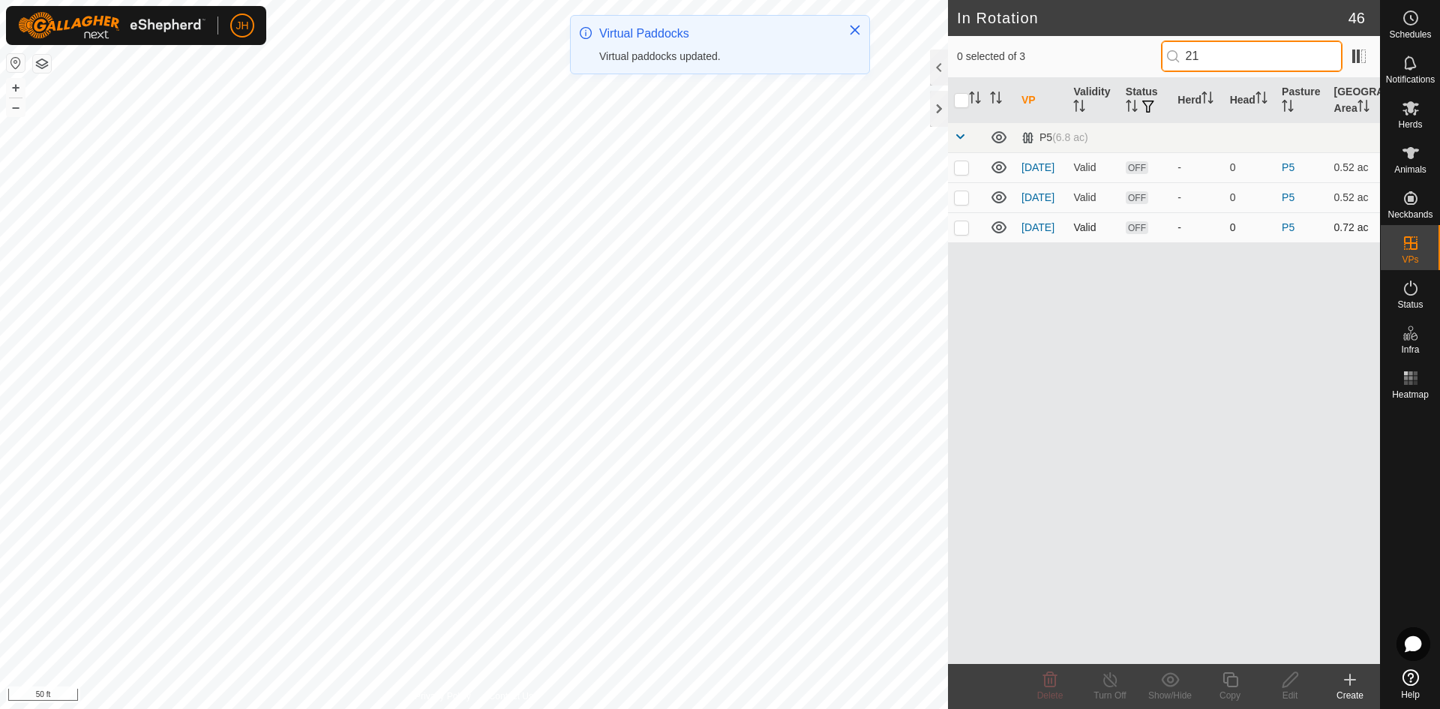
type input "21"
click at [959, 230] on p-checkbox at bounding box center [961, 227] width 15 height 12
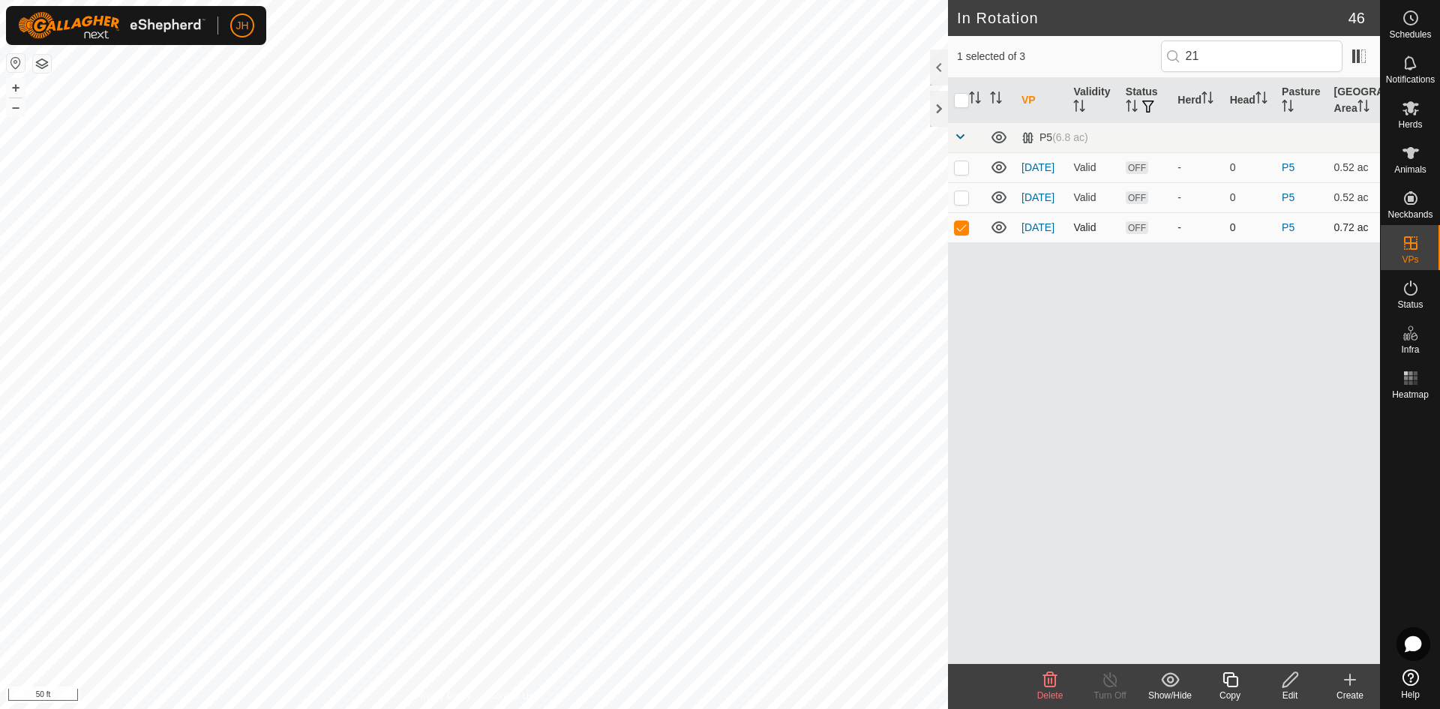
click at [964, 229] on p-checkbox at bounding box center [961, 227] width 15 height 12
checkbox input "false"
click at [1208, 49] on input "21" at bounding box center [1251, 55] width 181 height 31
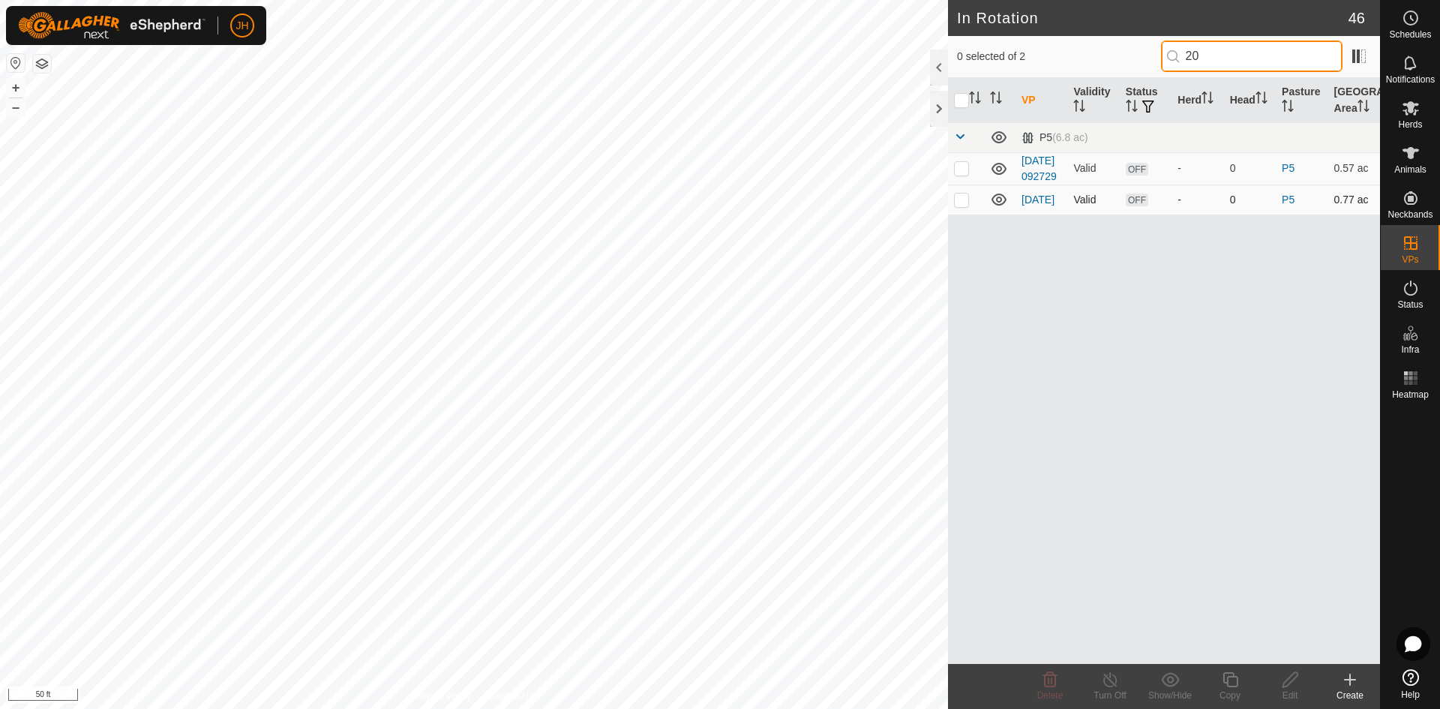
type input "20"
click at [961, 205] on p-checkbox at bounding box center [961, 199] width 15 height 12
drag, startPoint x: 962, startPoint y: 217, endPoint x: 1052, endPoint y: 153, distance: 110.7
click at [964, 205] on p-checkbox at bounding box center [961, 199] width 15 height 12
checkbox input "false"
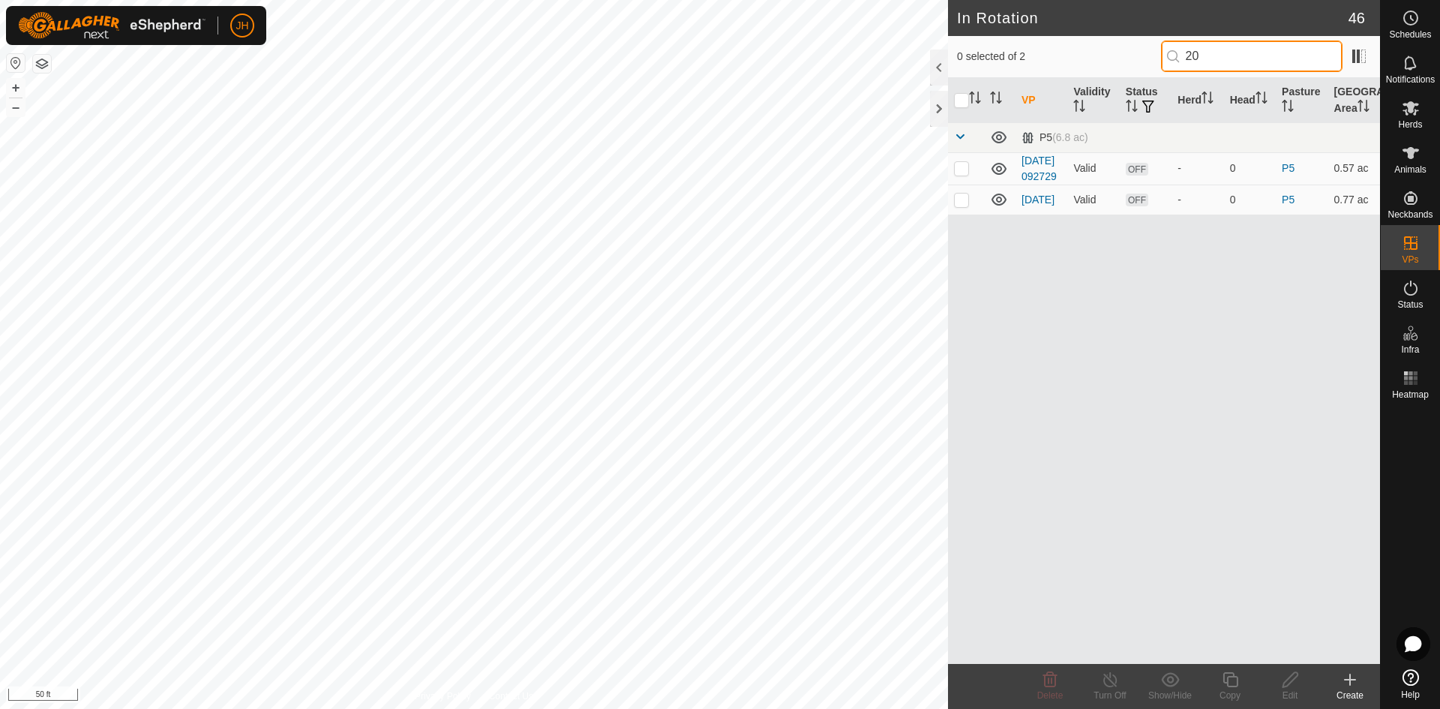
click at [1194, 61] on input "20" at bounding box center [1251, 55] width 181 height 31
type input "21"
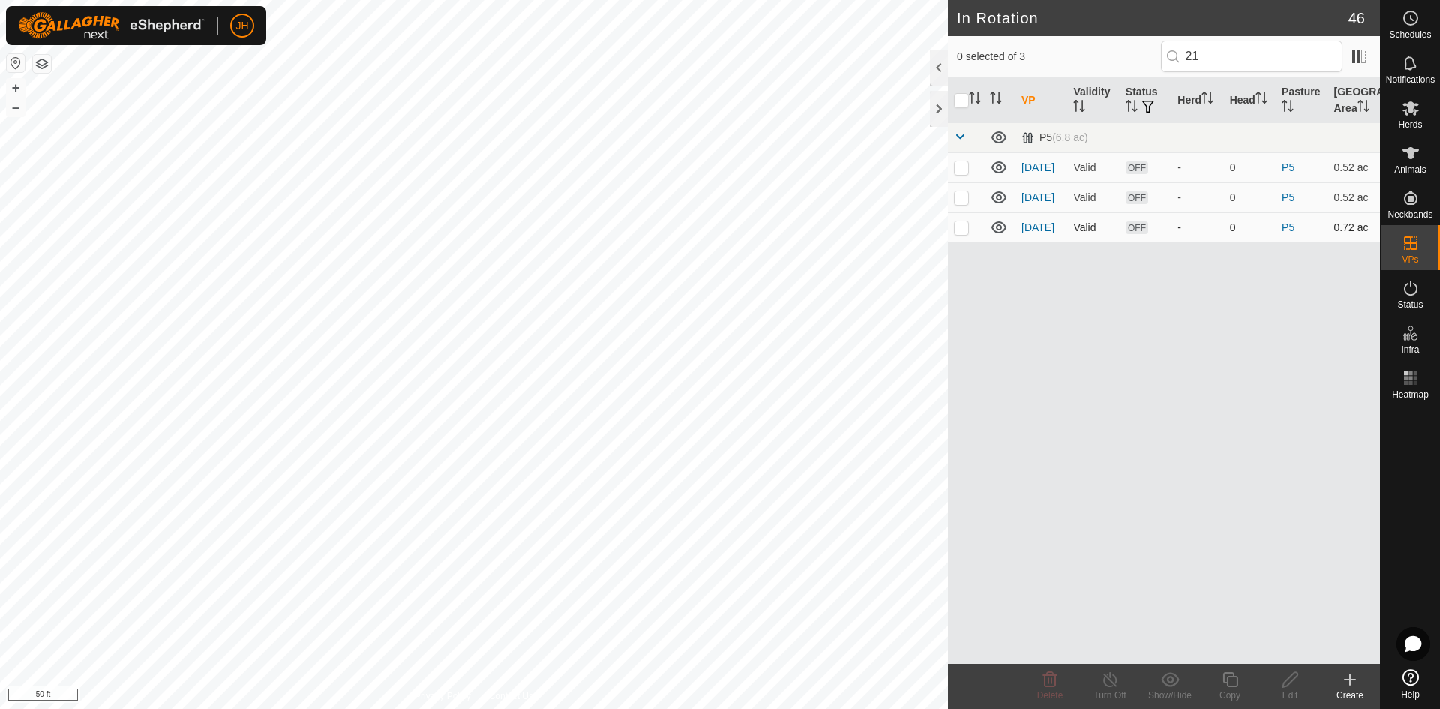
click at [961, 229] on p-checkbox at bounding box center [961, 227] width 15 height 12
checkbox input "true"
click at [1198, 60] on input "21" at bounding box center [1251, 55] width 181 height 31
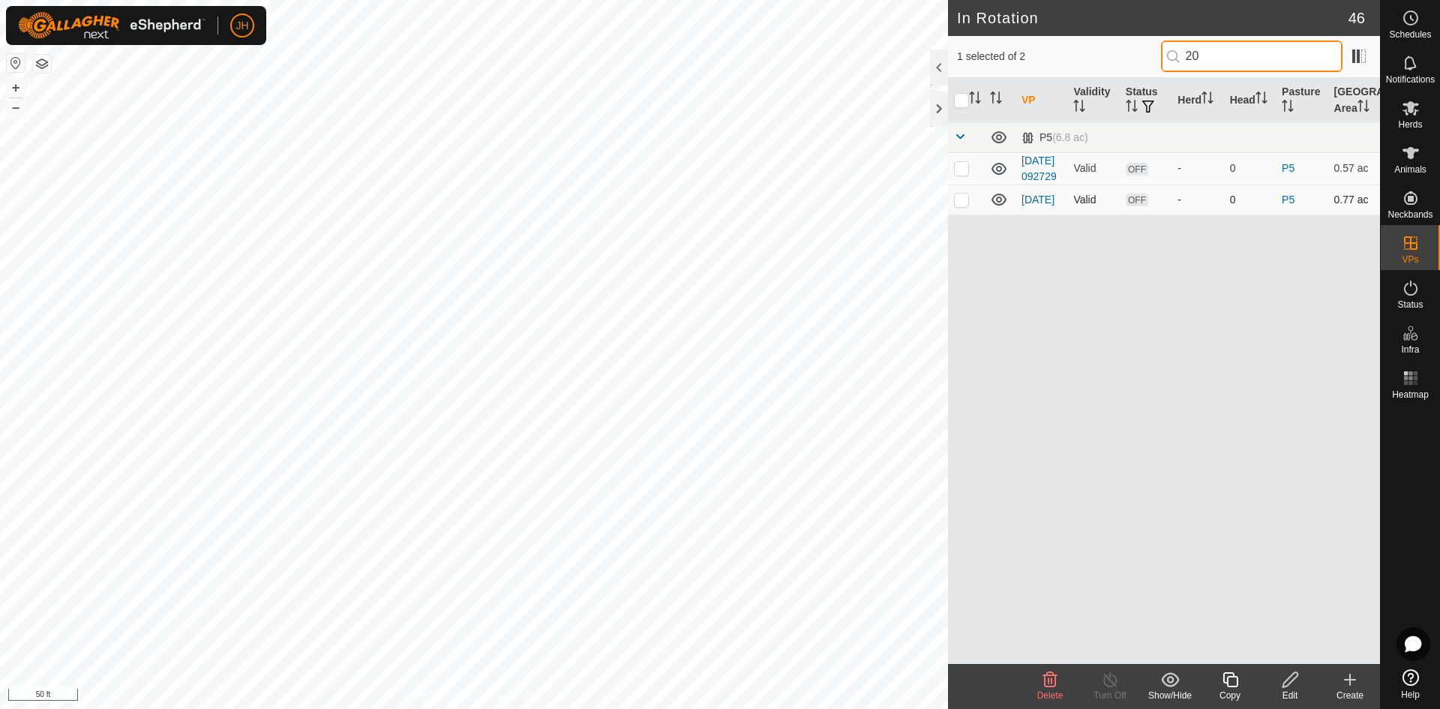
type input "20"
click at [963, 205] on p-checkbox at bounding box center [961, 199] width 15 height 12
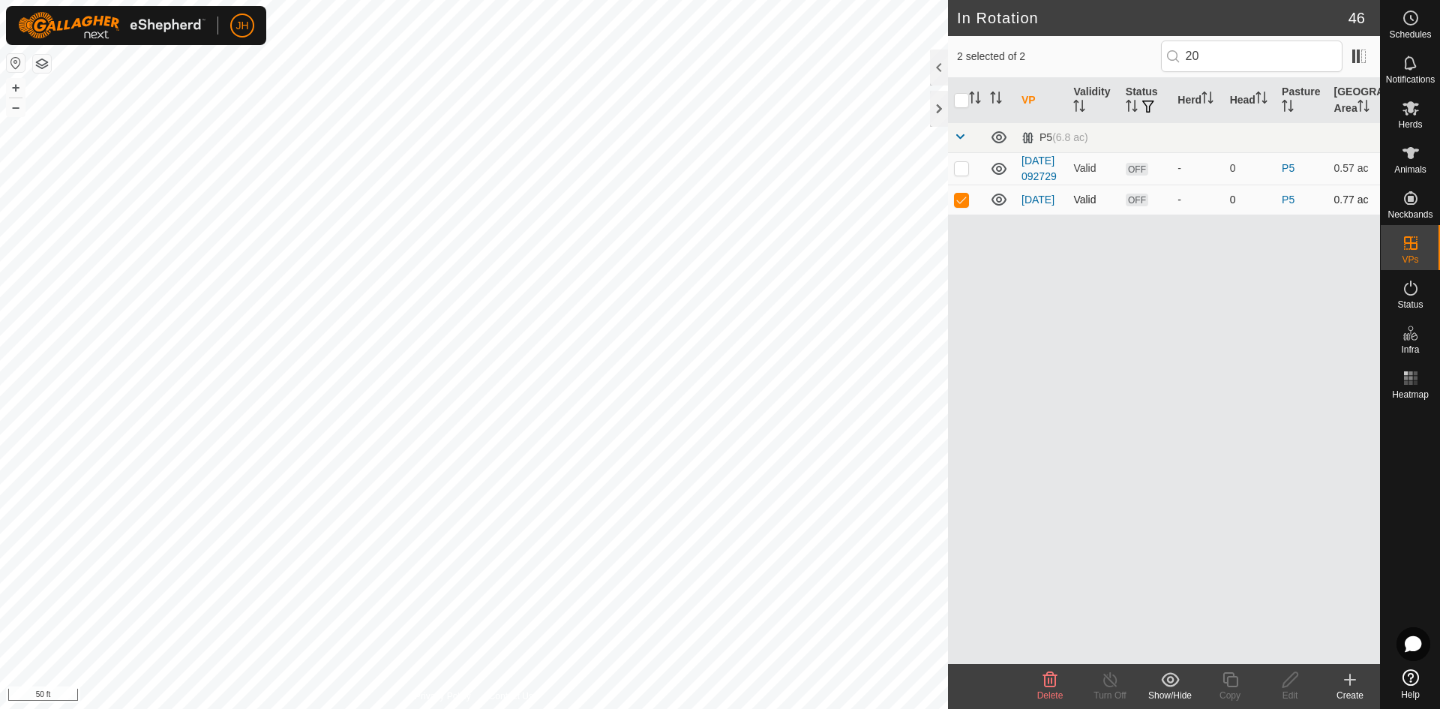
checkbox input "false"
click at [1287, 685] on icon at bounding box center [1290, 679] width 19 height 18
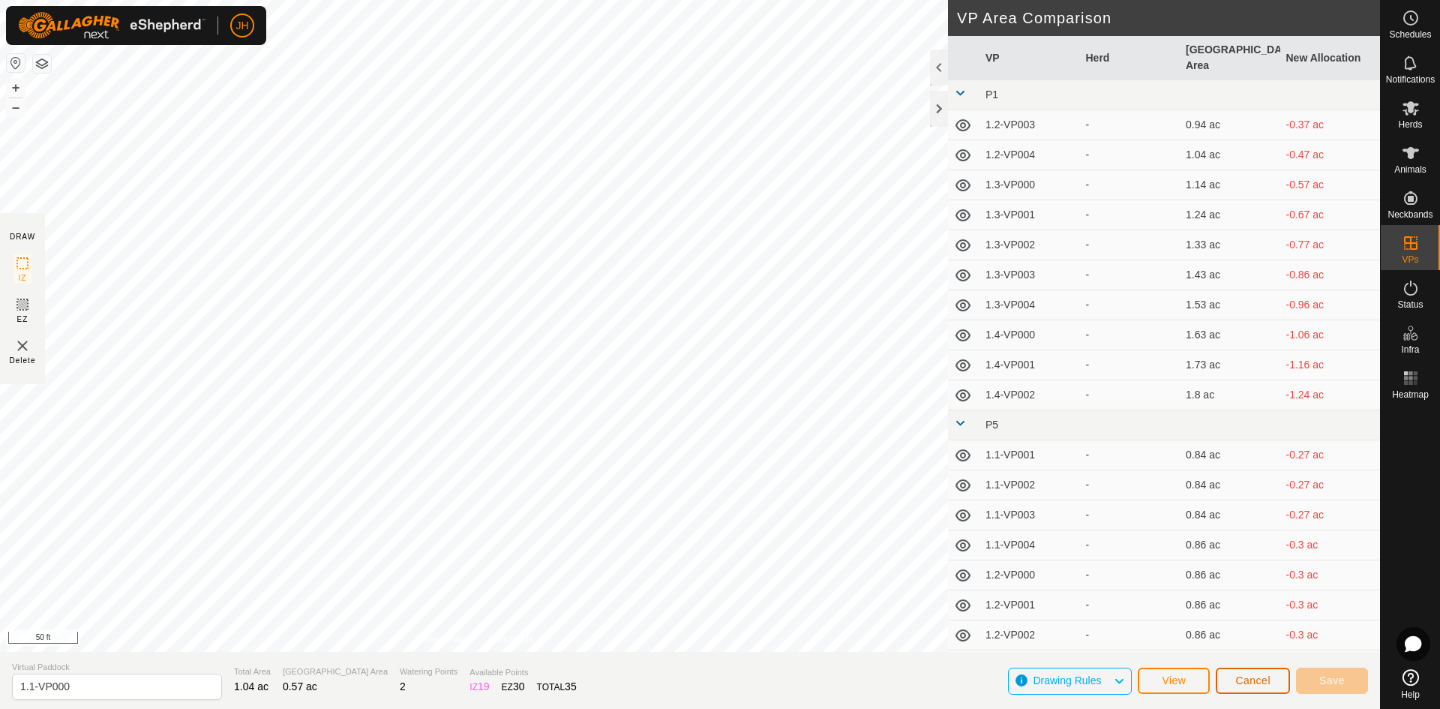
click at [1235, 682] on button "Cancel" at bounding box center [1252, 680] width 74 height 26
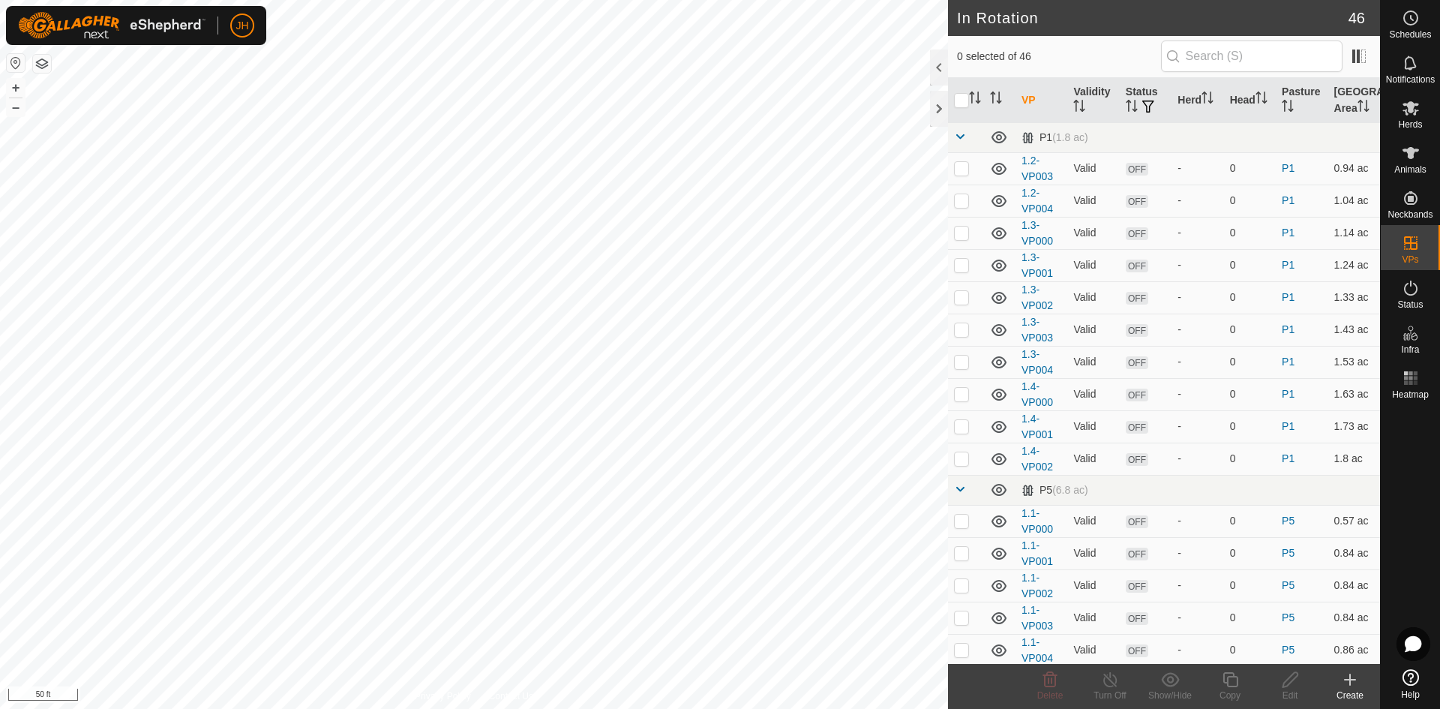
checkbox input "true"
checkbox input "false"
checkbox input "true"
checkbox input "false"
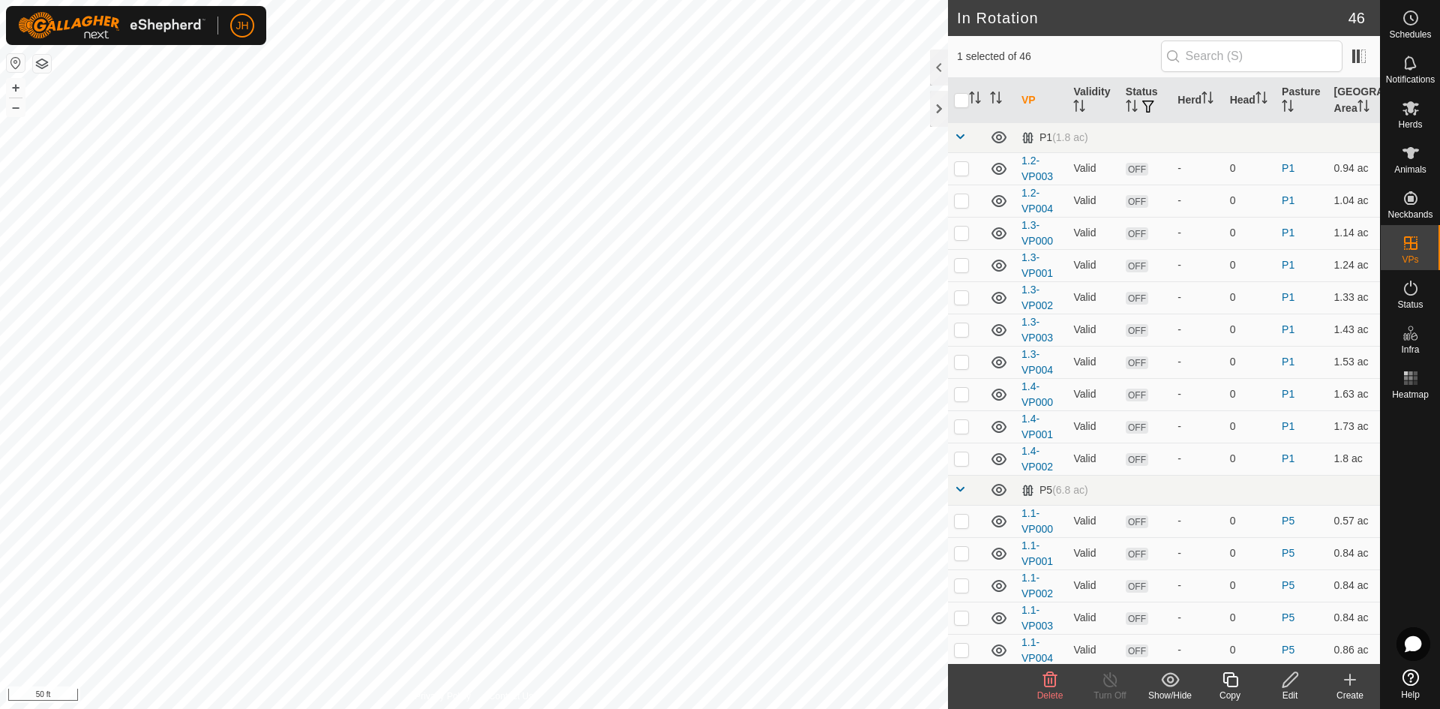
checkbox input "false"
checkbox input "true"
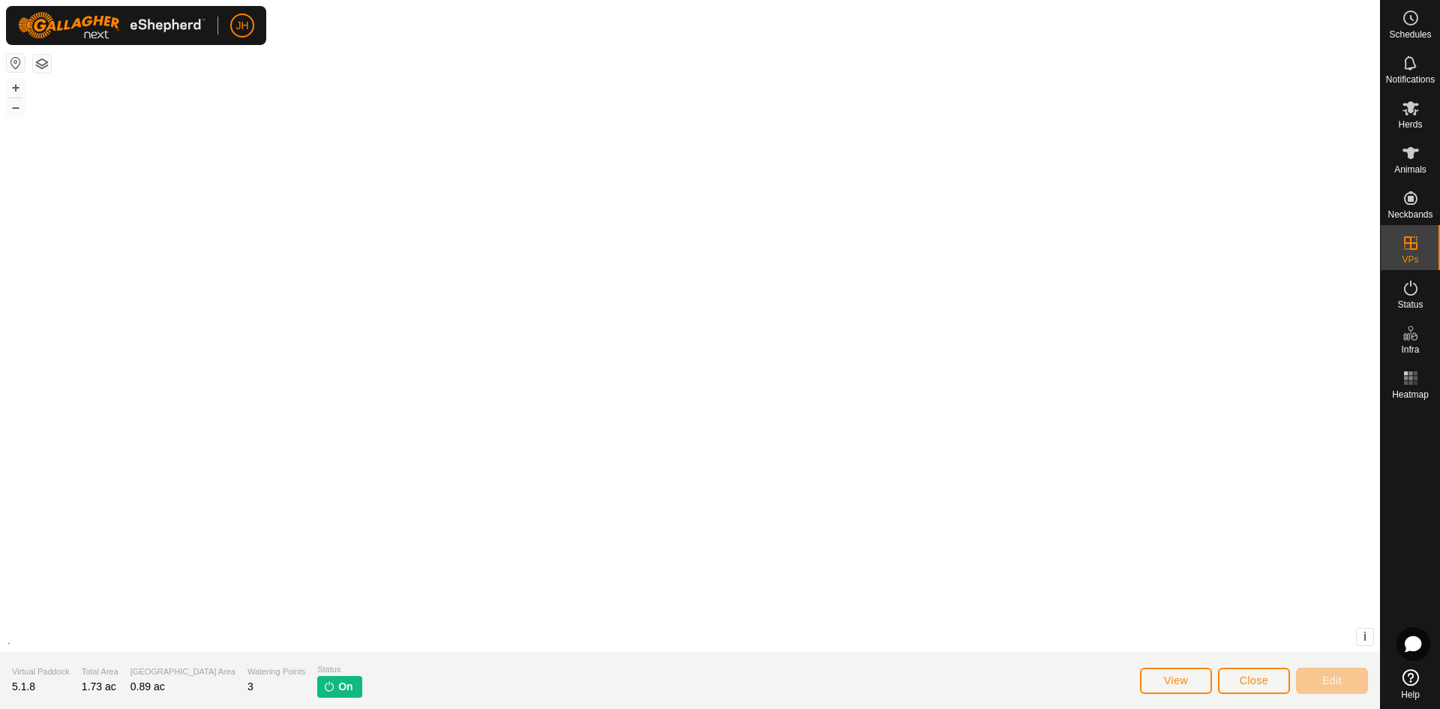
click at [554, 172] on div "+ – ⇧ i" at bounding box center [690, 326] width 1380 height 652
click at [1239, 685] on button "Close" at bounding box center [1254, 680] width 72 height 26
click at [1252, 685] on span "Close" at bounding box center [1253, 680] width 28 height 12
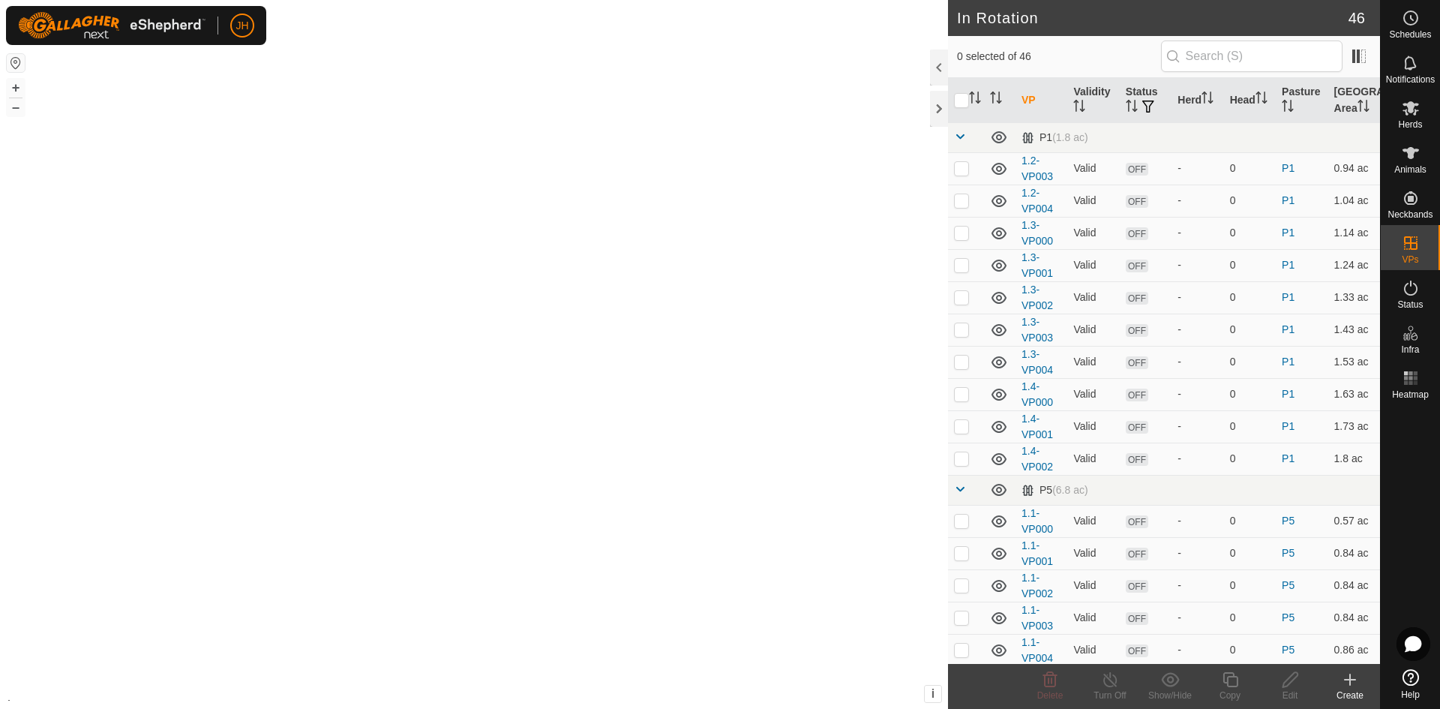
click at [1265, 688] on div "Edit" at bounding box center [1290, 694] width 60 height 13
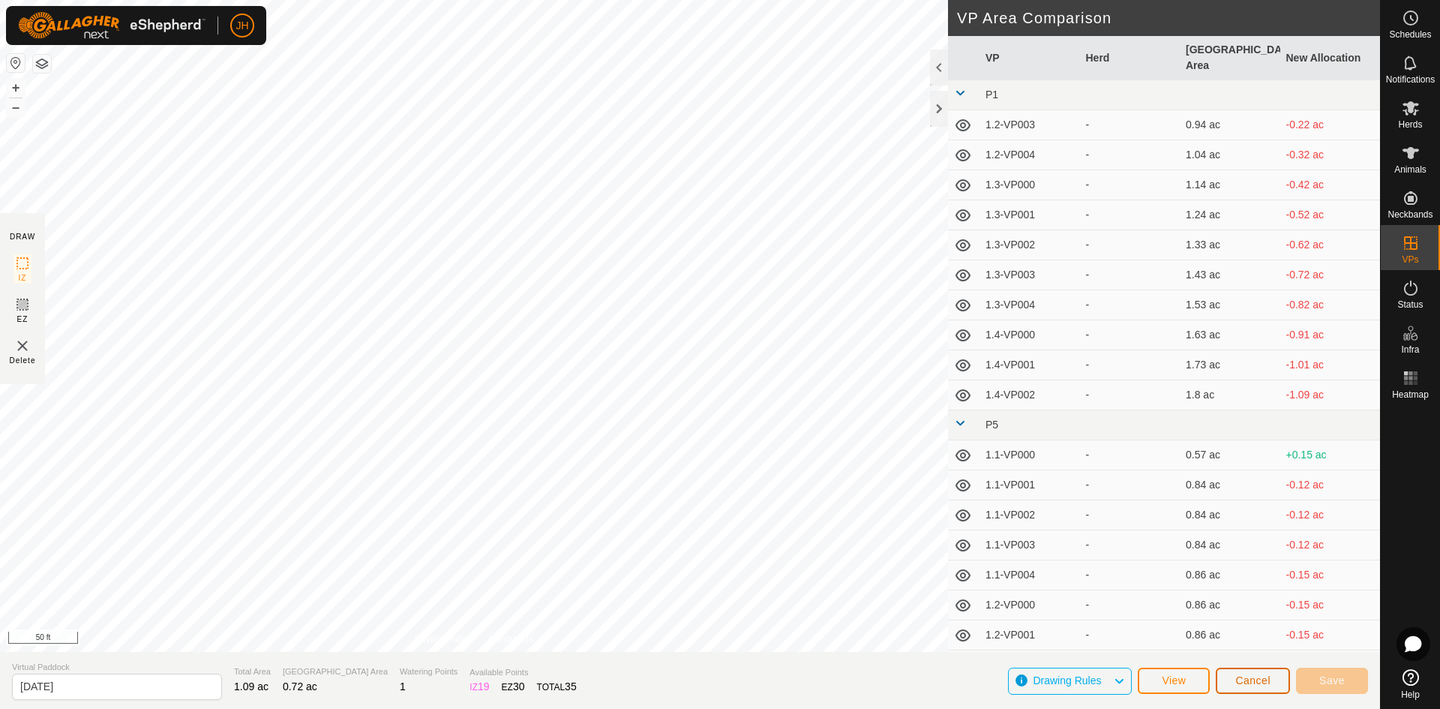
click at [1250, 684] on span "Cancel" at bounding box center [1252, 680] width 35 height 12
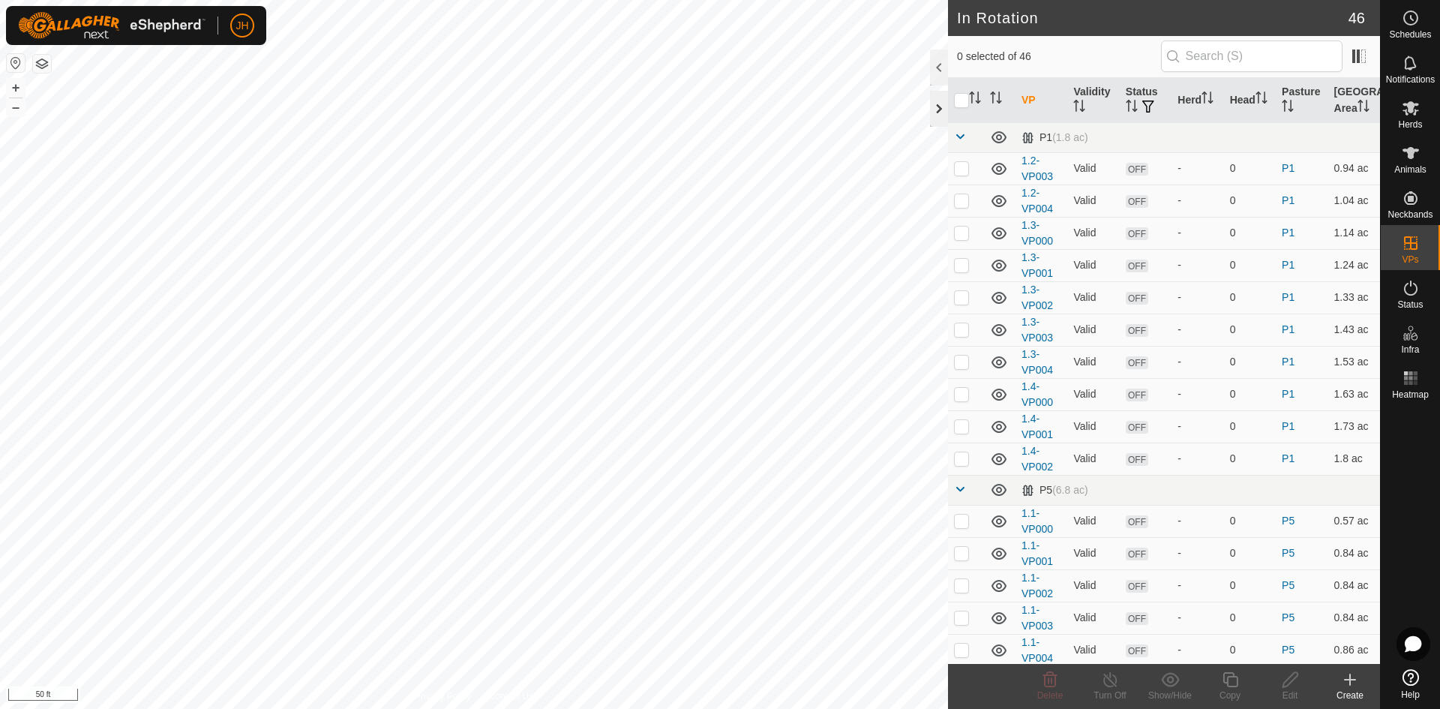
checkbox input "true"
checkbox input "false"
checkbox input "true"
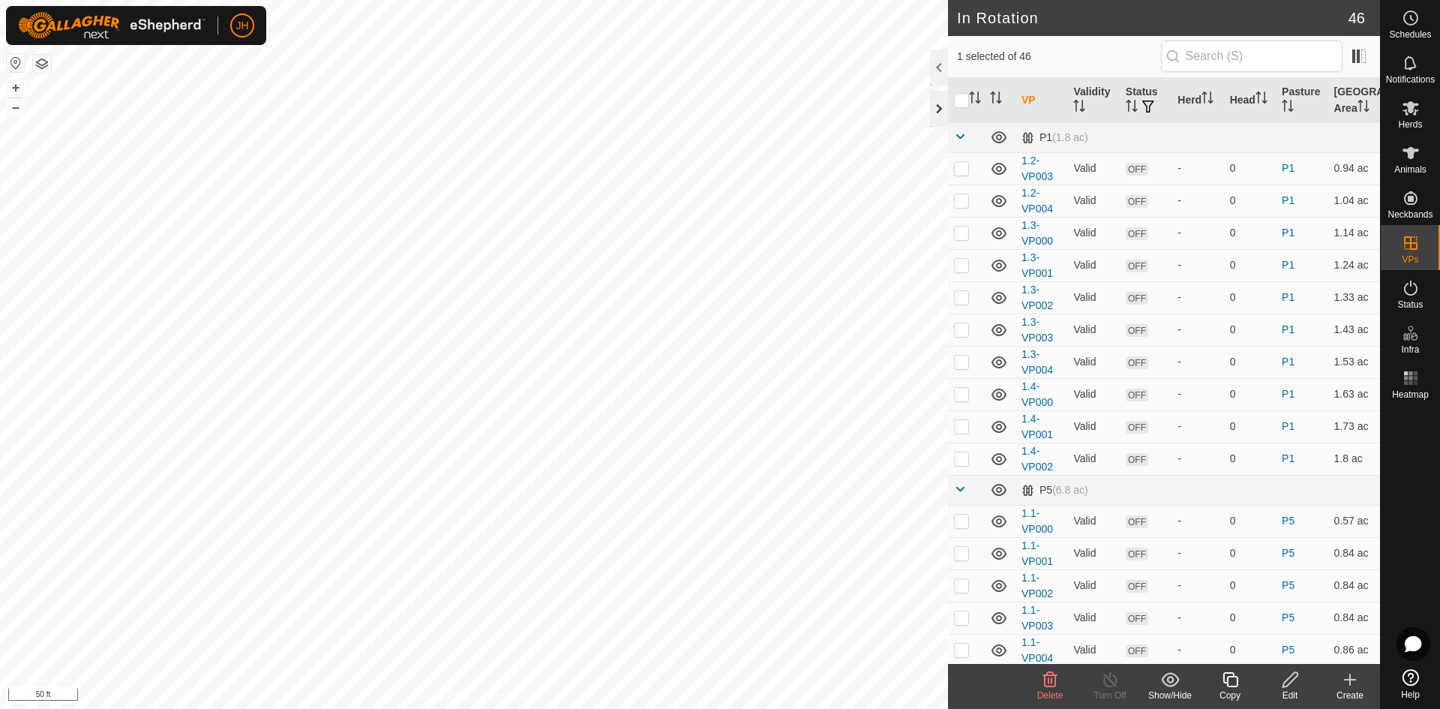
checkbox input "true"
checkbox input "false"
click at [1292, 685] on icon at bounding box center [1290, 679] width 19 height 18
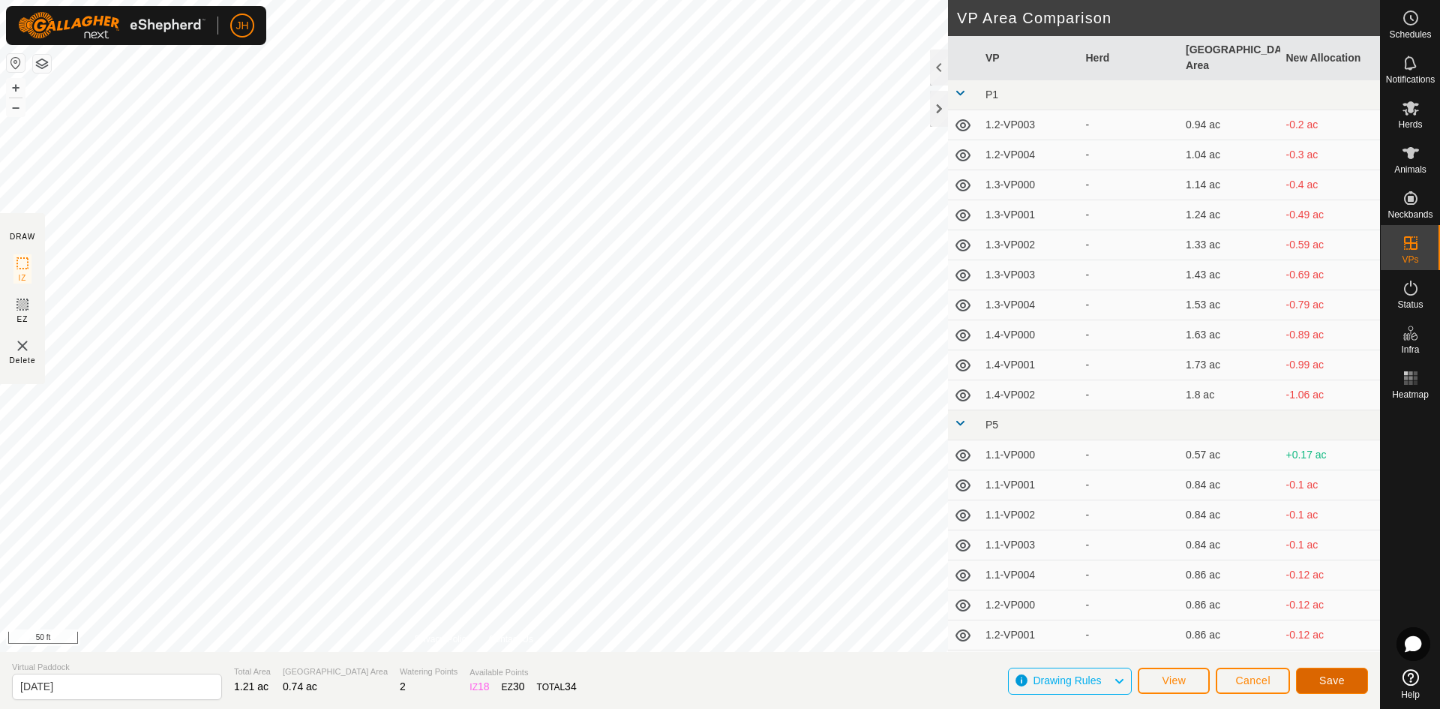
click at [1329, 682] on span "Save" at bounding box center [1331, 680] width 25 height 12
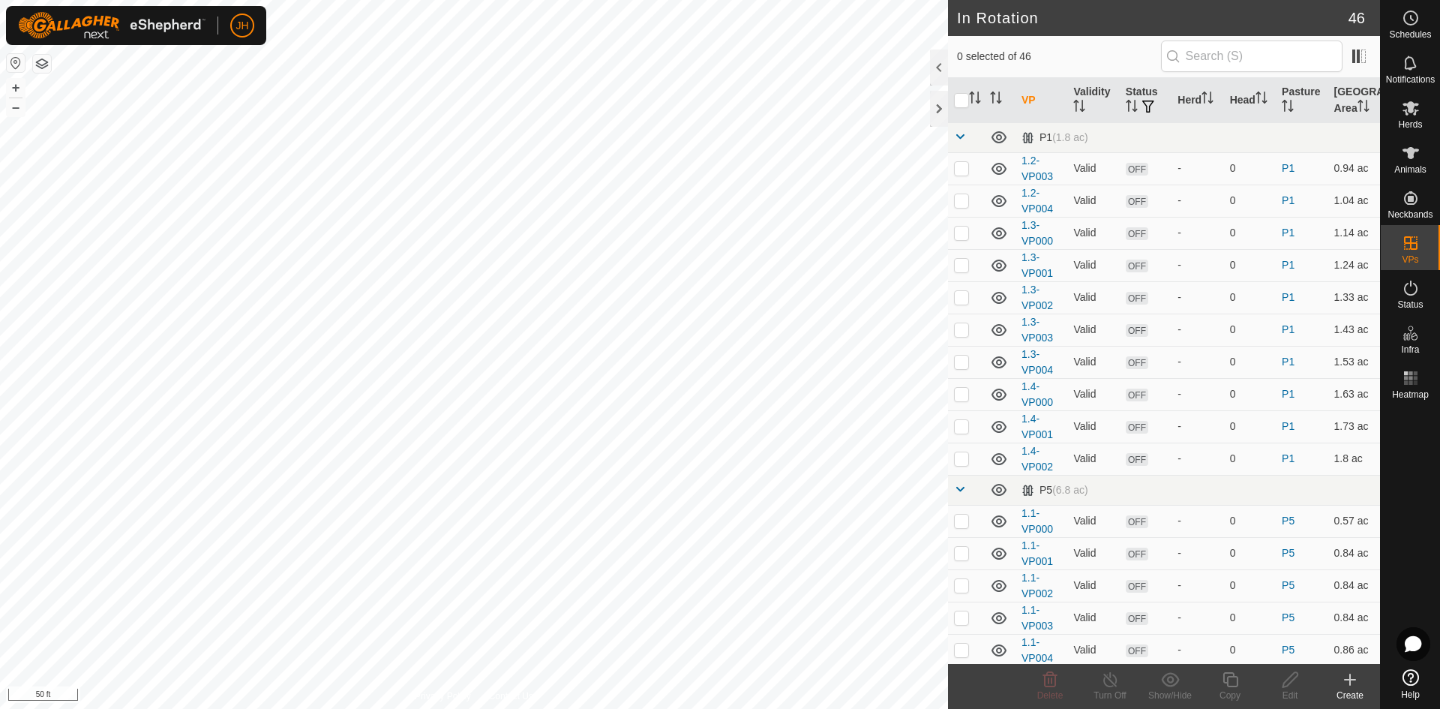
click at [1350, 684] on icon at bounding box center [1350, 679] width 0 height 10
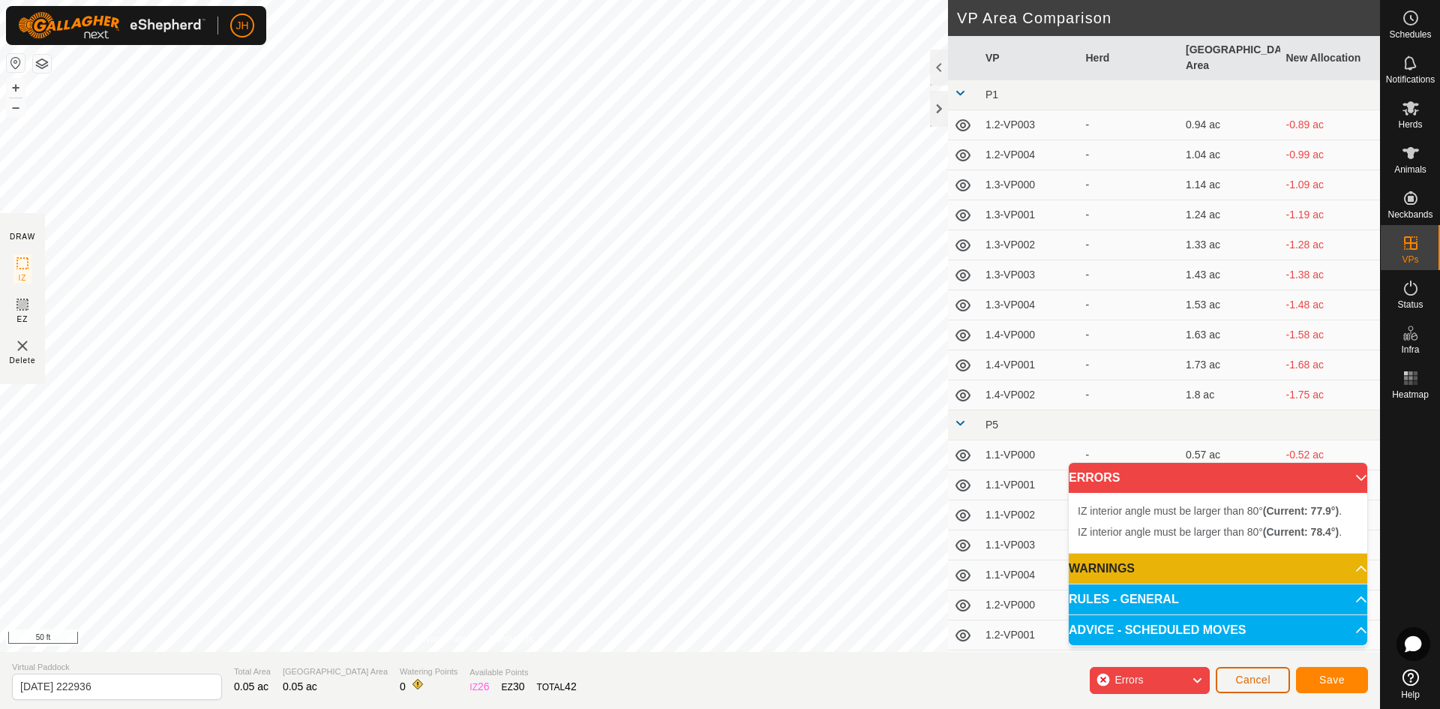
click at [1245, 685] on button "Cancel" at bounding box center [1252, 680] width 74 height 26
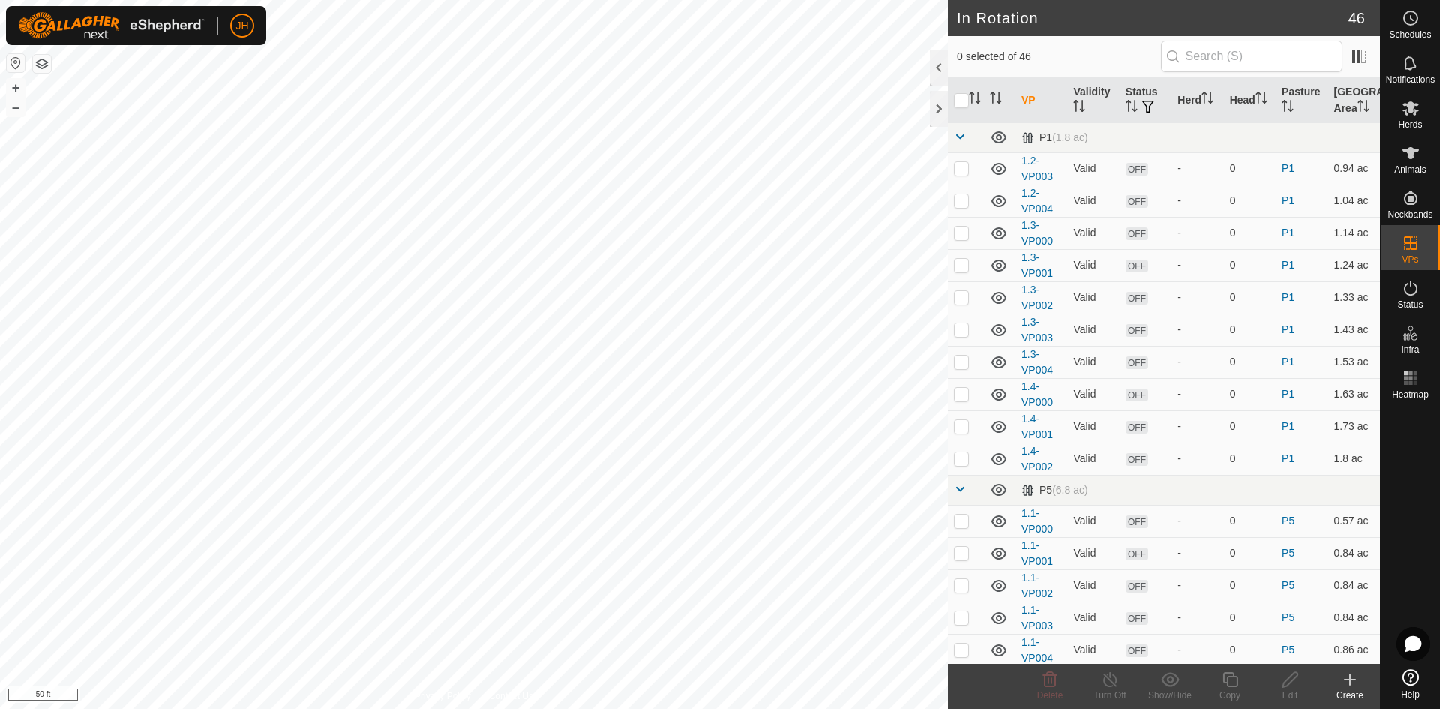
click at [1355, 685] on icon at bounding box center [1350, 679] width 18 height 18
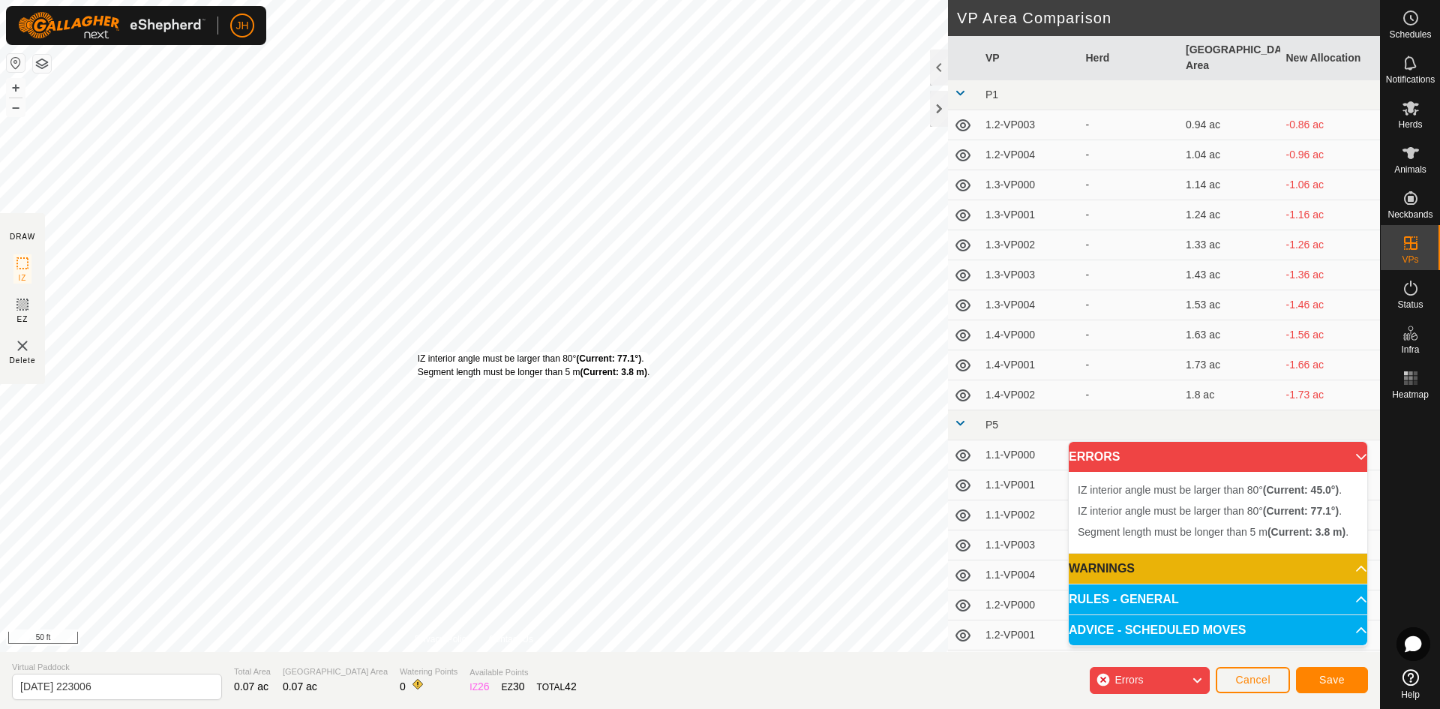
click at [417, 351] on div "IZ interior angle must be larger than 80° (Current: 77.1°) . Segment length mus…" at bounding box center [474, 326] width 948 height 652
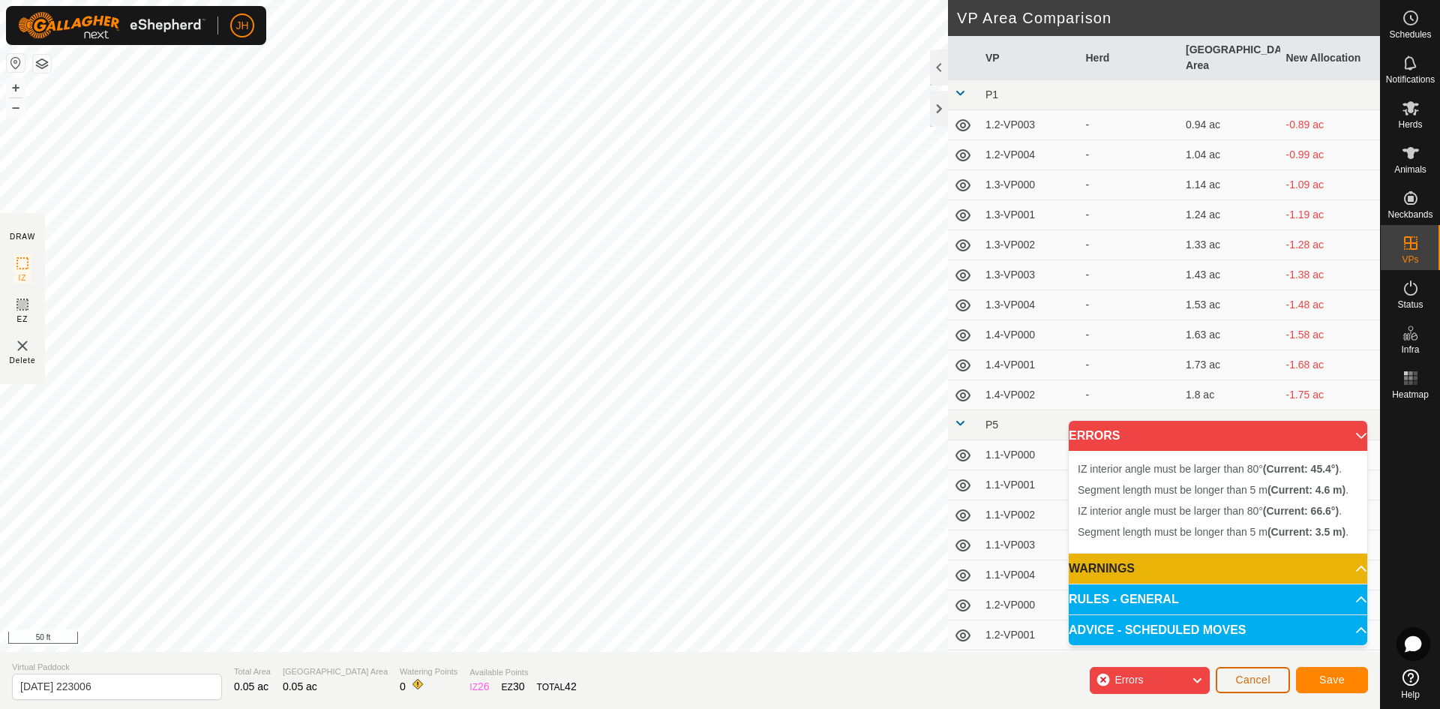
click at [1246, 679] on span "Cancel" at bounding box center [1252, 679] width 35 height 12
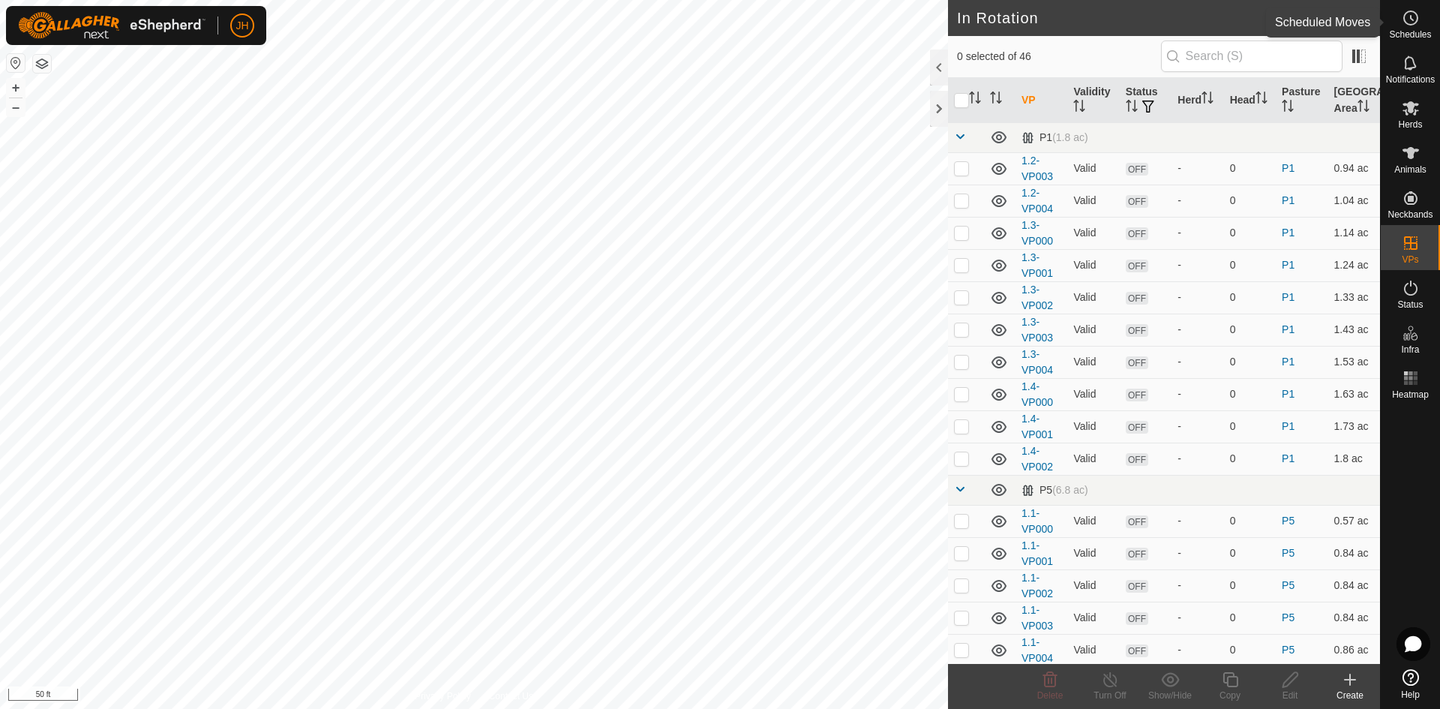
drag, startPoint x: 1414, startPoint y: 17, endPoint x: 1407, endPoint y: 25, distance: 10.1
click at [1414, 17] on icon at bounding box center [1410, 18] width 18 height 18
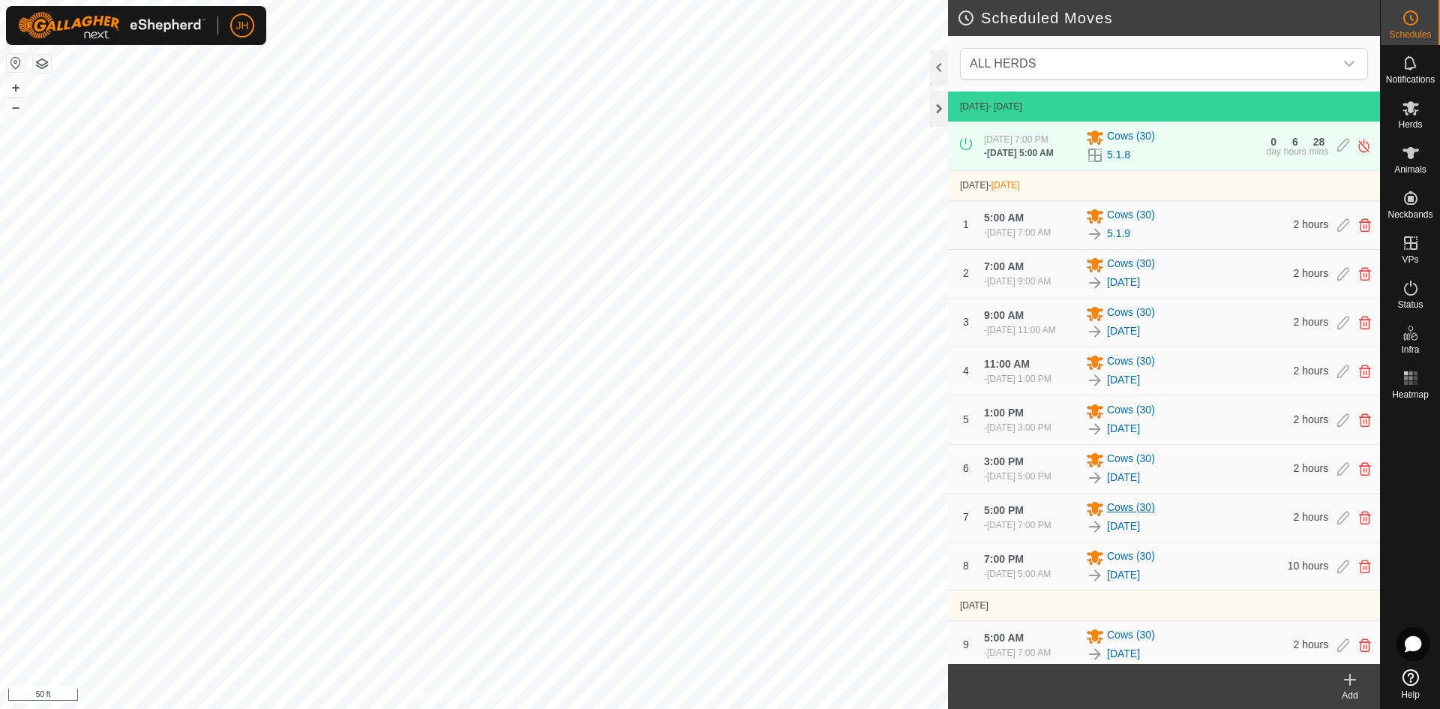
scroll to position [238, 0]
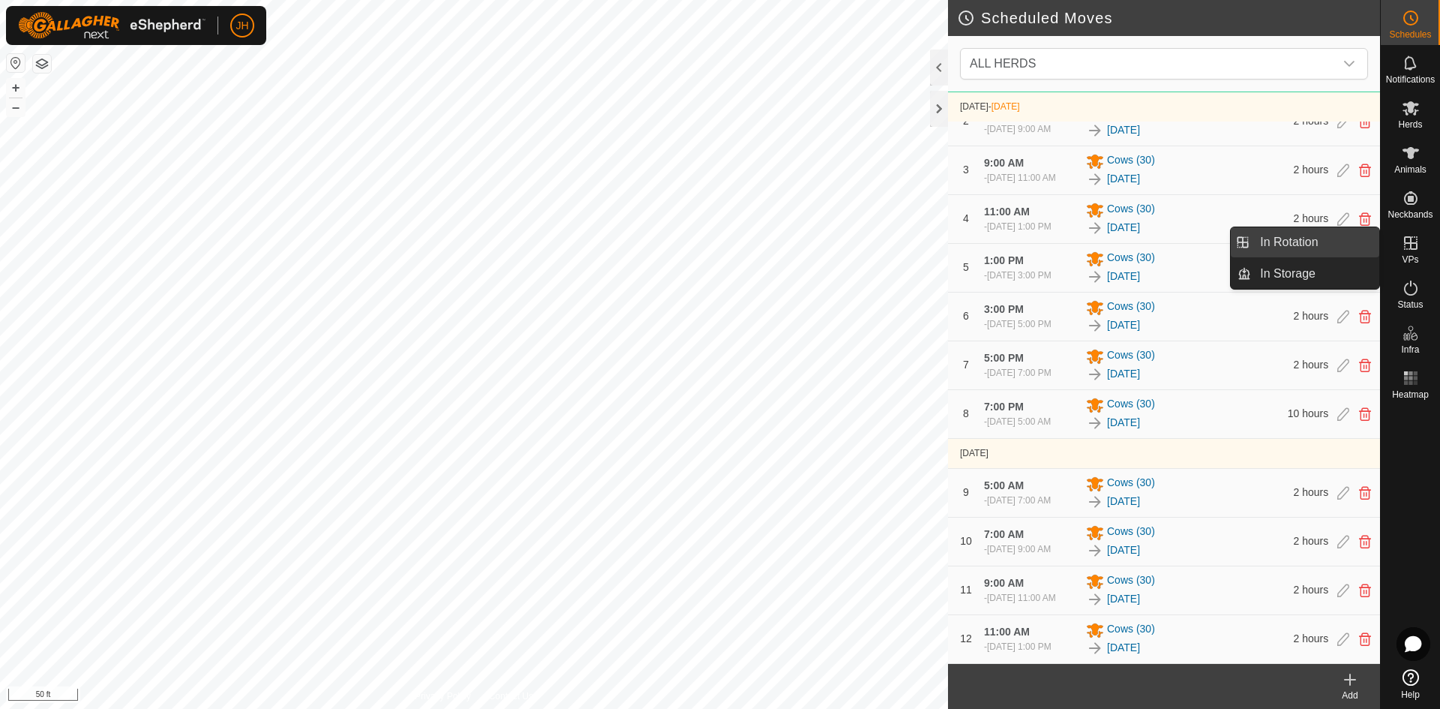
click at [1337, 241] on link "In Rotation" at bounding box center [1315, 242] width 128 height 30
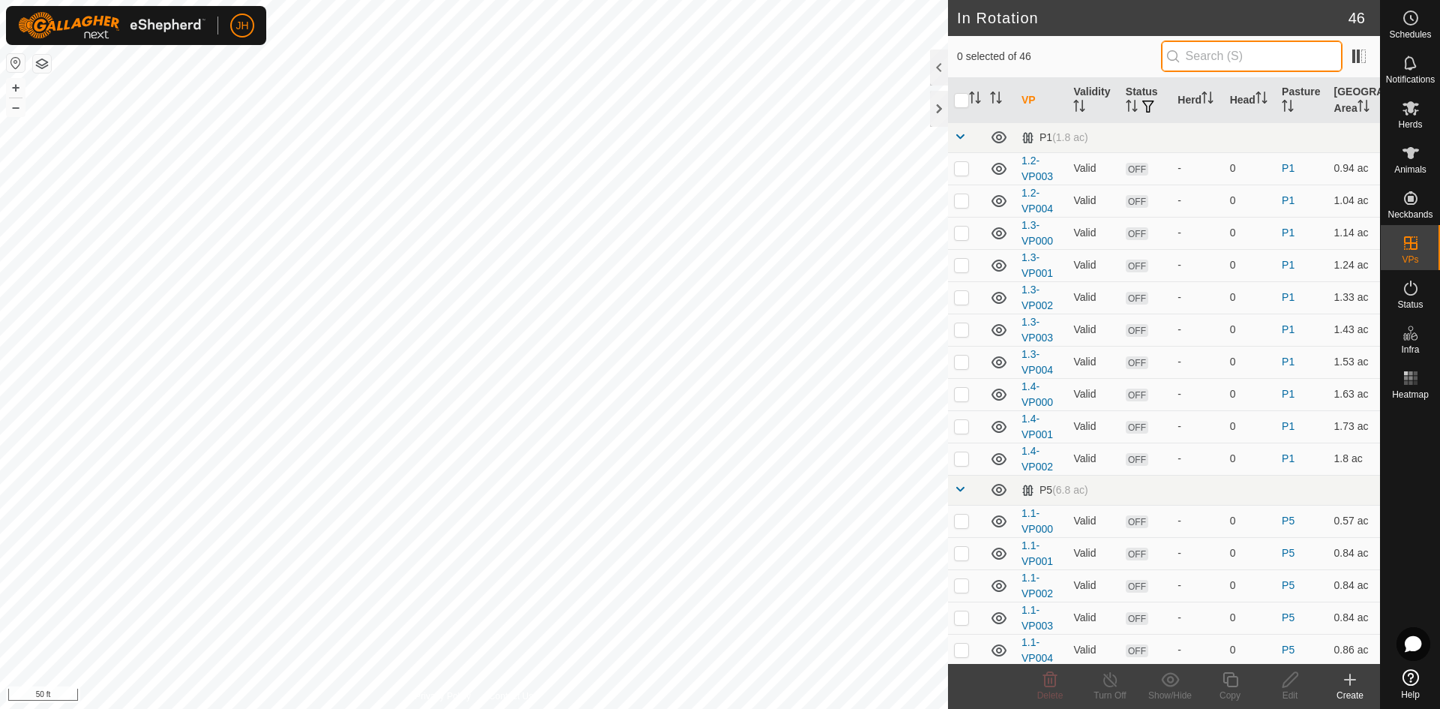
click at [1221, 66] on input "text" at bounding box center [1251, 55] width 181 height 31
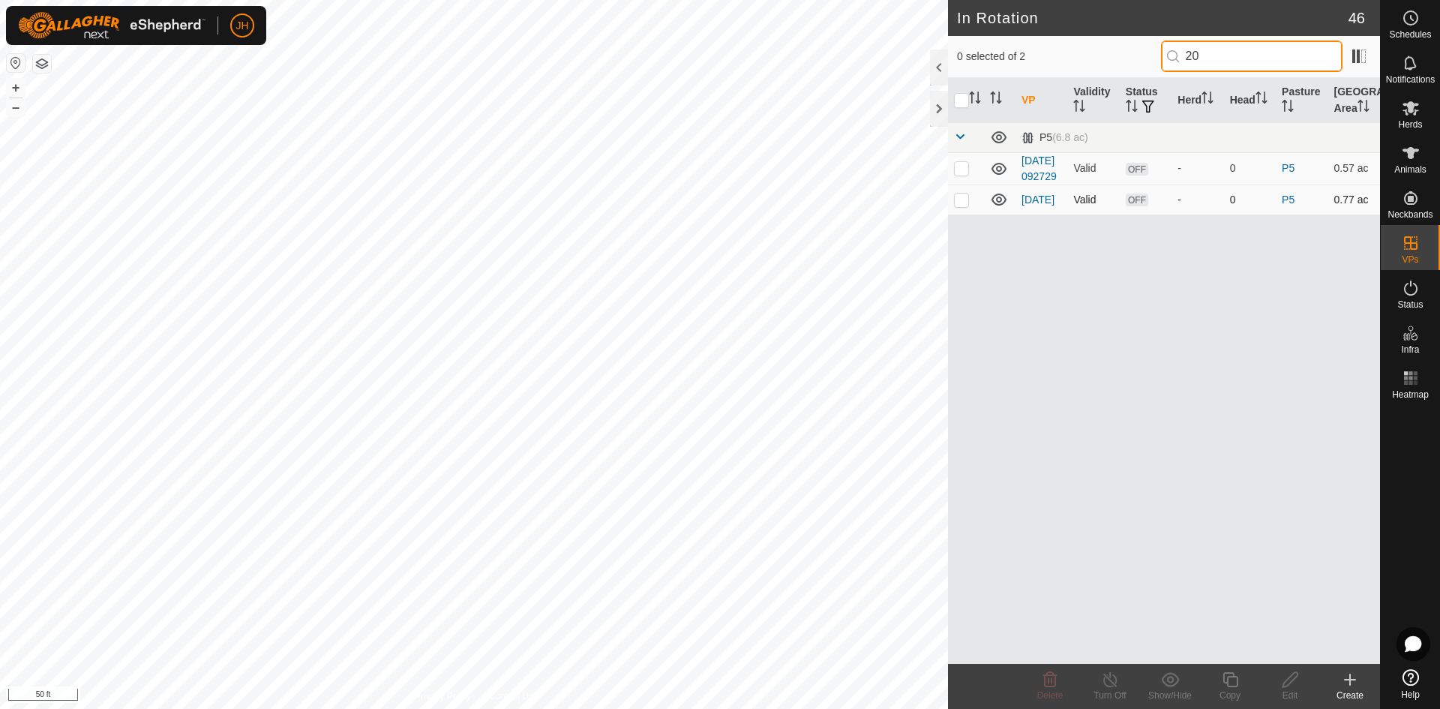
type input "20"
click at [964, 205] on p-checkbox at bounding box center [961, 199] width 15 height 12
click at [958, 205] on p-checkbox at bounding box center [961, 199] width 15 height 12
checkbox input "false"
click at [1196, 60] on input "20" at bounding box center [1251, 55] width 181 height 31
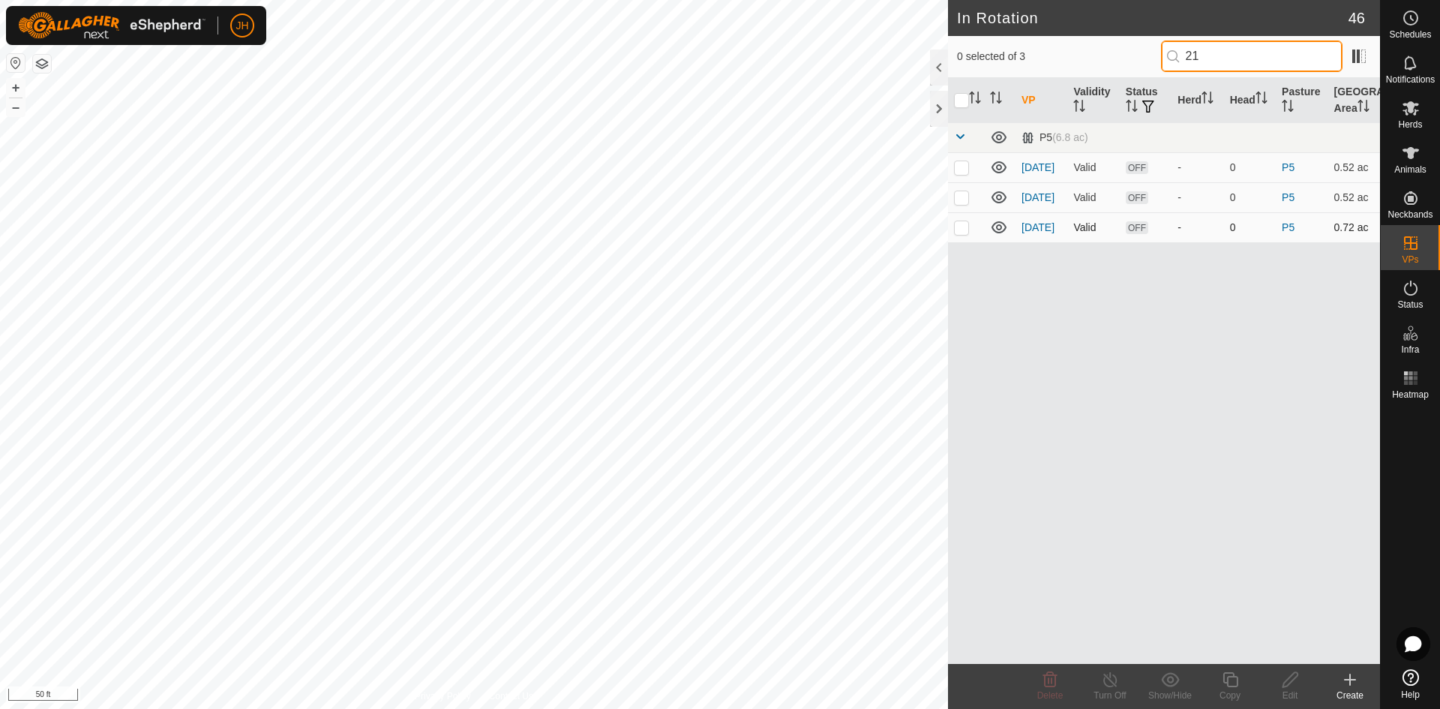
type input "21"
click at [962, 226] on p-checkbox at bounding box center [961, 227] width 15 height 12
checkbox input "true"
click at [1290, 684] on icon at bounding box center [1290, 679] width 19 height 18
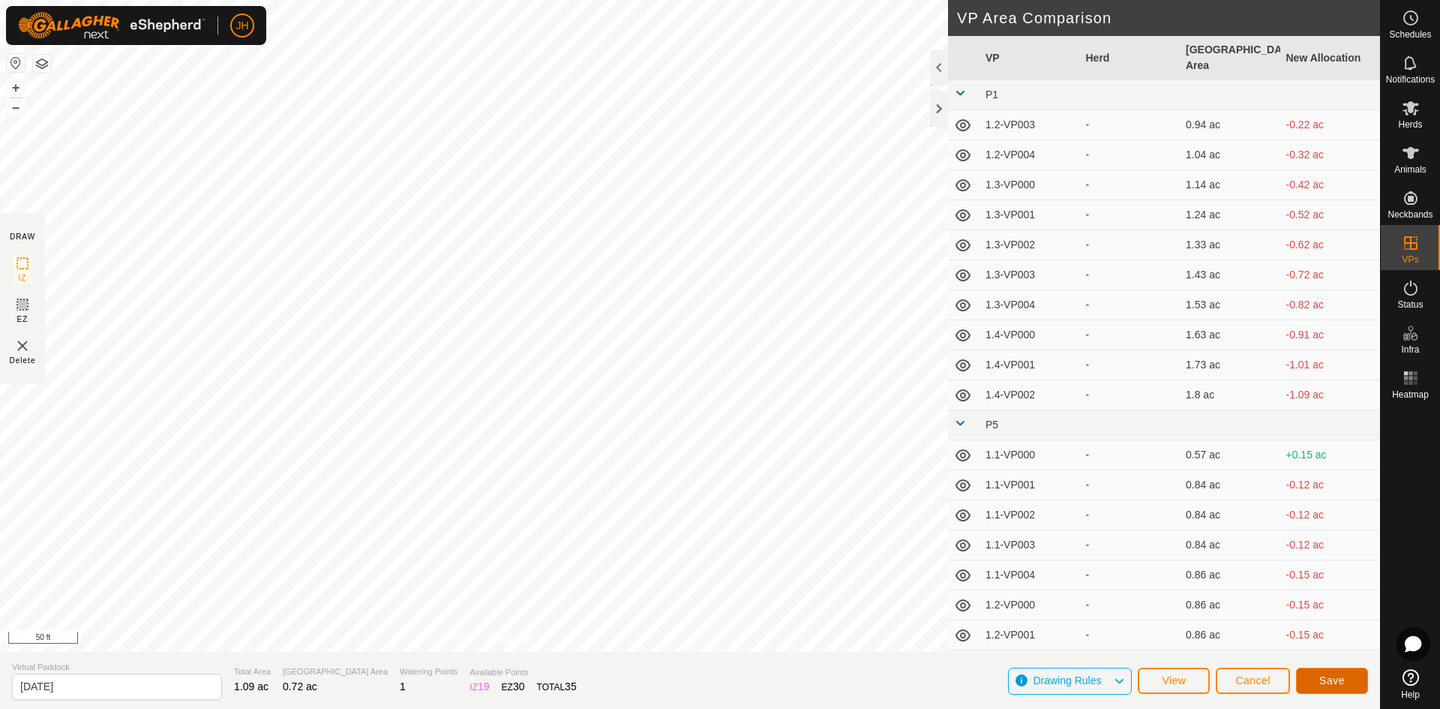
click at [1323, 682] on span "Save" at bounding box center [1331, 680] width 25 height 12
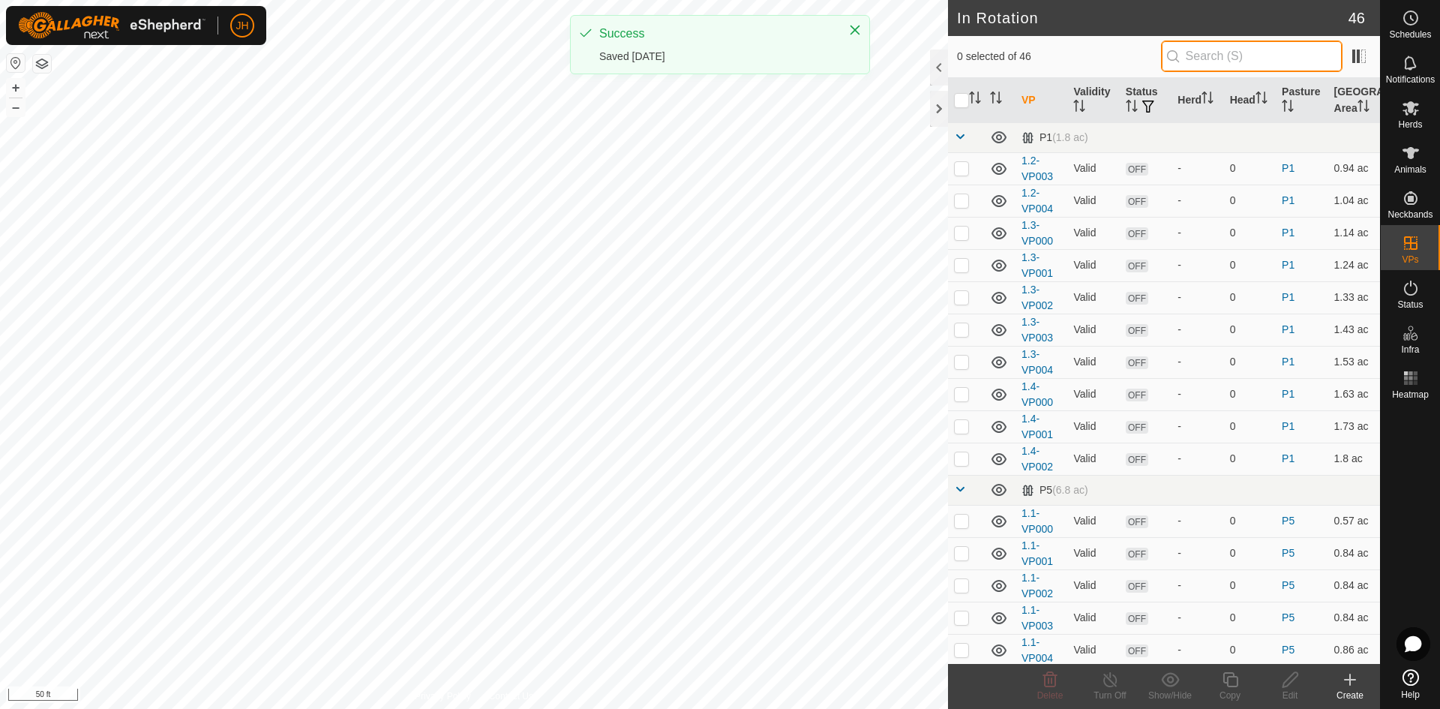
click at [1235, 60] on input "text" at bounding box center [1251, 55] width 181 height 31
click at [1275, 58] on input "text" at bounding box center [1251, 55] width 181 height 31
type input "22"
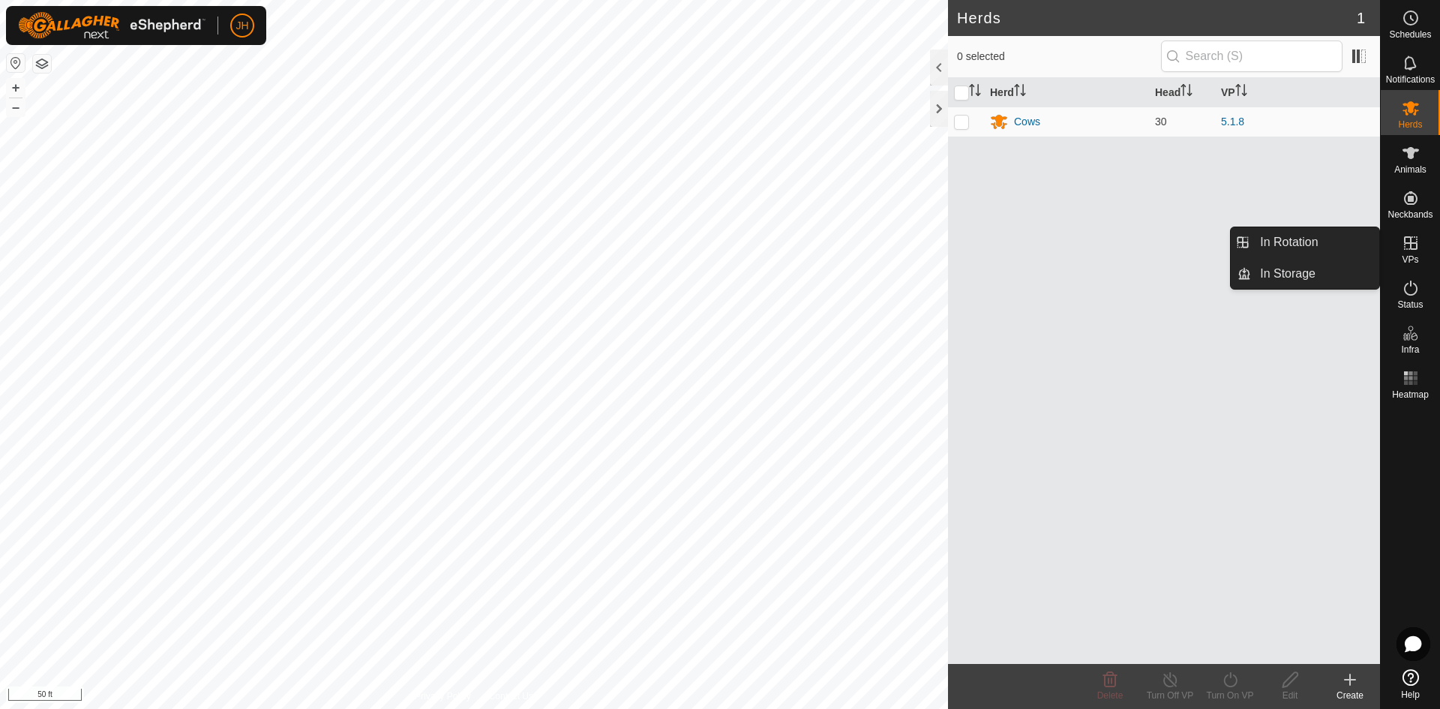
click at [1415, 246] on icon at bounding box center [1410, 243] width 18 height 18
click at [1328, 246] on link "In Rotation" at bounding box center [1315, 242] width 128 height 30
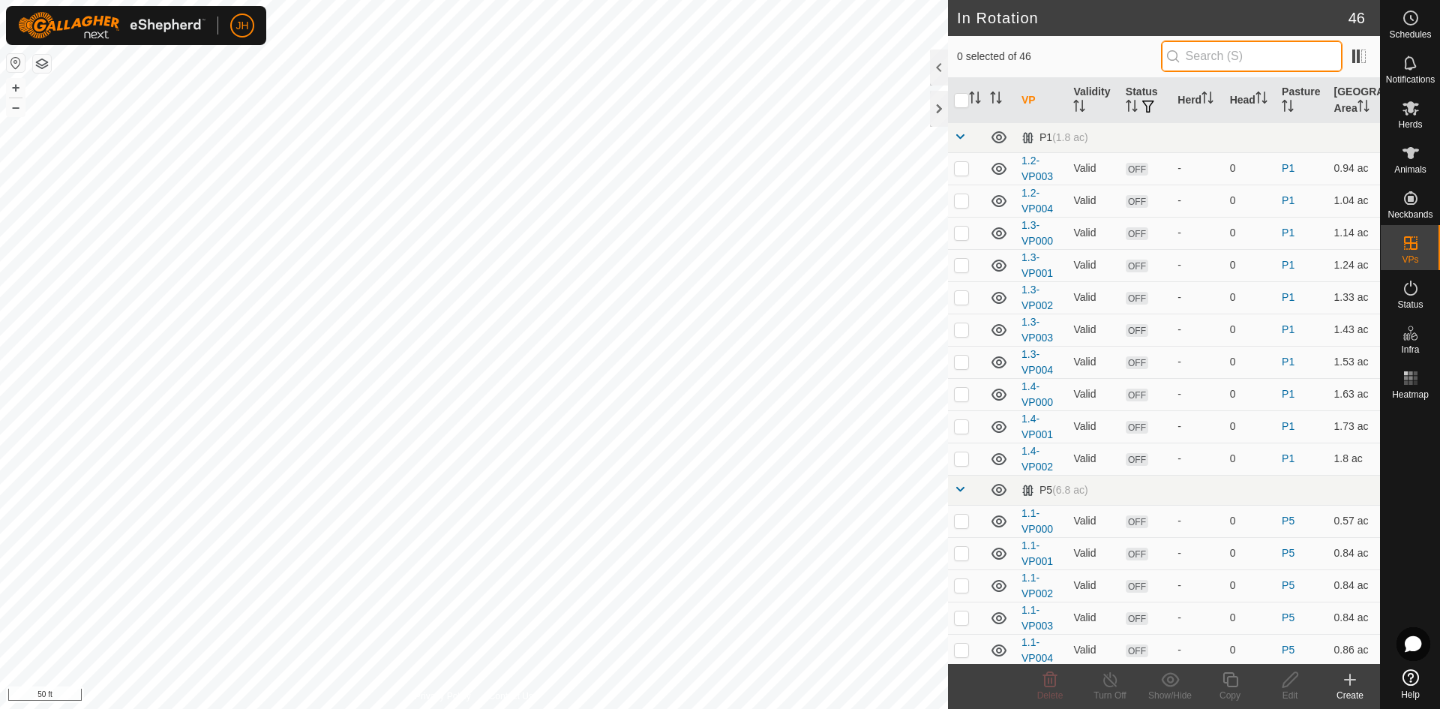
click at [1209, 52] on input "text" at bounding box center [1251, 55] width 181 height 31
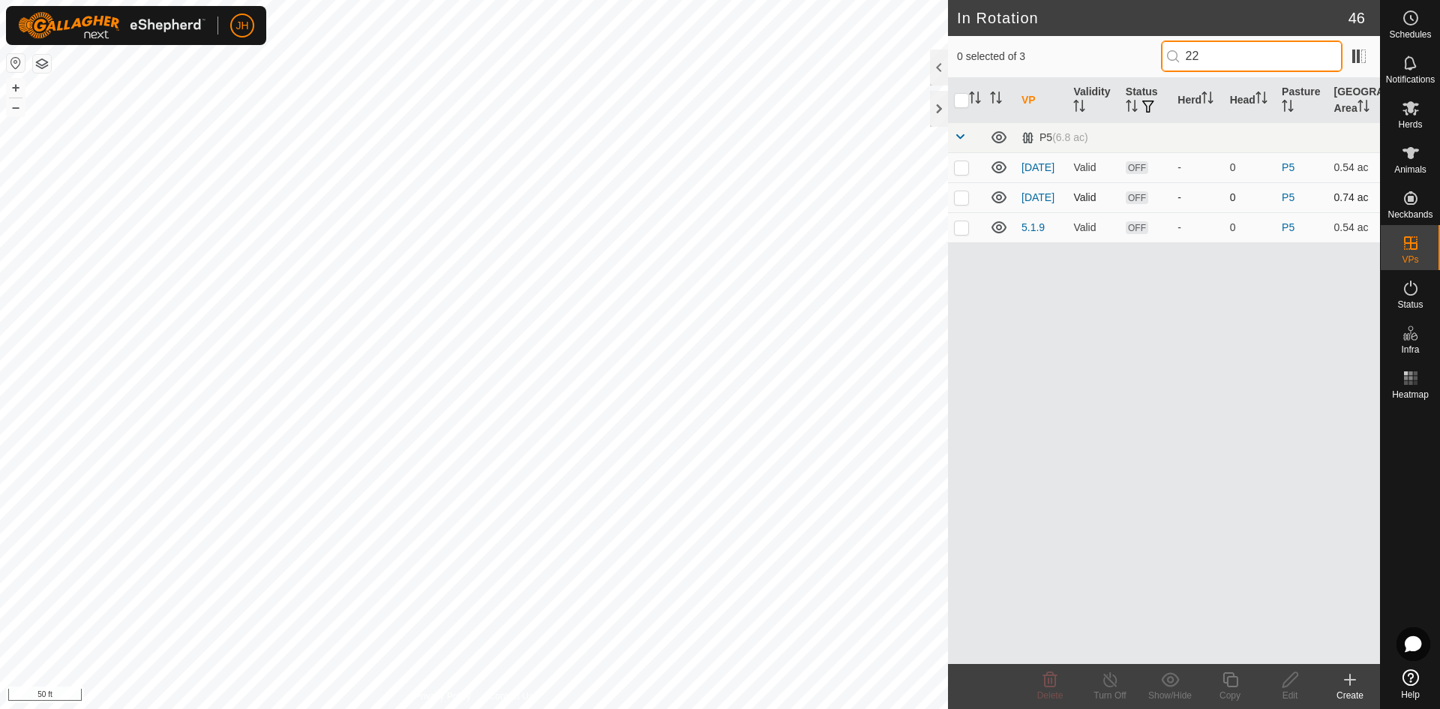
type input "22"
click at [963, 199] on p-checkbox at bounding box center [961, 197] width 15 height 12
checkbox input "true"
click at [1295, 685] on icon at bounding box center [1290, 679] width 19 height 18
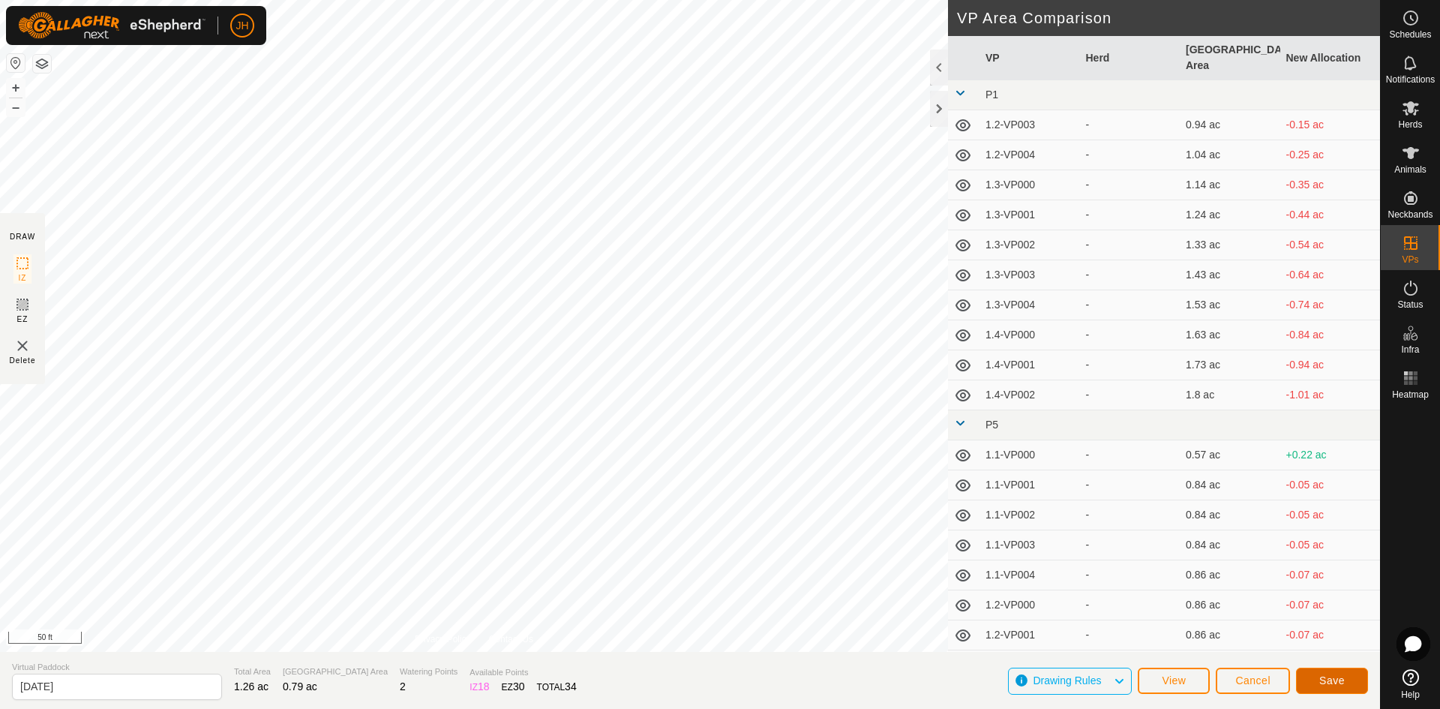
click at [1344, 682] on button "Save" at bounding box center [1332, 680] width 72 height 26
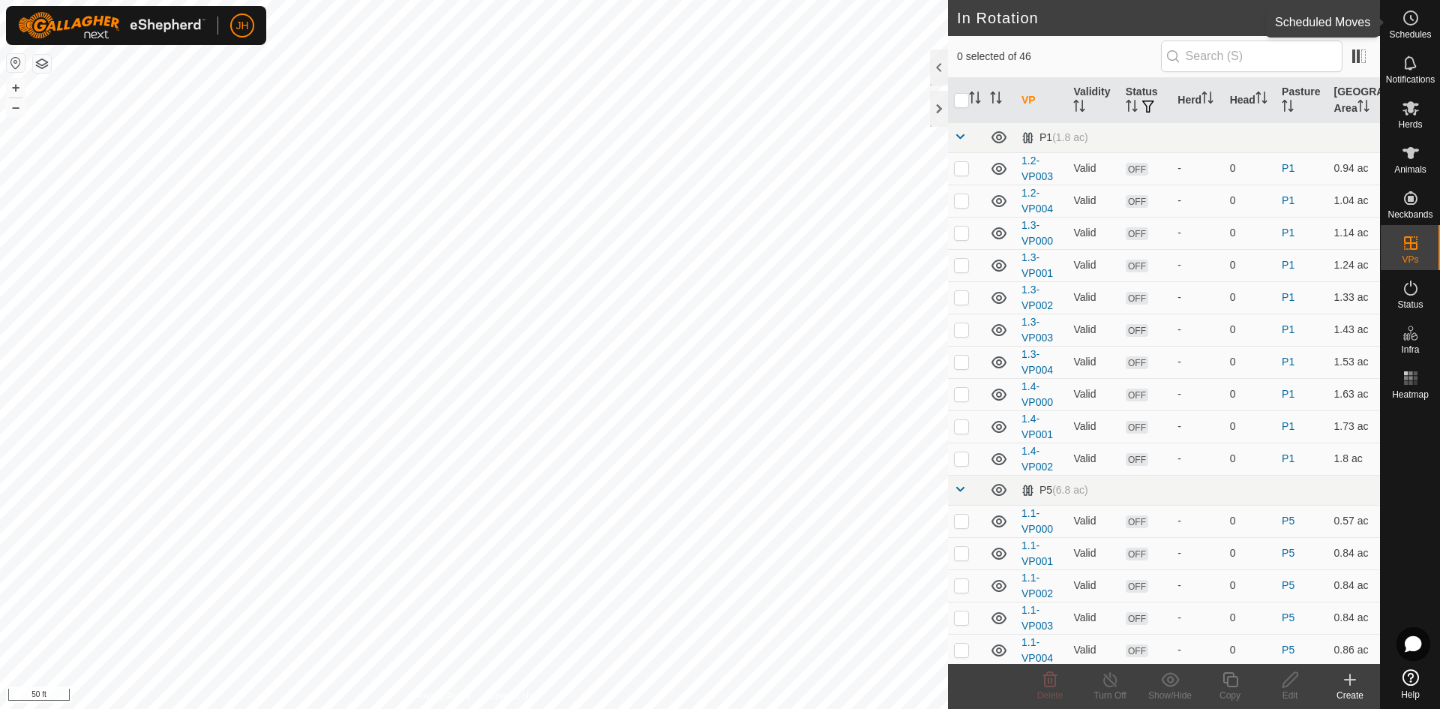
click at [1407, 27] on es-schedule-vp-svg-icon at bounding box center [1410, 18] width 27 height 24
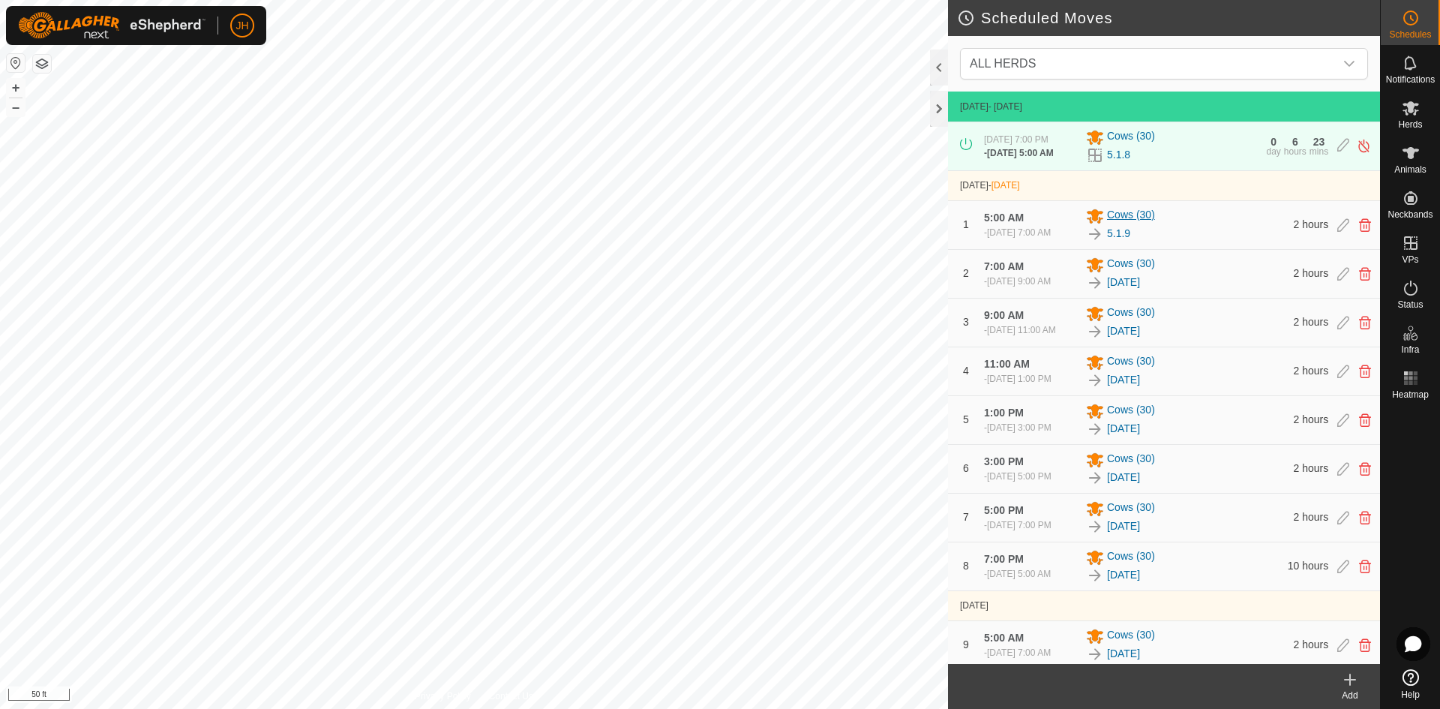
scroll to position [238, 0]
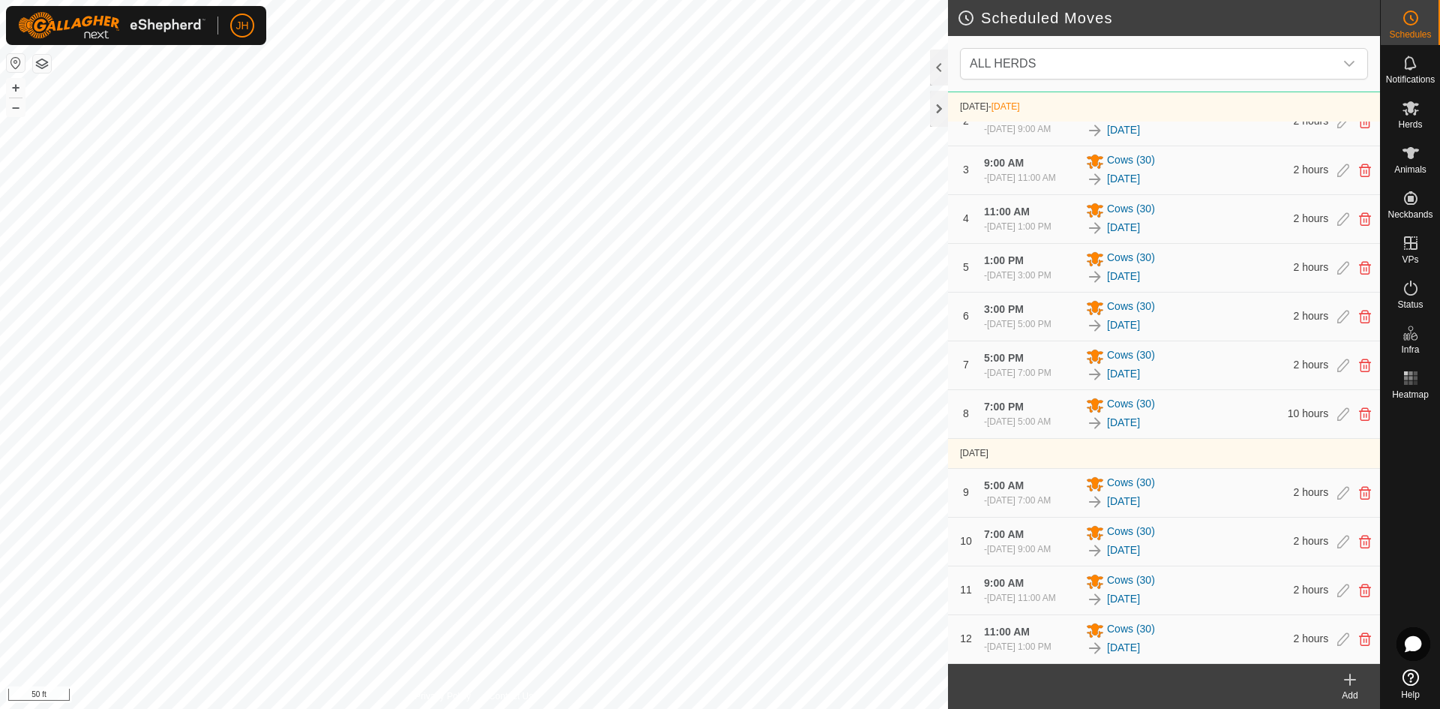
click at [1353, 685] on icon at bounding box center [1350, 679] width 18 height 18
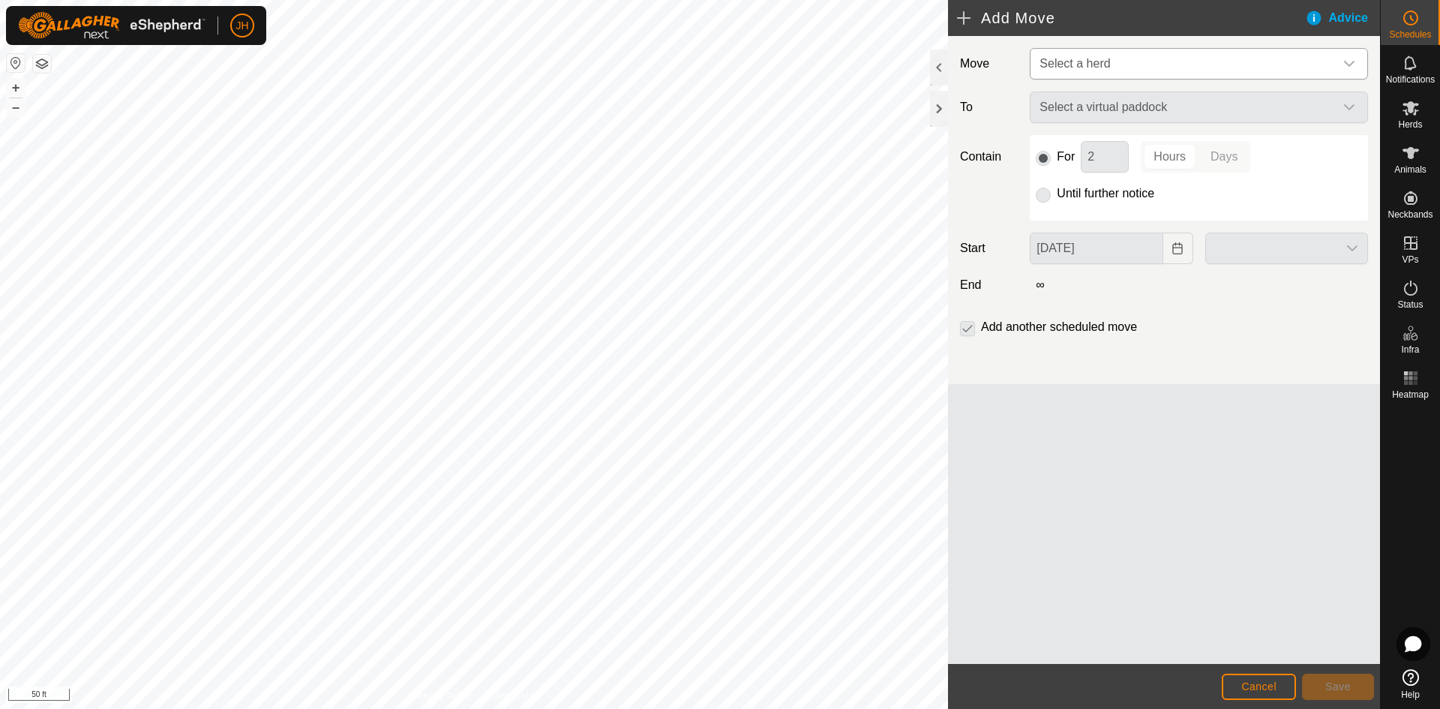
click at [1264, 70] on span "Select a herd" at bounding box center [1183, 64] width 301 height 30
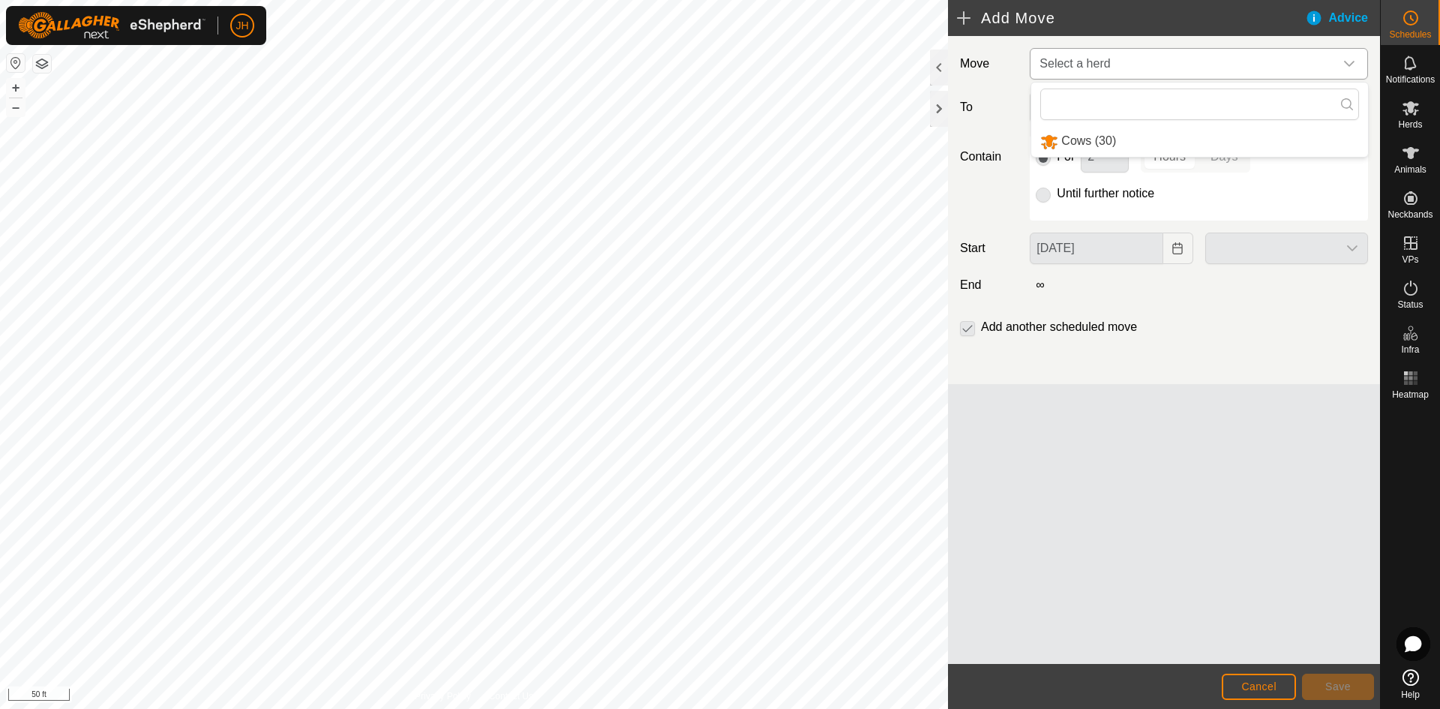
click at [1088, 140] on li "Cows (30)" at bounding box center [1199, 141] width 337 height 31
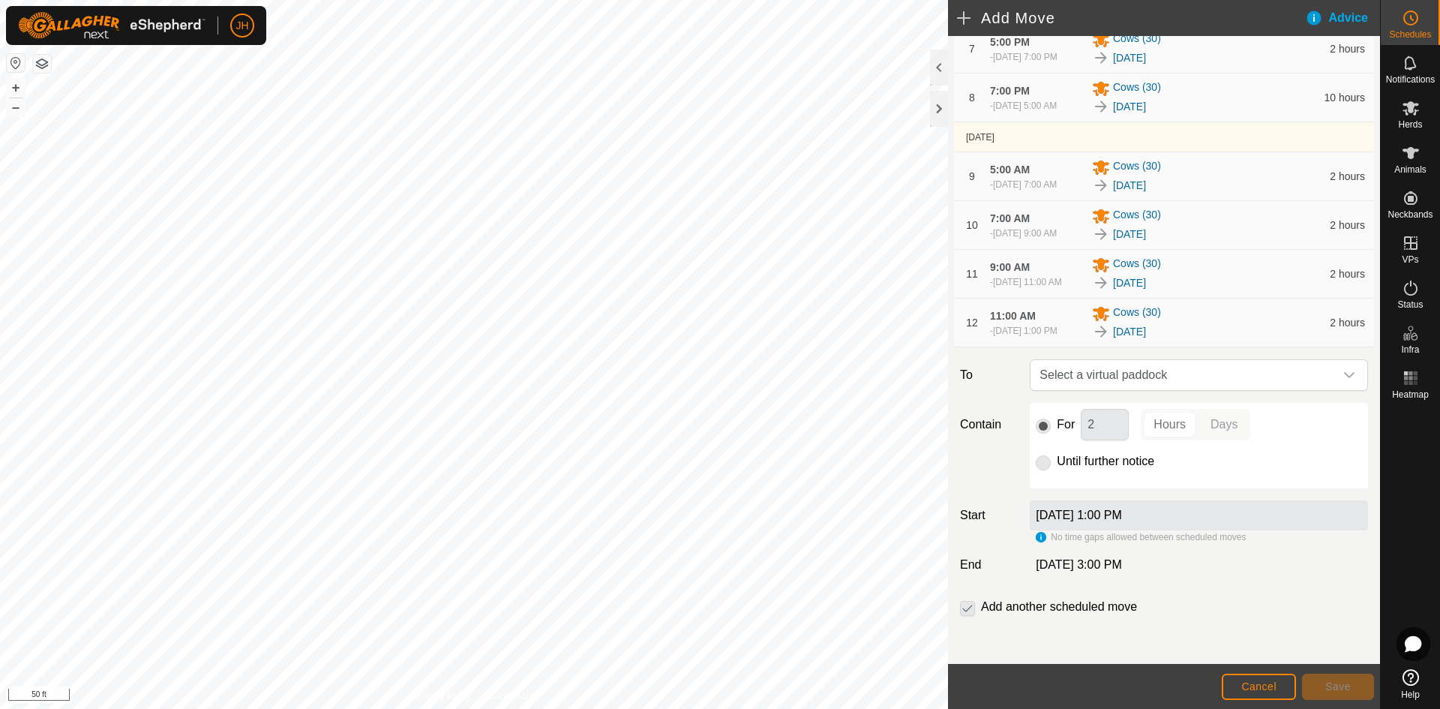
scroll to position [568, 0]
click at [1272, 377] on span "Select a virtual paddock" at bounding box center [1183, 375] width 301 height 30
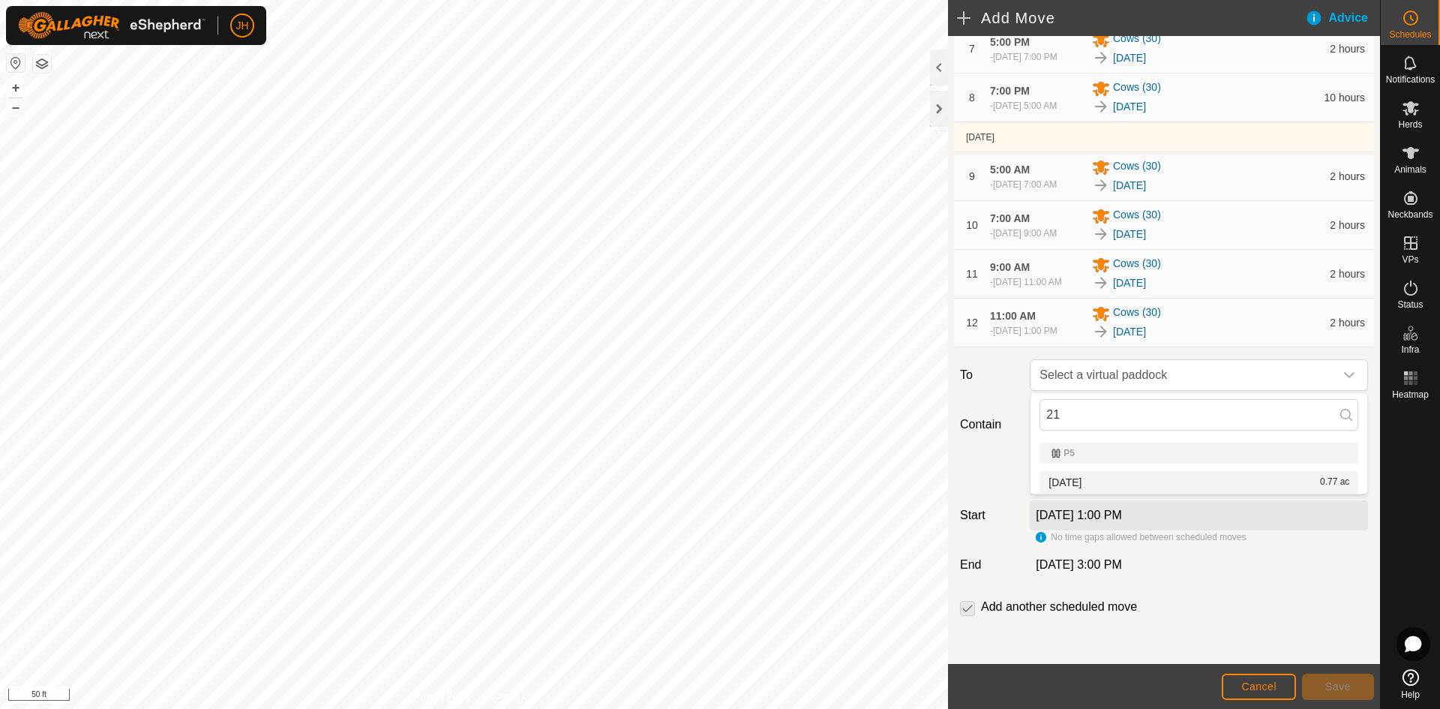
type input "21"
click at [1182, 483] on li "5.1.21 0.77 ac" at bounding box center [1198, 482] width 319 height 22
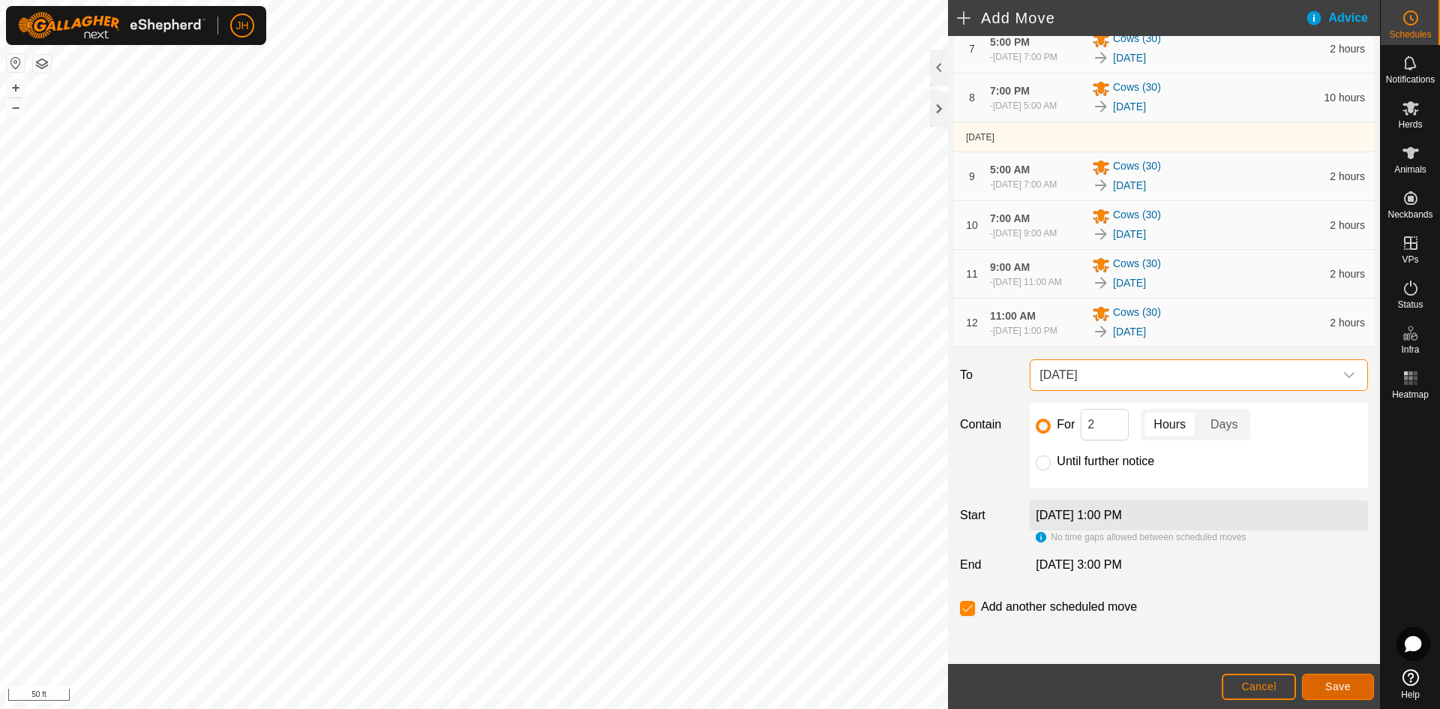
click at [1347, 688] on span "Save" at bounding box center [1337, 686] width 25 height 12
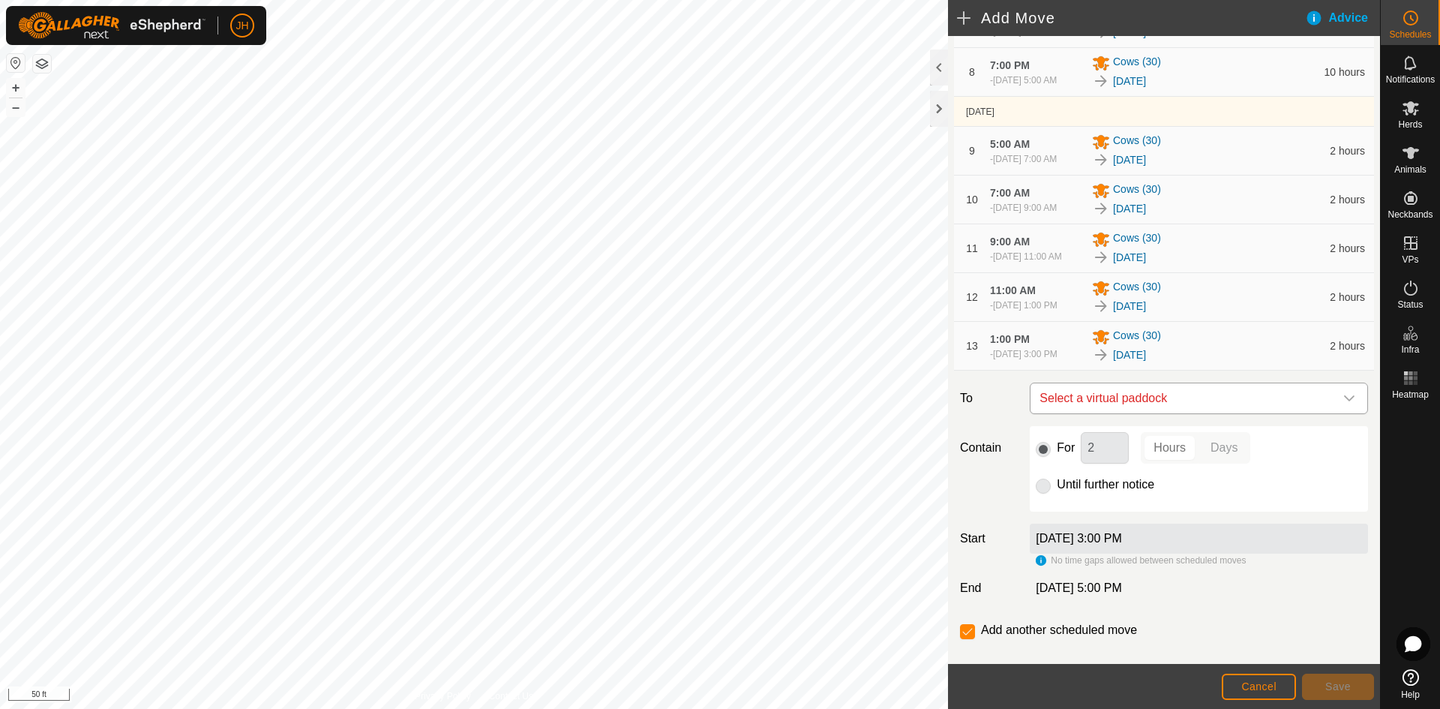
scroll to position [508, 0]
click at [1203, 412] on span "Select a virtual paddock" at bounding box center [1183, 397] width 301 height 30
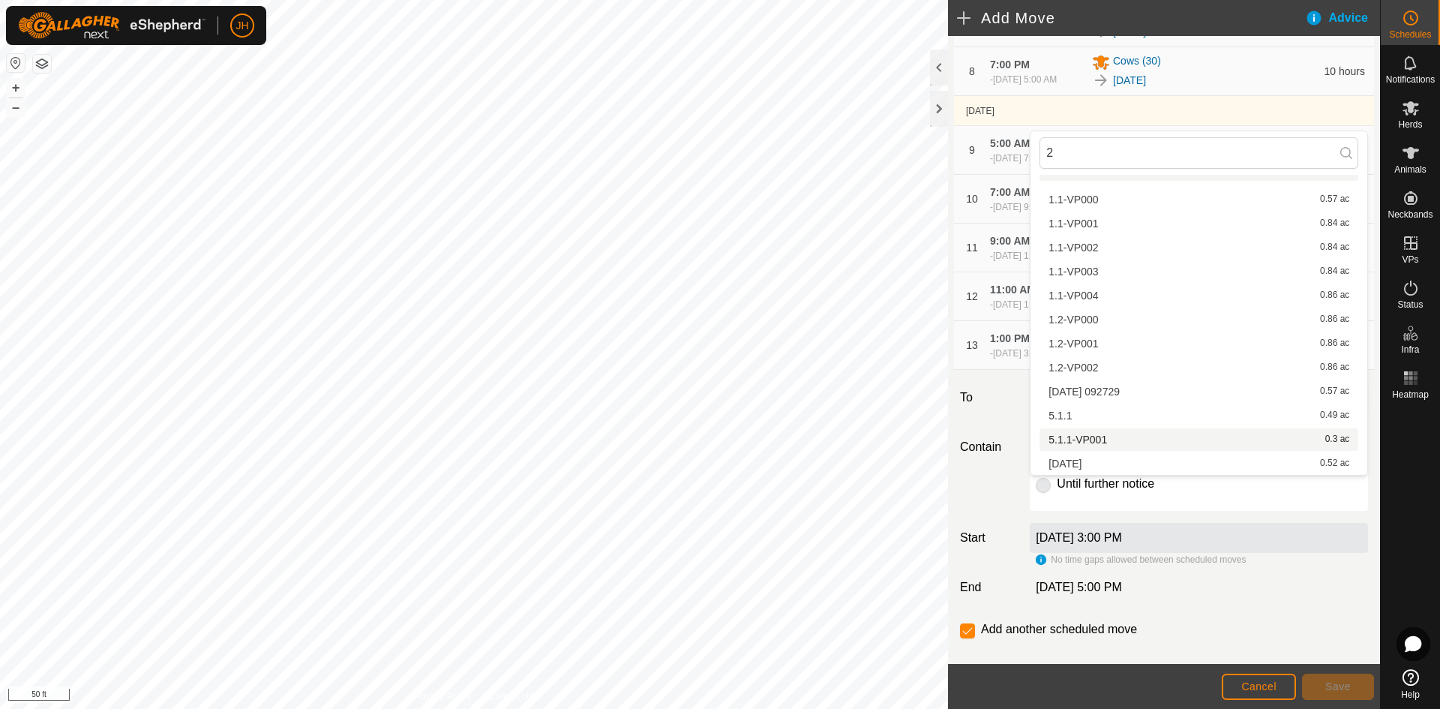
scroll to position [0, 0]
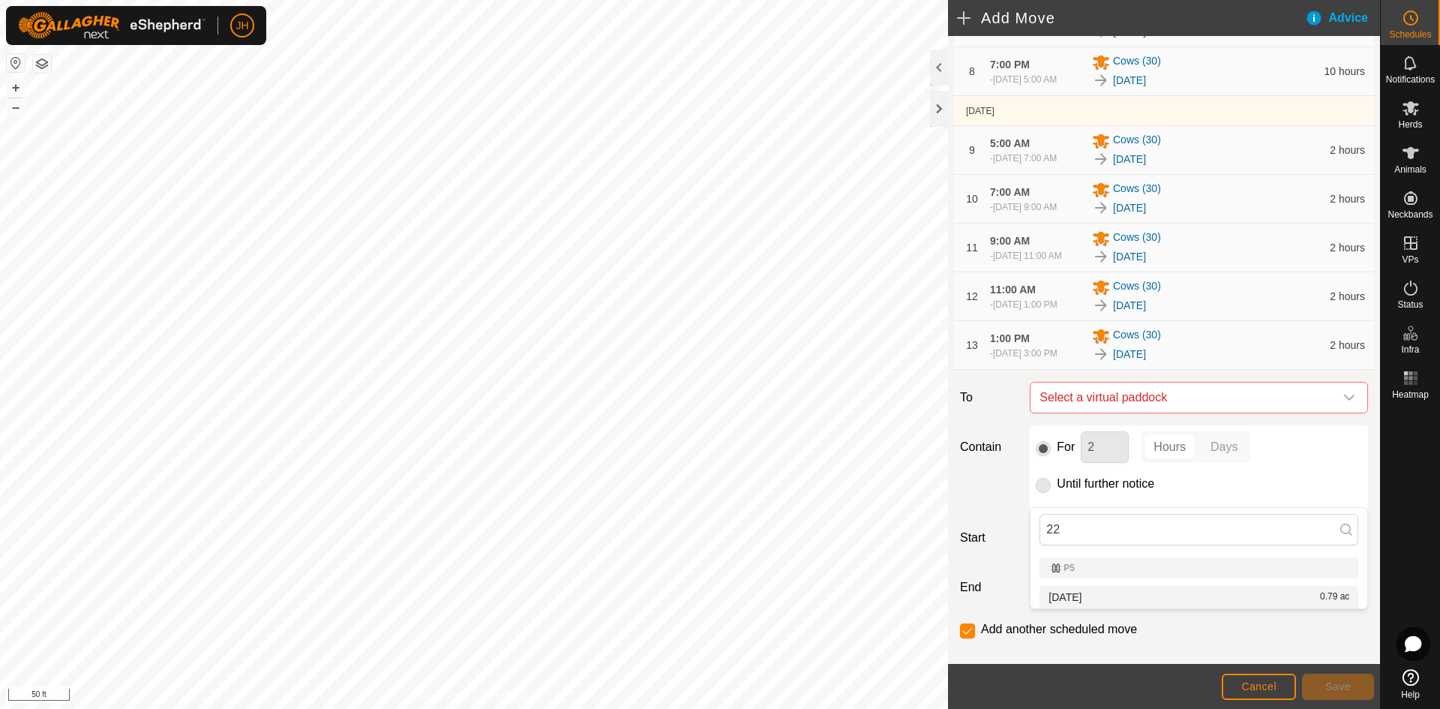
type input "22"
click at [1115, 595] on li "5.1.22 0.79 ac" at bounding box center [1198, 597] width 319 height 22
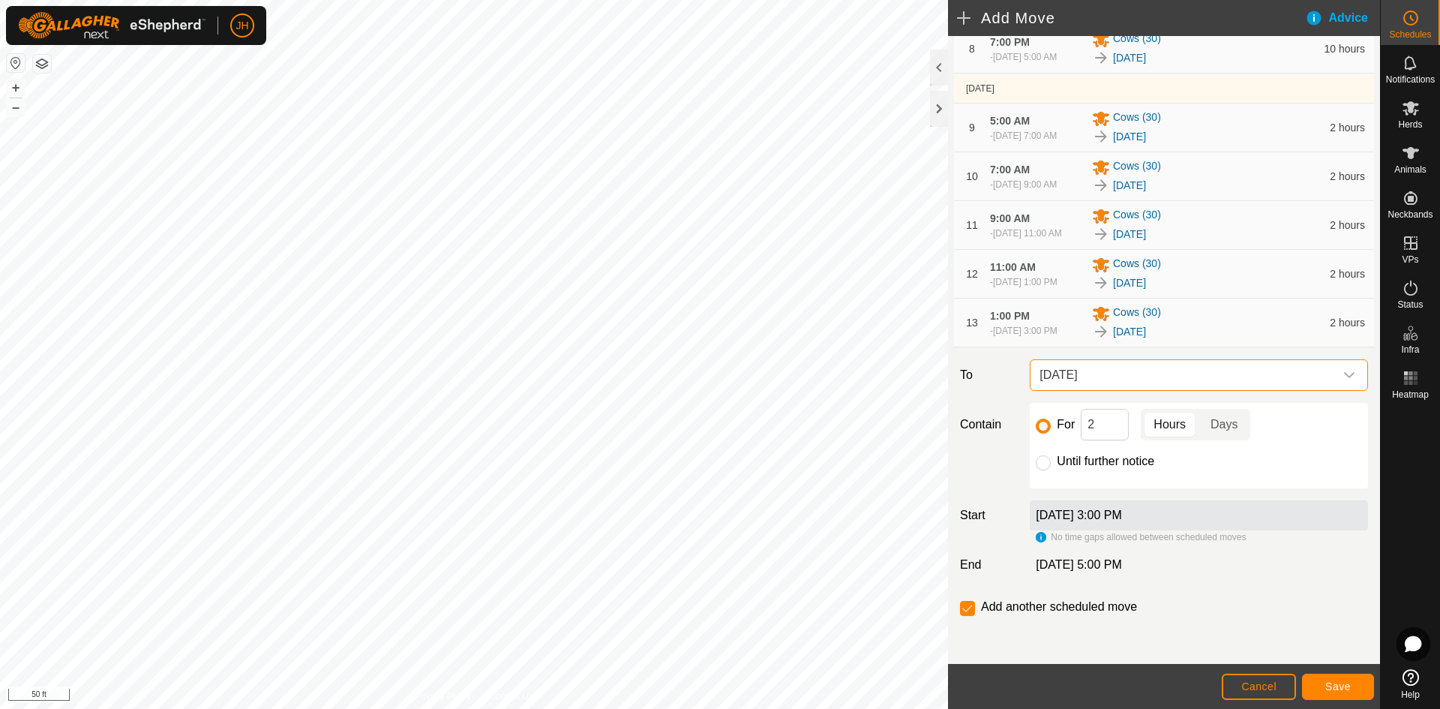
scroll to position [623, 0]
click at [1326, 688] on span "Save" at bounding box center [1337, 686] width 25 height 12
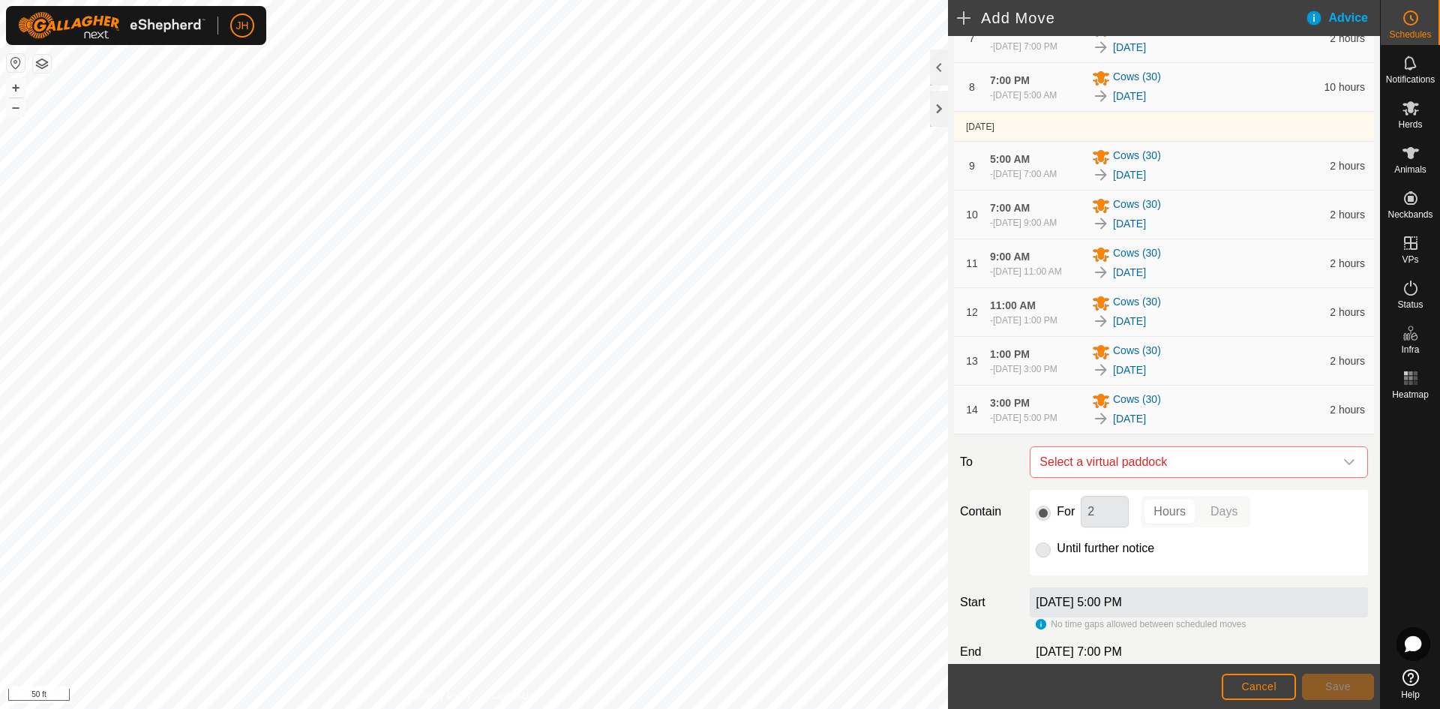
scroll to position [508, 0]
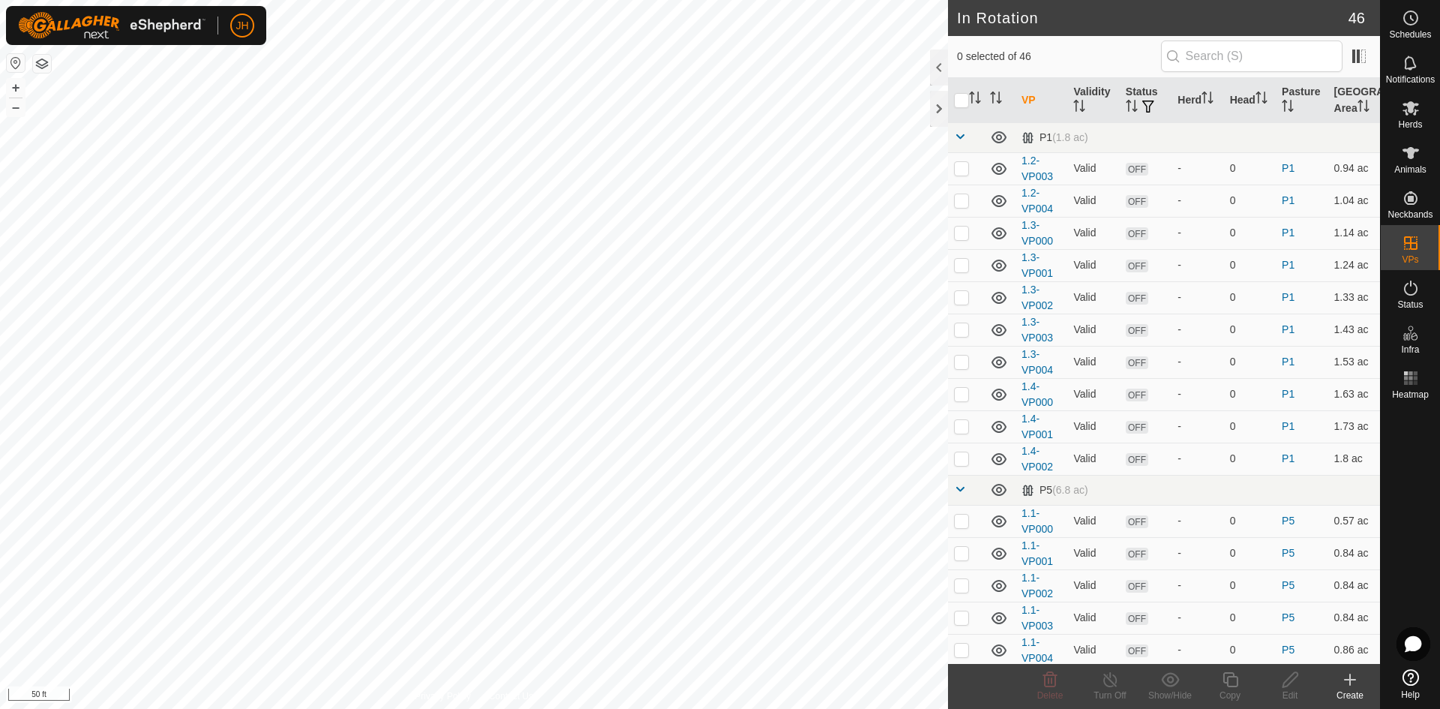
checkbox input "true"
click at [1189, 52] on input "text" at bounding box center [1251, 55] width 181 height 31
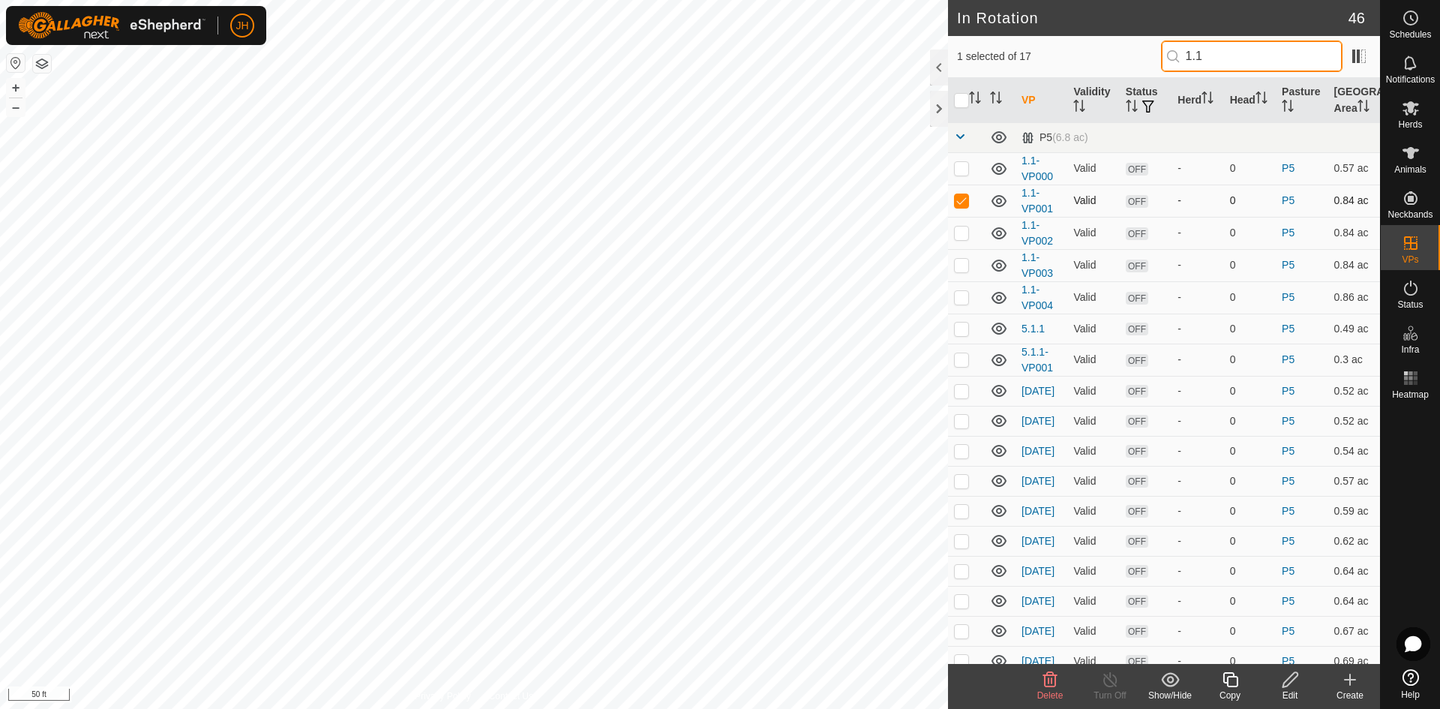
type input "1.1"
click at [967, 201] on p-checkbox at bounding box center [961, 200] width 15 height 12
checkbox input "false"
click at [961, 169] on p-checkbox at bounding box center [961, 168] width 15 height 12
checkbox input "true"
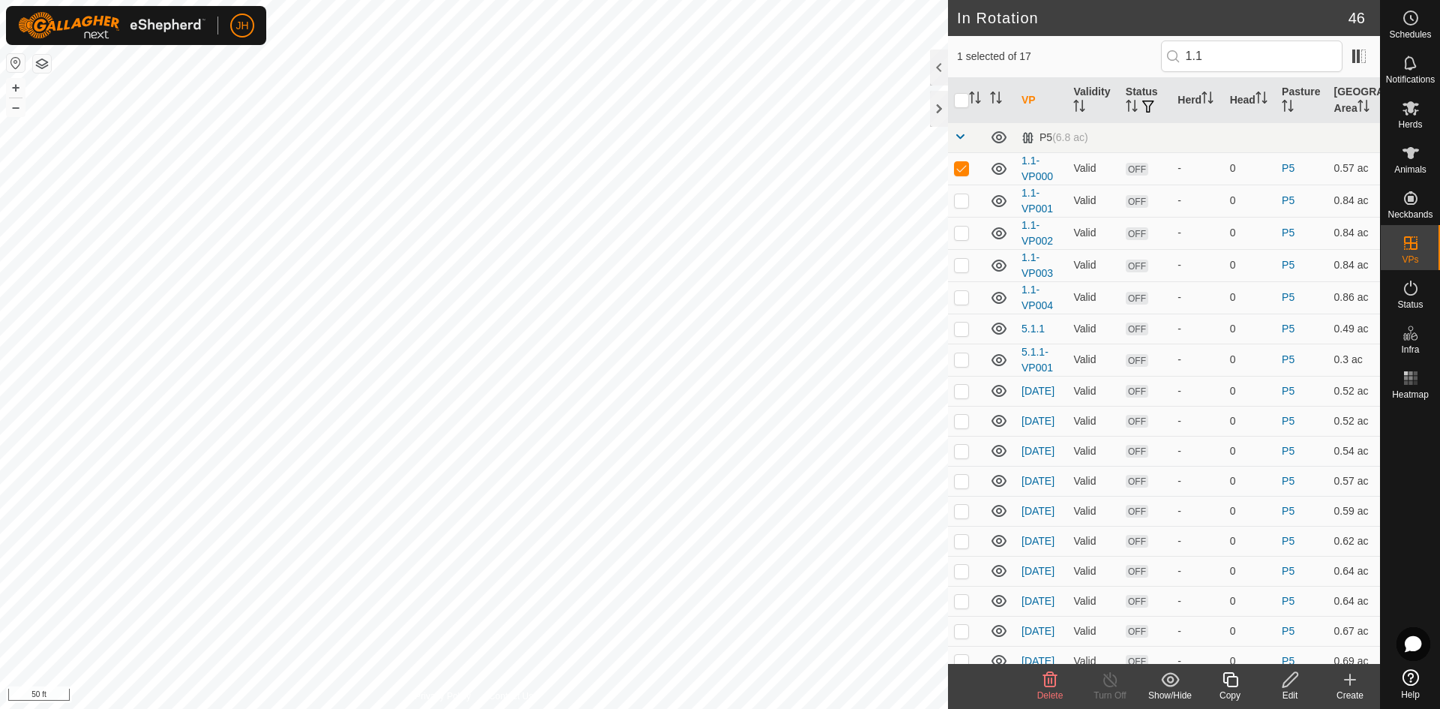
click at [1290, 688] on div "Edit" at bounding box center [1290, 694] width 60 height 13
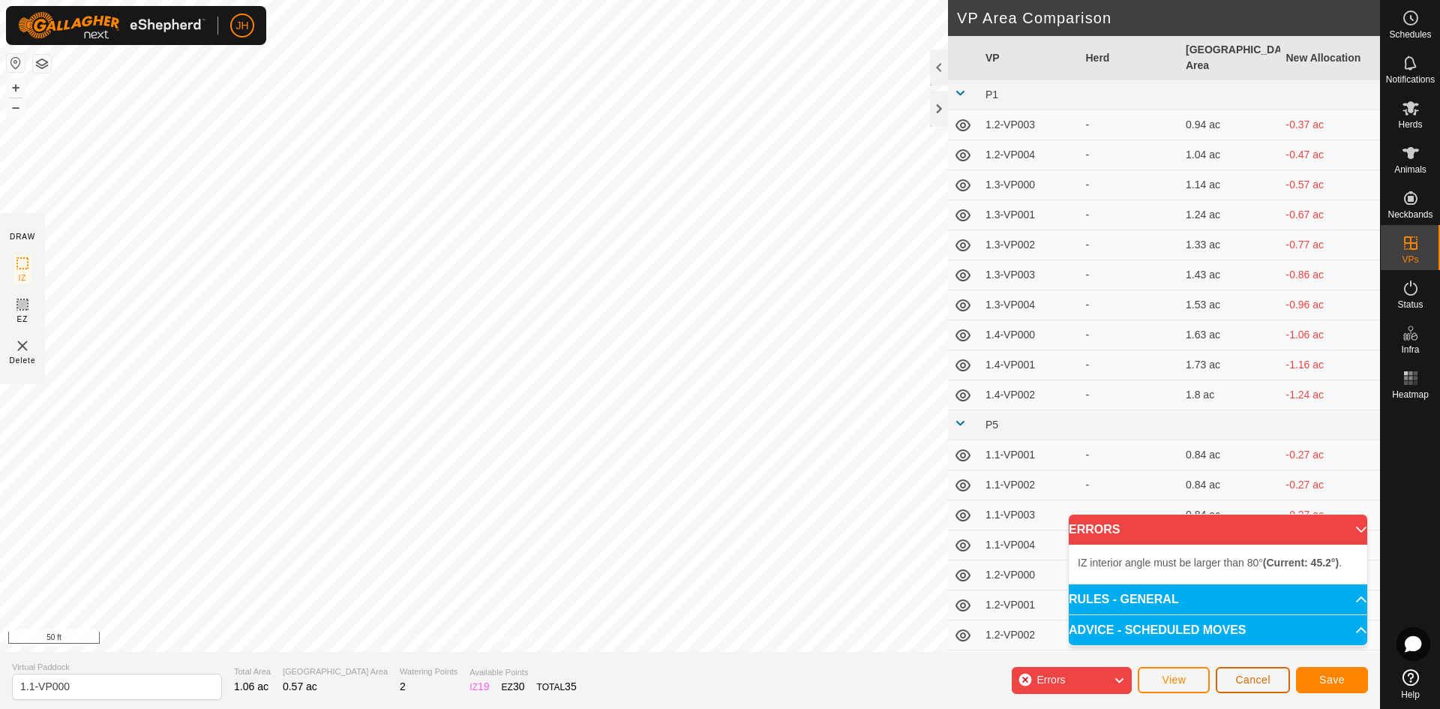
click at [1248, 689] on button "Cancel" at bounding box center [1252, 680] width 74 height 26
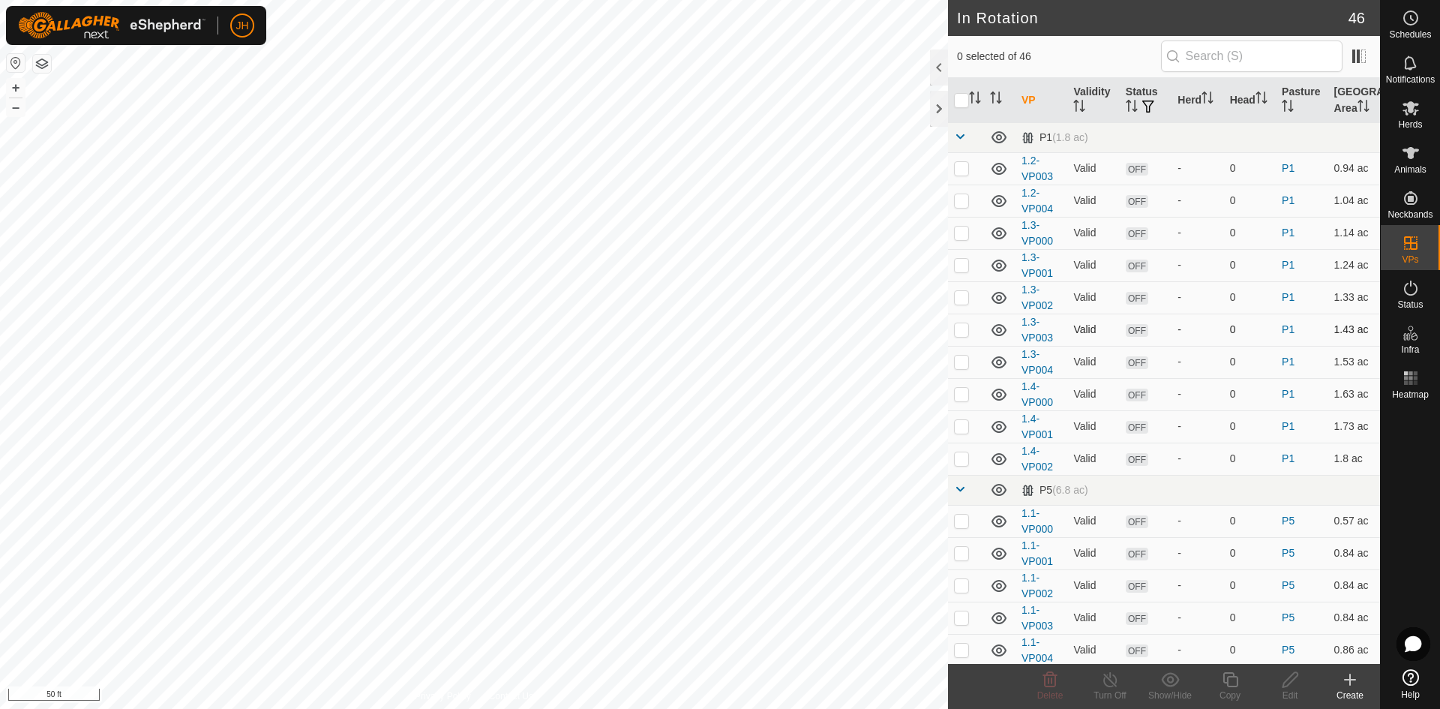
checkbox input "true"
click at [1236, 688] on div "Copy" at bounding box center [1230, 694] width 60 height 13
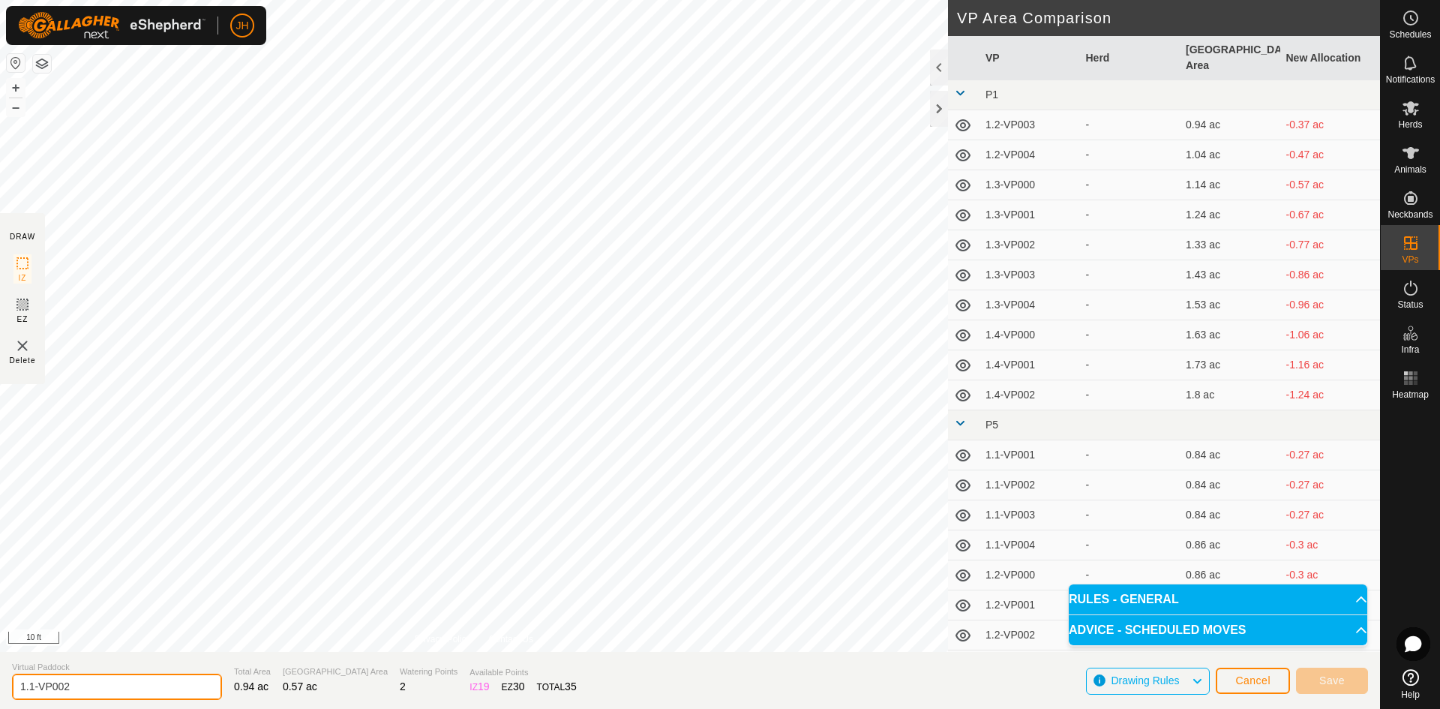
click at [82, 685] on input "1.1-VP002" at bounding box center [117, 686] width 210 height 26
type input "1.1-VP000-1"
click at [1338, 683] on span "Save" at bounding box center [1331, 680] width 25 height 12
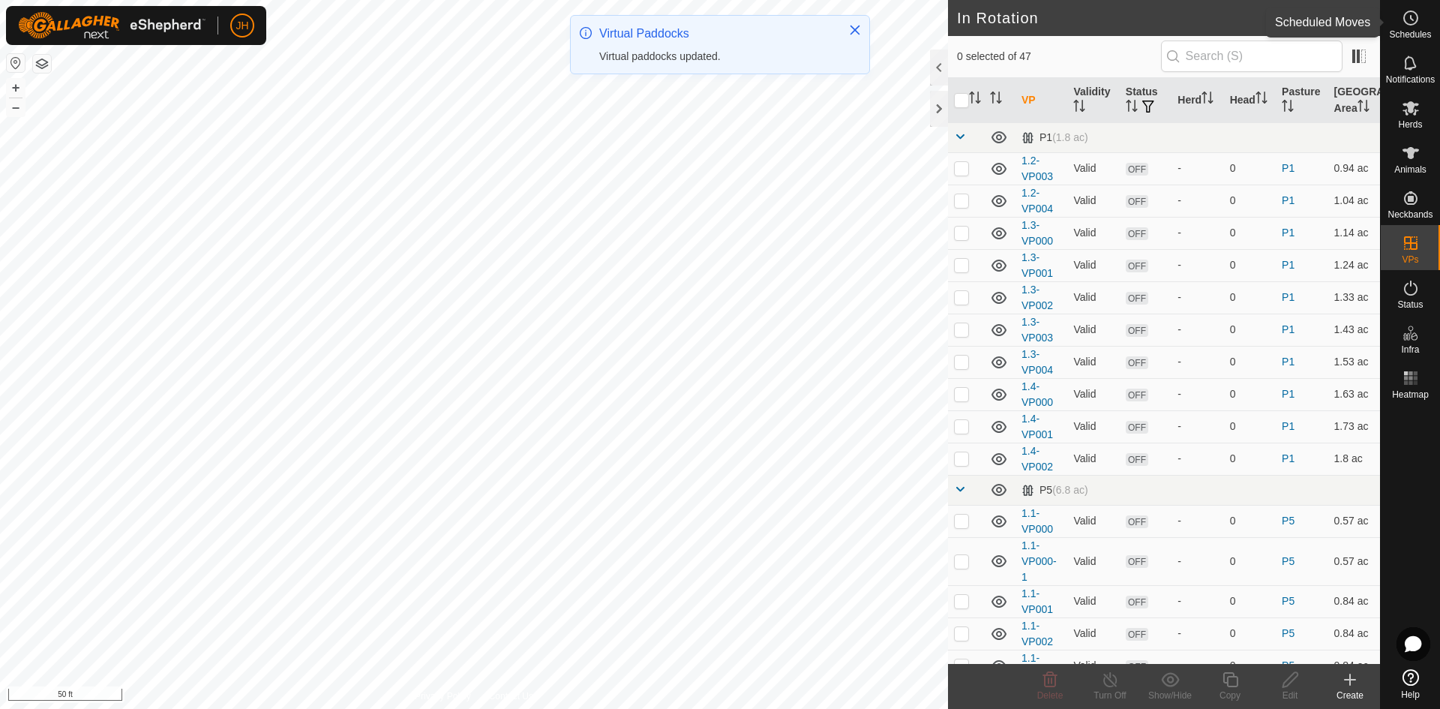
click at [1407, 19] on icon at bounding box center [1410, 18] width 18 height 18
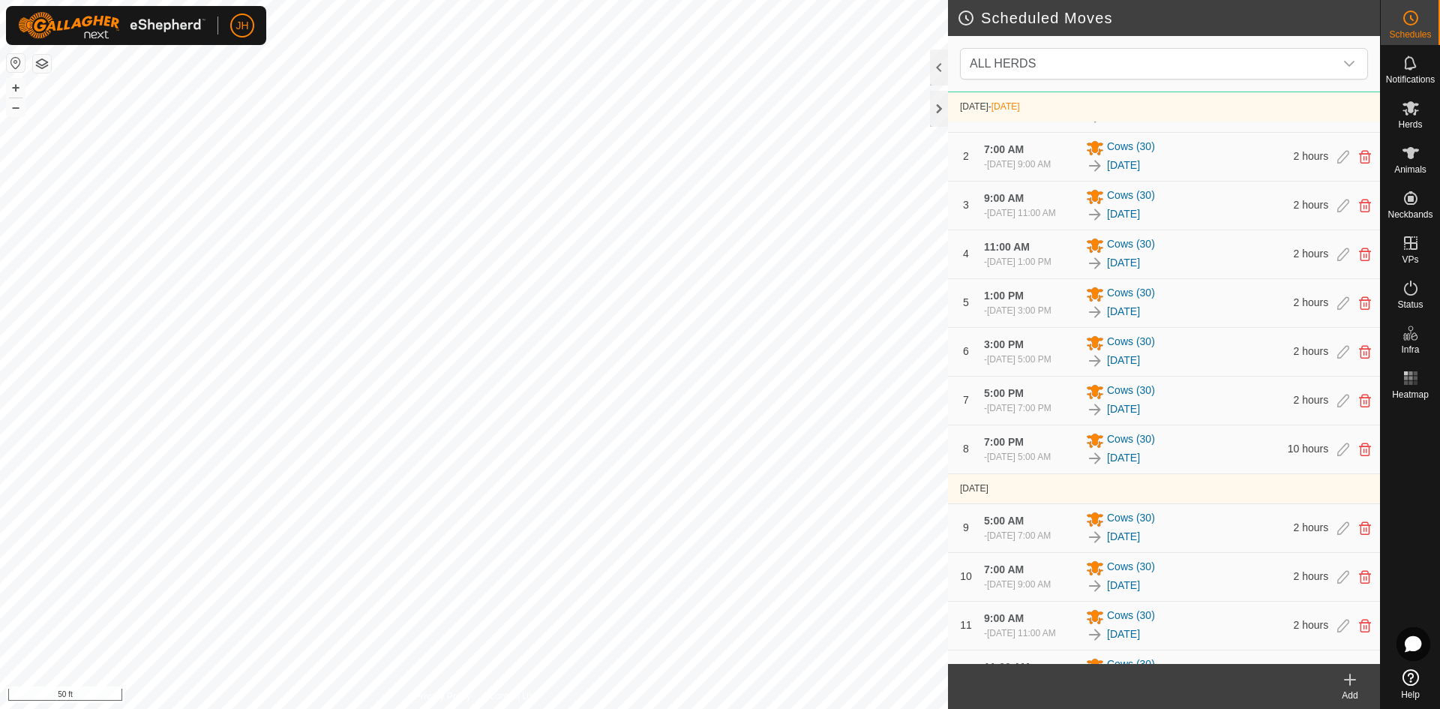
scroll to position [349, 0]
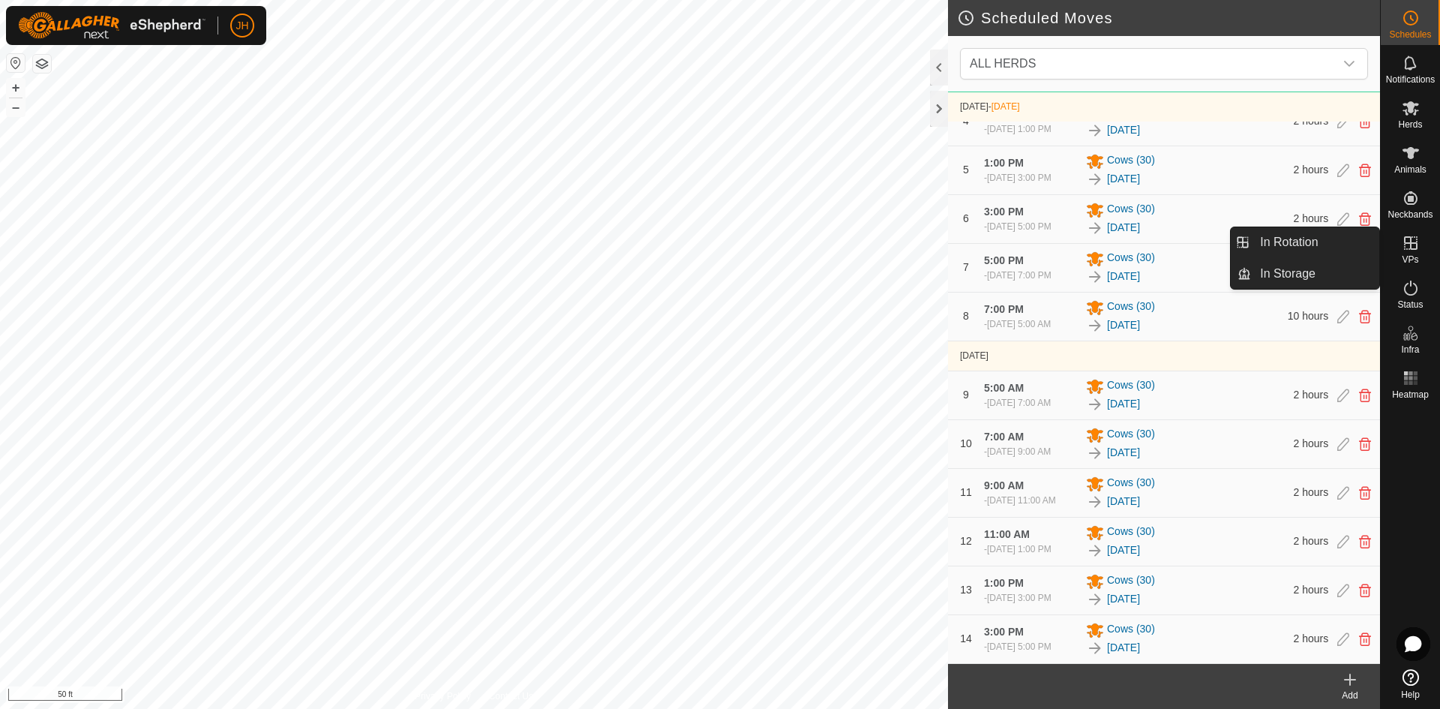
click at [1416, 251] on es-virtualpaddocks-svg-icon at bounding box center [1410, 243] width 27 height 24
click at [1335, 249] on link "In Rotation" at bounding box center [1315, 242] width 128 height 30
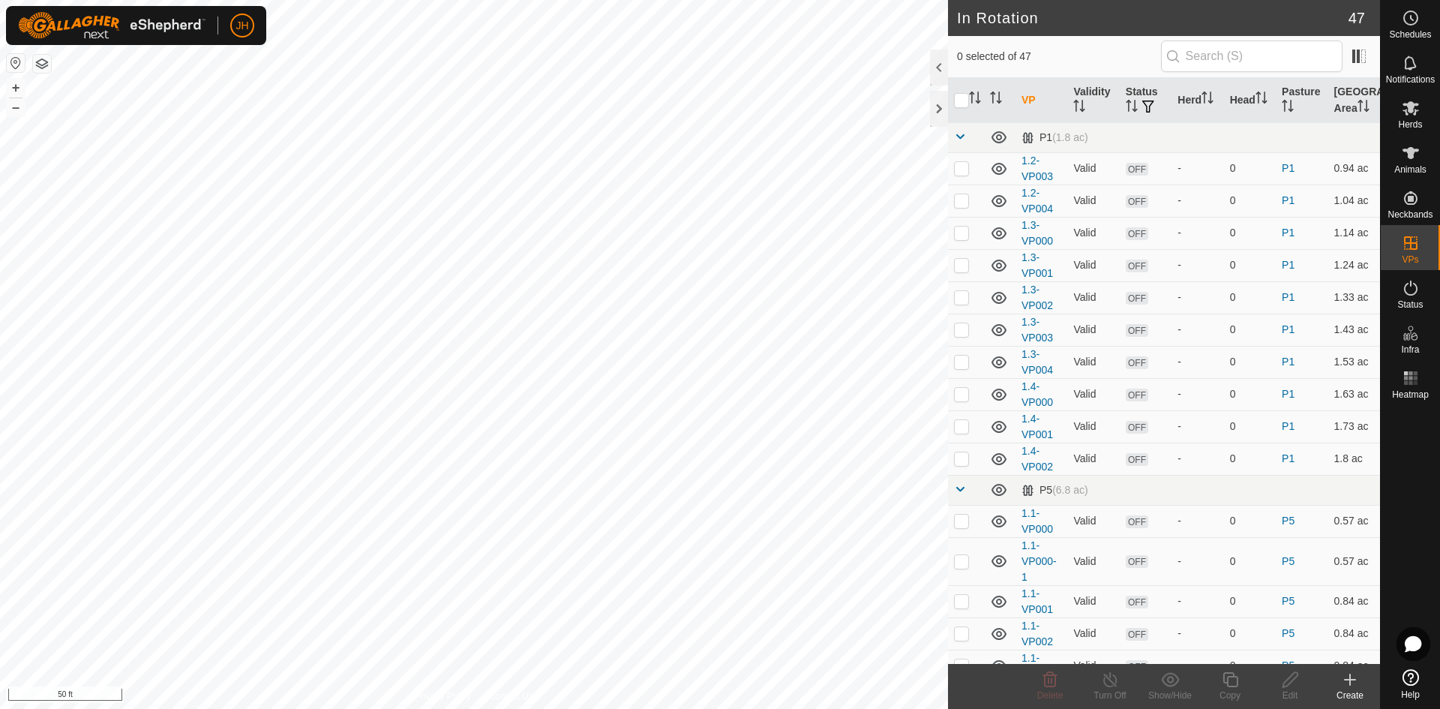
click at [1353, 685] on icon at bounding box center [1350, 679] width 18 height 18
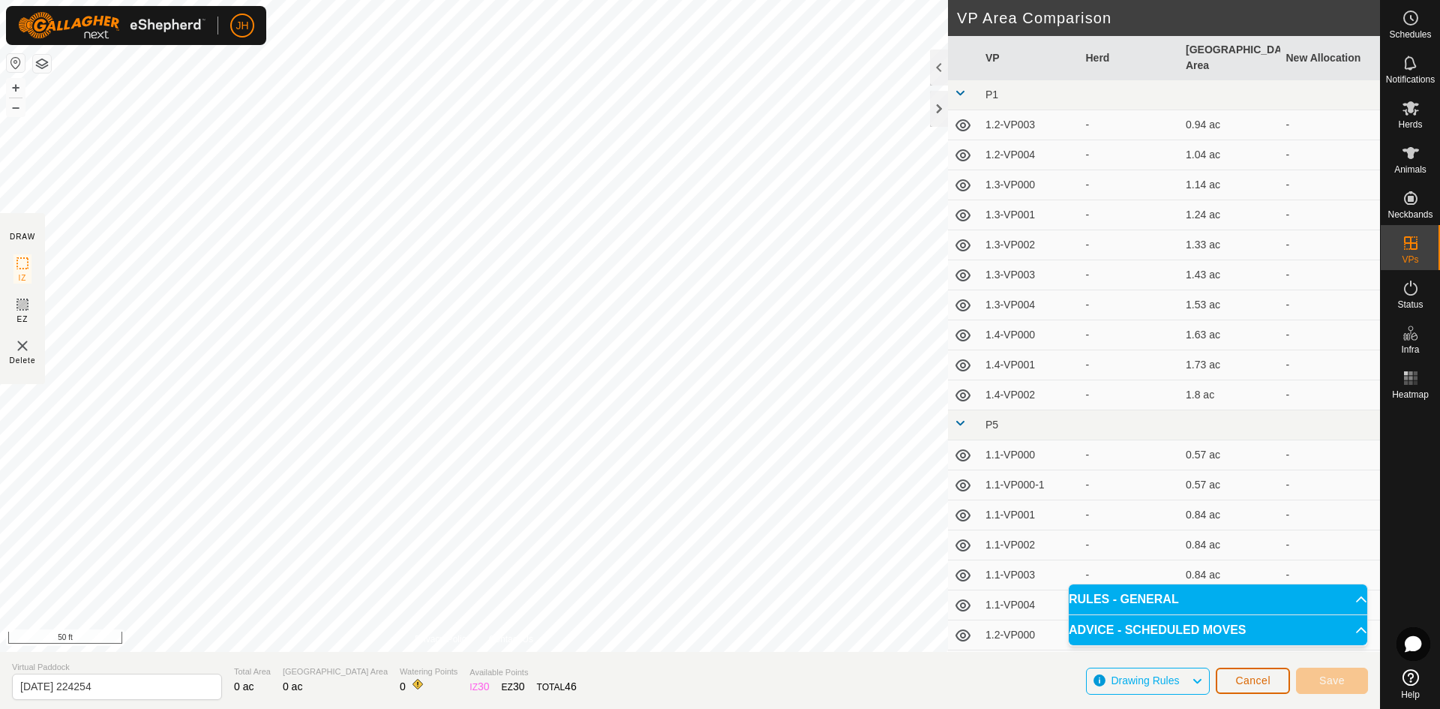
click at [1247, 683] on span "Cancel" at bounding box center [1252, 680] width 35 height 12
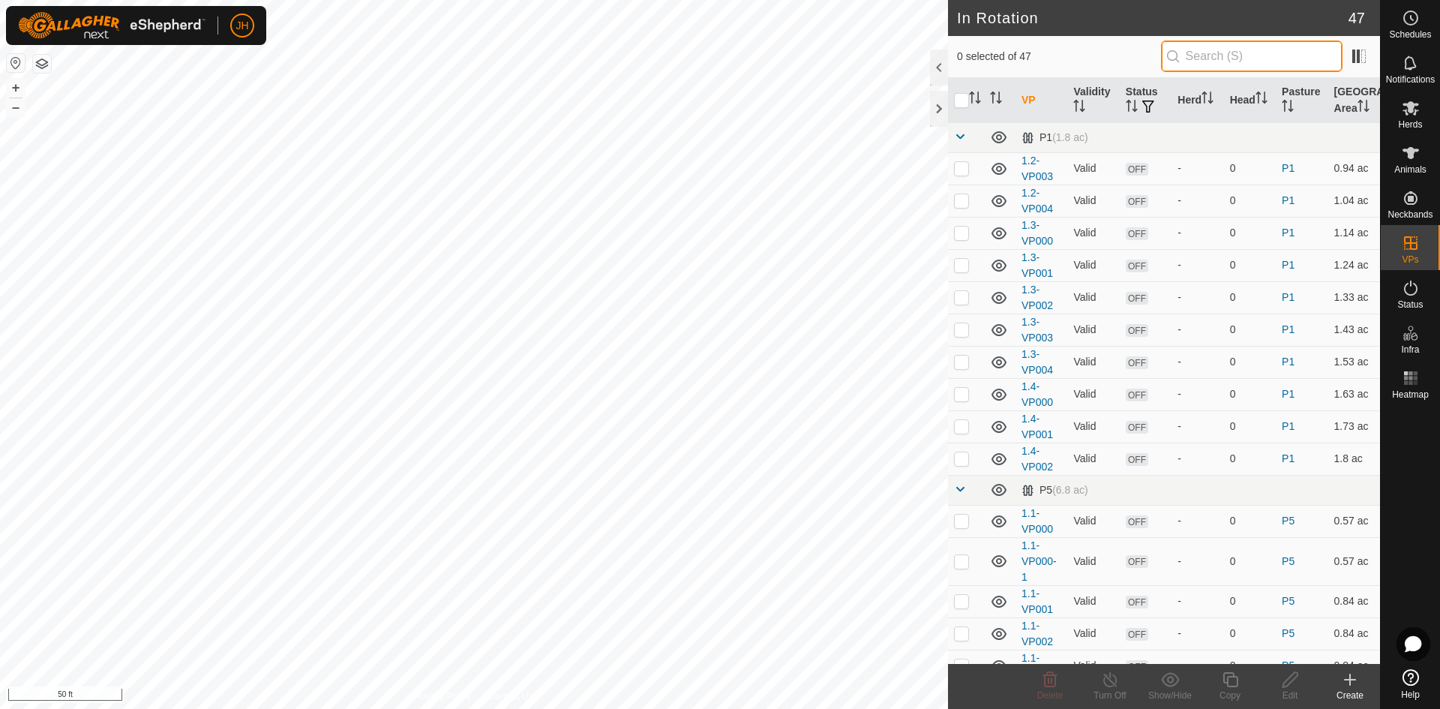
click at [1212, 61] on input "text" at bounding box center [1251, 55] width 181 height 31
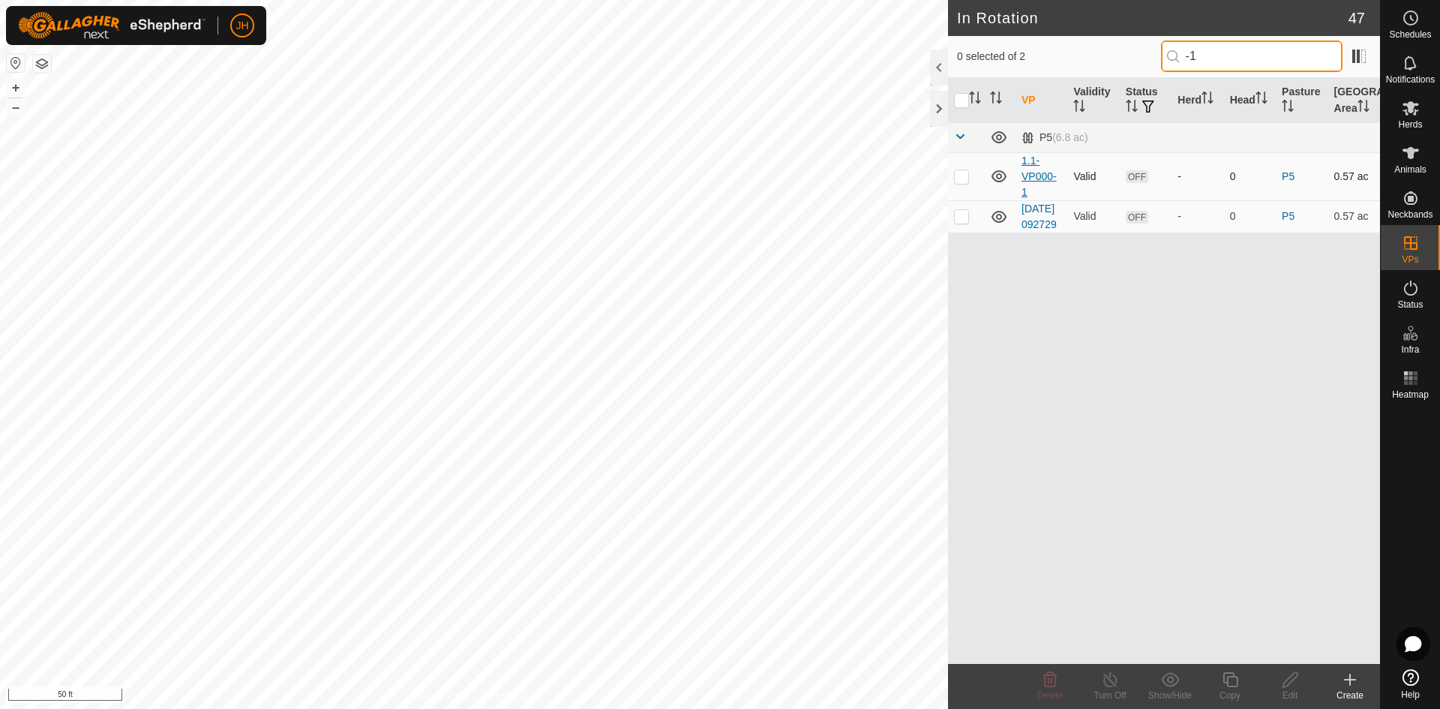
type input "-1"
click at [1028, 175] on link "1.1-VP000-1" at bounding box center [1038, 175] width 35 height 43
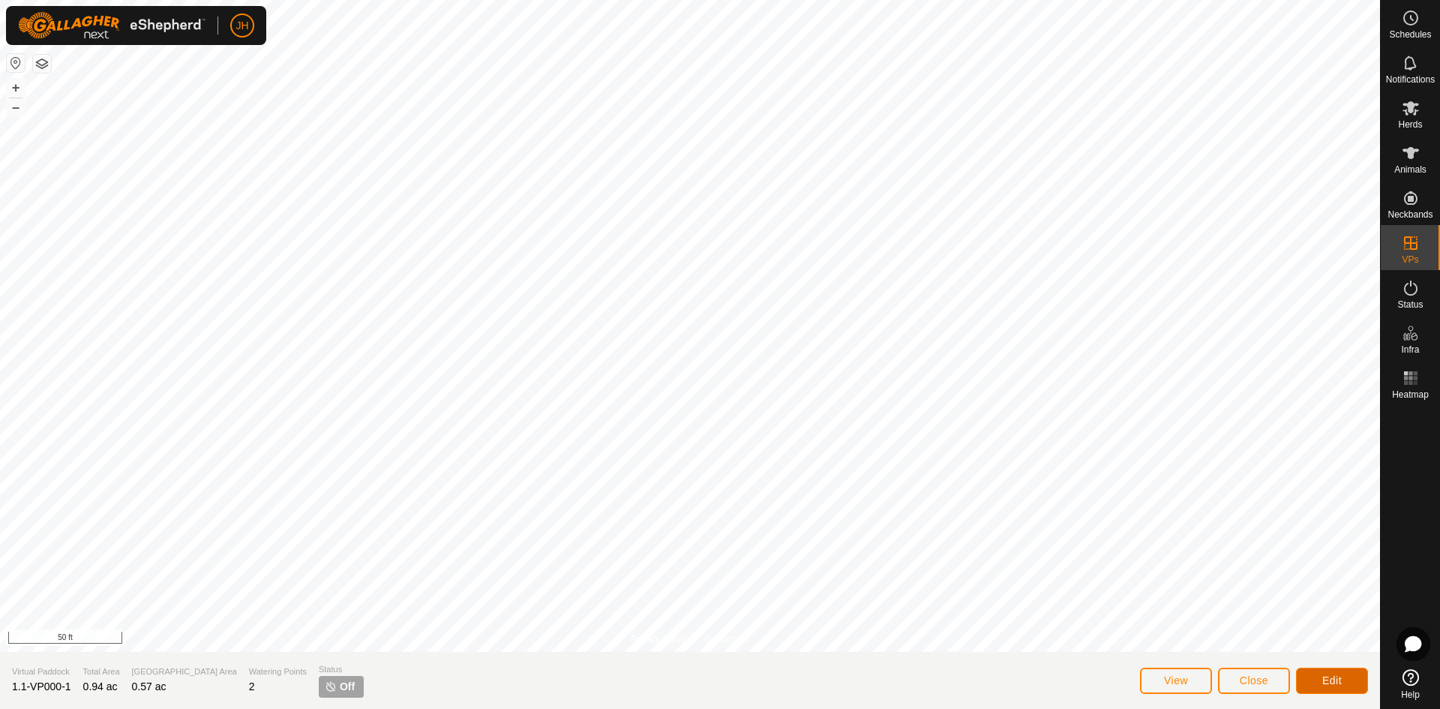
click at [1337, 679] on span "Edit" at bounding box center [1331, 680] width 19 height 12
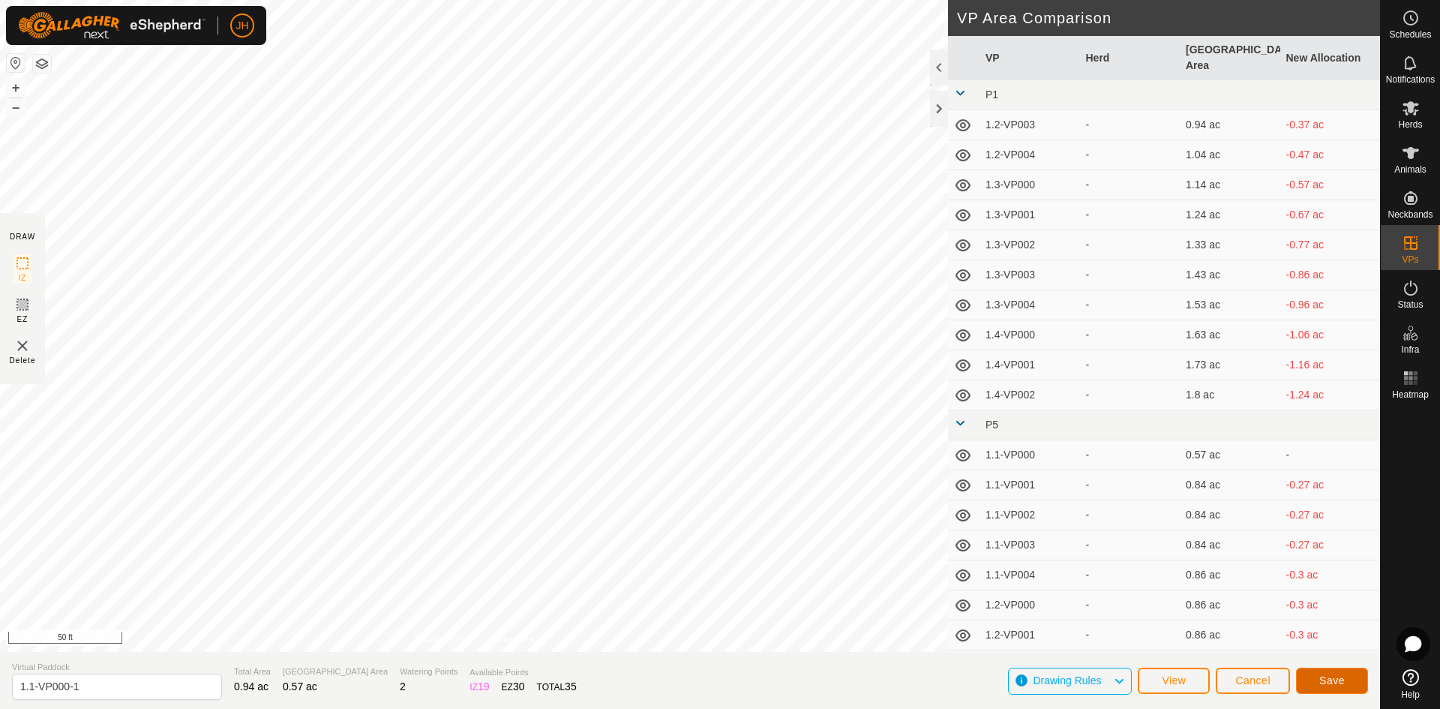
click at [1330, 684] on span "Save" at bounding box center [1331, 680] width 25 height 12
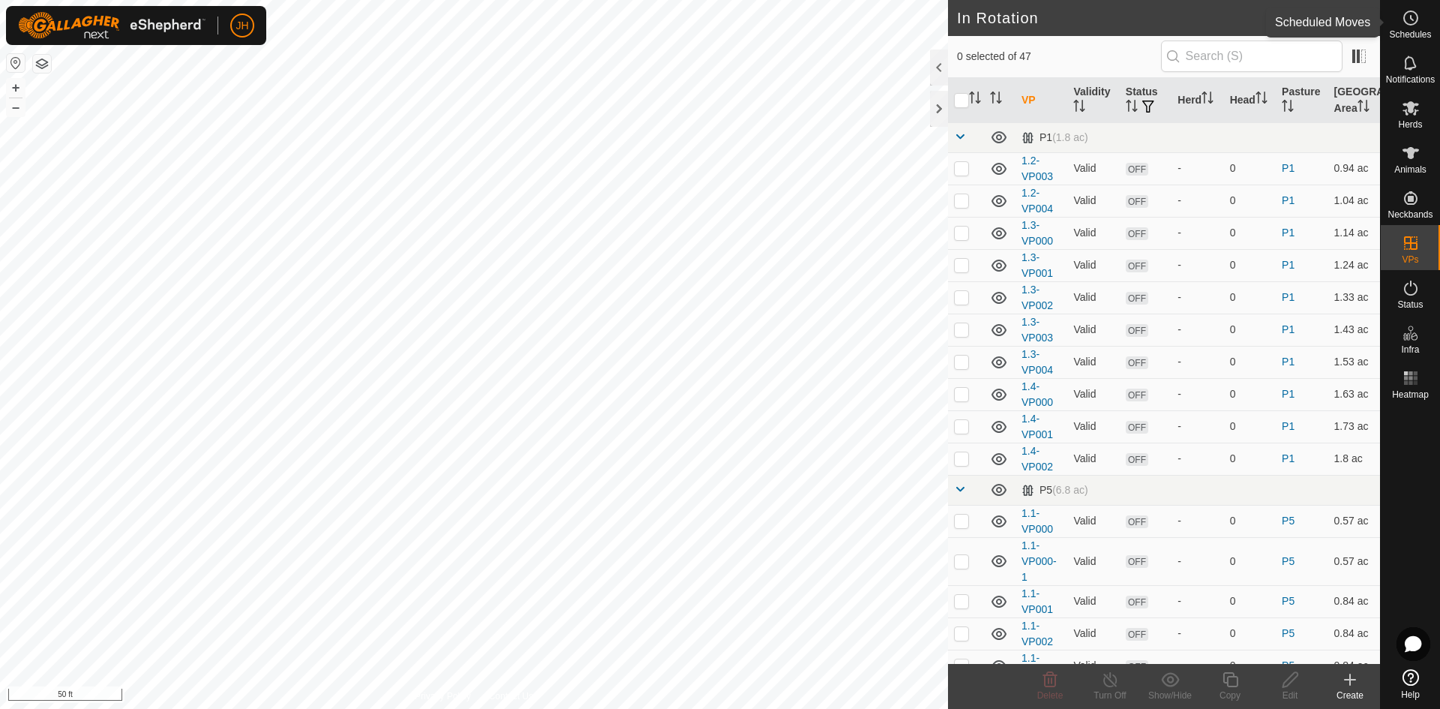
click at [1417, 22] on icon at bounding box center [1410, 18] width 18 height 18
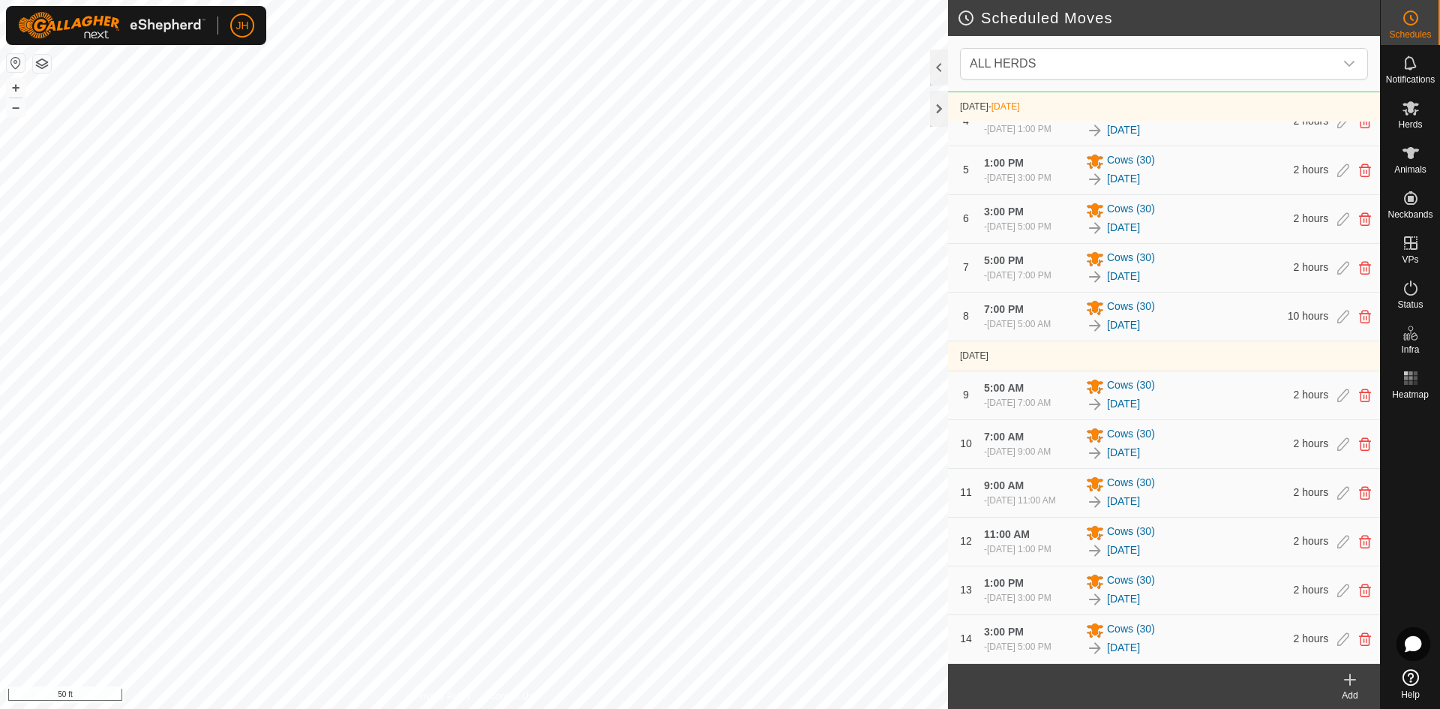
scroll to position [349, 0]
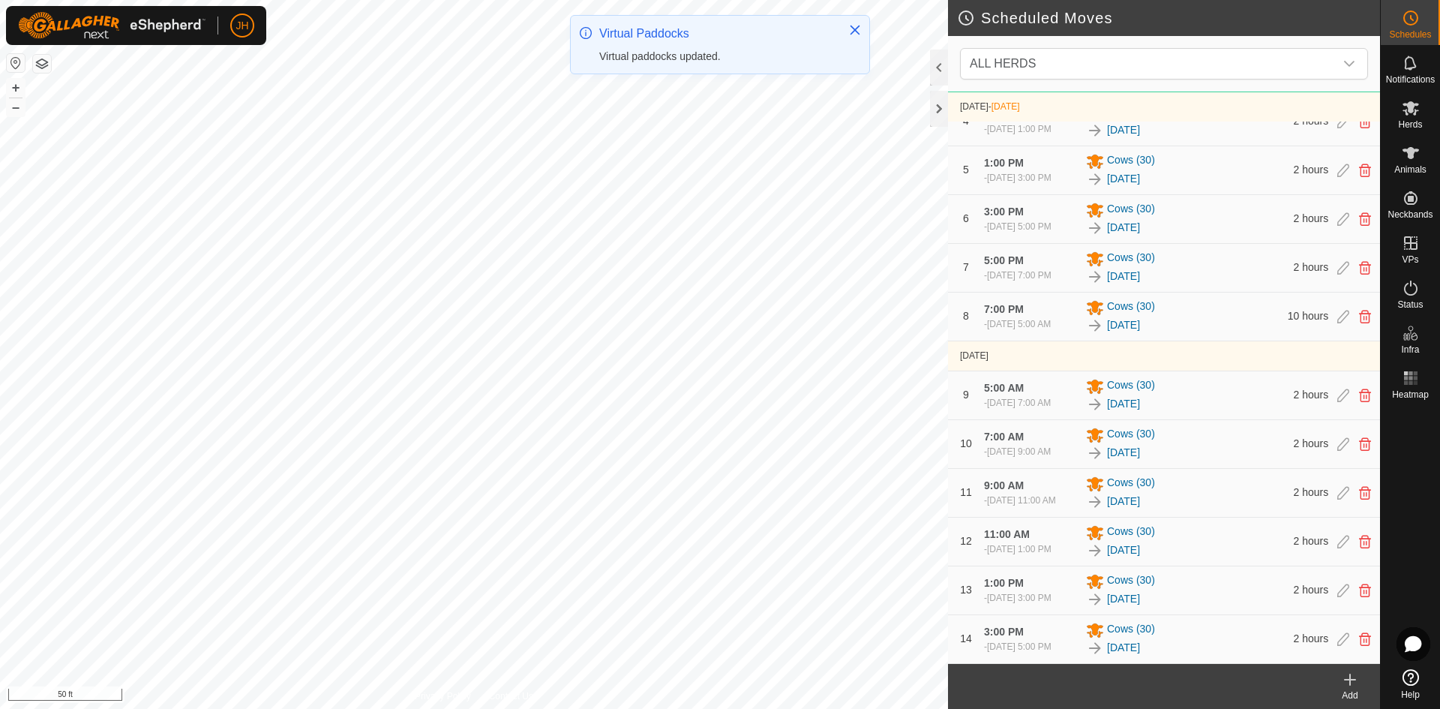
click at [1350, 683] on icon at bounding box center [1350, 679] width 0 height 10
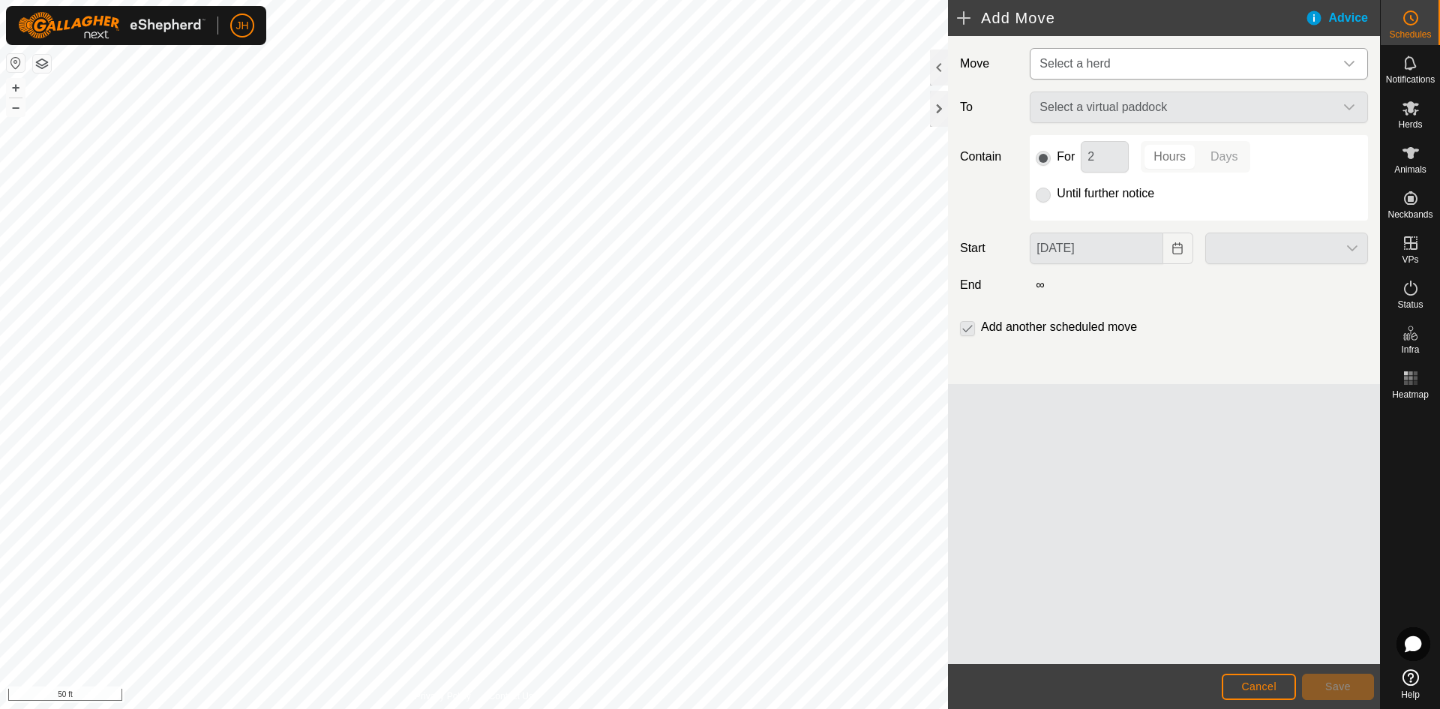
click at [1253, 75] on span "Select a herd" at bounding box center [1183, 64] width 301 height 30
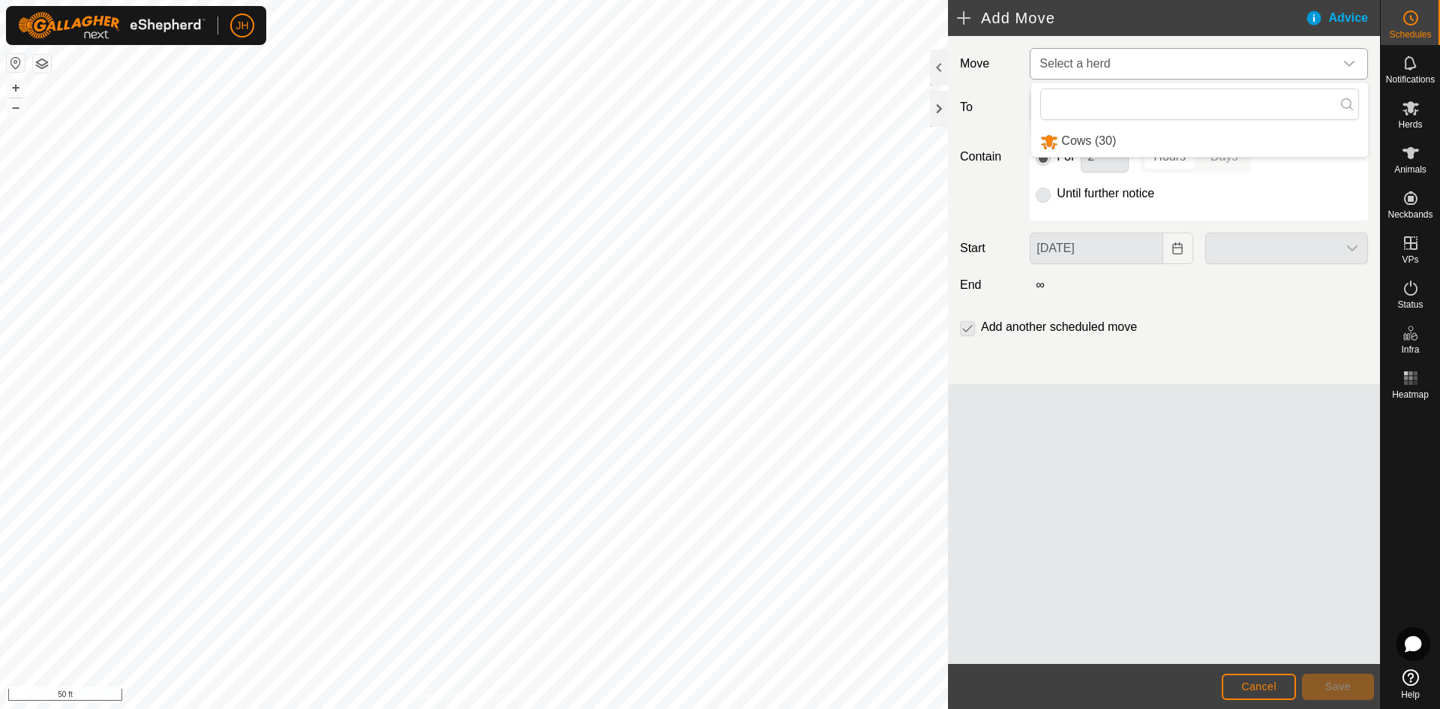
click at [1172, 142] on li "Cows (30)" at bounding box center [1199, 141] width 337 height 31
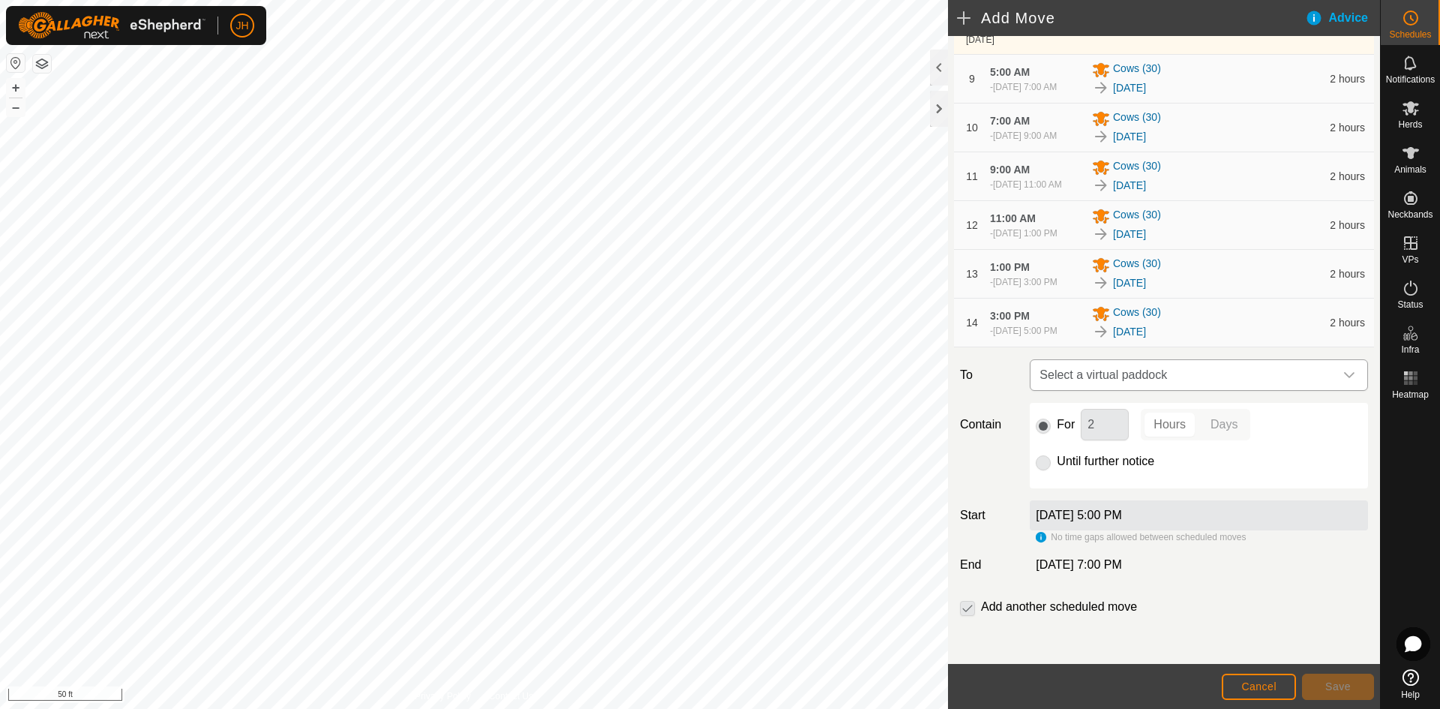
scroll to position [679, 0]
click at [1200, 372] on span "Select a virtual paddock" at bounding box center [1183, 375] width 301 height 30
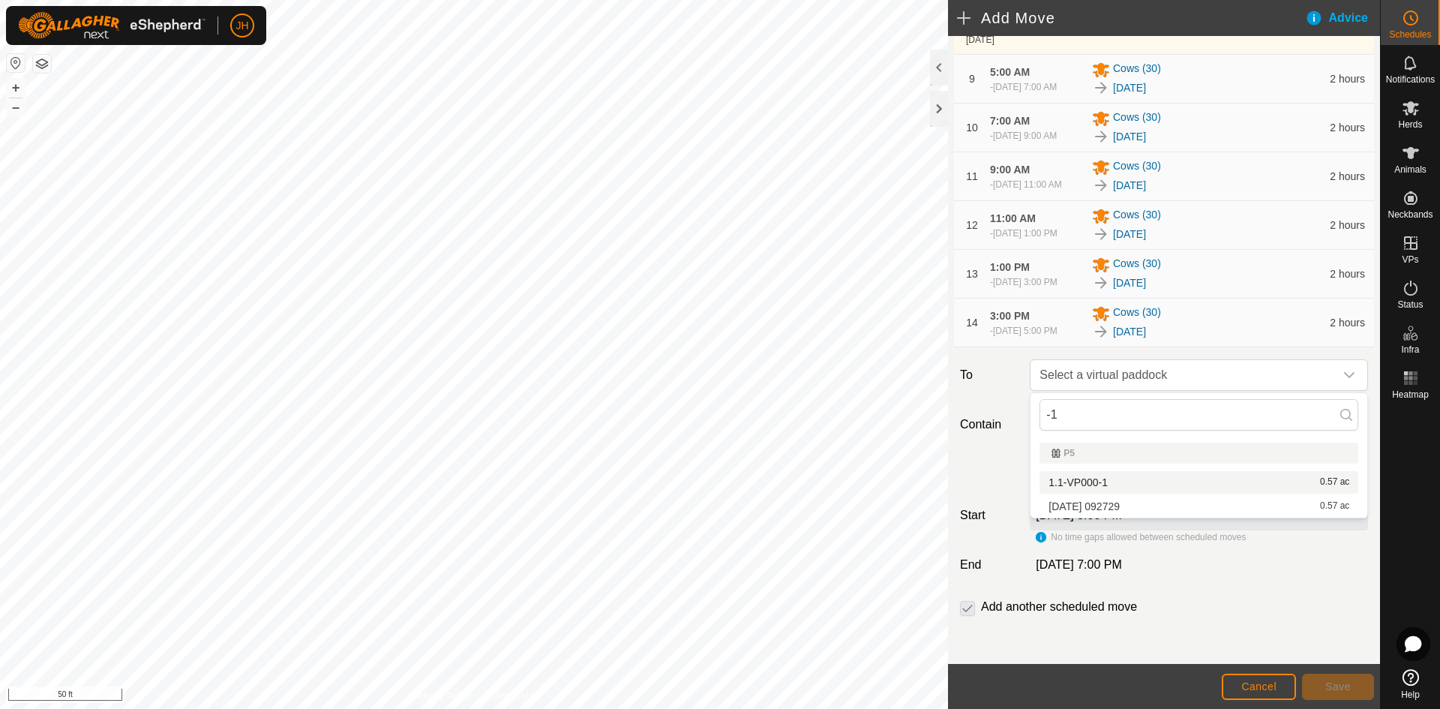
type input "-1"
click at [1096, 483] on li "1.1-VP000-1 0.57 ac" at bounding box center [1198, 482] width 319 height 22
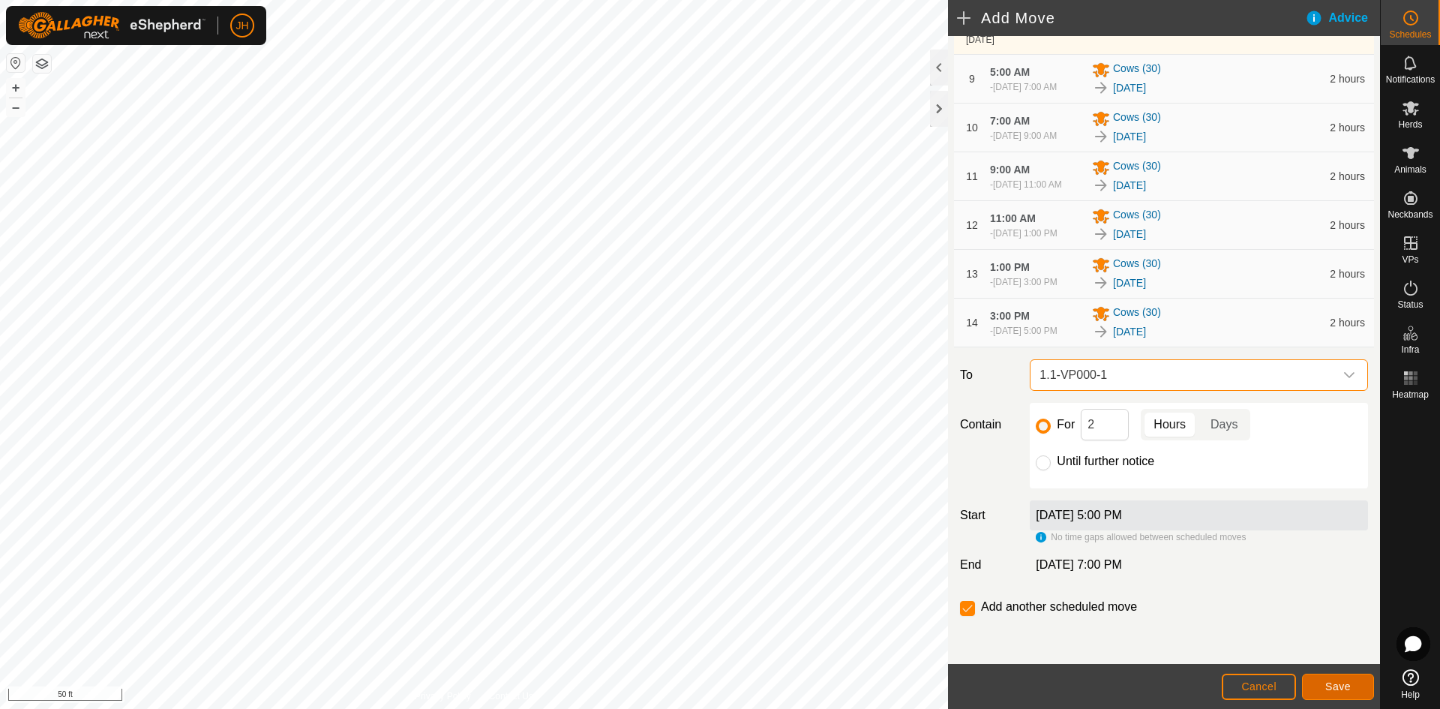
click at [1333, 688] on span "Save" at bounding box center [1337, 686] width 25 height 12
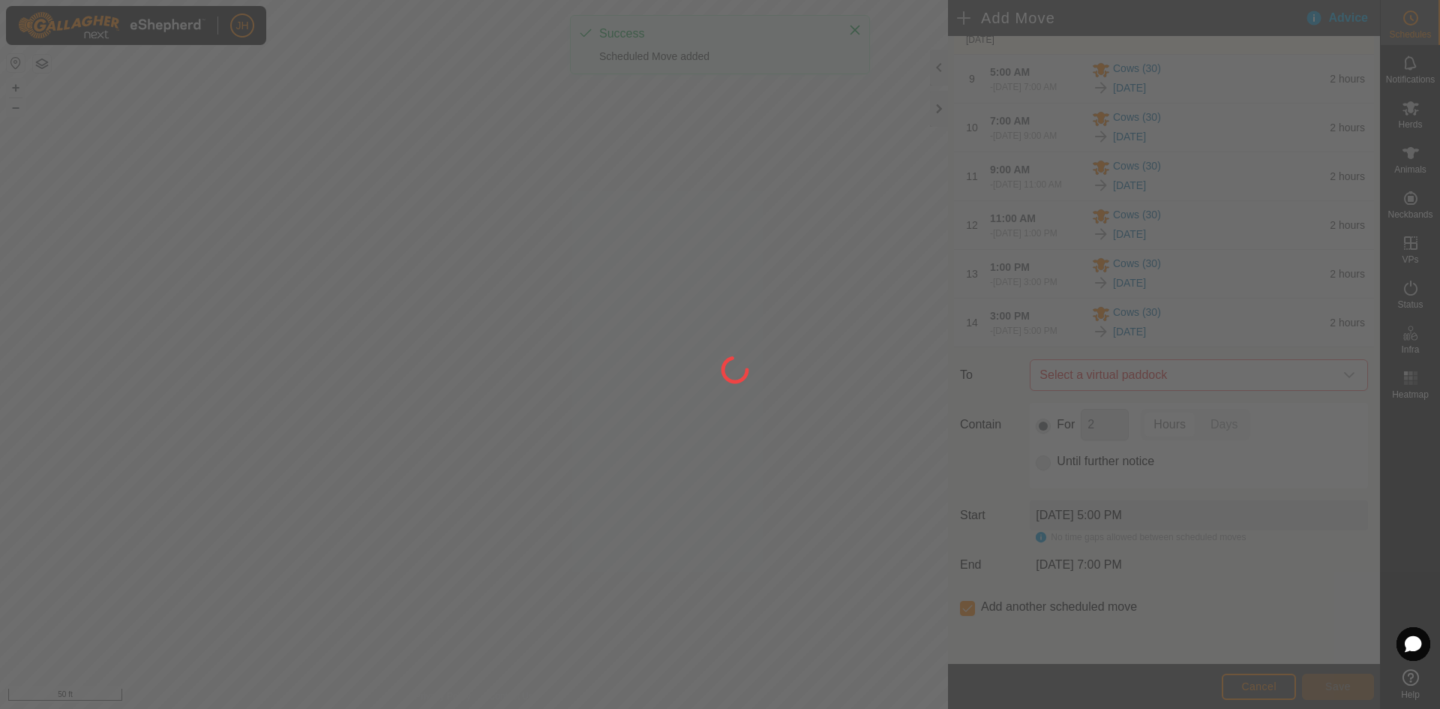
scroll to position [0, 0]
